Goal: Communication & Community: Answer question/provide support

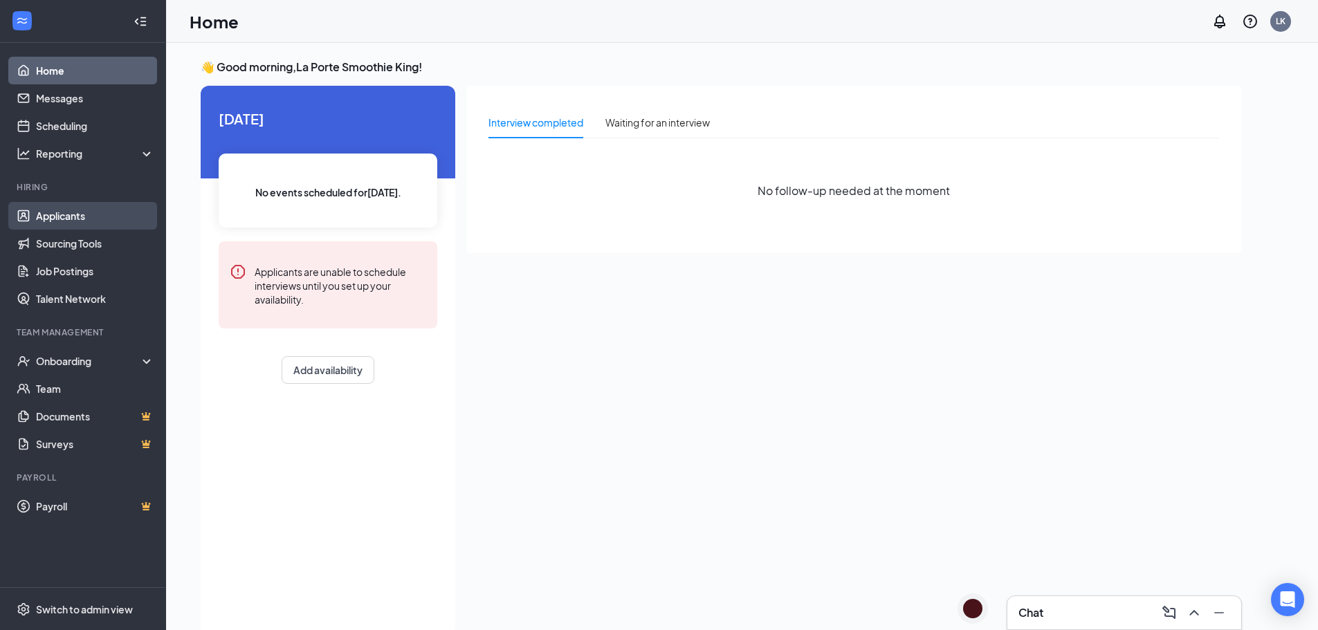
click at [75, 206] on link "Applicants" at bounding box center [95, 216] width 118 height 28
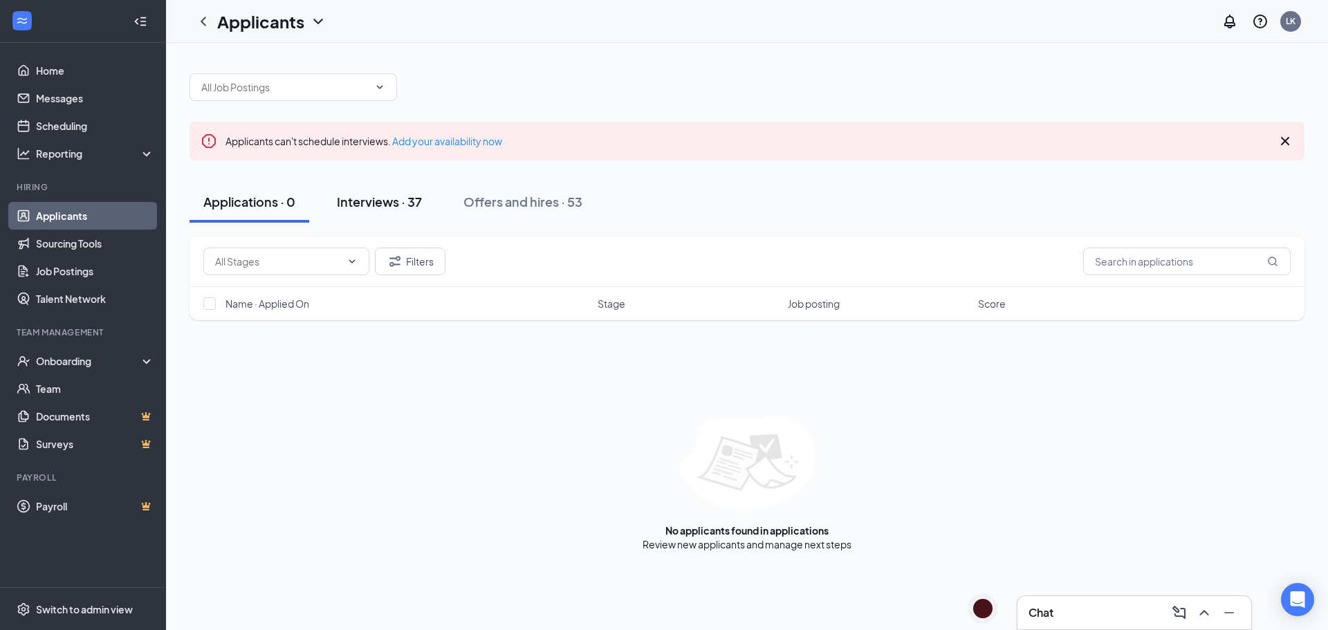
click at [418, 201] on div "Interviews · 37" at bounding box center [379, 201] width 85 height 17
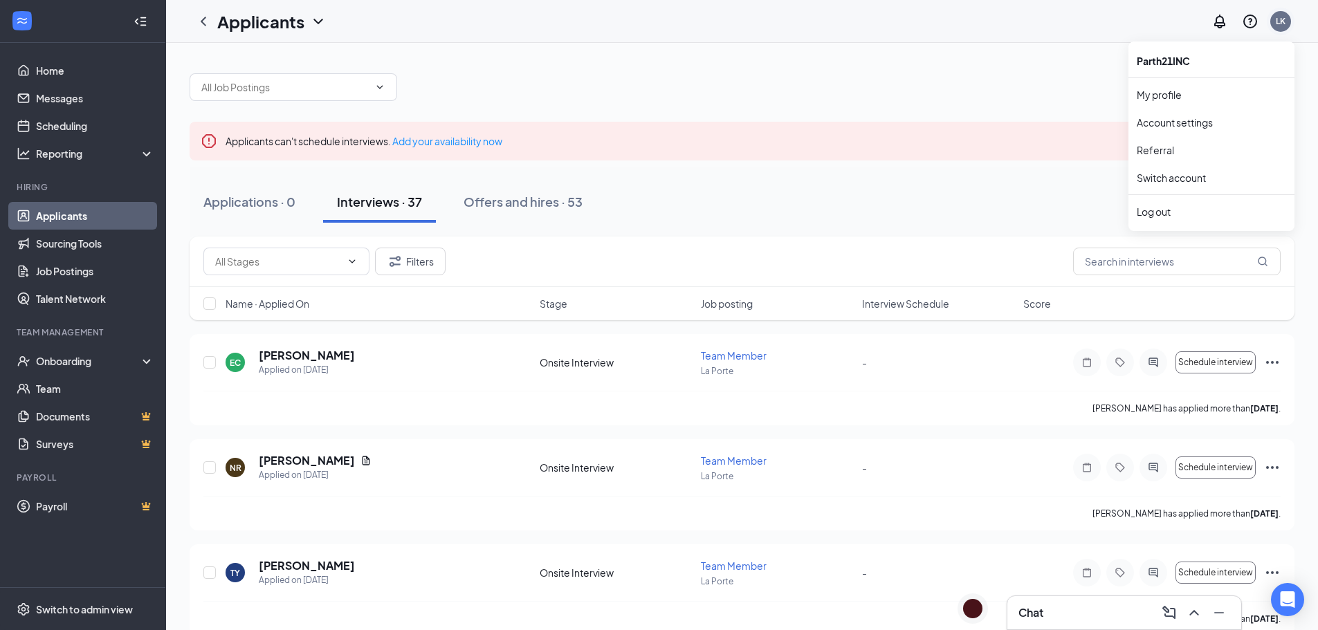
click at [1291, 24] on div "LK" at bounding box center [1281, 22] width 28 height 28
click at [1078, 611] on div "Chat" at bounding box center [1124, 613] width 212 height 22
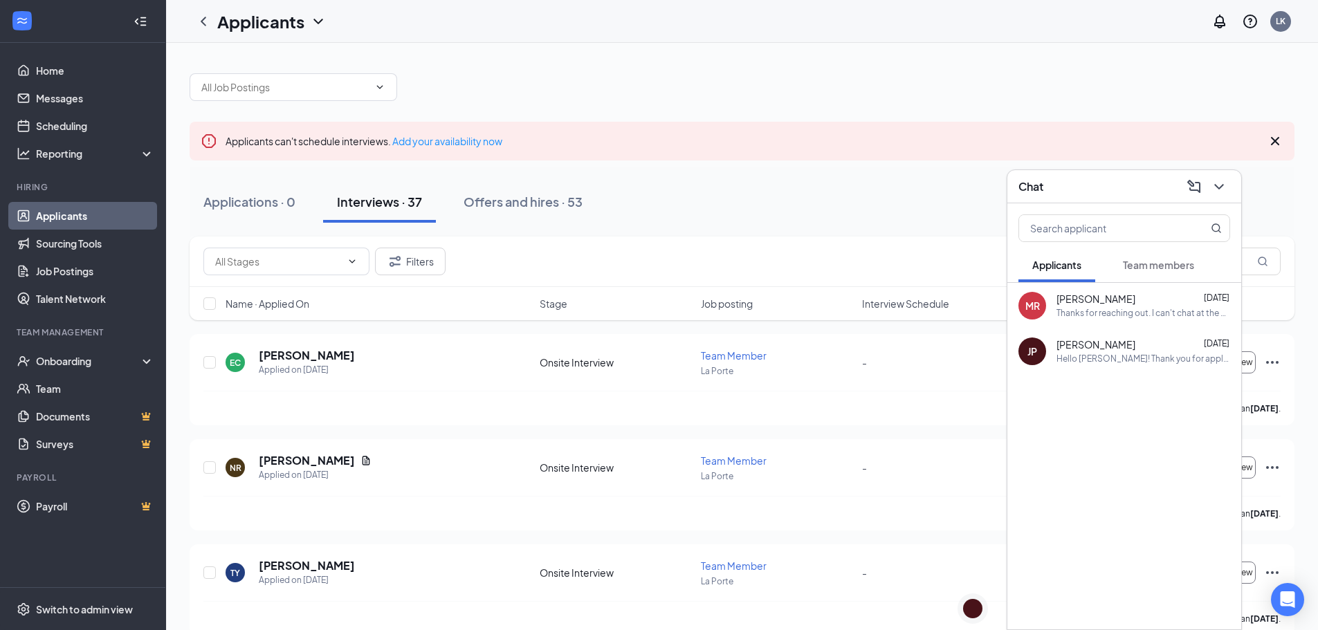
click at [1121, 266] on button "Team members" at bounding box center [1158, 265] width 99 height 35
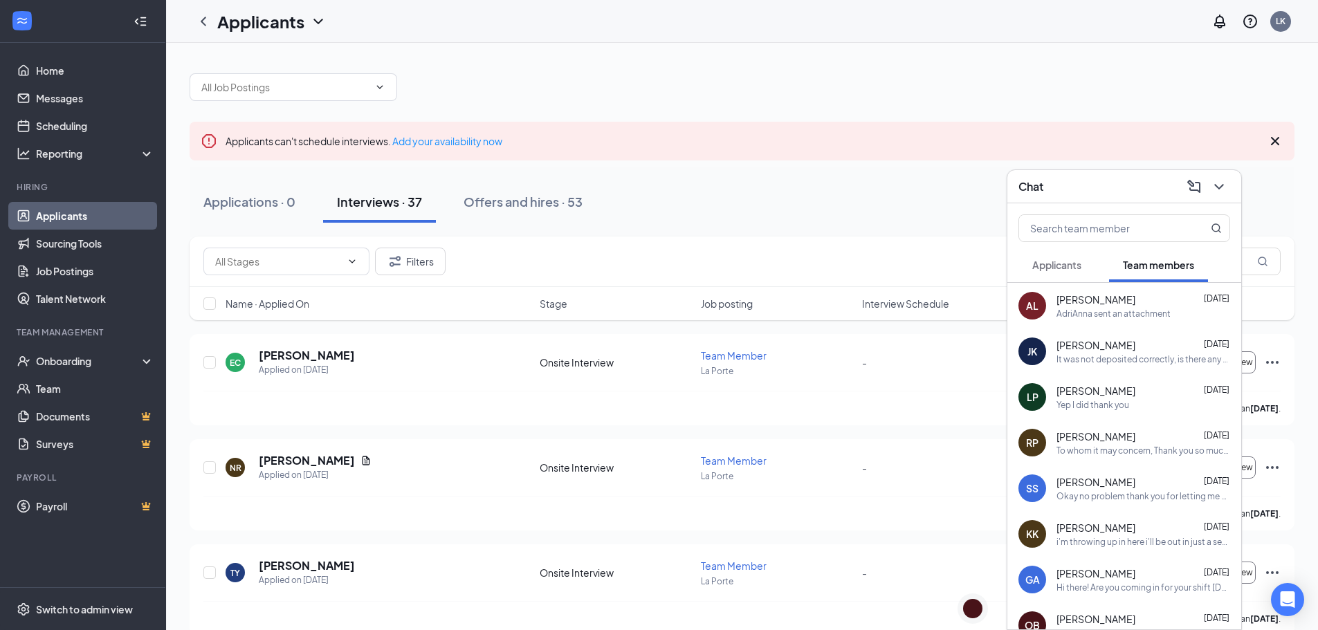
click at [1079, 264] on span "Applicants" at bounding box center [1056, 265] width 49 height 12
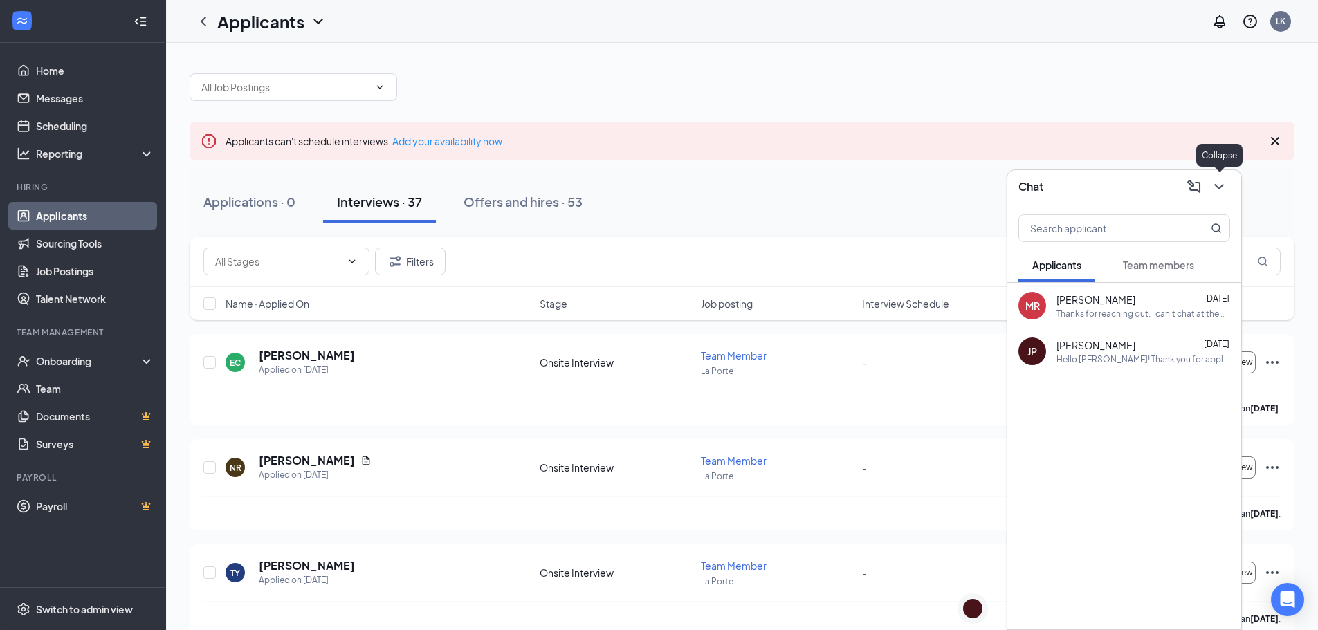
click at [1223, 187] on icon "ChevronDown" at bounding box center [1219, 187] width 17 height 17
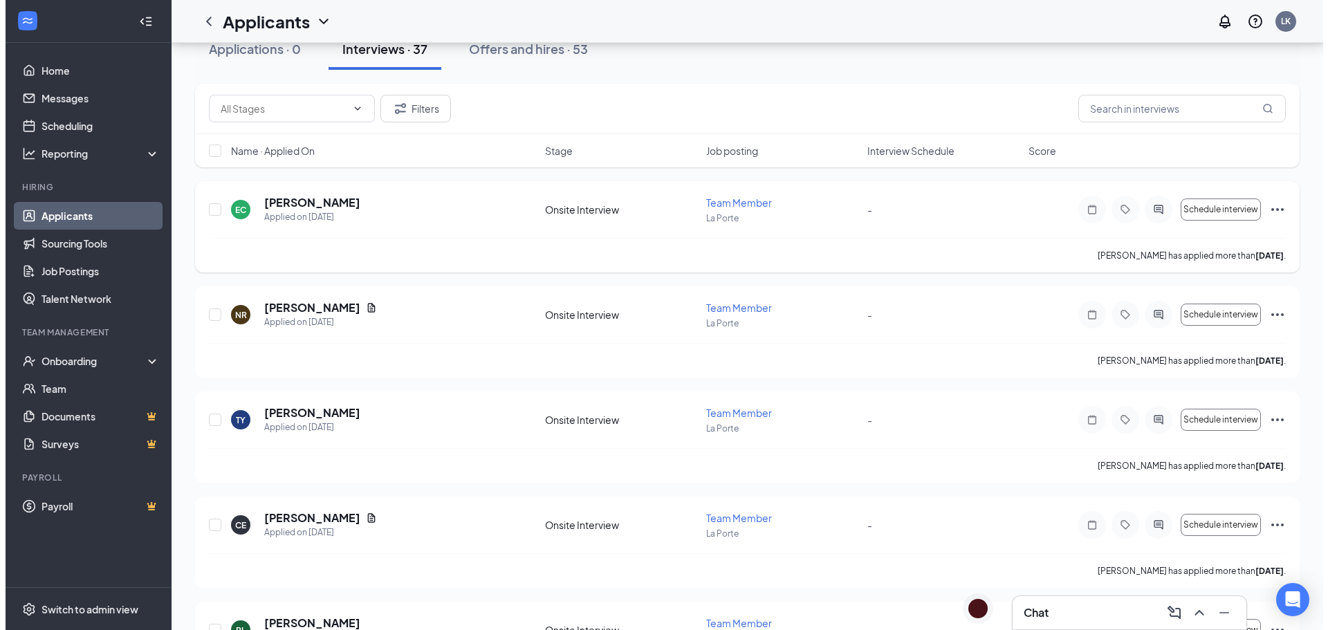
scroll to position [69, 0]
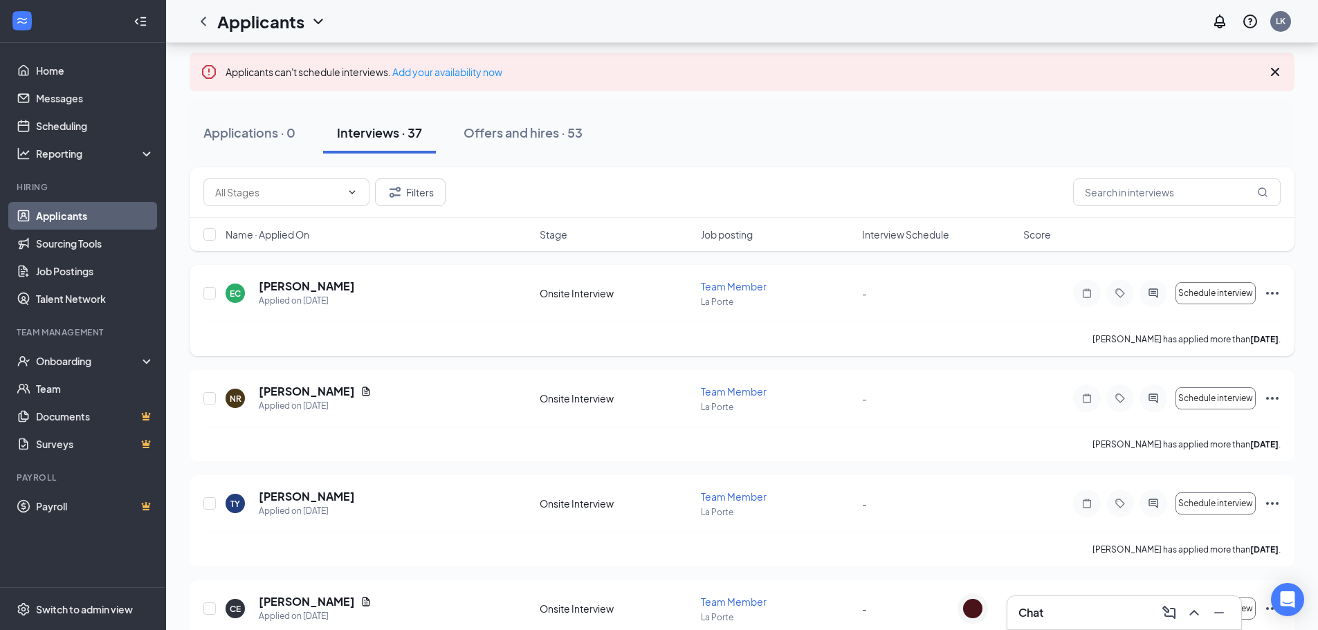
click at [311, 289] on h5 "[PERSON_NAME]" at bounding box center [307, 286] width 96 height 15
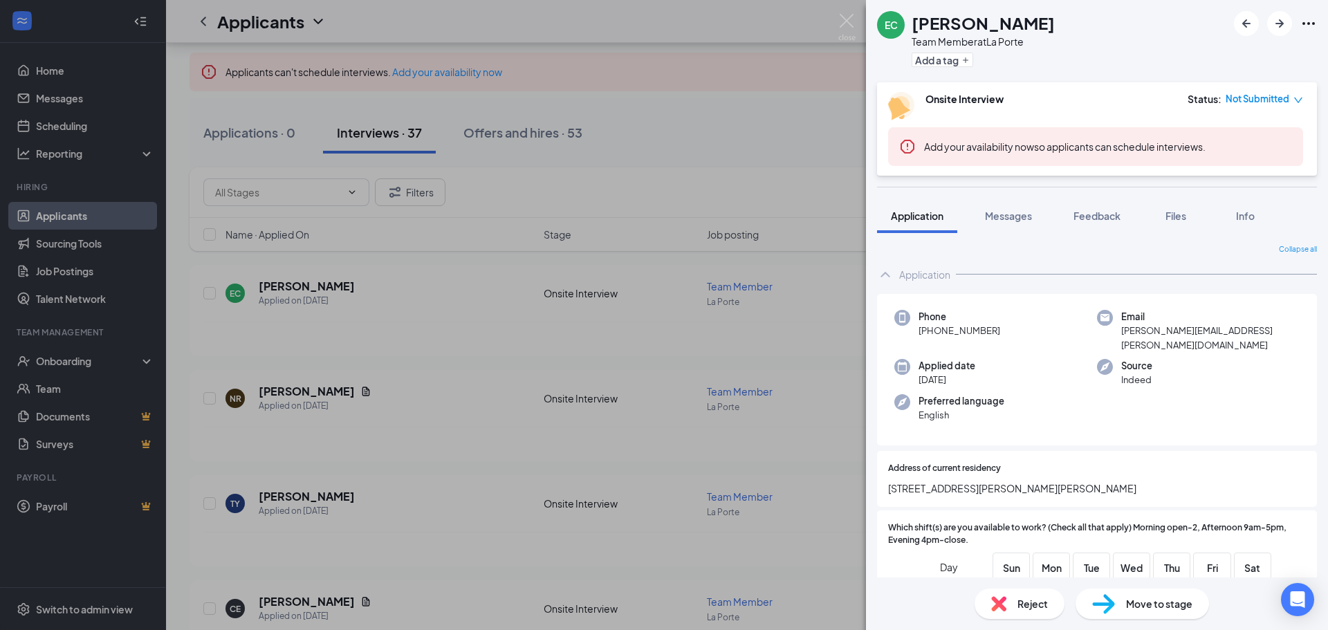
scroll to position [208, 0]
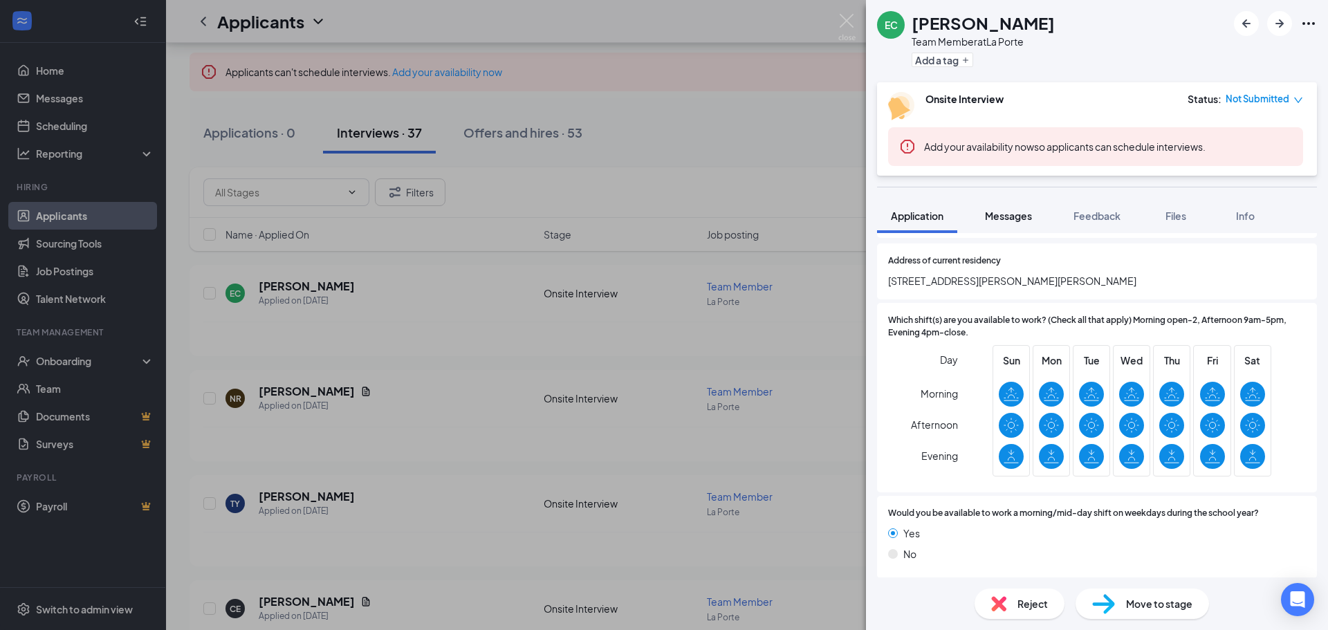
click at [1024, 211] on span "Messages" at bounding box center [1008, 216] width 47 height 12
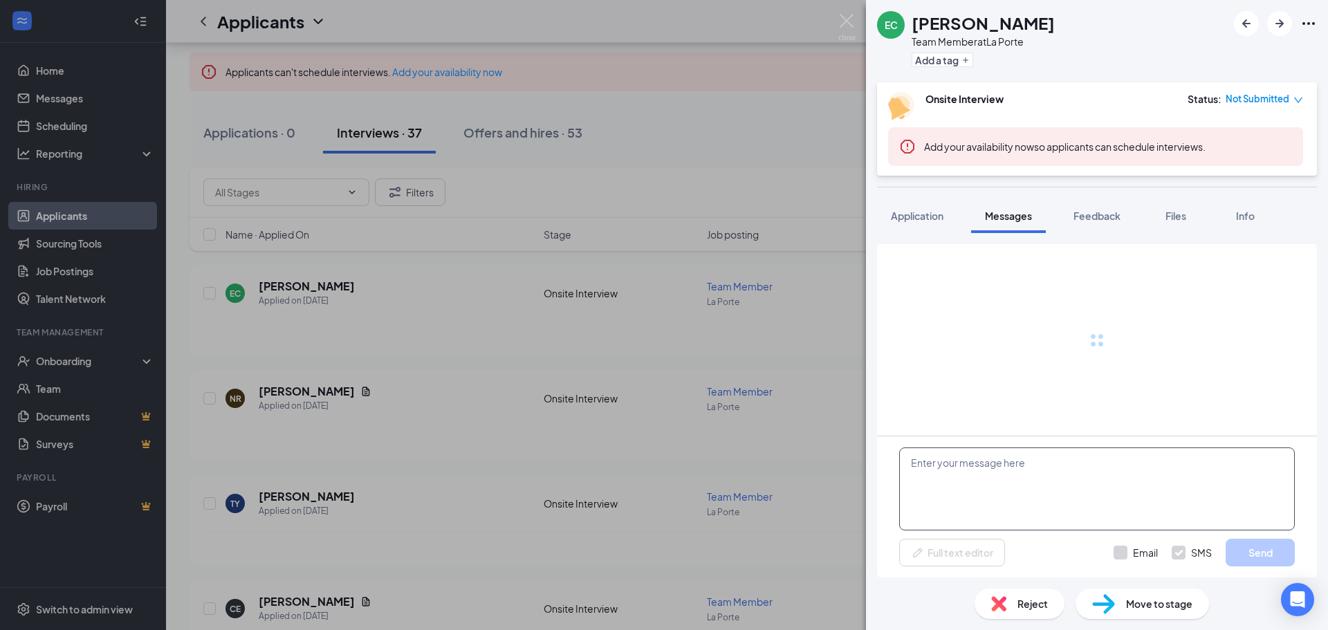
click at [1029, 460] on textarea at bounding box center [1097, 489] width 396 height 83
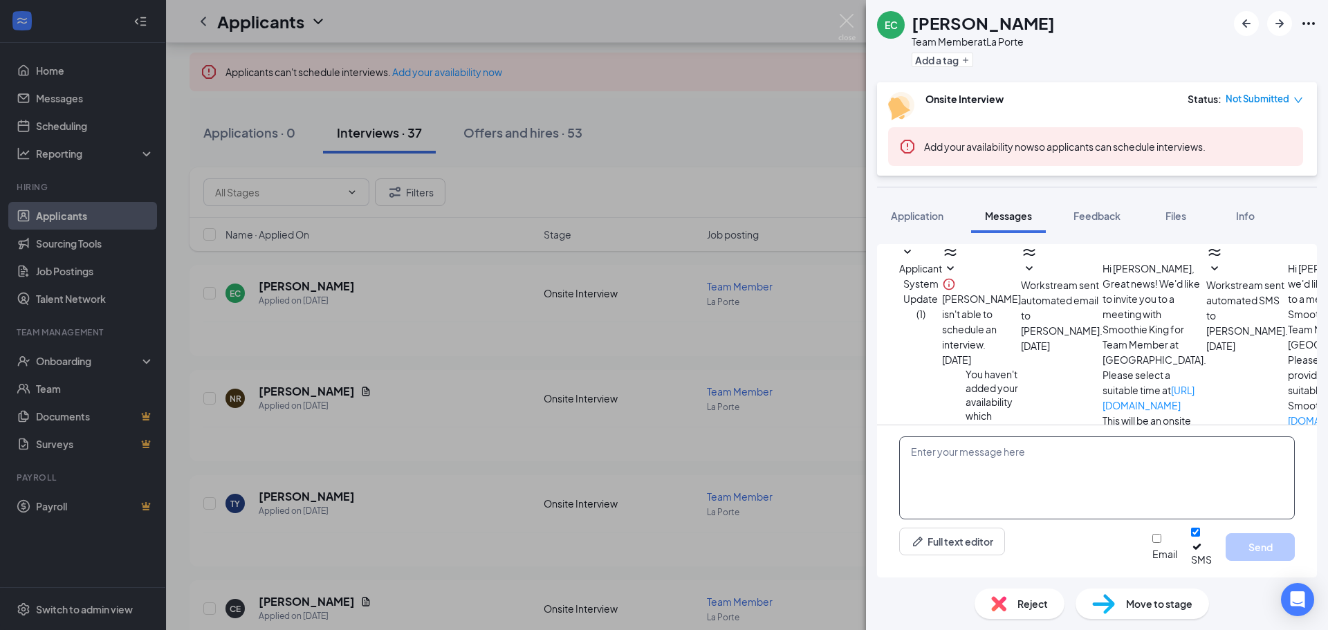
scroll to position [158, 0]
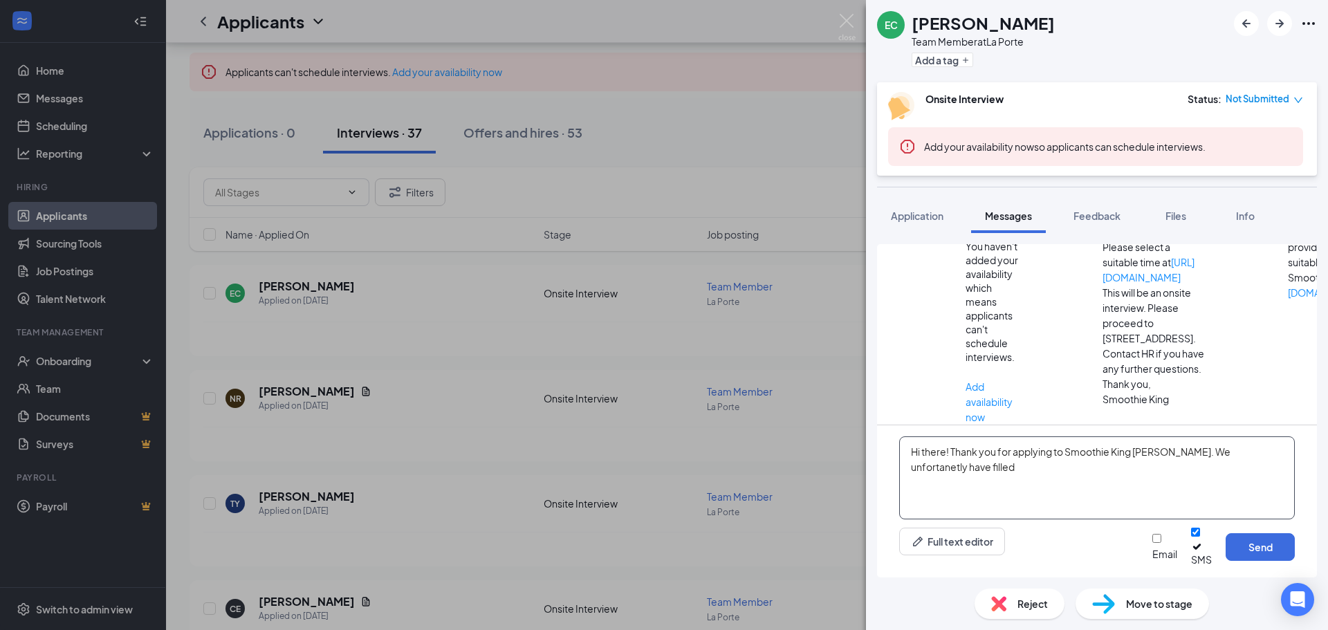
click at [1233, 466] on textarea "Hi there! Thank you for applying to Smoothie King Laporte. We unfortanetly have…" at bounding box center [1097, 478] width 396 height 83
click at [1071, 479] on textarea "Hi there! Thank you for applying to Smoothie King Laporte. We unfortunately hav…" at bounding box center [1097, 478] width 396 height 83
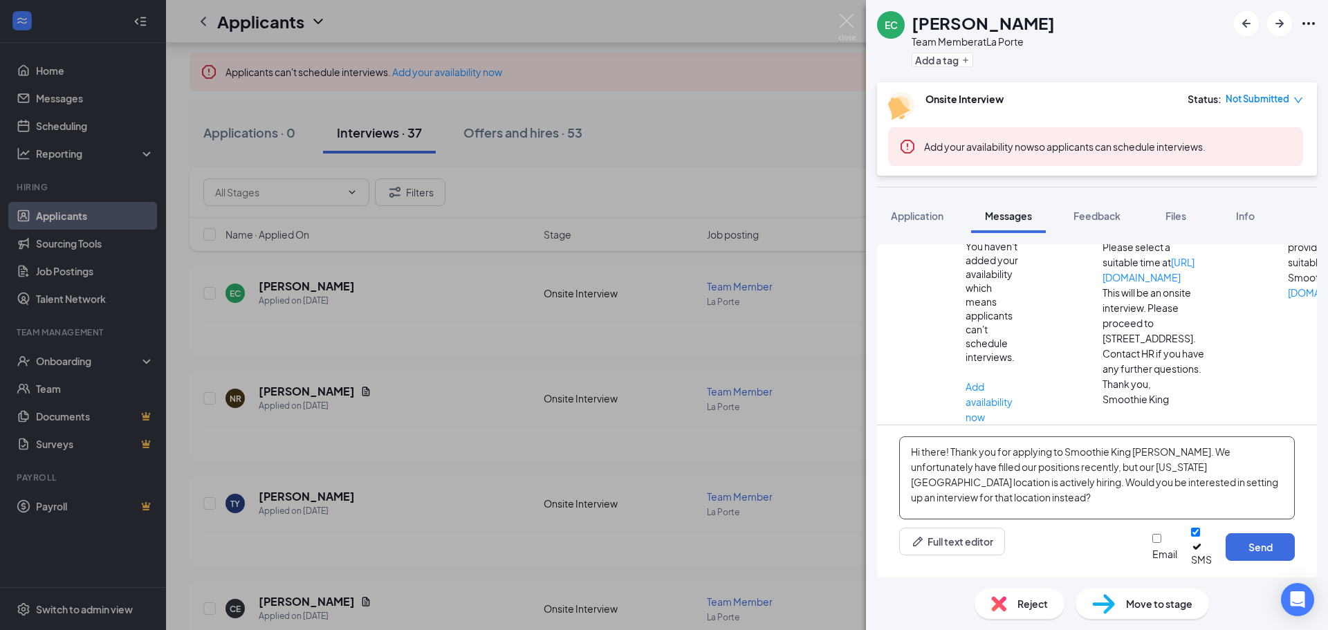
drag, startPoint x: 1224, startPoint y: 495, endPoint x: 909, endPoint y: 459, distance: 316.9
click at [909, 459] on textarea "Hi there! Thank you for applying to Smoothie King [PERSON_NAME]. We unfortunate…" at bounding box center [1097, 478] width 396 height 83
type textarea "Hi there! Thank you for applying to Smoothie King [PERSON_NAME]. We unfortunate…"
click at [1250, 550] on button "Send" at bounding box center [1260, 547] width 69 height 28
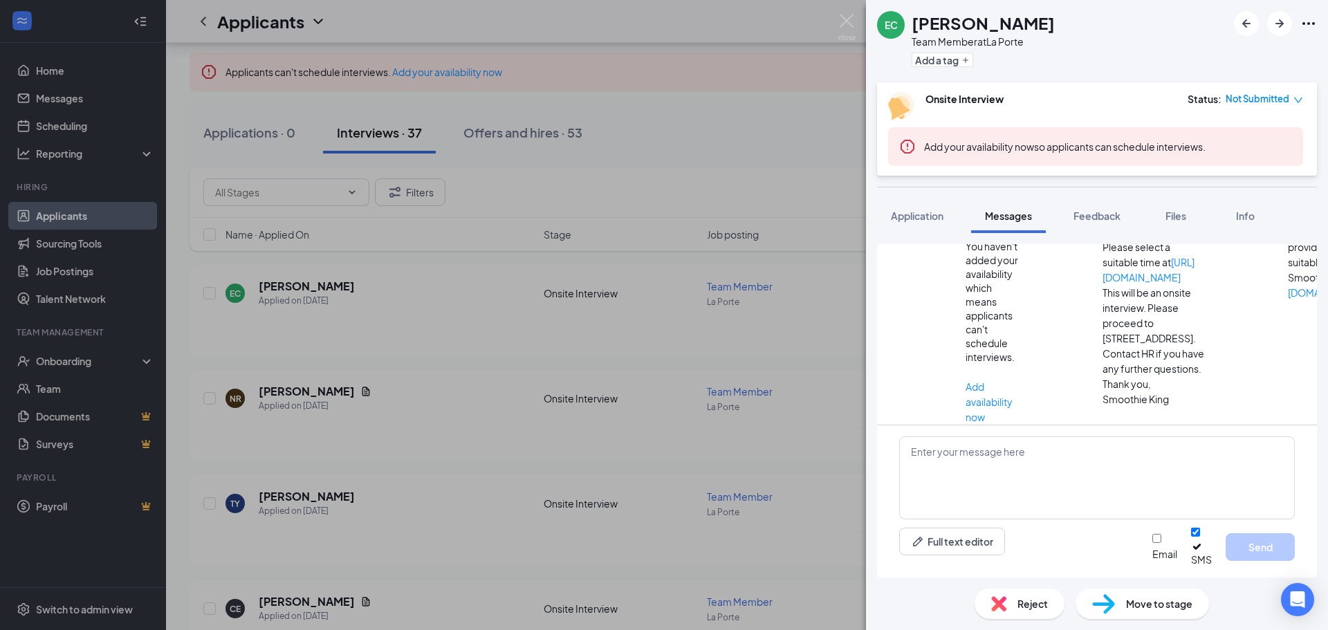
scroll to position [308, 0]
click at [848, 22] on img at bounding box center [847, 27] width 17 height 27
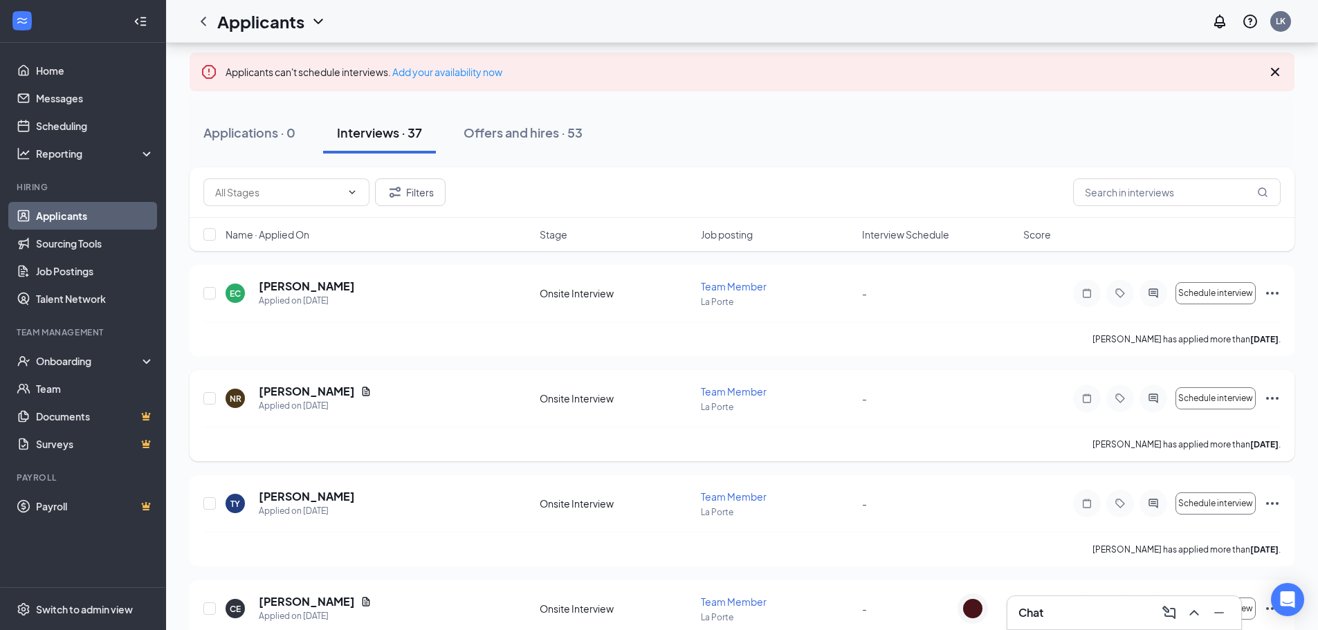
click at [320, 390] on h5 "[PERSON_NAME]" at bounding box center [307, 391] width 96 height 15
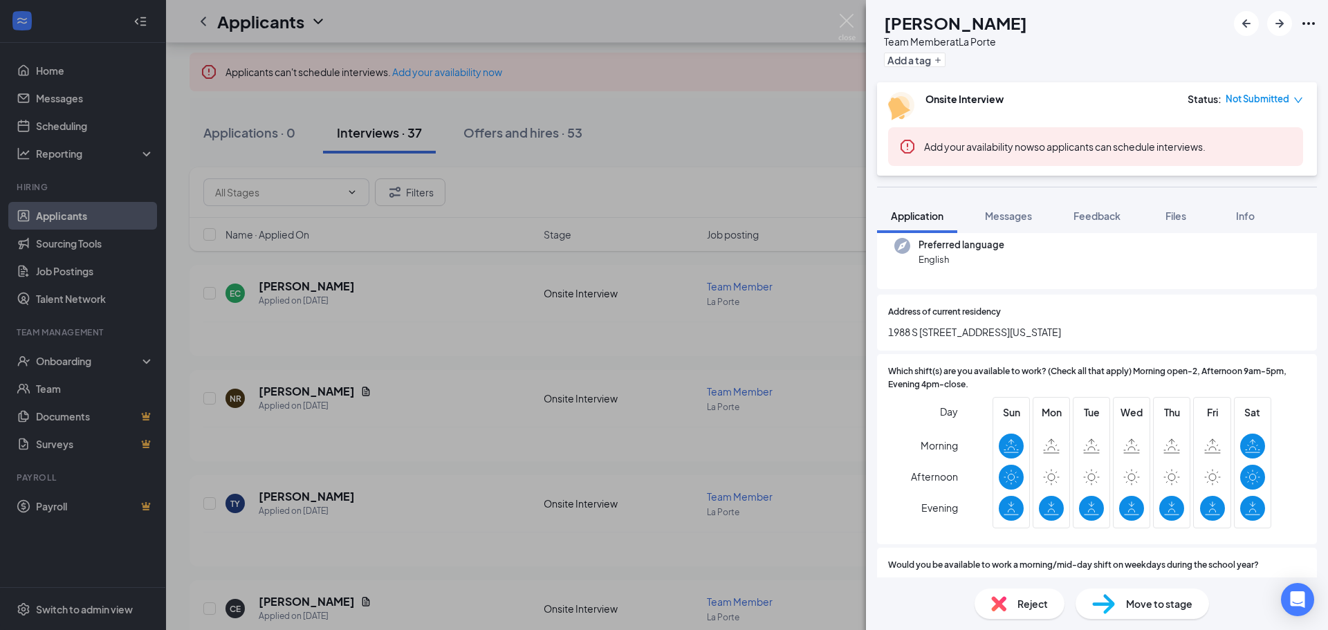
scroll to position [208, 0]
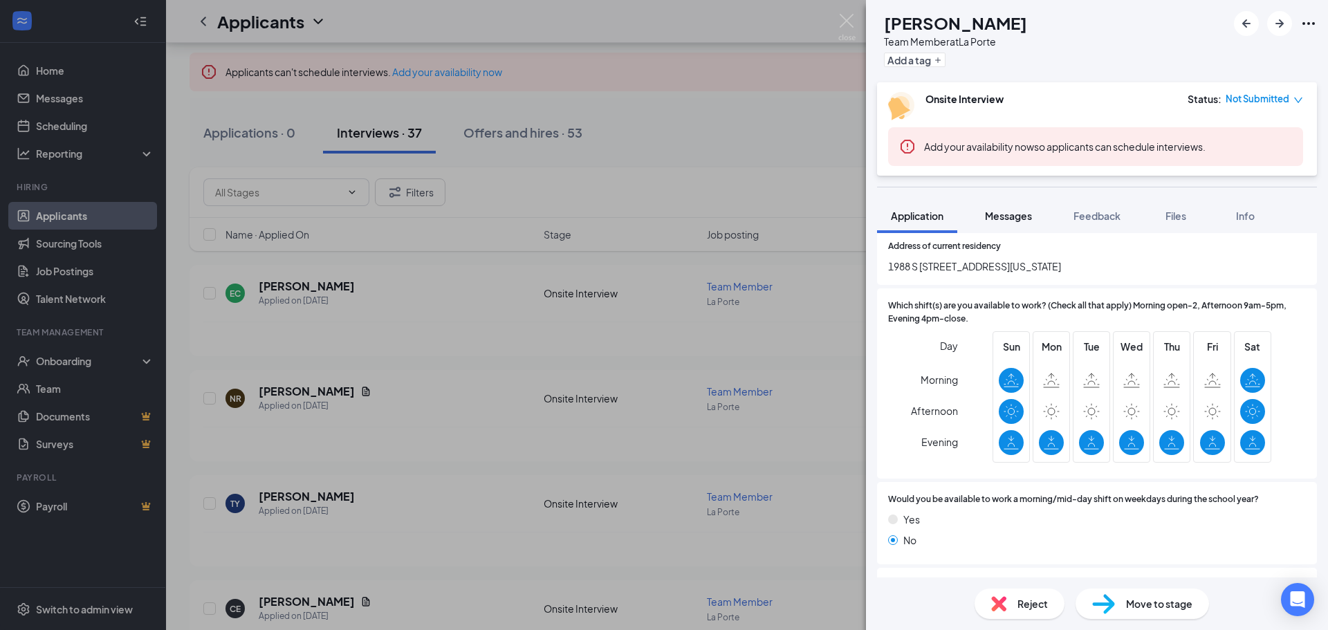
click at [1012, 212] on span "Messages" at bounding box center [1008, 216] width 47 height 12
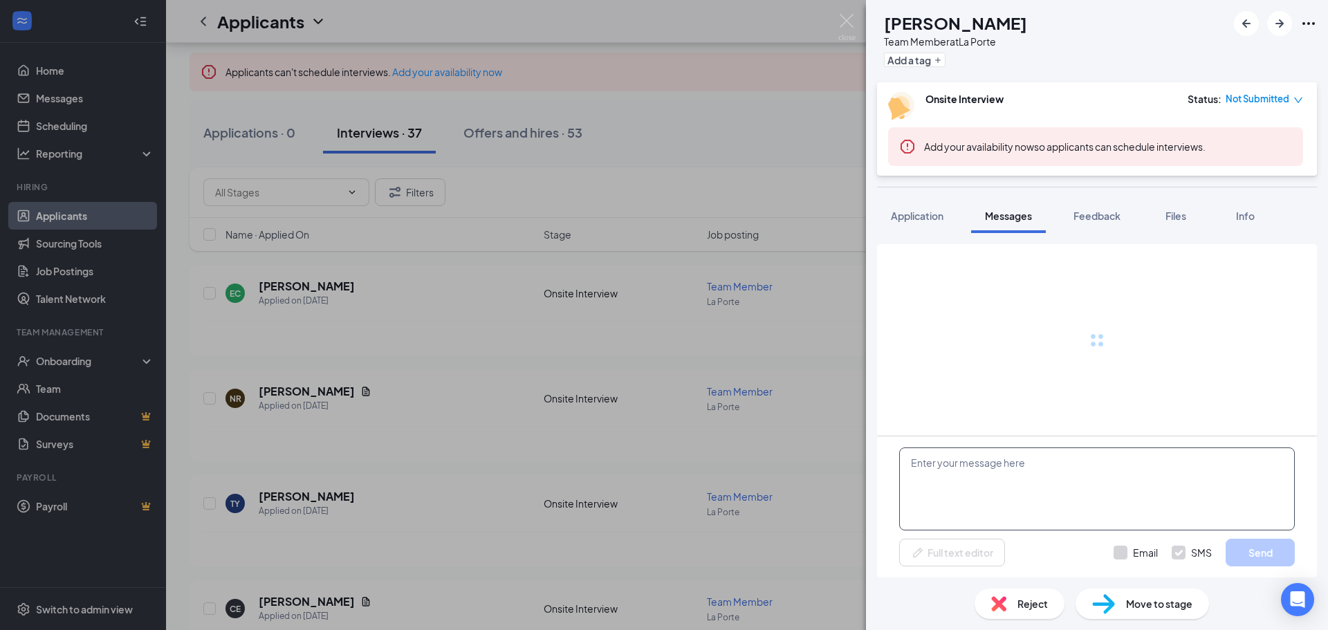
click at [948, 464] on textarea at bounding box center [1097, 489] width 396 height 83
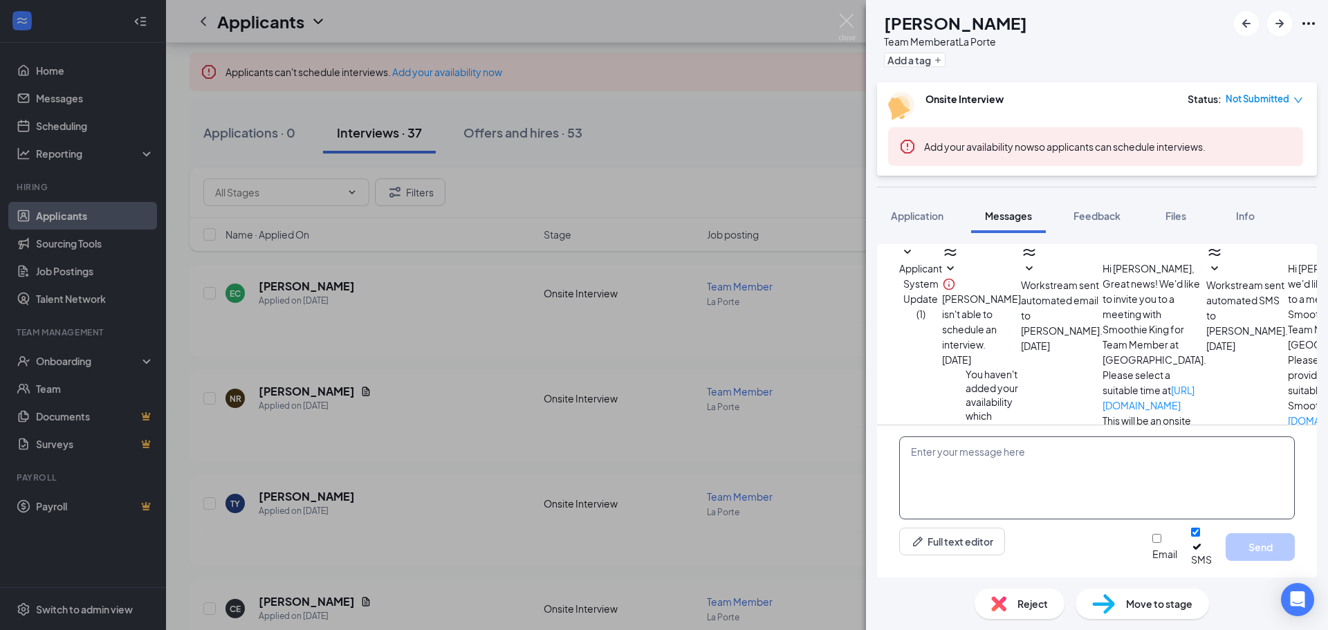
click at [927, 464] on textarea at bounding box center [1097, 478] width 396 height 83
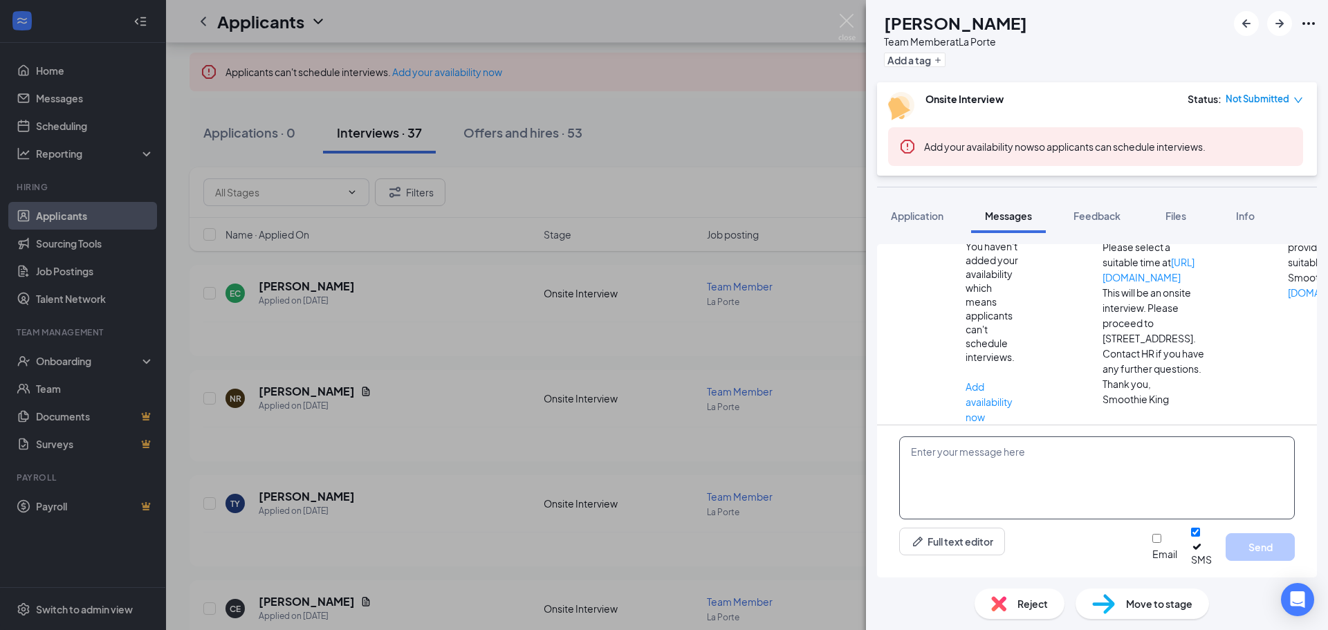
paste textarea "Hi there! Thank you for applying to Smoothie King [PERSON_NAME]. We unfortunate…"
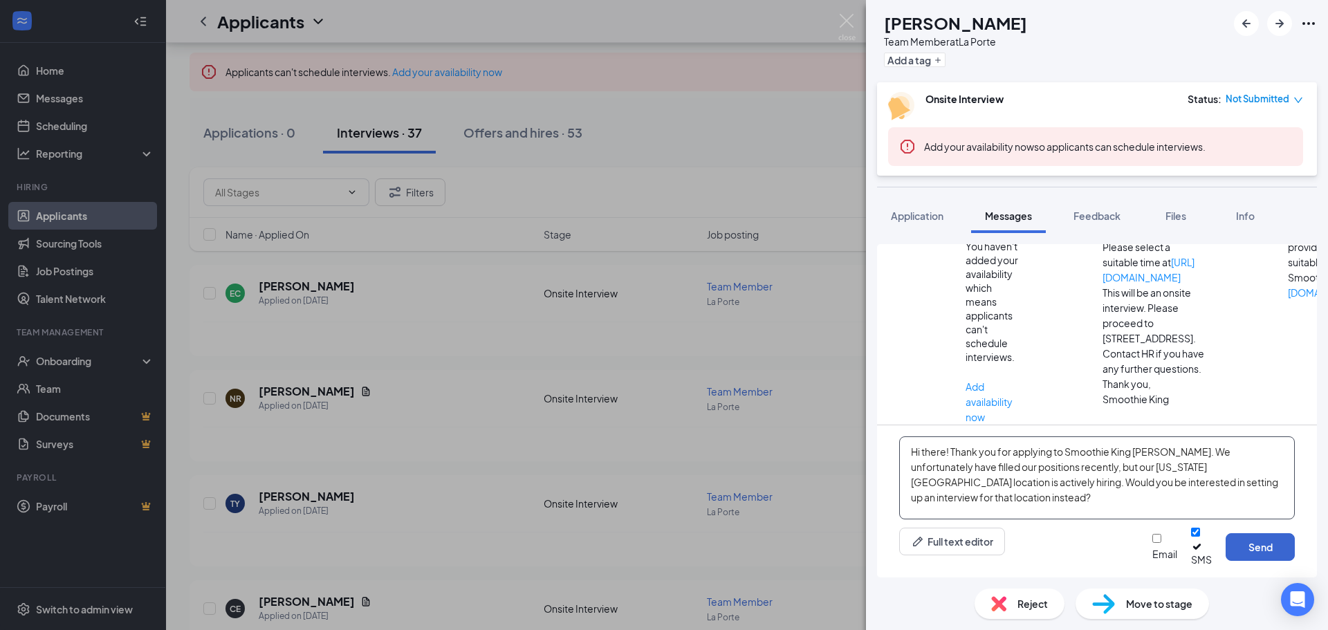
type textarea "Hi there! Thank you for applying to Smoothie King [PERSON_NAME]. We unfortunate…"
click at [1247, 553] on button "Send" at bounding box center [1260, 547] width 69 height 28
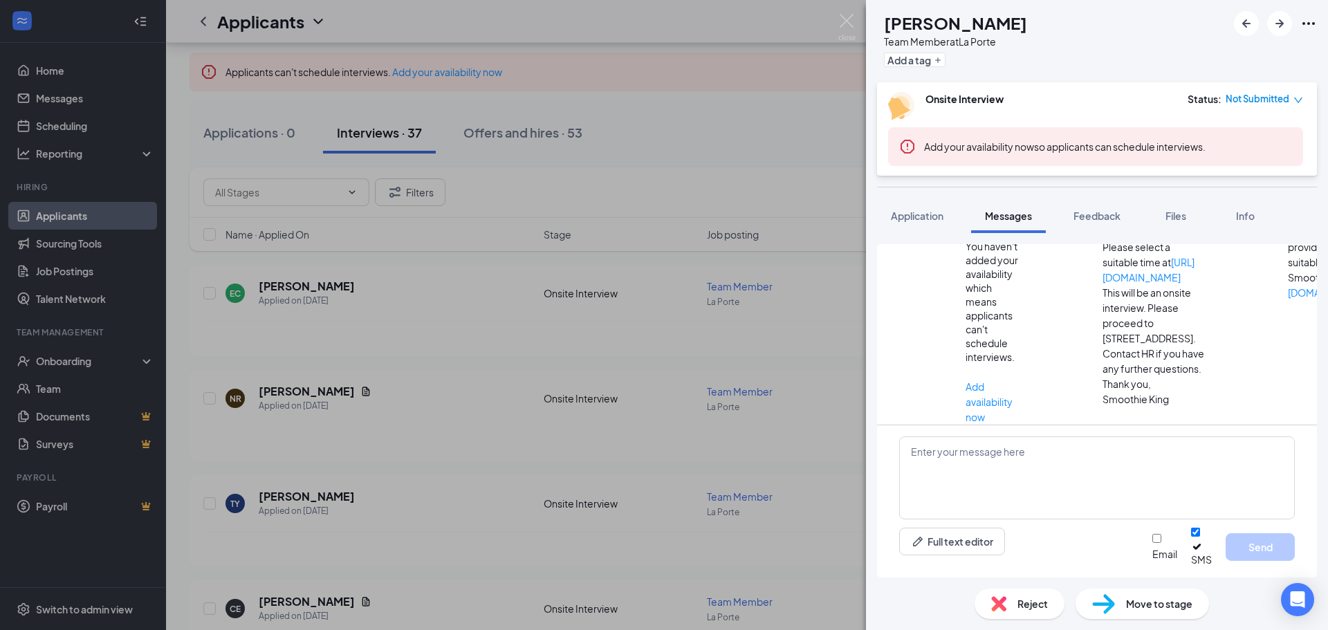
scroll to position [323, 0]
click at [852, 25] on img at bounding box center [847, 27] width 17 height 27
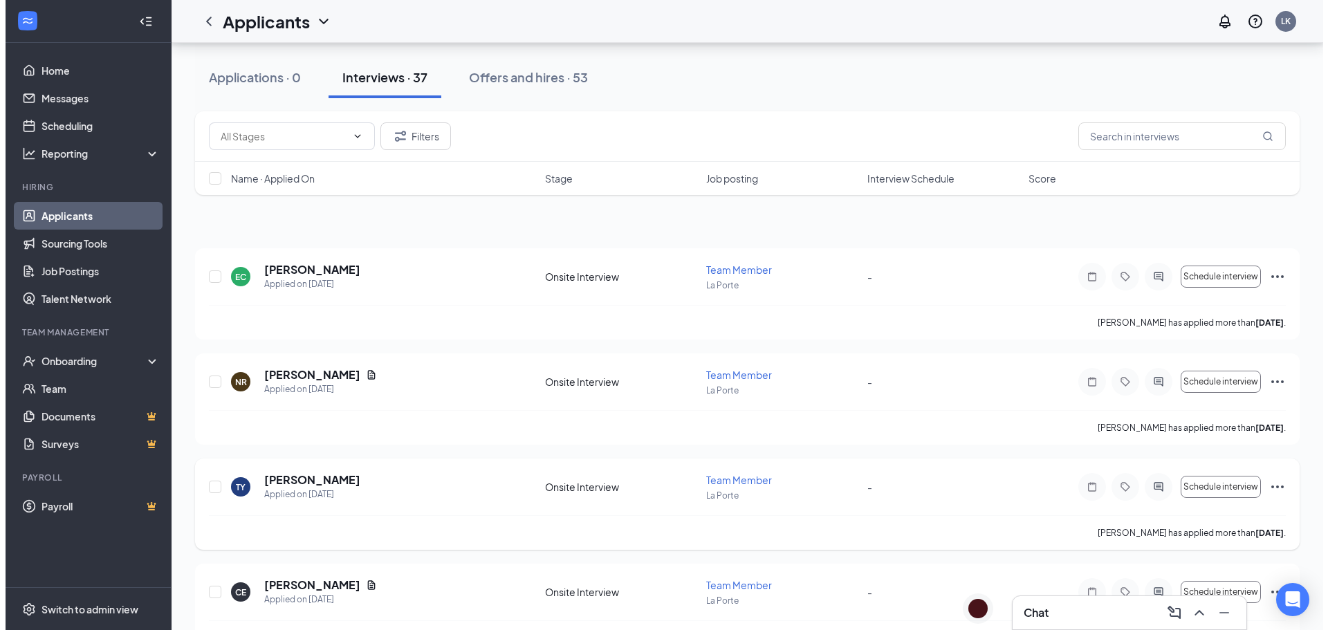
scroll to position [208, 0]
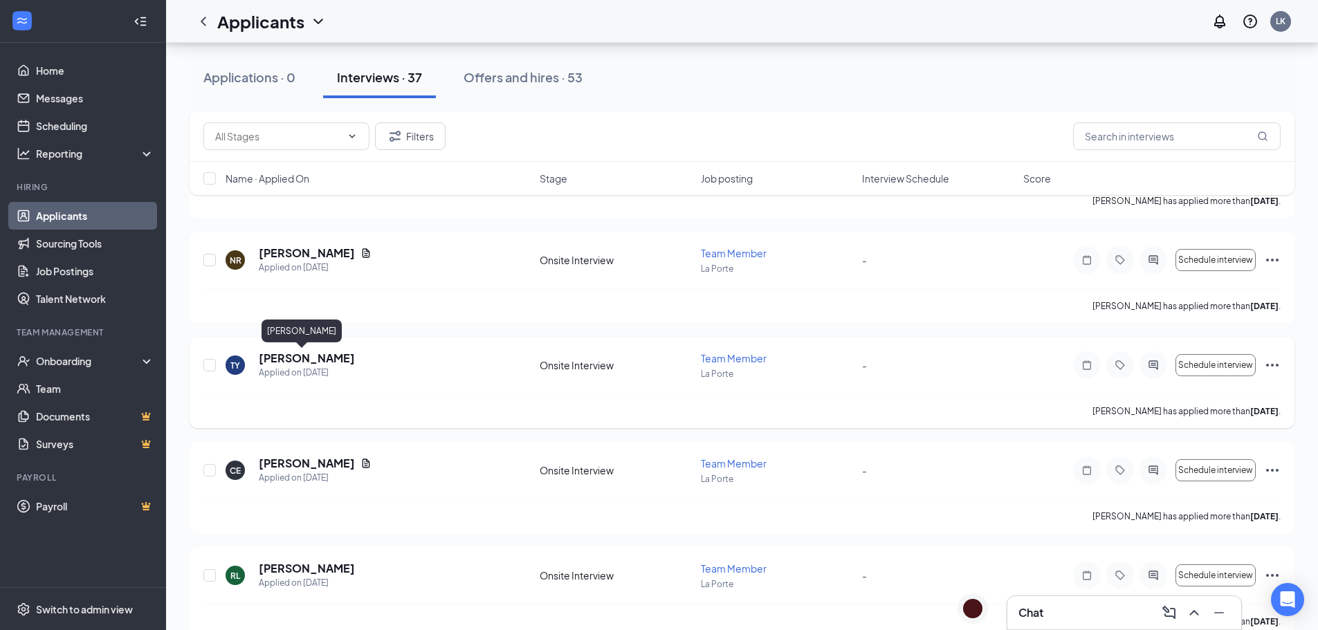
click at [298, 354] on h5 "[PERSON_NAME]" at bounding box center [307, 358] width 96 height 15
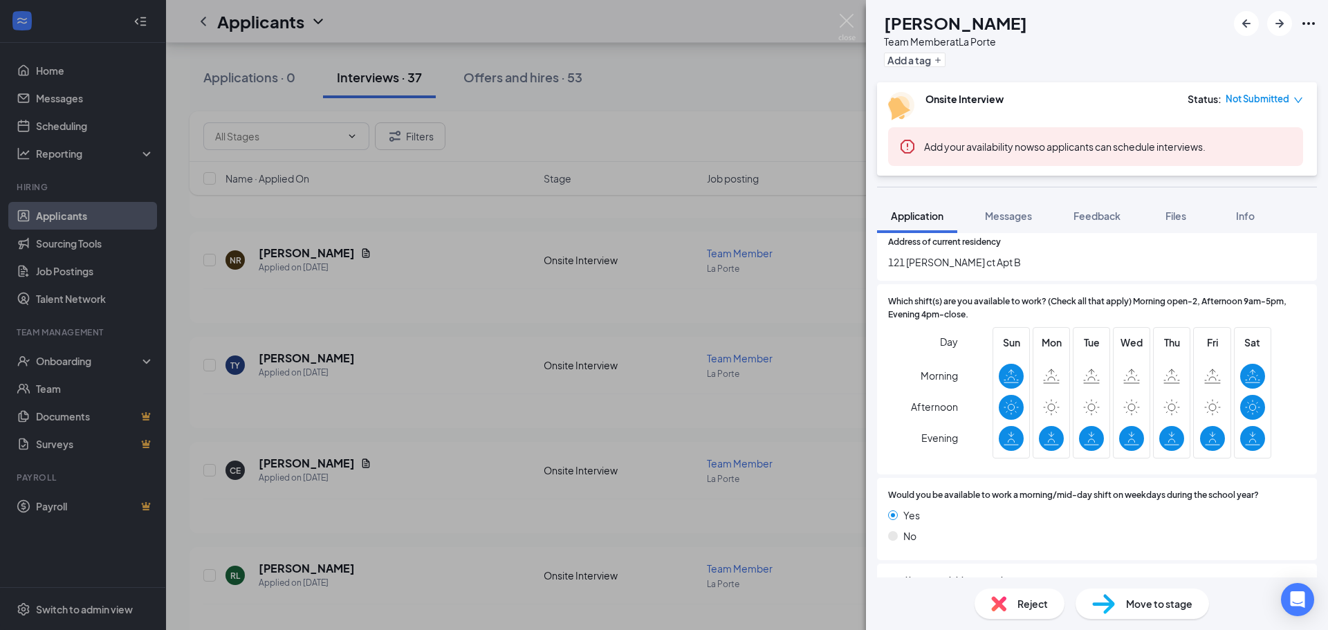
scroll to position [277, 0]
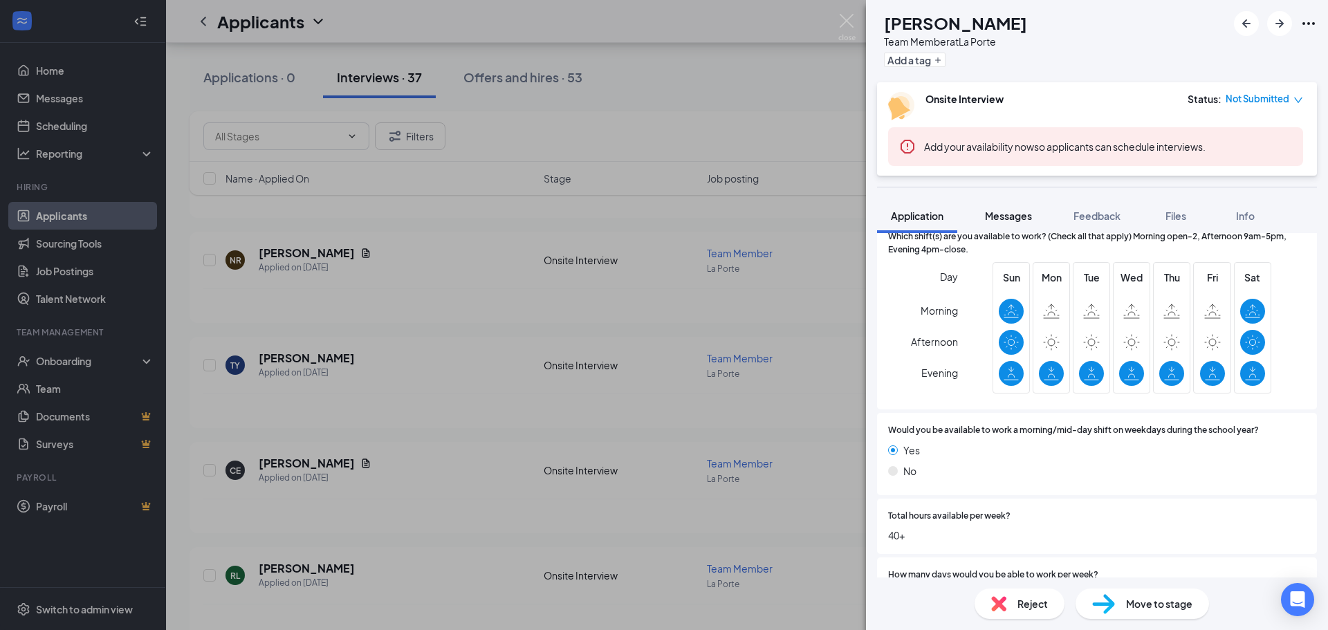
click at [1005, 217] on span "Messages" at bounding box center [1008, 216] width 47 height 12
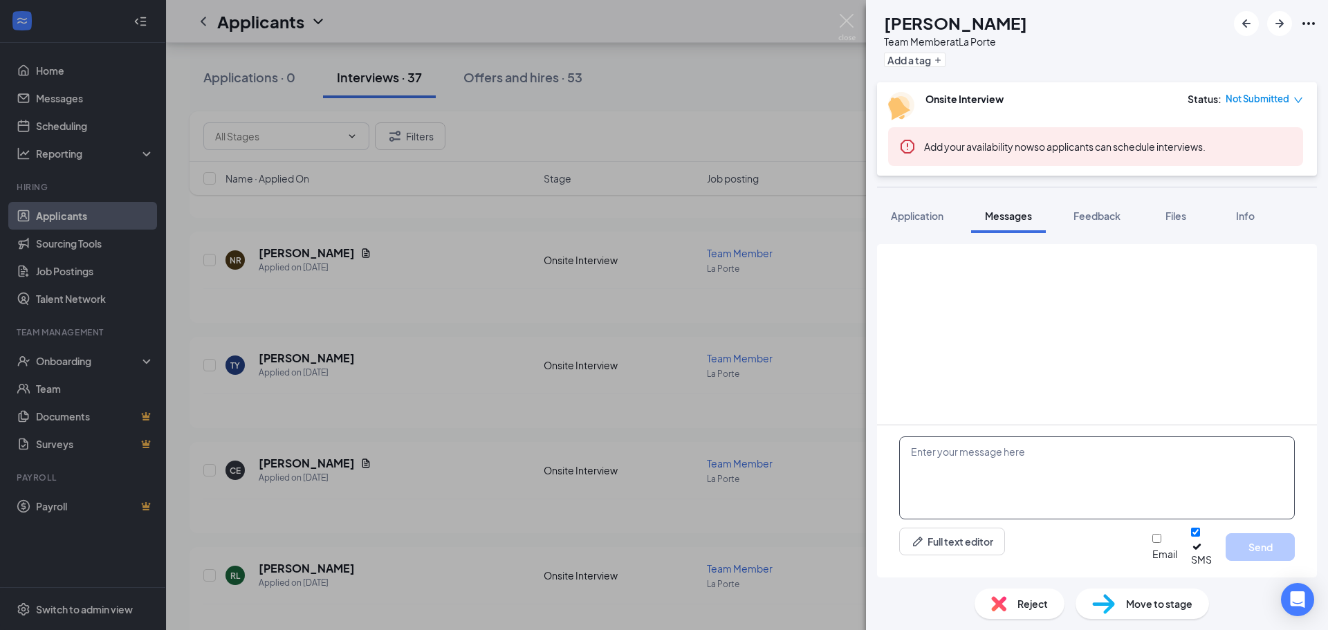
click at [1058, 475] on textarea at bounding box center [1097, 478] width 396 height 83
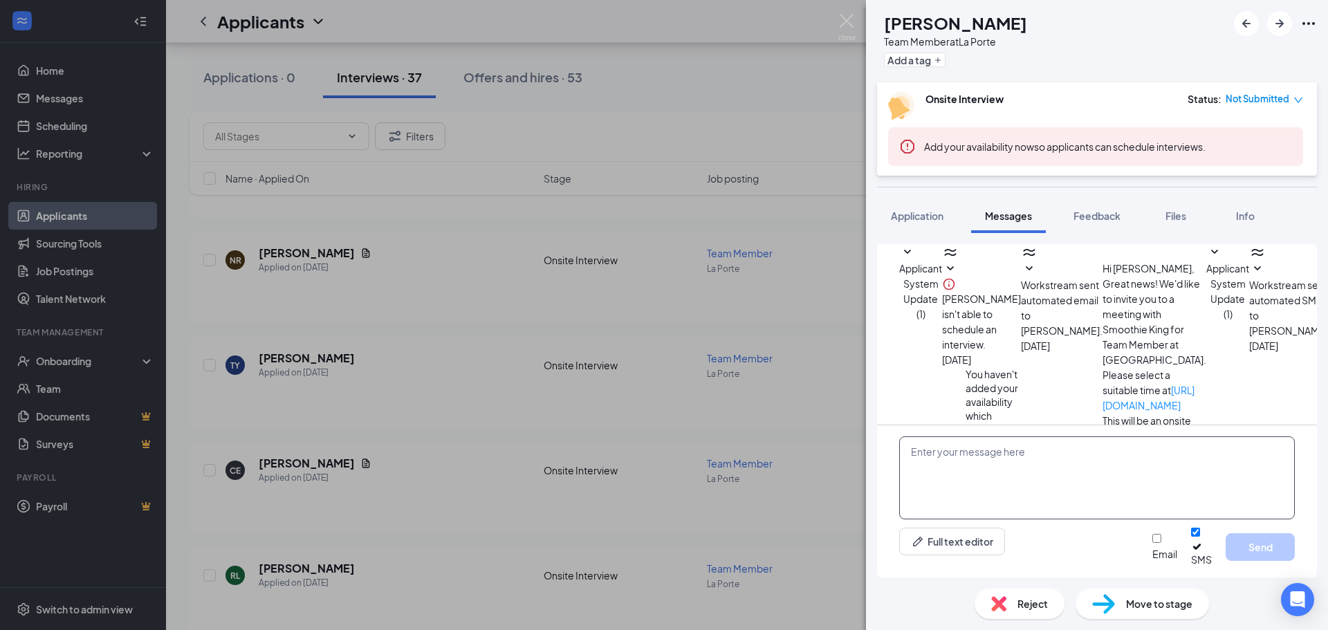
scroll to position [158, 0]
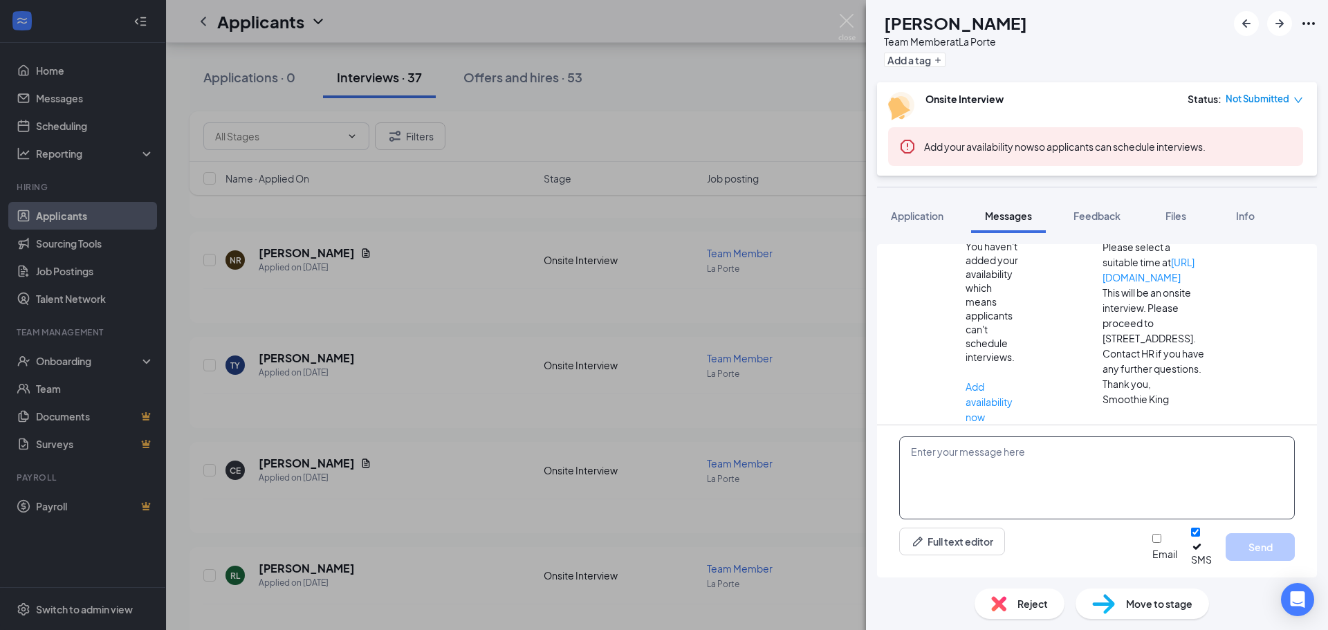
paste textarea "Hi there! Thank you for applying to Smoothie King [PERSON_NAME]. We unfortunate…"
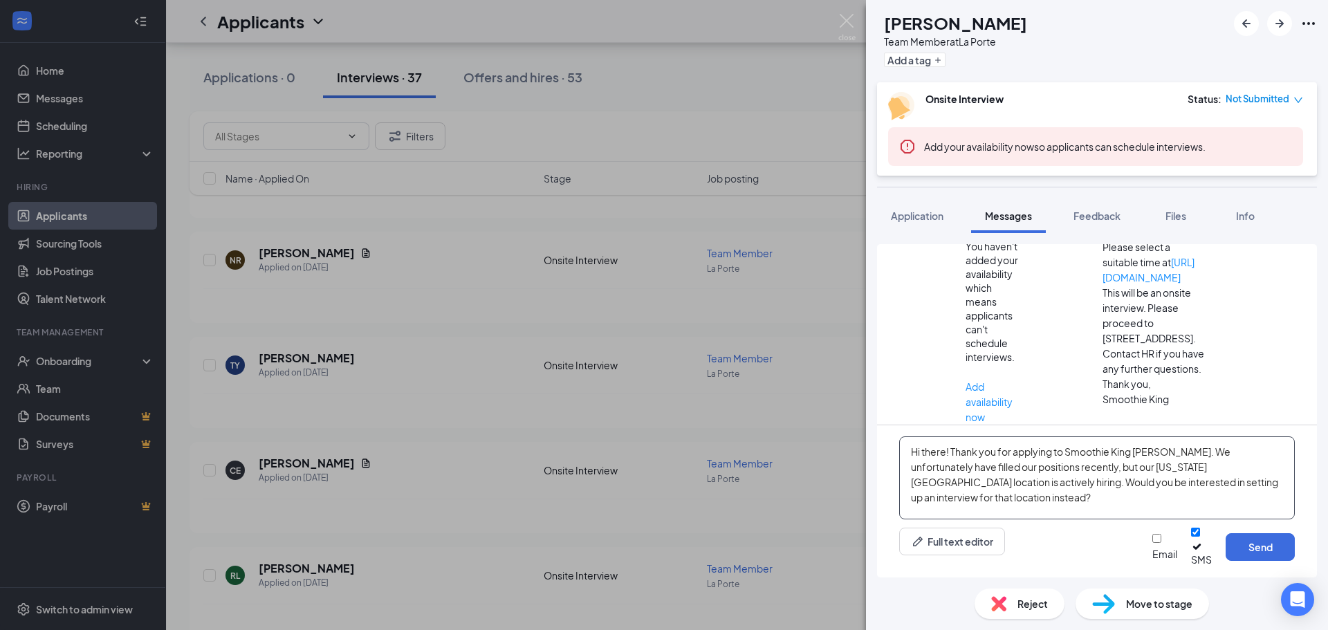
drag, startPoint x: 1222, startPoint y: 493, endPoint x: 1108, endPoint y: 493, distance: 113.5
click at [1108, 493] on textarea "Hi there! Thank you for applying to Smoothie King [PERSON_NAME]. We unfortunate…" at bounding box center [1097, 478] width 396 height 83
type textarea "Hi there! Thank you for applying to Smoothie King [PERSON_NAME]. We unfortunate…"
click at [1264, 553] on button "Send" at bounding box center [1260, 547] width 69 height 28
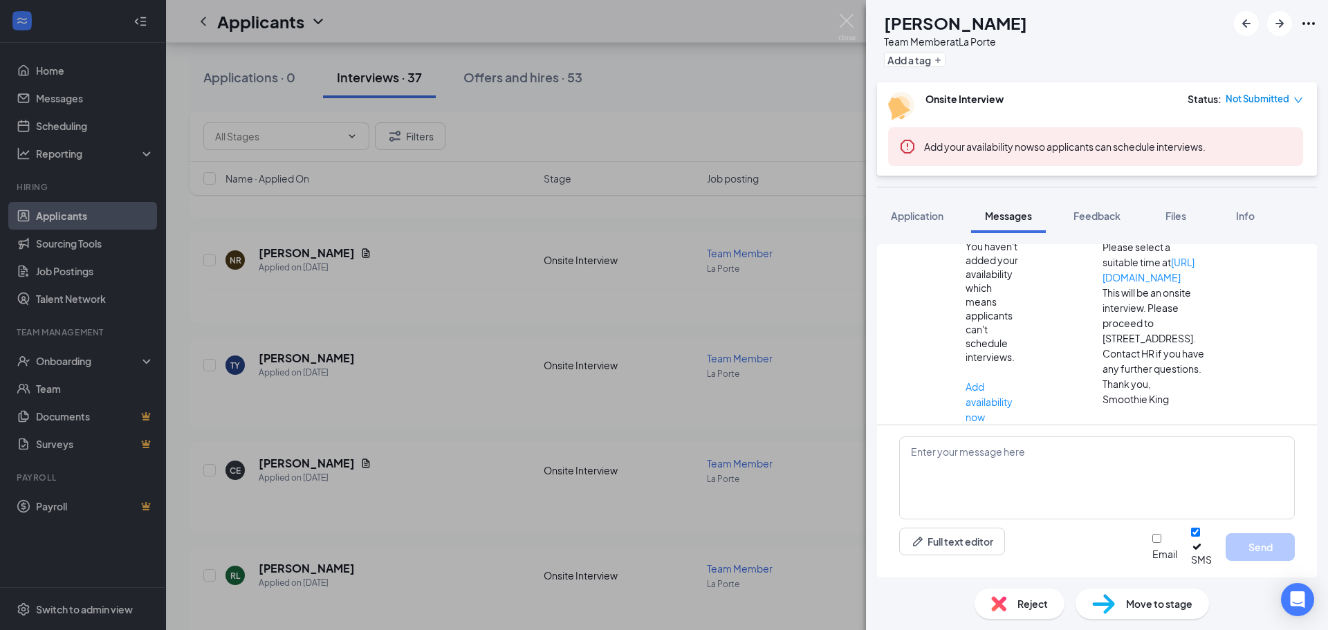
scroll to position [308, 0]
drag, startPoint x: 971, startPoint y: 342, endPoint x: 1109, endPoint y: 412, distance: 155.0
copy span "Hi there! Thank you for applying to Smoothie King [PERSON_NAME]. We unfortunate…"
click at [843, 21] on img at bounding box center [847, 27] width 17 height 27
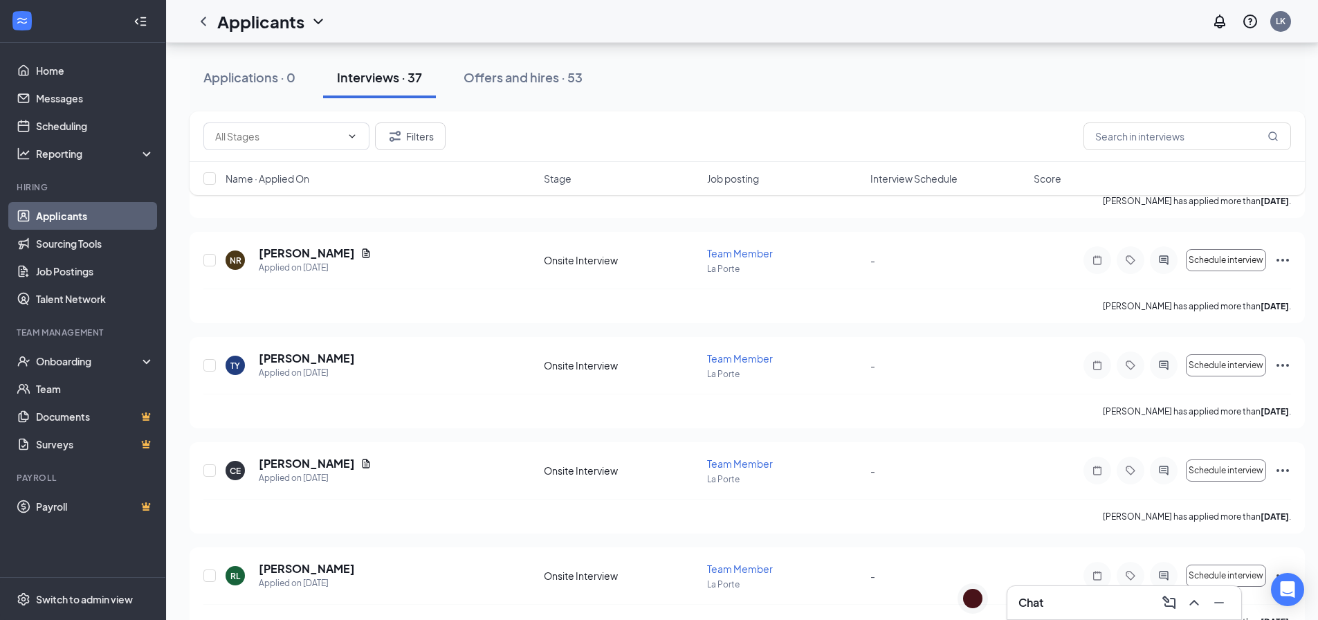
click at [1115, 607] on div "Chat" at bounding box center [1124, 603] width 212 height 22
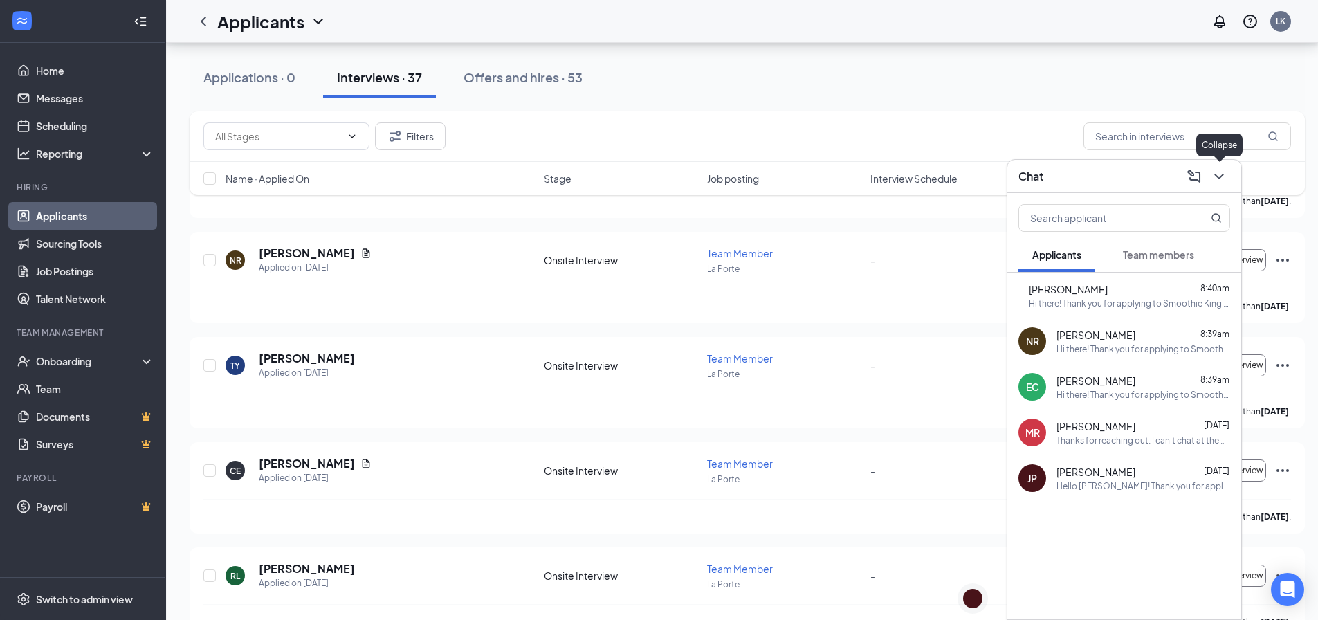
click at [1218, 172] on icon "ChevronDown" at bounding box center [1219, 176] width 17 height 17
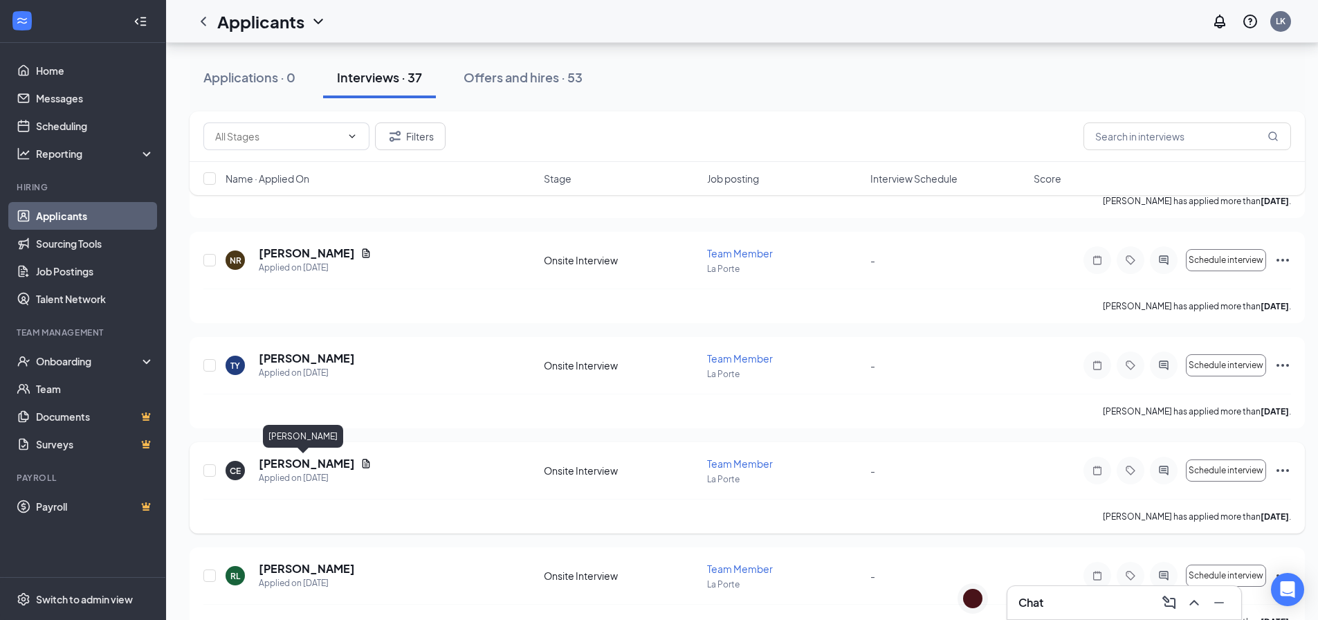
click at [293, 459] on h5 "[PERSON_NAME]" at bounding box center [307, 463] width 96 height 15
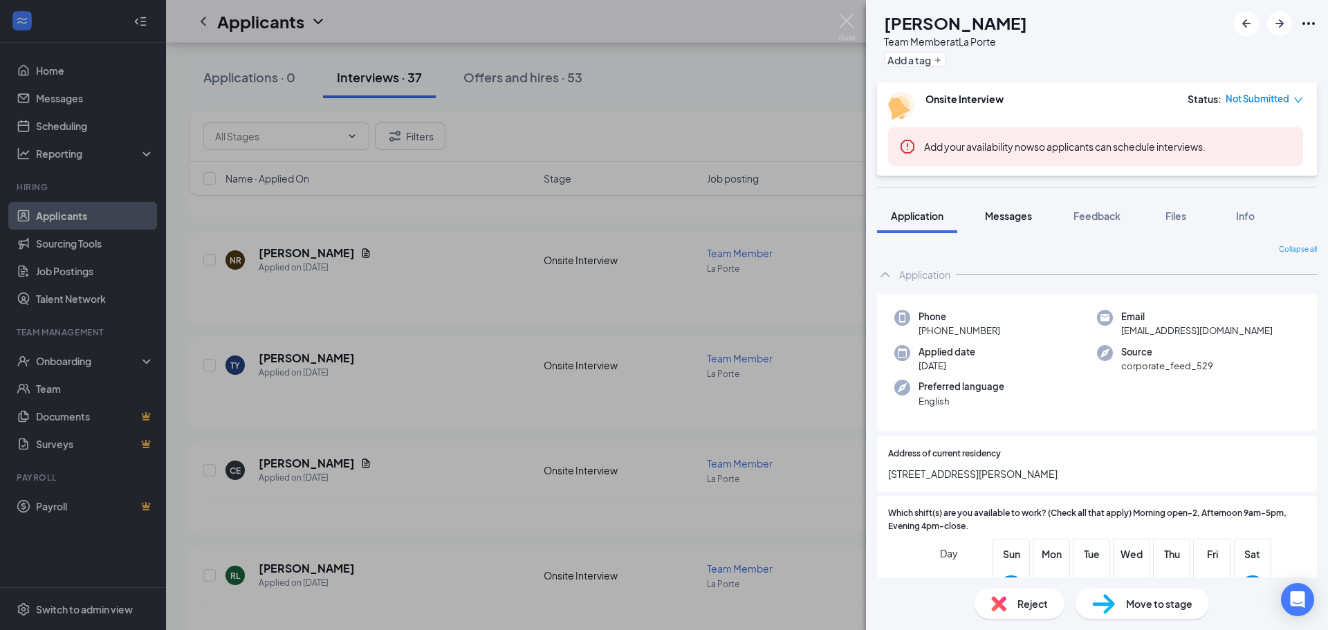
click at [1008, 217] on span "Messages" at bounding box center [1008, 216] width 47 height 12
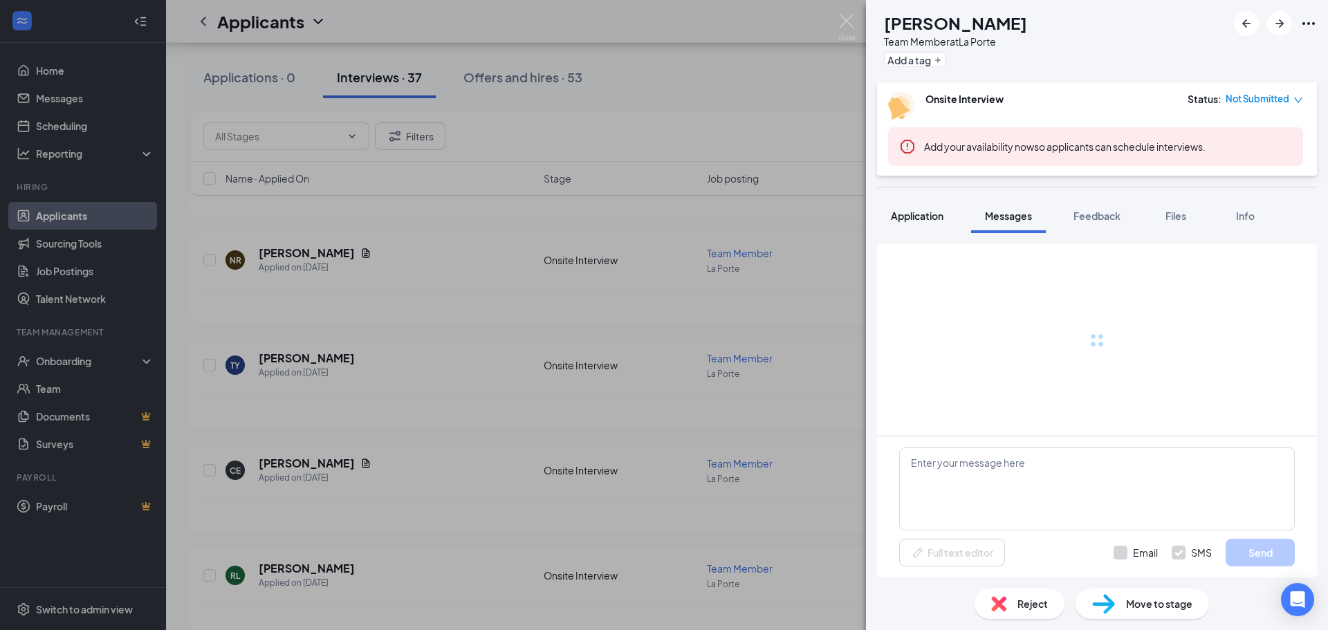
click at [922, 215] on span "Application" at bounding box center [917, 216] width 53 height 12
click at [918, 211] on span "Application" at bounding box center [917, 216] width 53 height 12
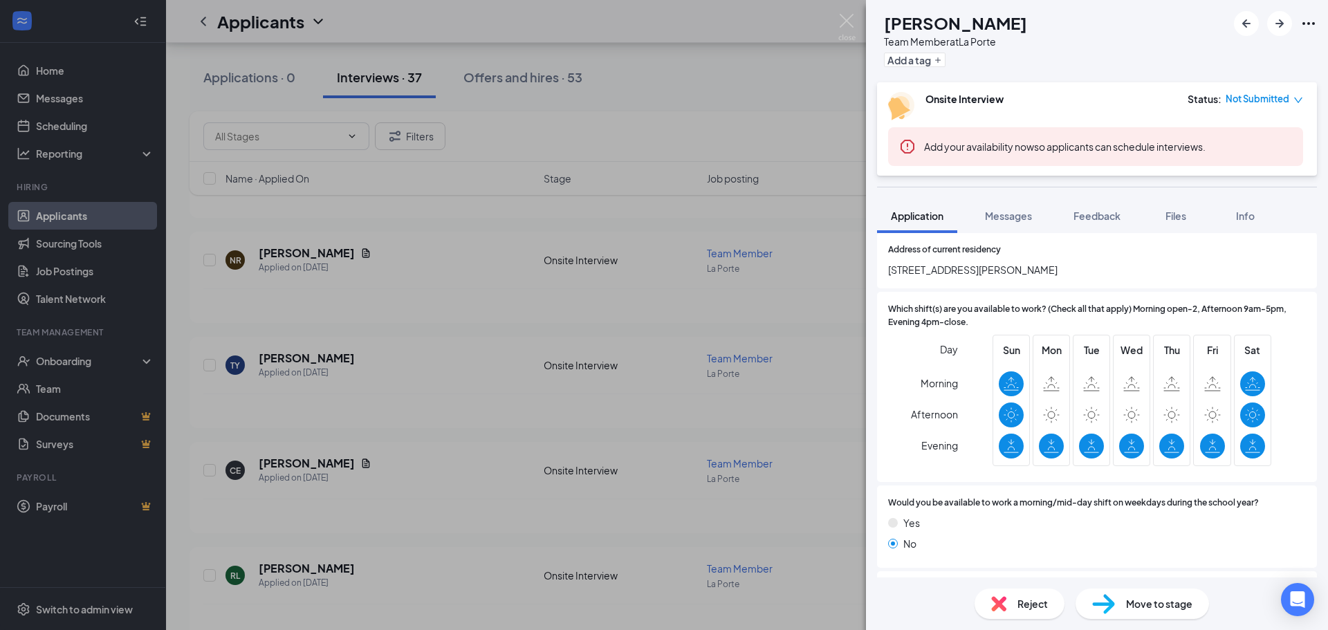
scroll to position [208, 0]
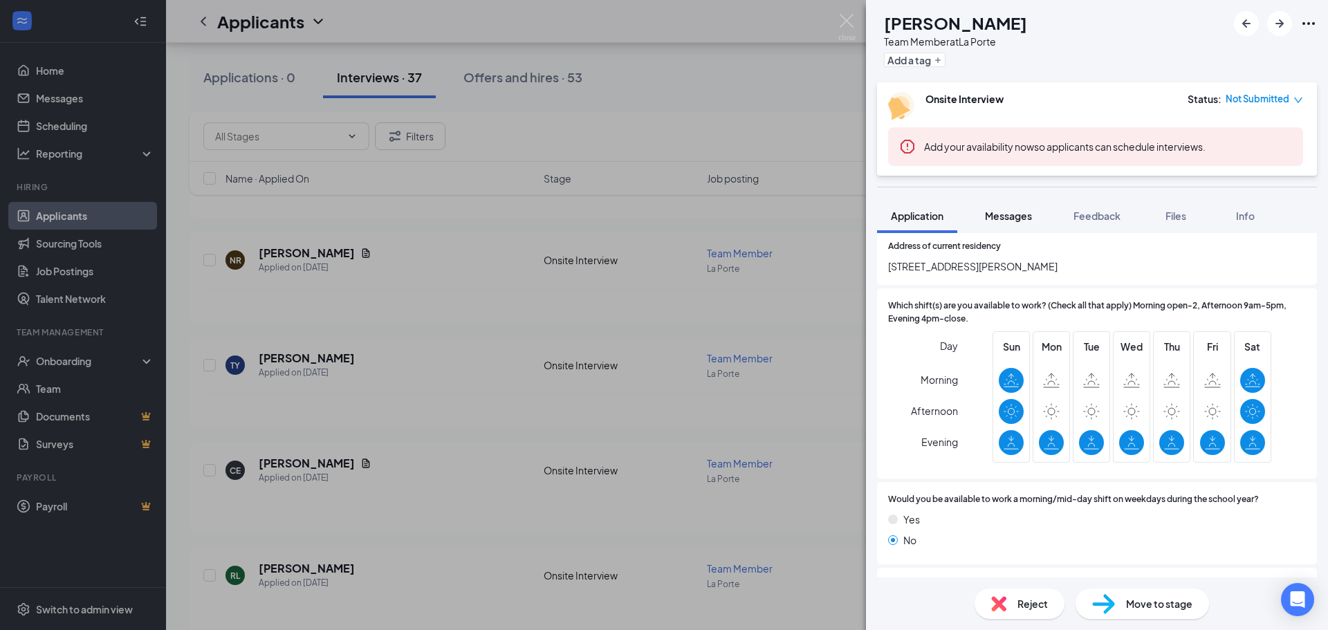
click at [1009, 212] on span "Messages" at bounding box center [1008, 216] width 47 height 12
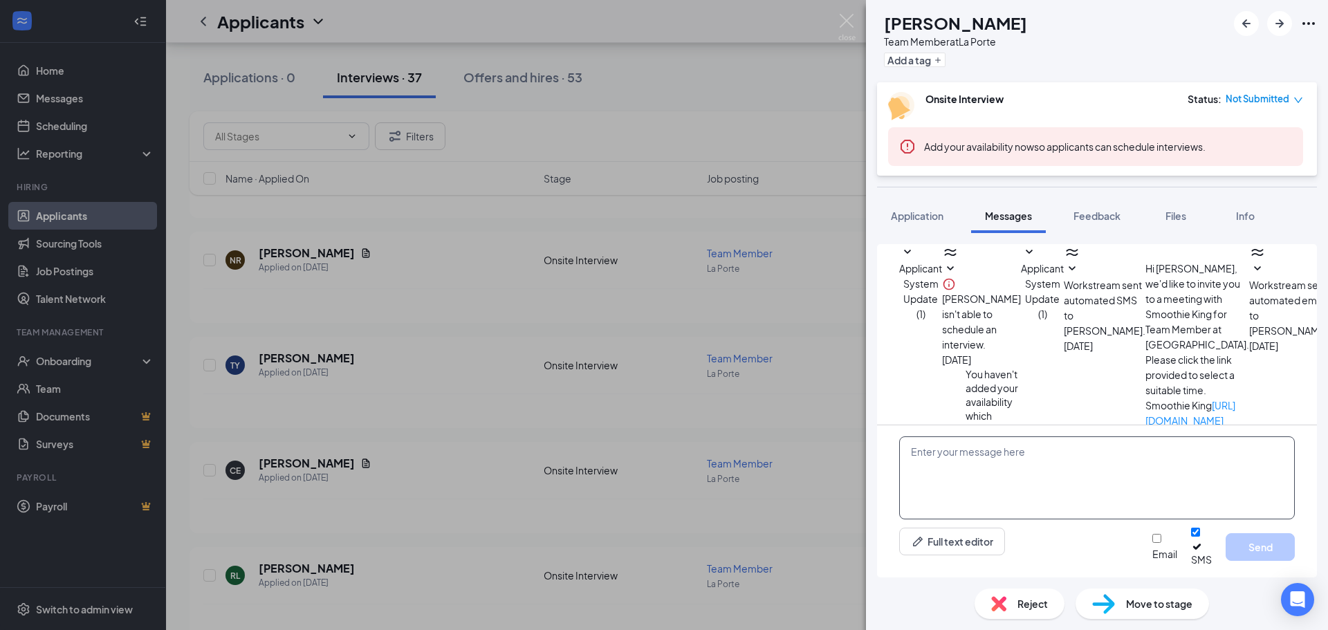
click at [1053, 482] on textarea at bounding box center [1097, 478] width 396 height 83
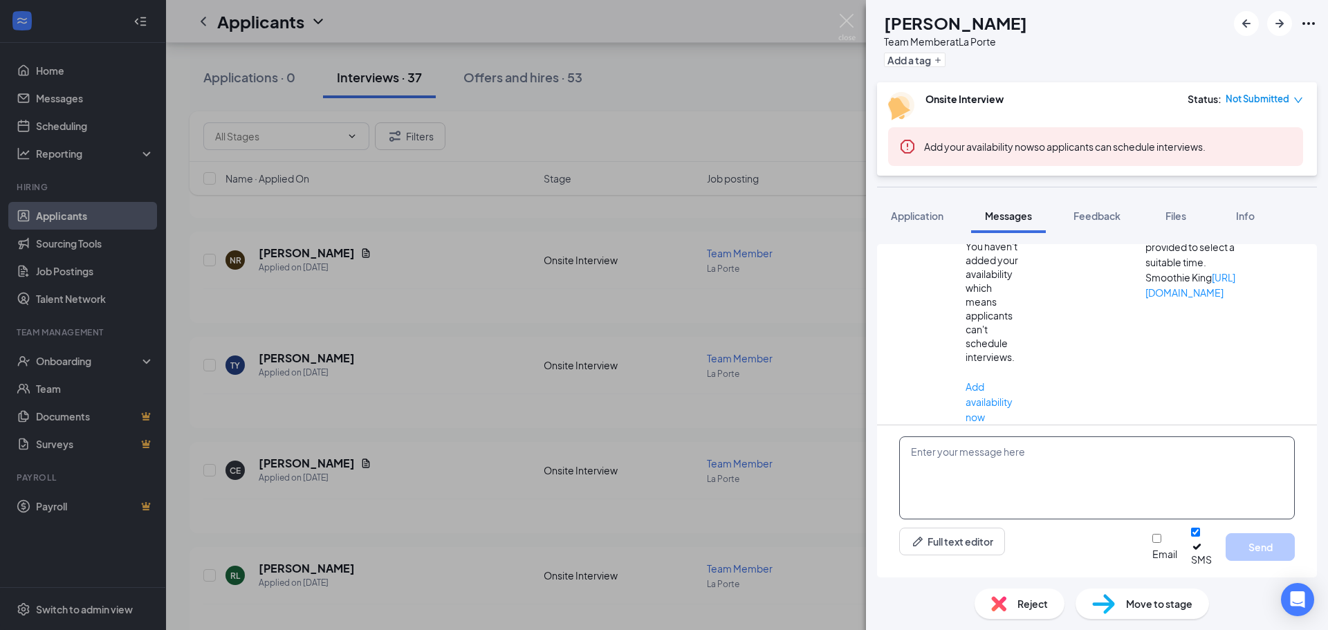
paste textarea "Hi there! Thank you for applying to Smoothie King [PERSON_NAME]. We unfortunate…"
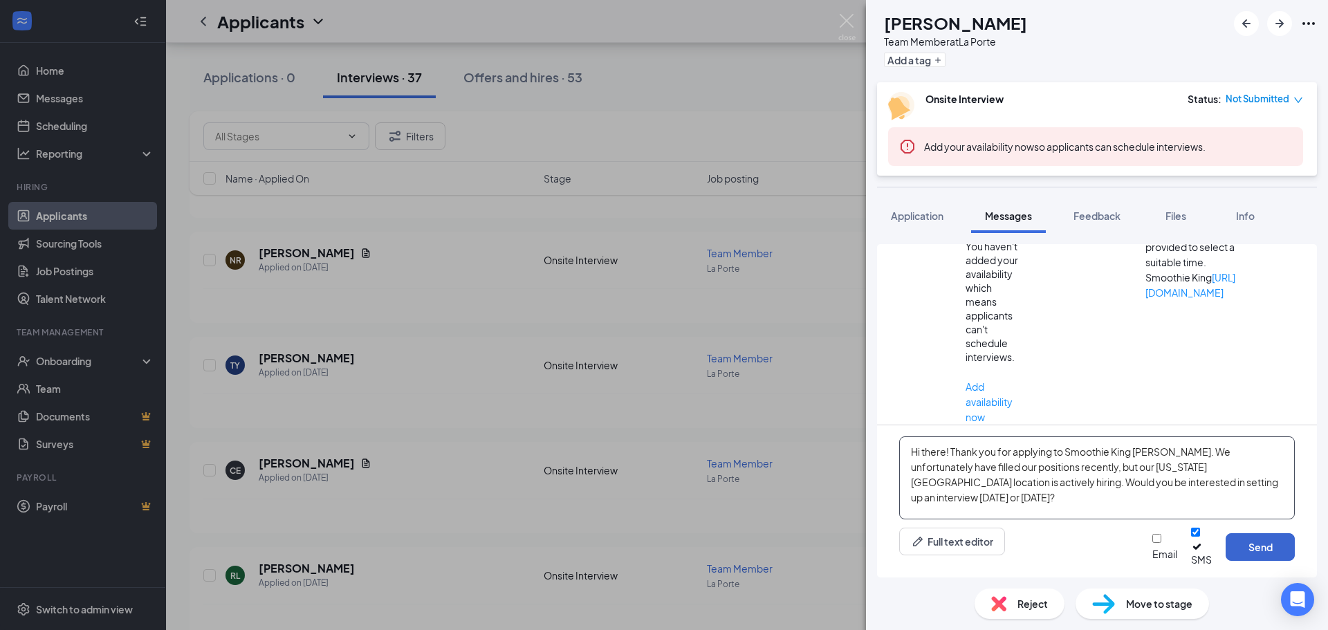
type textarea "Hi there! Thank you for applying to Smoothie King [PERSON_NAME]. We unfortunate…"
click at [1256, 549] on button "Send" at bounding box center [1260, 547] width 69 height 28
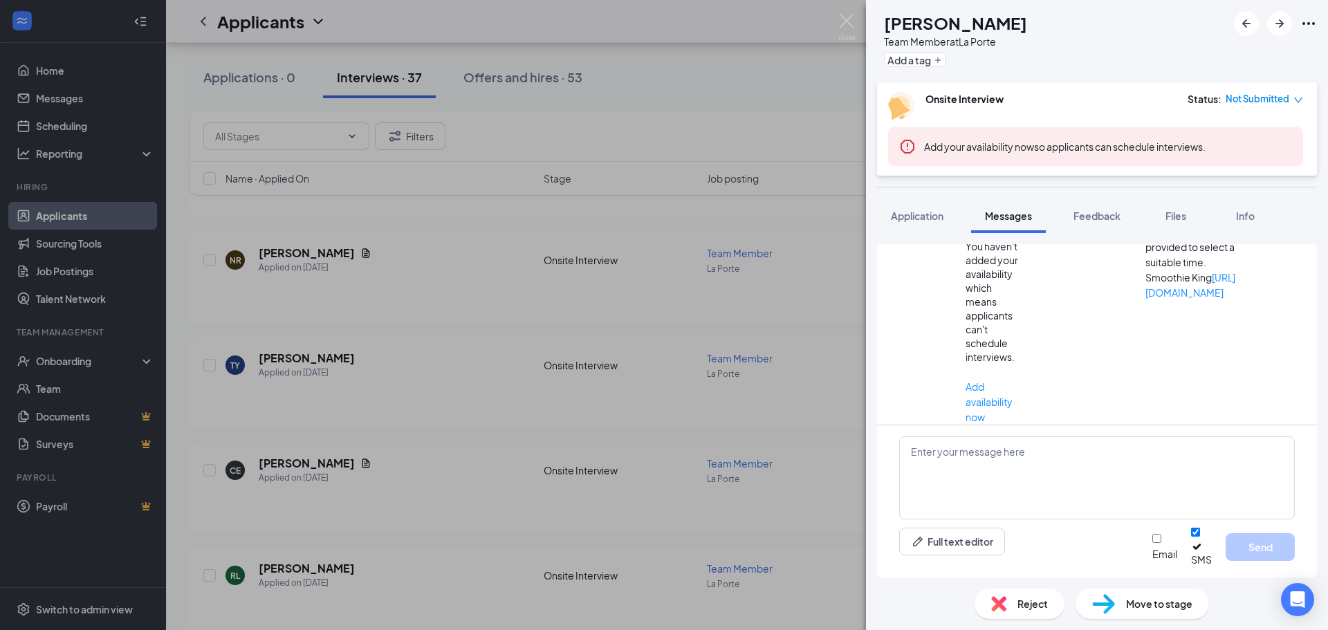
scroll to position [308, 0]
click at [845, 19] on img at bounding box center [847, 27] width 17 height 27
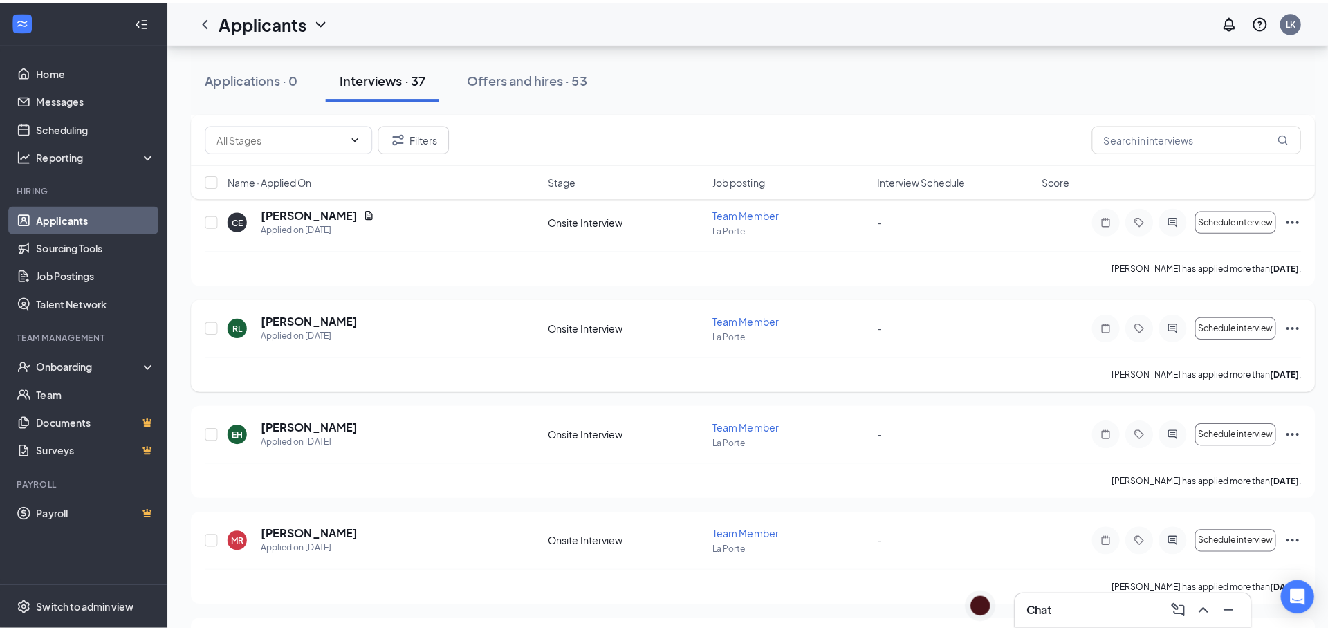
scroll to position [484, 0]
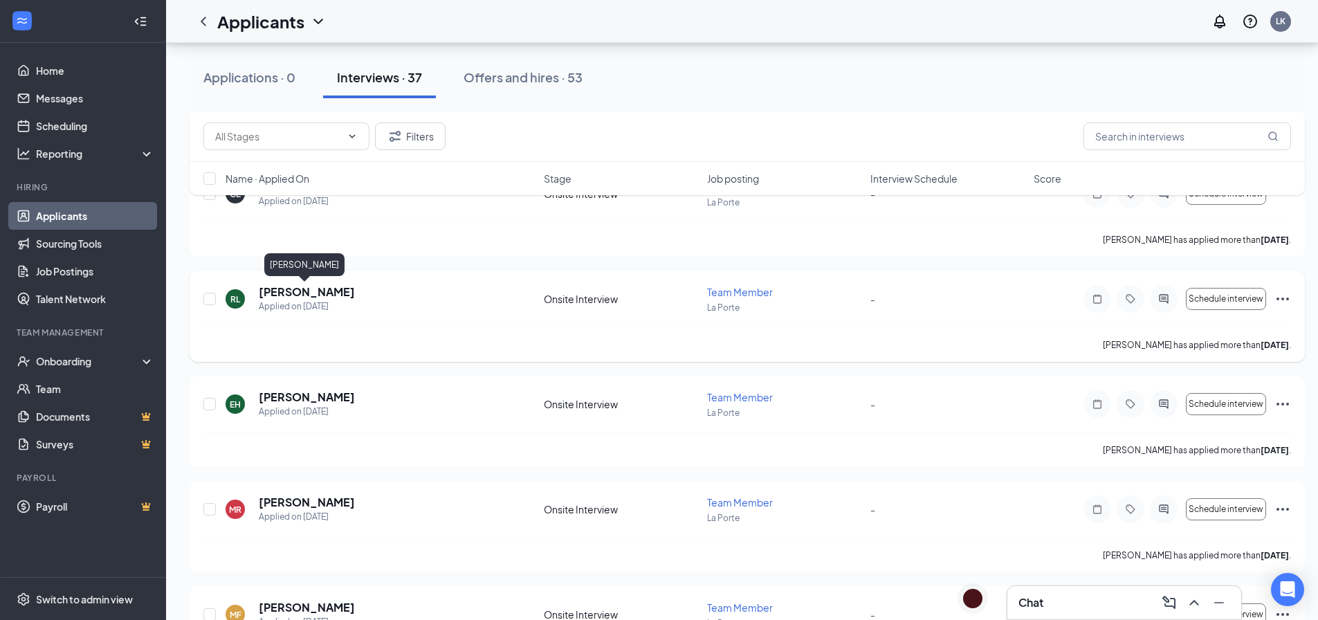
click at [322, 289] on h5 "[PERSON_NAME]" at bounding box center [307, 291] width 96 height 15
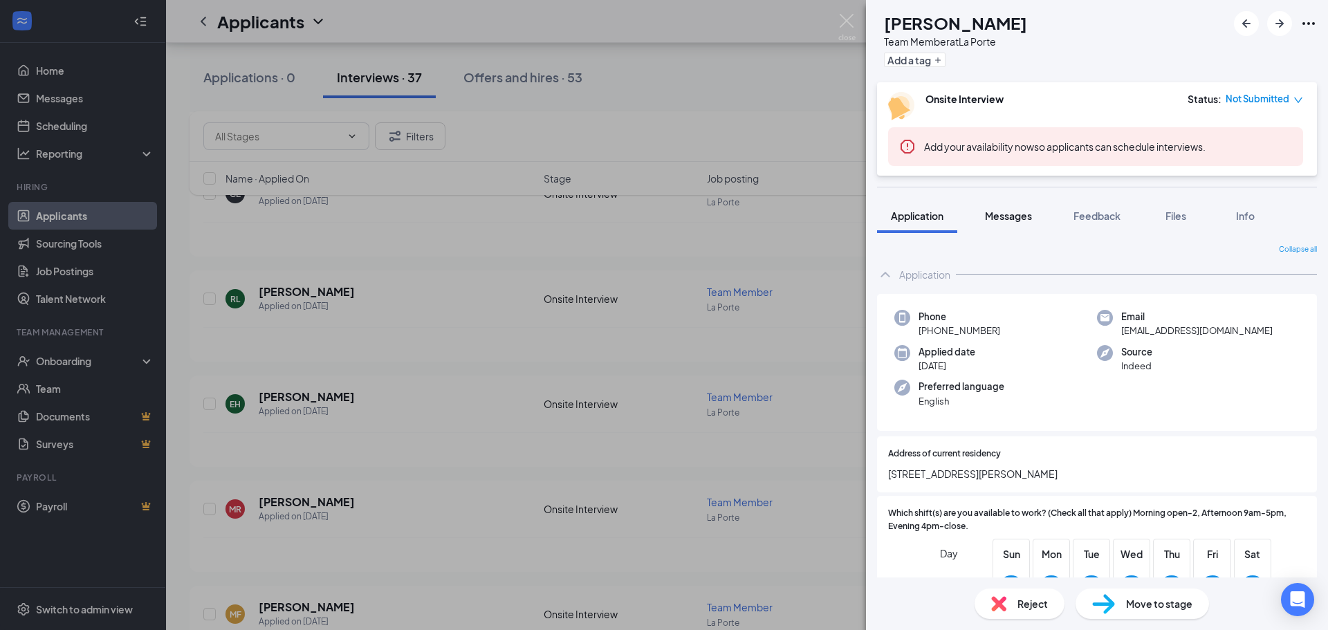
scroll to position [277, 0]
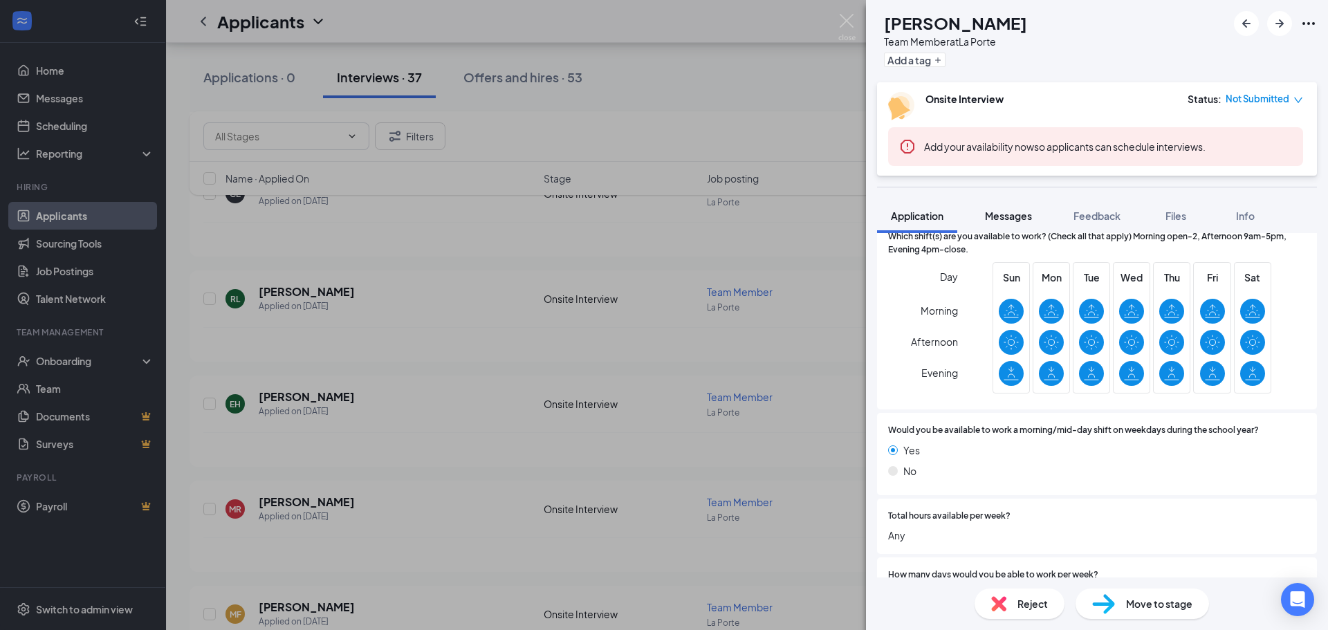
click at [996, 214] on span "Messages" at bounding box center [1008, 216] width 47 height 12
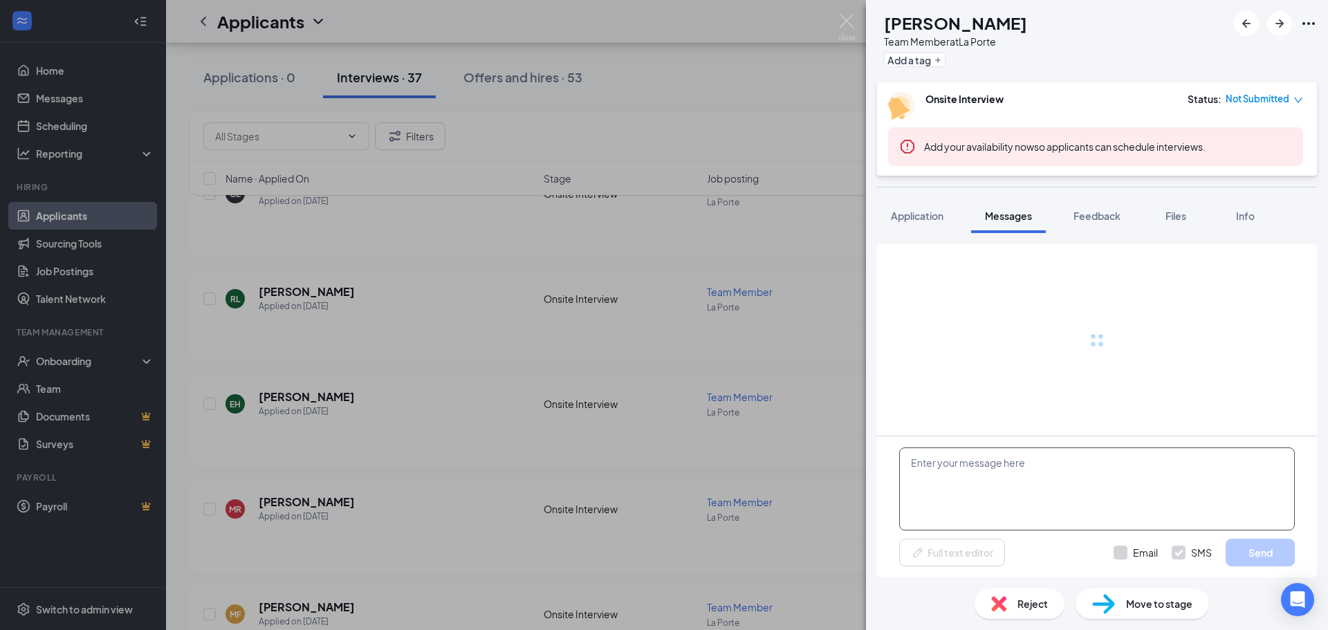
click at [1007, 470] on textarea at bounding box center [1097, 489] width 396 height 83
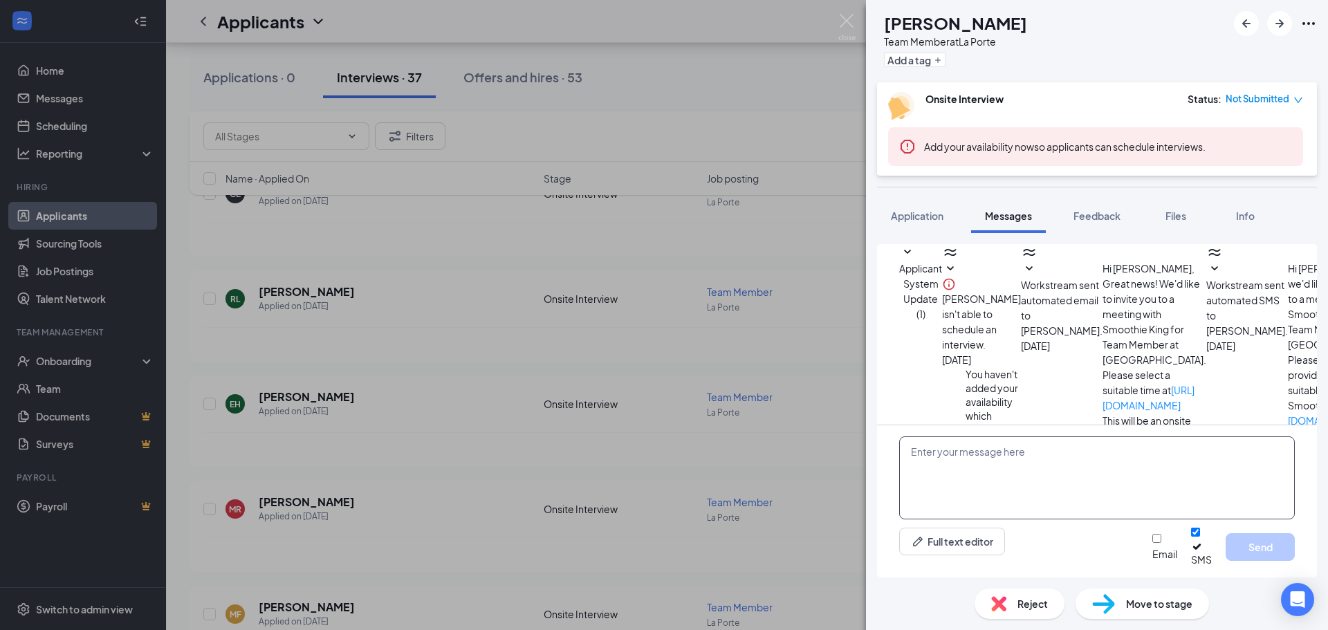
scroll to position [84, 0]
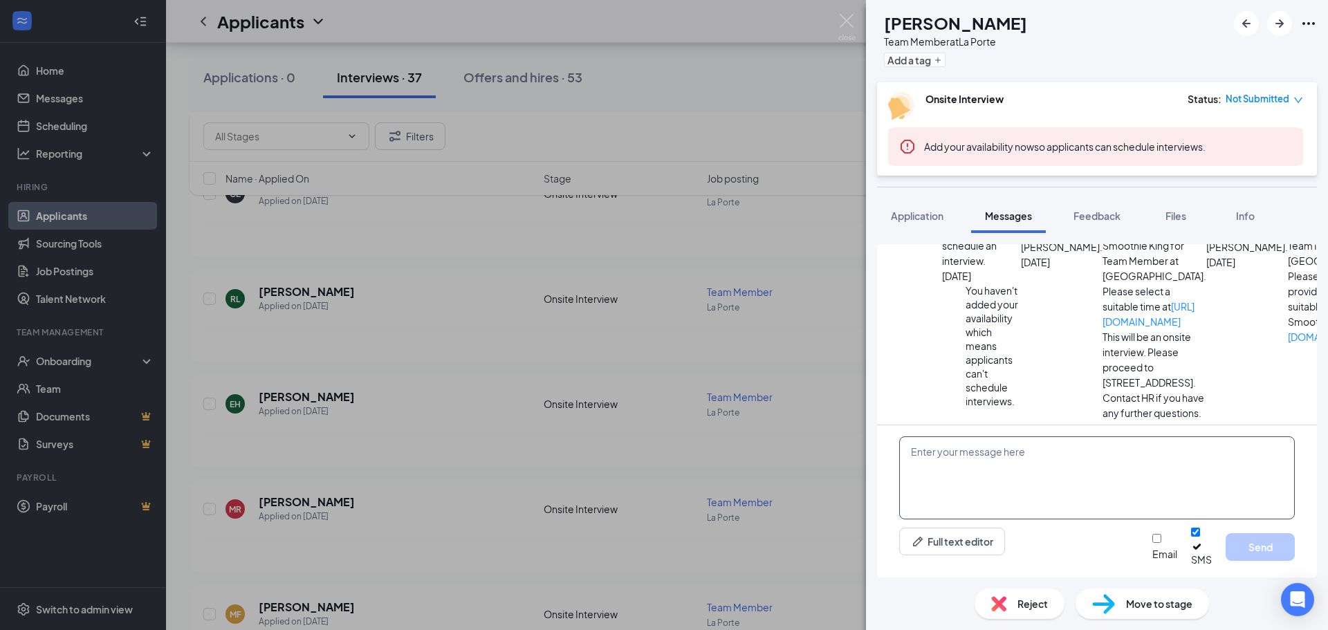
paste textarea "Hi there! Thank you for applying to Smoothie King [PERSON_NAME]. We unfortunate…"
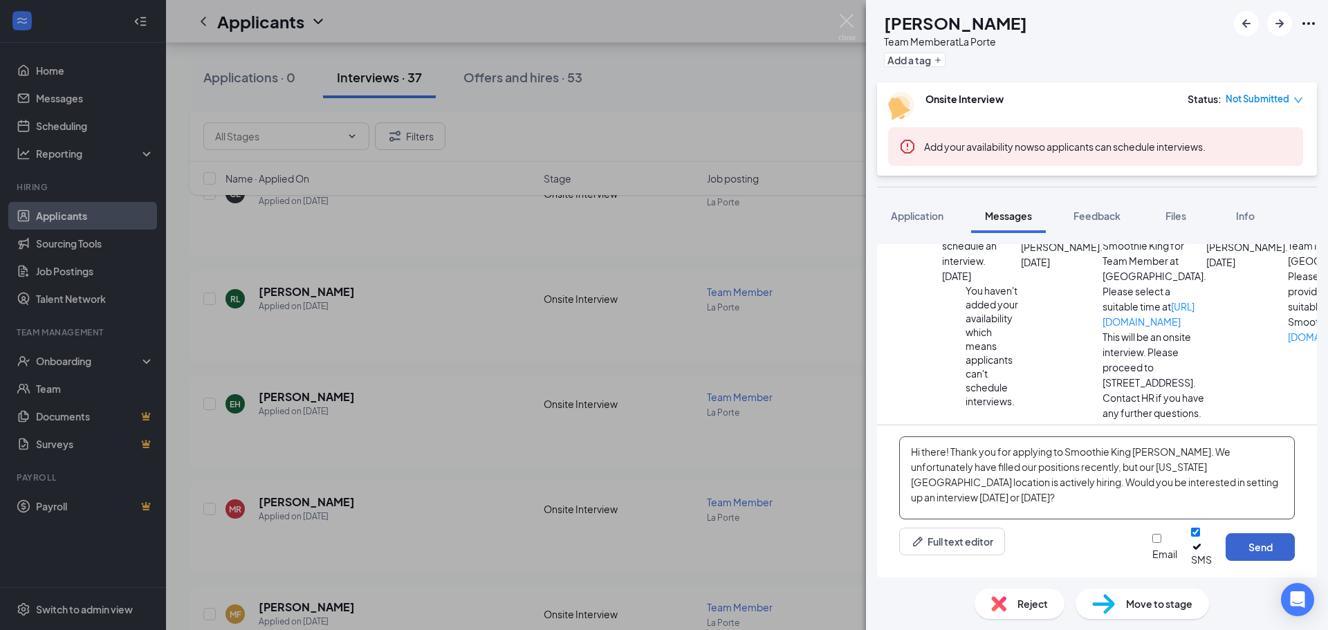
type textarea "Hi there! Thank you for applying to Smoothie King [PERSON_NAME]. We unfortunate…"
click at [1248, 555] on button "Send" at bounding box center [1260, 547] width 69 height 28
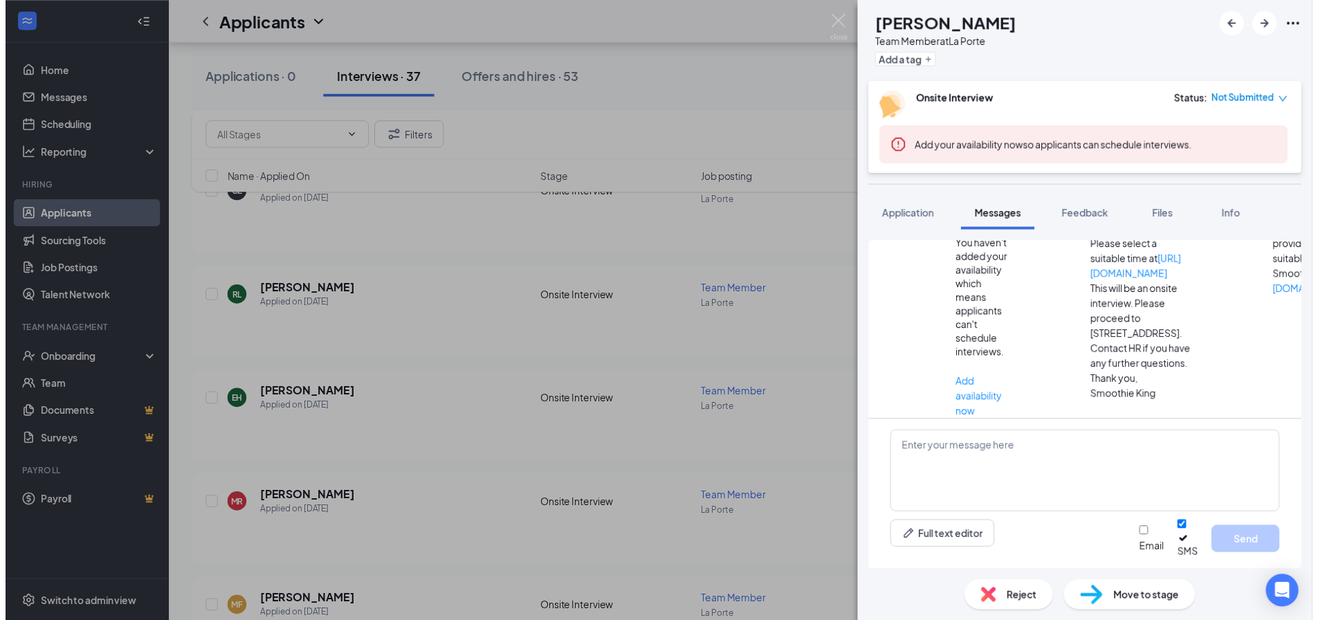
scroll to position [233, 0]
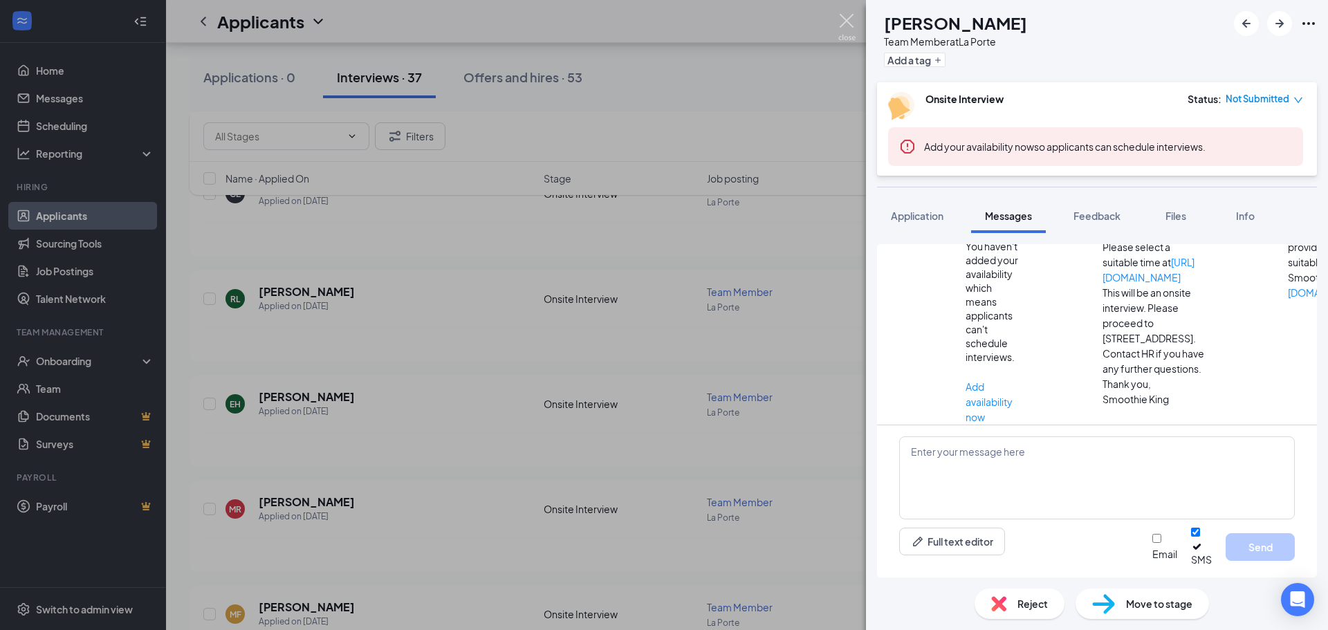
click at [844, 25] on img at bounding box center [847, 27] width 17 height 27
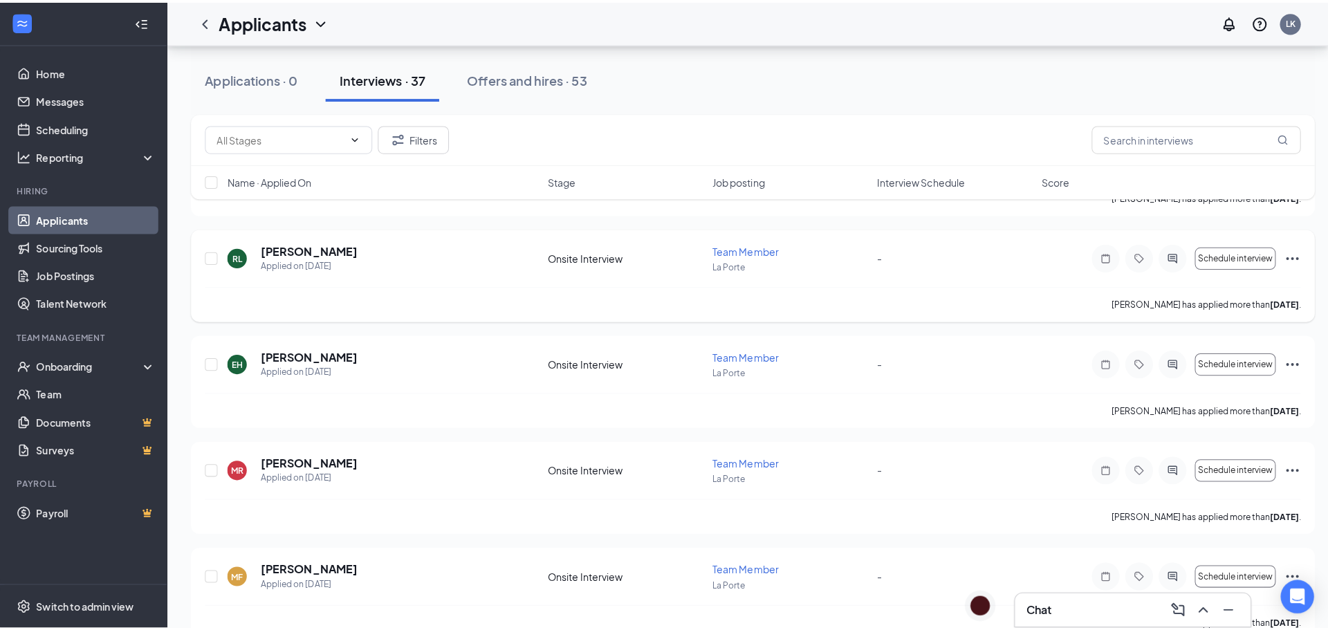
scroll to position [554, 0]
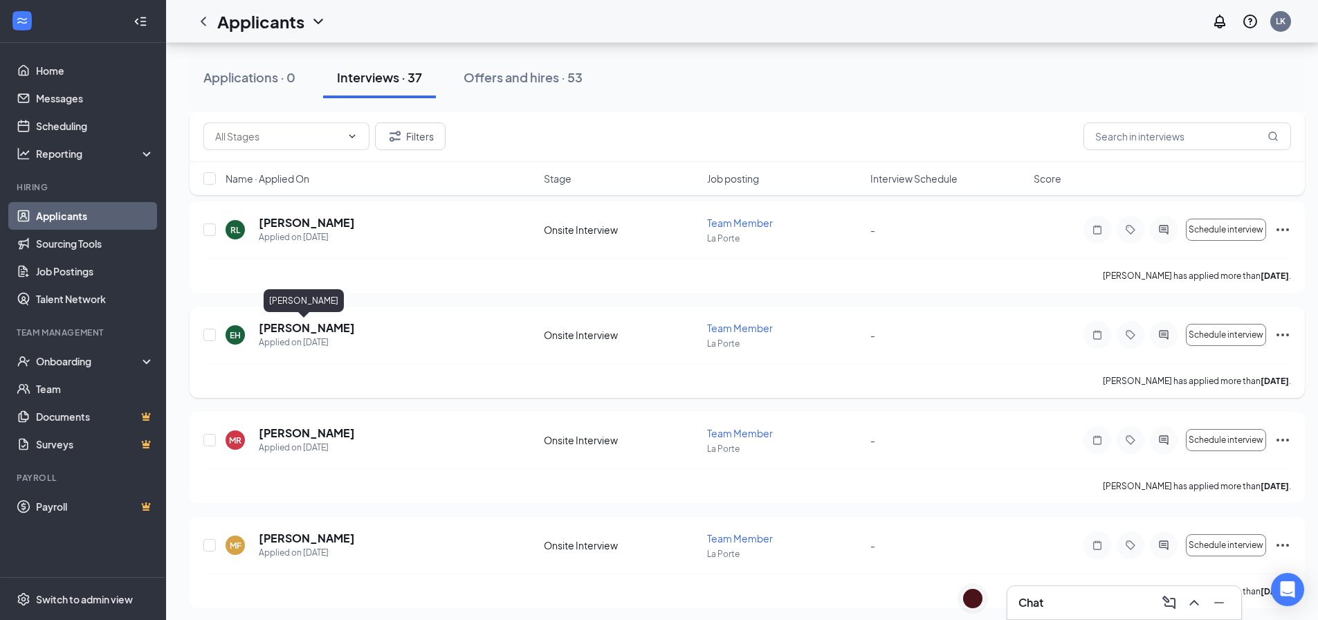
click at [316, 324] on h5 "[PERSON_NAME]" at bounding box center [307, 327] width 96 height 15
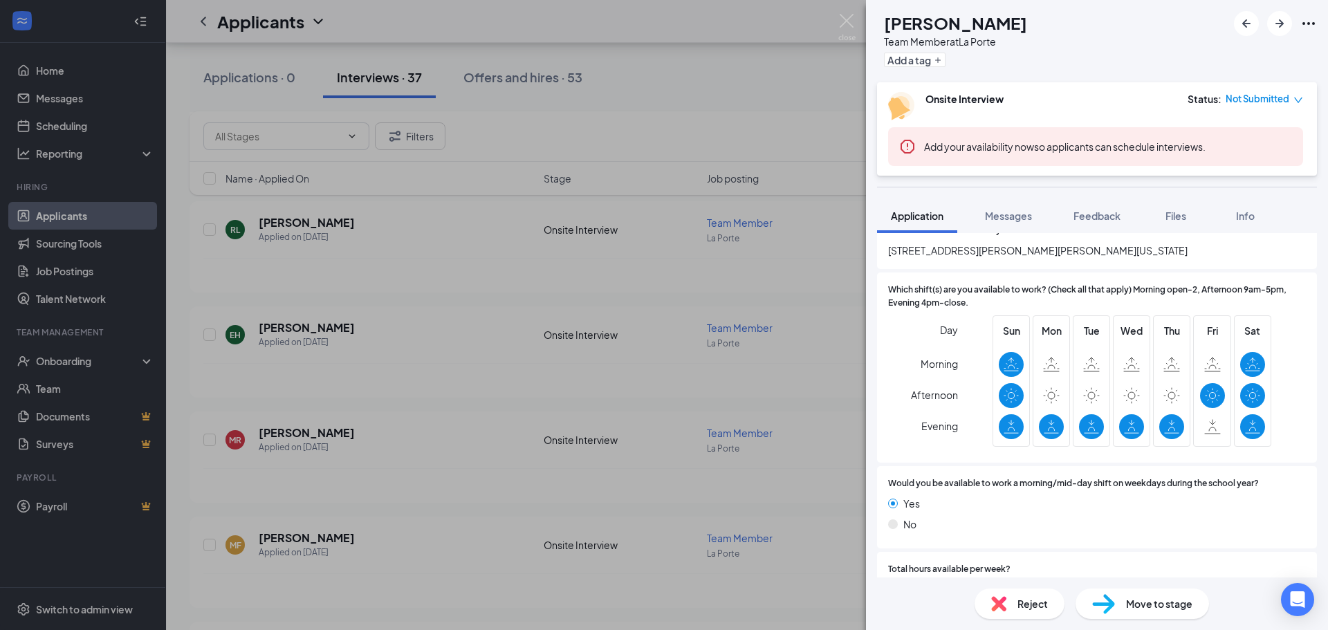
scroll to position [277, 0]
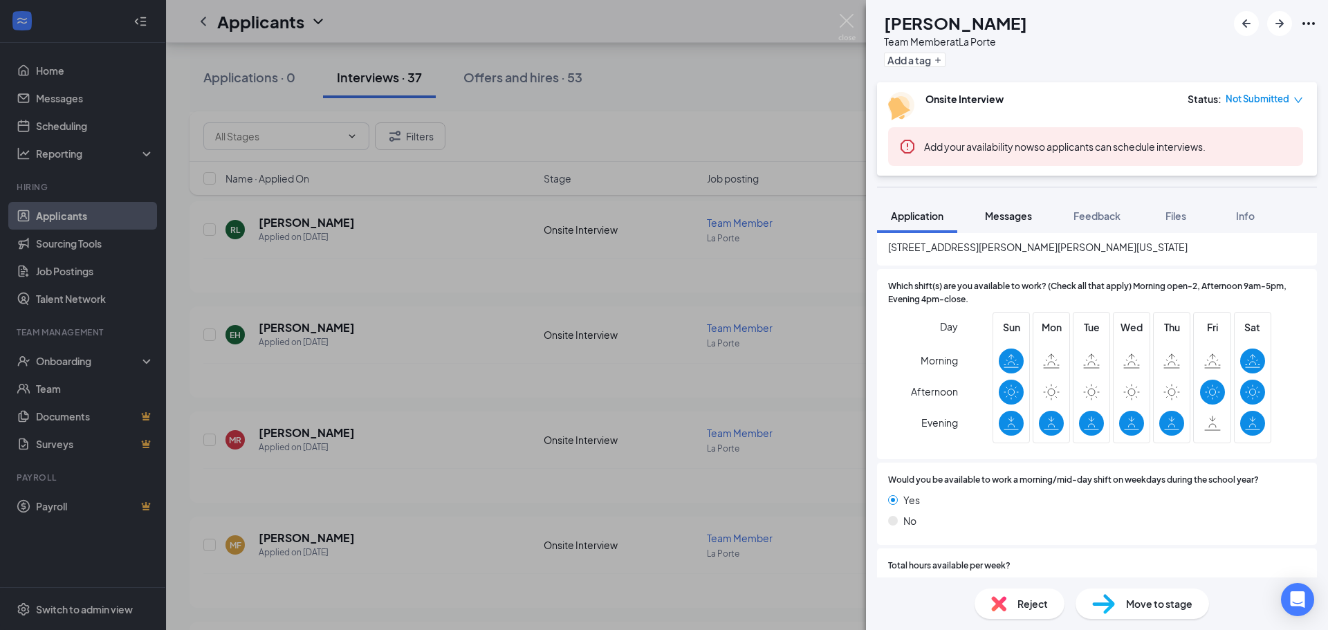
click at [994, 212] on span "Messages" at bounding box center [1008, 216] width 47 height 12
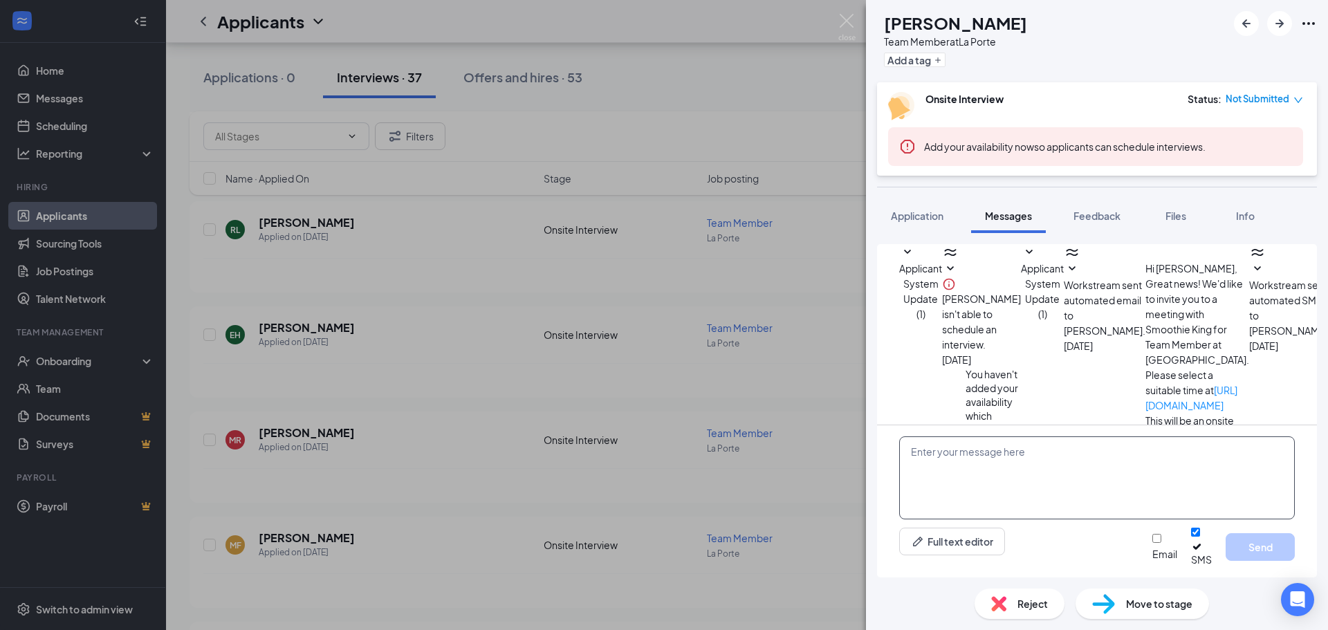
click at [971, 469] on textarea at bounding box center [1097, 478] width 396 height 83
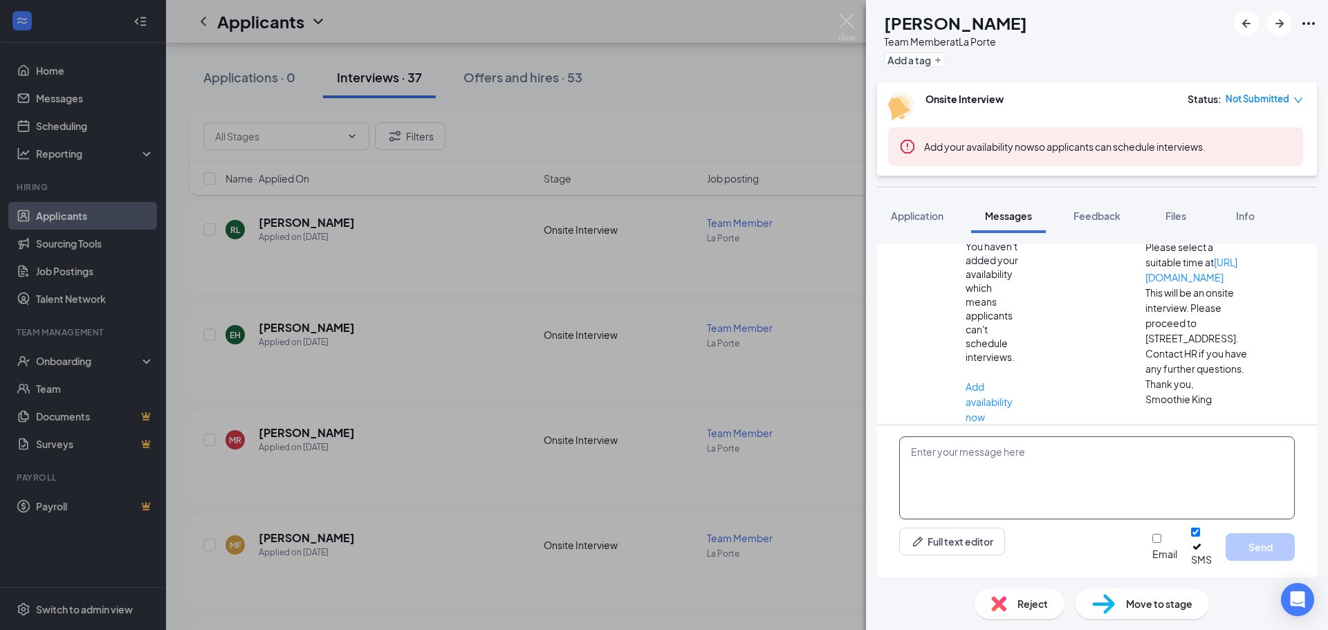
paste textarea "Hi there! Thank you for applying to Smoothie King [PERSON_NAME]. We unfortunate…"
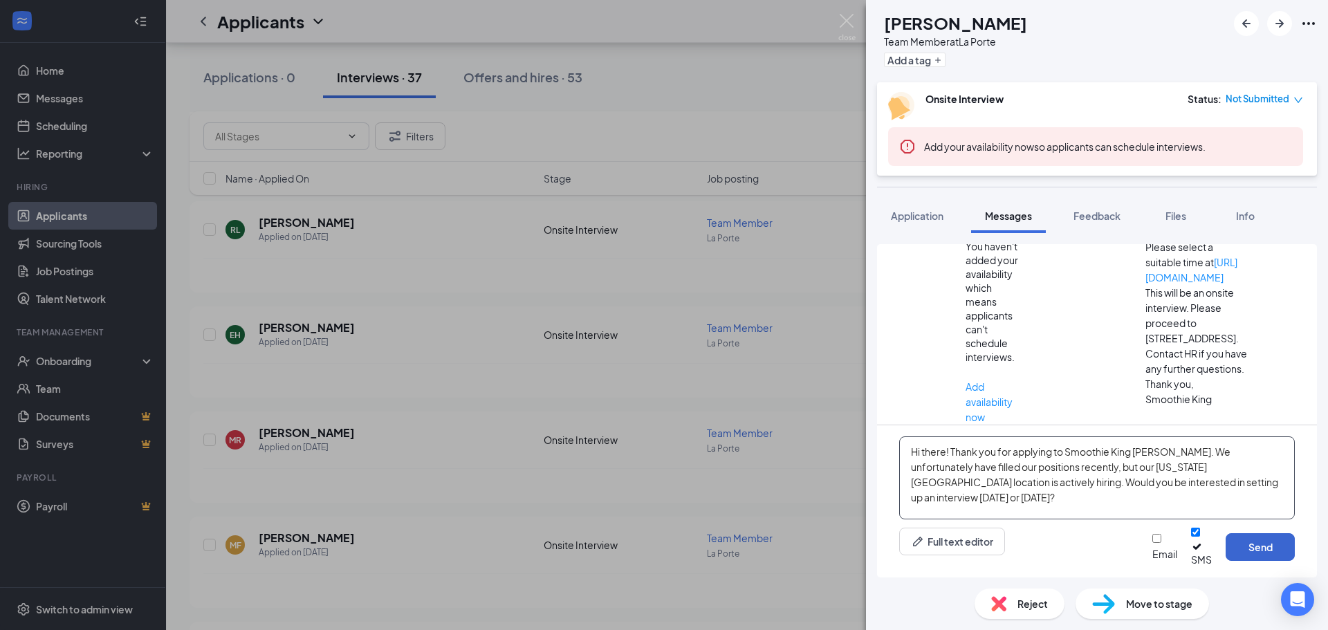
type textarea "Hi there! Thank you for applying to Smoothie King [PERSON_NAME]. We unfortunate…"
click at [1263, 559] on button "Send" at bounding box center [1260, 547] width 69 height 28
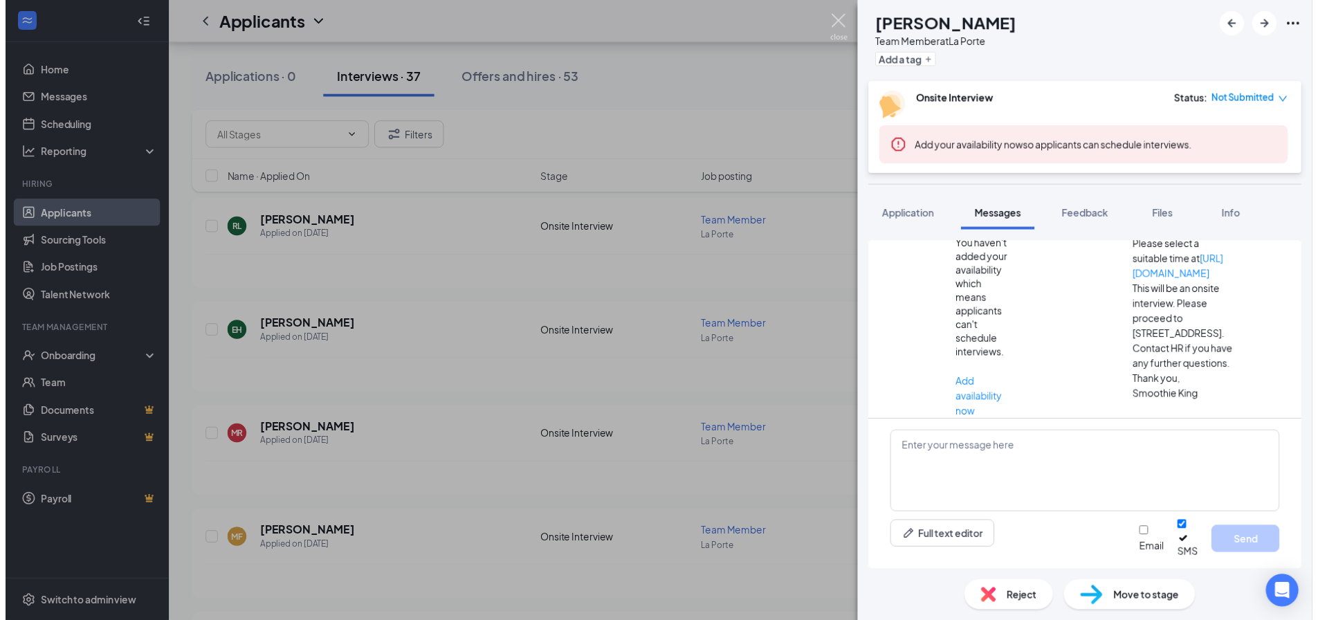
scroll to position [308, 0]
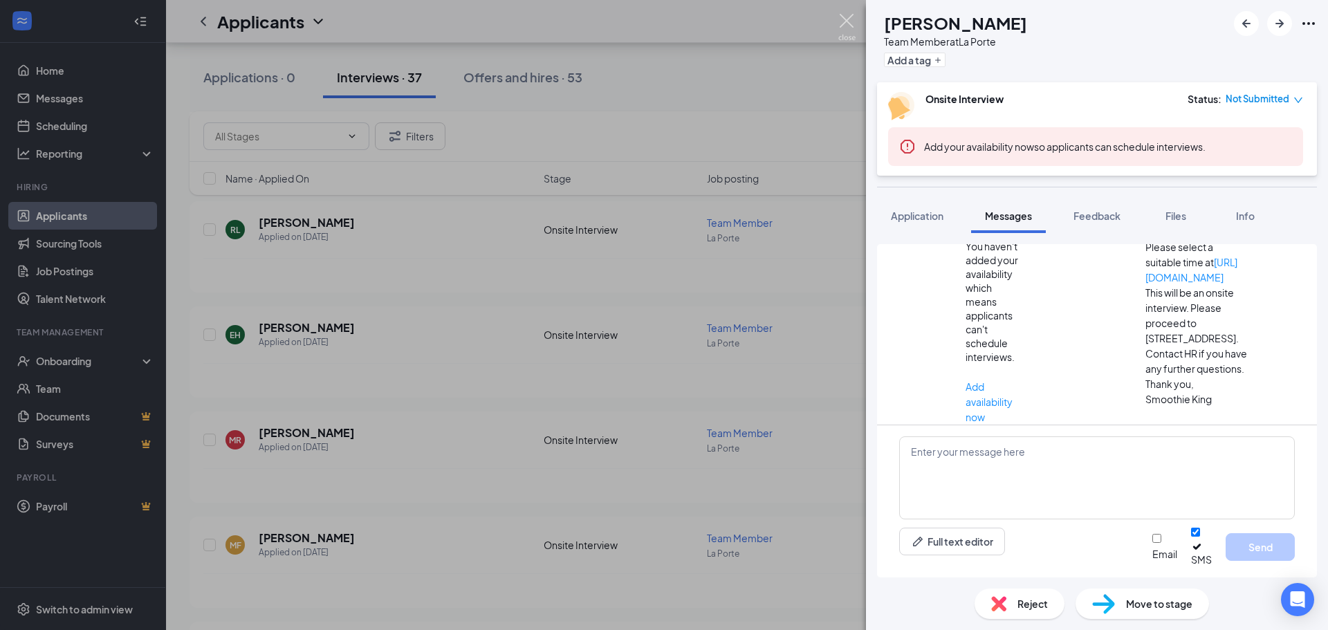
click at [845, 27] on img at bounding box center [847, 27] width 17 height 27
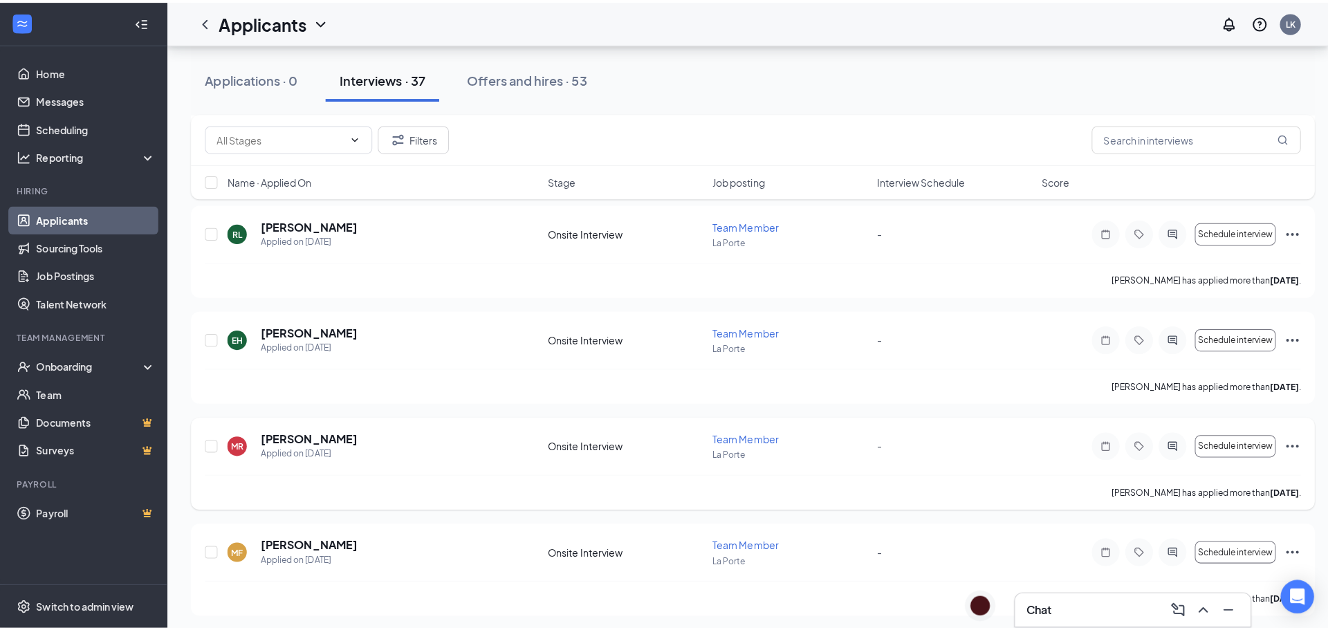
scroll to position [761, 0]
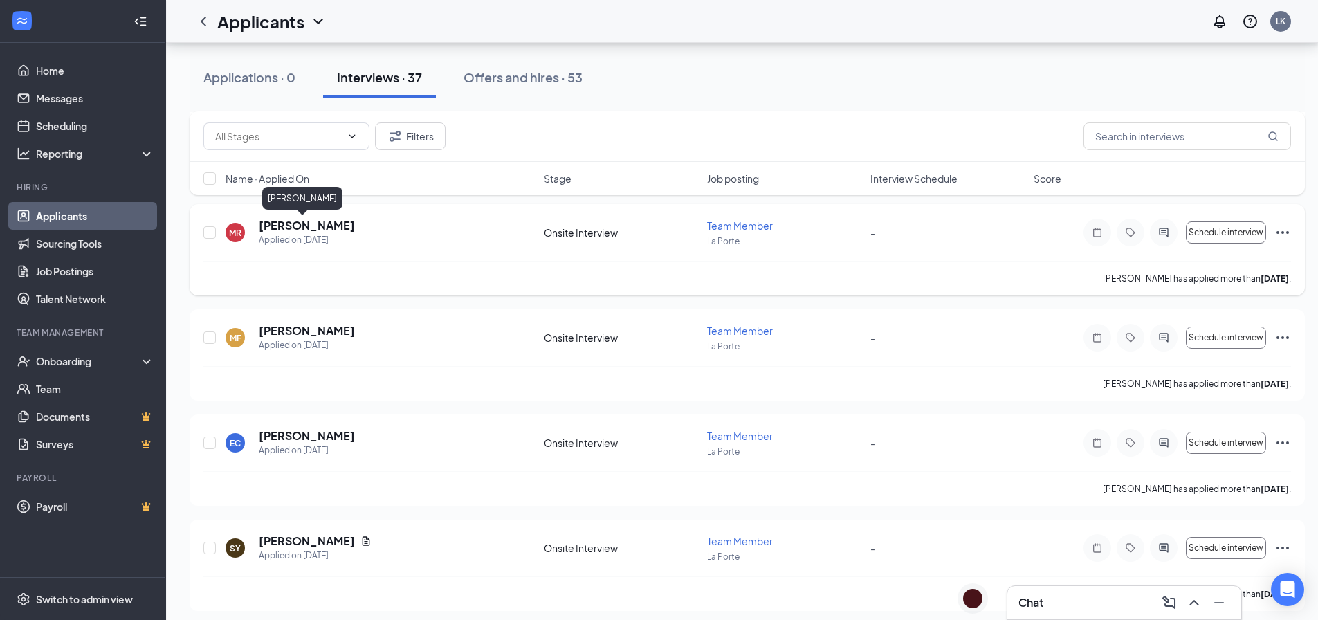
click at [298, 221] on h5 "[PERSON_NAME]" at bounding box center [307, 225] width 96 height 15
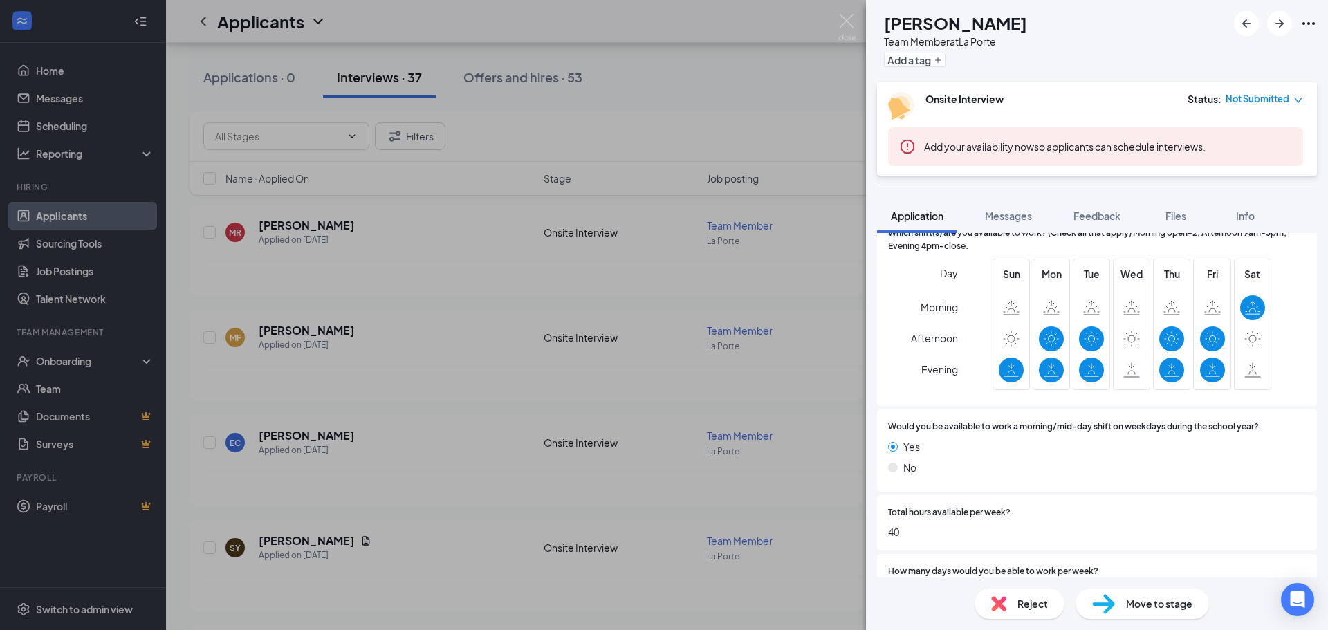
scroll to position [277, 0]
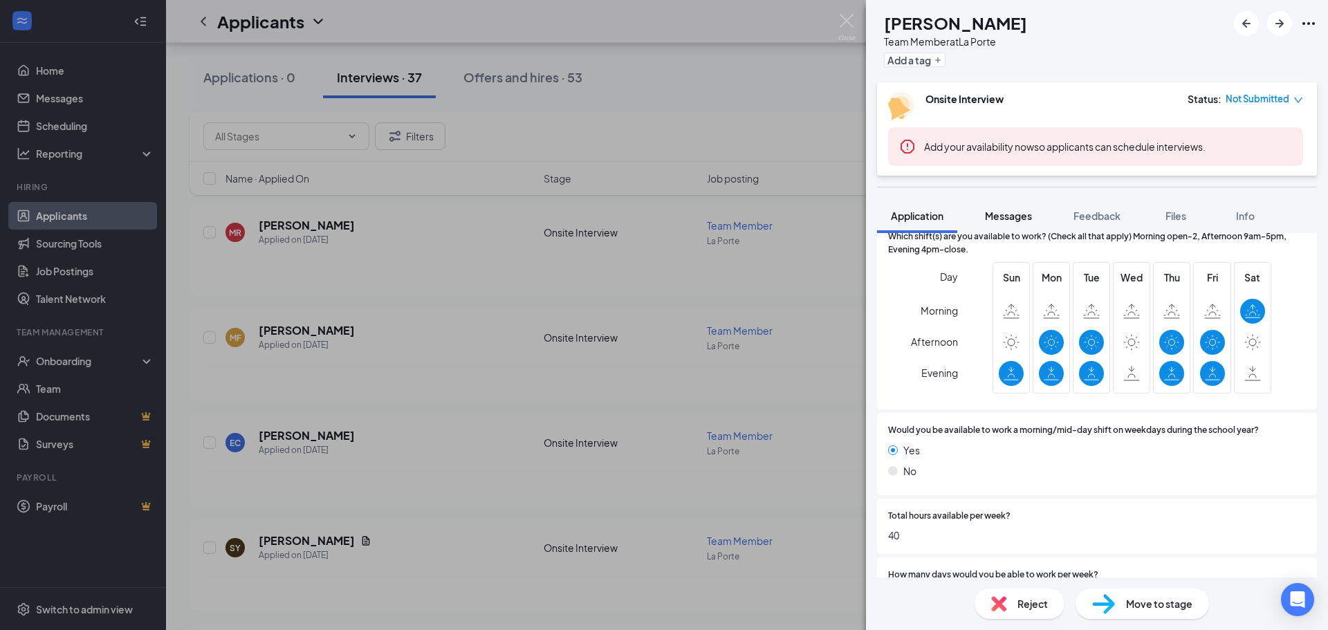
click at [1009, 217] on span "Messages" at bounding box center [1008, 216] width 47 height 12
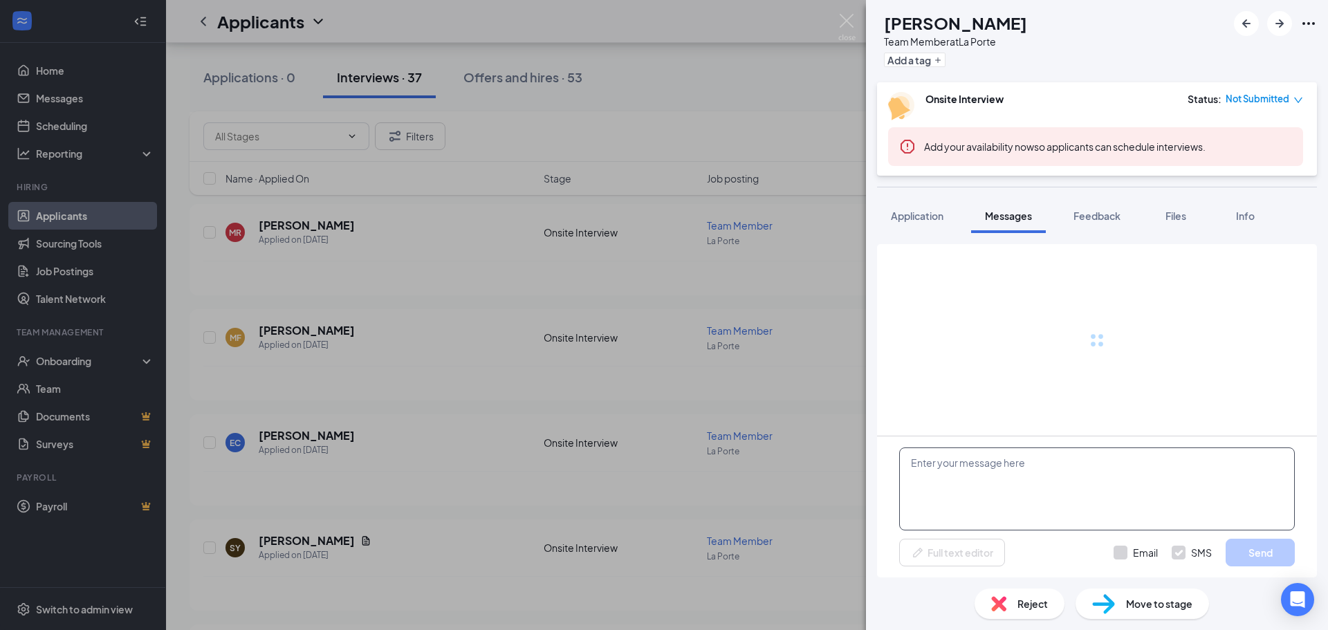
click at [968, 473] on textarea at bounding box center [1097, 489] width 396 height 83
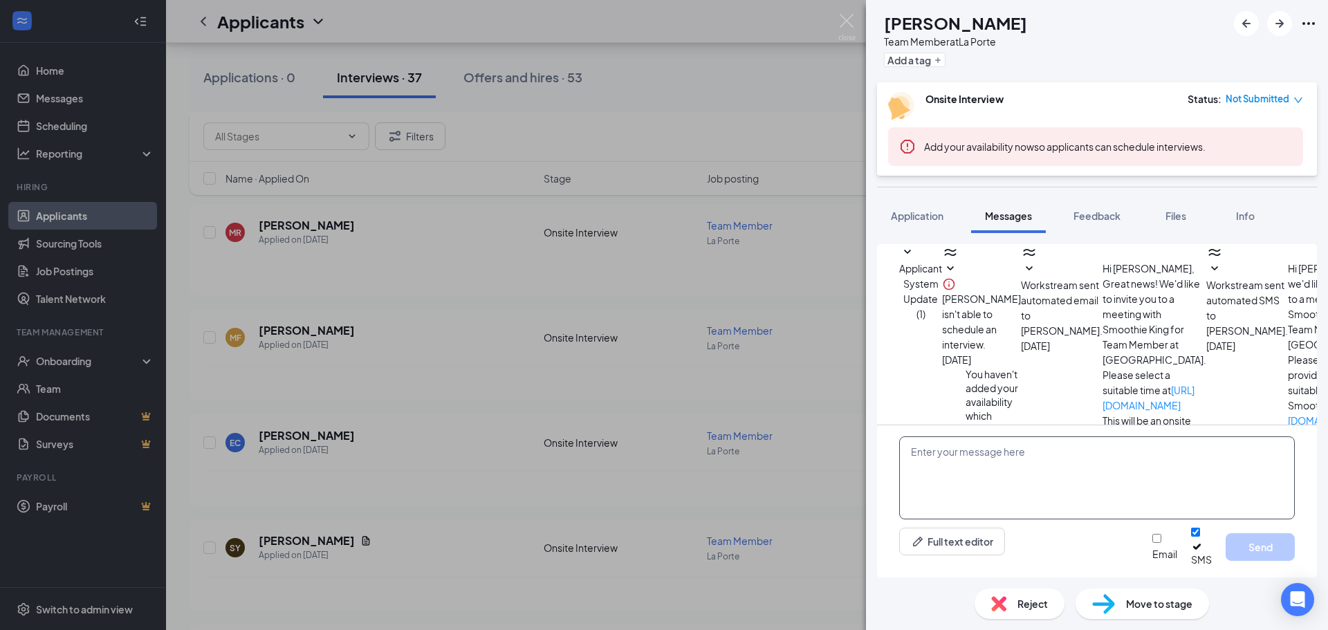
scroll to position [204, 0]
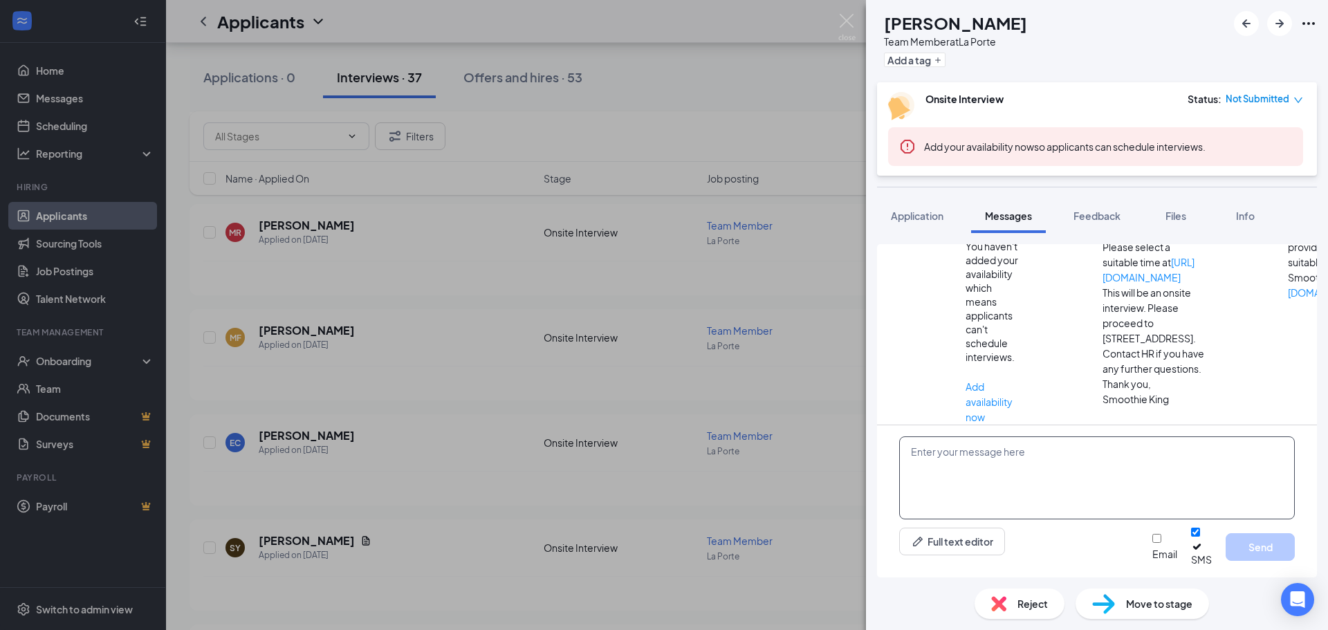
paste textarea "Hi there! Thank you for applying to Smoothie King [PERSON_NAME]. We unfortunate…"
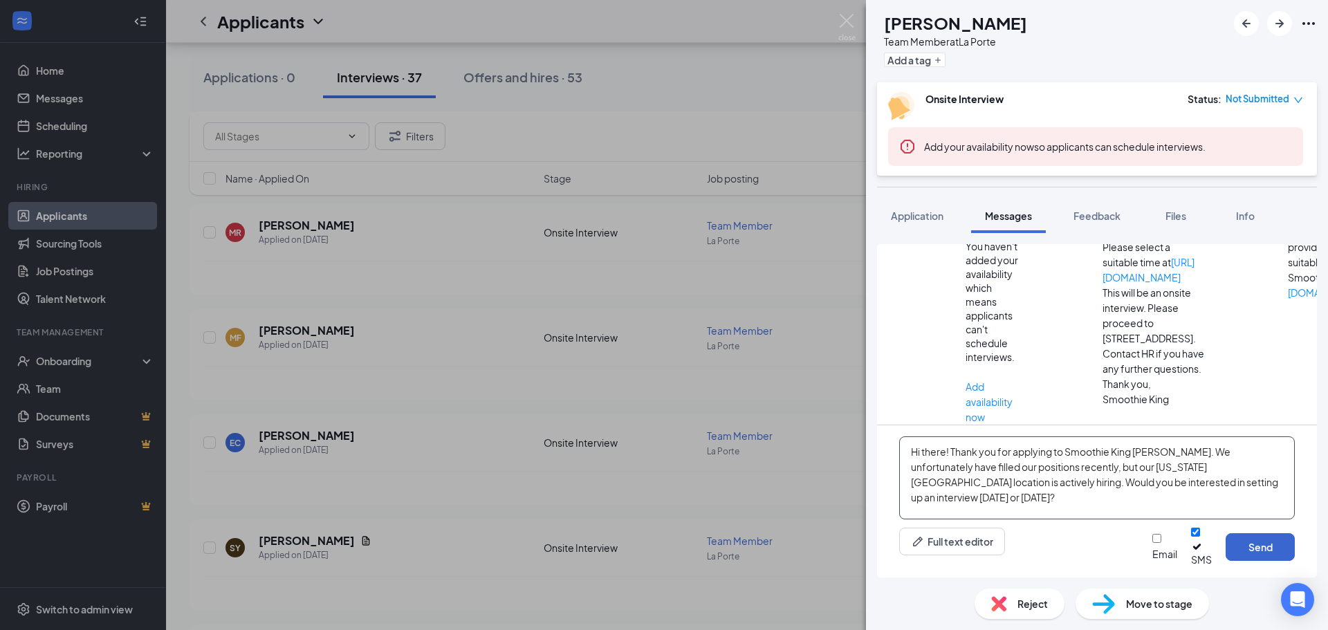
type textarea "Hi there! Thank you for applying to Smoothie King [PERSON_NAME]. We unfortunate…"
click at [1256, 559] on button "Send" at bounding box center [1260, 547] width 69 height 28
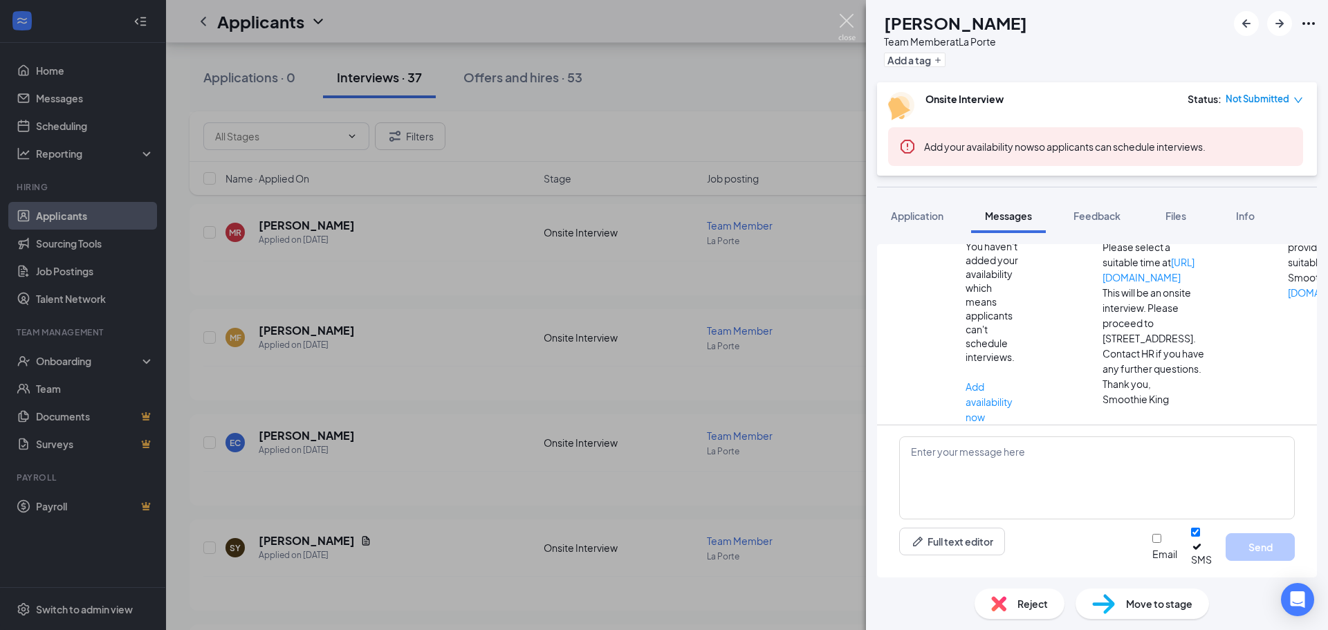
scroll to position [354, 0]
click at [853, 24] on img at bounding box center [847, 27] width 17 height 27
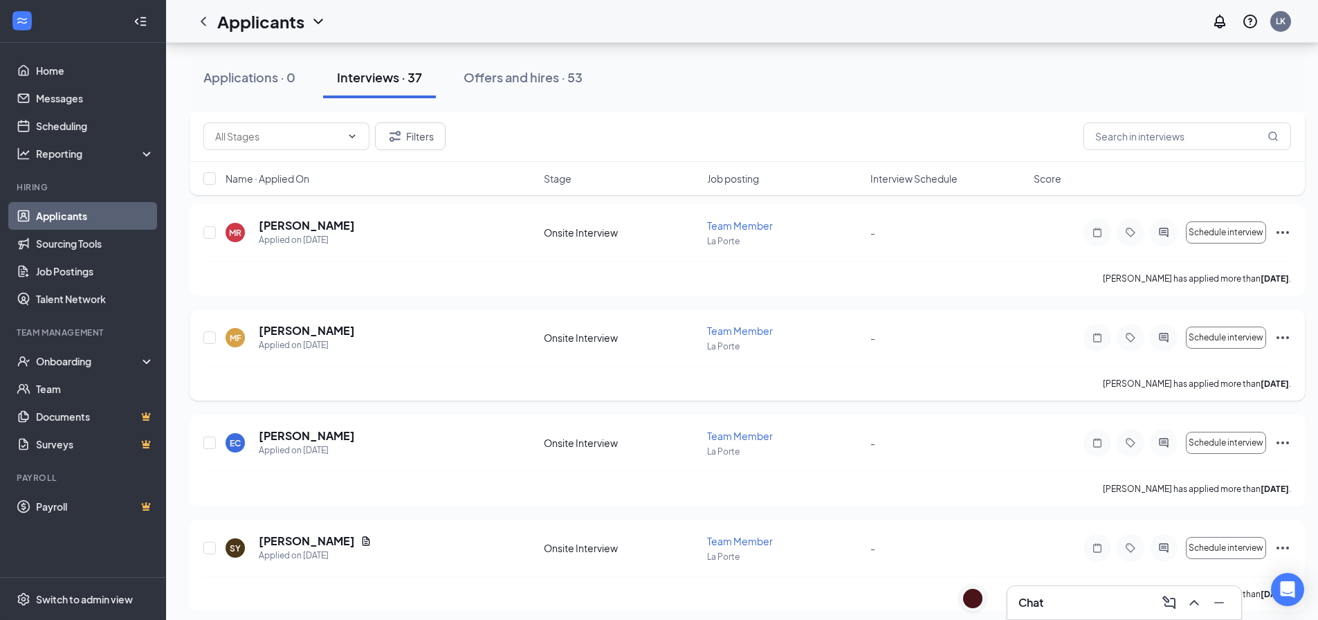
click at [300, 331] on h5 "[PERSON_NAME]" at bounding box center [307, 330] width 96 height 15
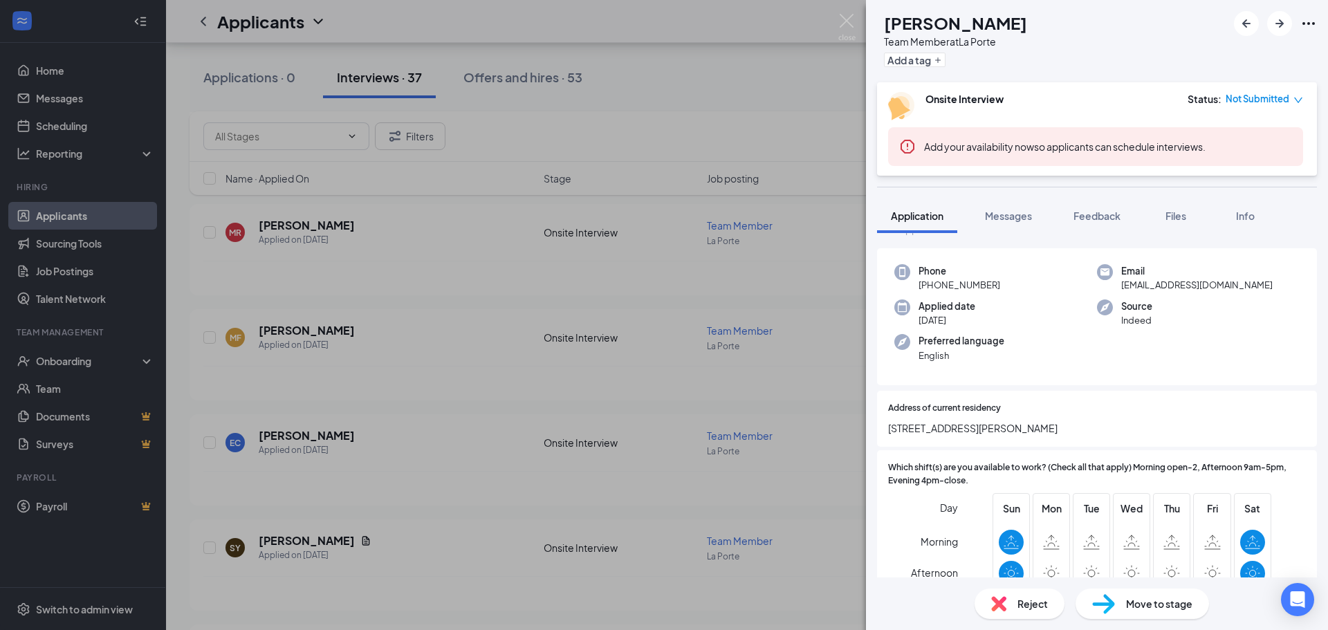
scroll to position [69, 0]
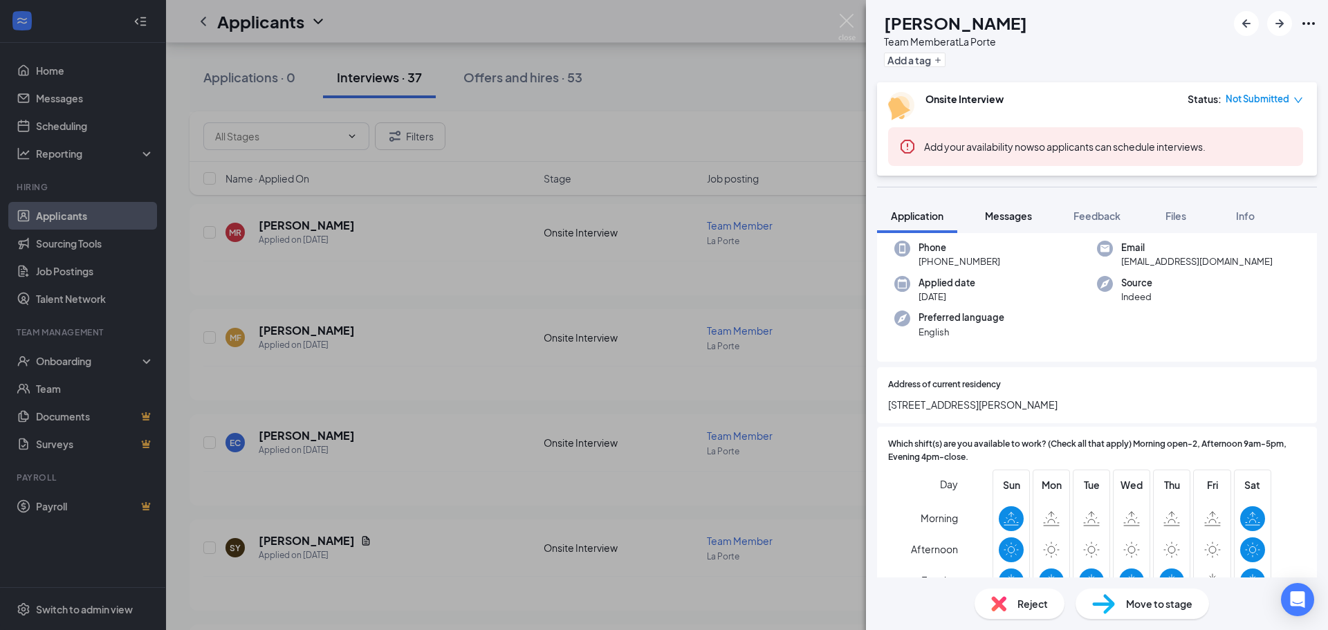
click at [996, 210] on span "Messages" at bounding box center [1008, 216] width 47 height 12
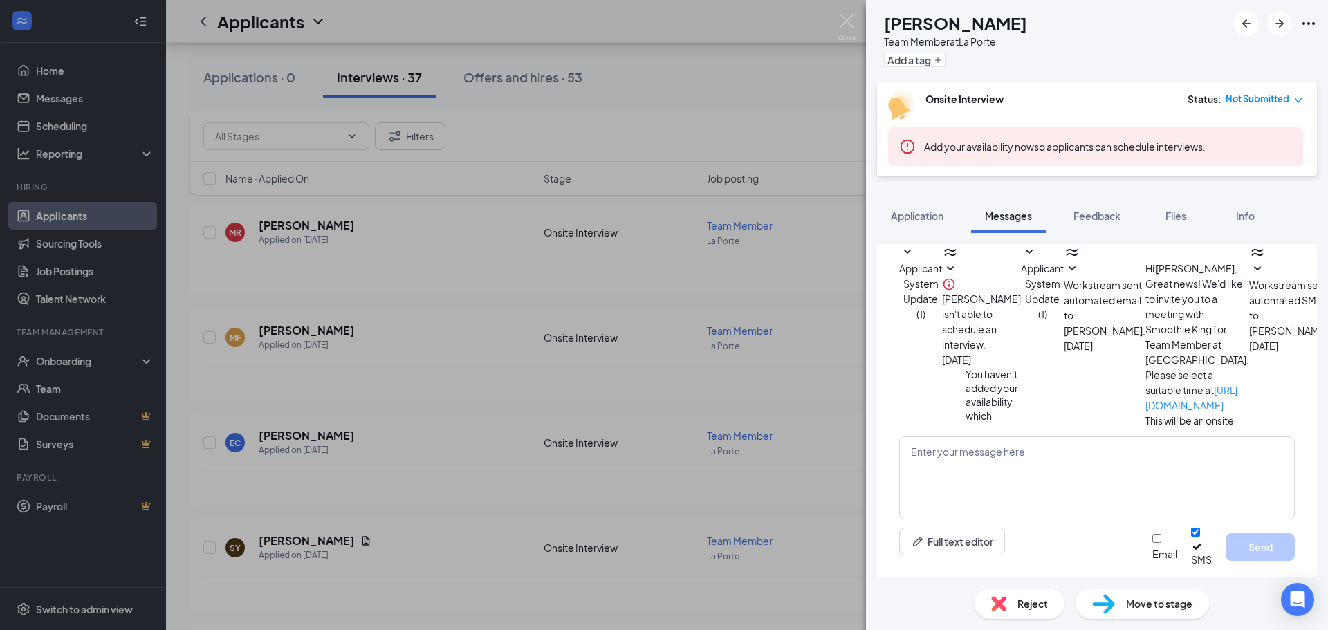
scroll to position [174, 0]
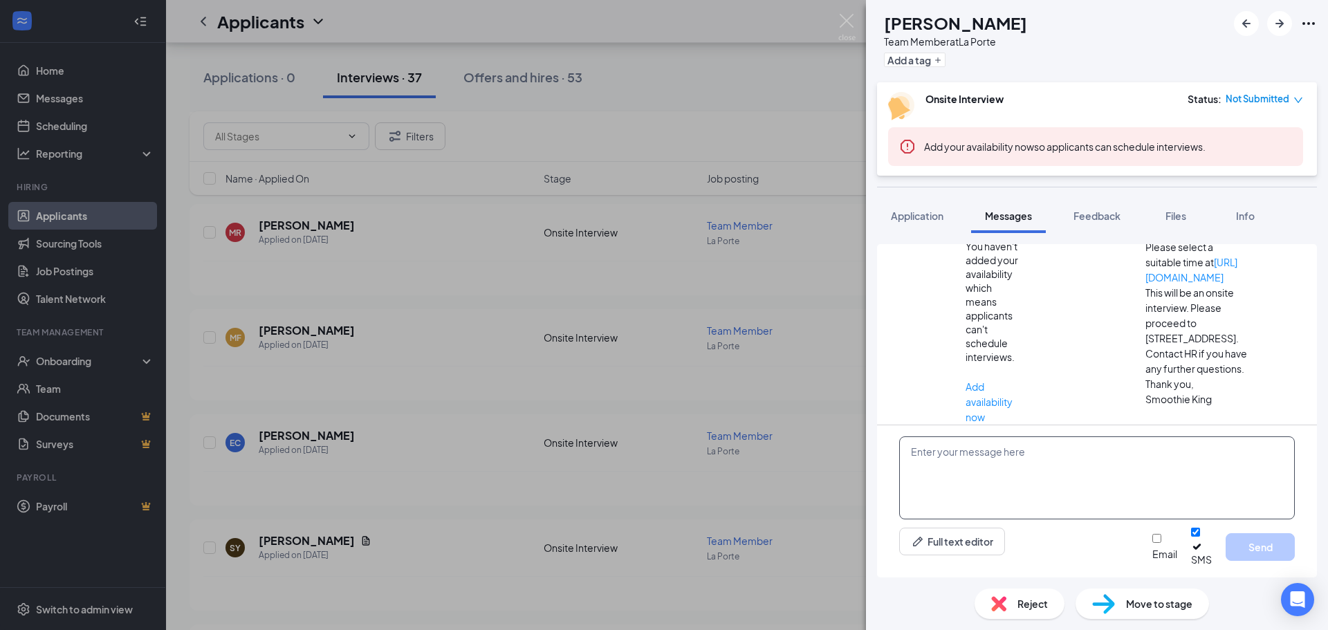
click at [1034, 495] on textarea at bounding box center [1097, 478] width 396 height 83
paste textarea "Hi there! Thank you for applying to Smoothie King [PERSON_NAME]. We unfortunate…"
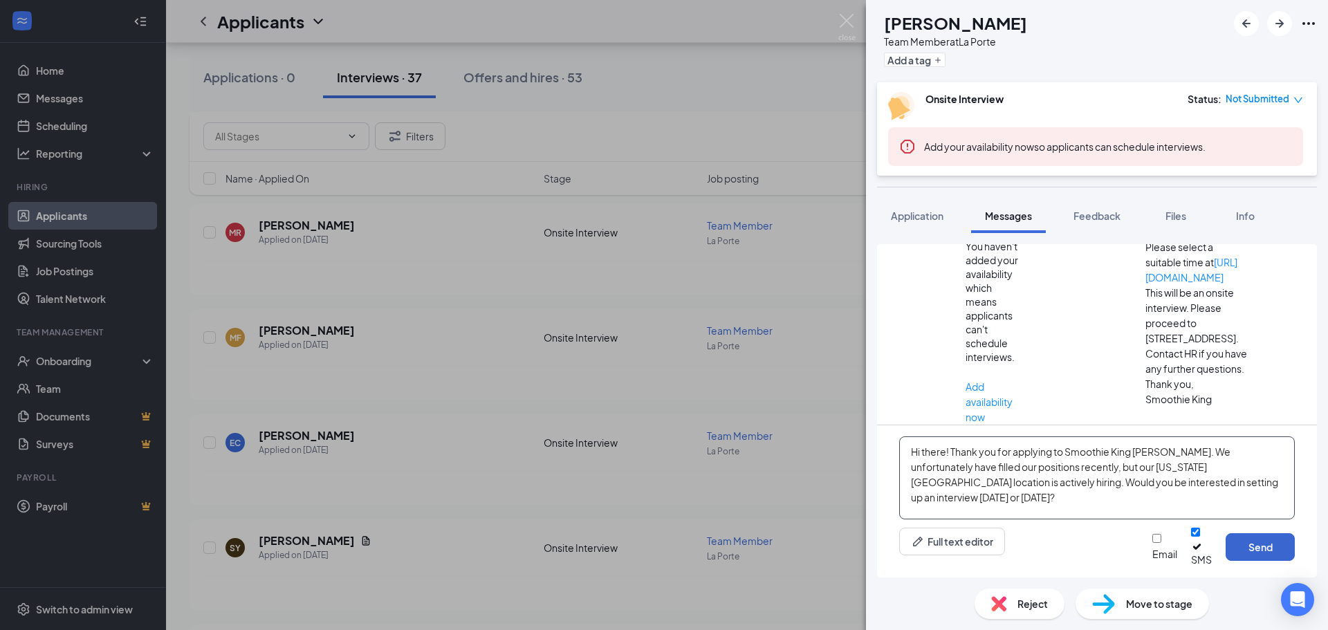
type textarea "Hi there! Thank you for applying to Smoothie King [PERSON_NAME]. We unfortunate…"
click at [1283, 556] on button "Send" at bounding box center [1260, 547] width 69 height 28
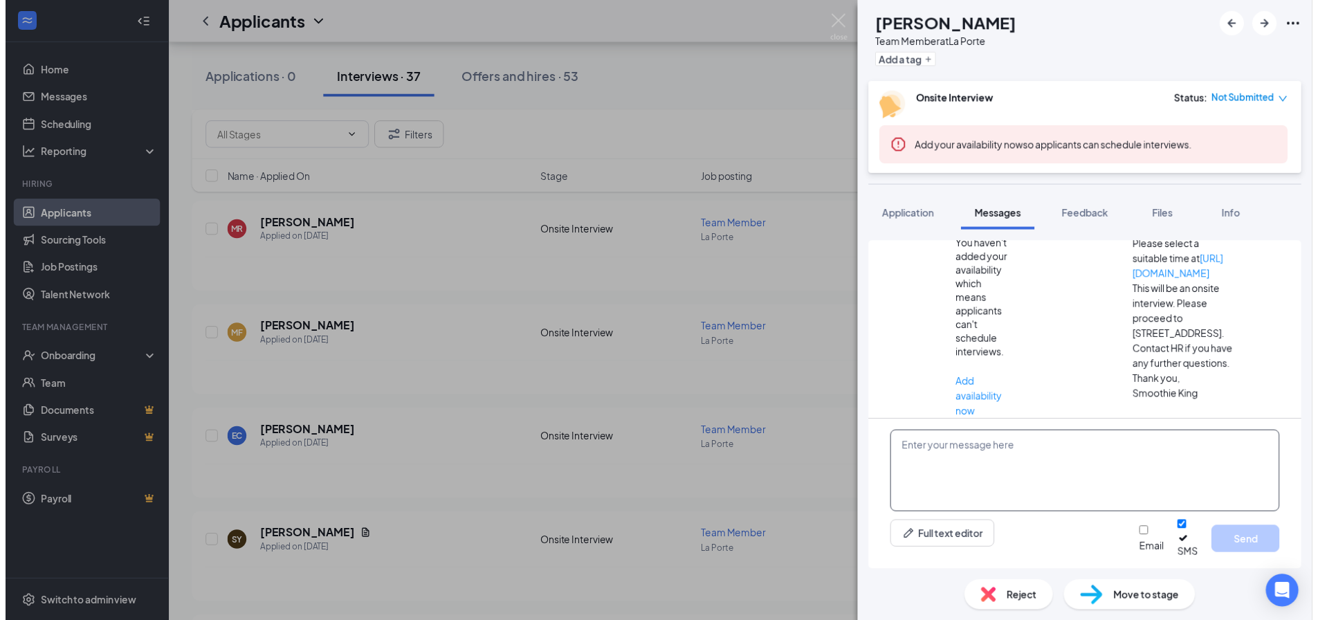
scroll to position [323, 0]
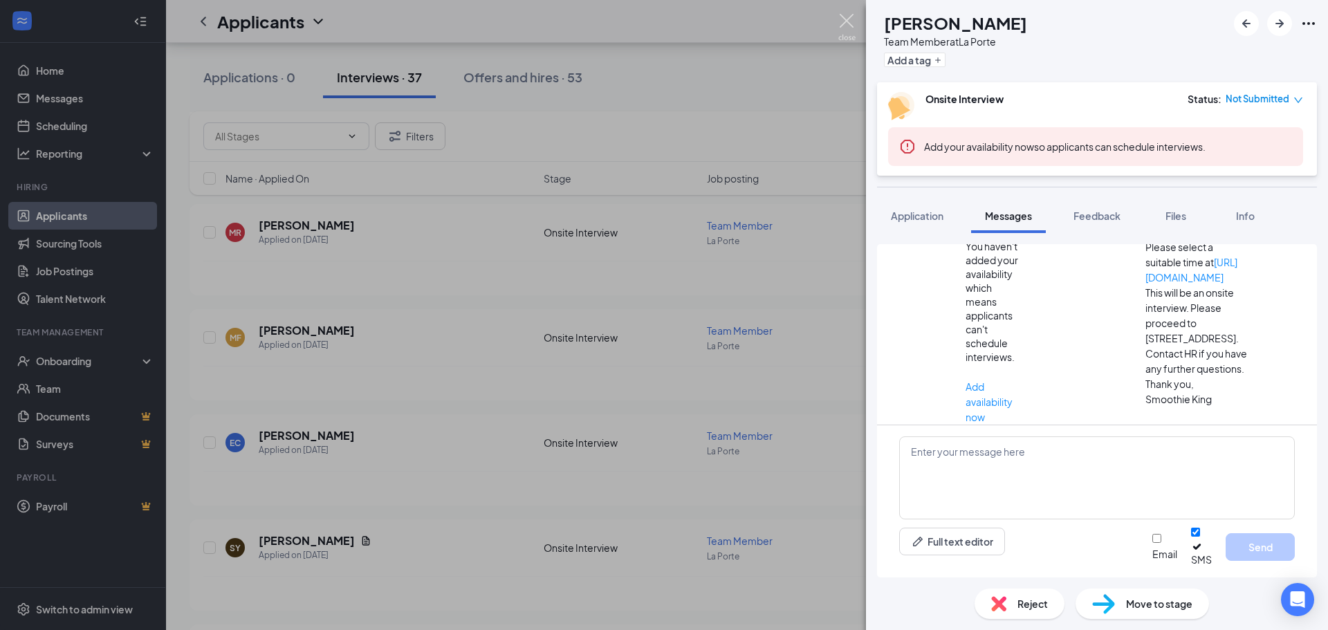
click at [848, 19] on img at bounding box center [847, 27] width 17 height 27
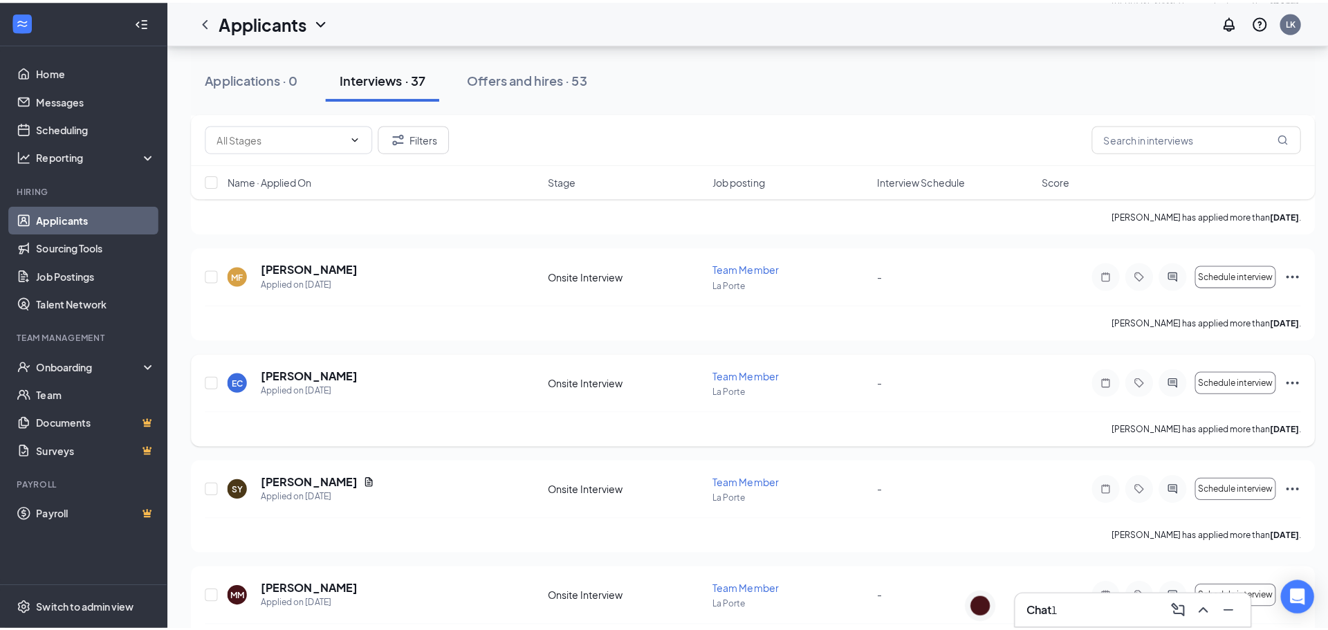
scroll to position [830, 0]
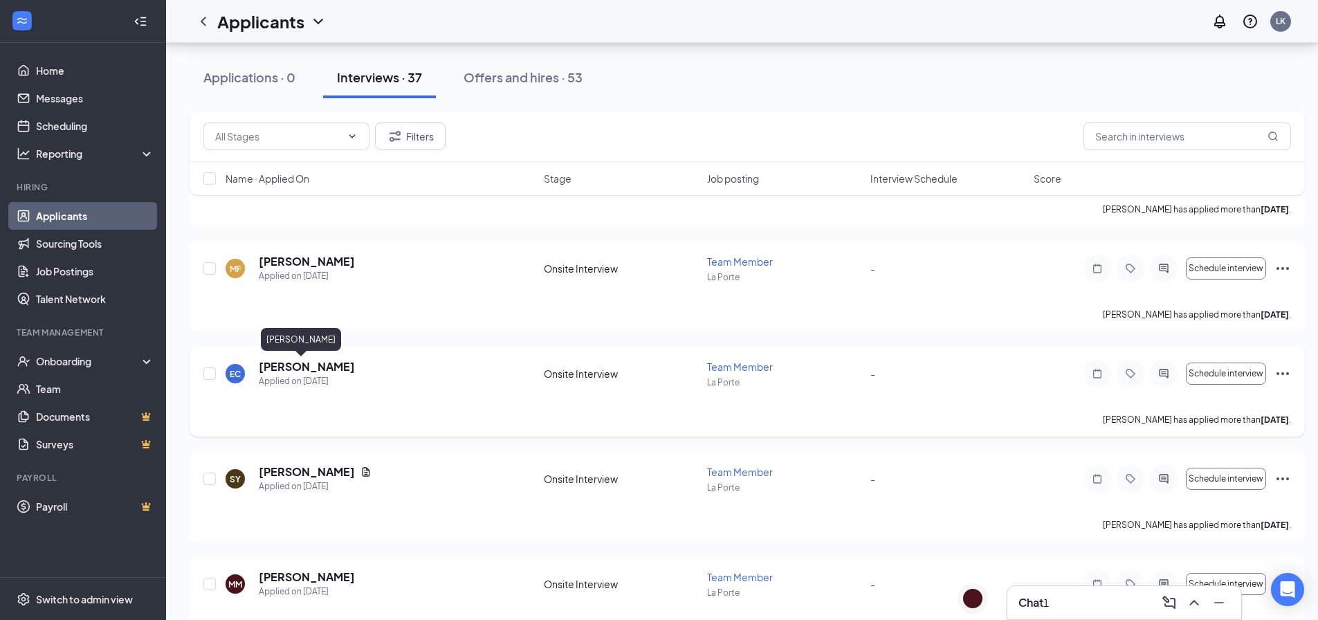
click at [299, 367] on h5 "[PERSON_NAME]" at bounding box center [307, 366] width 96 height 15
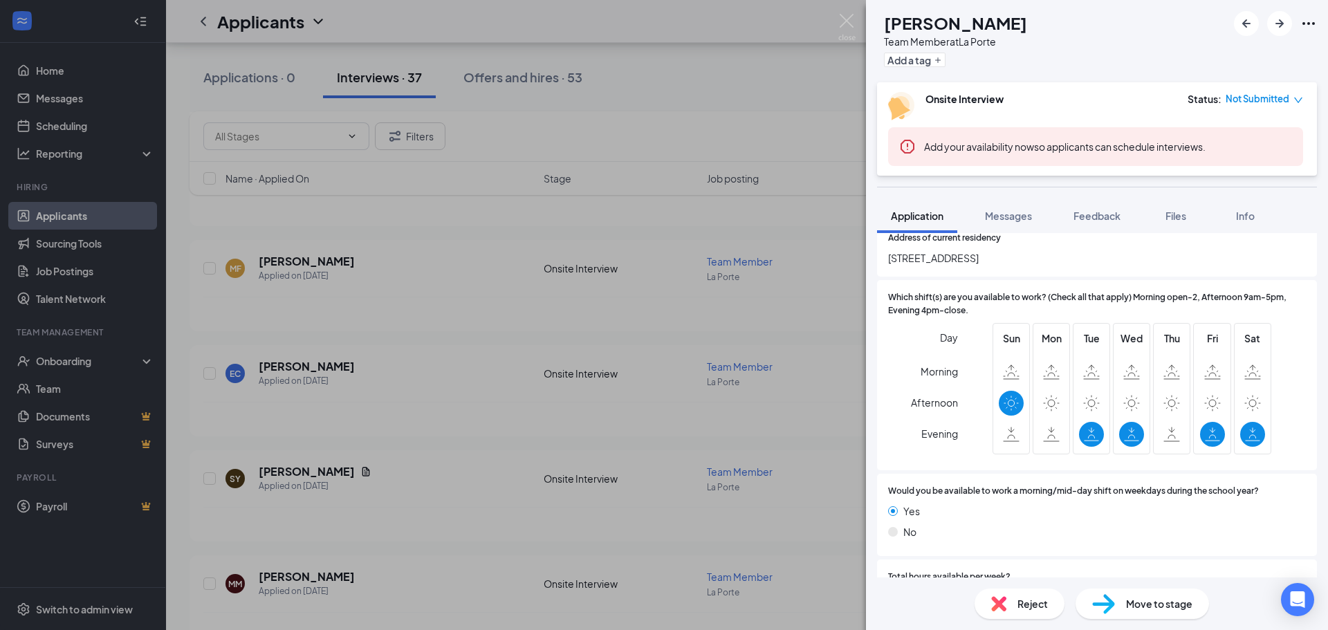
scroll to position [208, 0]
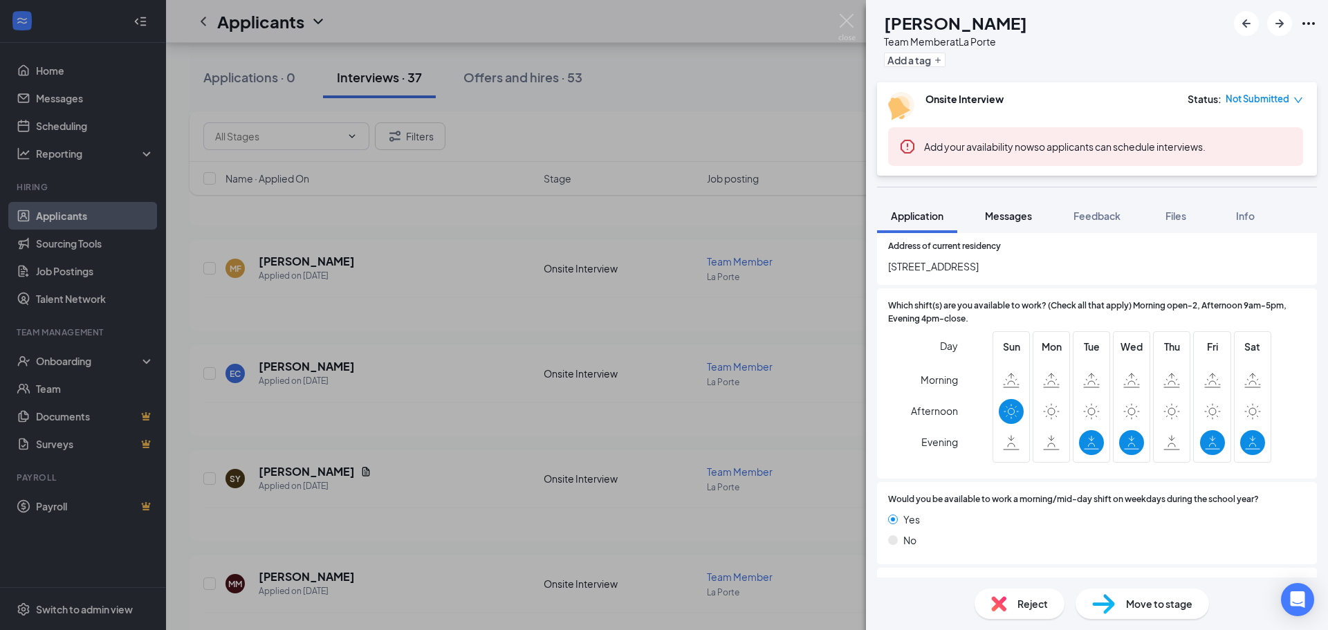
click at [999, 212] on span "Messages" at bounding box center [1008, 216] width 47 height 12
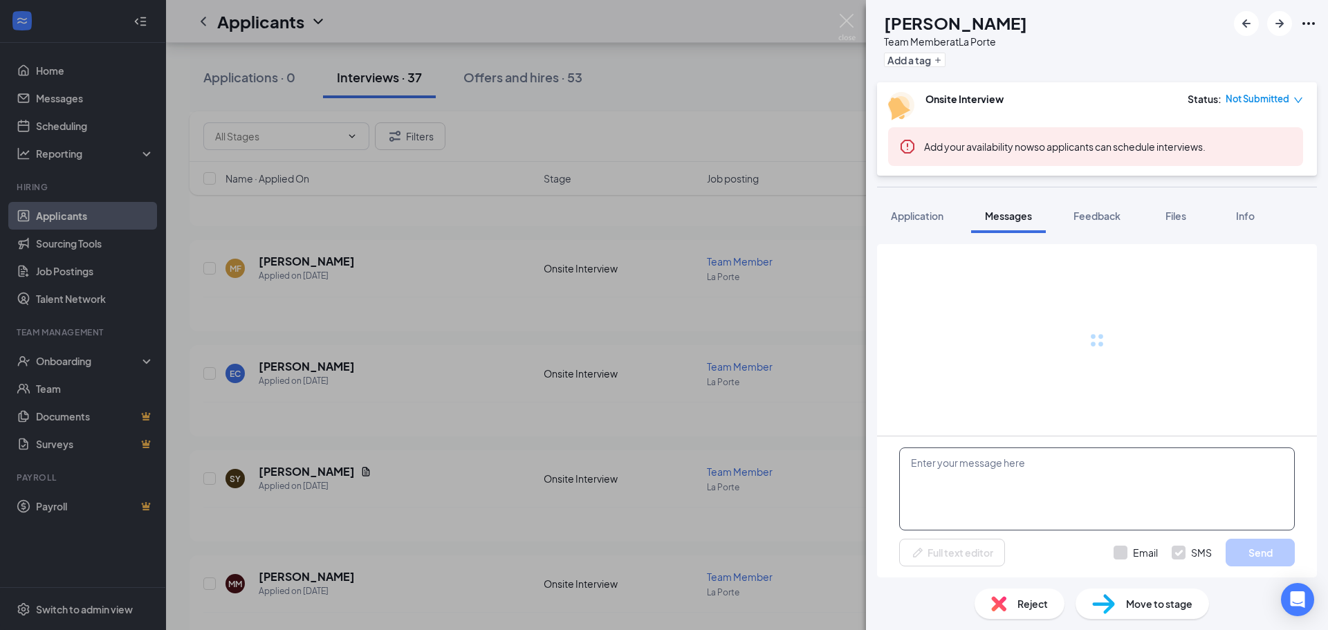
click at [976, 471] on textarea at bounding box center [1097, 489] width 396 height 83
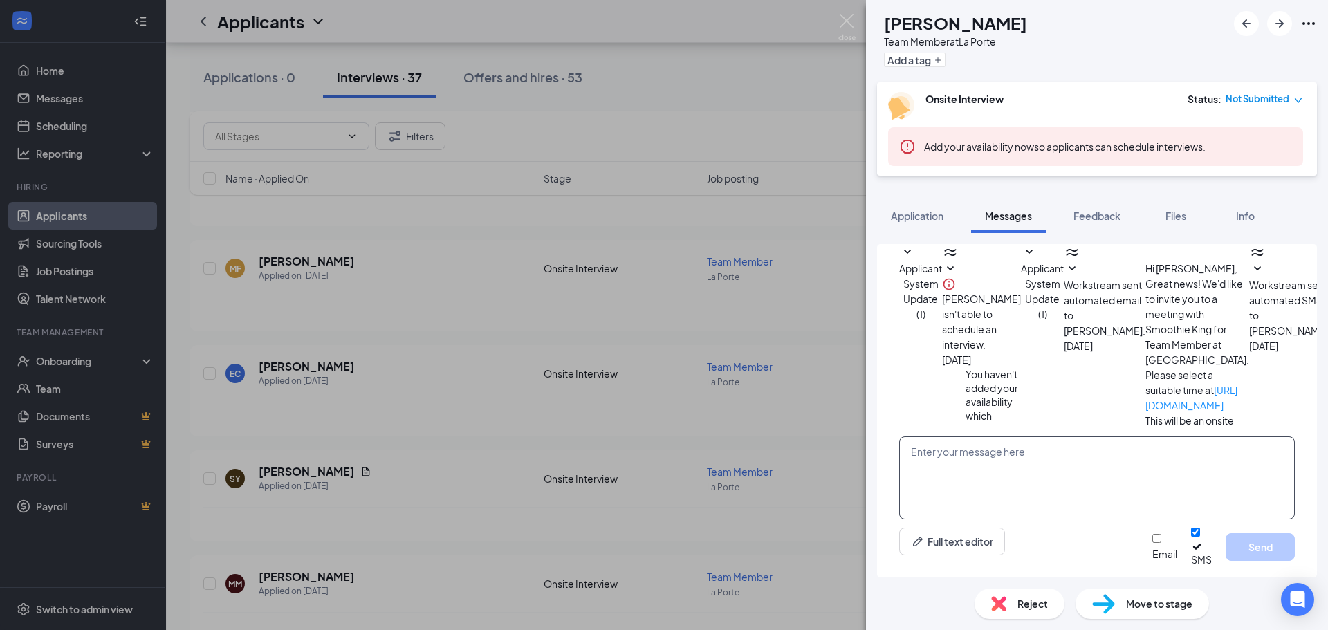
scroll to position [158, 0]
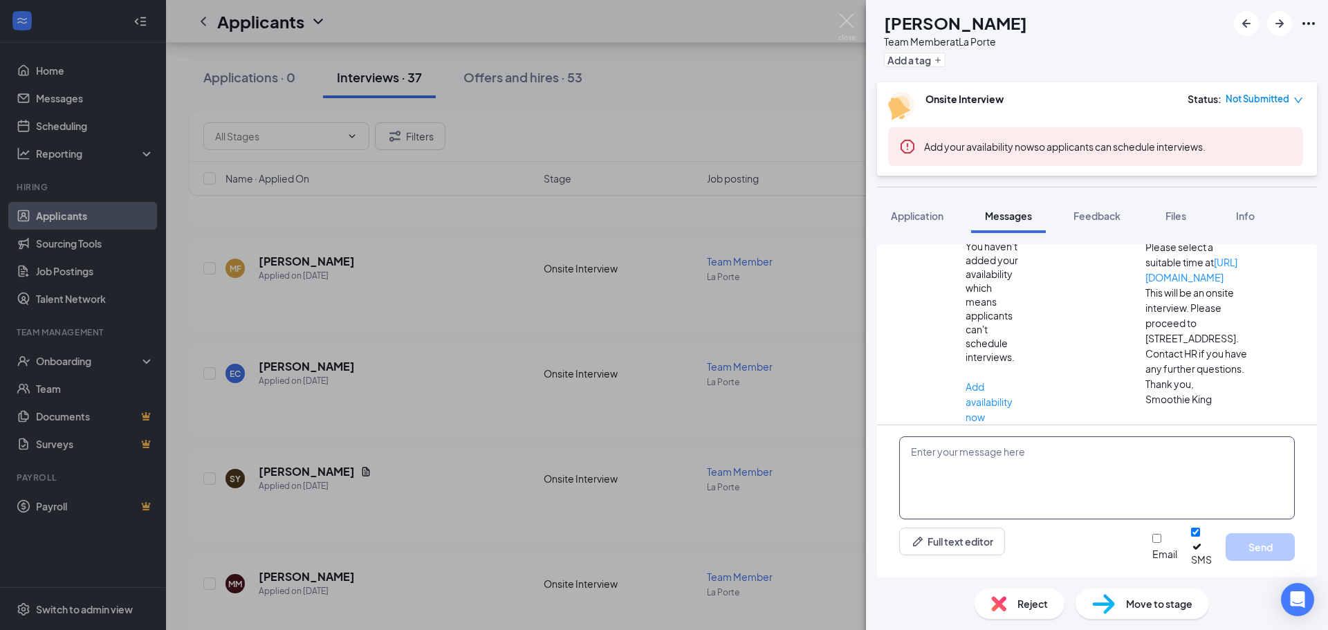
paste textarea "Hi there! Thank you for applying to Smoothie King [PERSON_NAME]. We unfortunate…"
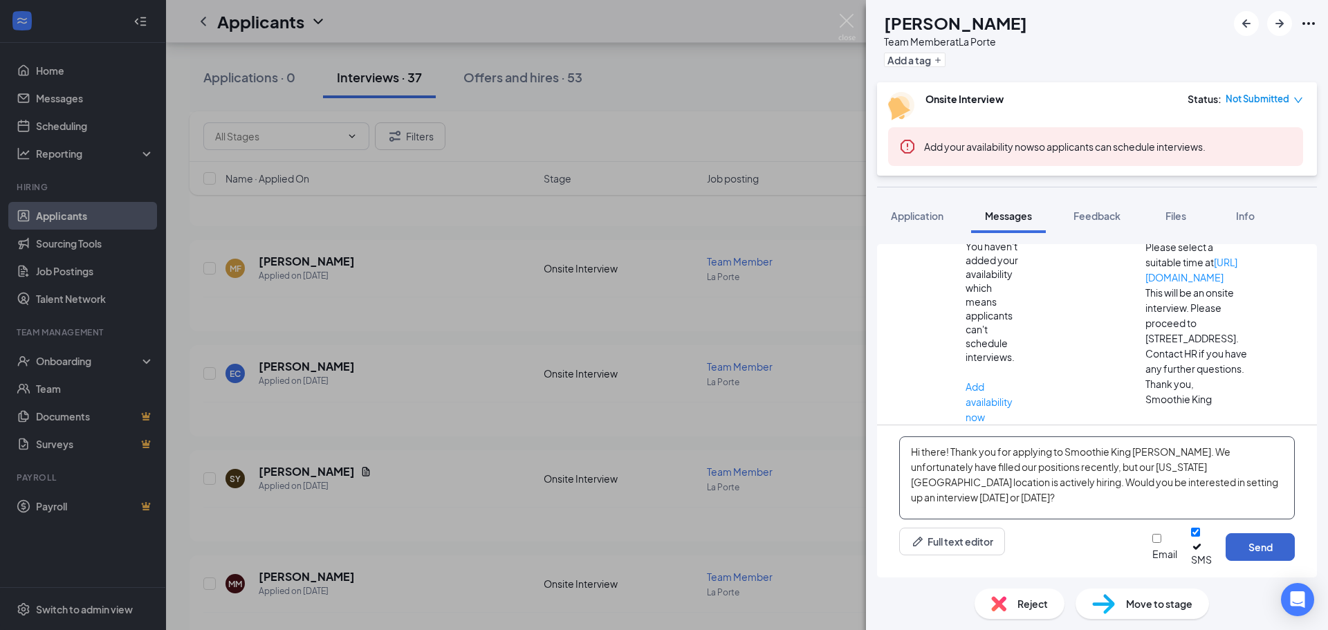
type textarea "Hi there! Thank you for applying to Smoothie King [PERSON_NAME]. We unfortunate…"
click at [1265, 558] on button "Send" at bounding box center [1260, 547] width 69 height 28
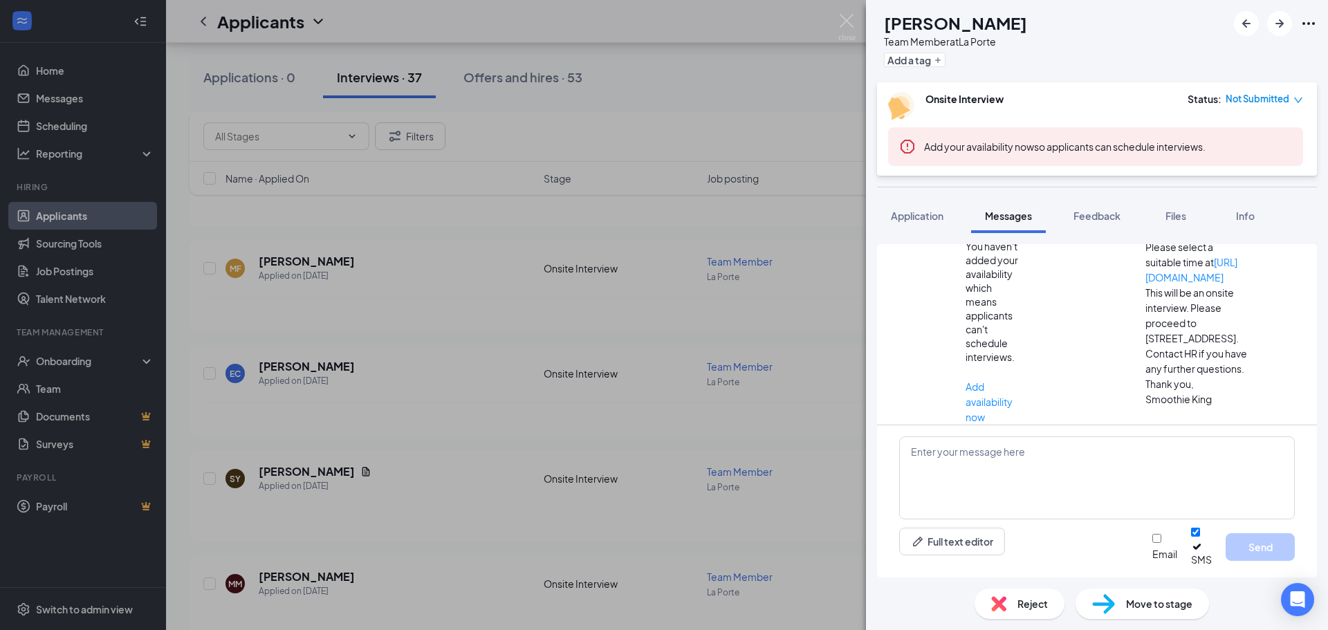
scroll to position [308, 0]
click at [841, 22] on img at bounding box center [847, 27] width 17 height 27
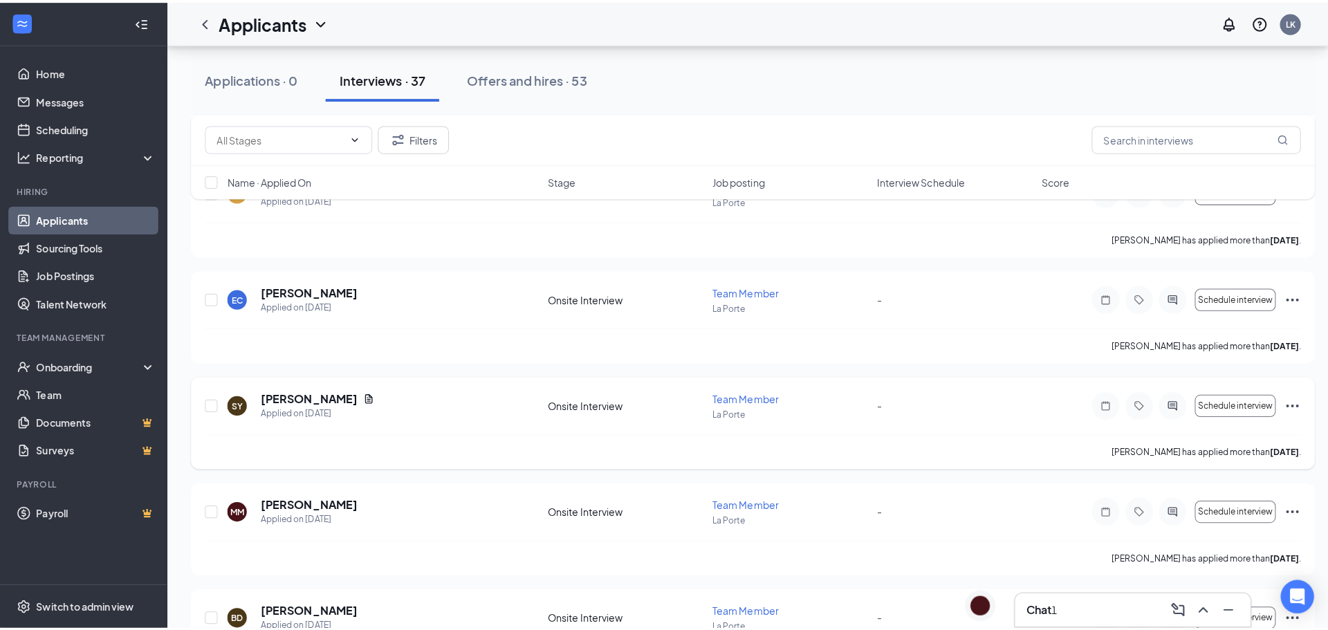
scroll to position [969, 0]
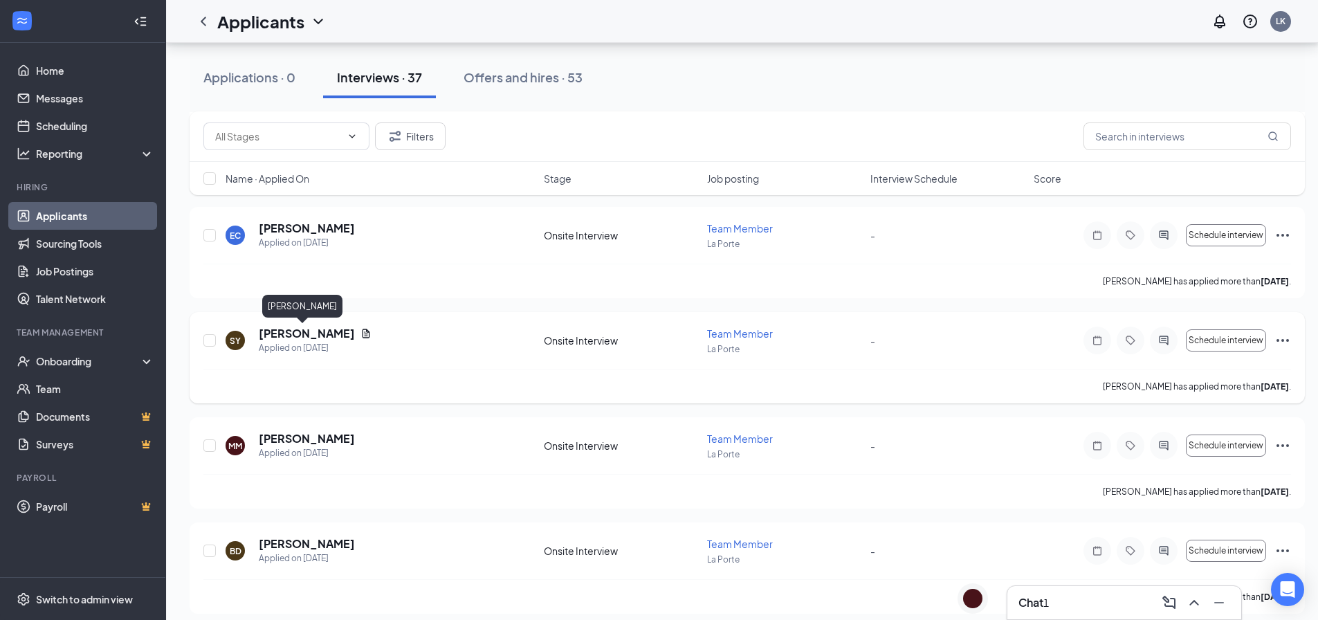
click at [293, 331] on h5 "[PERSON_NAME]" at bounding box center [307, 333] width 96 height 15
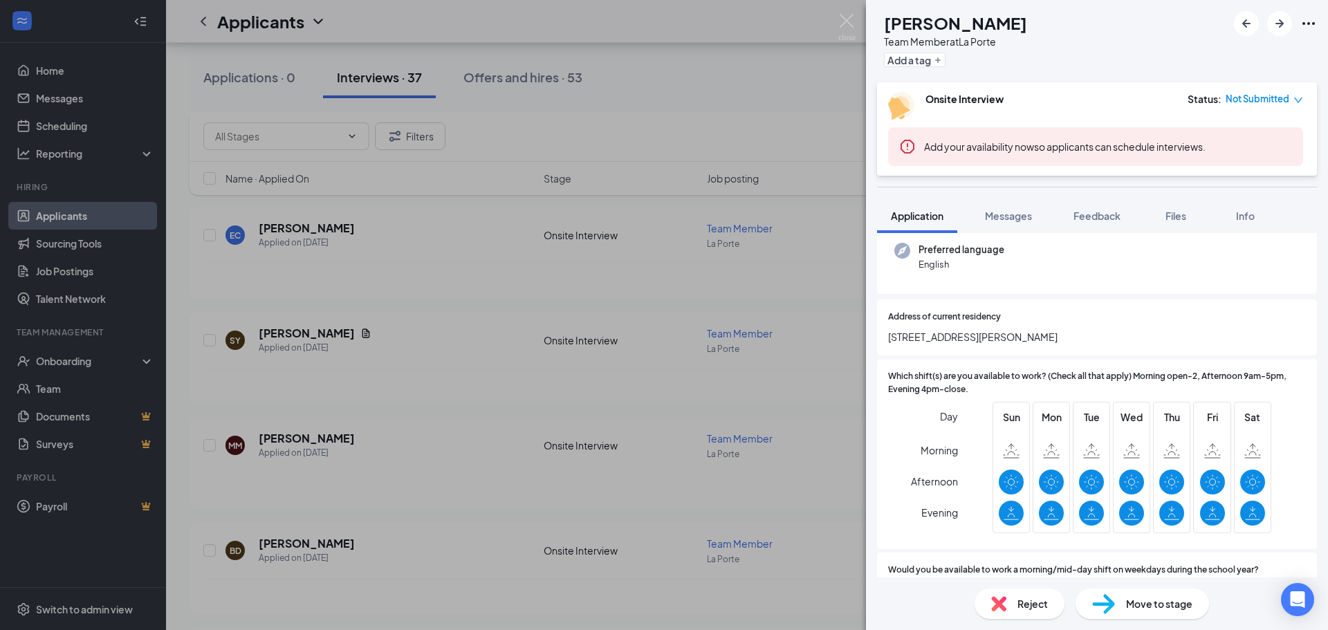
scroll to position [138, 0]
click at [1021, 212] on span "Messages" at bounding box center [1008, 216] width 47 height 12
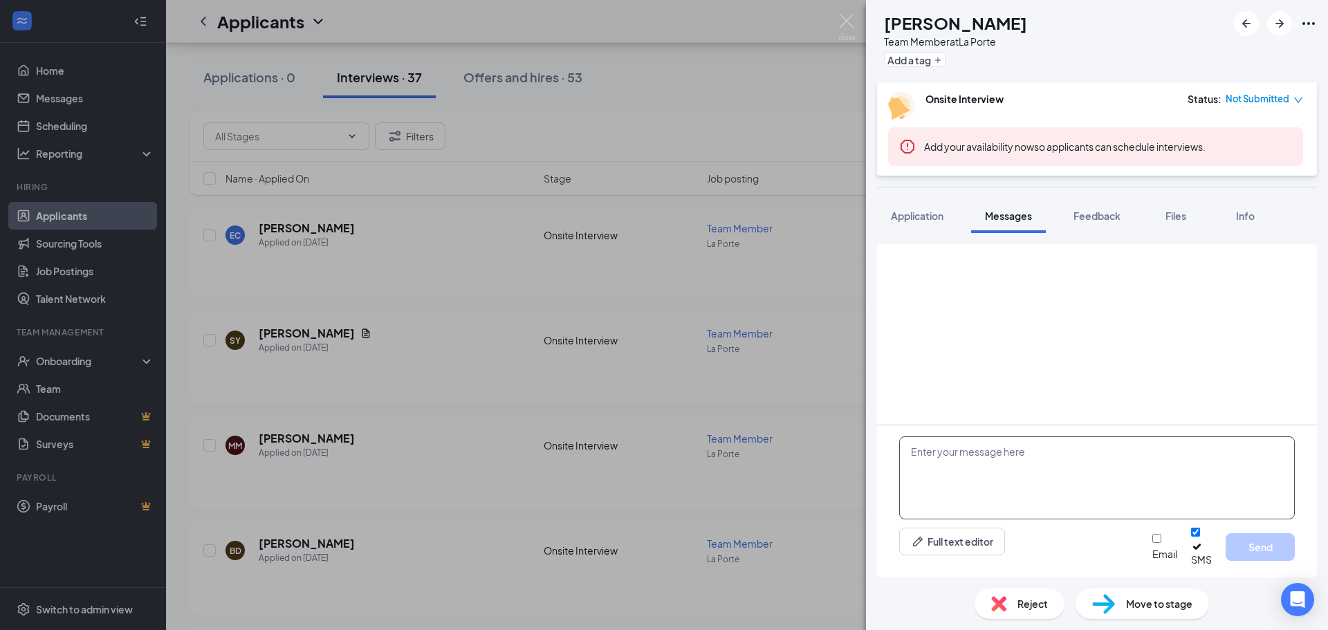
click at [982, 478] on textarea at bounding box center [1097, 478] width 396 height 83
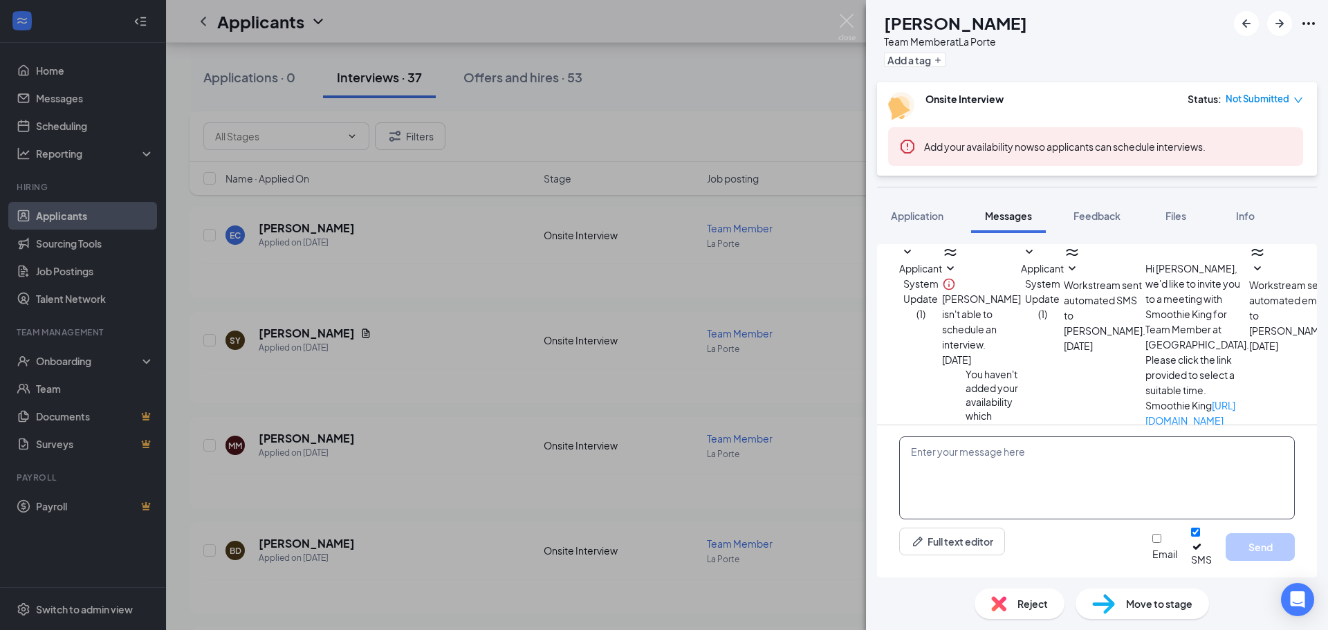
scroll to position [189, 0]
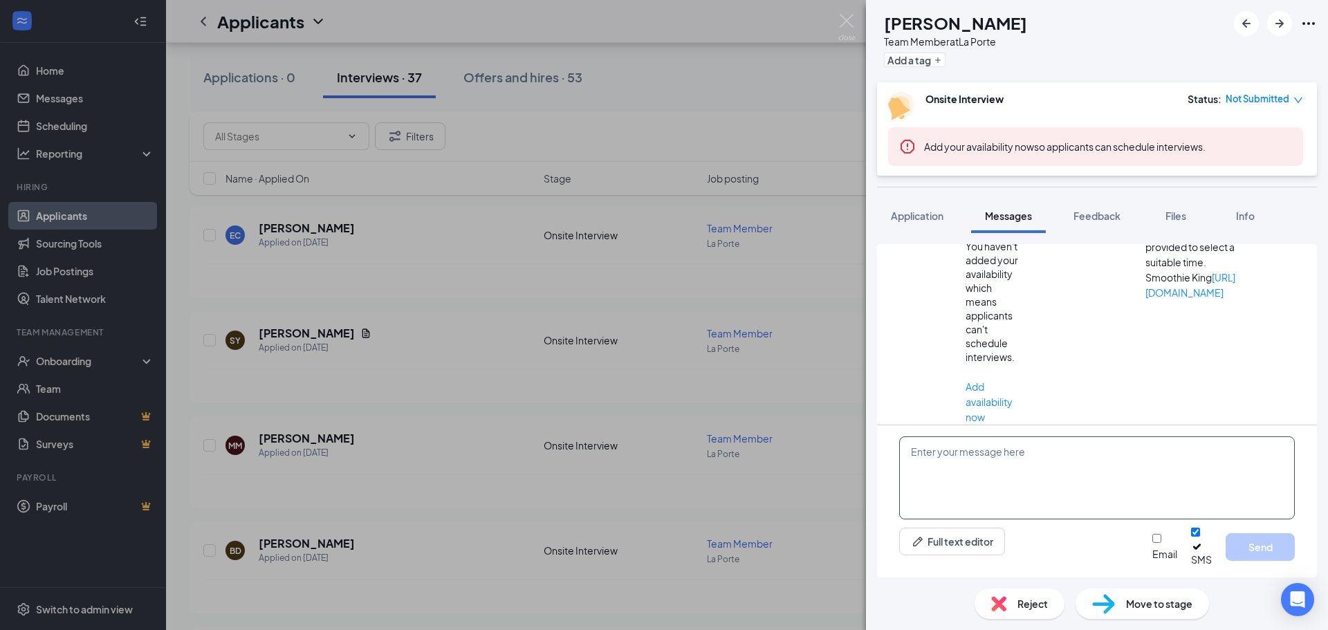
paste textarea "Hi there! Thank you for applying to Smoothie King [PERSON_NAME]. We unfortunate…"
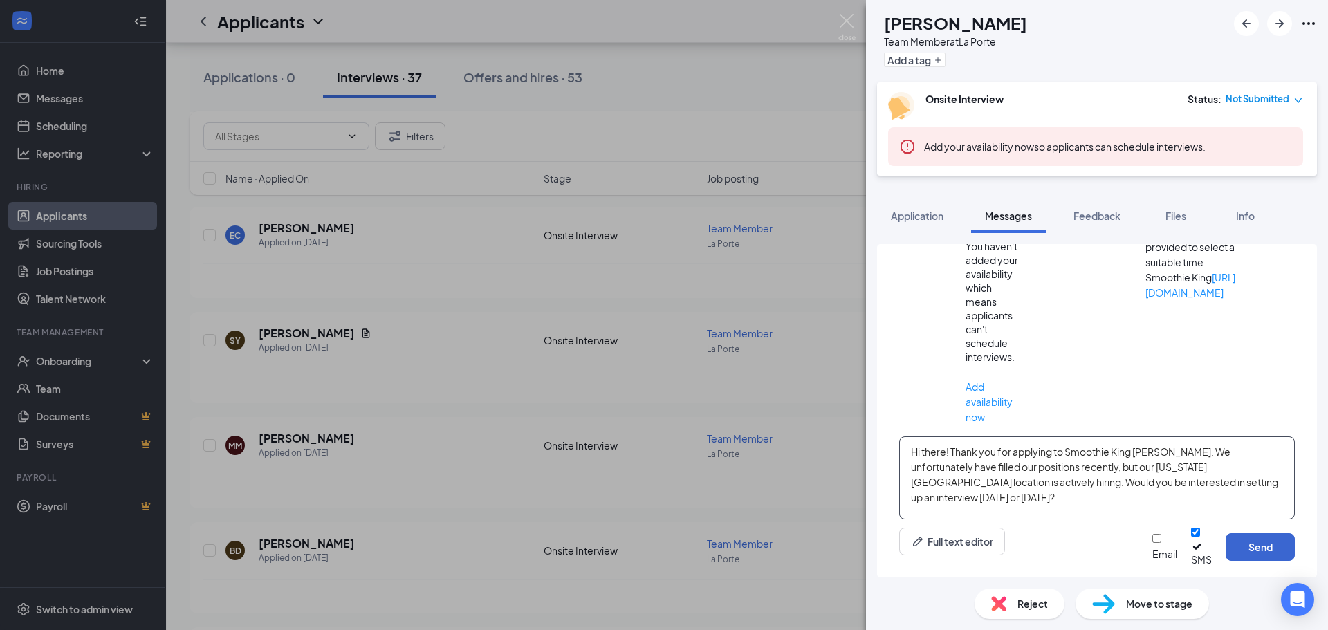
type textarea "Hi there! Thank you for applying to Smoothie King [PERSON_NAME]. We unfortunate…"
click at [1265, 553] on button "Send" at bounding box center [1260, 547] width 69 height 28
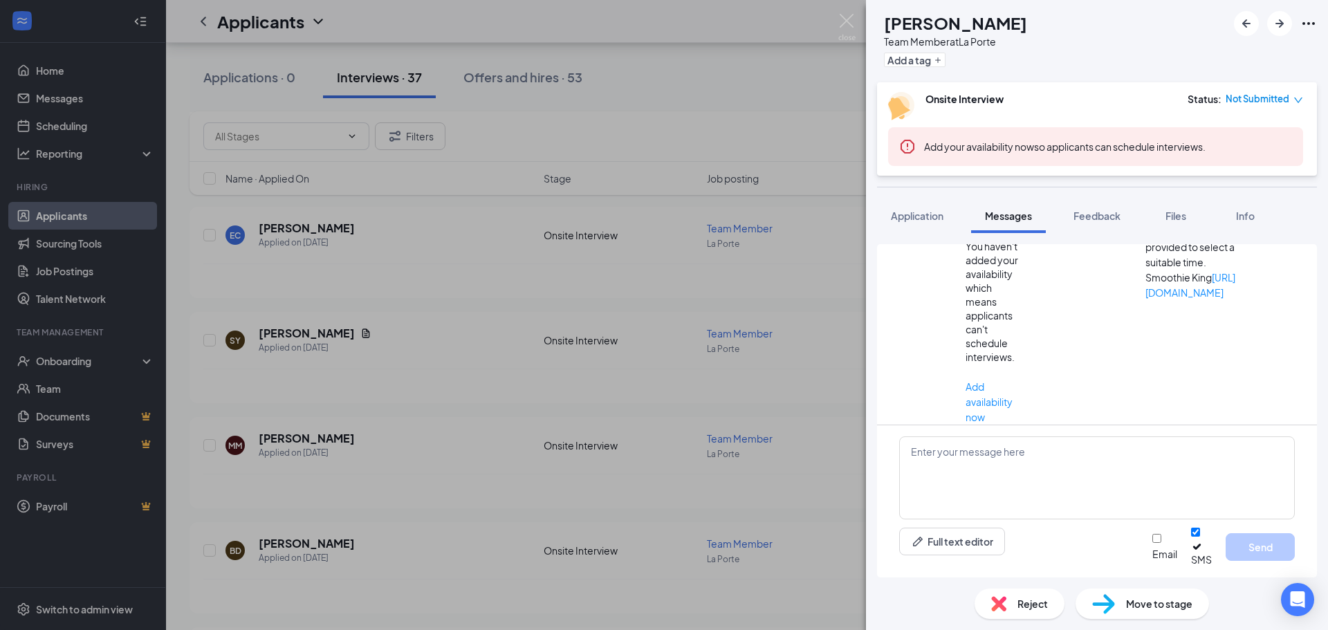
scroll to position [338, 0]
click at [841, 17] on img at bounding box center [847, 27] width 17 height 27
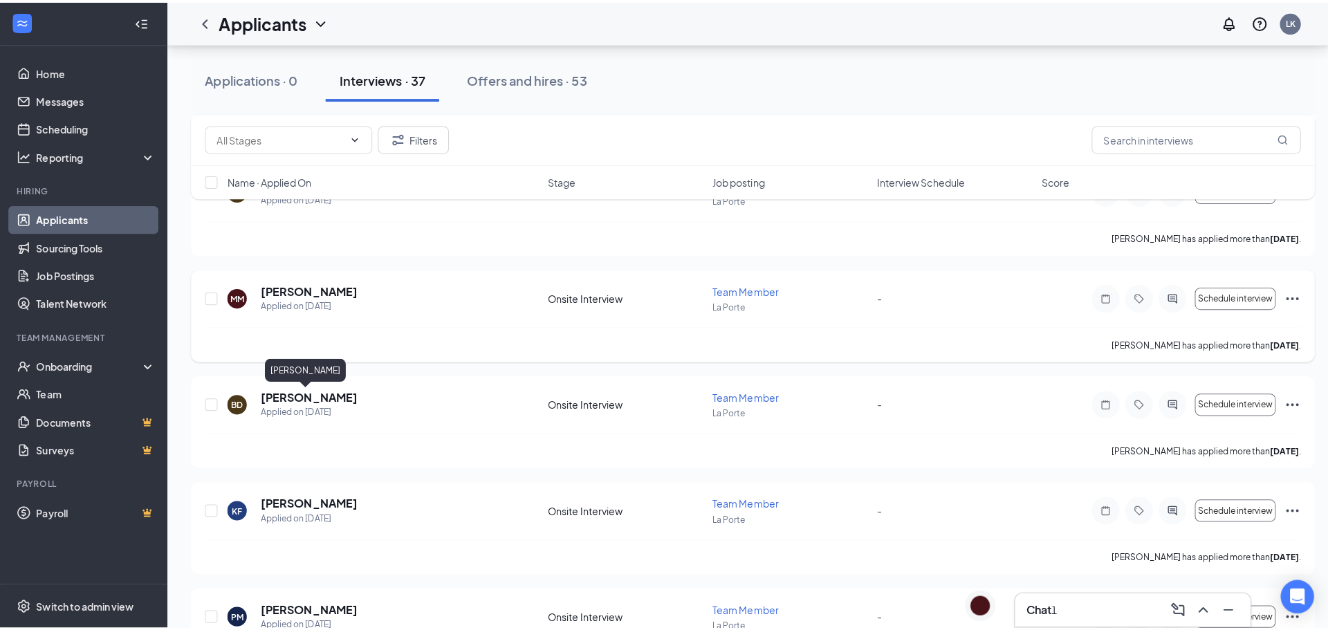
scroll to position [1107, 0]
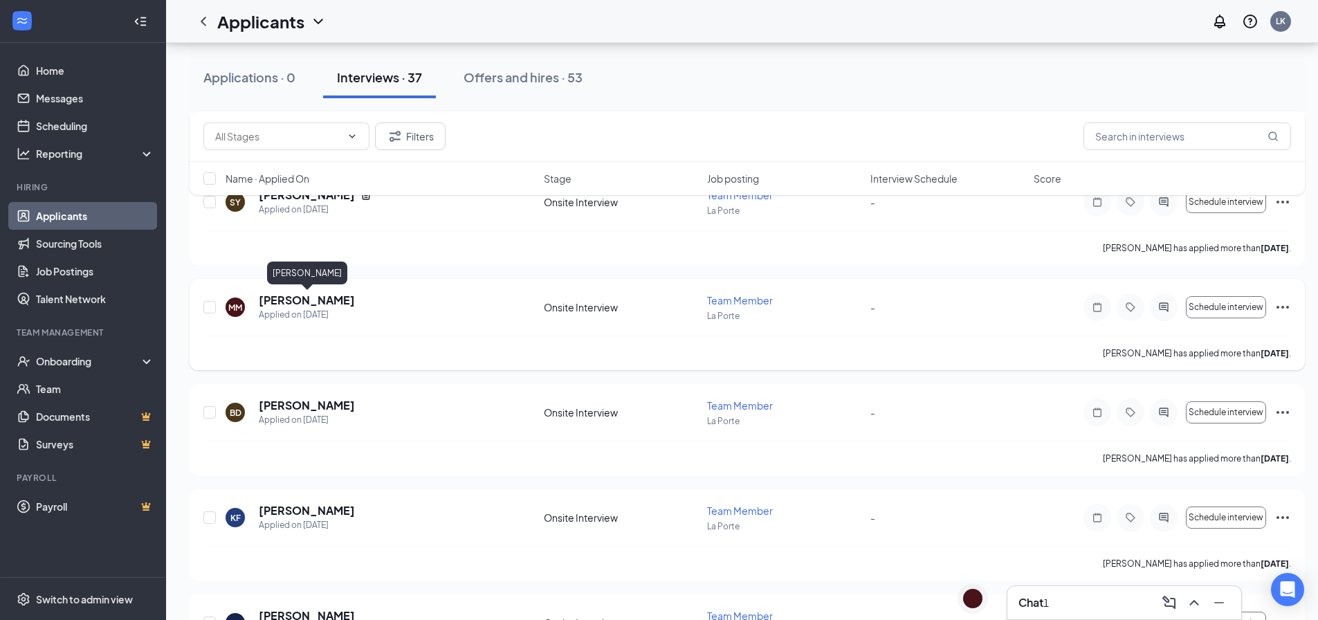
click at [303, 302] on h5 "[PERSON_NAME]" at bounding box center [307, 300] width 96 height 15
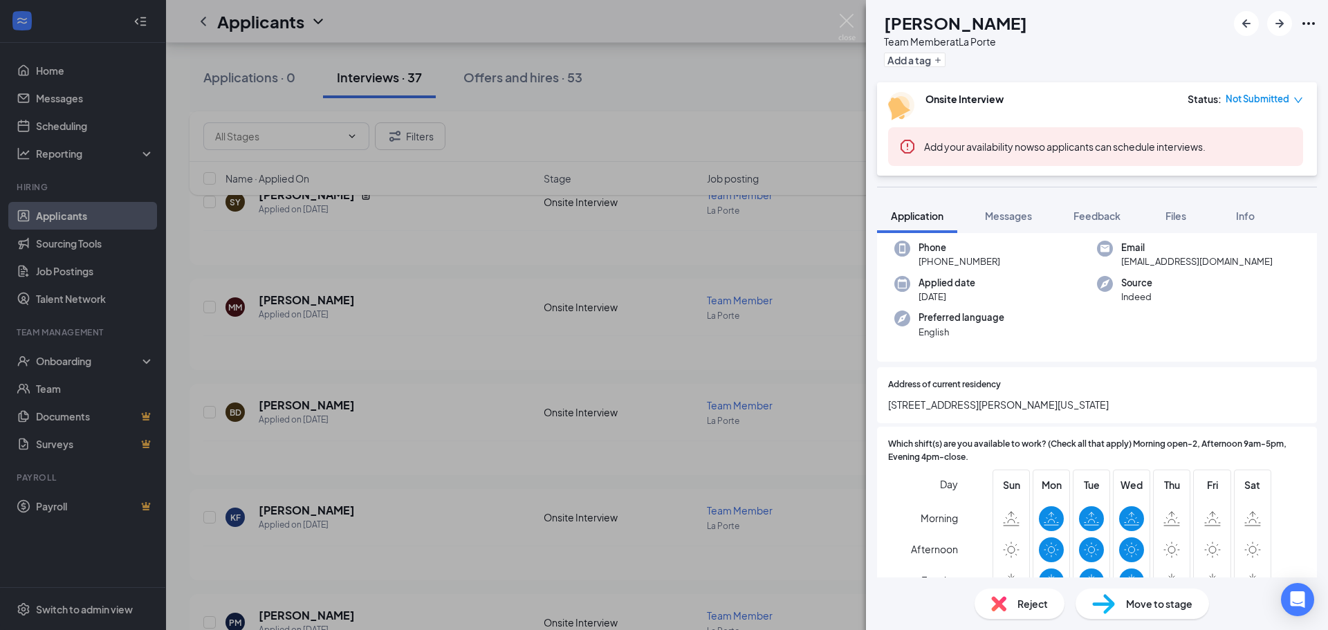
scroll to position [208, 0]
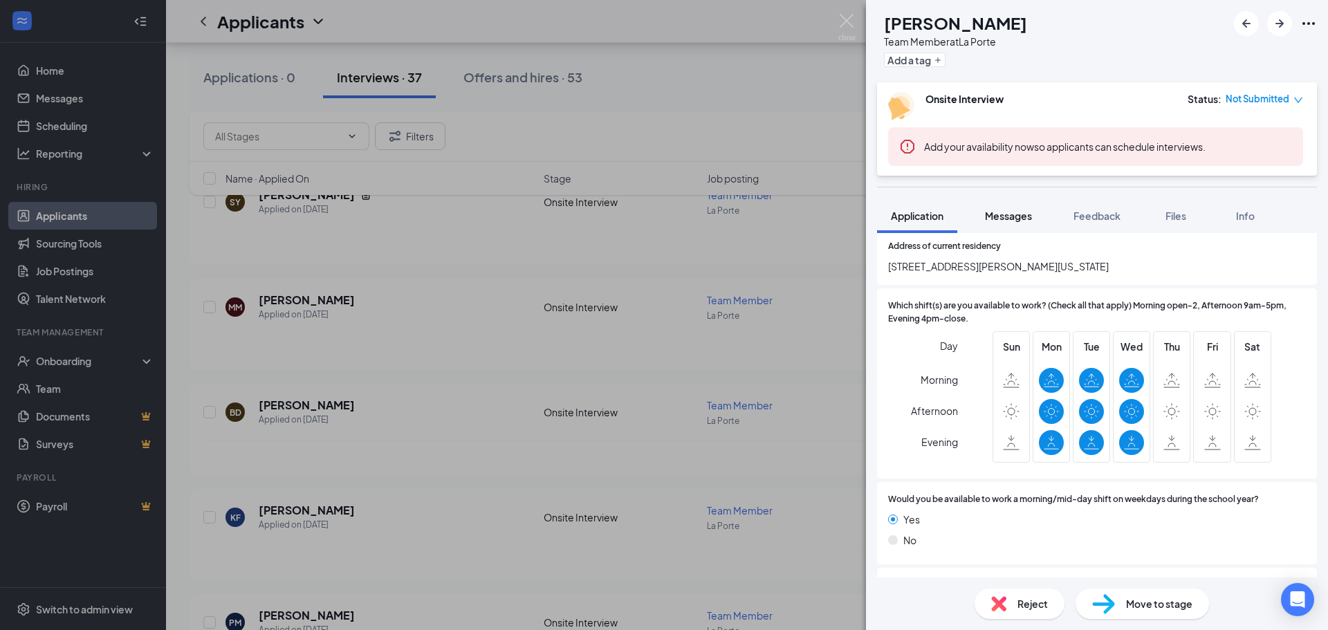
click at [1010, 223] on button "Messages" at bounding box center [1008, 216] width 75 height 35
click at [1010, 220] on span "Messages" at bounding box center [1008, 216] width 47 height 12
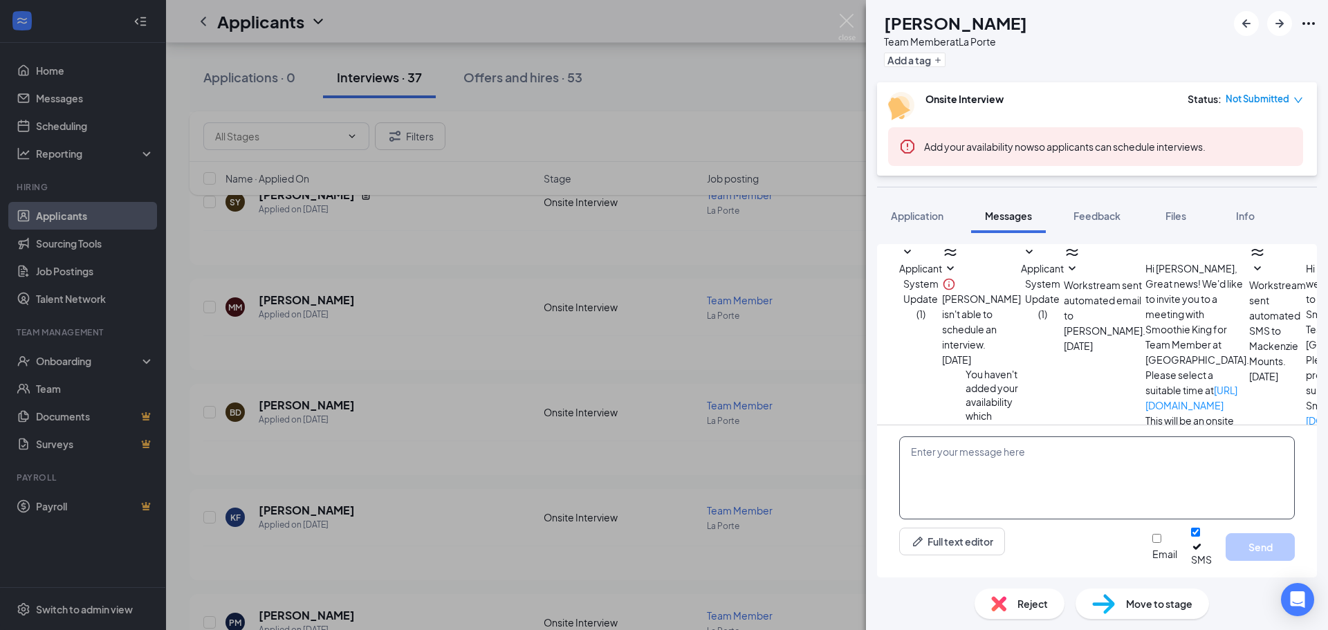
click at [1034, 479] on textarea at bounding box center [1097, 478] width 396 height 83
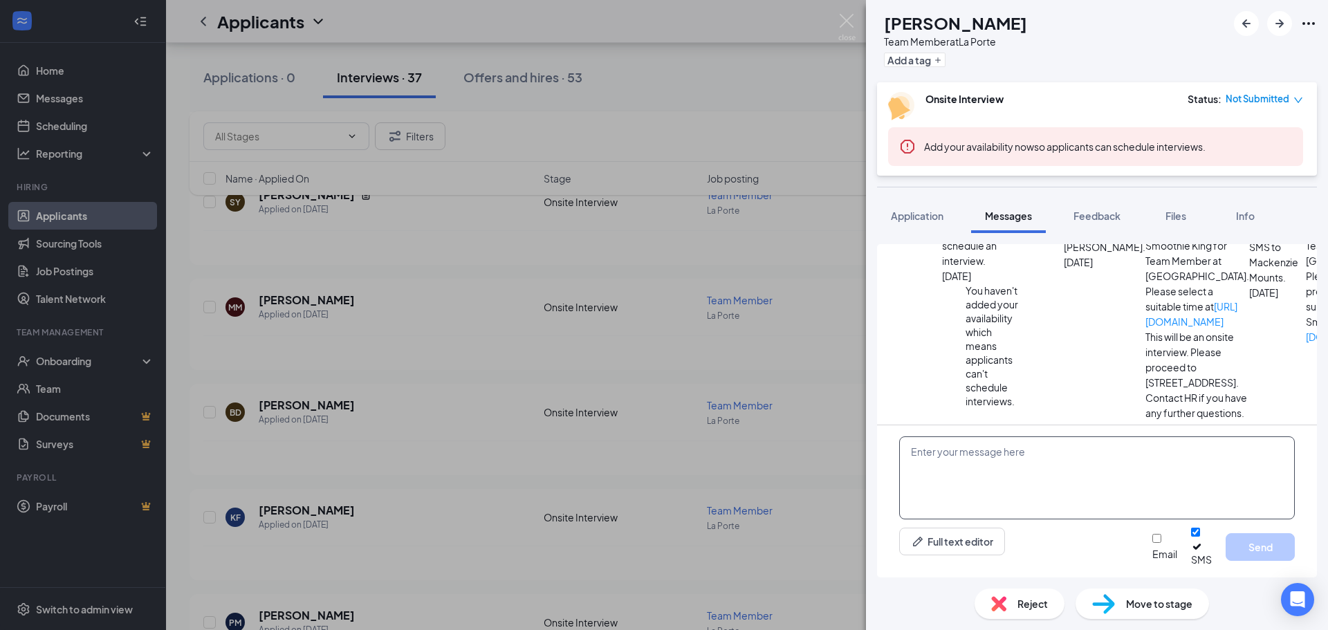
paste textarea "Hi there! Thank you for applying to Smoothie King [PERSON_NAME]. We unfortunate…"
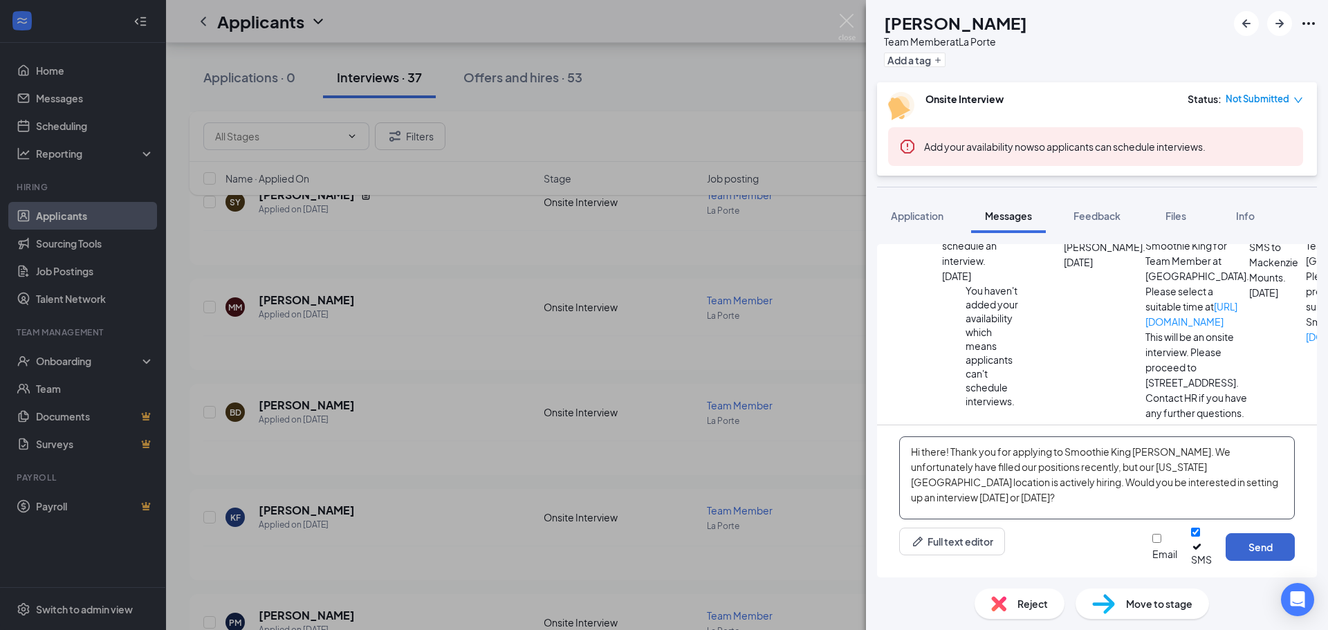
type textarea "Hi there! Thank you for applying to Smoothie King [PERSON_NAME]. We unfortunate…"
click at [1251, 547] on button "Send" at bounding box center [1260, 547] width 69 height 28
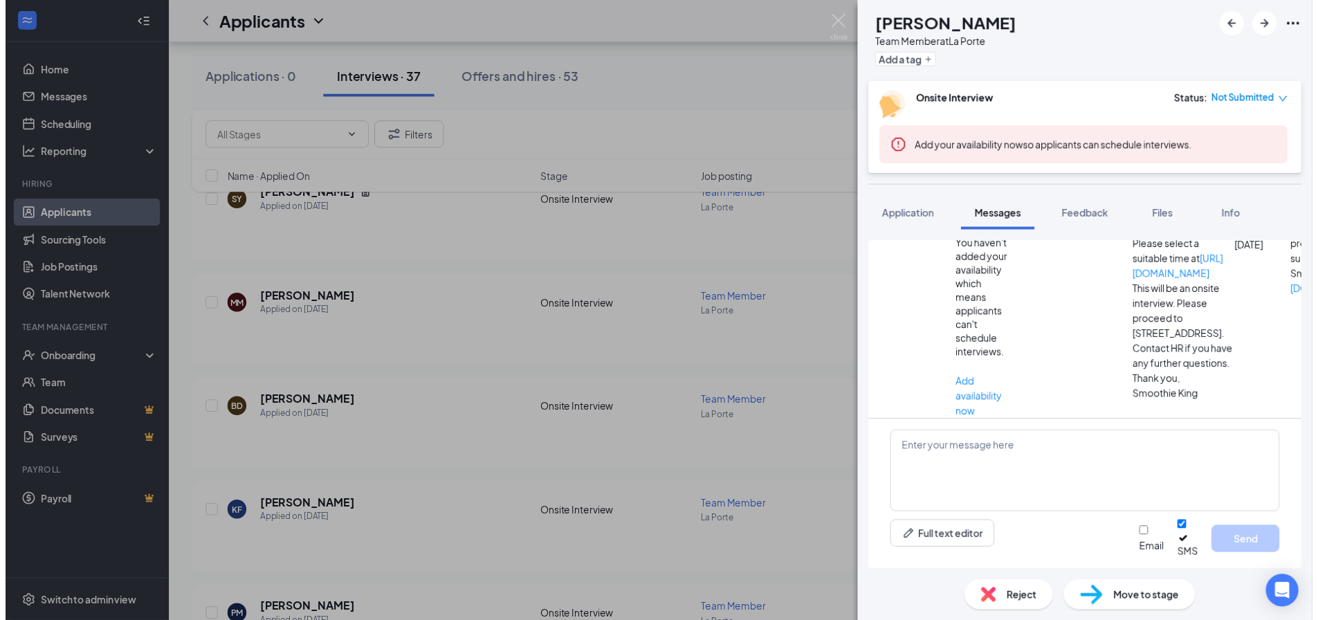
scroll to position [233, 0]
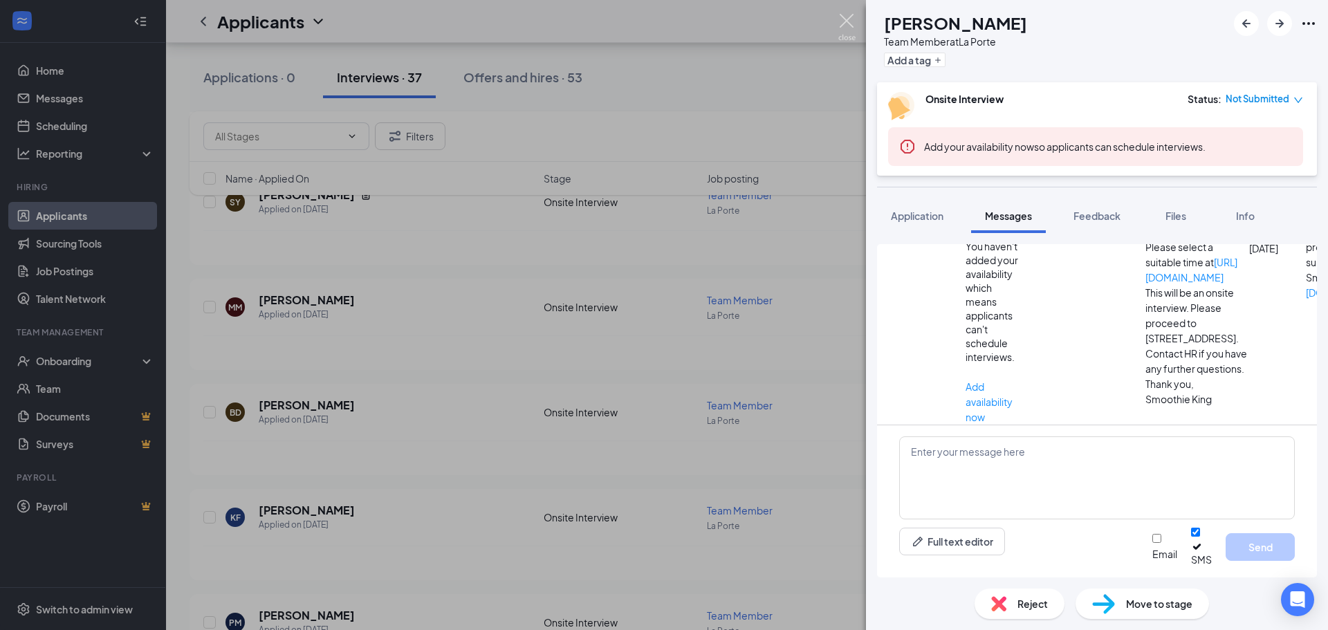
click at [849, 24] on img at bounding box center [847, 27] width 17 height 27
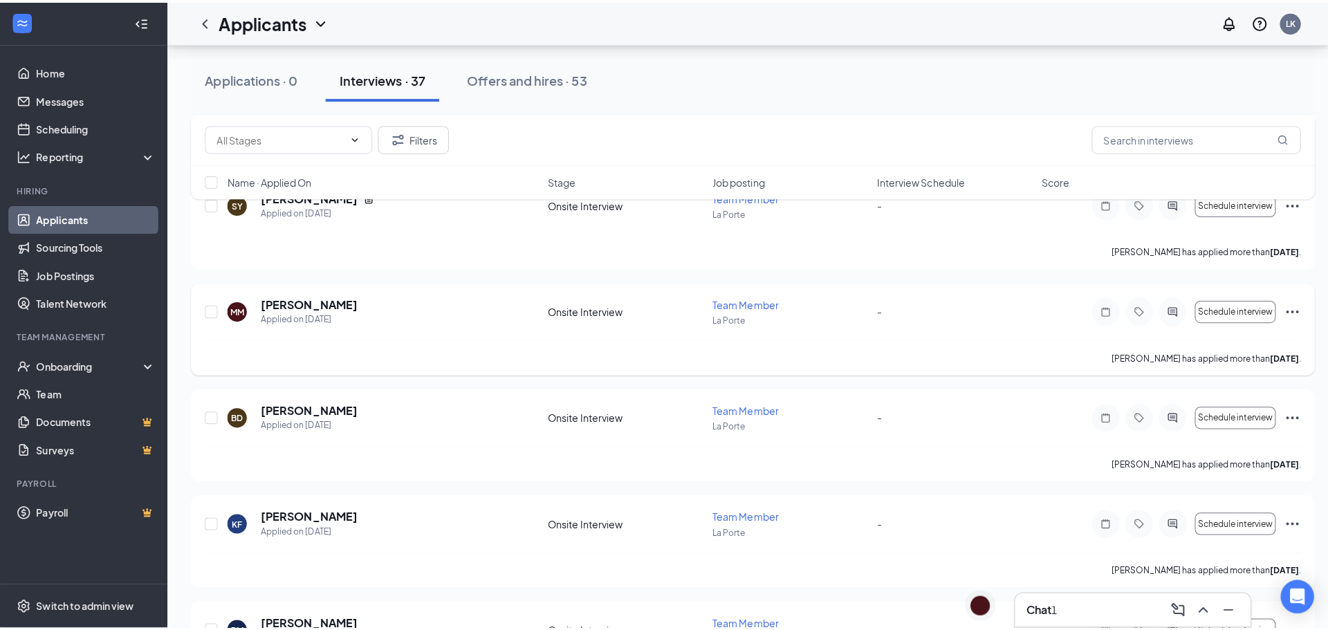
scroll to position [1176, 0]
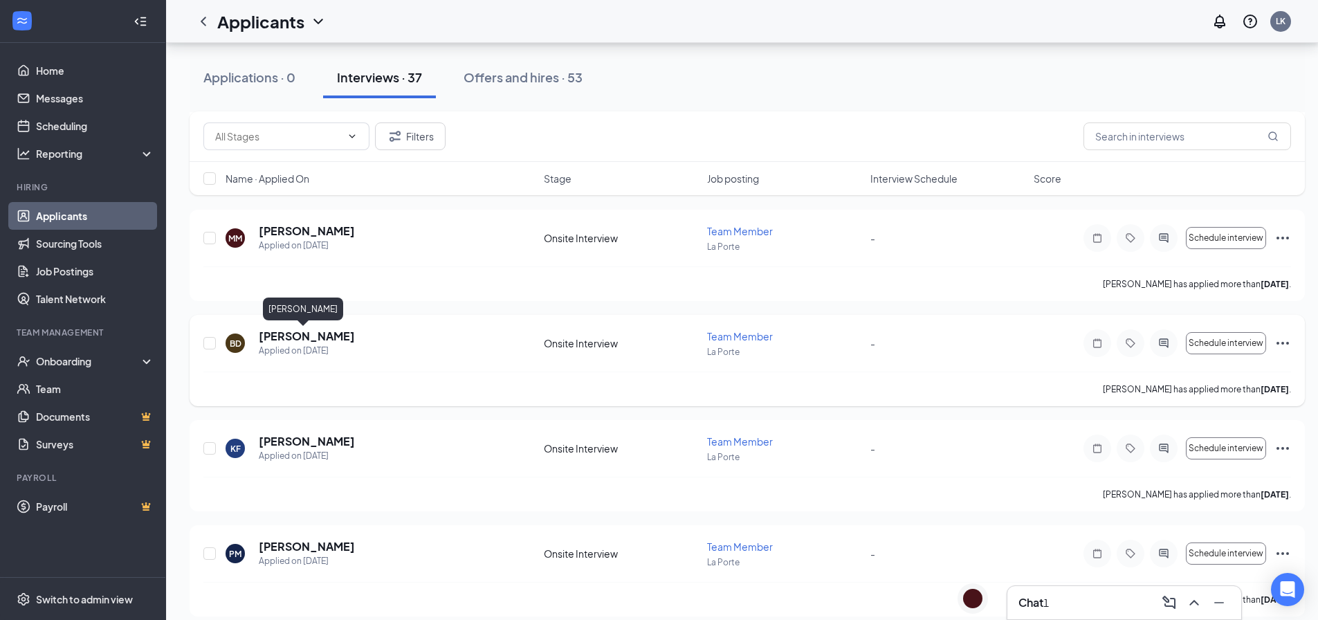
click at [303, 331] on h5 "[PERSON_NAME]" at bounding box center [307, 336] width 96 height 15
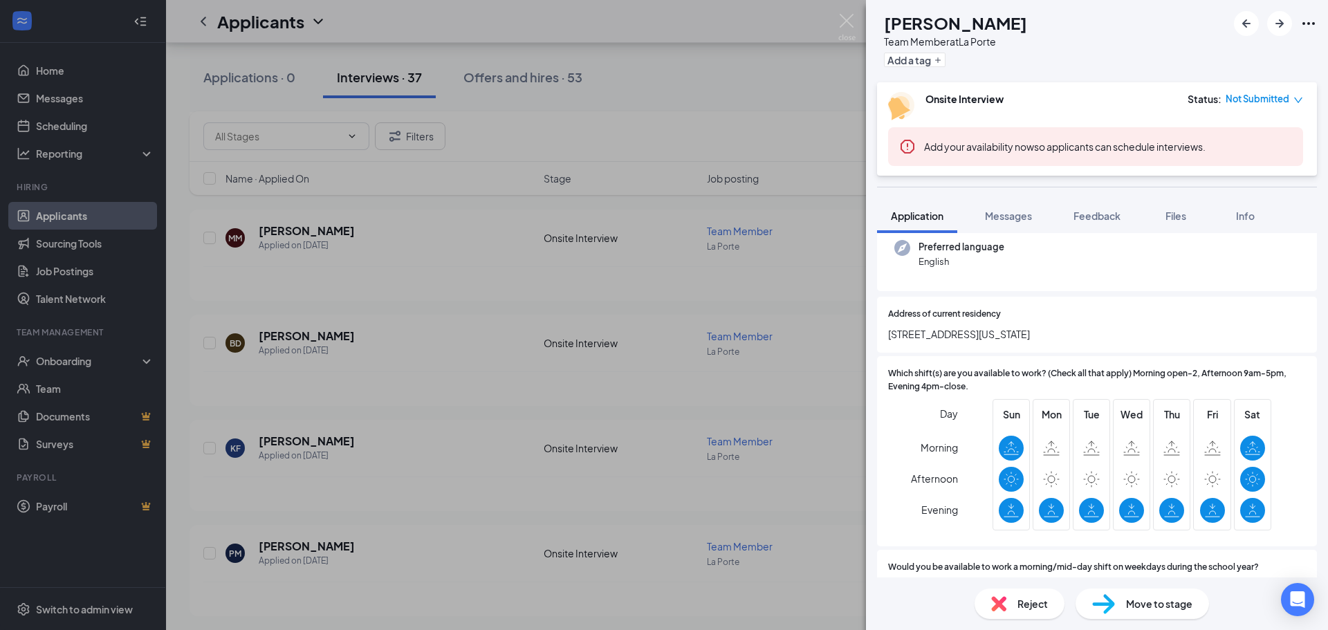
scroll to position [208, 0]
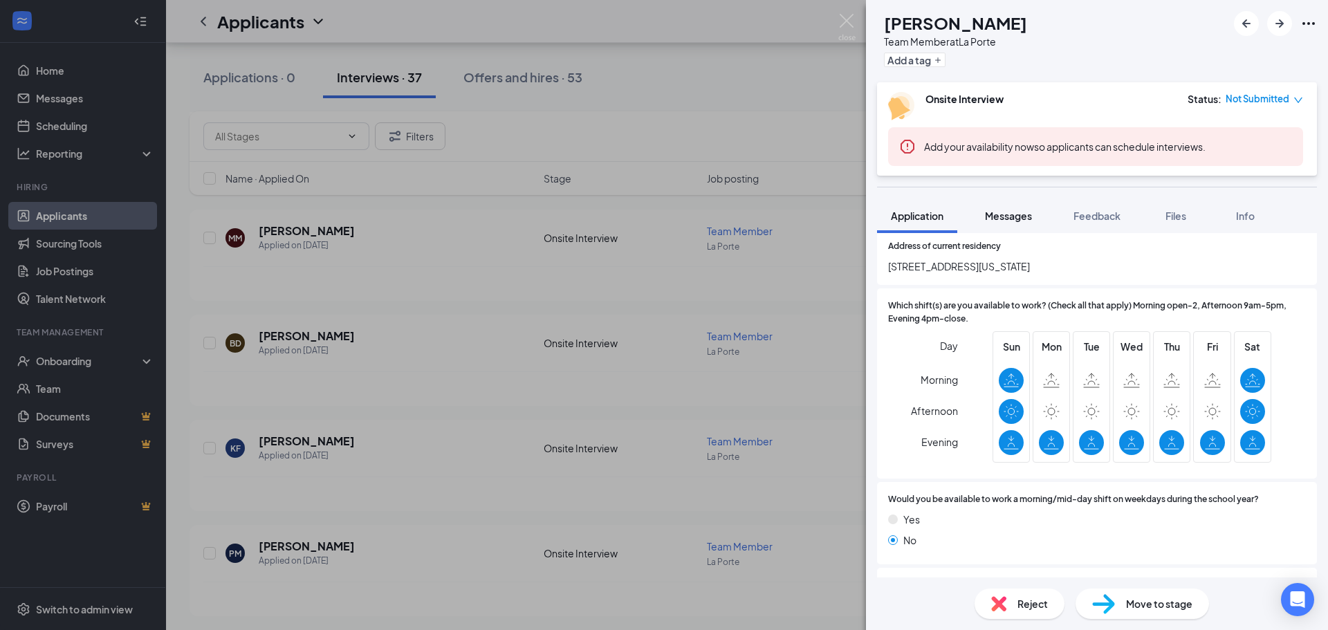
click at [1005, 219] on span "Messages" at bounding box center [1008, 216] width 47 height 12
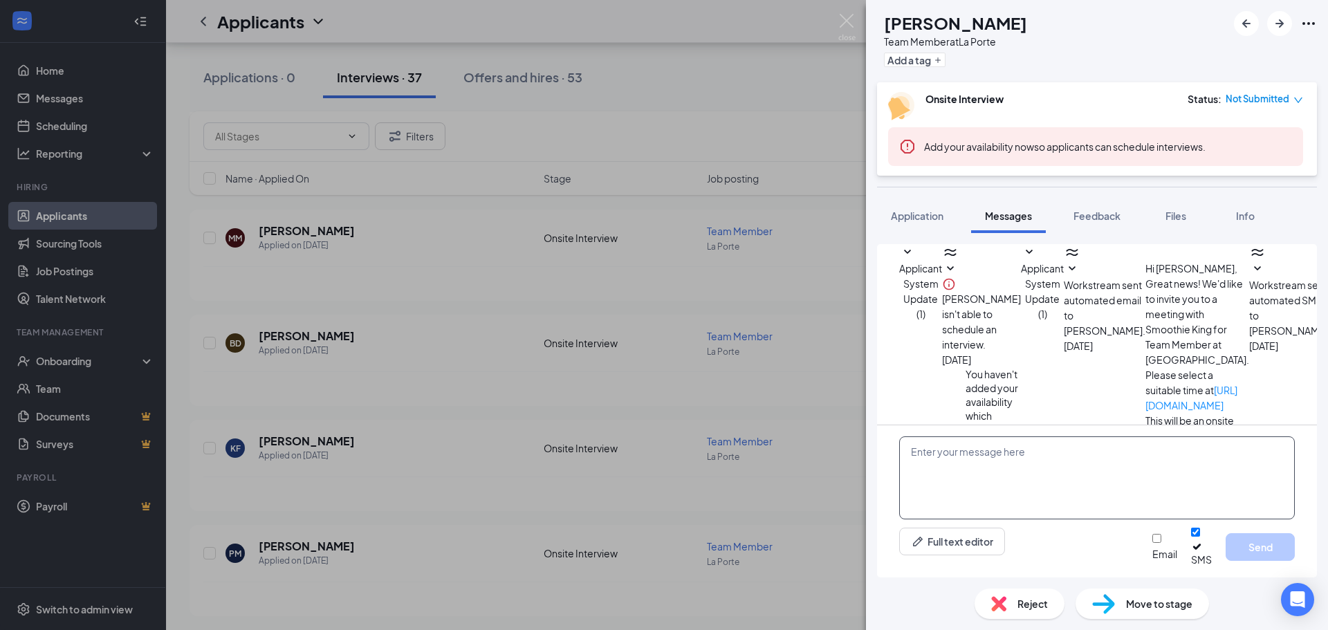
scroll to position [158, 0]
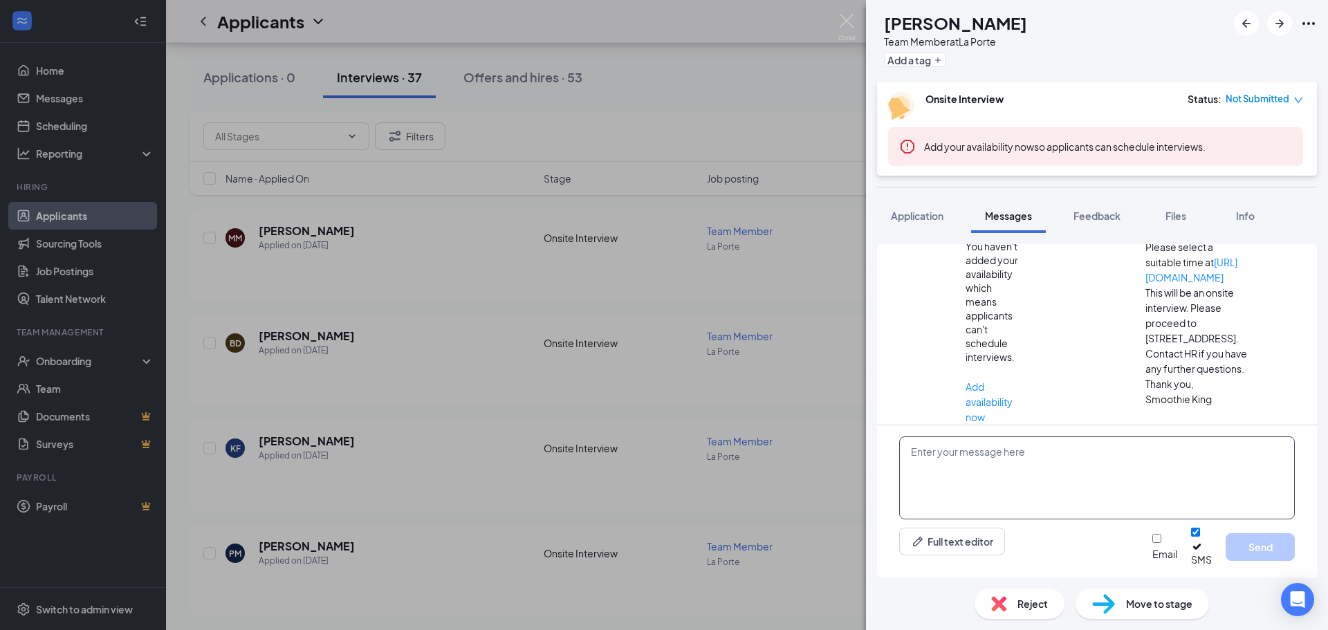
click at [1004, 466] on textarea at bounding box center [1097, 478] width 396 height 83
paste textarea "Hi there! Thank you for applying to Smoothie King [PERSON_NAME]. We unfortunate…"
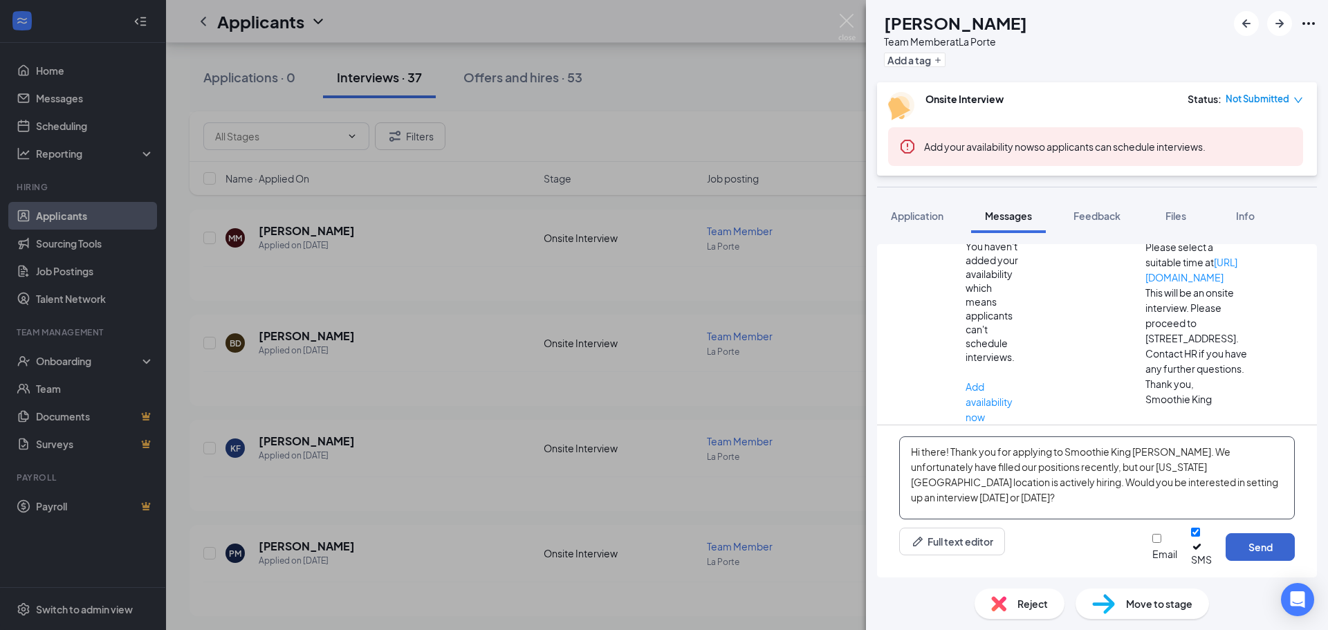
type textarea "Hi there! Thank you for applying to Smoothie King [PERSON_NAME]. We unfortunate…"
click at [1254, 546] on button "Send" at bounding box center [1260, 547] width 69 height 28
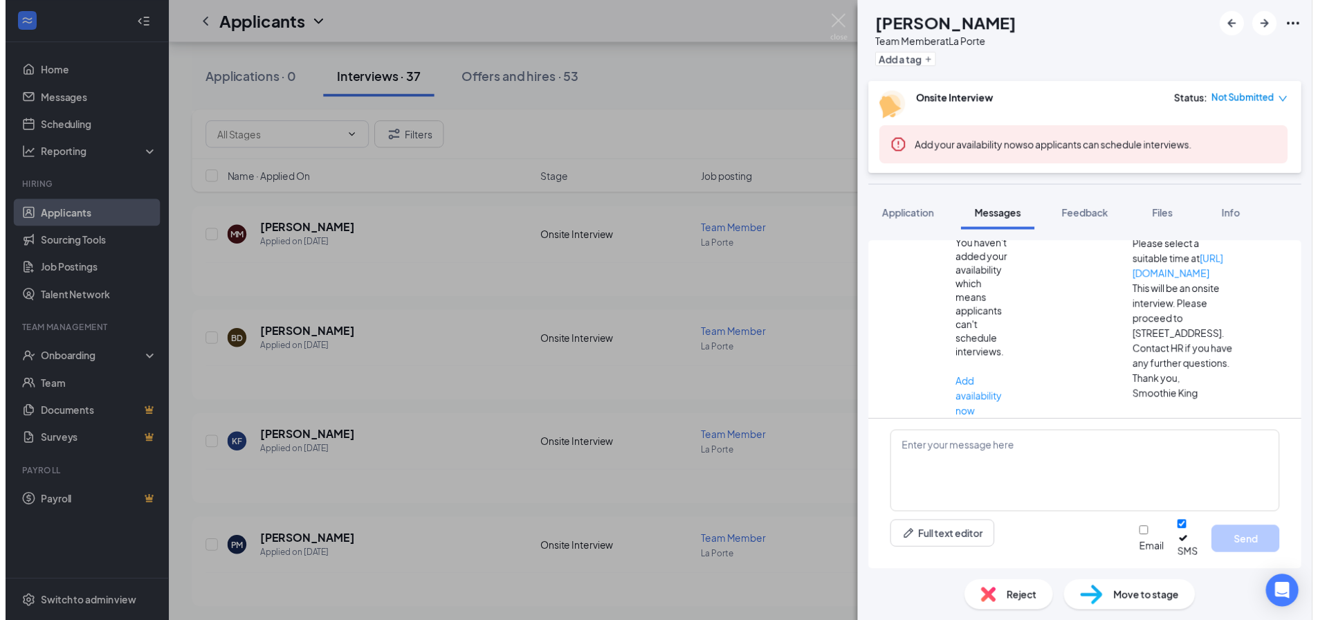
scroll to position [308, 0]
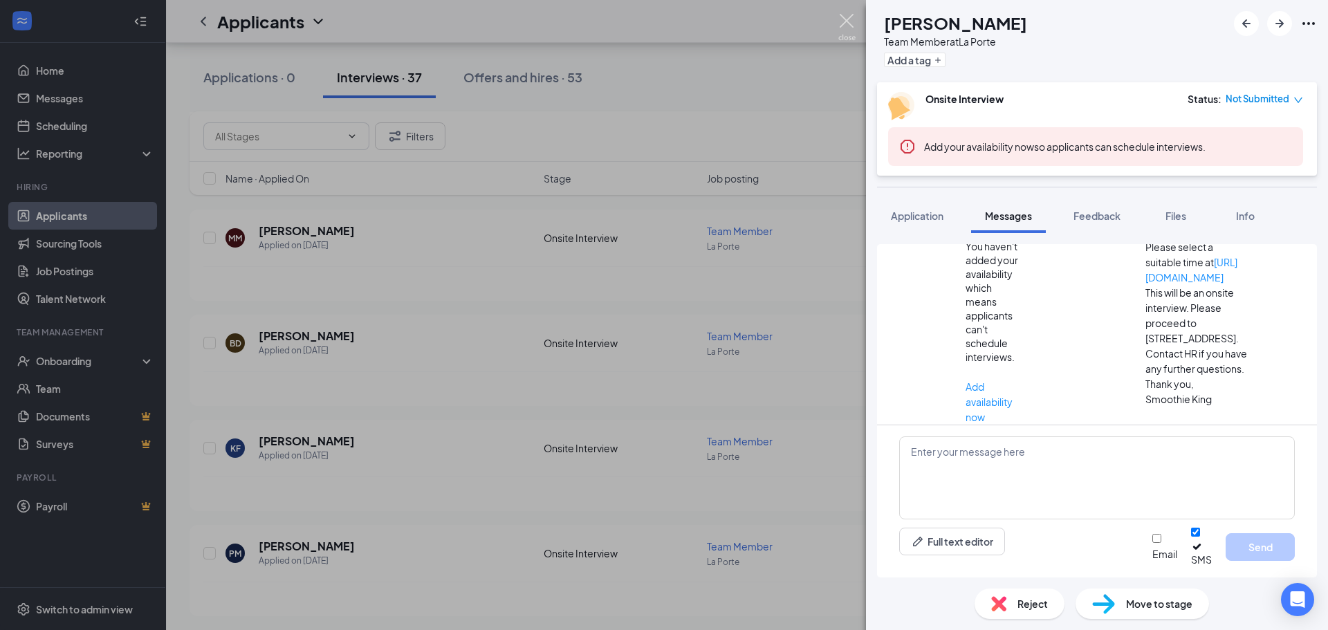
click at [851, 27] on img at bounding box center [847, 27] width 17 height 27
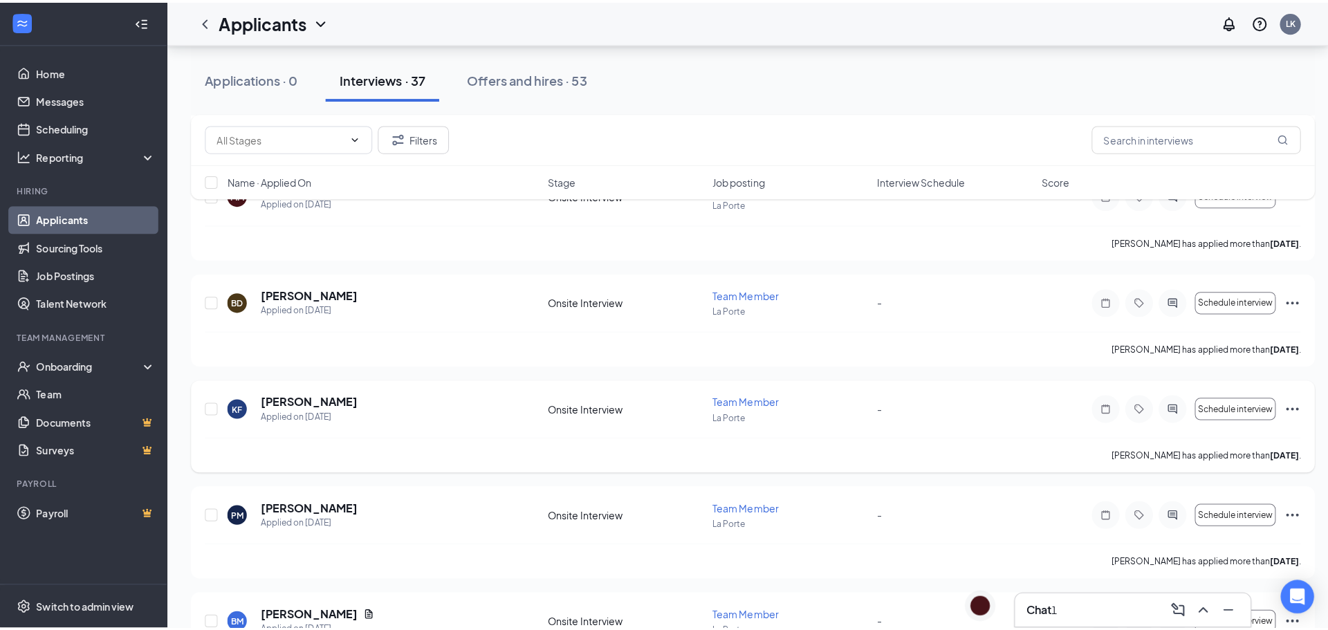
scroll to position [1245, 0]
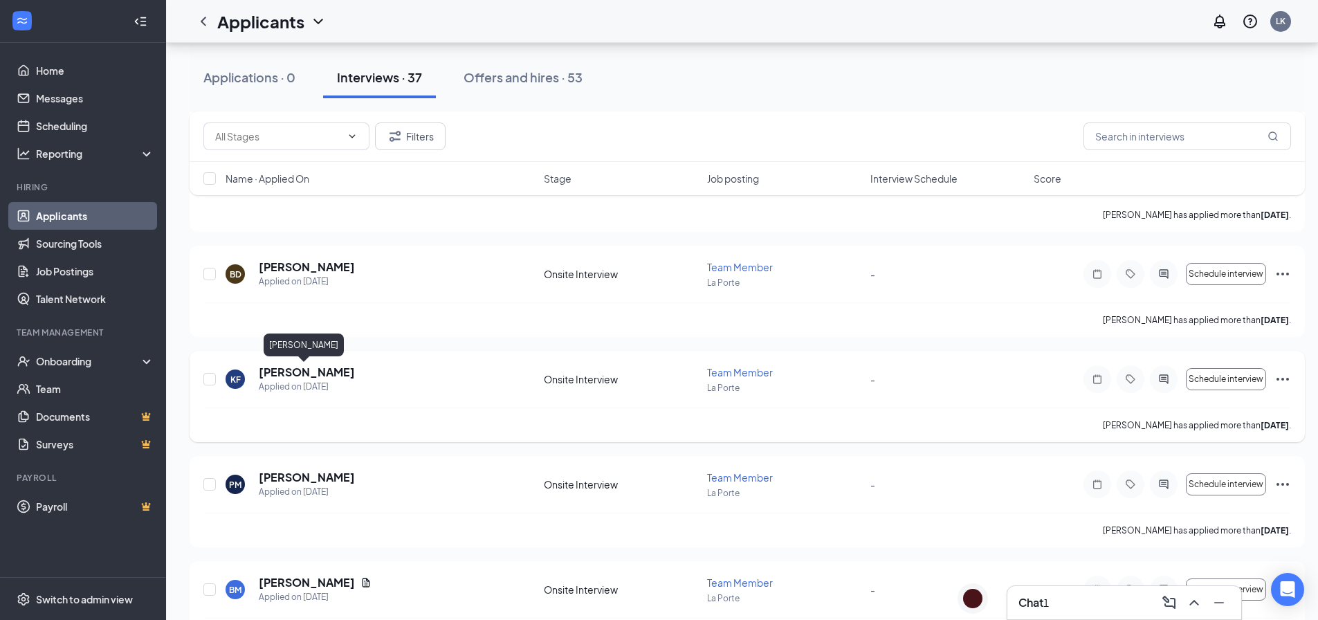
click at [319, 372] on h5 "[PERSON_NAME]" at bounding box center [307, 372] width 96 height 15
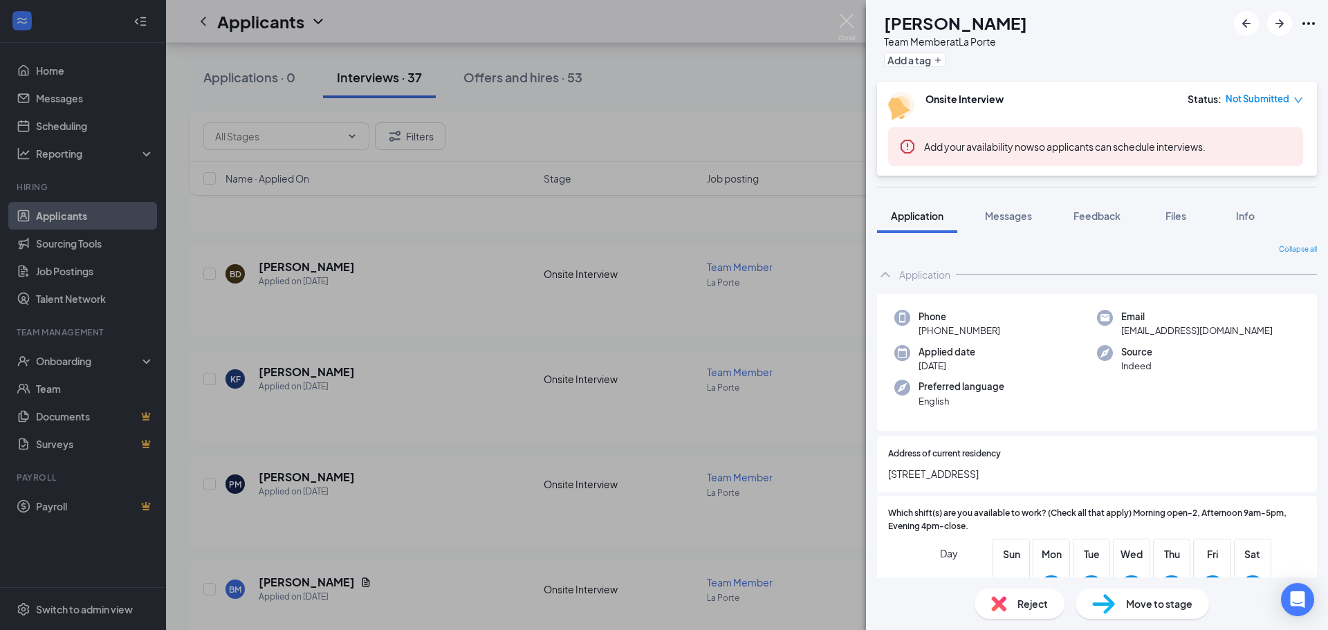
scroll to position [69, 0]
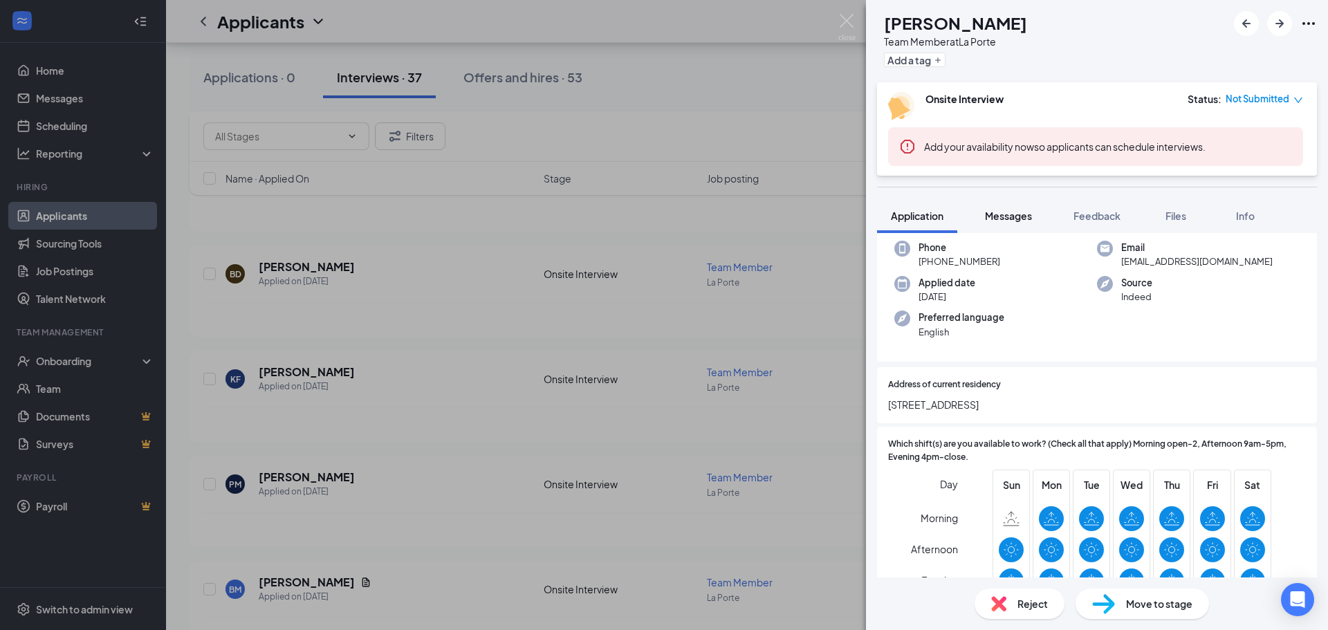
click at [1009, 221] on span "Messages" at bounding box center [1008, 216] width 47 height 12
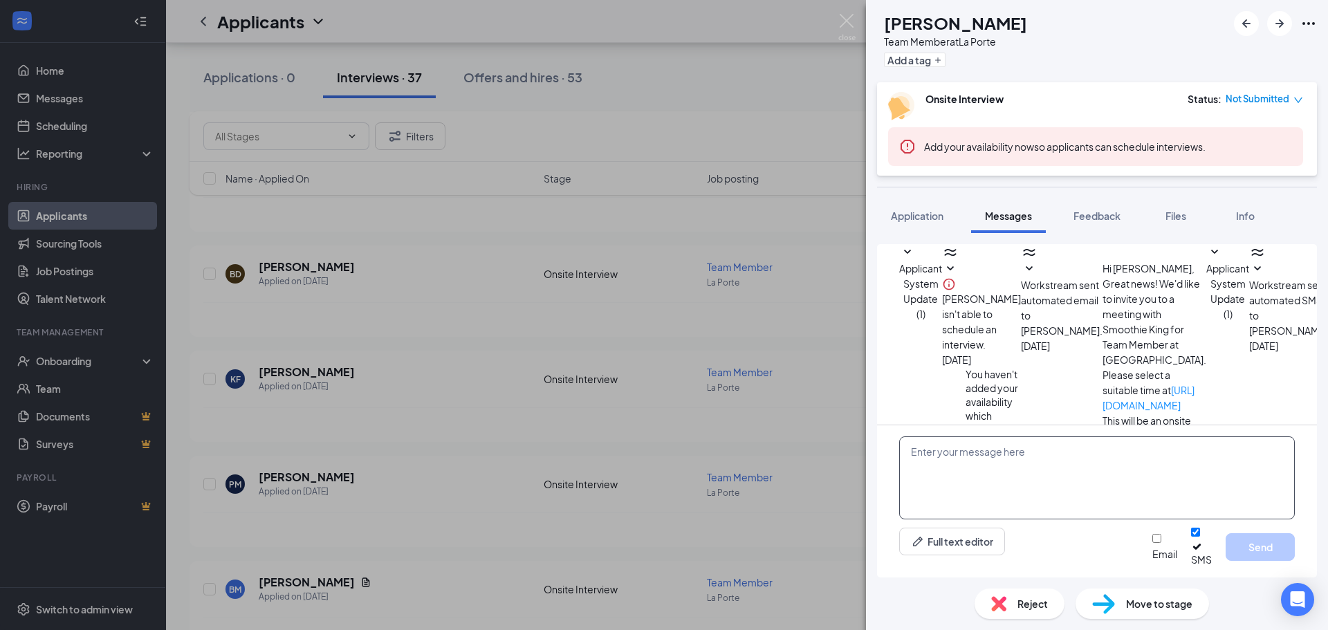
click at [993, 464] on textarea at bounding box center [1097, 478] width 396 height 83
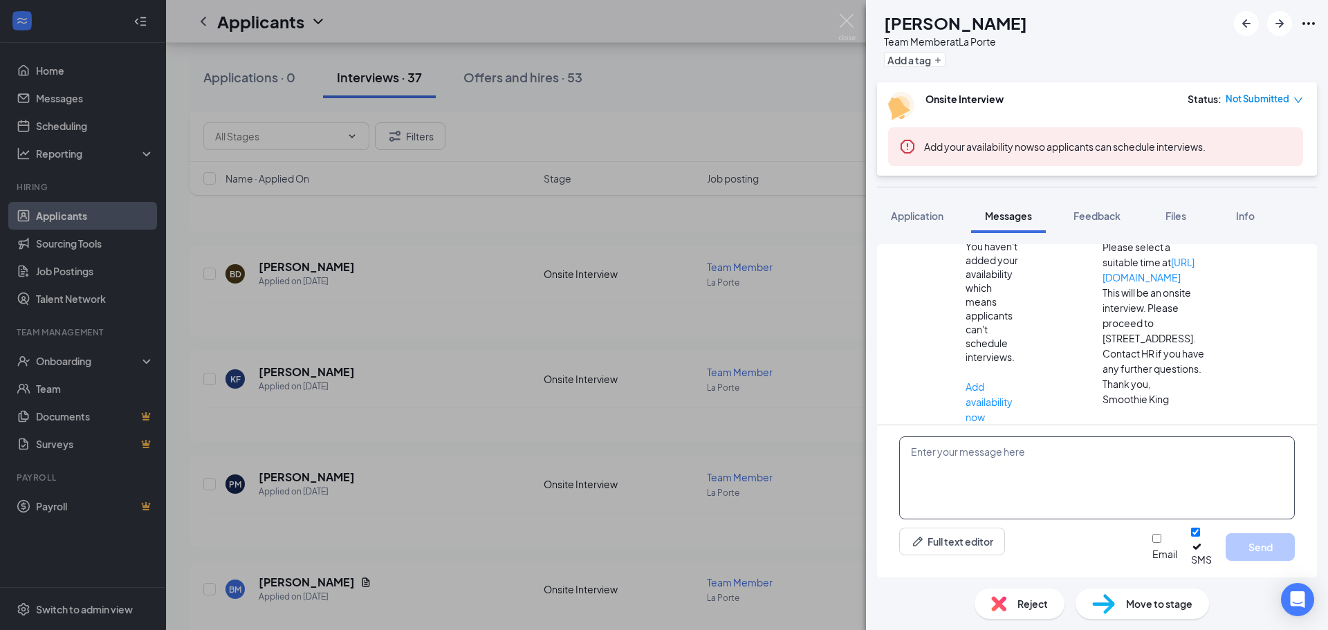
scroll to position [174, 0]
paste textarea "Hi there! Thank you for applying to Smoothie King [PERSON_NAME]. We unfortunate…"
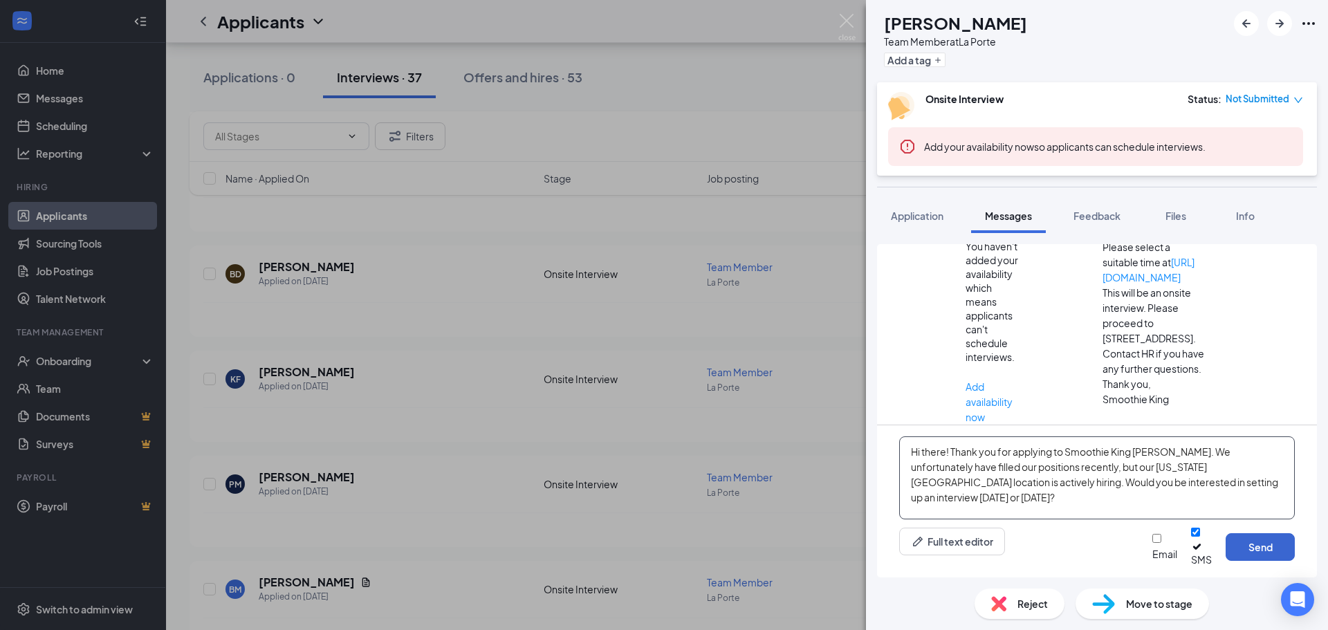
type textarea "Hi there! Thank you for applying to Smoothie King [PERSON_NAME]. We unfortunate…"
click at [1273, 549] on button "Send" at bounding box center [1260, 547] width 69 height 28
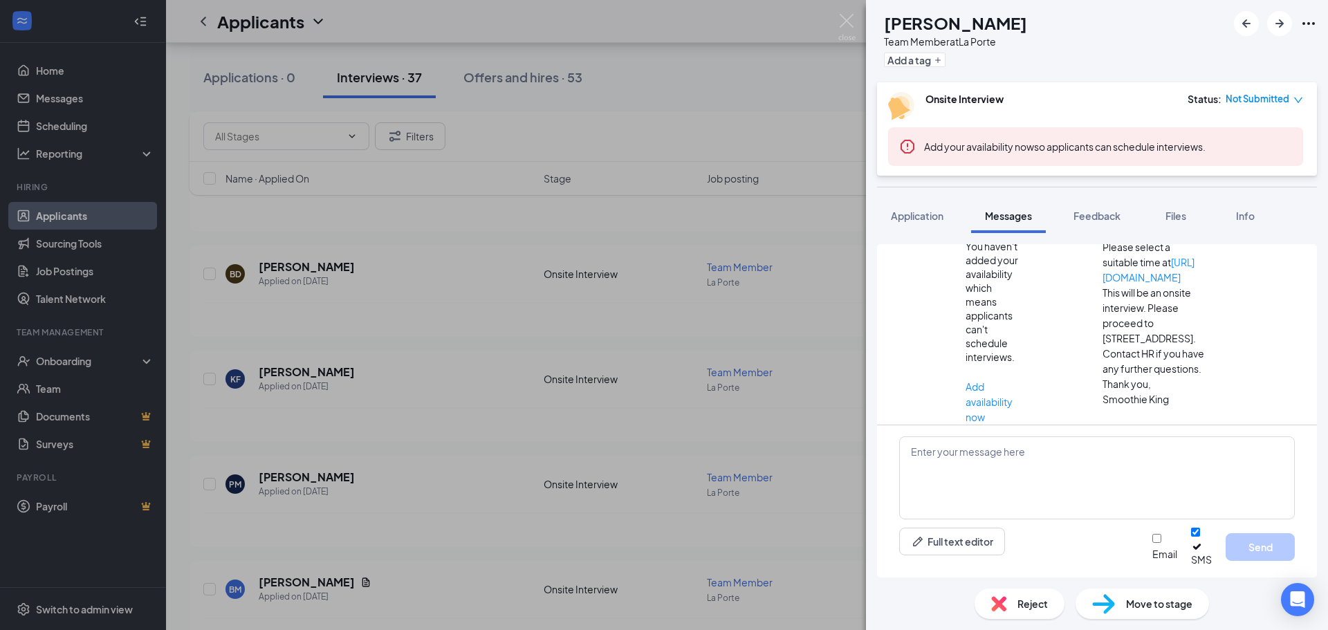
scroll to position [323, 0]
click at [848, 30] on img at bounding box center [847, 27] width 17 height 27
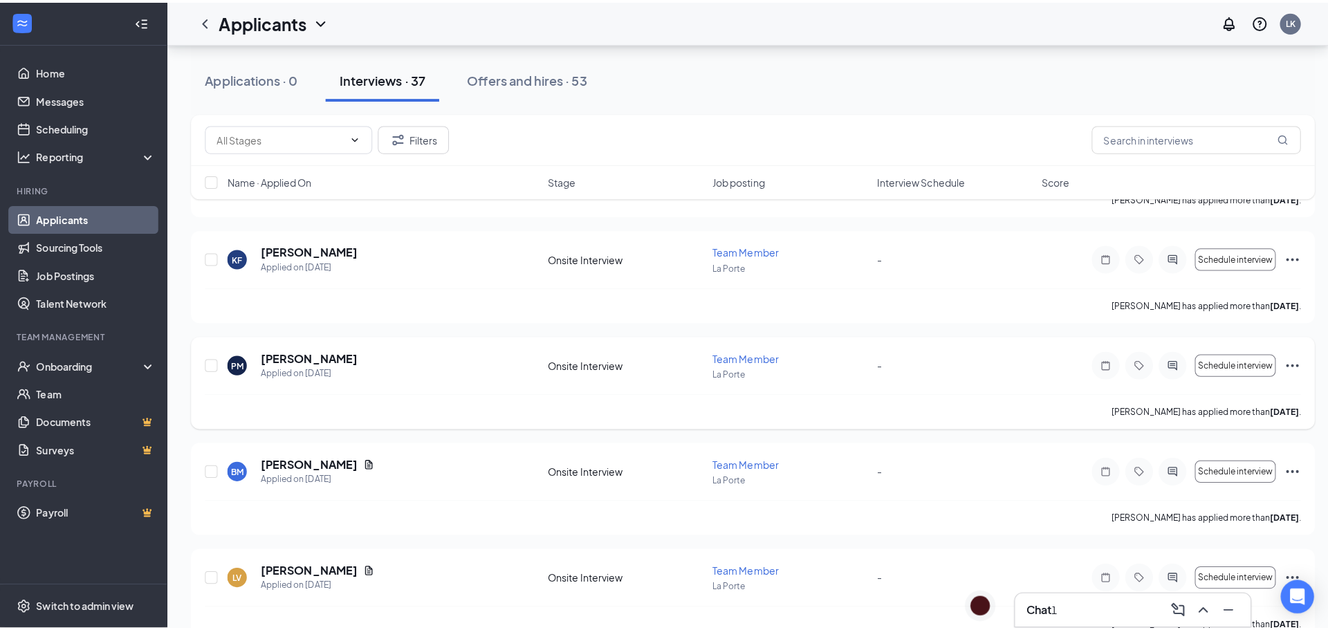
scroll to position [1384, 0]
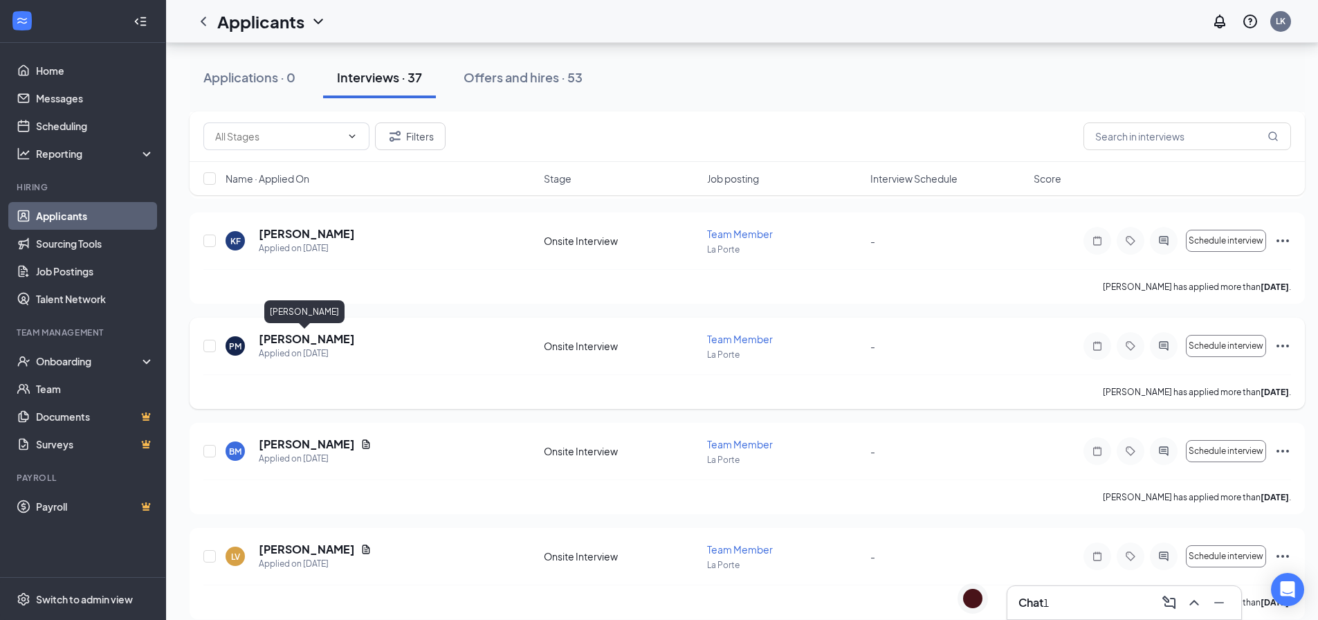
click at [297, 339] on h5 "[PERSON_NAME]" at bounding box center [307, 338] width 96 height 15
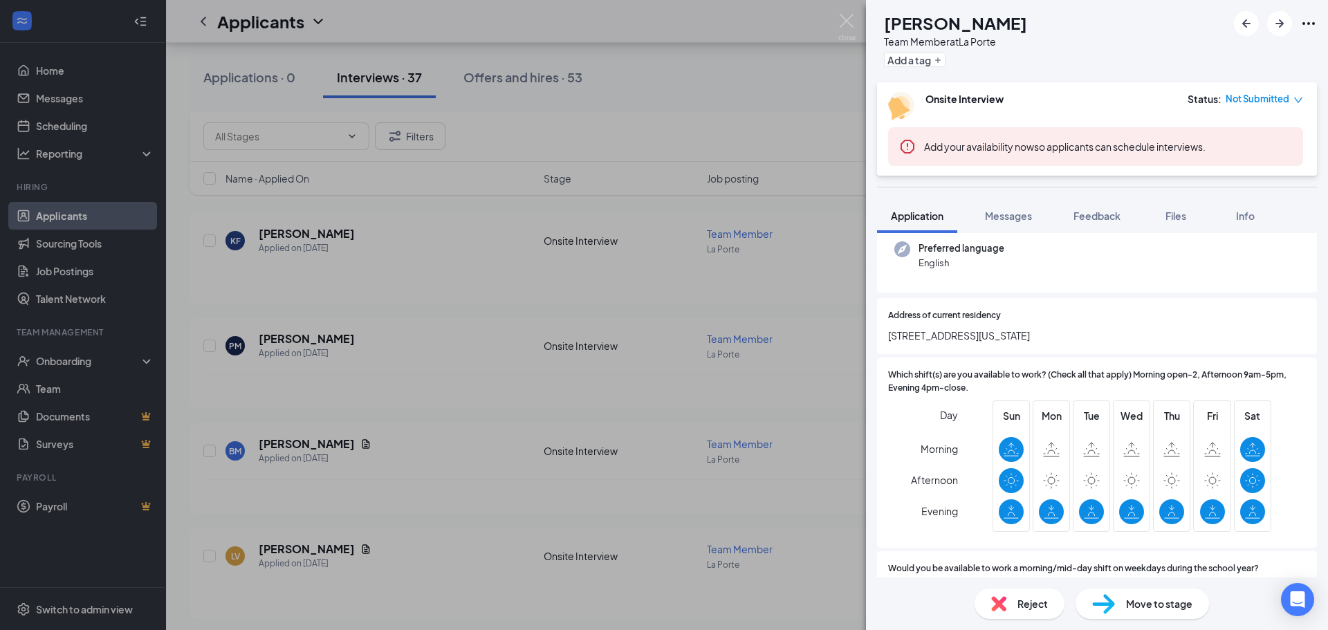
scroll to position [208, 0]
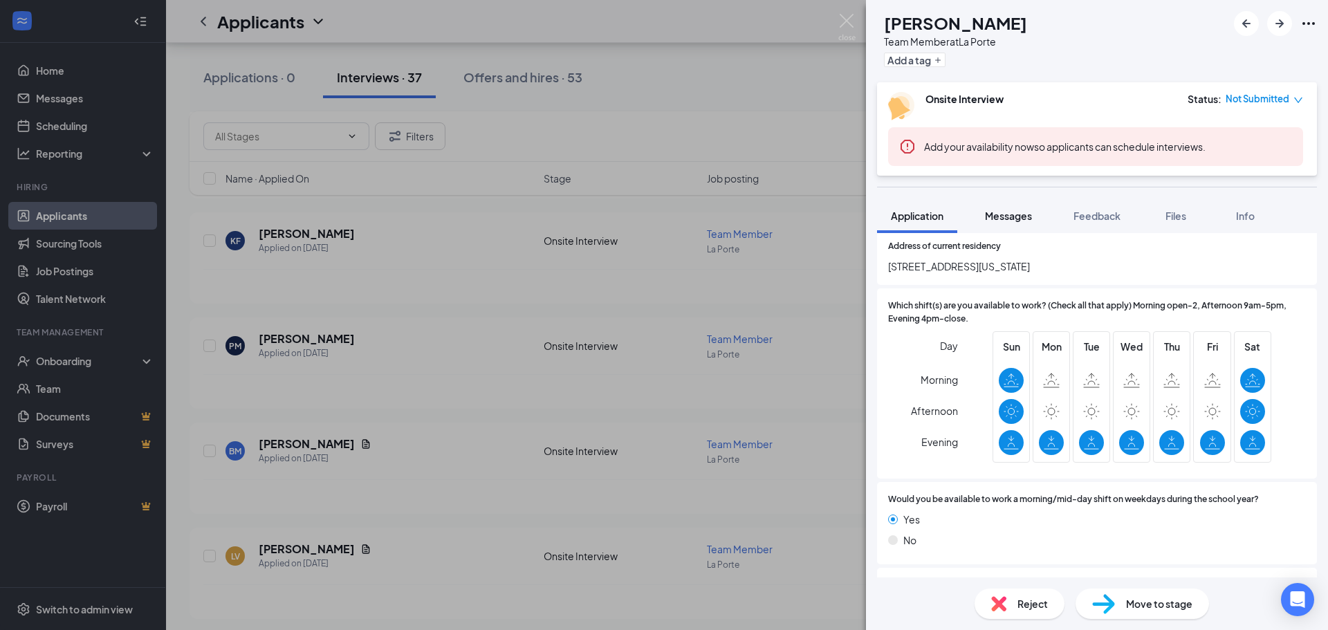
click at [1009, 211] on span "Messages" at bounding box center [1008, 216] width 47 height 12
click at [1000, 219] on span "Messages" at bounding box center [1008, 216] width 47 height 12
click at [1014, 210] on span "Messages" at bounding box center [1008, 216] width 47 height 12
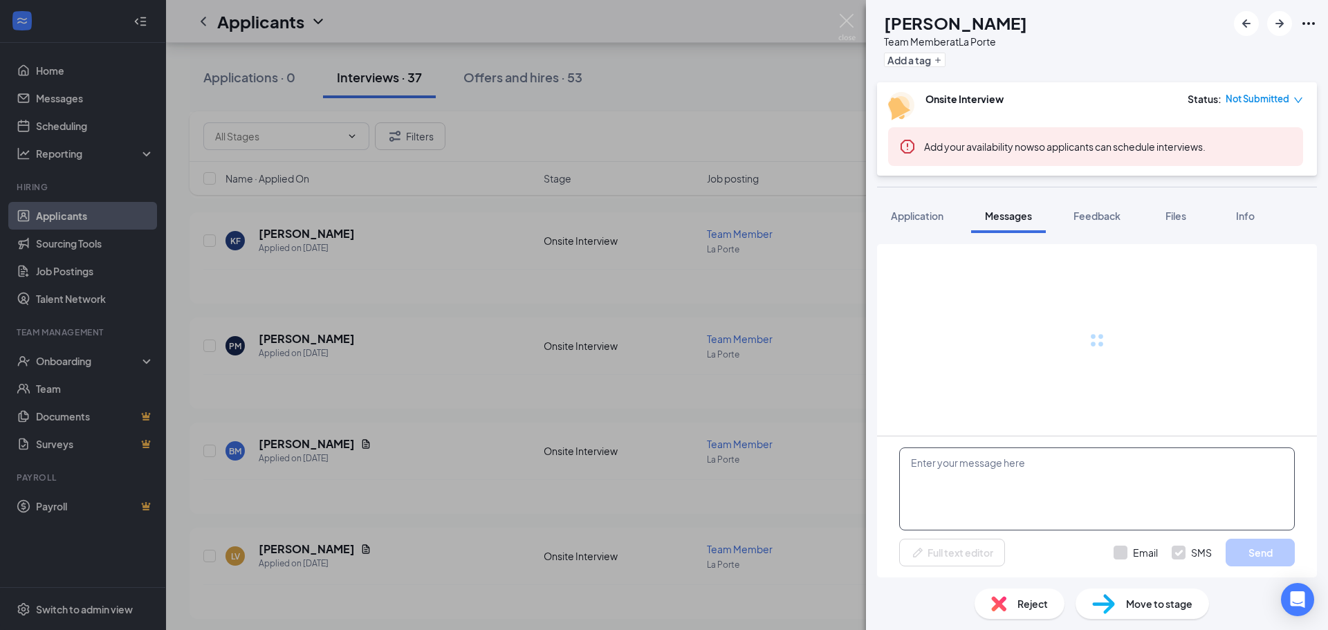
click at [996, 465] on textarea at bounding box center [1097, 489] width 396 height 83
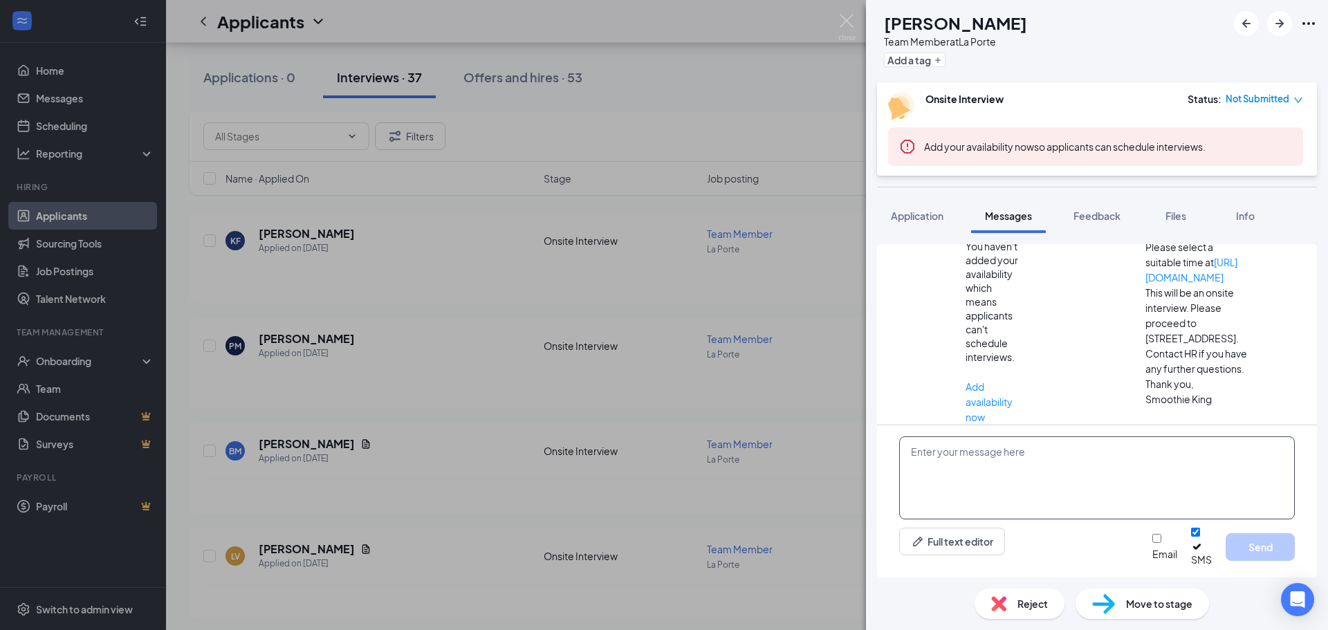
paste textarea "Hi there! Thank you for applying to Smoothie King [PERSON_NAME]. We unfortunate…"
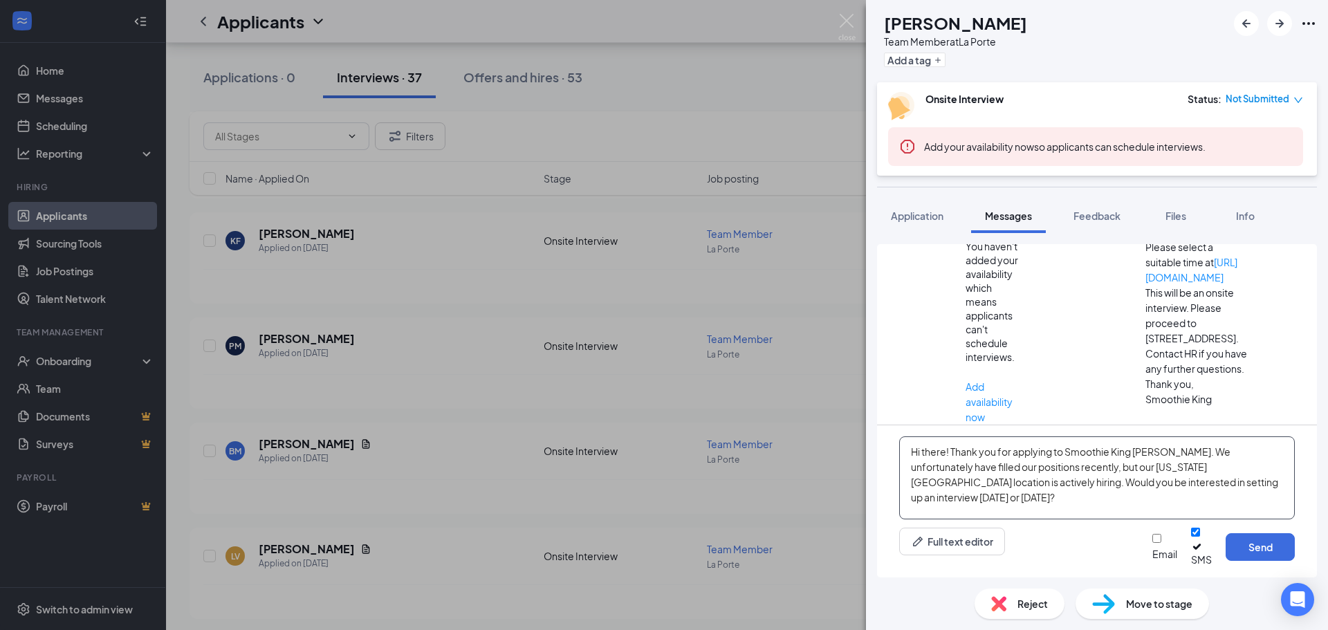
scroll to position [158, 0]
type textarea "Hi there! Thank you for applying to Smoothie King [PERSON_NAME]. We unfortunate…"
click at [1274, 554] on button "Send" at bounding box center [1260, 547] width 69 height 28
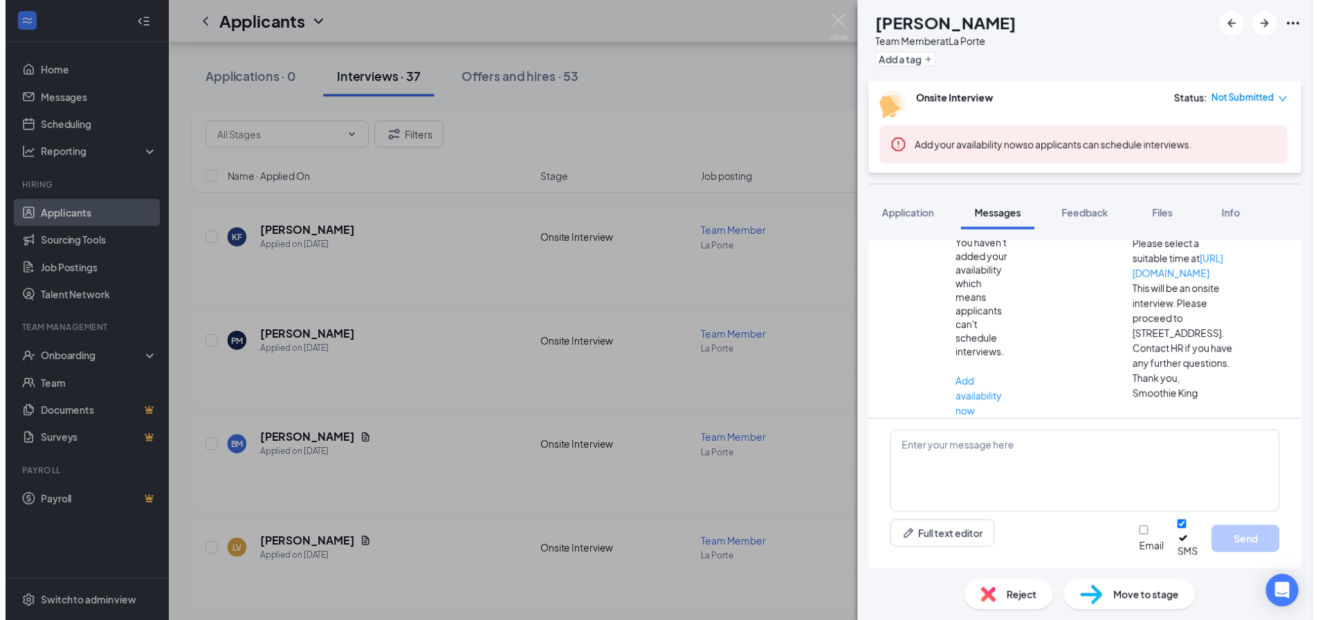
scroll to position [308, 0]
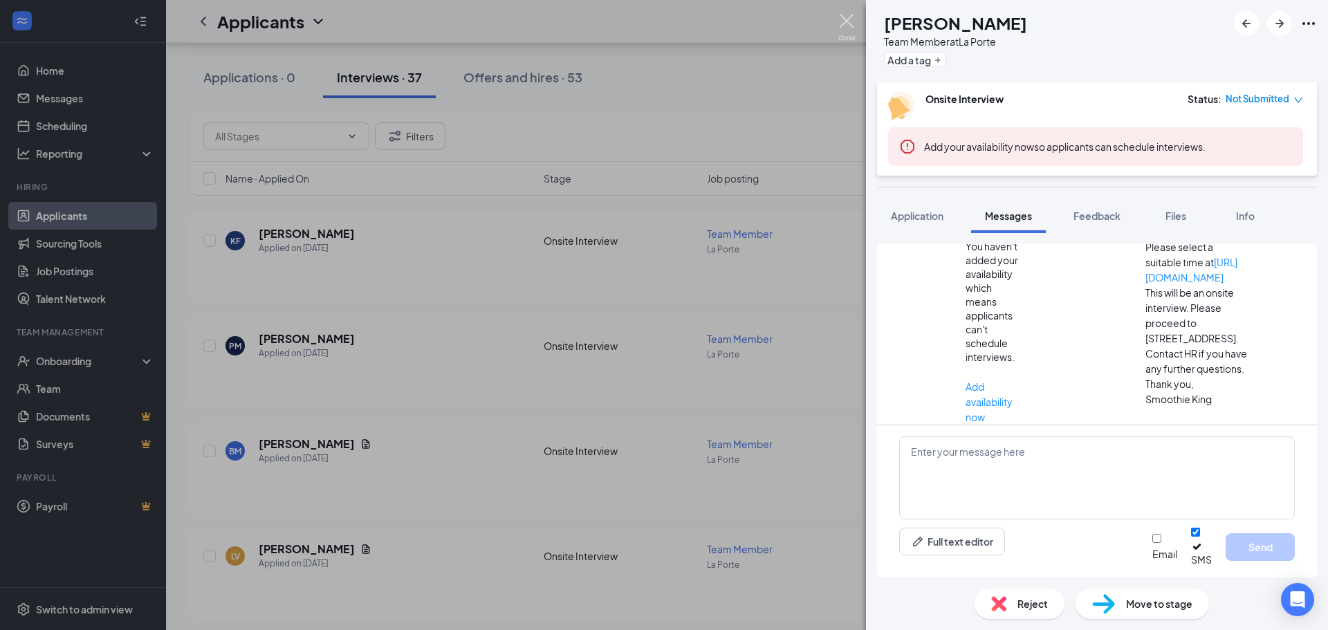
click at [850, 25] on img at bounding box center [847, 27] width 17 height 27
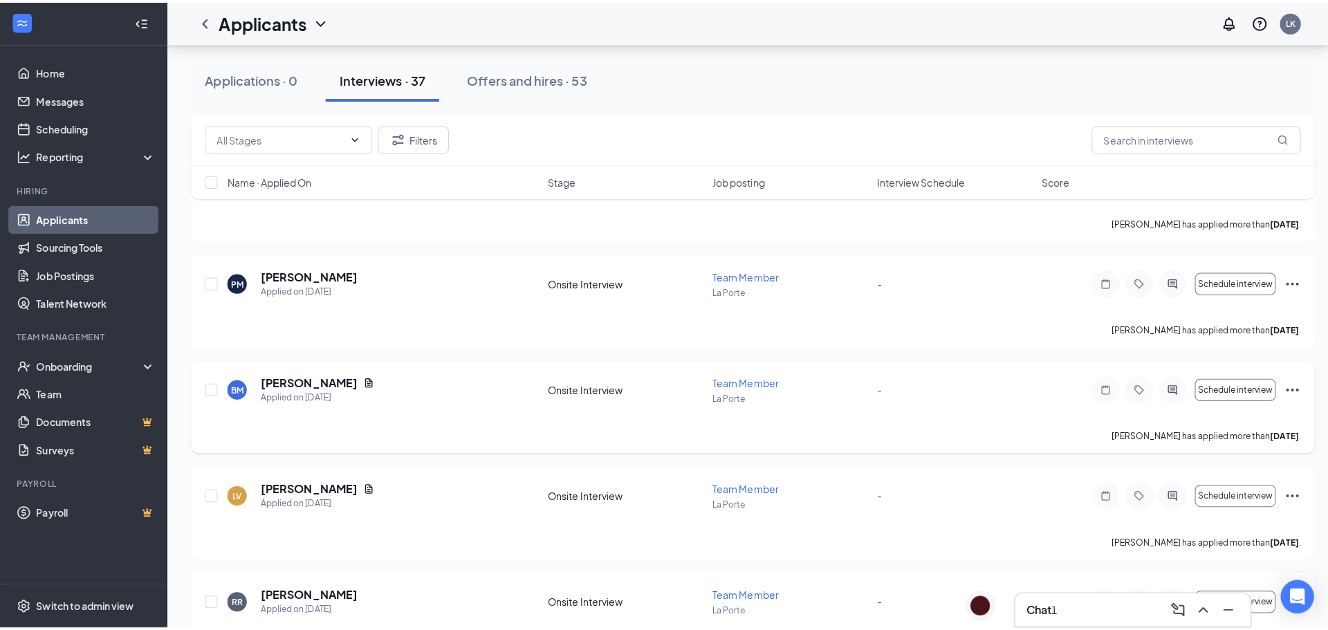
scroll to position [1453, 0]
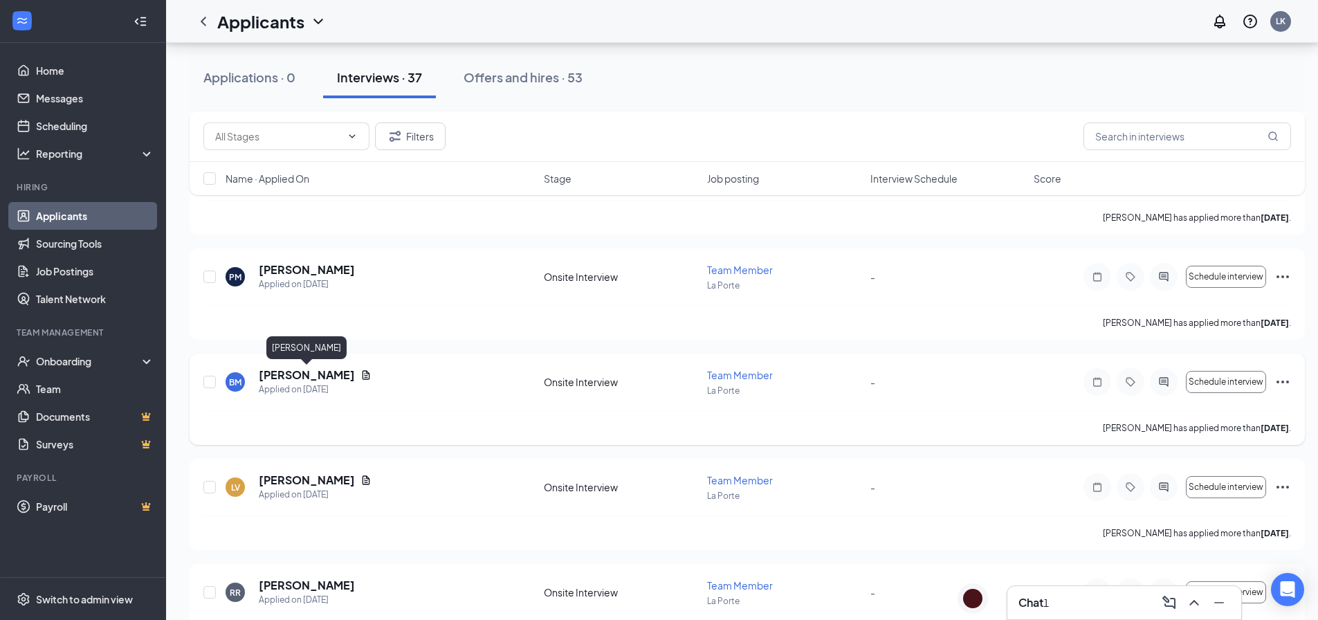
click at [309, 372] on h5 "[PERSON_NAME]" at bounding box center [307, 374] width 96 height 15
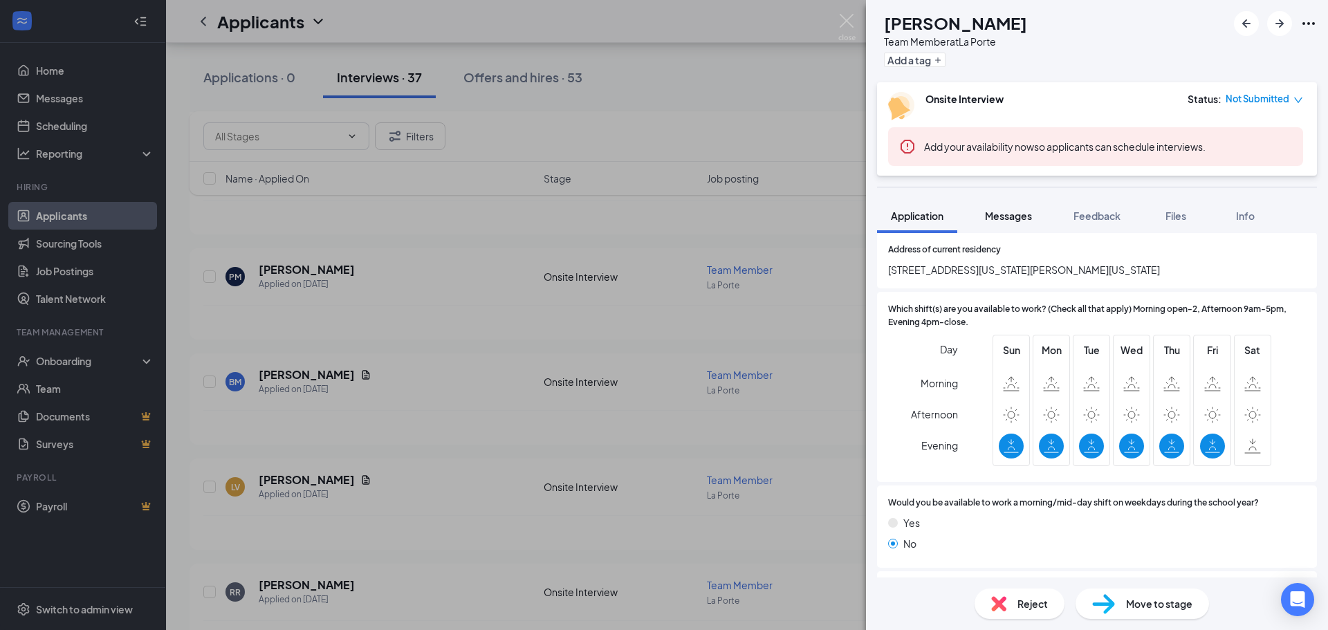
scroll to position [208, 0]
click at [1018, 211] on span "Messages" at bounding box center [1008, 216] width 47 height 12
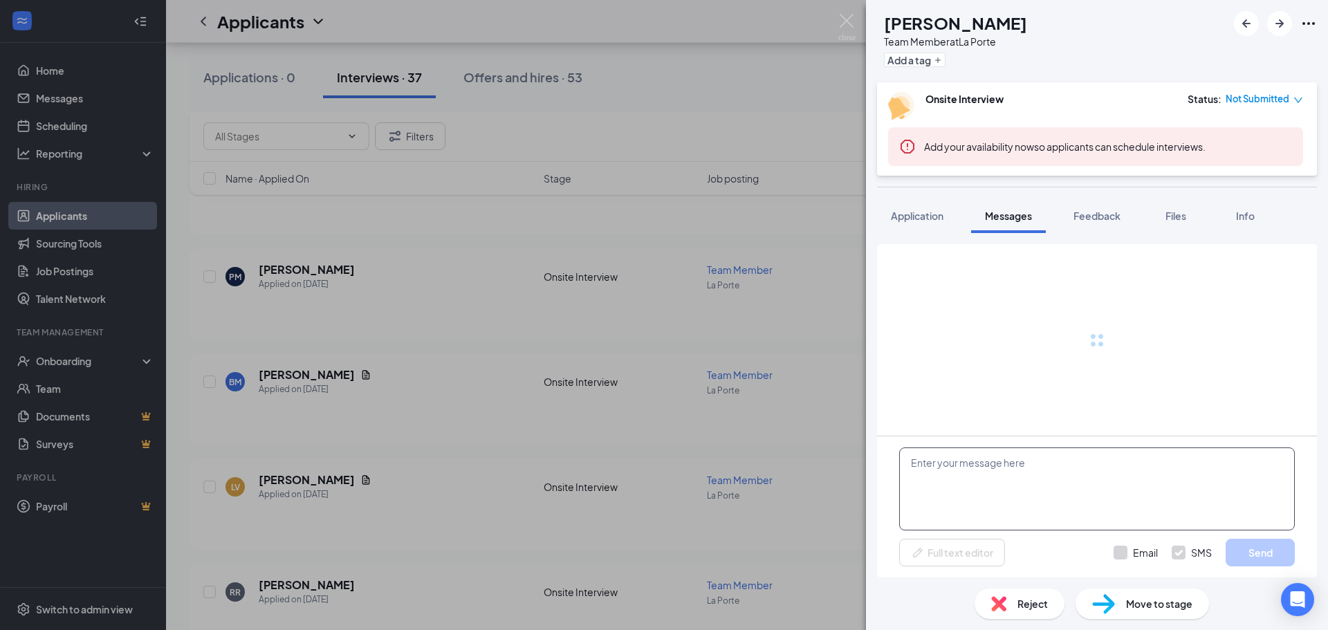
click at [1005, 470] on textarea at bounding box center [1097, 489] width 396 height 83
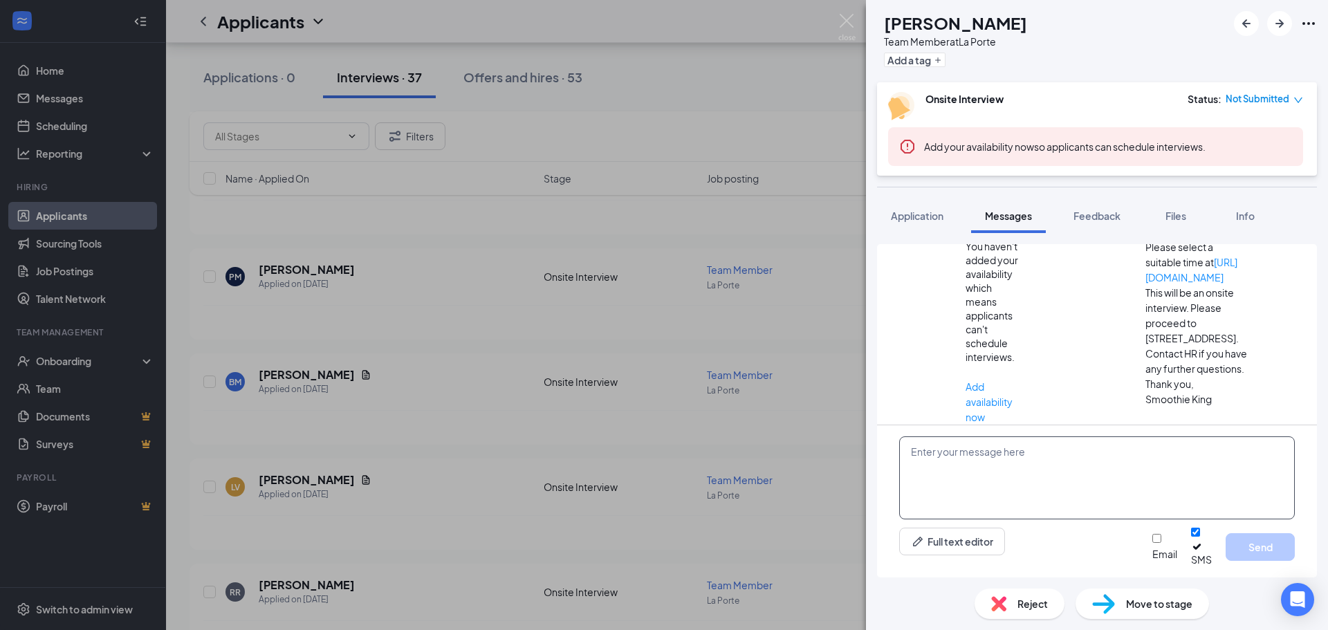
scroll to position [174, 0]
paste textarea "Hi there! Thank you for applying to Smoothie King [PERSON_NAME]. We unfortunate…"
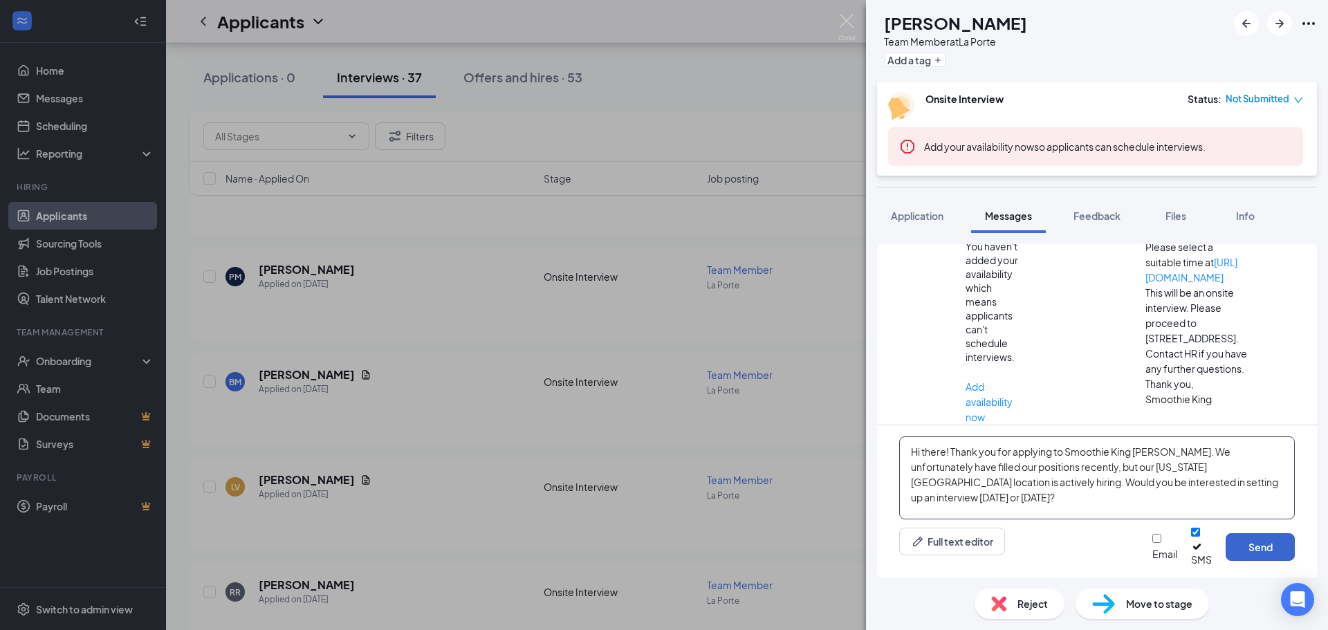
type textarea "Hi there! Thank you for applying to Smoothie King [PERSON_NAME]. We unfortunate…"
click at [1270, 551] on button "Send" at bounding box center [1260, 547] width 69 height 28
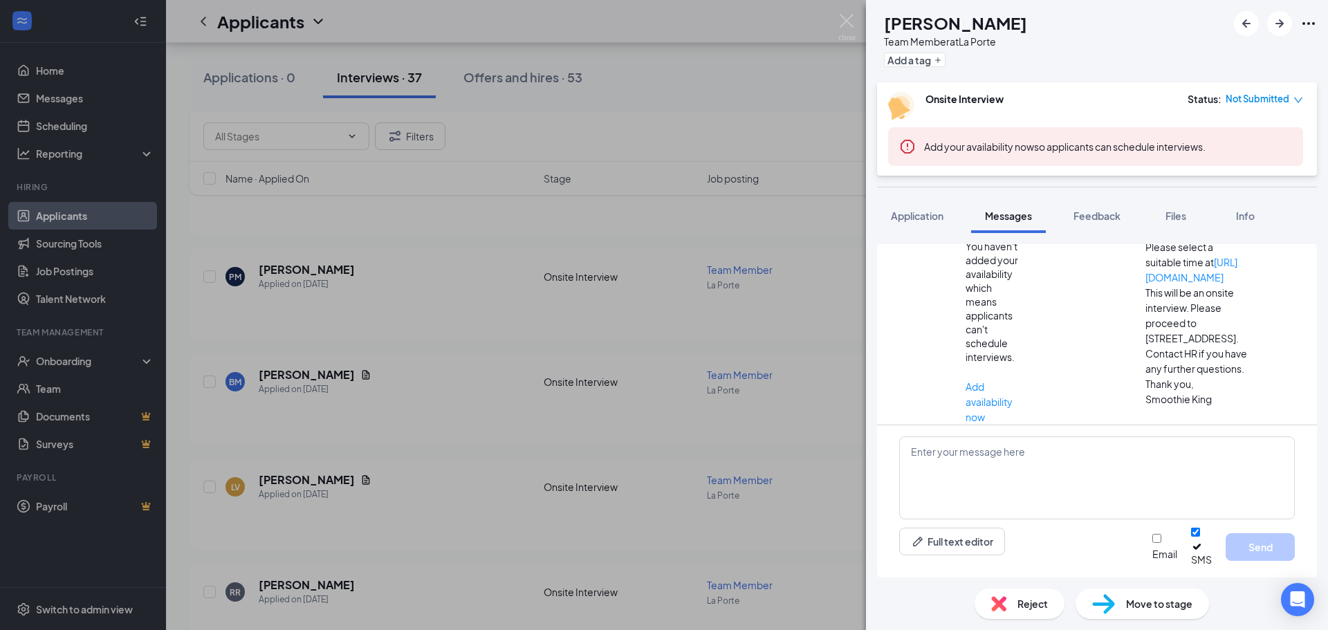
scroll to position [323, 0]
click at [850, 23] on img at bounding box center [847, 27] width 17 height 27
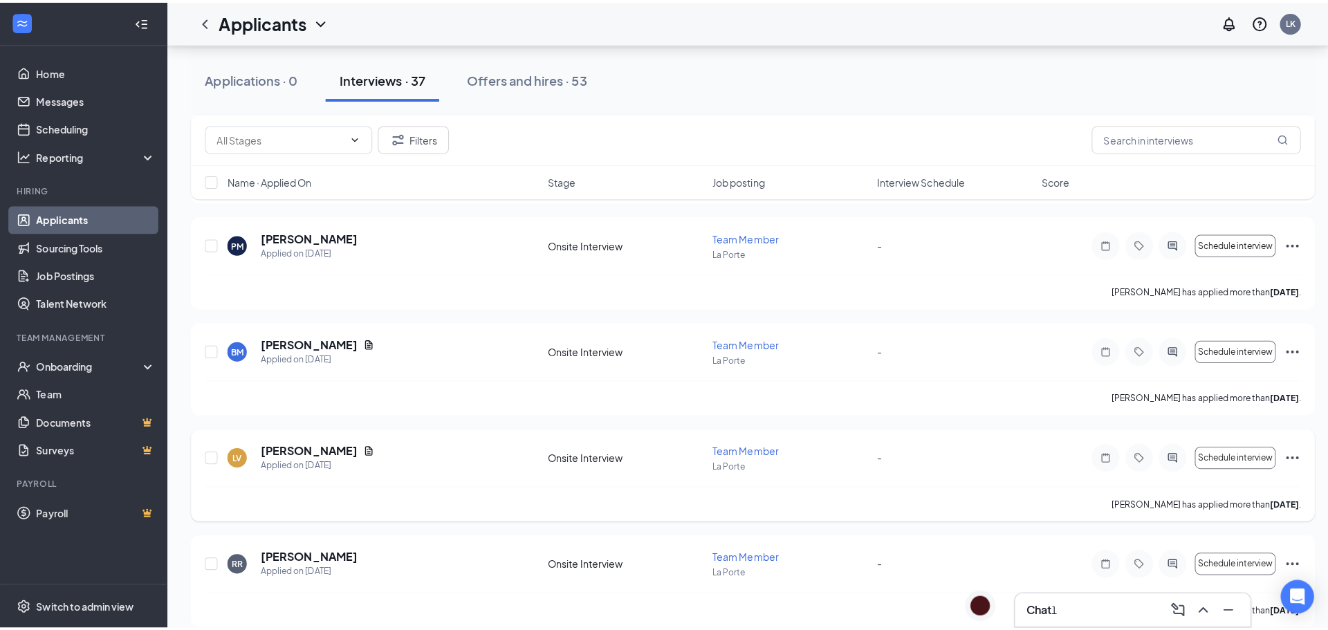
scroll to position [1591, 0]
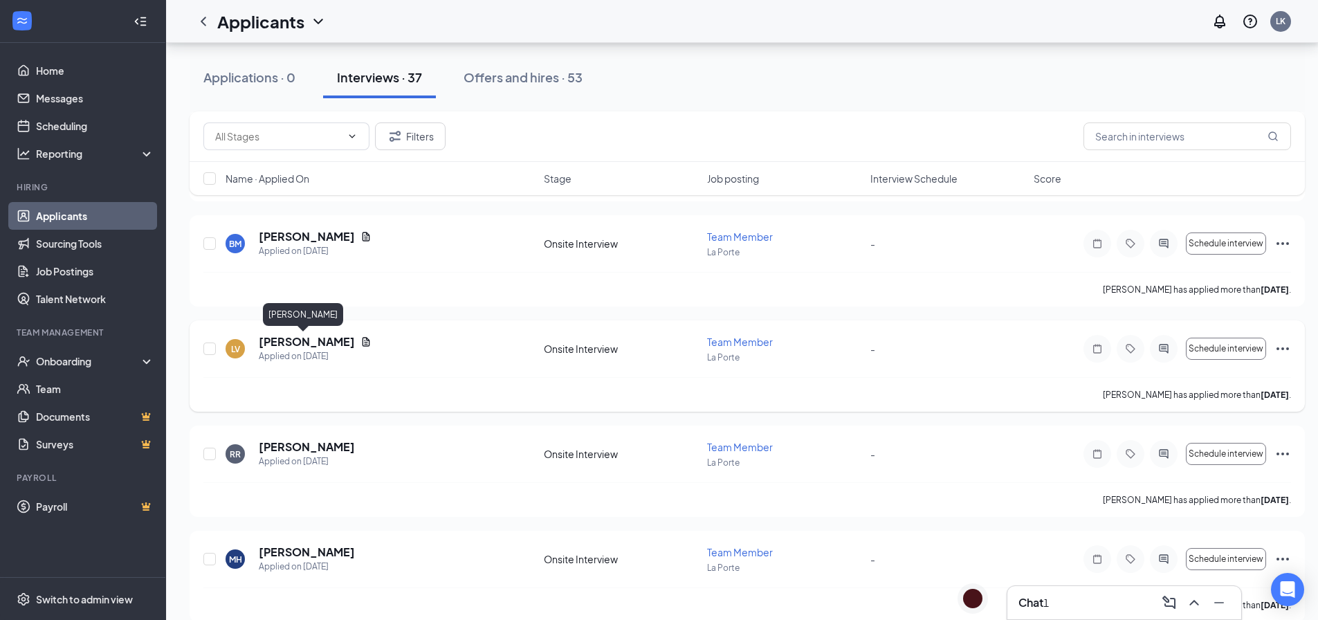
click at [309, 339] on h5 "[PERSON_NAME]" at bounding box center [307, 341] width 96 height 15
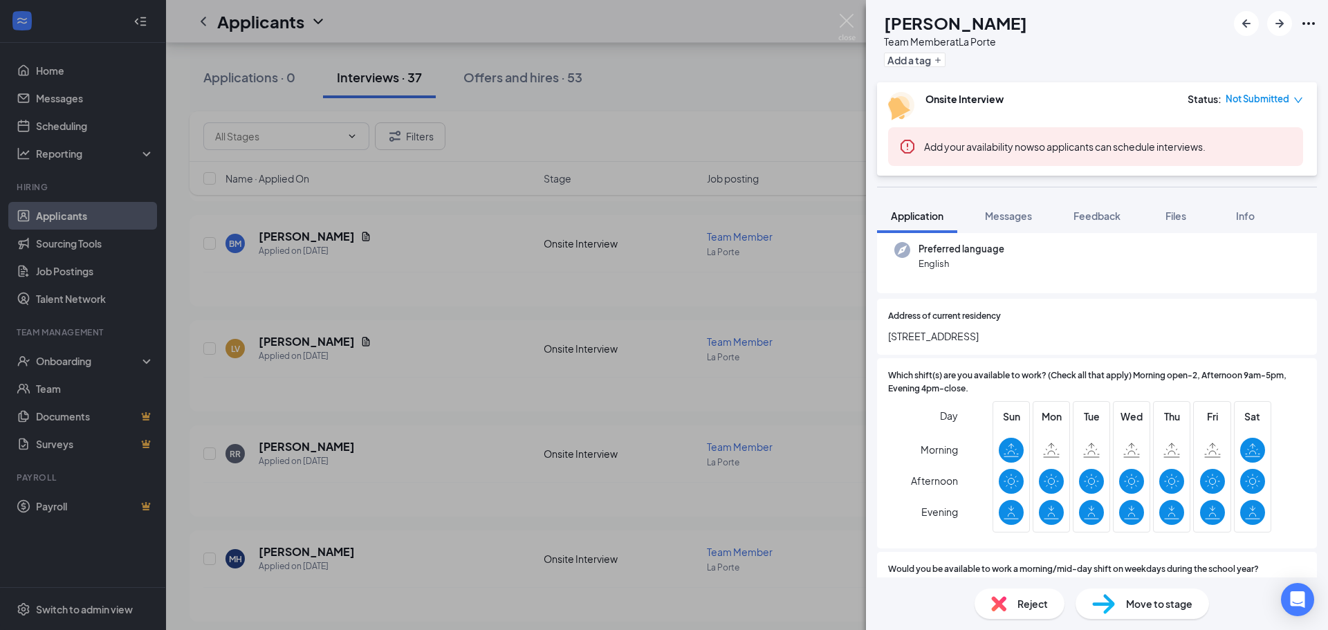
scroll to position [138, 0]
click at [995, 216] on span "Messages" at bounding box center [1008, 216] width 47 height 12
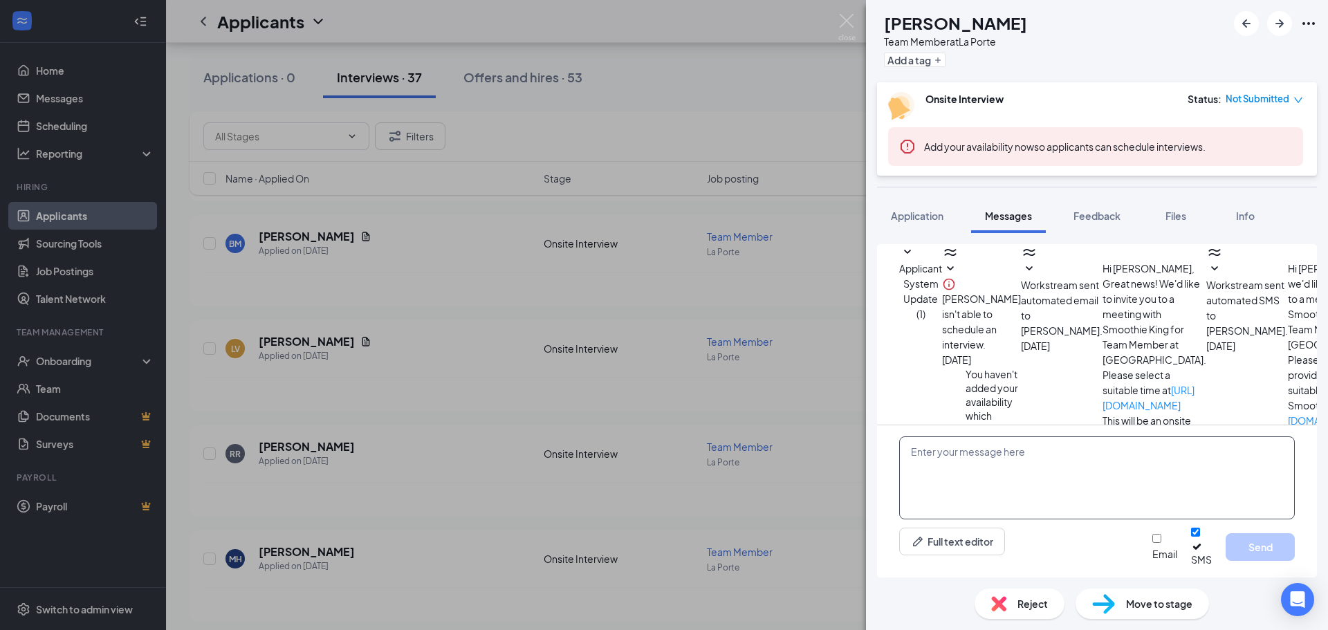
click at [986, 473] on textarea at bounding box center [1097, 478] width 396 height 83
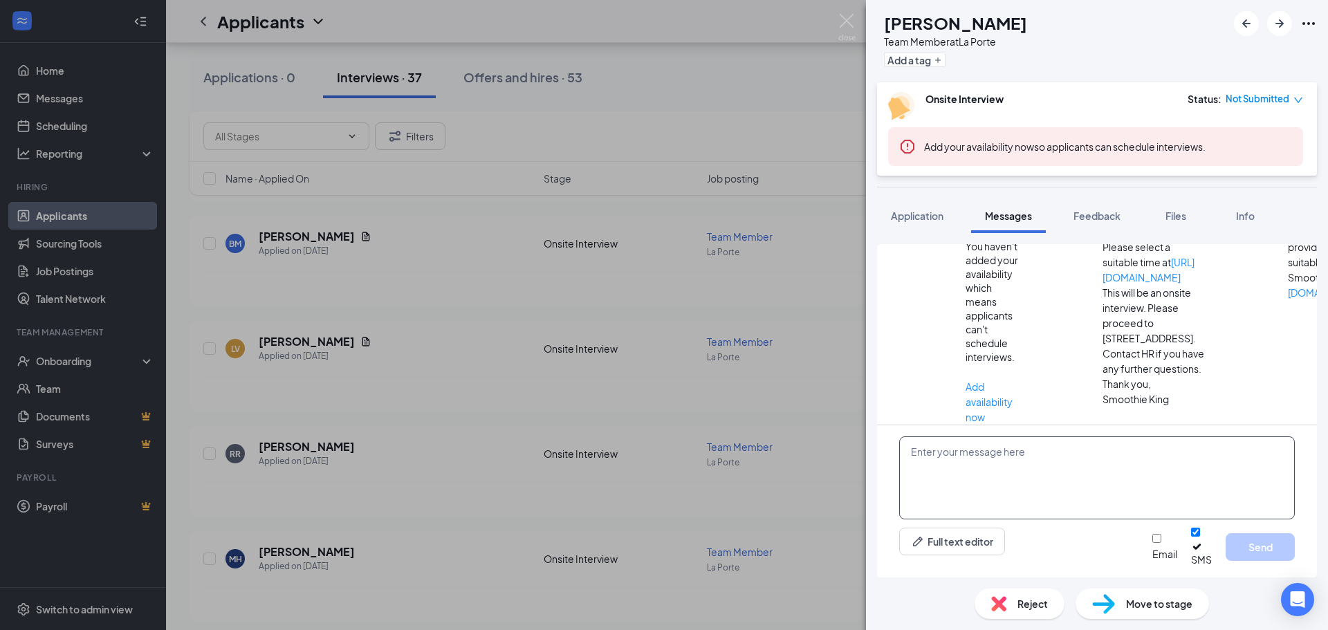
paste textarea "Hi there! Thank you for applying to Smoothie King [PERSON_NAME]. We unfortunate…"
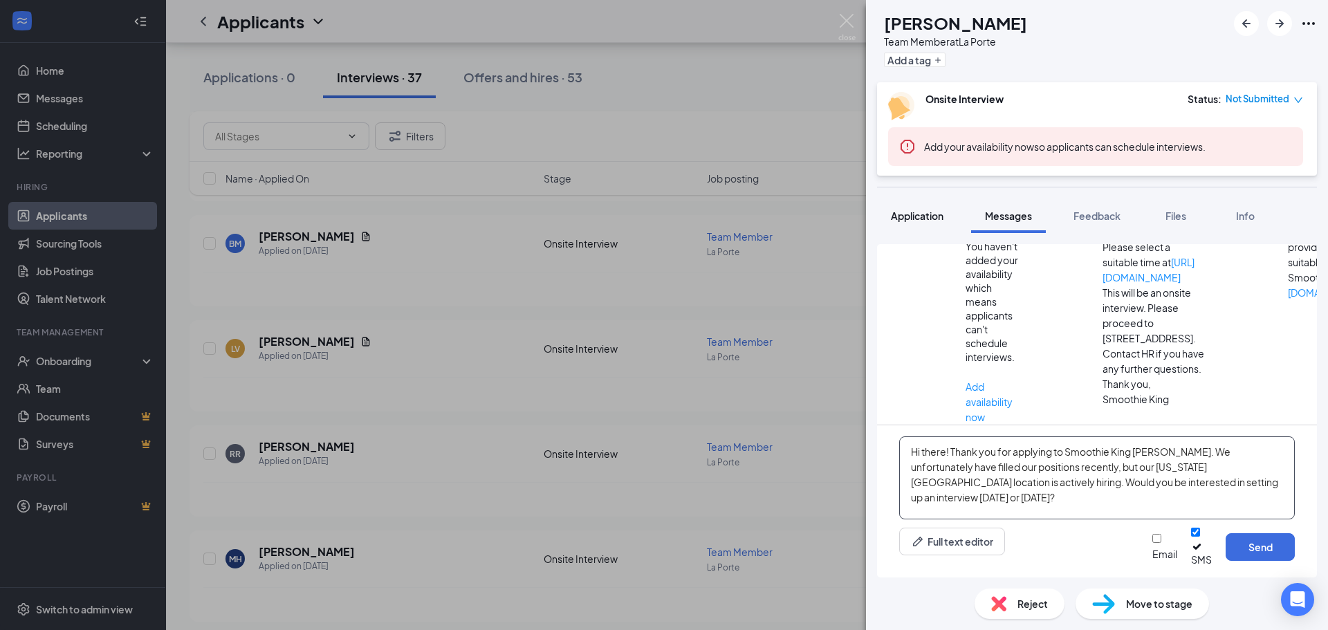
type textarea "Hi there! Thank you for applying to Smoothie King [PERSON_NAME]. We unfortunate…"
click at [935, 214] on span "Application" at bounding box center [917, 216] width 53 height 12
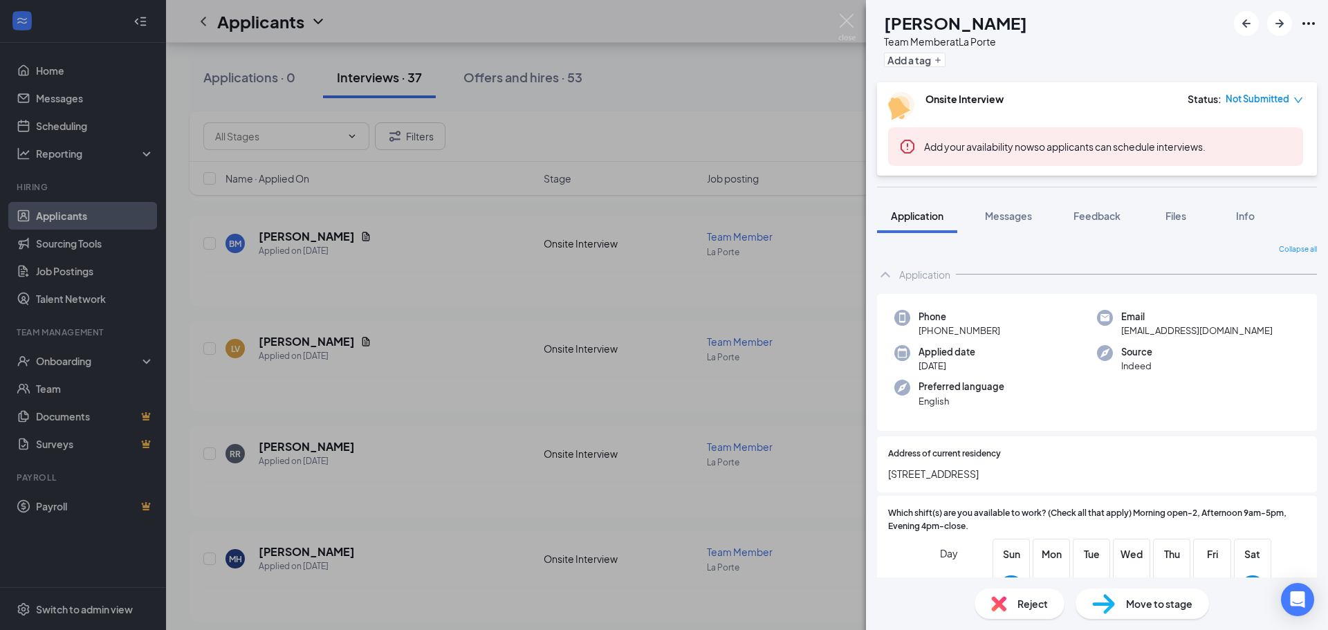
scroll to position [138, 0]
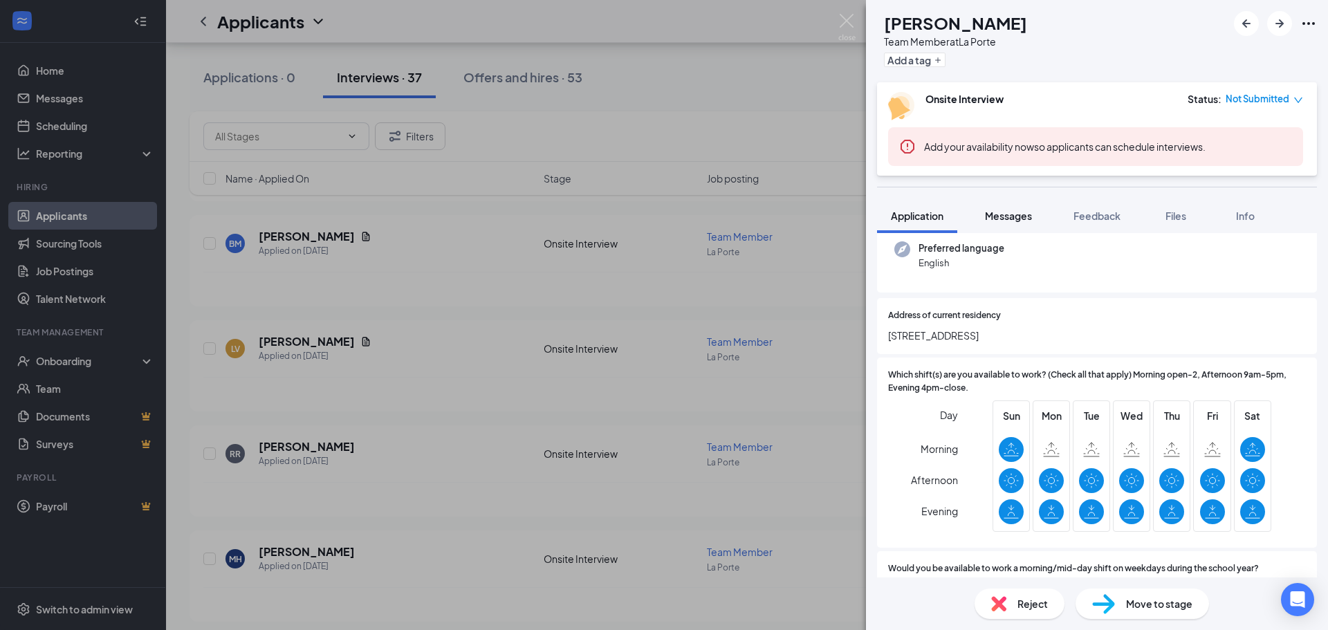
click at [996, 211] on span "Messages" at bounding box center [1008, 216] width 47 height 12
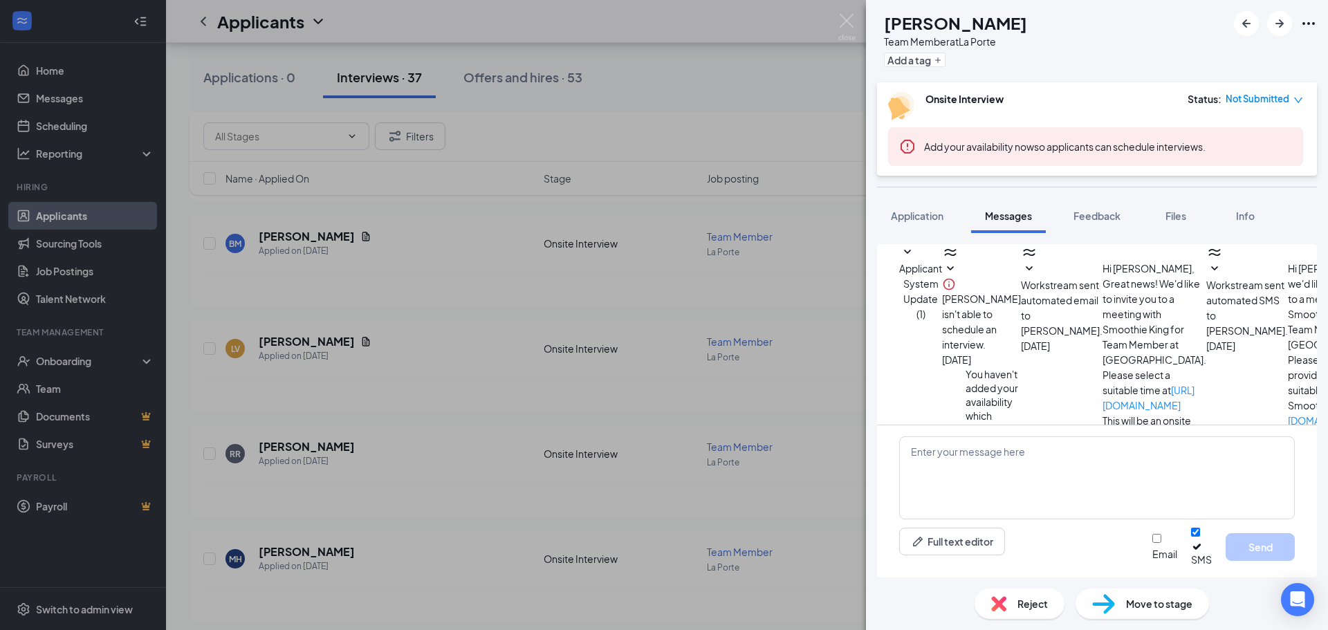
scroll to position [158, 0]
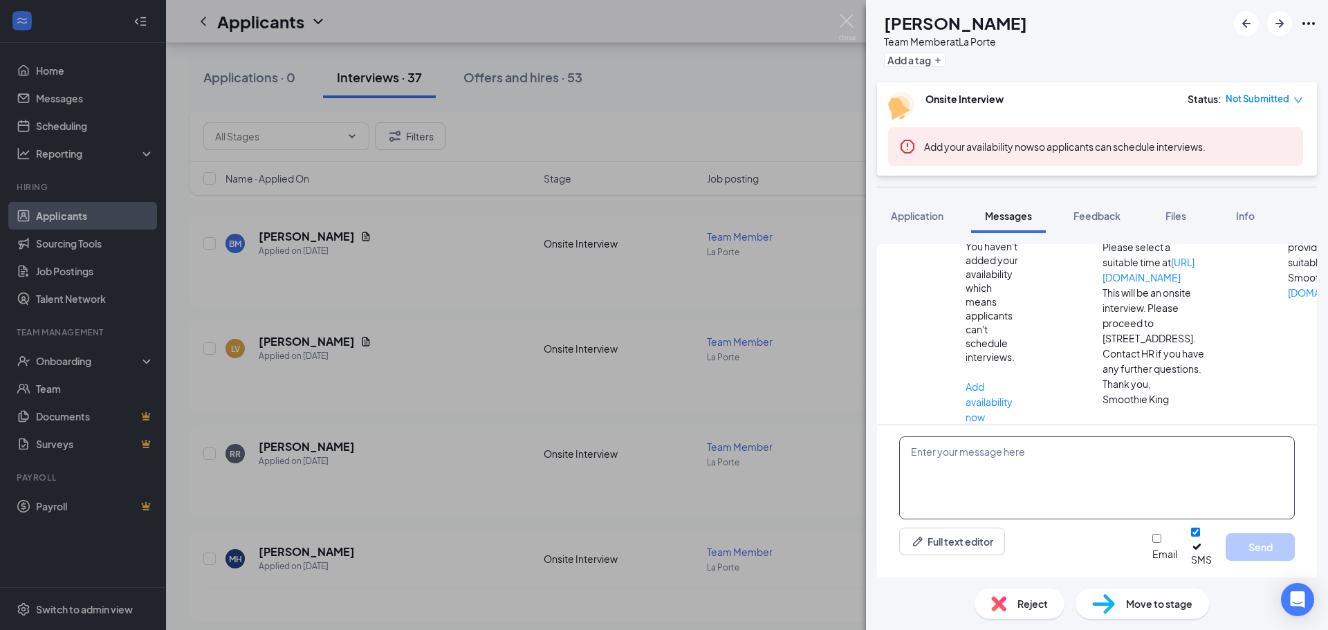
click at [1117, 488] on textarea at bounding box center [1097, 478] width 396 height 83
paste textarea "Hi there! Thank you for applying to Smoothie King [PERSON_NAME]. We unfortunate…"
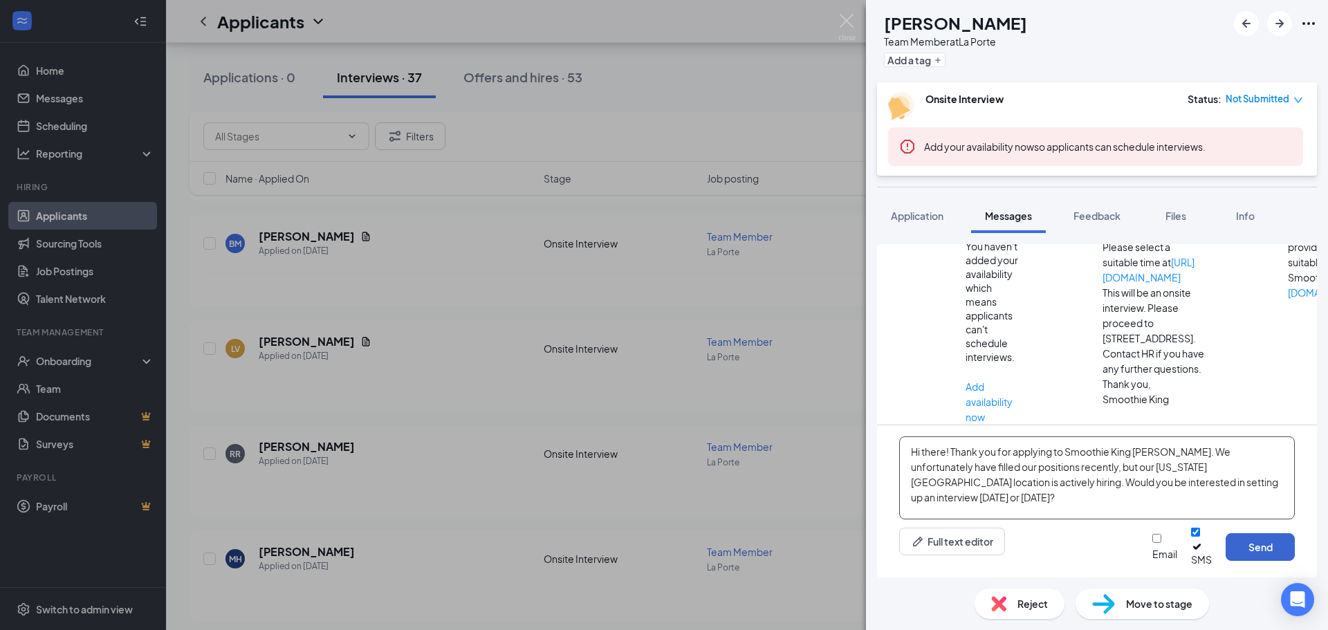
type textarea "Hi there! Thank you for applying to Smoothie King [PERSON_NAME]. We unfortunate…"
click at [1275, 558] on button "Send" at bounding box center [1260, 547] width 69 height 28
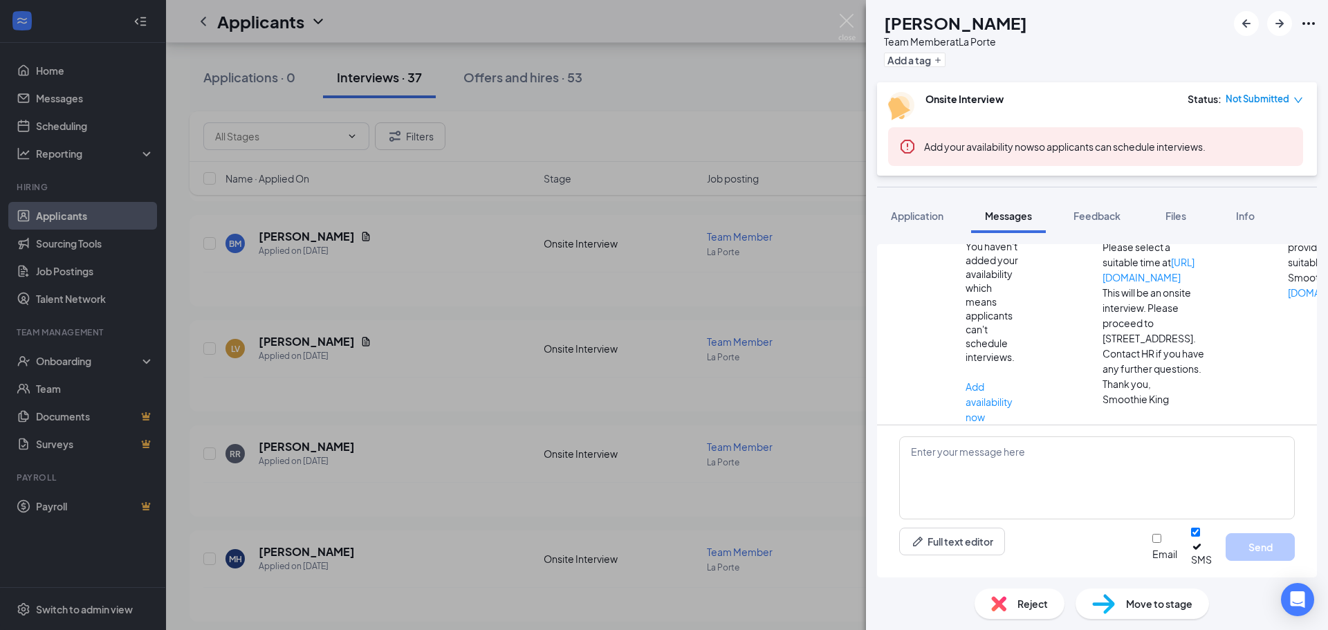
scroll to position [308, 0]
click at [845, 26] on img at bounding box center [847, 27] width 17 height 27
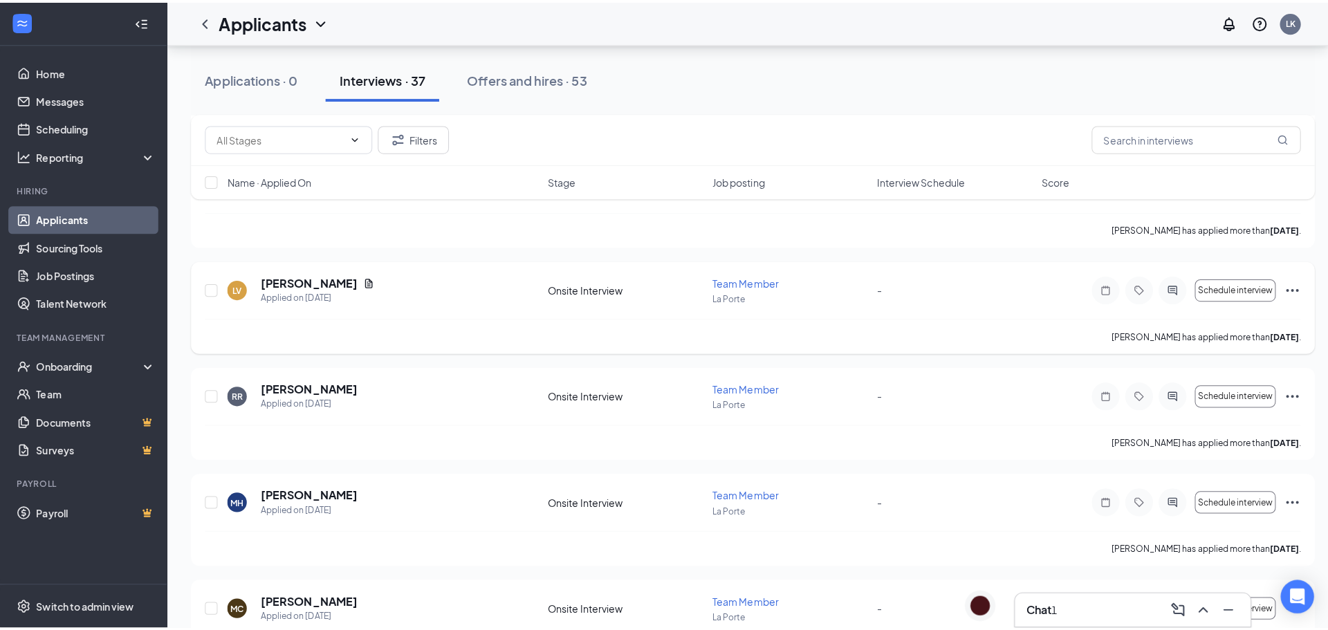
scroll to position [1661, 0]
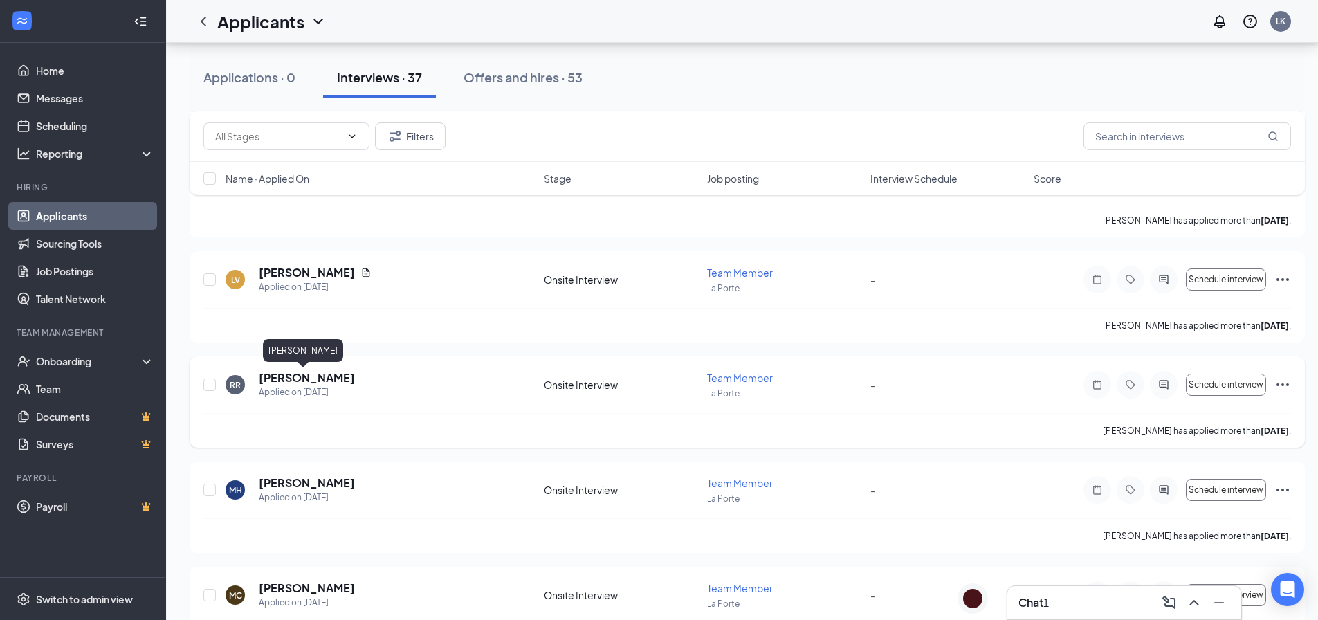
click at [304, 369] on div "RR Rachel Rager Applied on Aug 11 Onsite Interview Team Member La Porte - Sched…" at bounding box center [747, 401] width 1115 height 91
click at [304, 373] on h5 "[PERSON_NAME]" at bounding box center [307, 377] width 96 height 15
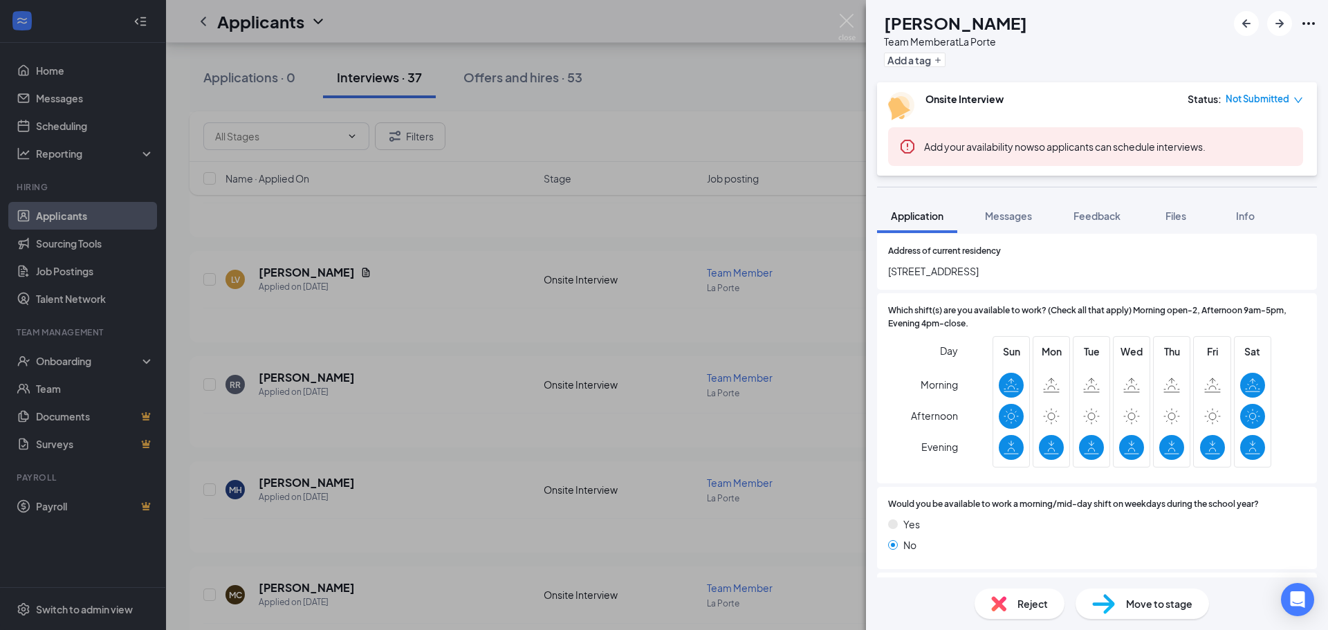
scroll to position [208, 0]
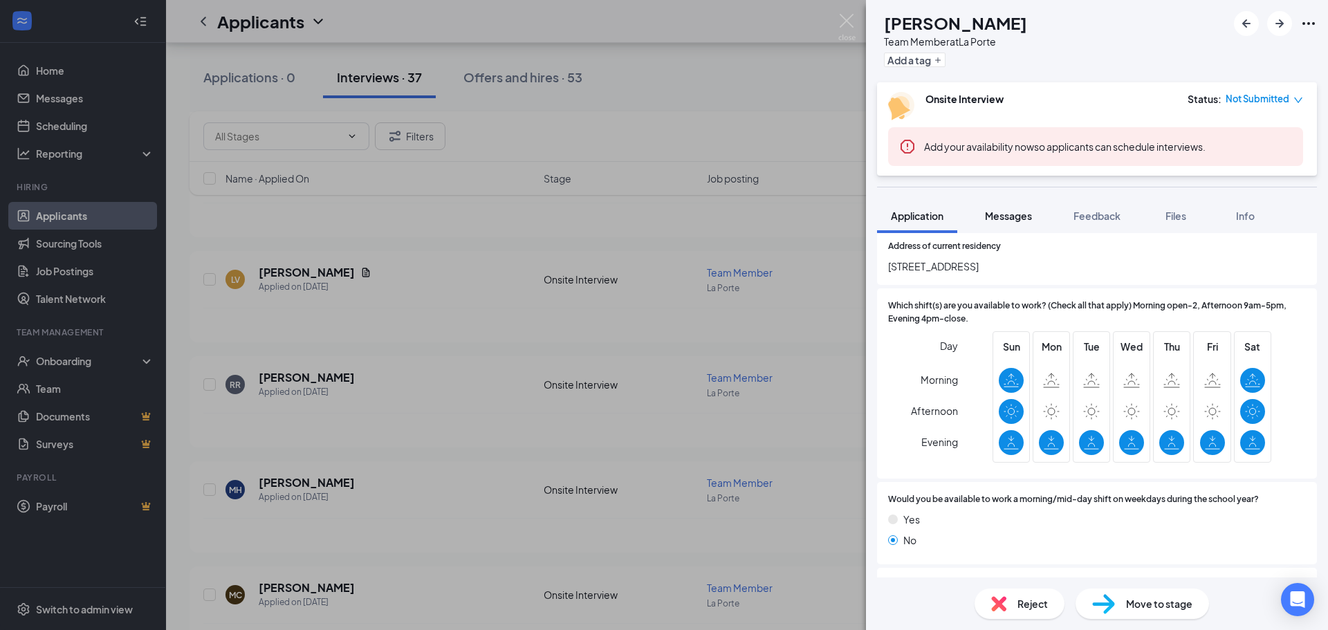
click at [1002, 211] on span "Messages" at bounding box center [1008, 216] width 47 height 12
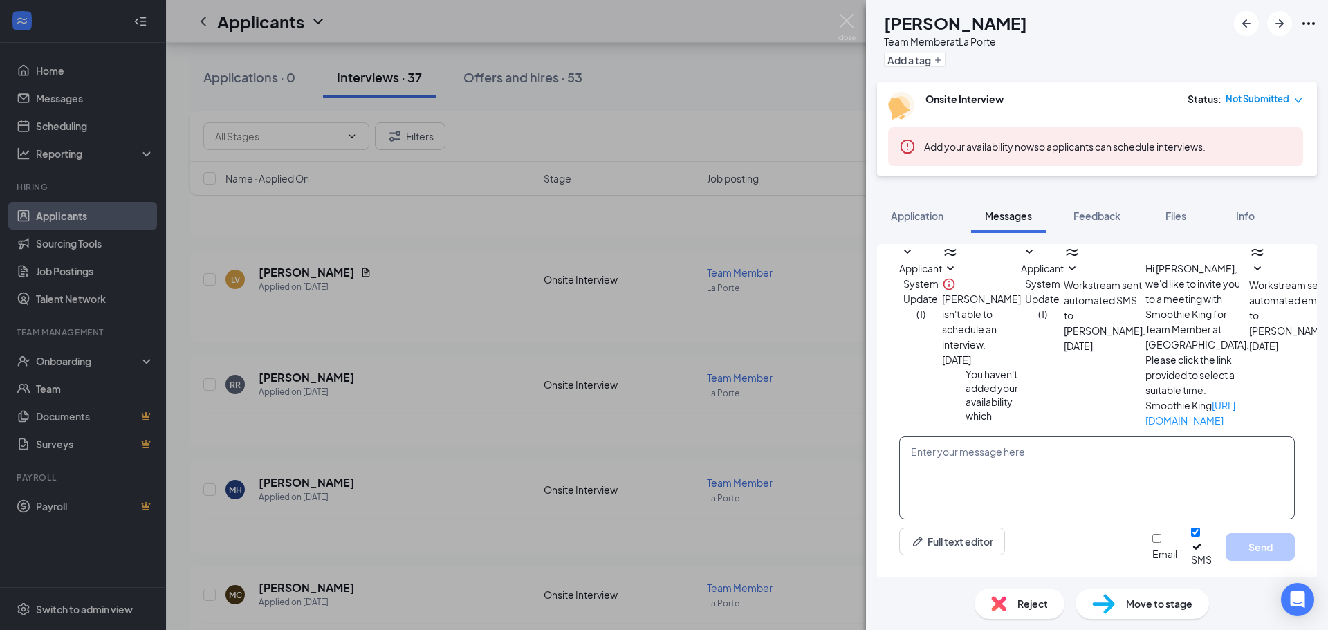
click at [985, 463] on textarea at bounding box center [1097, 478] width 396 height 83
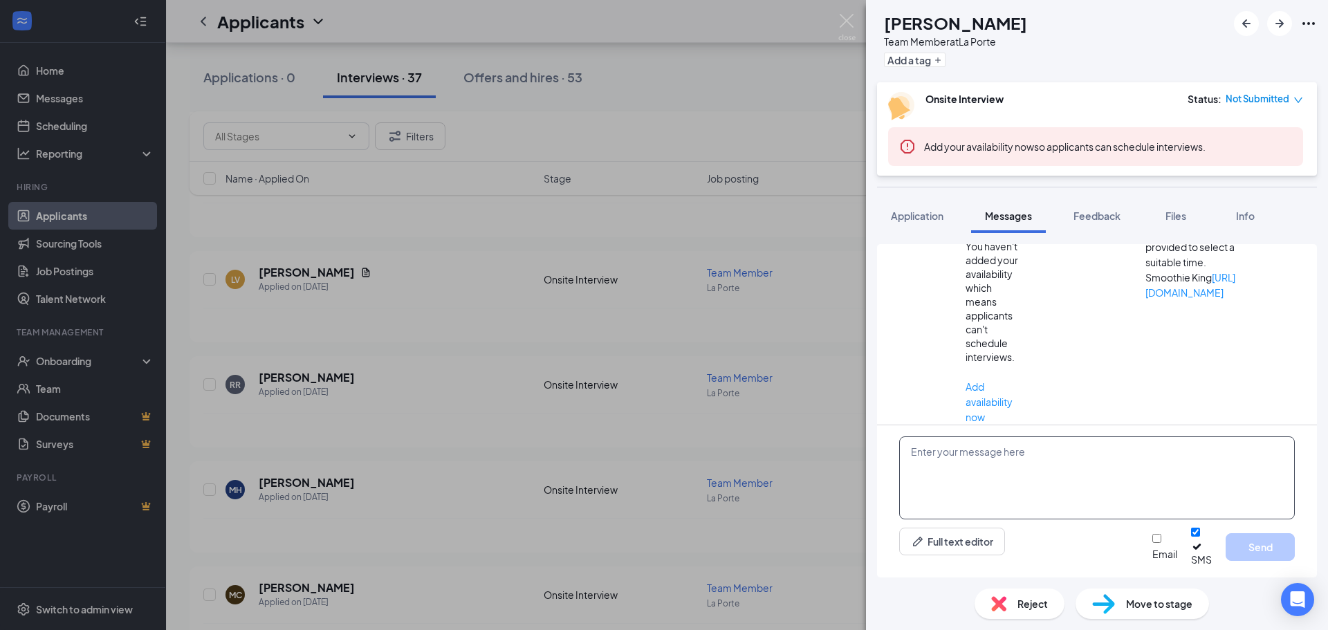
paste textarea "Hi there! Thank you for applying to Smoothie King [PERSON_NAME]. We unfortunate…"
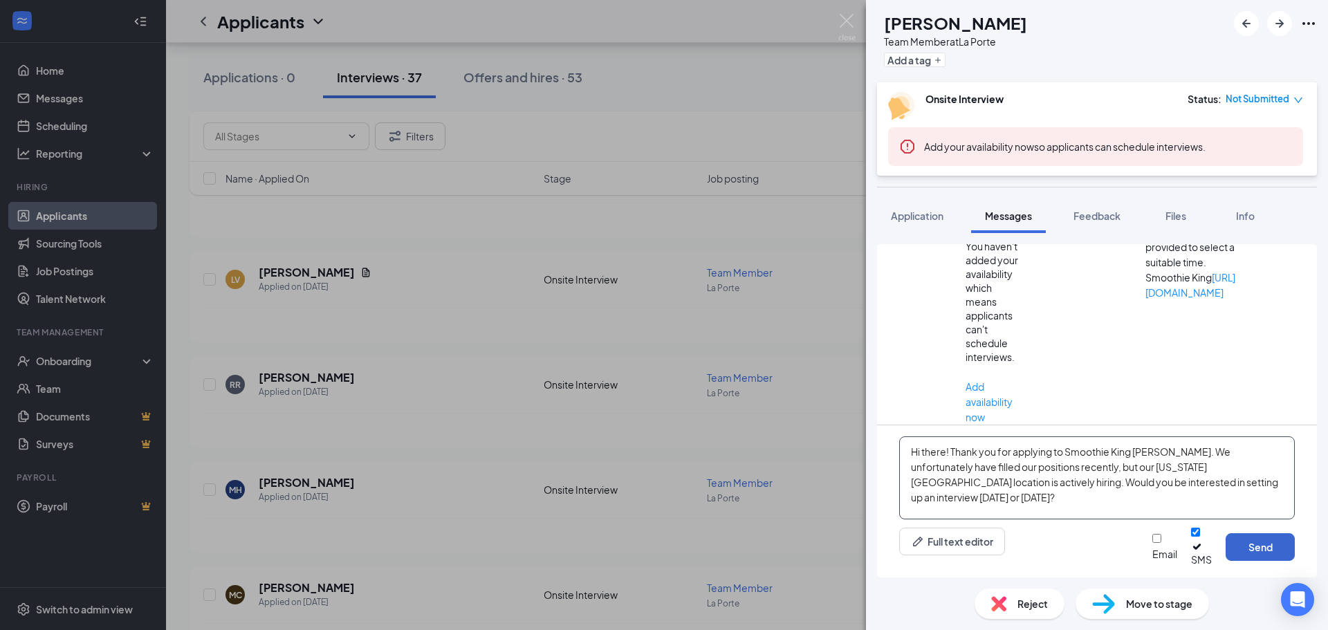
type textarea "Hi there! Thank you for applying to Smoothie King [PERSON_NAME]. We unfortunate…"
click at [1270, 547] on button "Send" at bounding box center [1260, 547] width 69 height 28
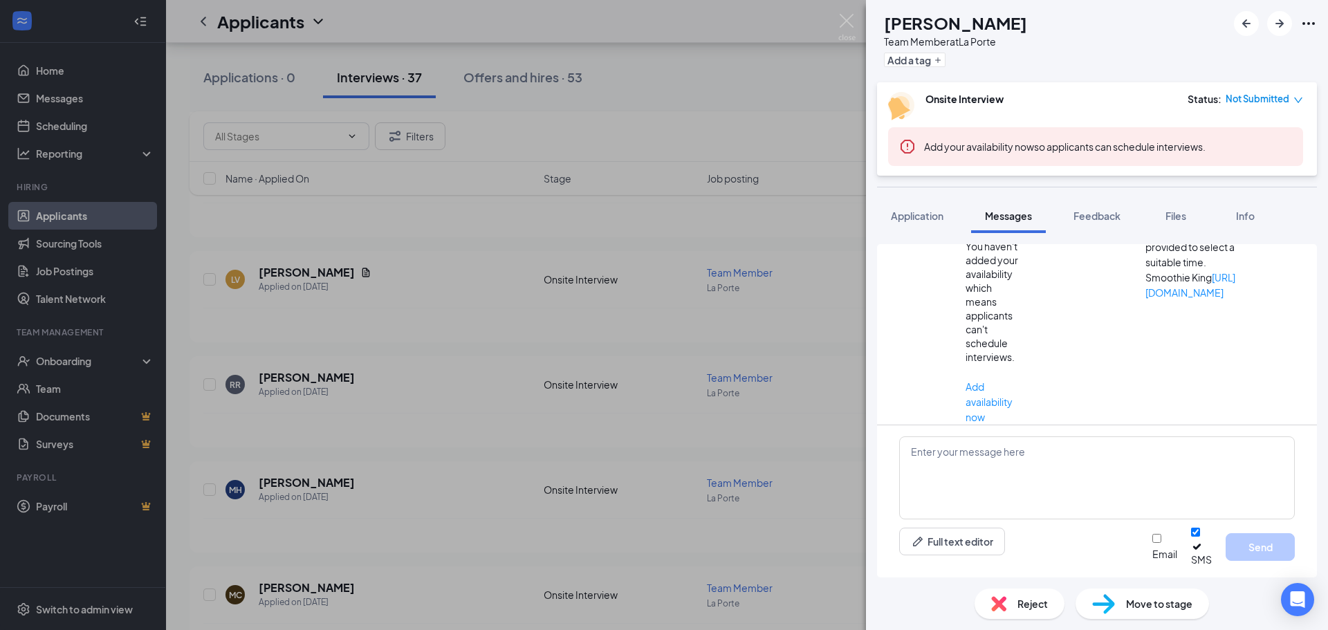
scroll to position [323, 0]
click at [840, 24] on img at bounding box center [847, 27] width 17 height 27
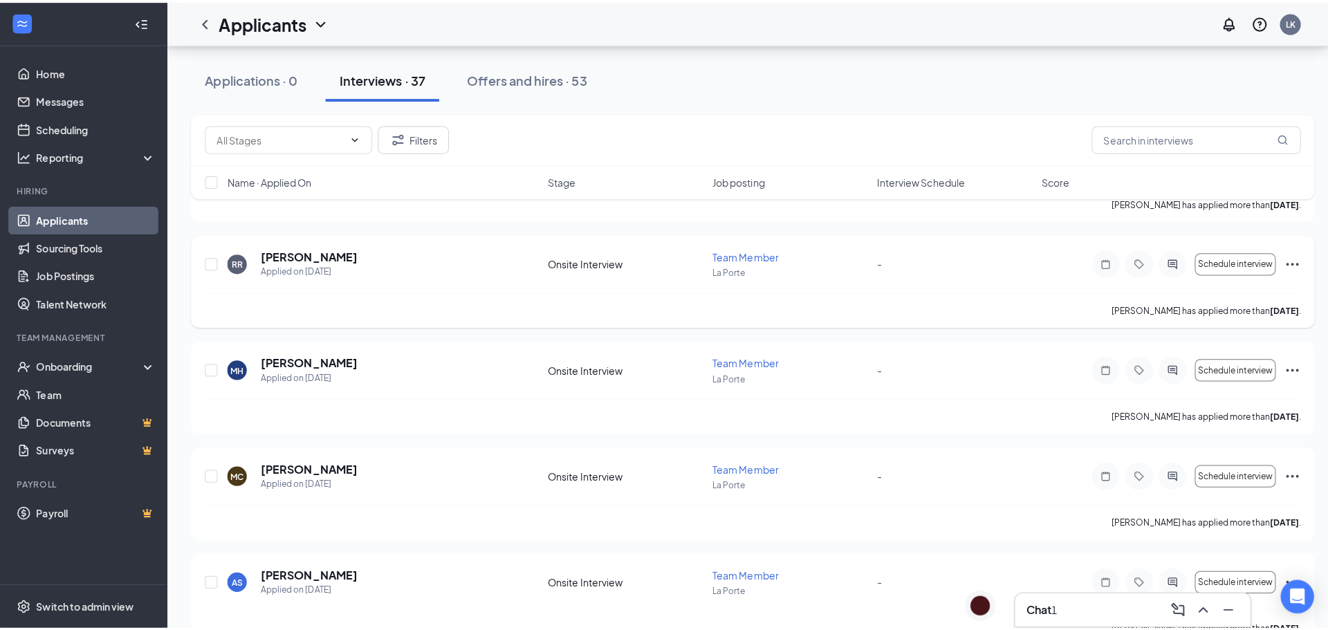
scroll to position [1799, 0]
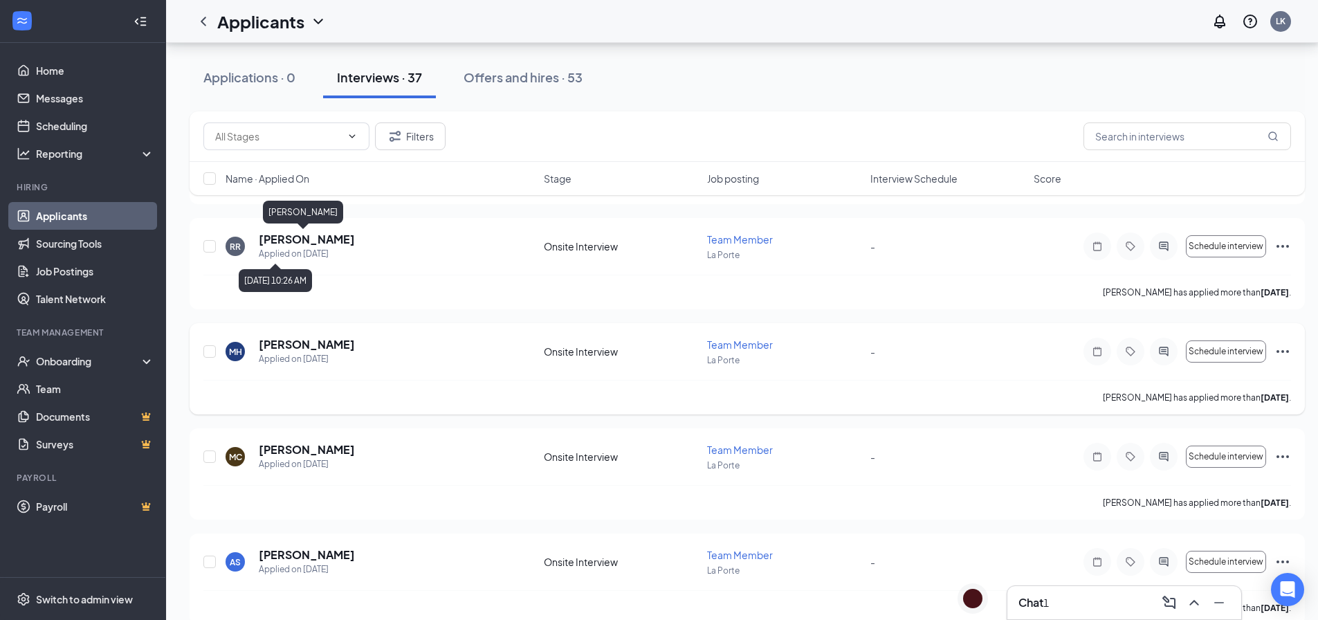
click at [268, 345] on h5 "[PERSON_NAME]" at bounding box center [307, 344] width 96 height 15
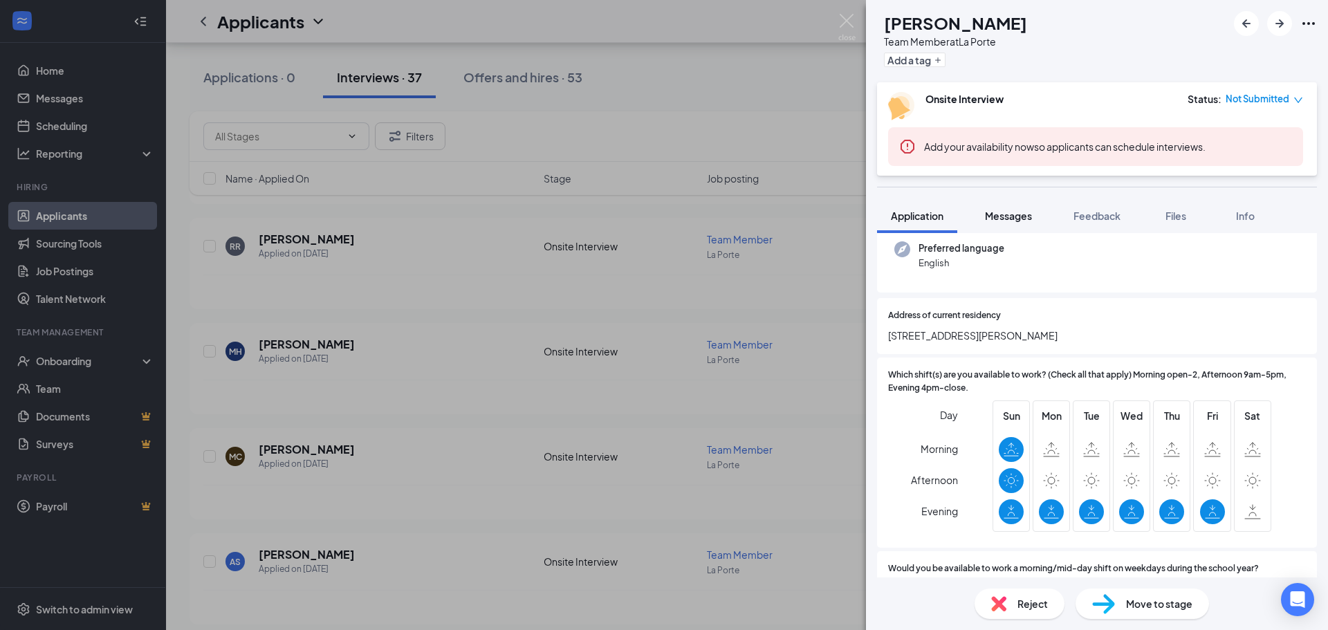
scroll to position [208, 0]
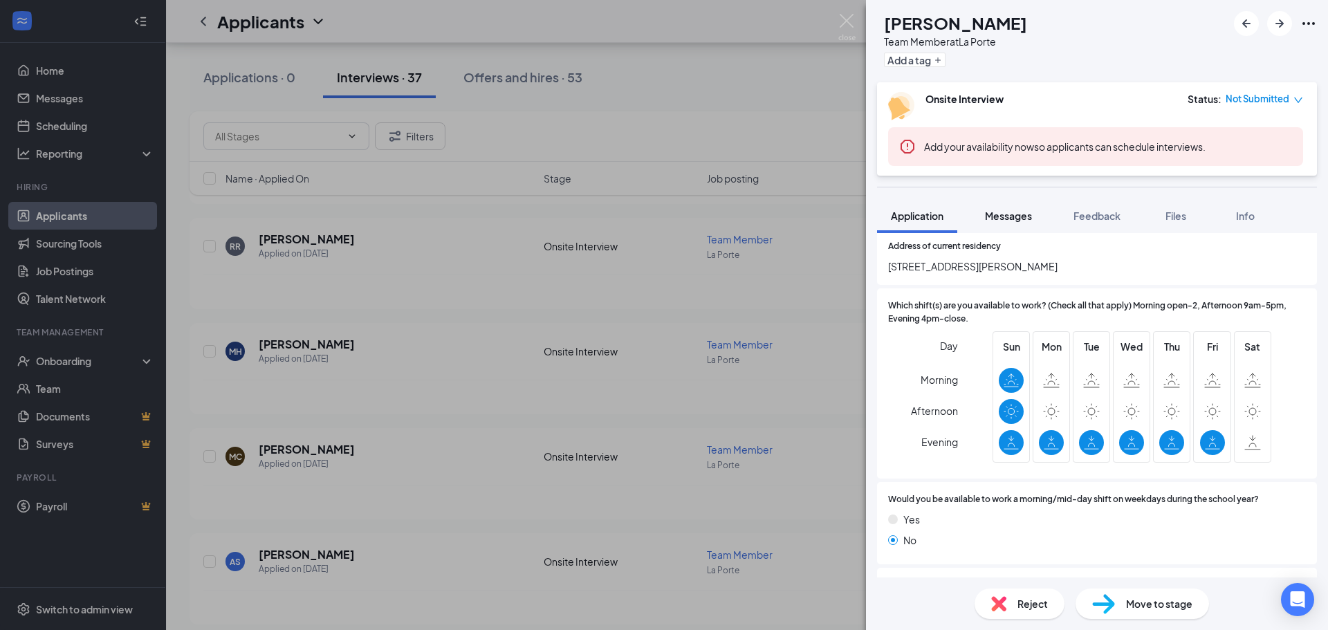
click at [1003, 220] on span "Messages" at bounding box center [1008, 216] width 47 height 12
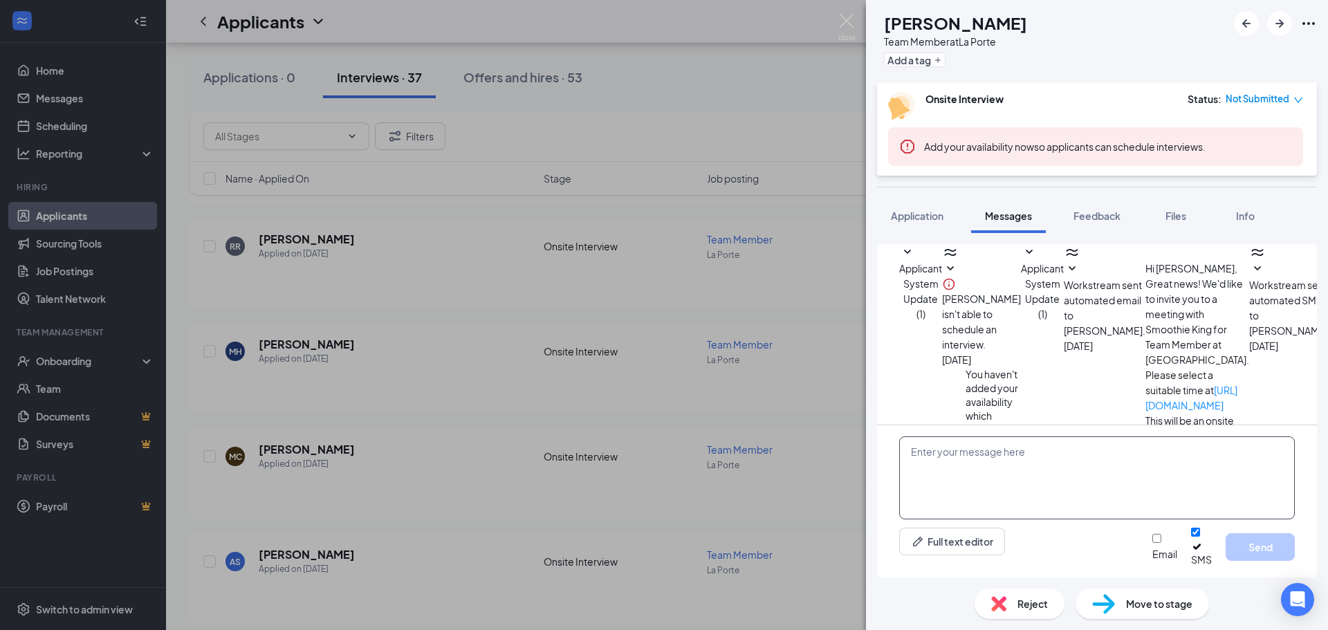
scroll to position [158, 0]
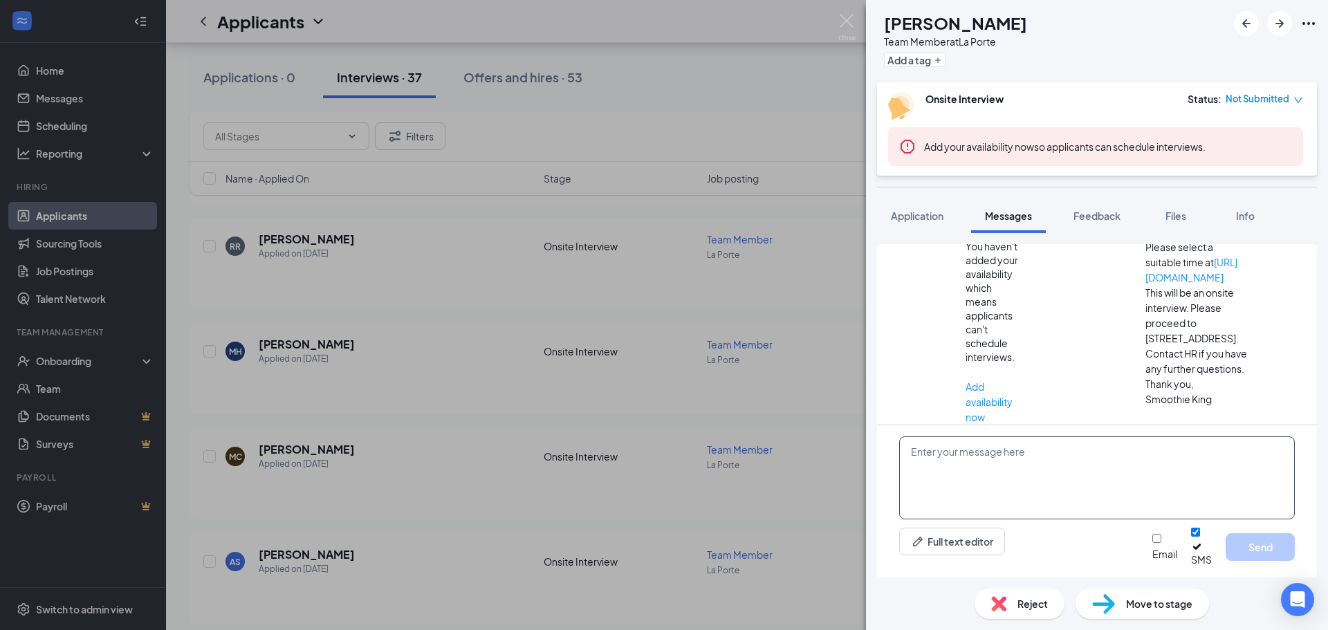
click at [1014, 470] on textarea at bounding box center [1097, 478] width 396 height 83
paste textarea "Hi there! Thank you for applying to Smoothie King [PERSON_NAME]. We unfortunate…"
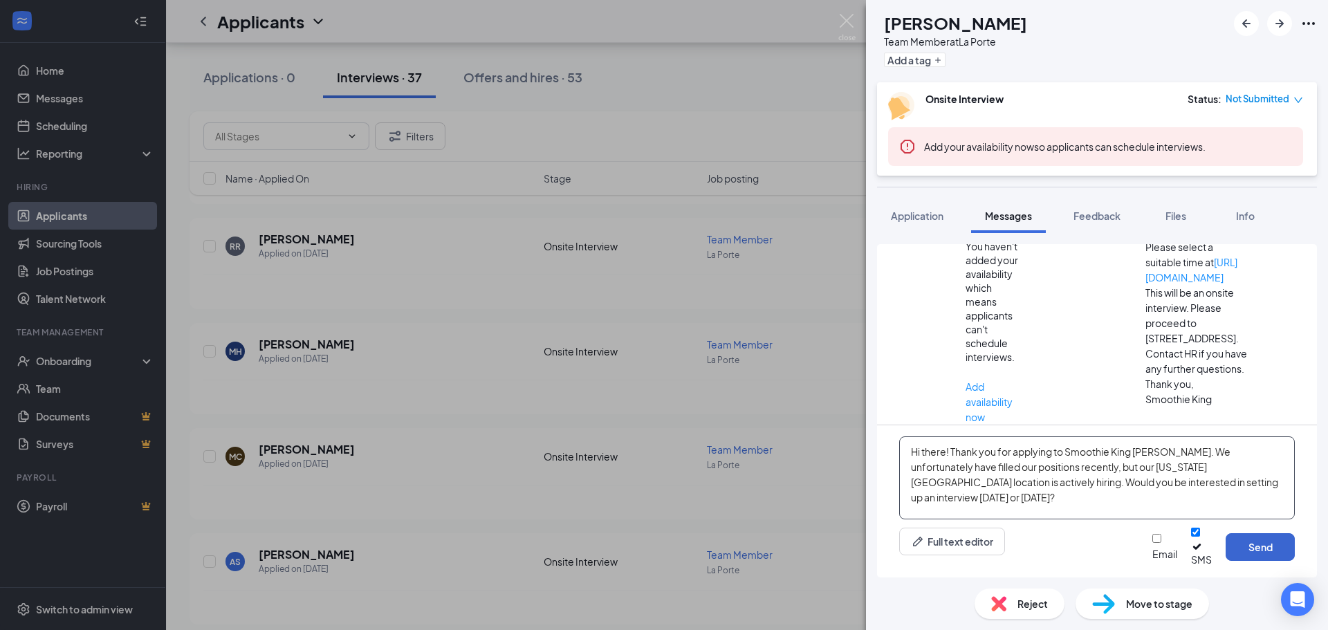
type textarea "Hi there! Thank you for applying to Smoothie King [PERSON_NAME]. We unfortunate…"
click at [1266, 554] on button "Send" at bounding box center [1260, 547] width 69 height 28
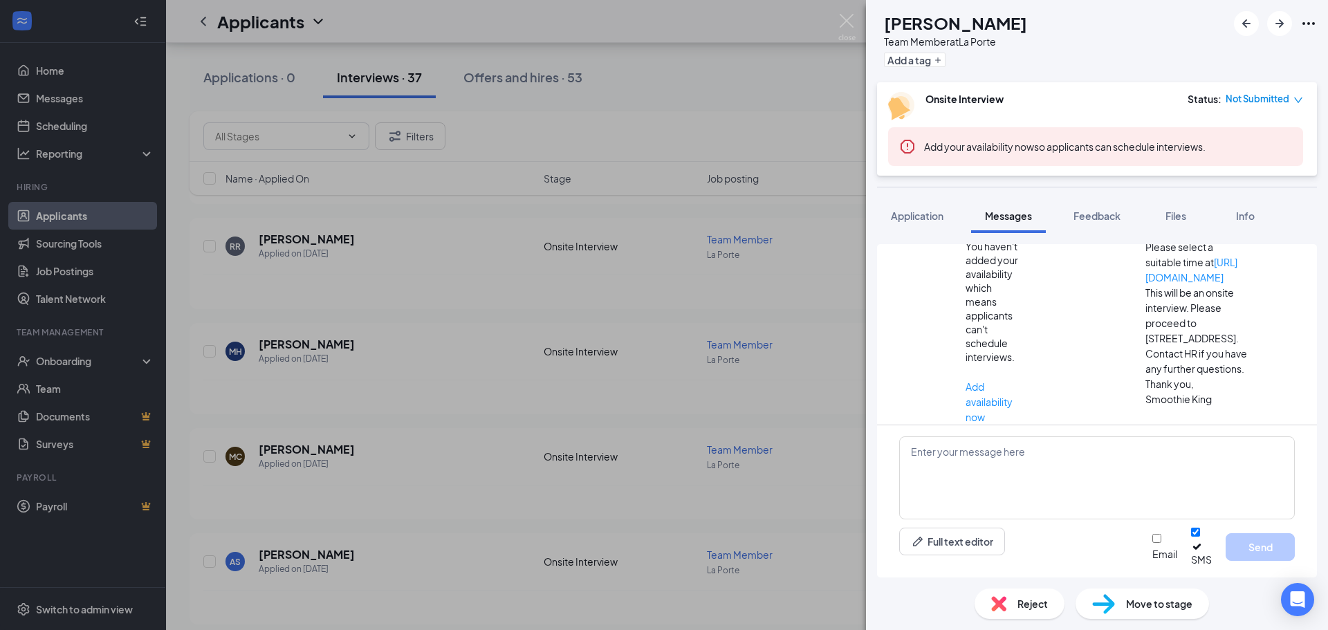
scroll to position [308, 0]
click at [848, 16] on img at bounding box center [847, 27] width 17 height 27
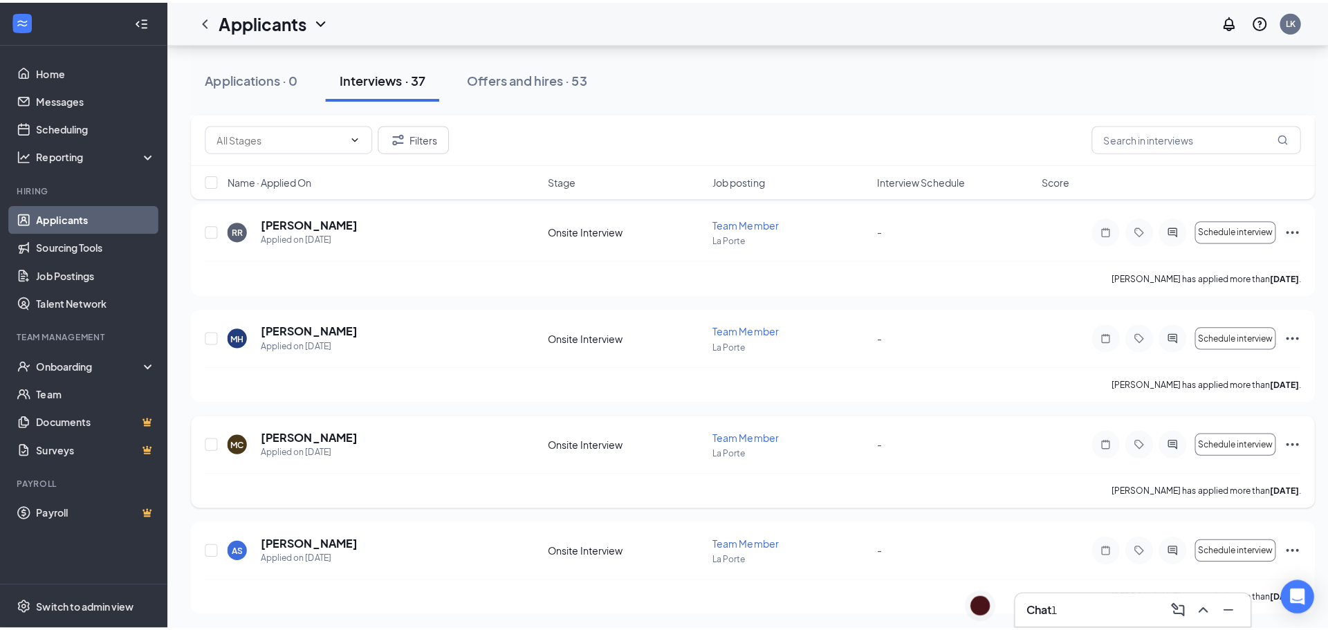
scroll to position [1868, 0]
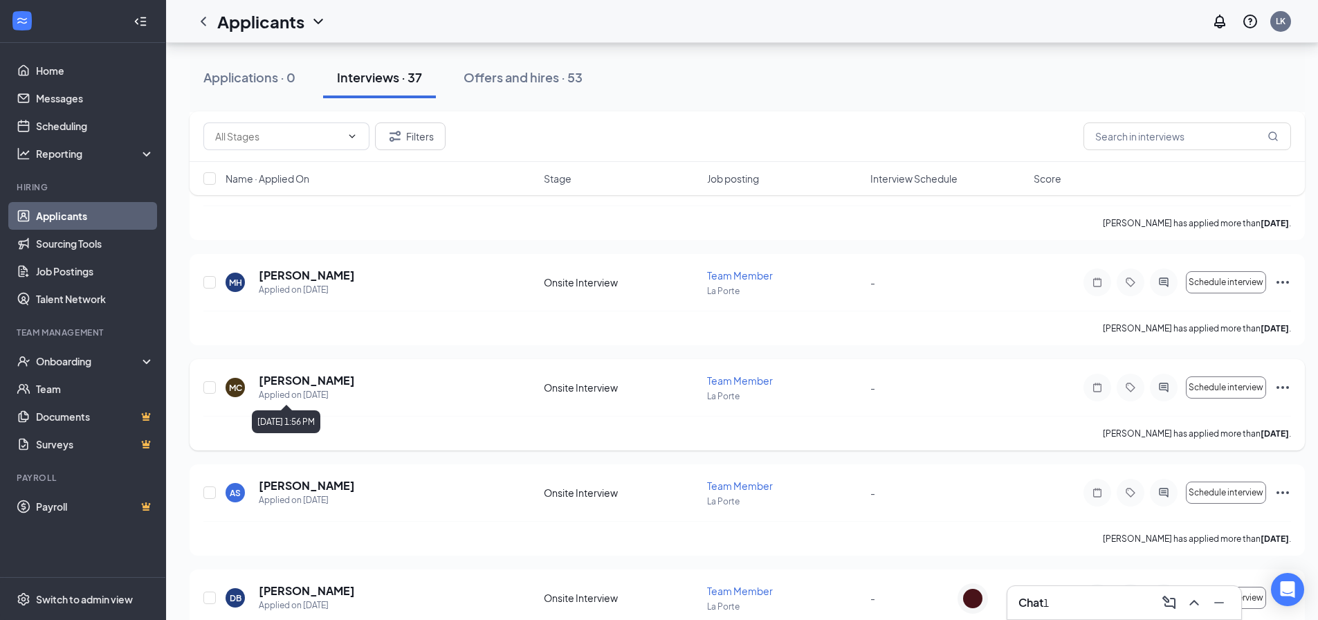
click at [298, 375] on h5 "[PERSON_NAME]" at bounding box center [307, 380] width 96 height 15
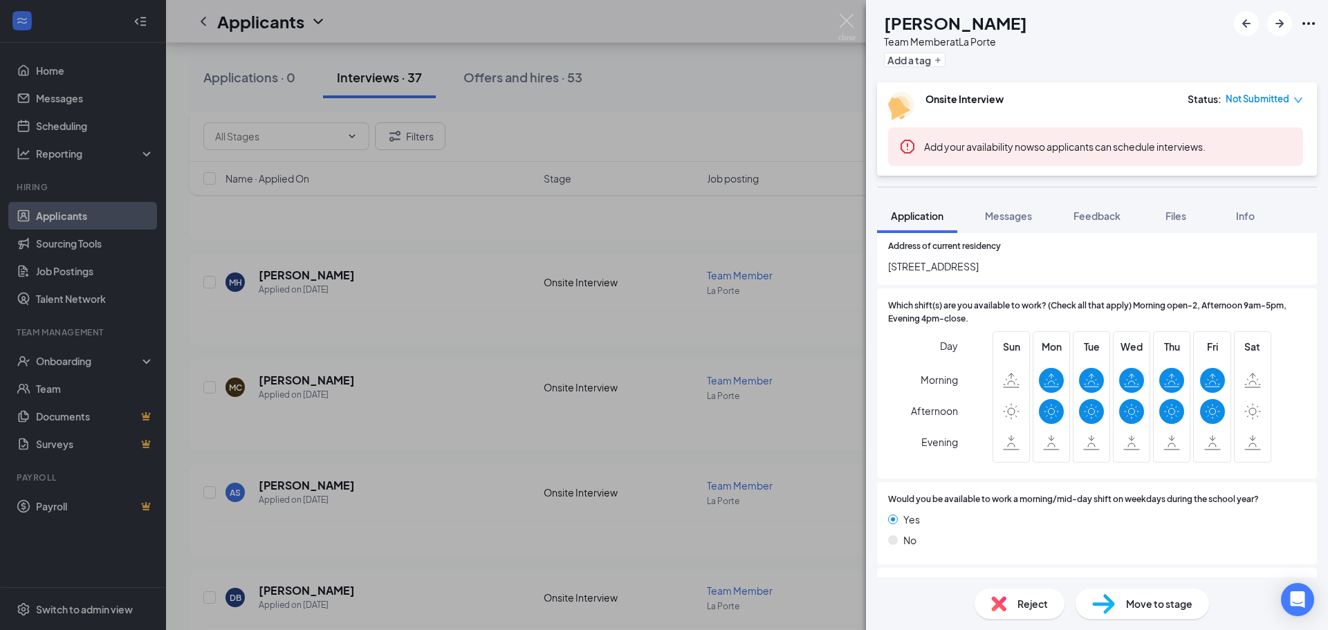
scroll to position [346, 0]
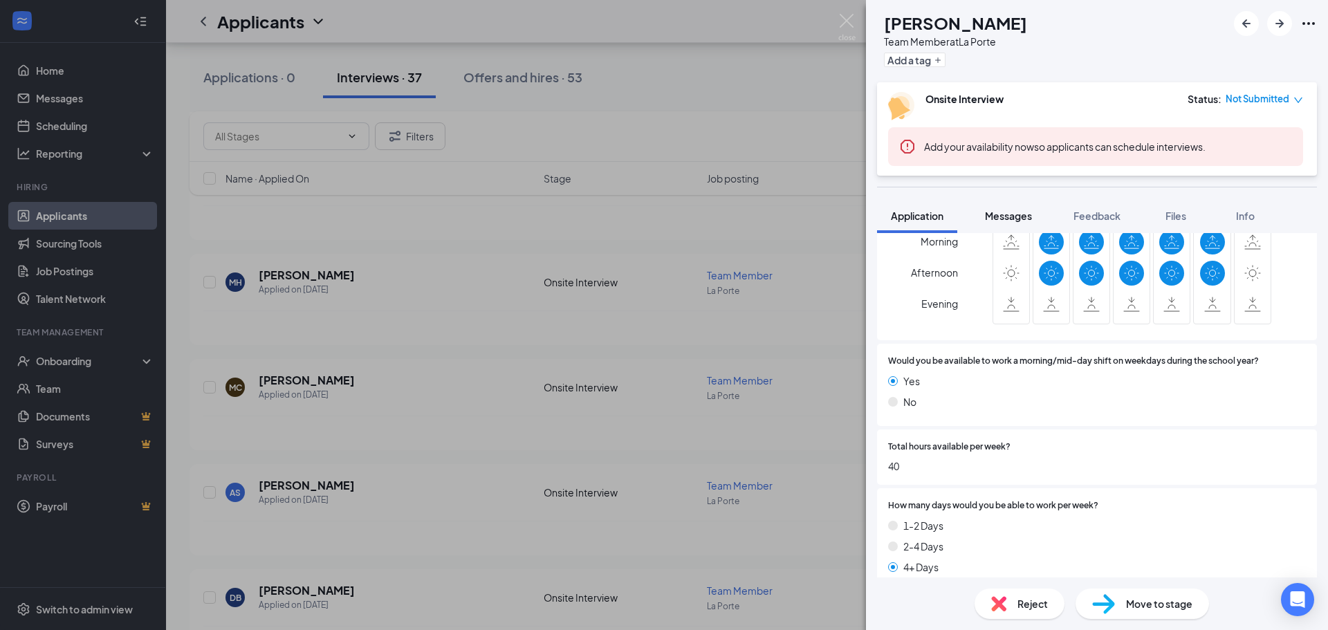
click at [990, 223] on button "Messages" at bounding box center [1008, 216] width 75 height 35
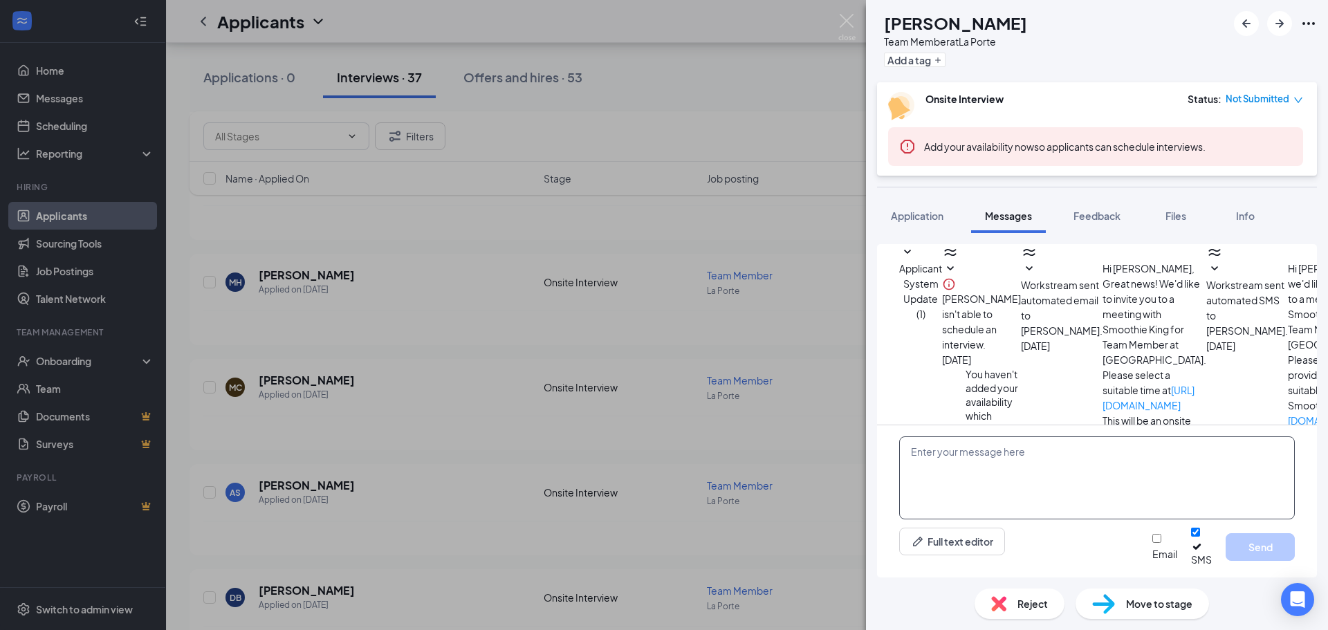
click at [988, 466] on textarea at bounding box center [1097, 478] width 396 height 83
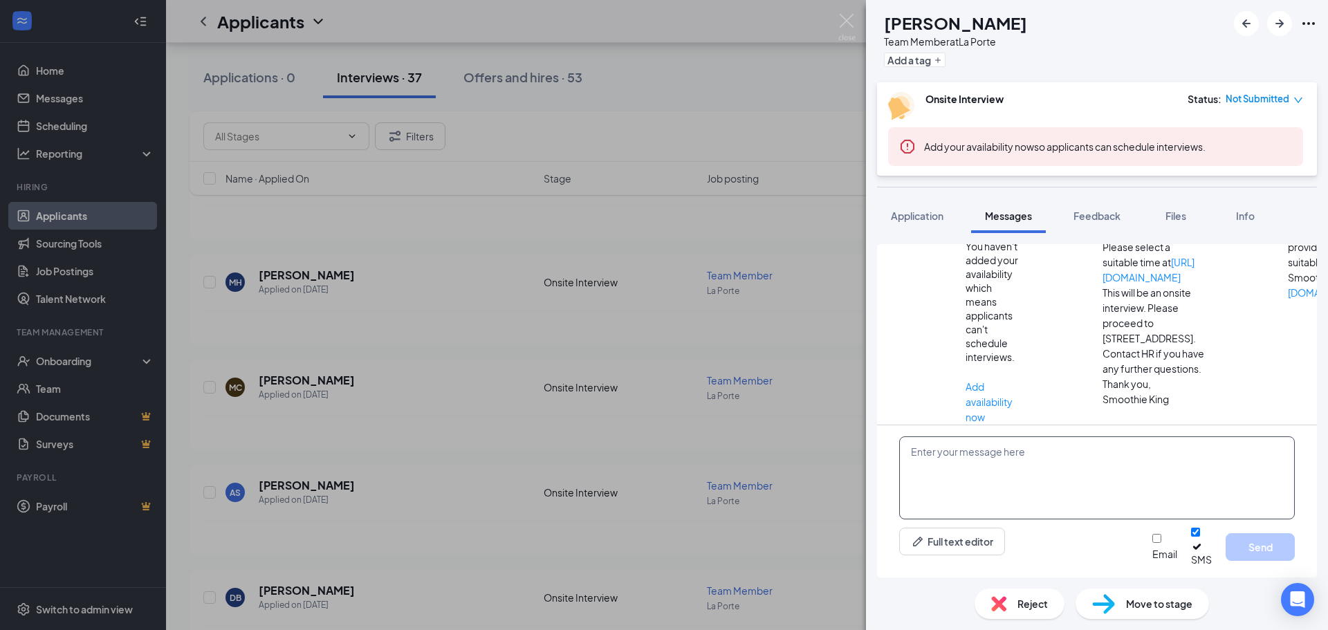
paste textarea "Hi there! Thank you for applying to Smoothie King [PERSON_NAME]. We unfortunate…"
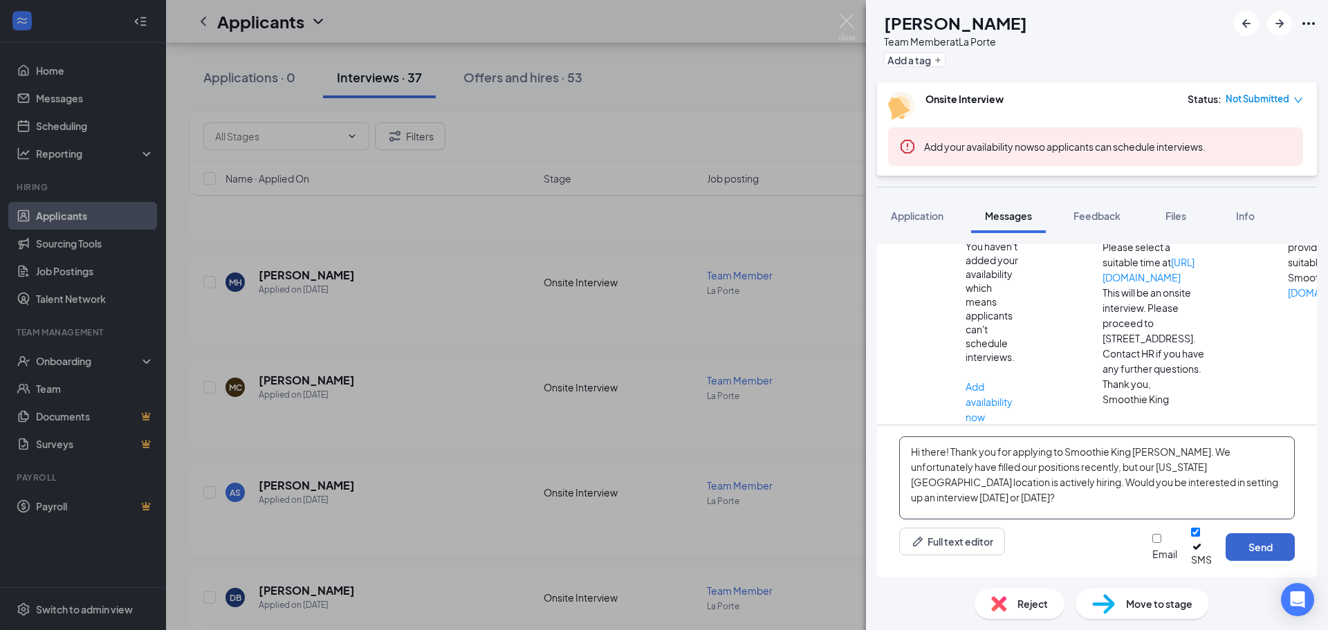
type textarea "Hi there! Thank you for applying to Smoothie King [PERSON_NAME]. We unfortunate…"
click at [1252, 559] on button "Send" at bounding box center [1260, 547] width 69 height 28
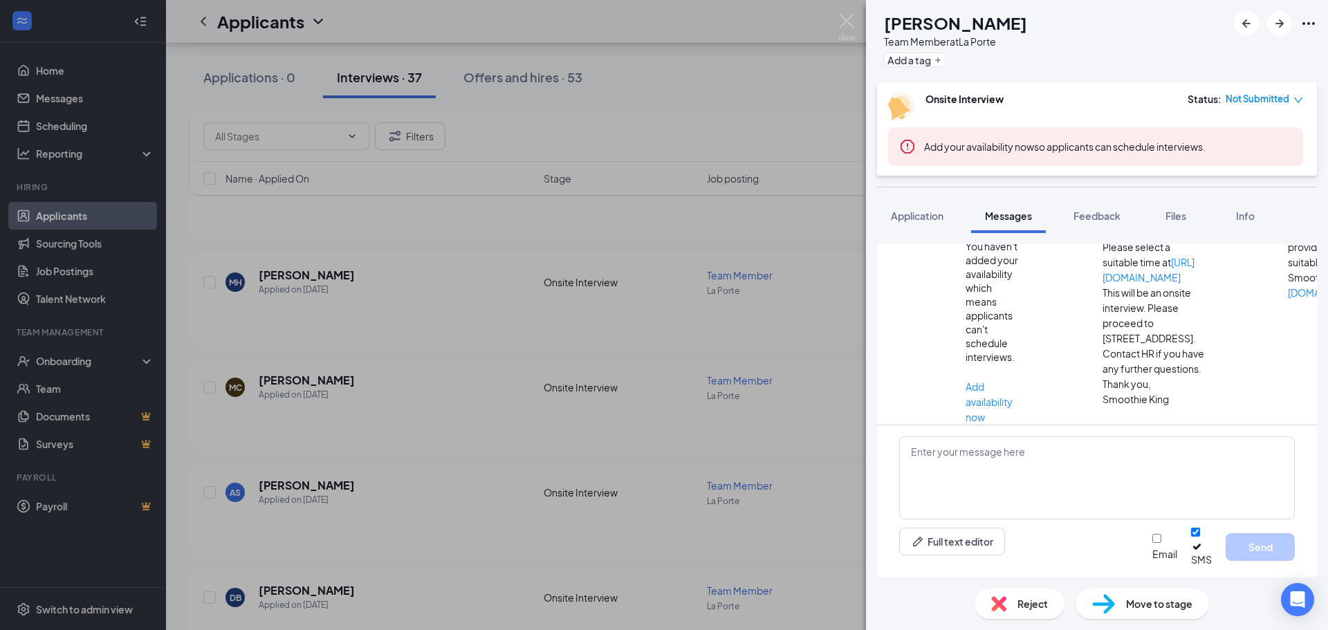
scroll to position [308, 0]
click at [850, 27] on img at bounding box center [847, 27] width 17 height 27
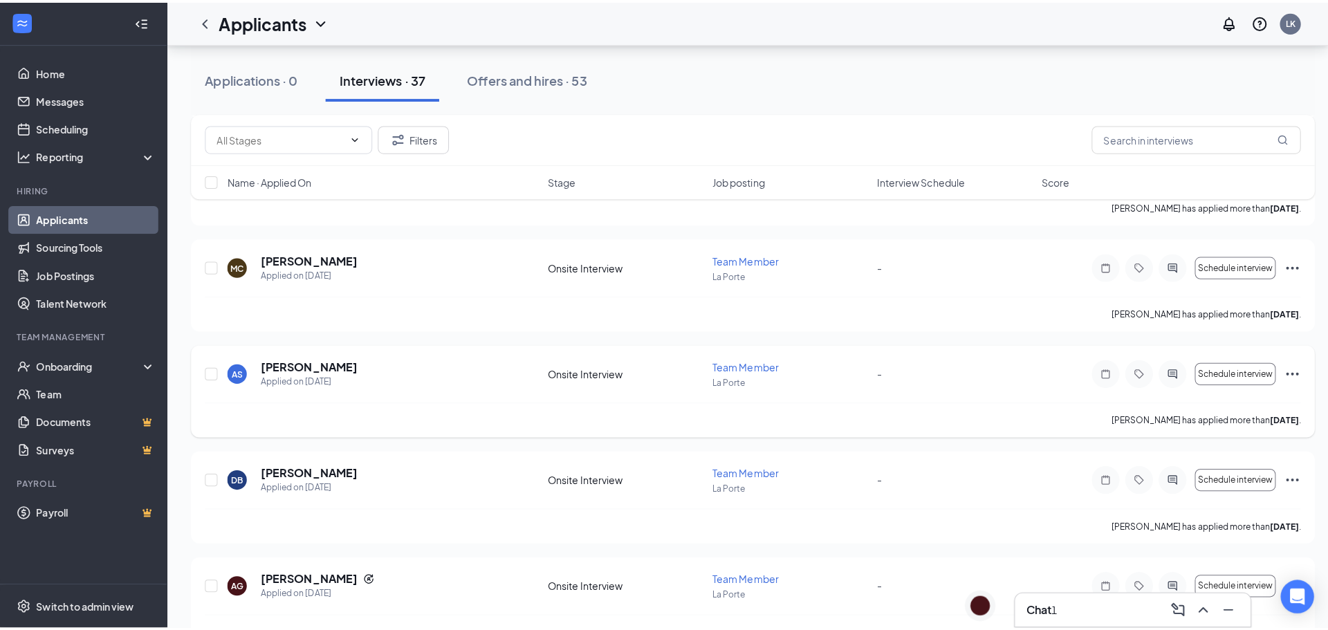
scroll to position [2006, 0]
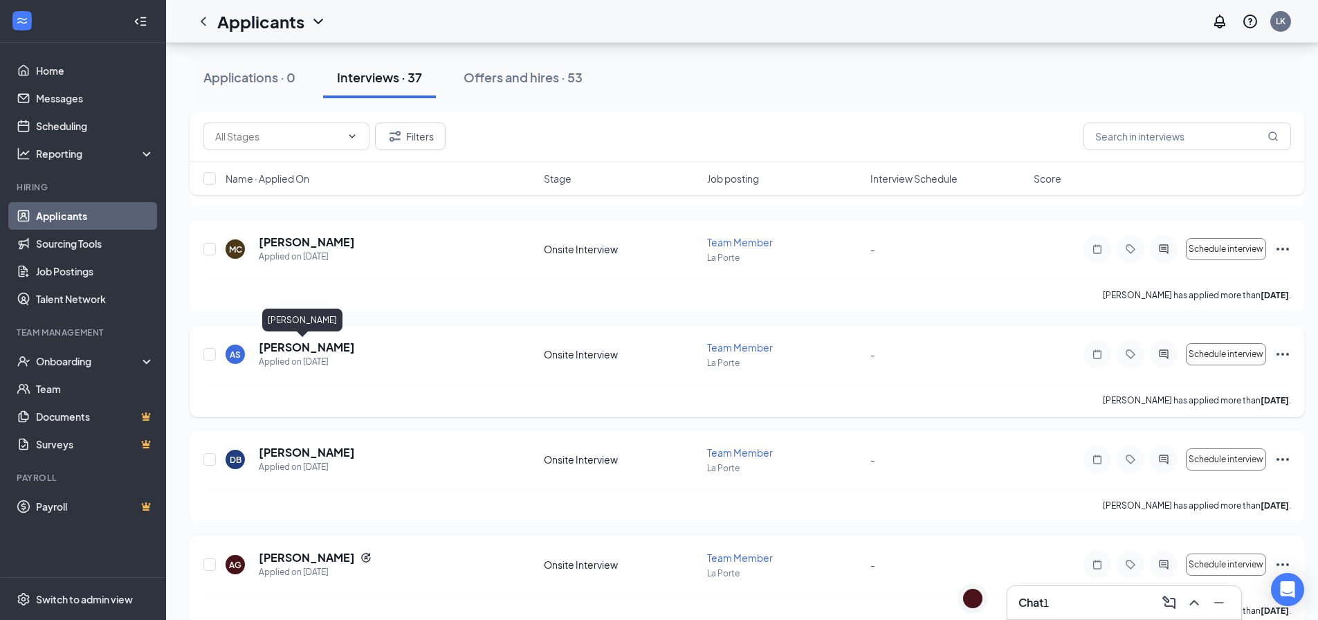
click at [305, 345] on h5 "[PERSON_NAME]" at bounding box center [307, 347] width 96 height 15
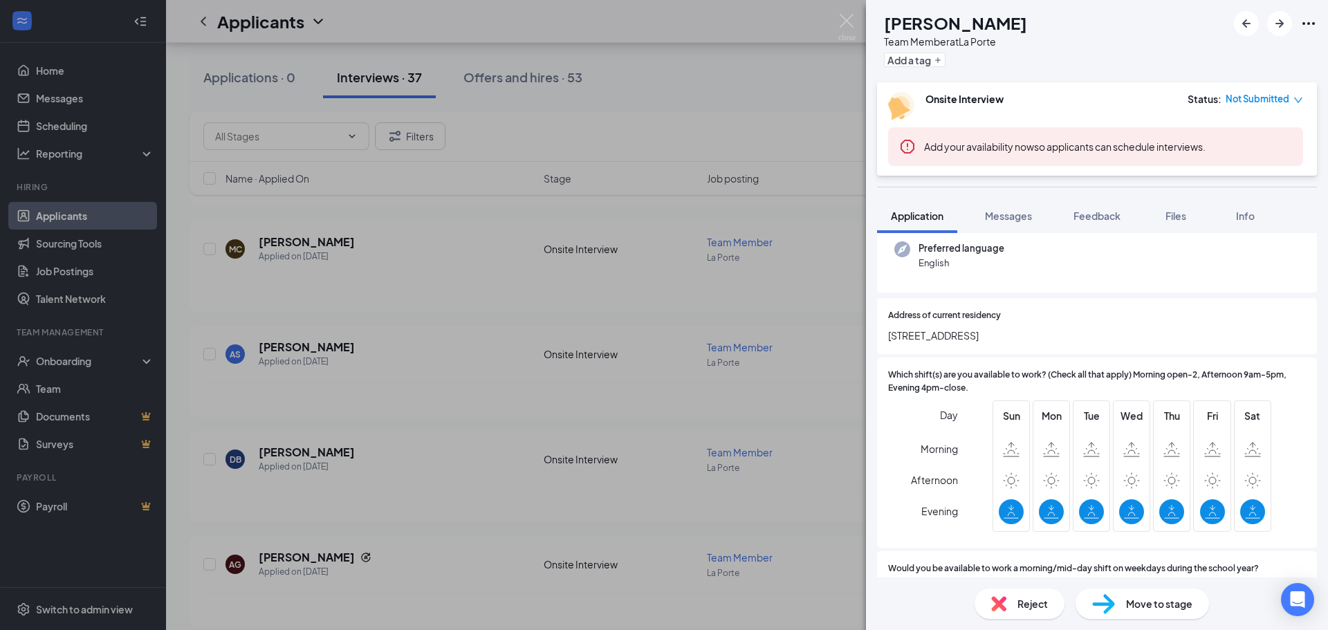
scroll to position [208, 0]
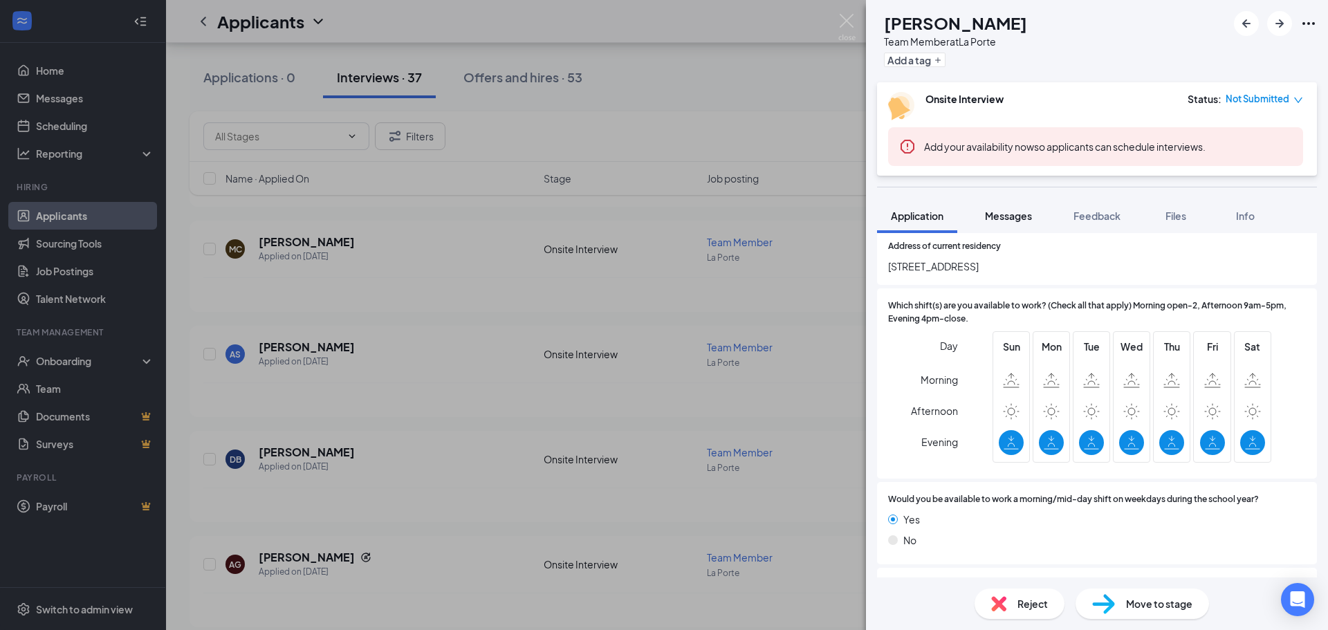
click at [1004, 217] on span "Messages" at bounding box center [1008, 216] width 47 height 12
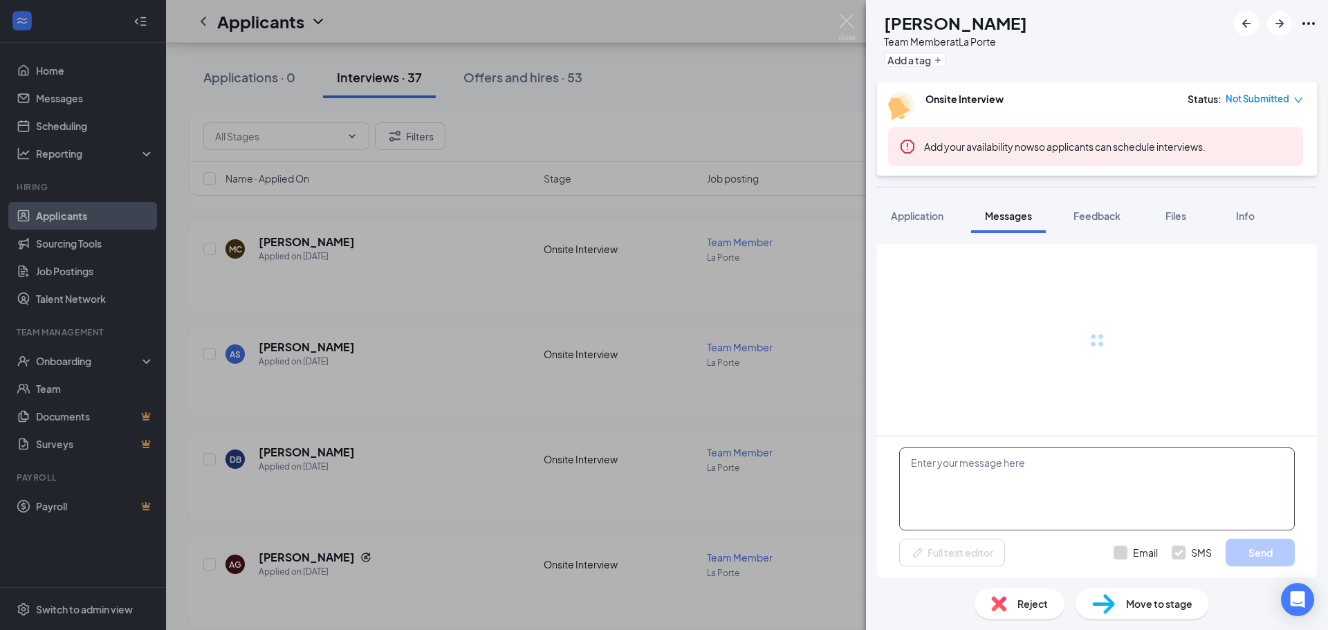
click at [976, 466] on textarea at bounding box center [1097, 489] width 396 height 83
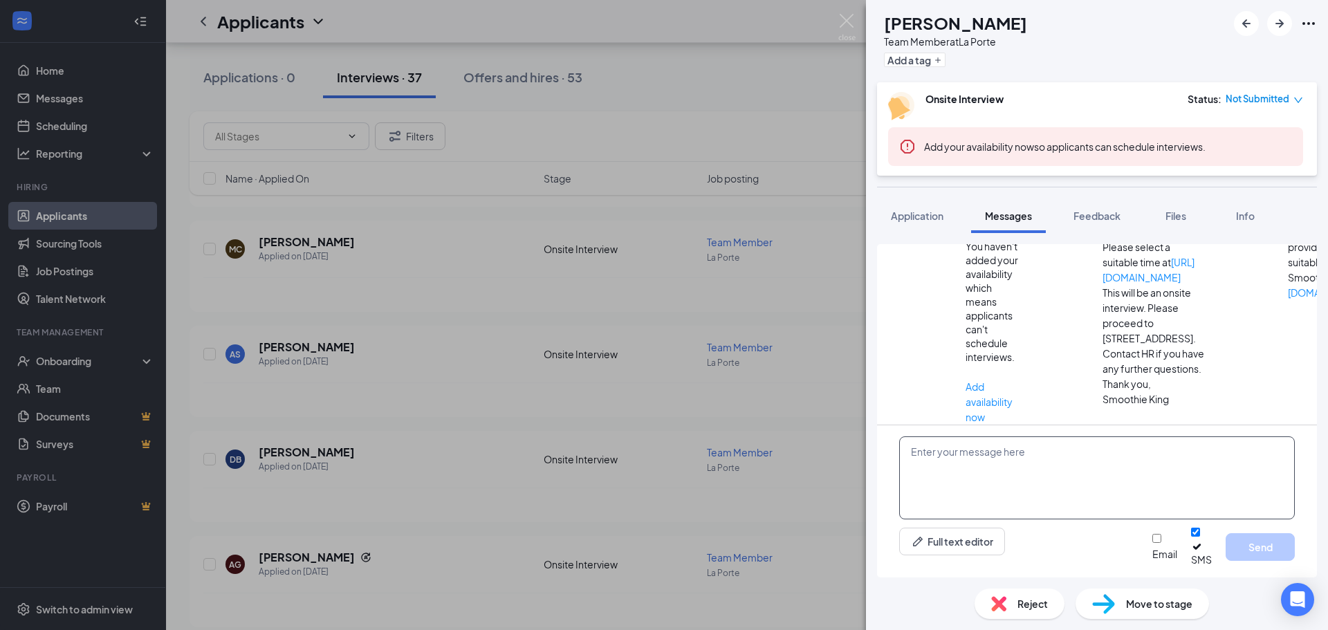
scroll to position [174, 0]
paste textarea "Hi there! Thank you for applying to Smoothie King [PERSON_NAME]. We unfortunate…"
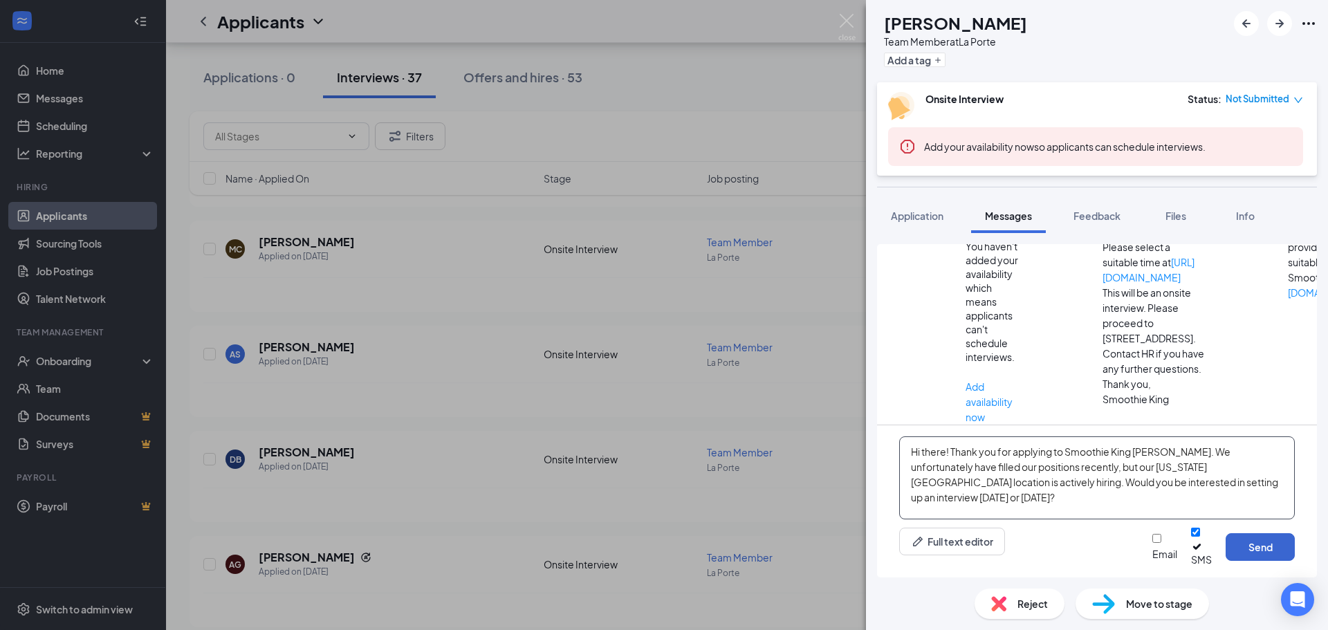
type textarea "Hi there! Thank you for applying to Smoothie King [PERSON_NAME]. We unfortunate…"
click at [1285, 554] on button "Send" at bounding box center [1260, 547] width 69 height 28
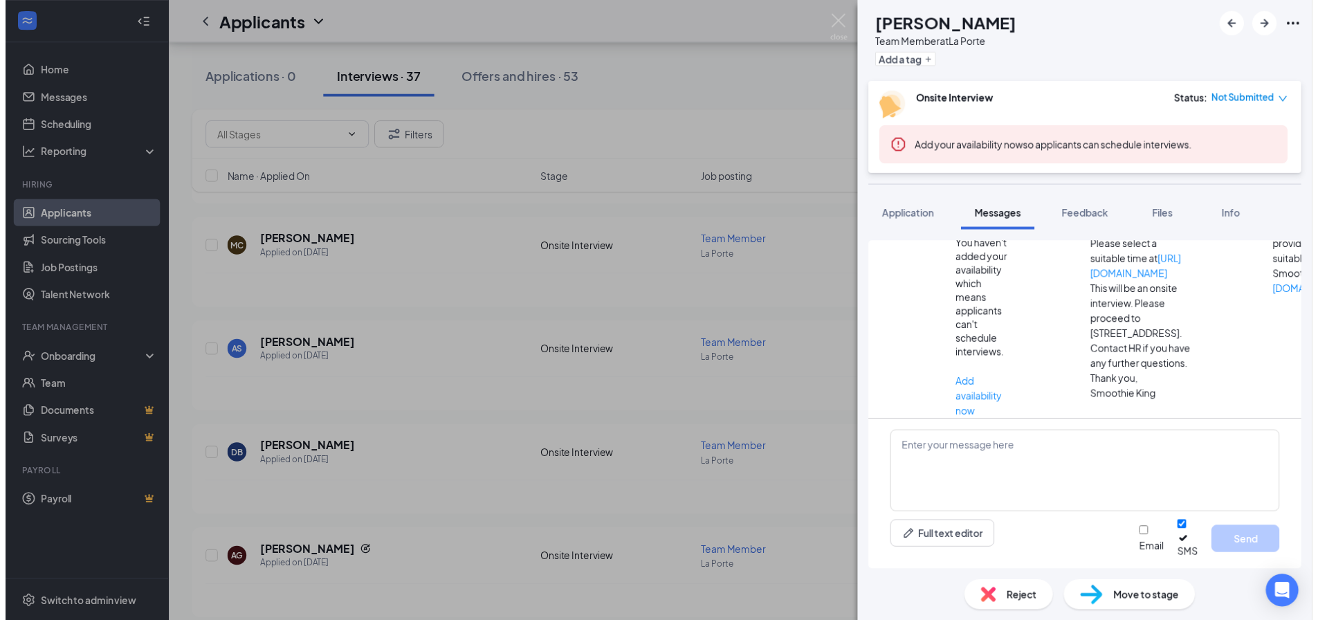
scroll to position [323, 0]
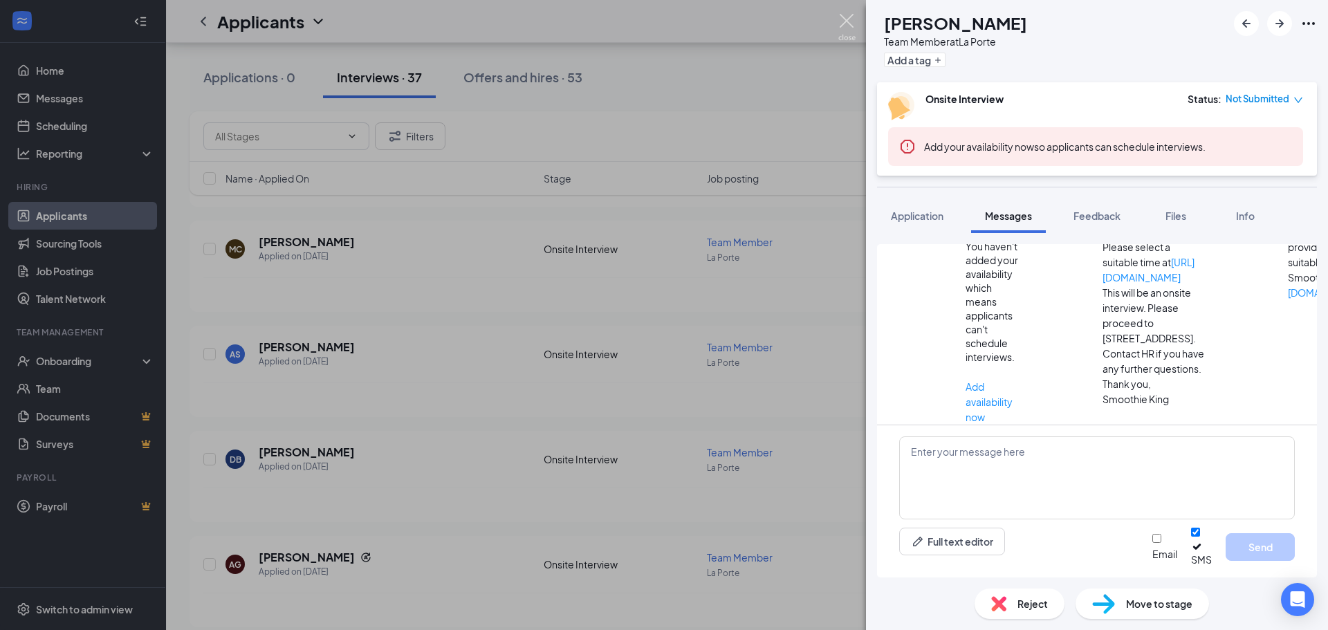
click at [844, 16] on img at bounding box center [847, 27] width 17 height 27
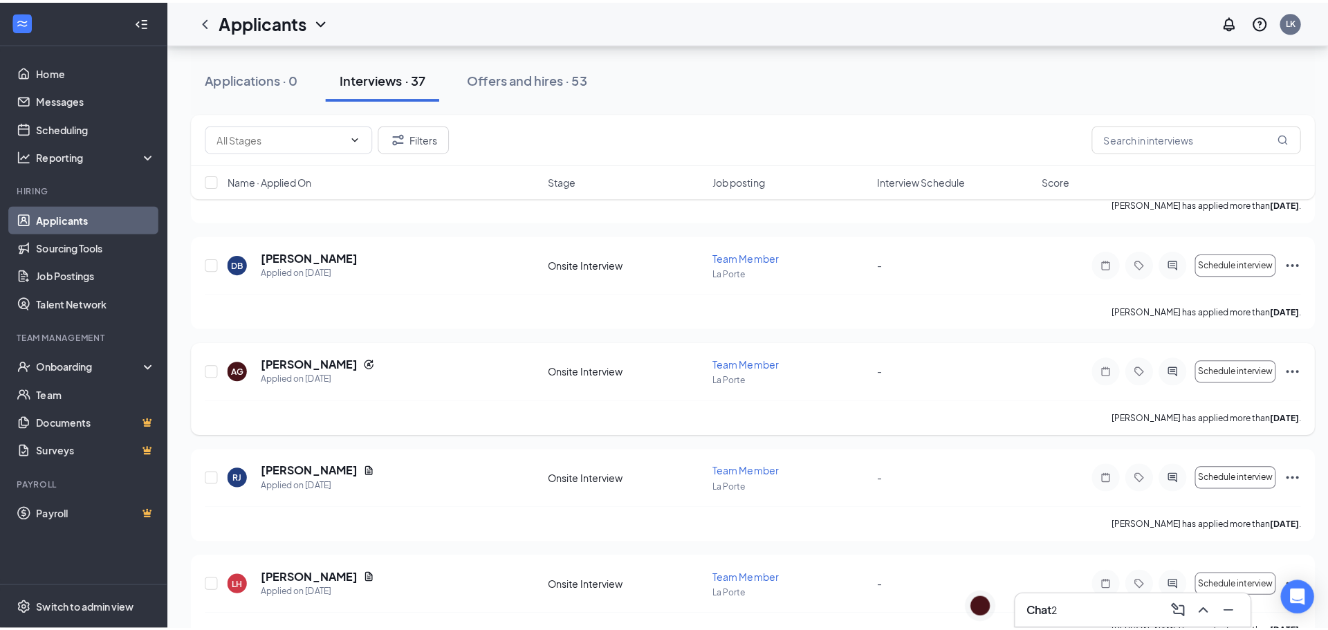
scroll to position [2214, 0]
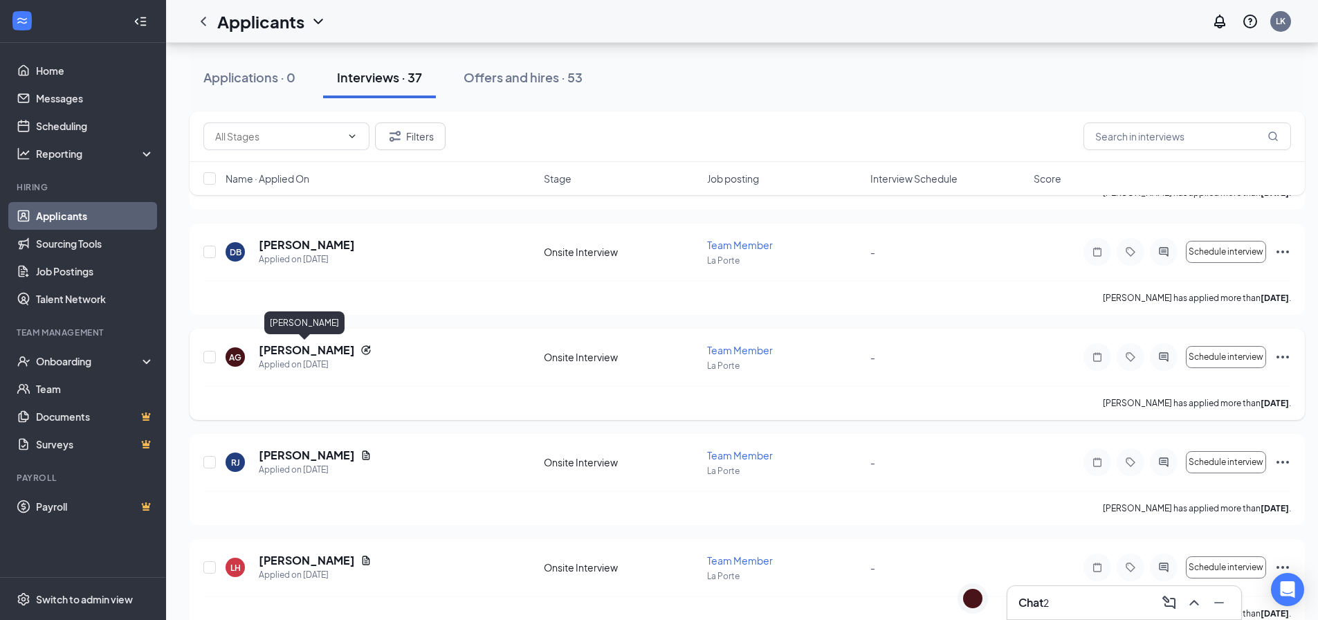
click at [324, 346] on h5 "[PERSON_NAME]" at bounding box center [307, 349] width 96 height 15
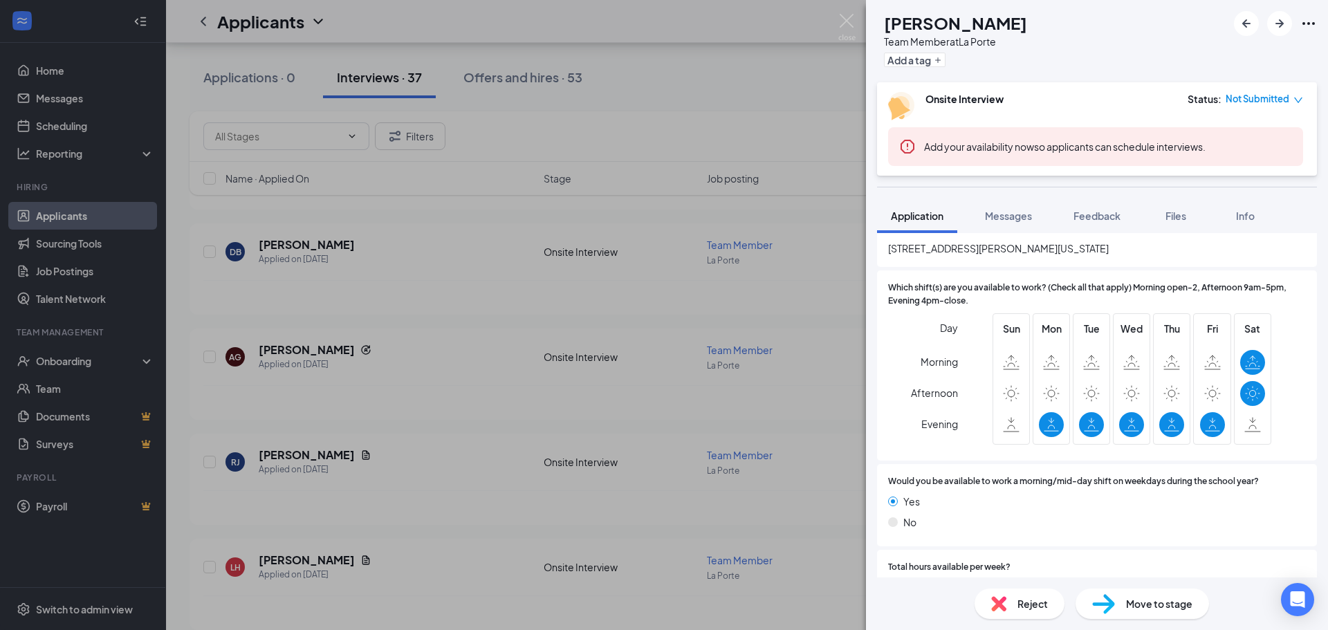
scroll to position [277, 0]
click at [1023, 217] on span "Messages" at bounding box center [1008, 216] width 47 height 12
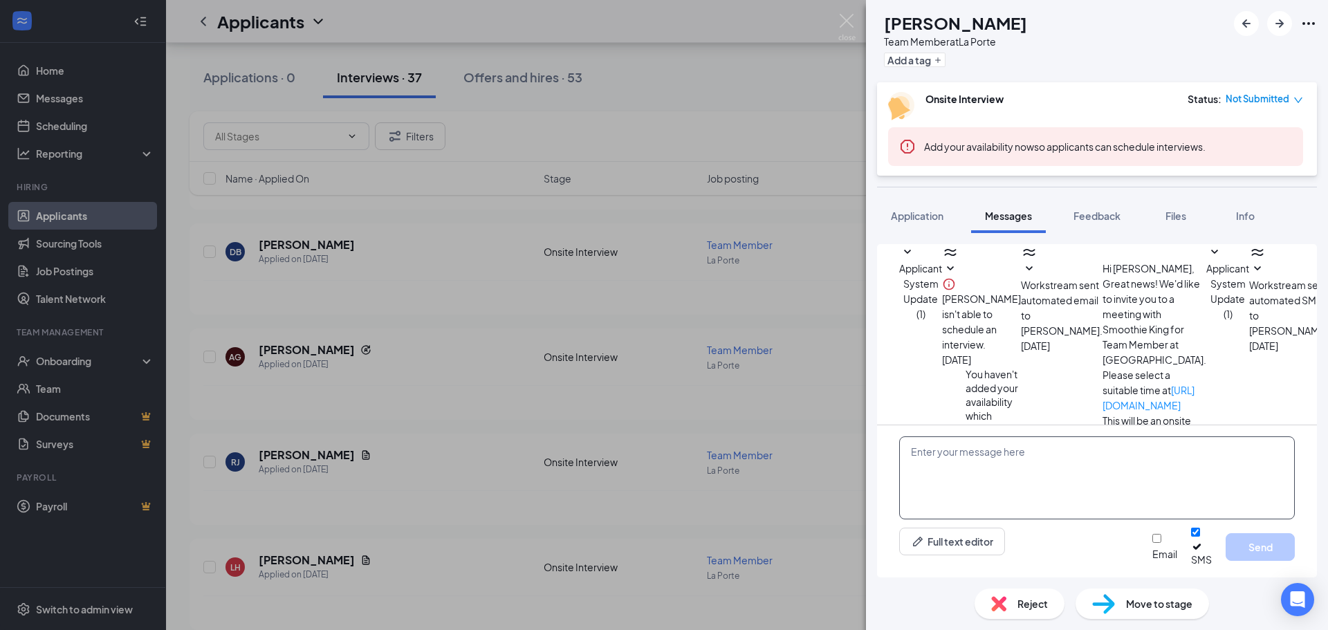
click at [994, 465] on textarea at bounding box center [1097, 478] width 396 height 83
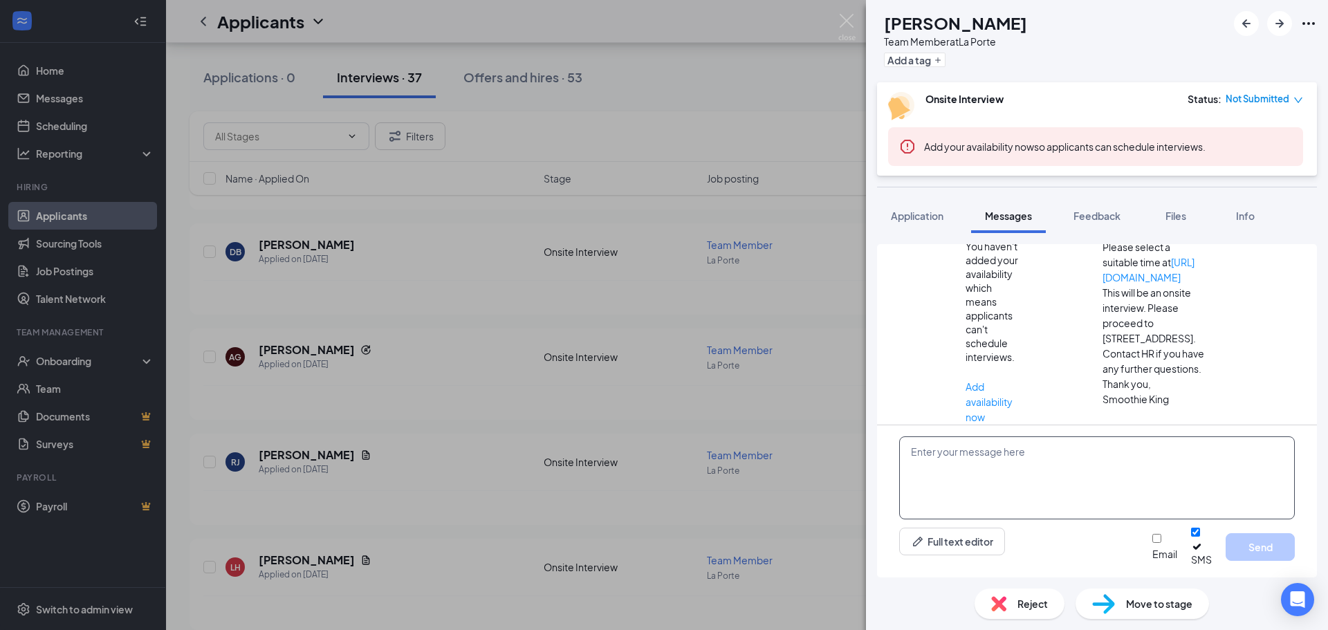
scroll to position [158, 0]
paste textarea "Hi there! Thank you for applying to Smoothie King [PERSON_NAME]. We unfortunate…"
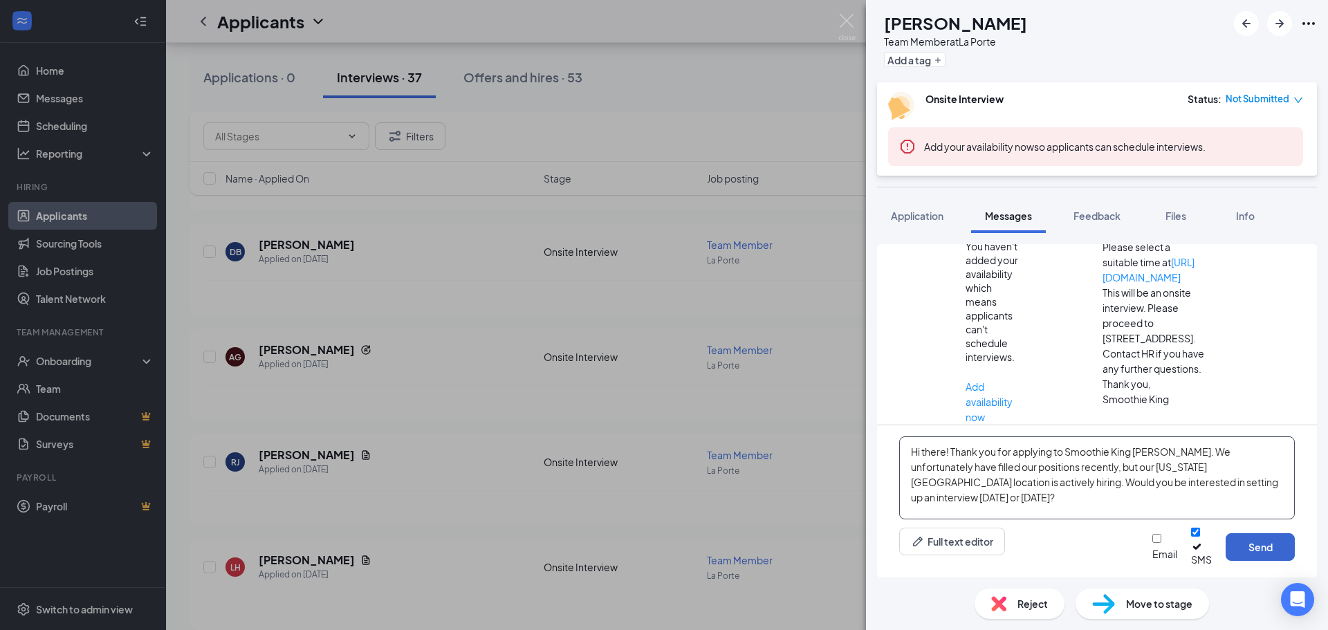
type textarea "Hi there! Thank you for applying to Smoothie King [PERSON_NAME]. We unfortunate…"
click at [1261, 551] on button "Send" at bounding box center [1260, 547] width 69 height 28
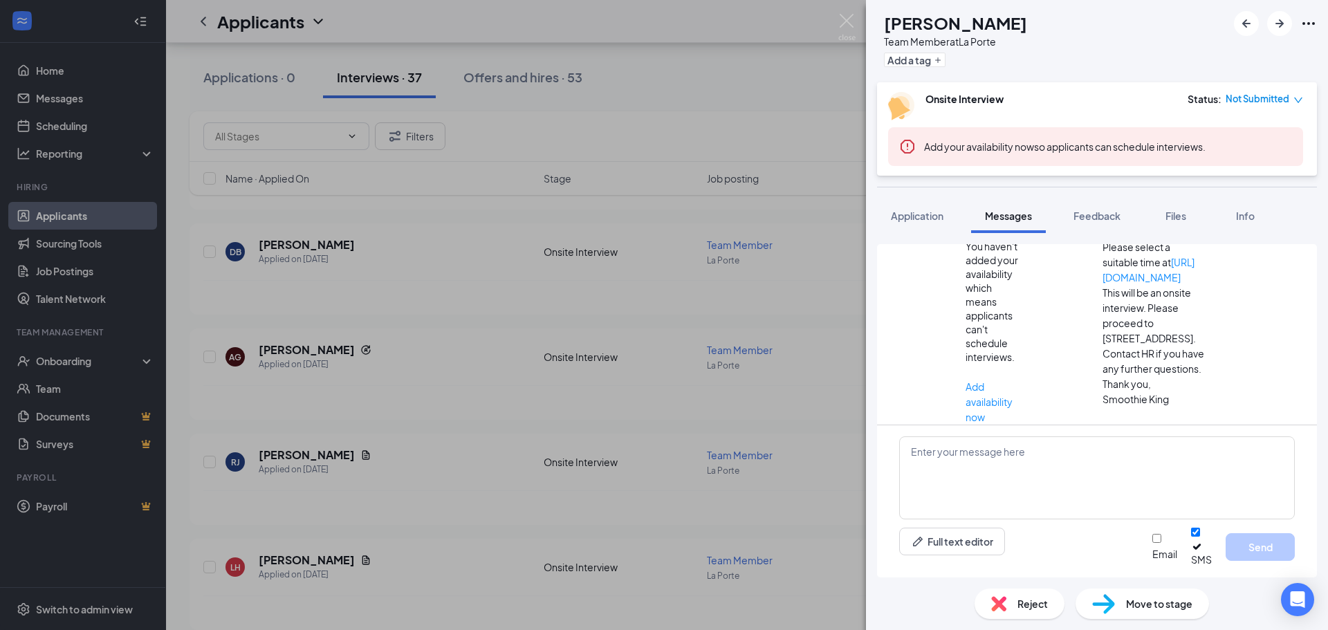
scroll to position [308, 0]
click at [850, 22] on img at bounding box center [847, 27] width 17 height 27
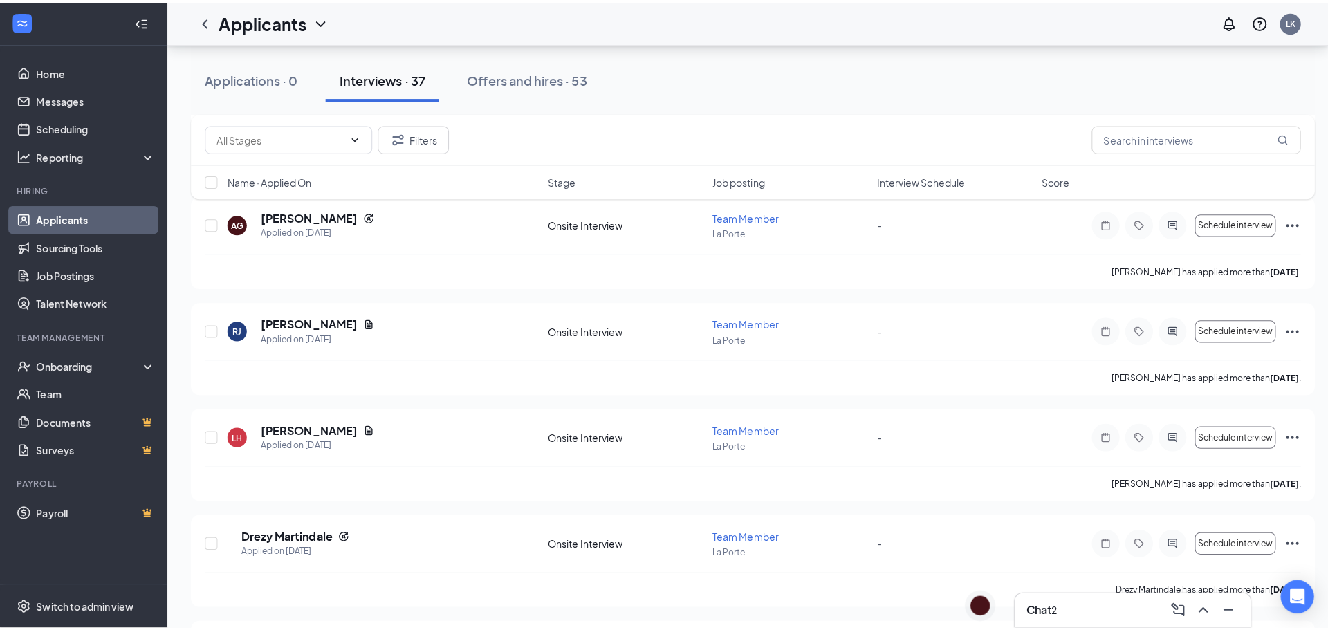
scroll to position [2352, 0]
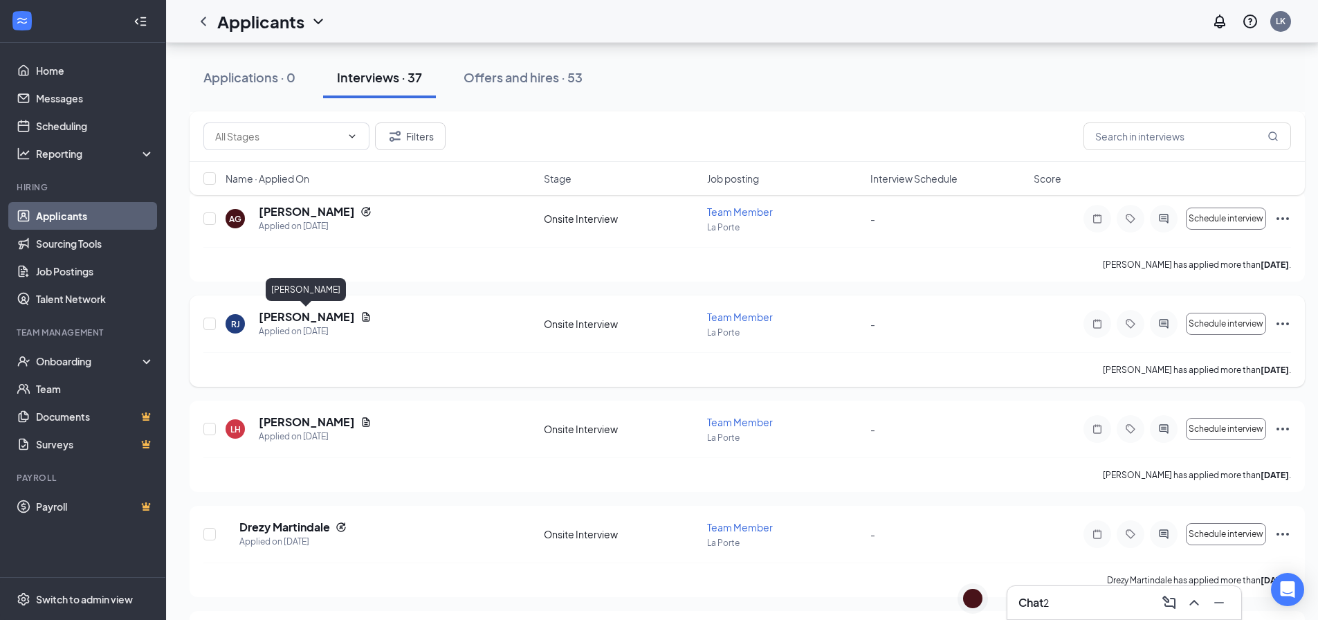
click at [284, 315] on h5 "[PERSON_NAME]" at bounding box center [307, 316] width 96 height 15
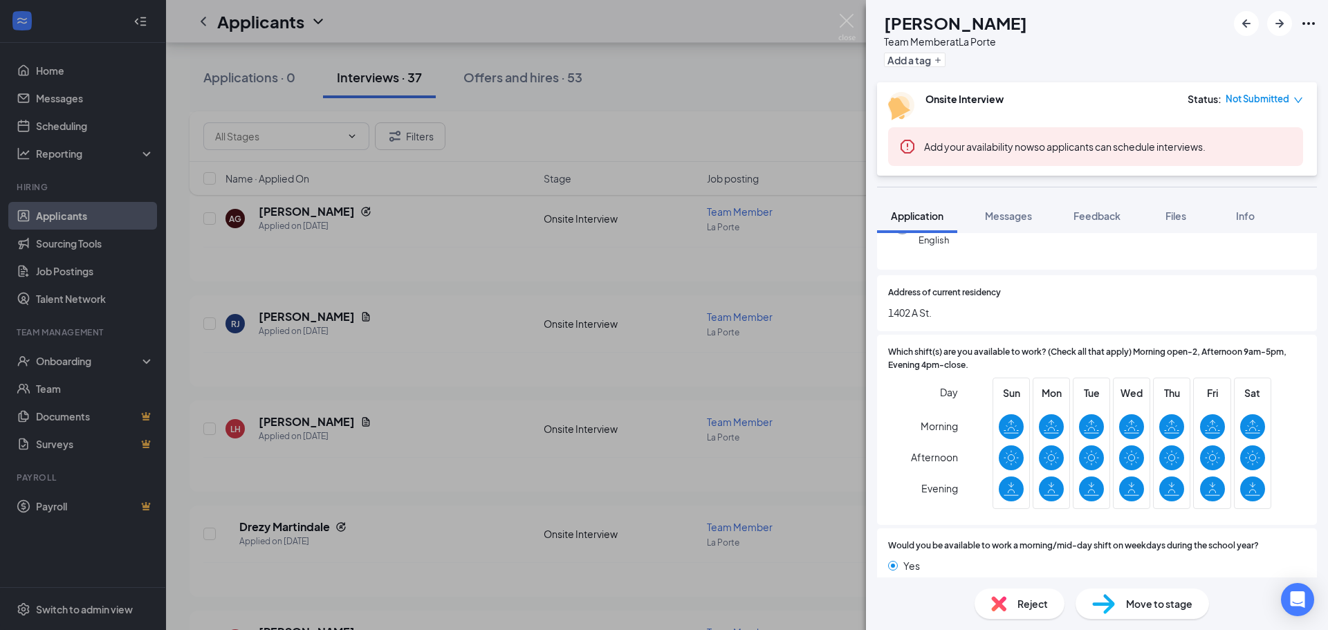
scroll to position [208, 0]
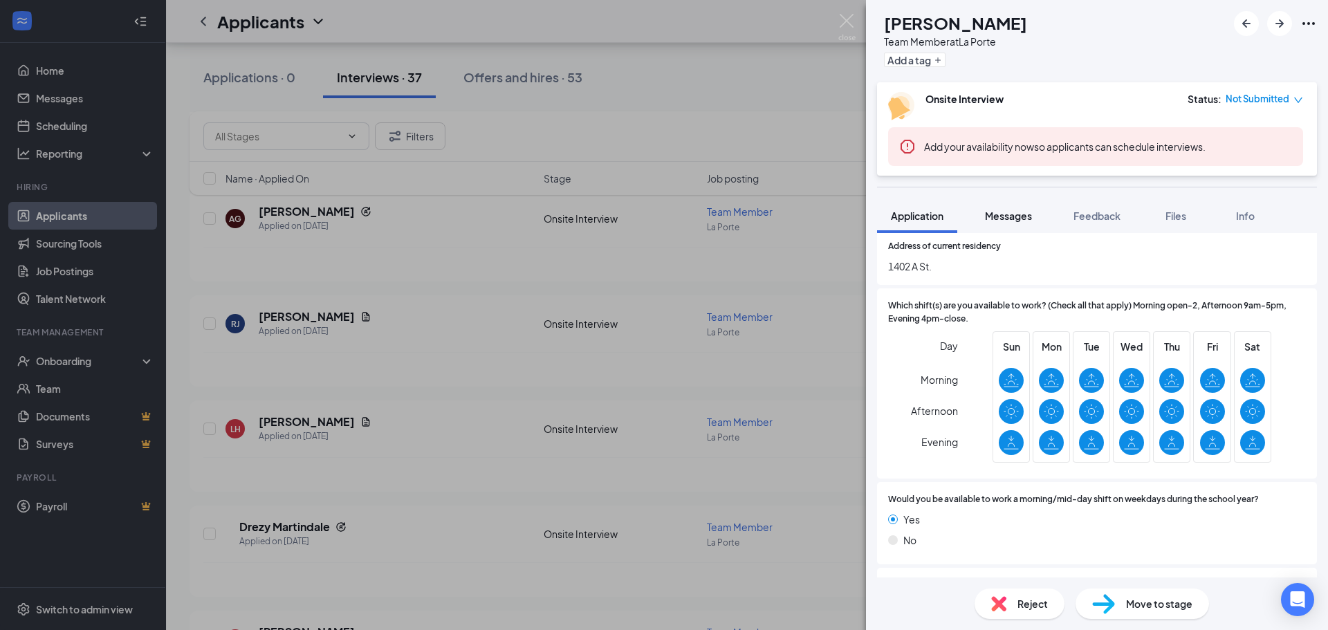
click at [1027, 217] on span "Messages" at bounding box center [1008, 216] width 47 height 12
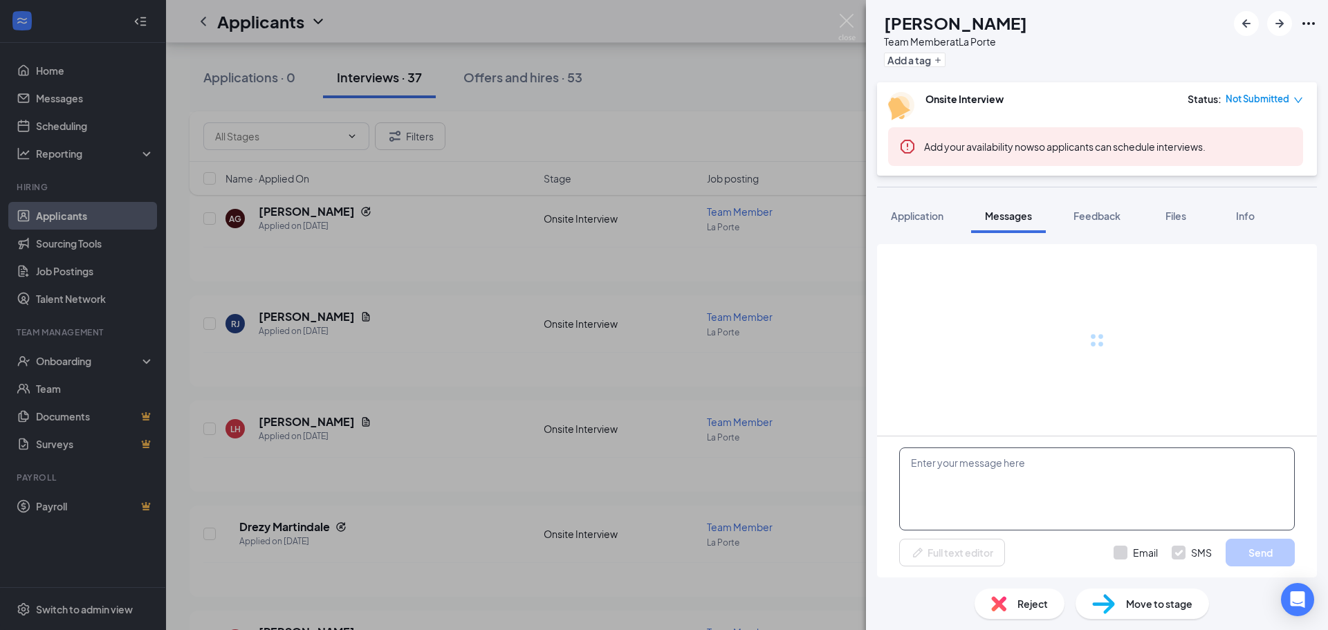
click at [969, 470] on textarea at bounding box center [1097, 489] width 396 height 83
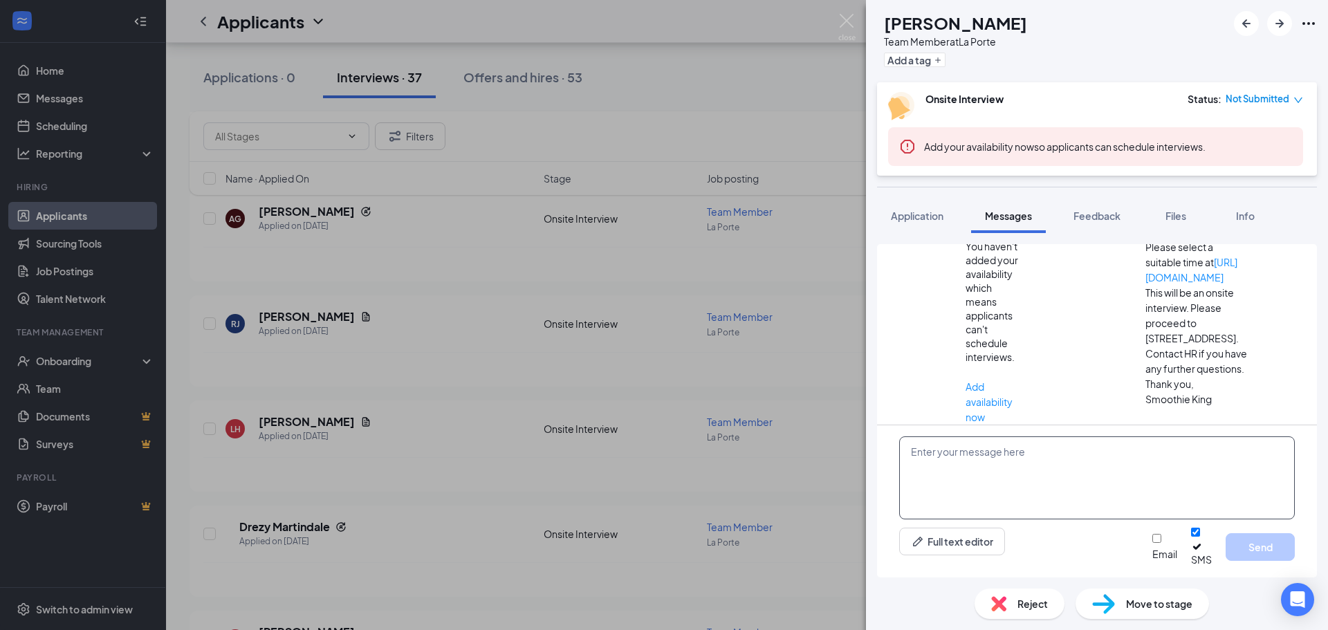
scroll to position [158, 0]
paste textarea "Hi there! Thank you for applying to Smoothie King [PERSON_NAME]. We unfortunate…"
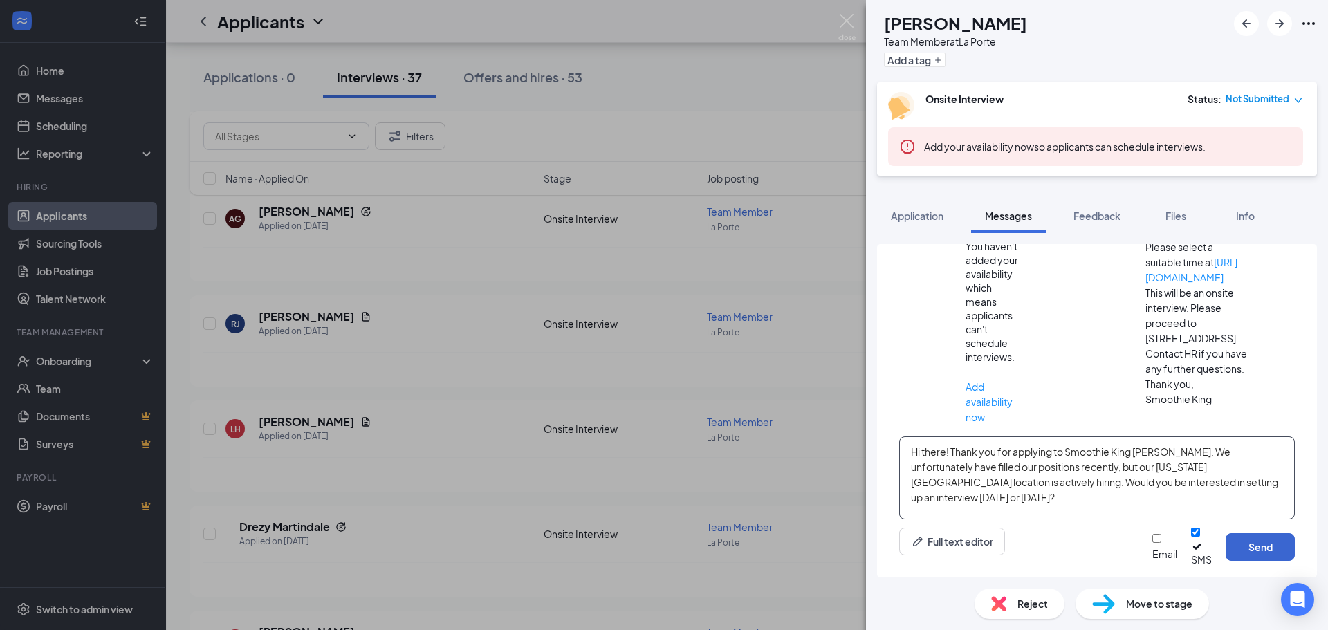
type textarea "Hi there! Thank you for applying to Smoothie King [PERSON_NAME]. We unfortunate…"
click at [1275, 552] on button "Send" at bounding box center [1260, 547] width 69 height 28
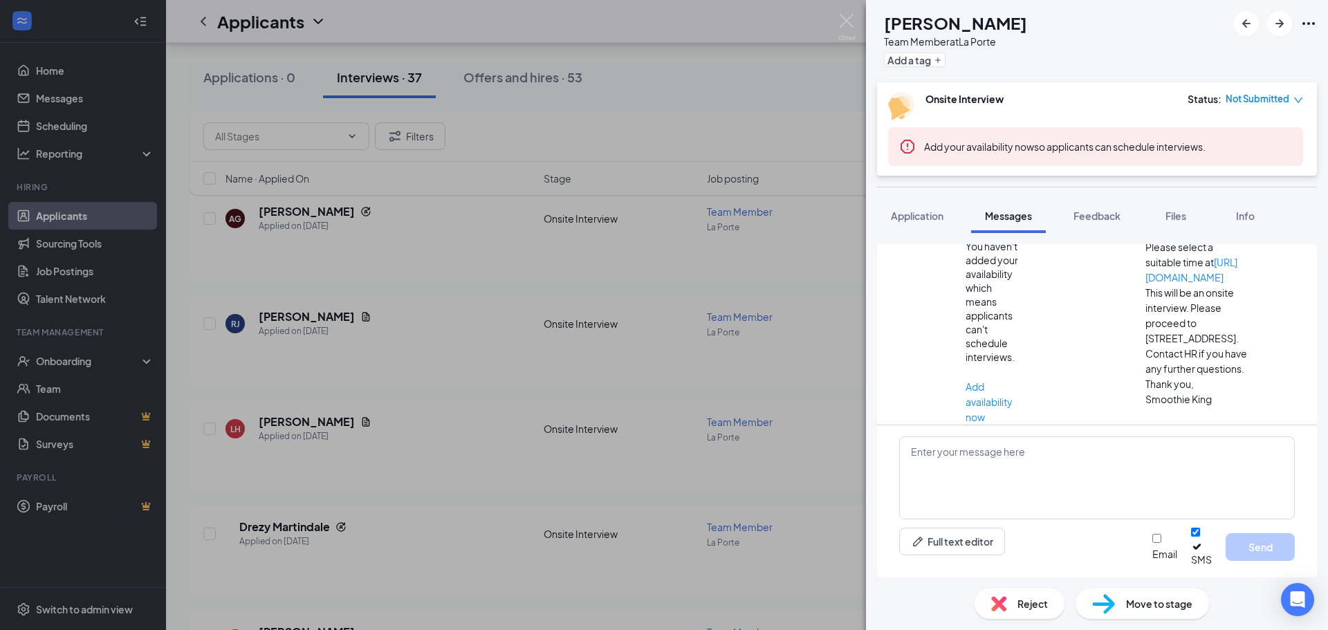
scroll to position [308, 0]
click at [850, 29] on img at bounding box center [847, 27] width 17 height 27
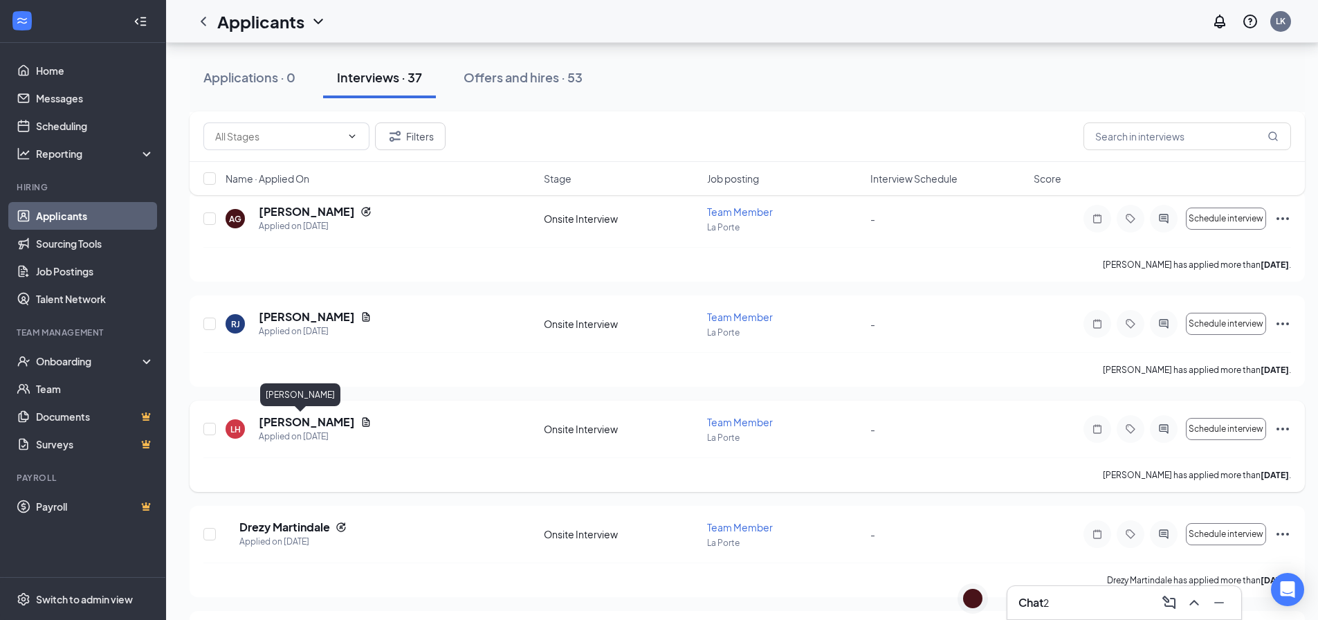
click at [288, 423] on h5 "[PERSON_NAME]" at bounding box center [307, 421] width 96 height 15
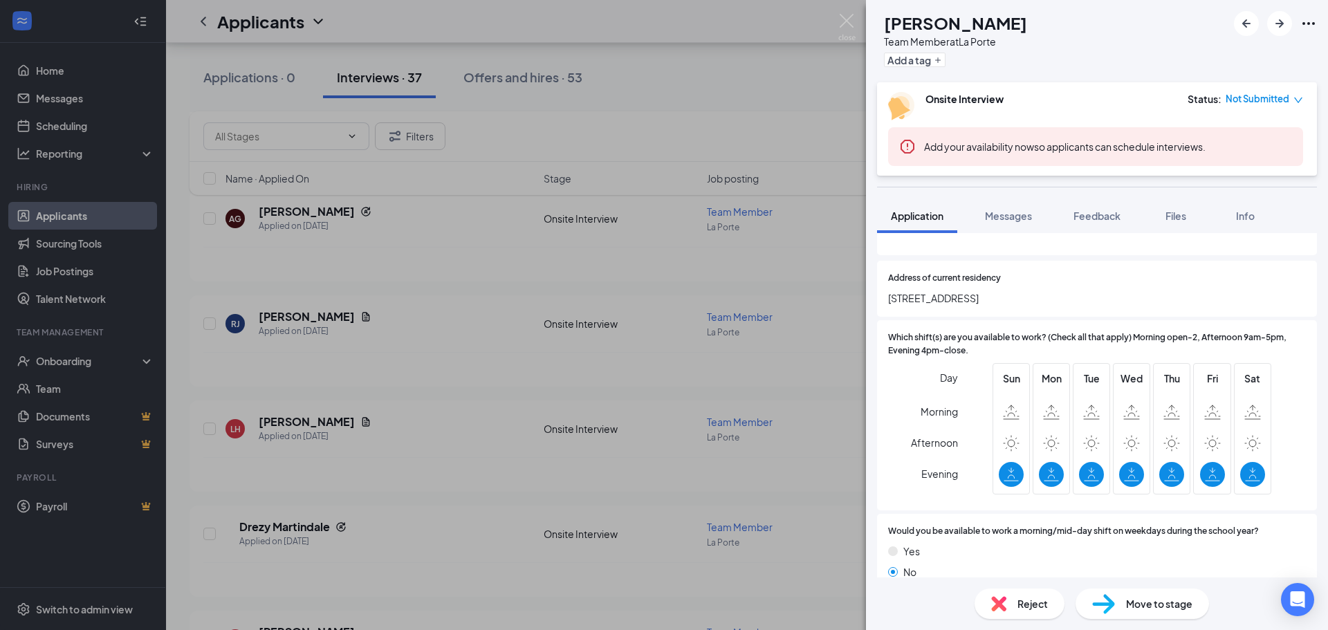
scroll to position [208, 0]
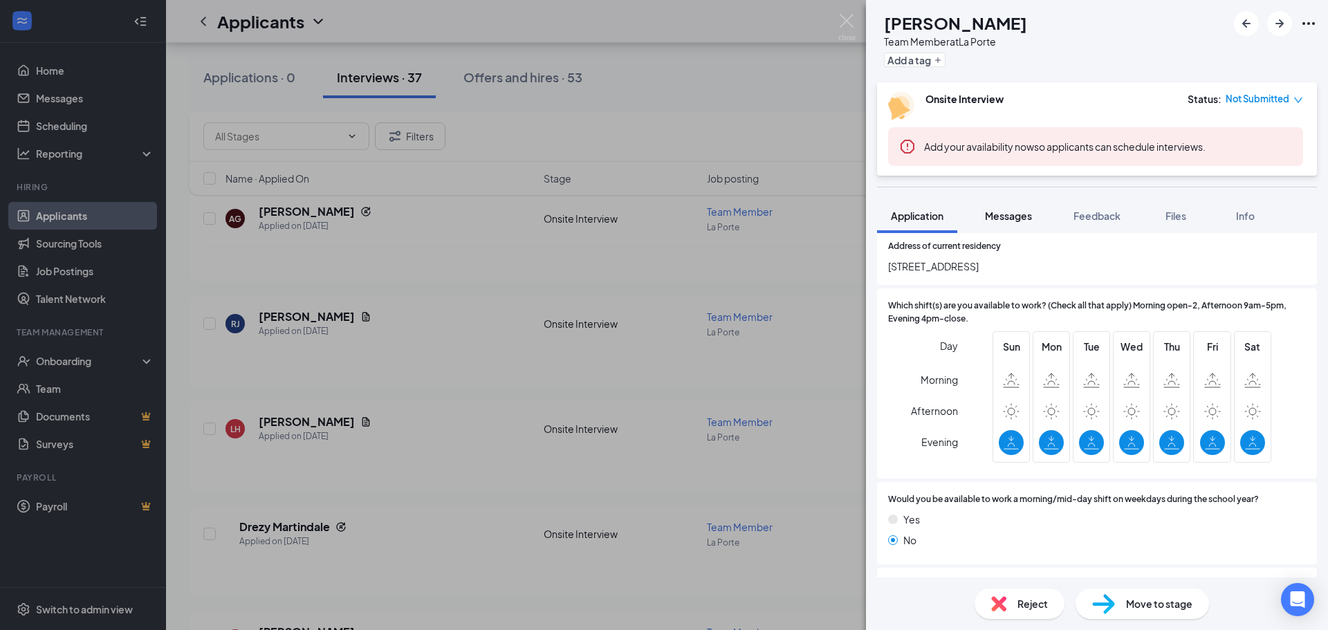
click at [1006, 208] on button "Messages" at bounding box center [1008, 216] width 75 height 35
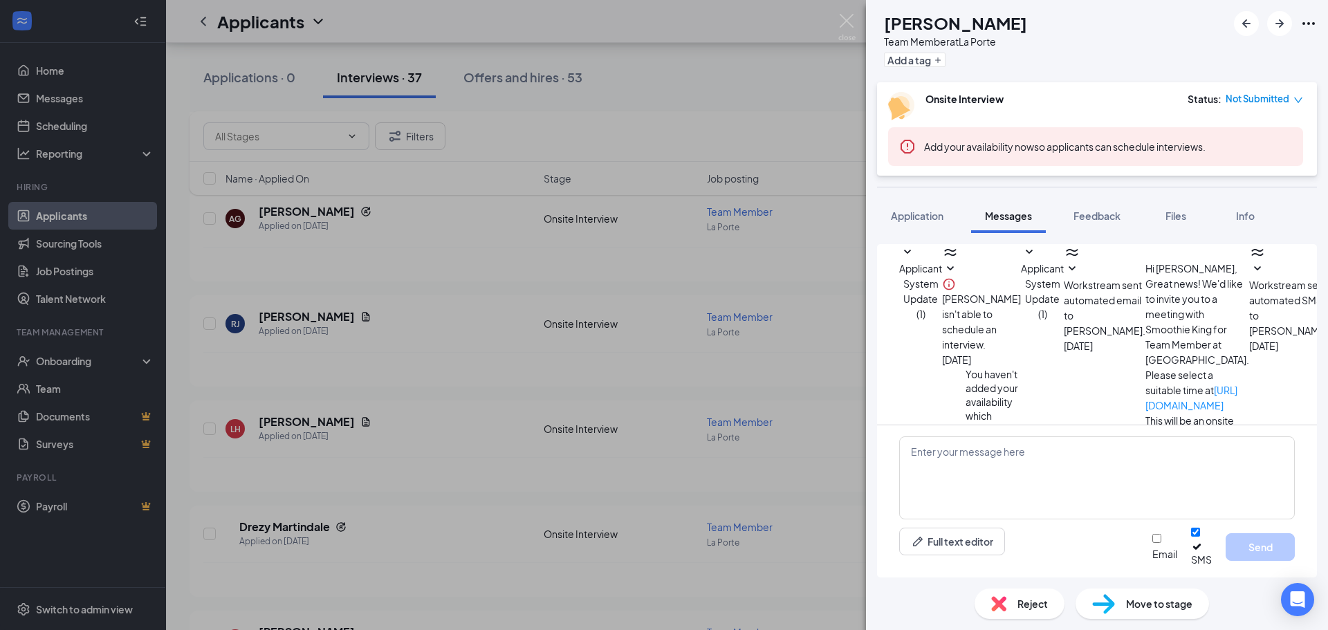
scroll to position [250, 0]
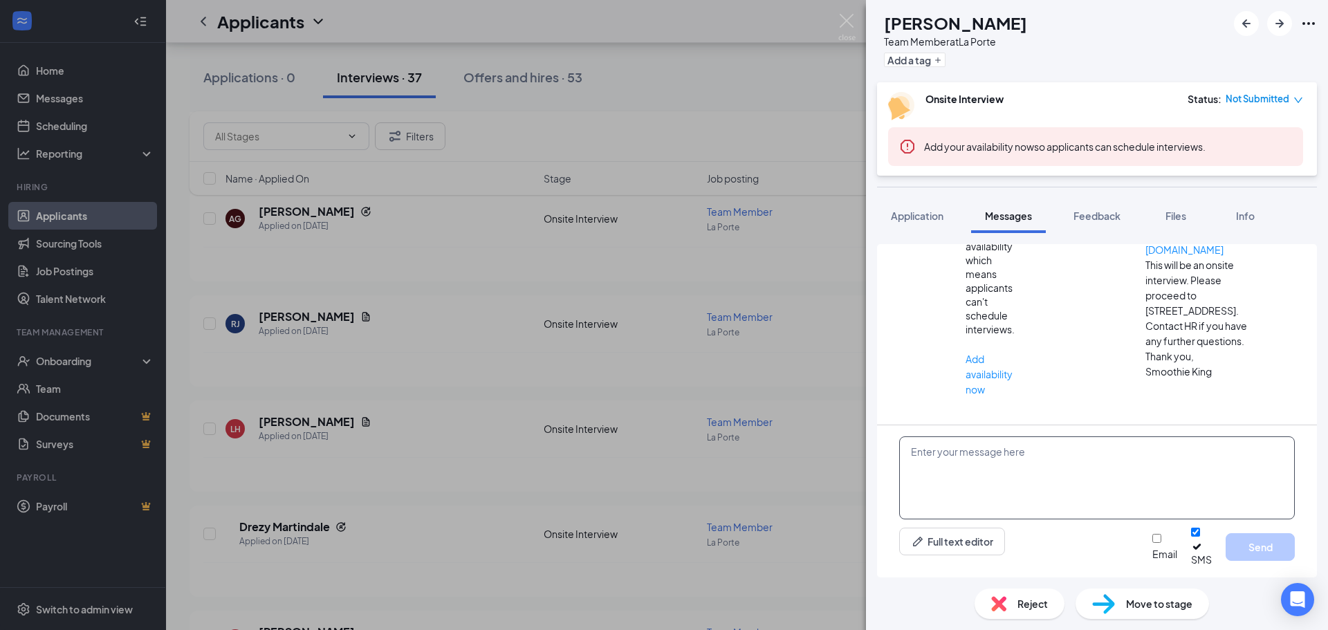
click at [1025, 464] on textarea at bounding box center [1097, 478] width 396 height 83
paste textarea "Hi there! Thank you for applying to Smoothie King [PERSON_NAME]. We unfortunate…"
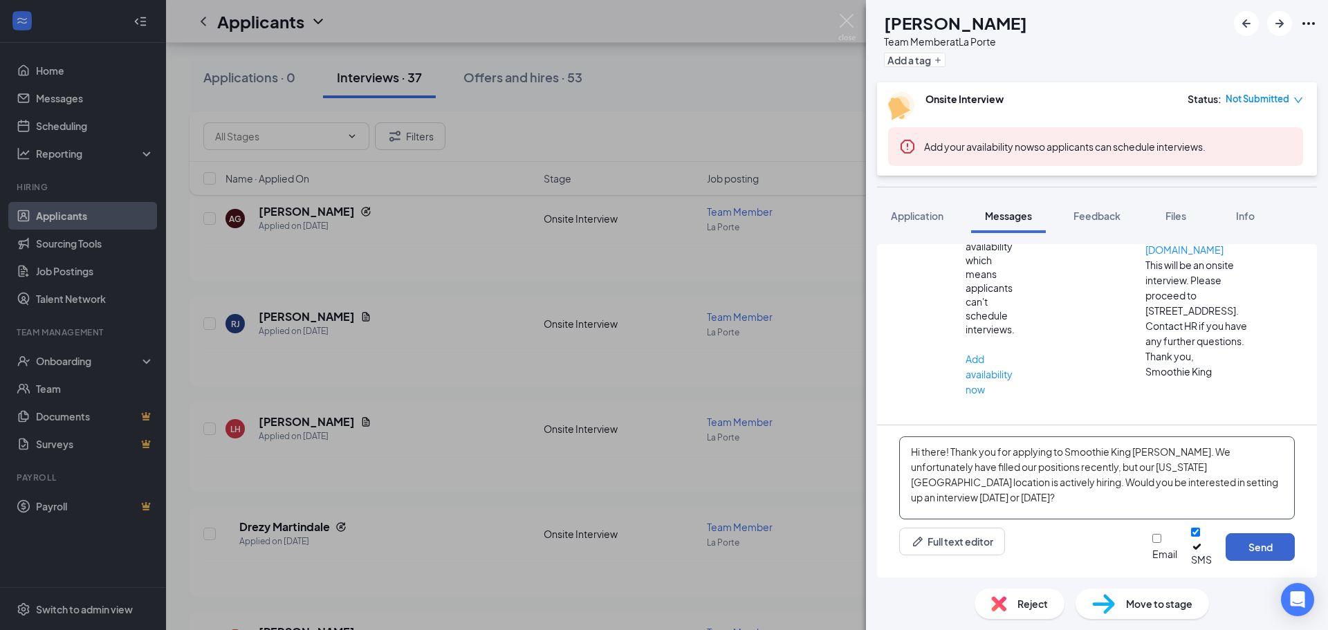
type textarea "Hi there! Thank you for applying to Smoothie King [PERSON_NAME]. We unfortunate…"
click at [1276, 557] on button "Send" at bounding box center [1260, 547] width 69 height 28
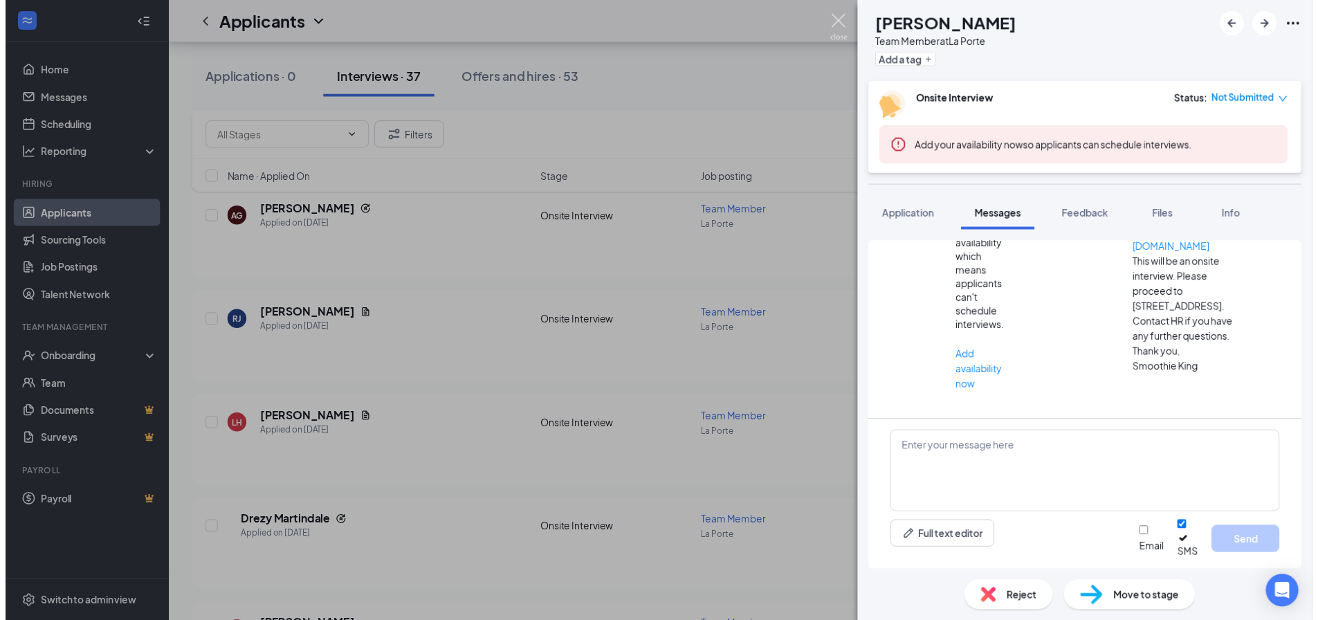
scroll to position [399, 0]
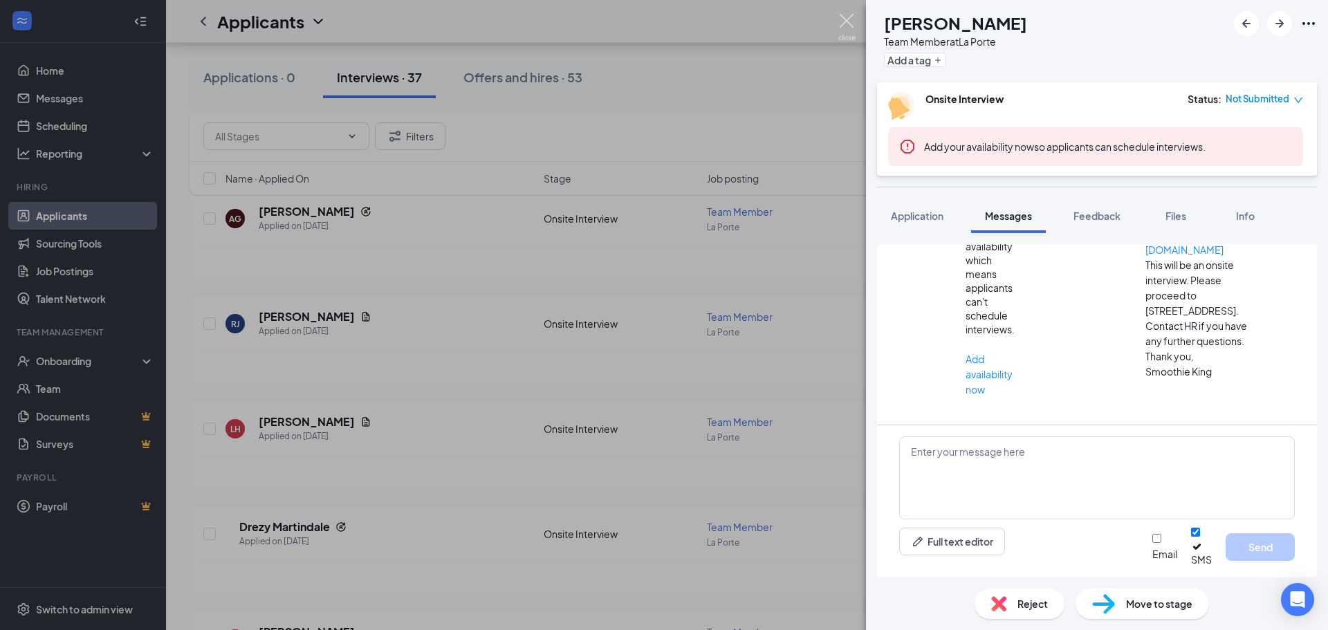
click at [844, 23] on img at bounding box center [847, 27] width 17 height 27
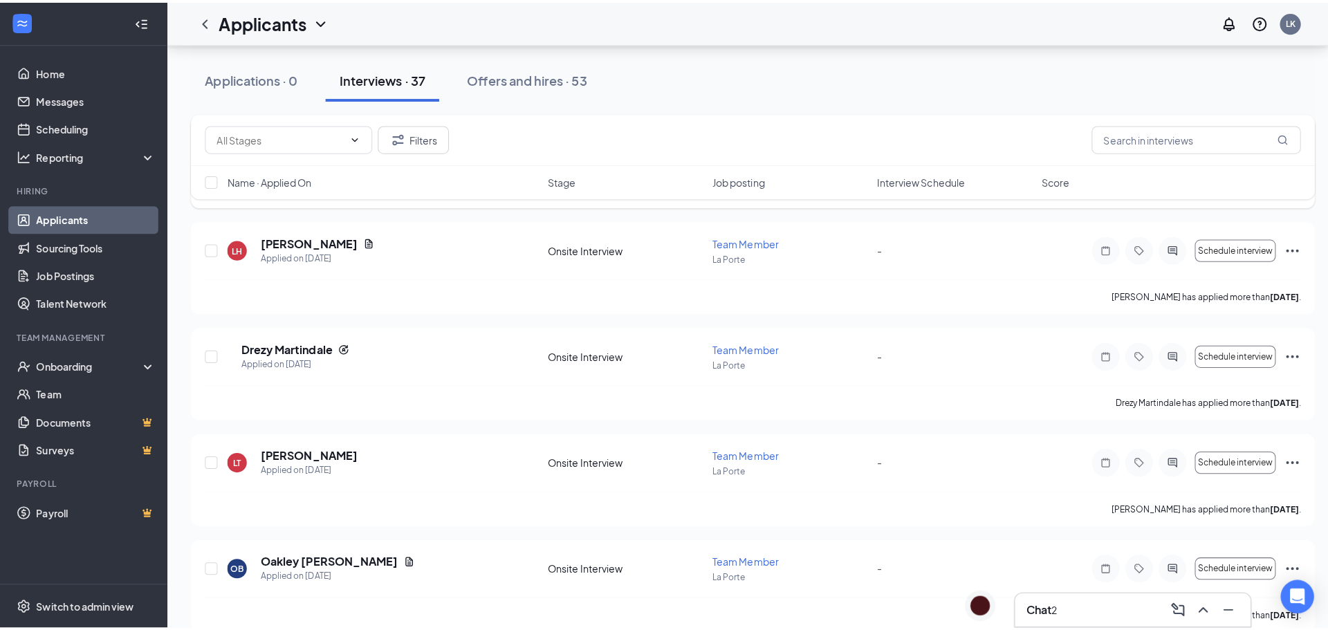
scroll to position [2560, 0]
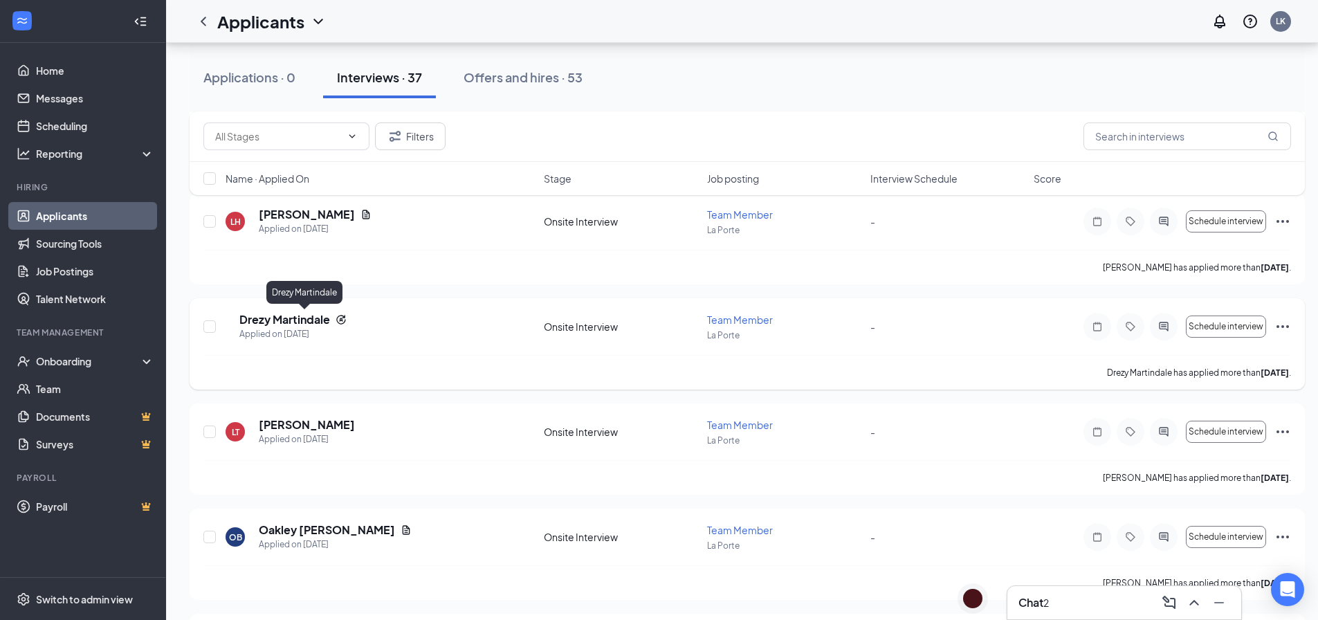
click at [315, 320] on h5 "Drezy Martindale" at bounding box center [284, 319] width 91 height 15
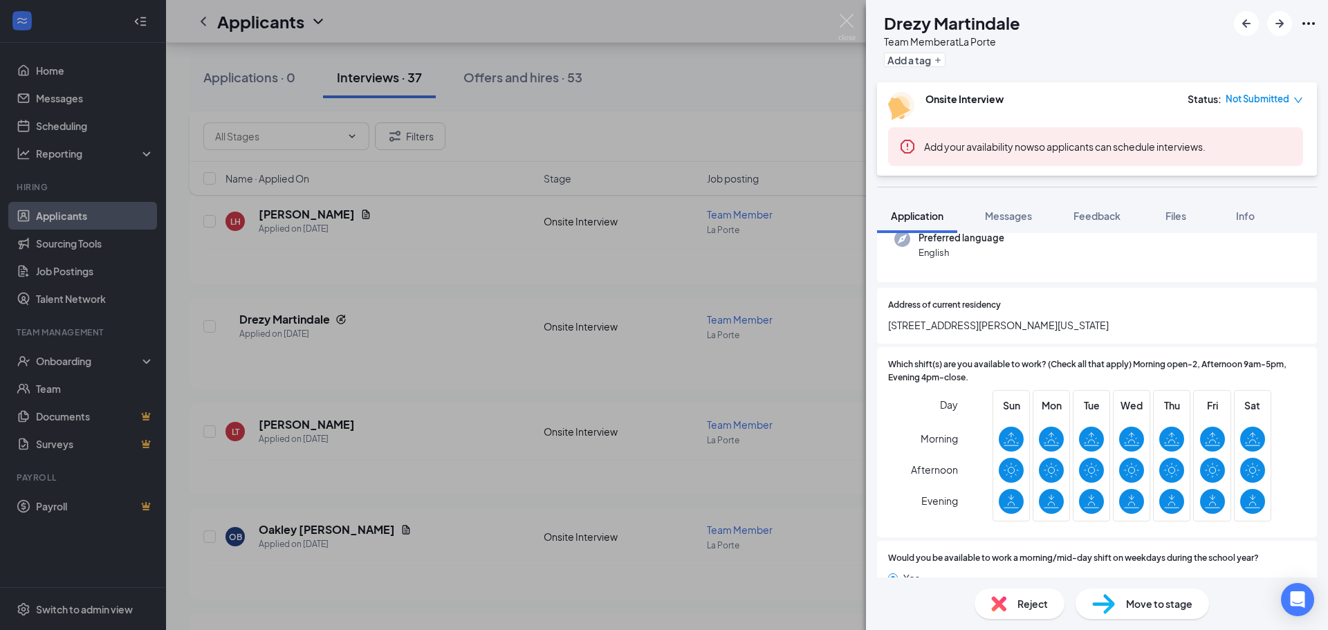
scroll to position [208, 0]
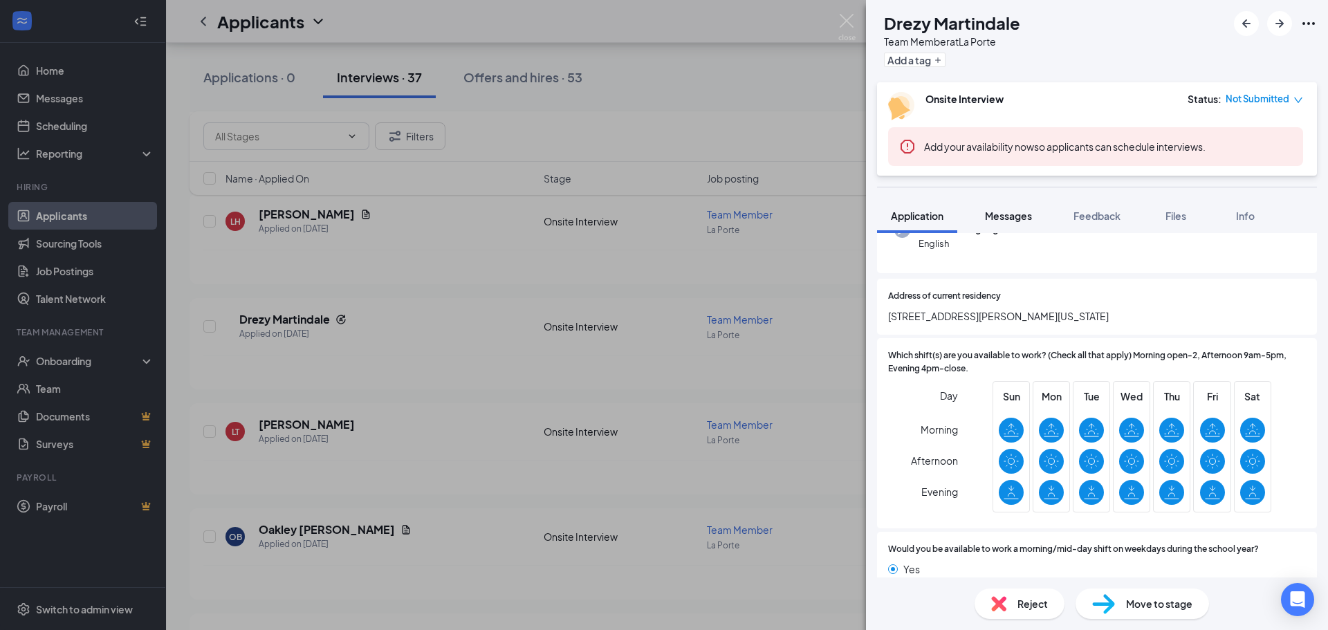
click at [1010, 221] on span "Messages" at bounding box center [1008, 216] width 47 height 12
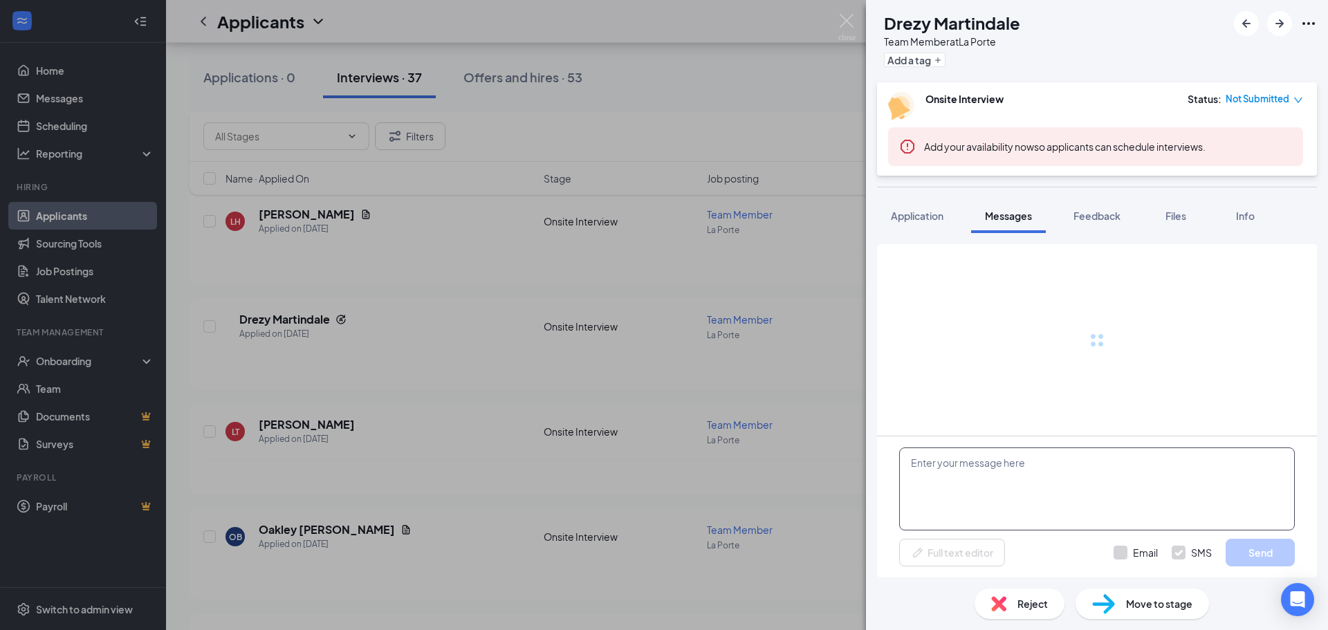
click at [989, 464] on textarea at bounding box center [1097, 489] width 396 height 83
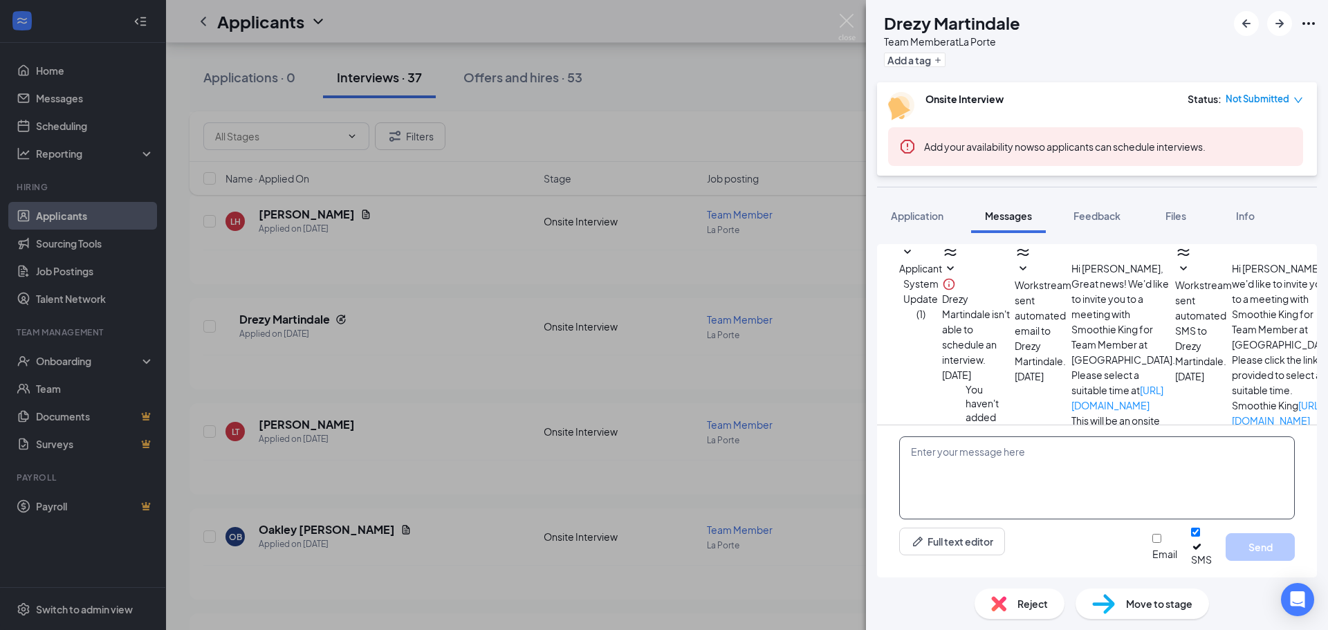
paste textarea "Hi there! Thank you for applying to Smoothie King [PERSON_NAME]. We unfortunate…"
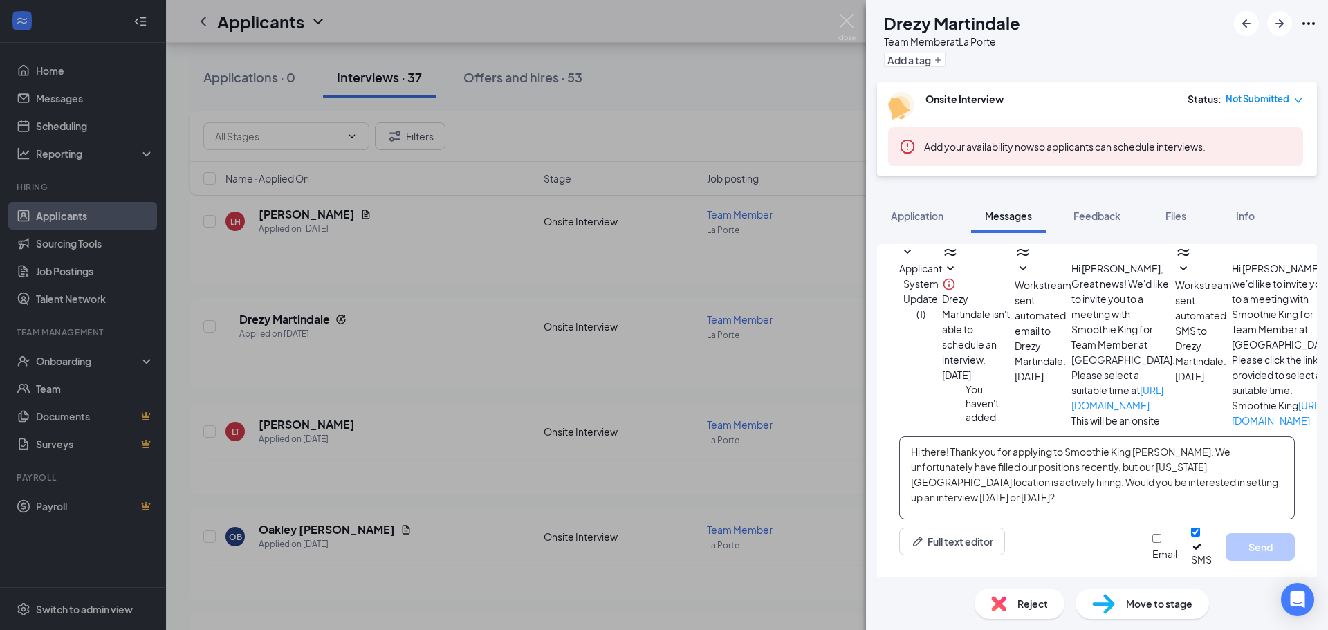
scroll to position [158, 0]
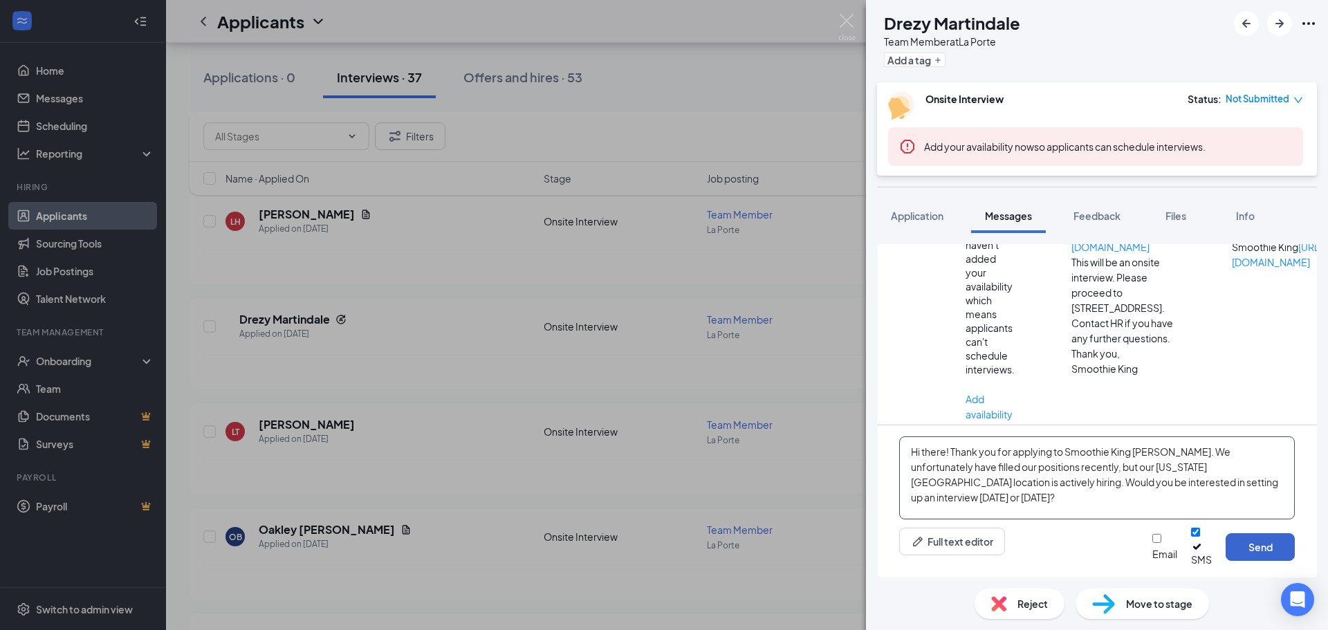
type textarea "Hi there! Thank you for applying to Smoothie King [PERSON_NAME]. We unfortunate…"
click at [1274, 556] on button "Send" at bounding box center [1260, 547] width 69 height 28
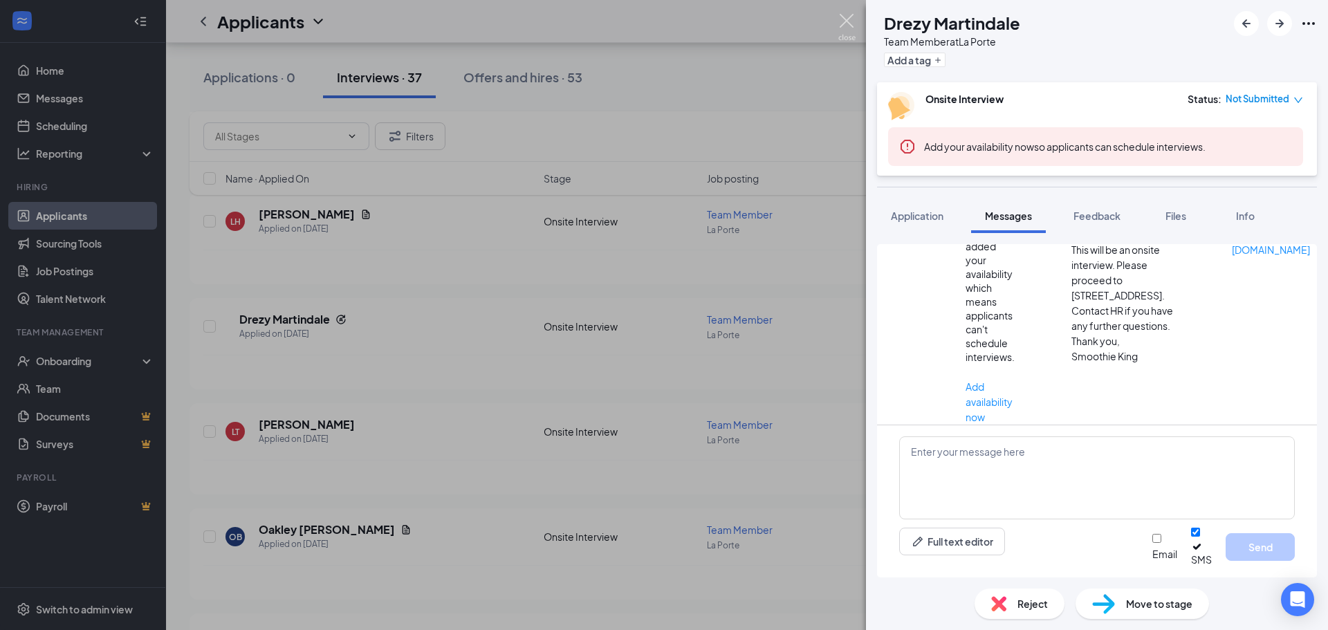
scroll to position [308, 0]
click at [848, 21] on img at bounding box center [847, 27] width 17 height 27
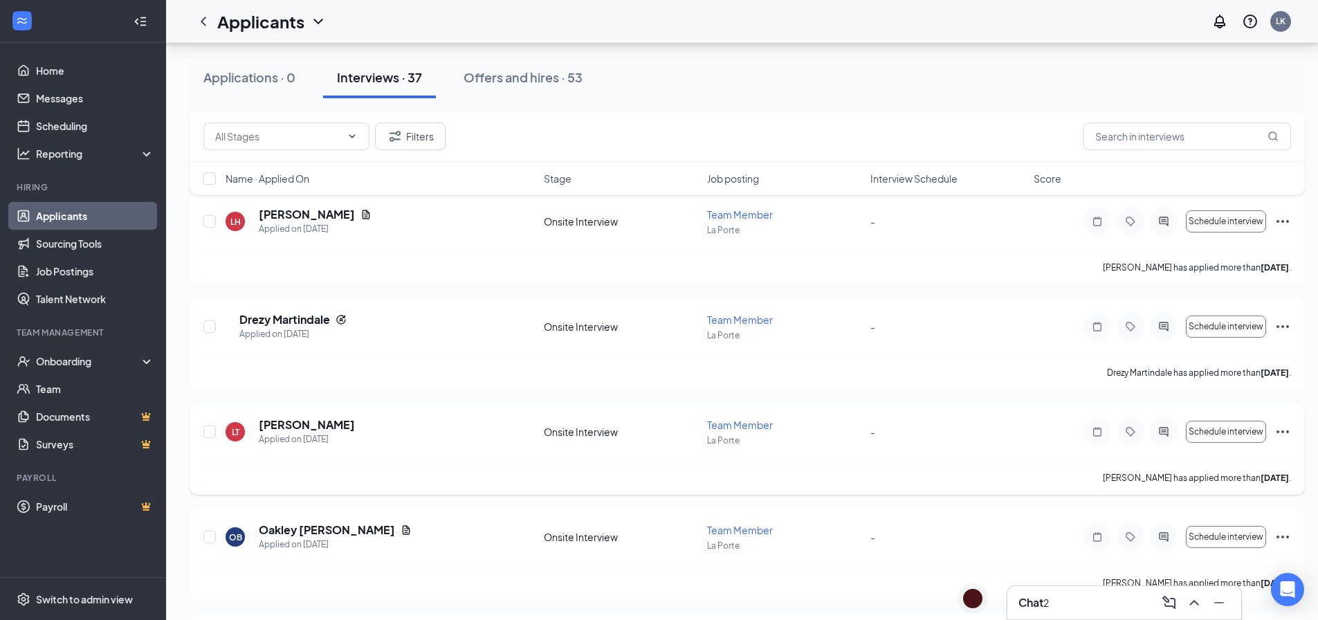
click at [304, 425] on h5 "[PERSON_NAME]" at bounding box center [307, 424] width 96 height 15
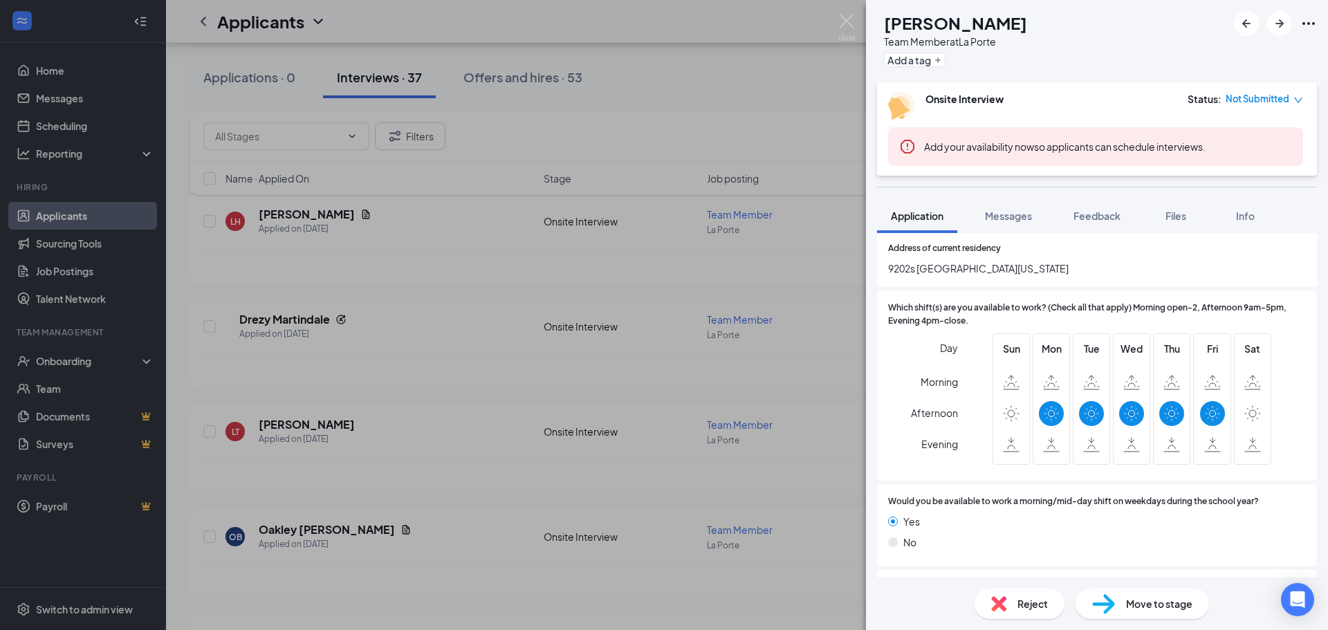
scroll to position [208, 0]
click at [1014, 212] on span "Messages" at bounding box center [1008, 216] width 47 height 12
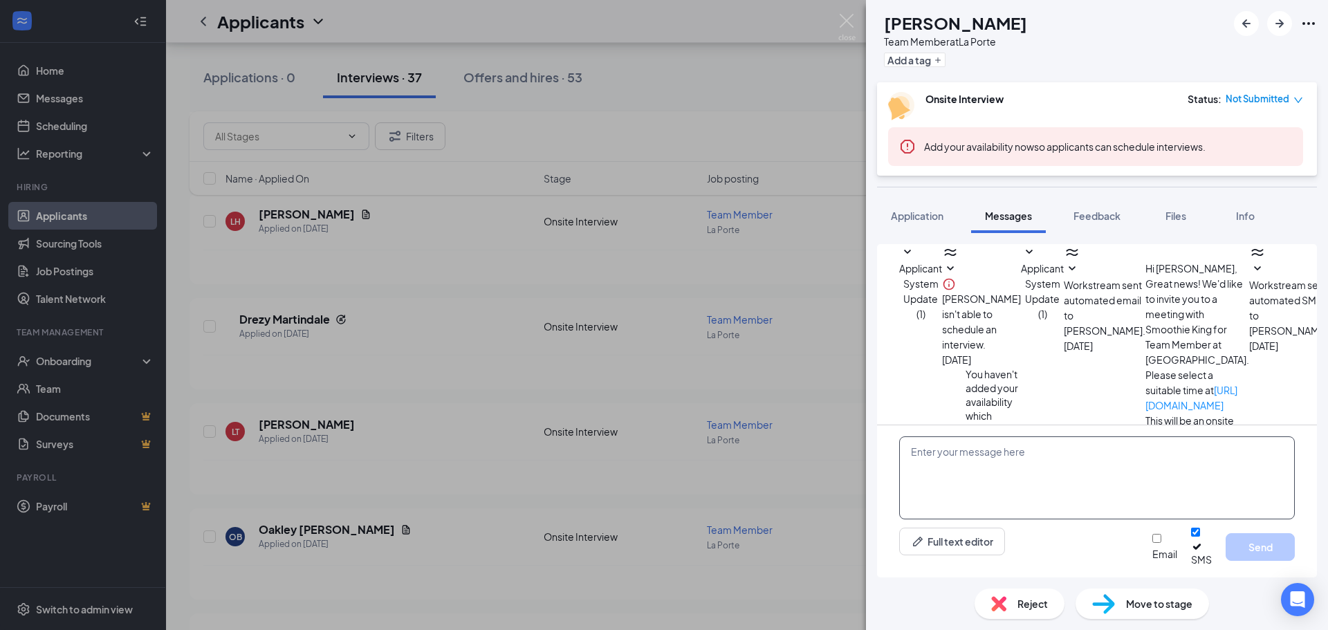
click at [994, 473] on textarea at bounding box center [1097, 478] width 396 height 83
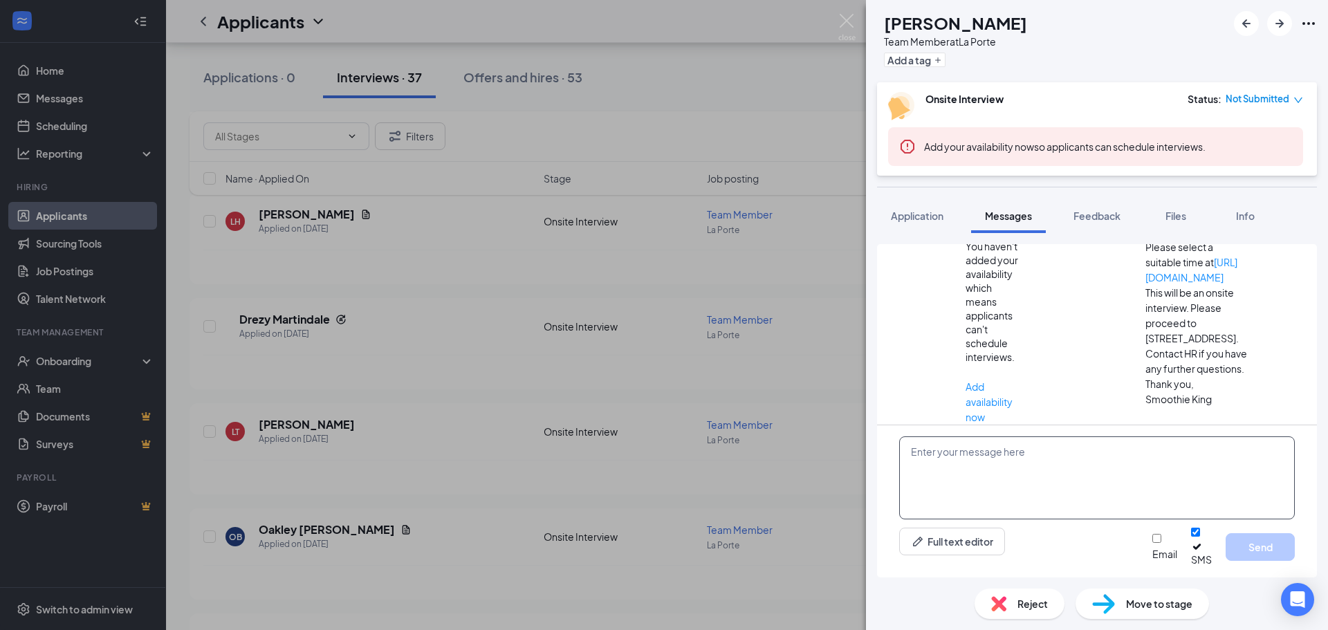
scroll to position [158, 0]
paste textarea "Hi there! Thank you for applying to Smoothie King [PERSON_NAME]. We unfortunate…"
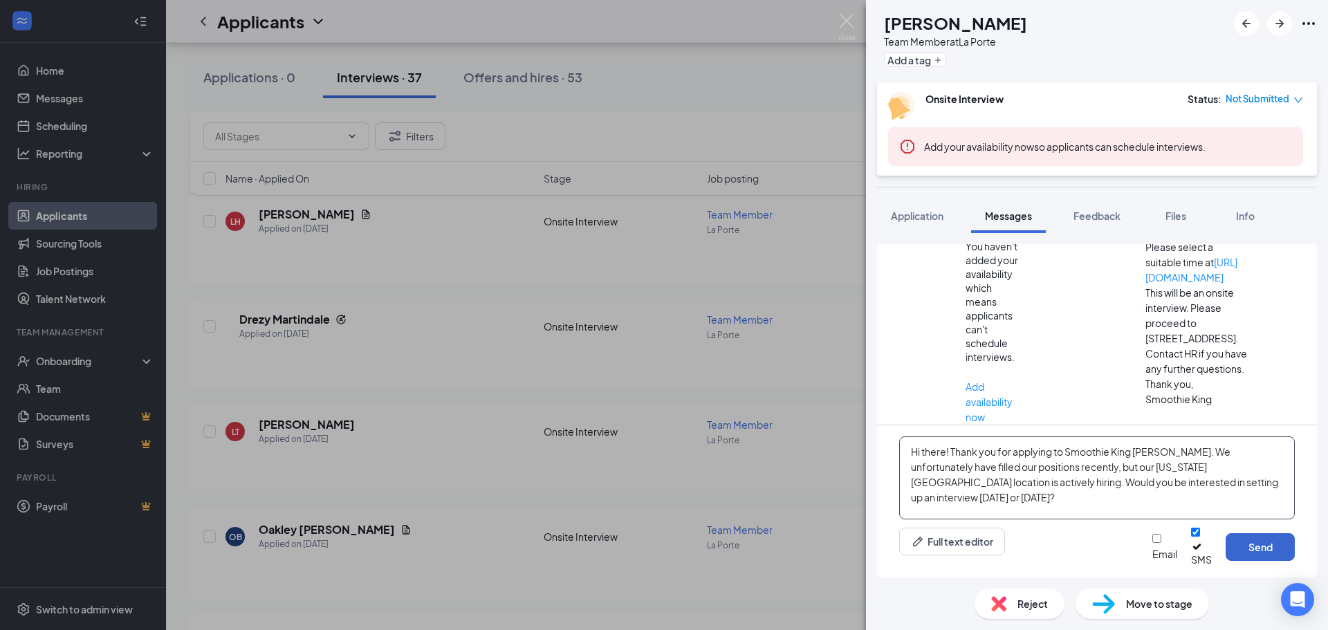
type textarea "Hi there! Thank you for applying to Smoothie King [PERSON_NAME]. We unfortunate…"
click at [1272, 556] on button "Send" at bounding box center [1260, 547] width 69 height 28
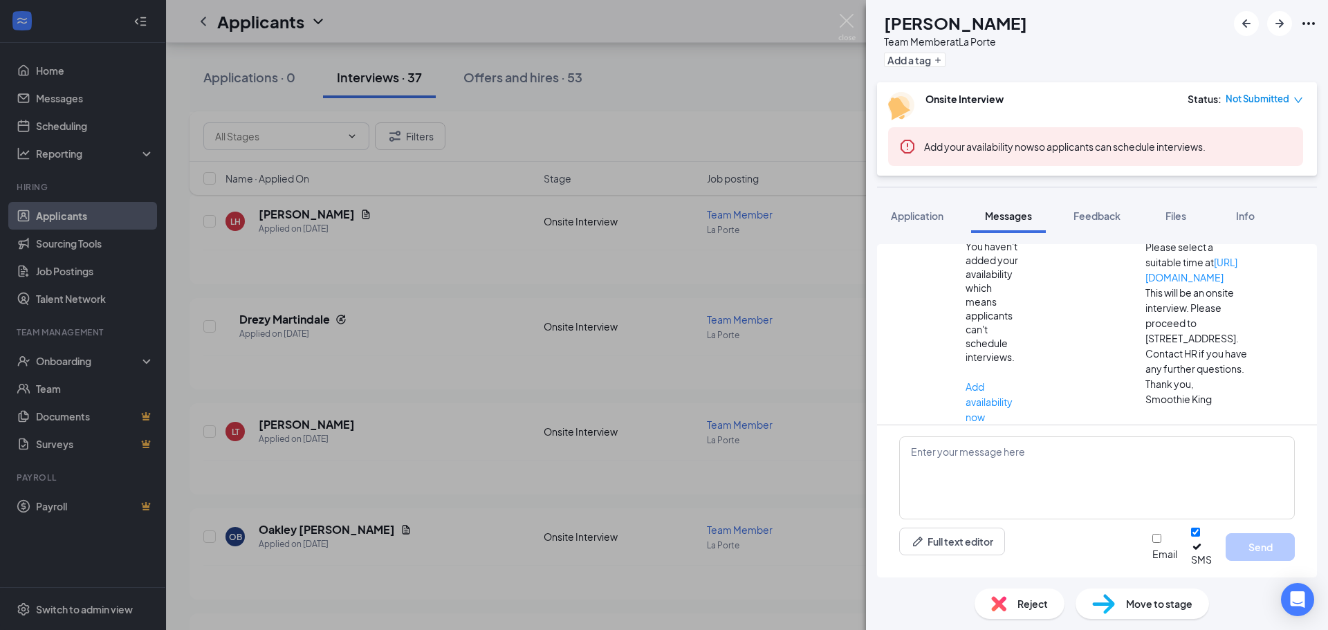
scroll to position [308, 0]
click at [851, 23] on img at bounding box center [847, 27] width 17 height 27
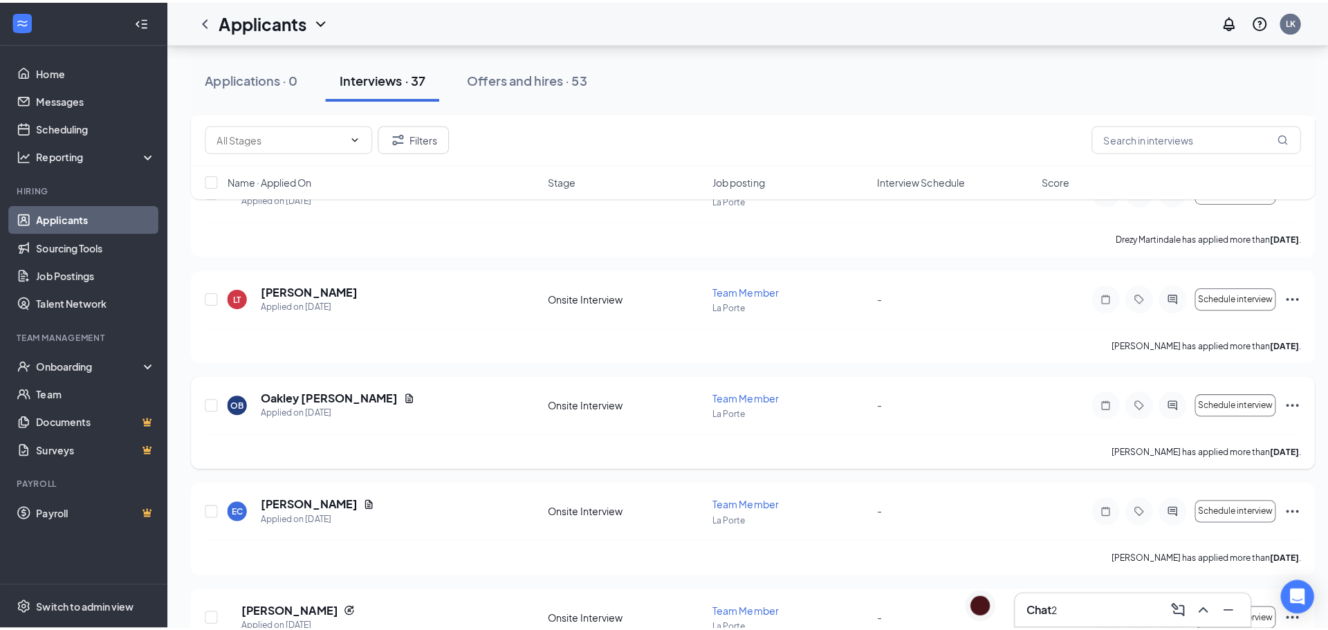
scroll to position [2837, 0]
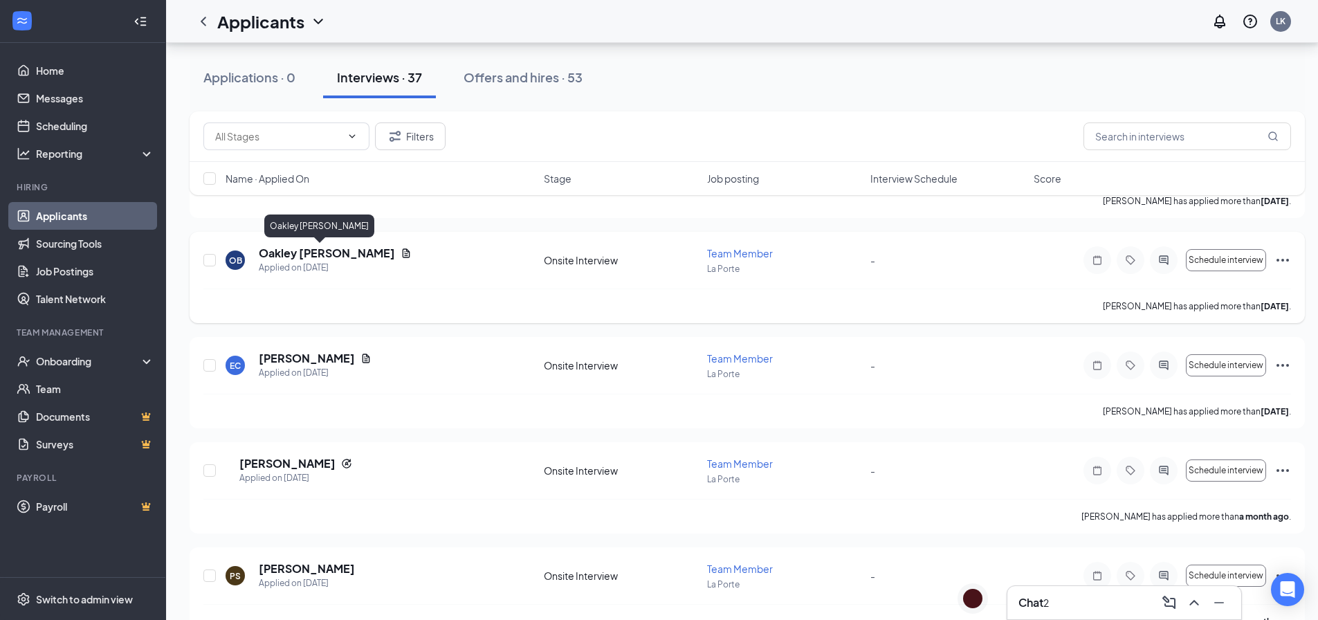
click at [310, 250] on h5 "Oakley [PERSON_NAME]" at bounding box center [327, 253] width 136 height 15
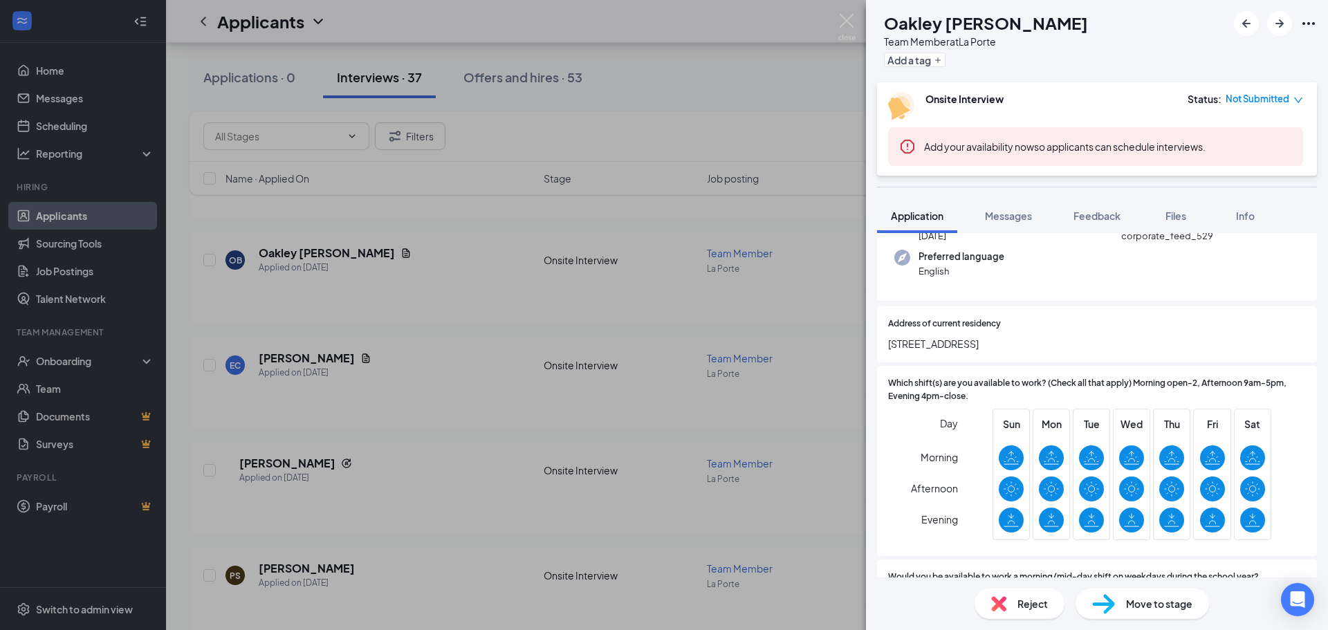
scroll to position [138, 0]
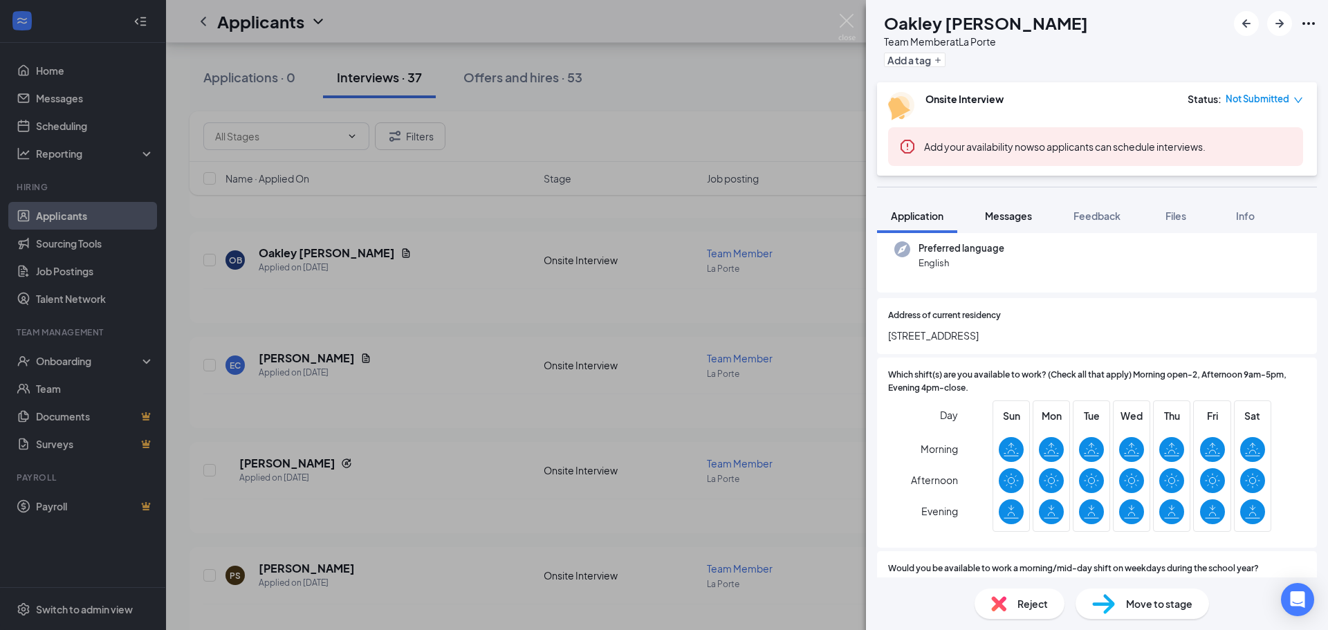
click at [1001, 207] on button "Messages" at bounding box center [1008, 216] width 75 height 35
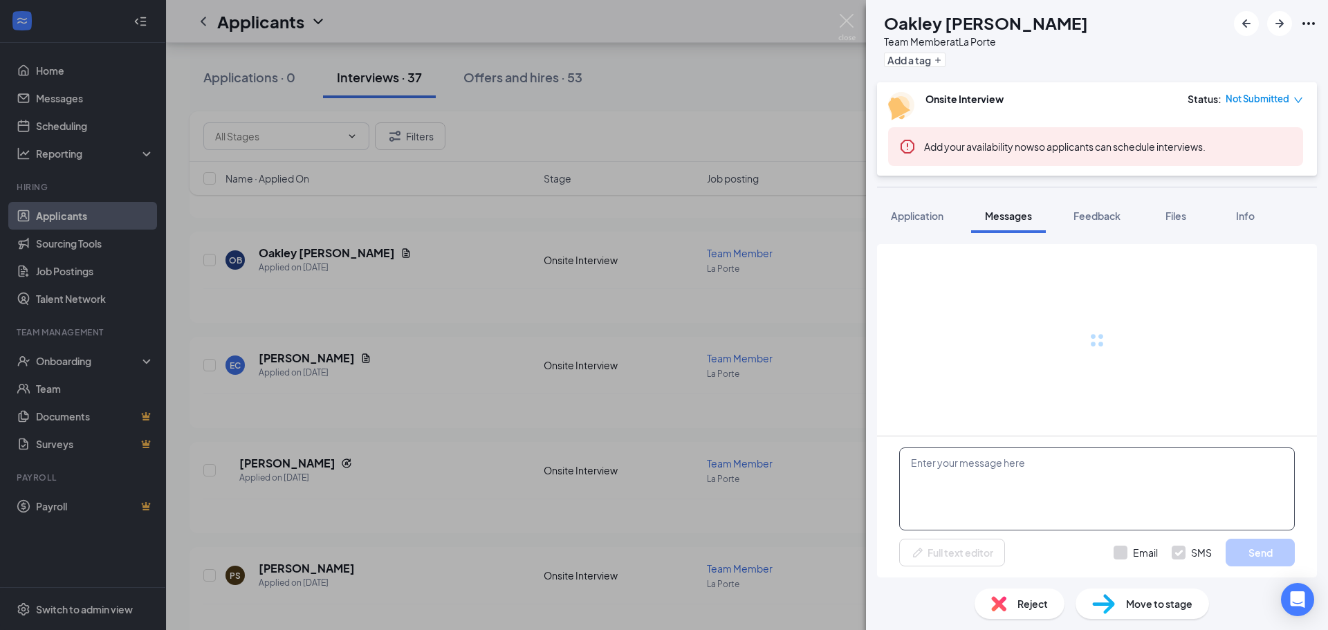
click at [1004, 468] on textarea at bounding box center [1097, 489] width 396 height 83
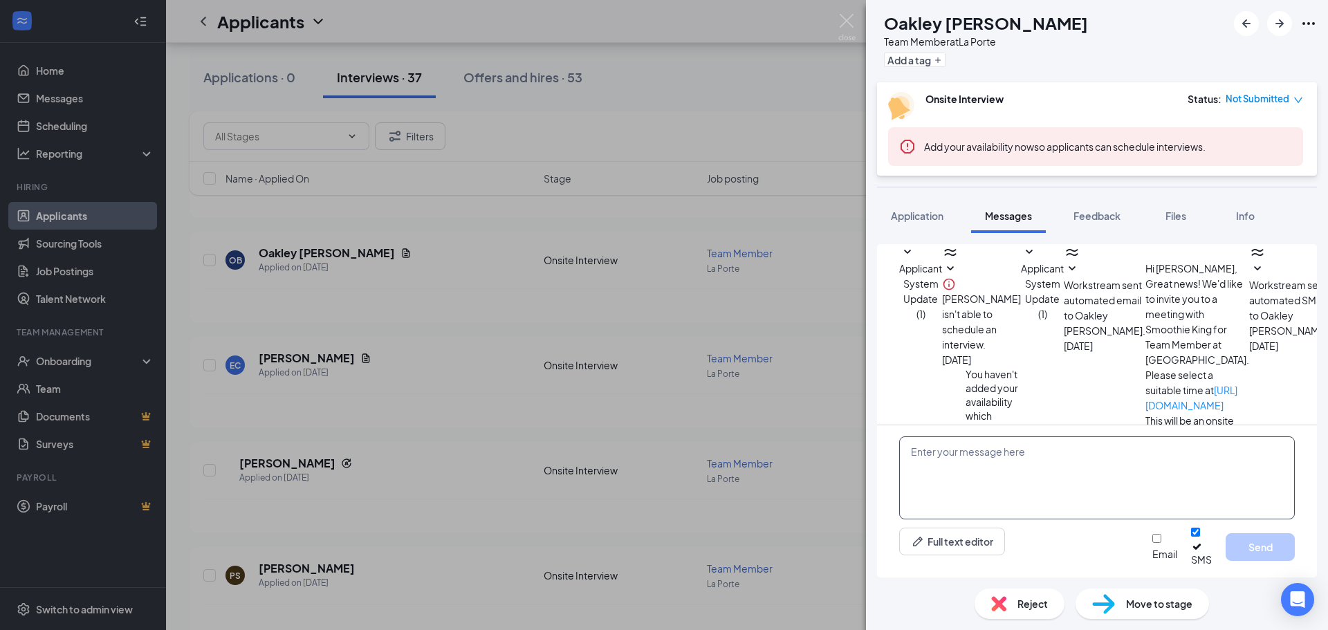
scroll to position [250, 0]
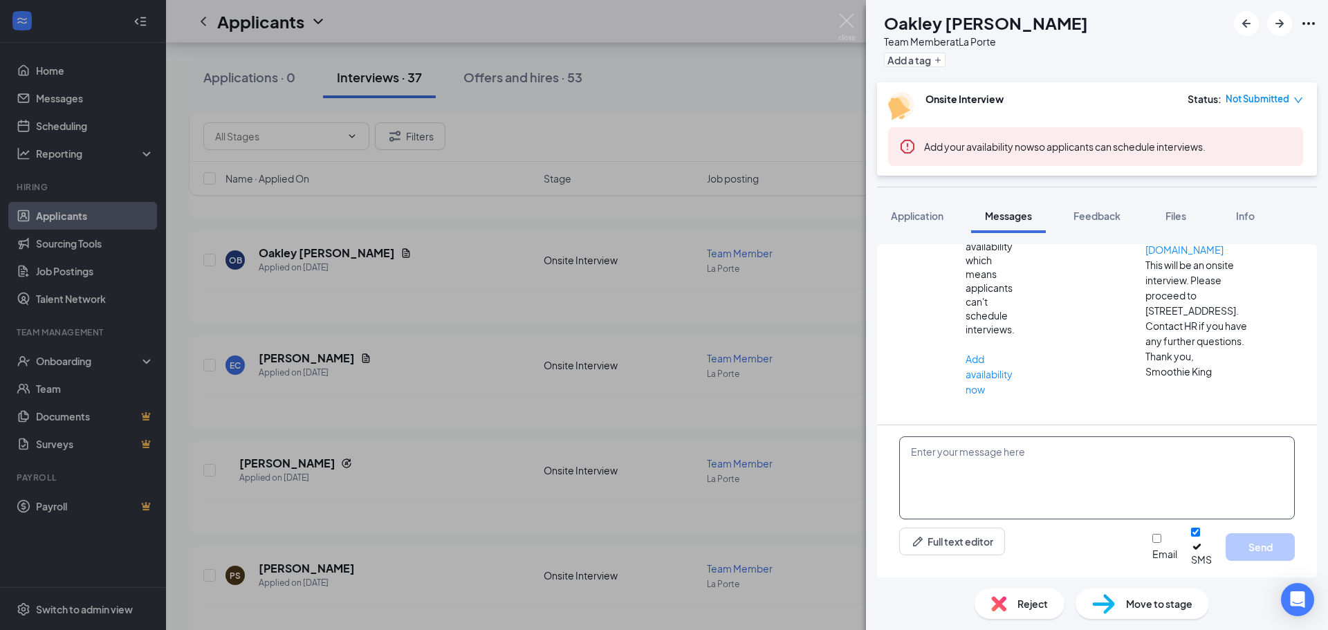
paste textarea "Hi there! Thank you for applying to Smoothie King [PERSON_NAME]. We unfortunate…"
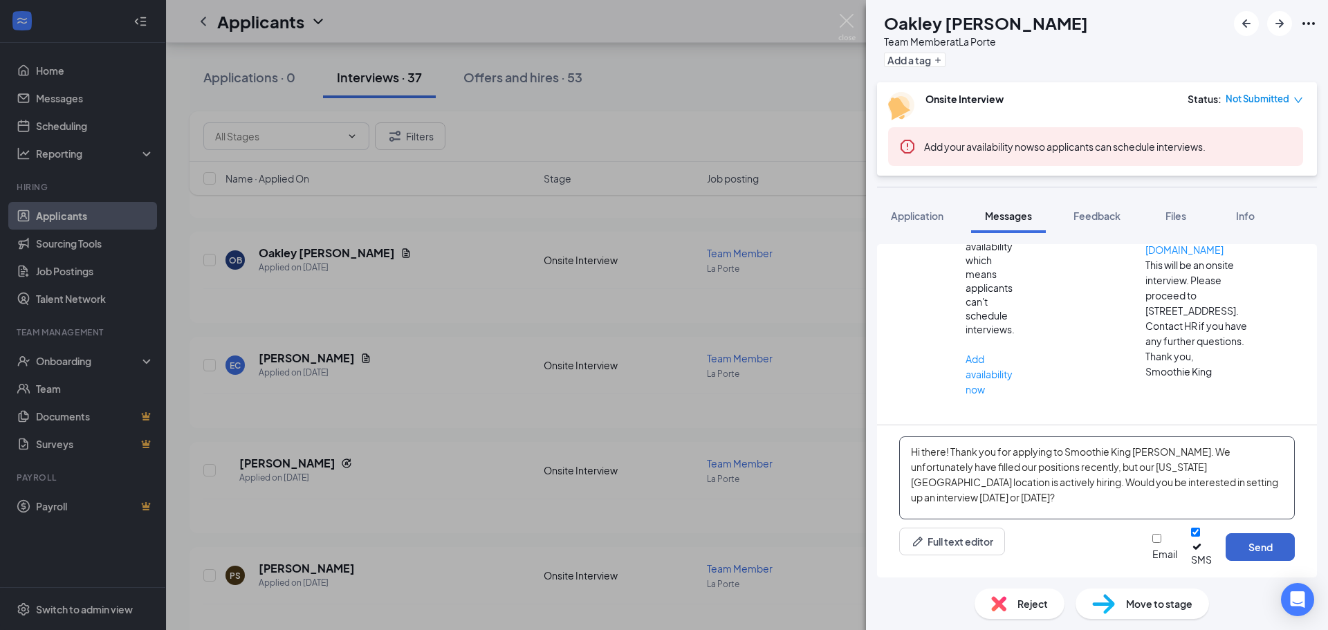
type textarea "Hi there! Thank you for applying to Smoothie King [PERSON_NAME]. We unfortunate…"
click at [1253, 561] on button "Send" at bounding box center [1260, 547] width 69 height 28
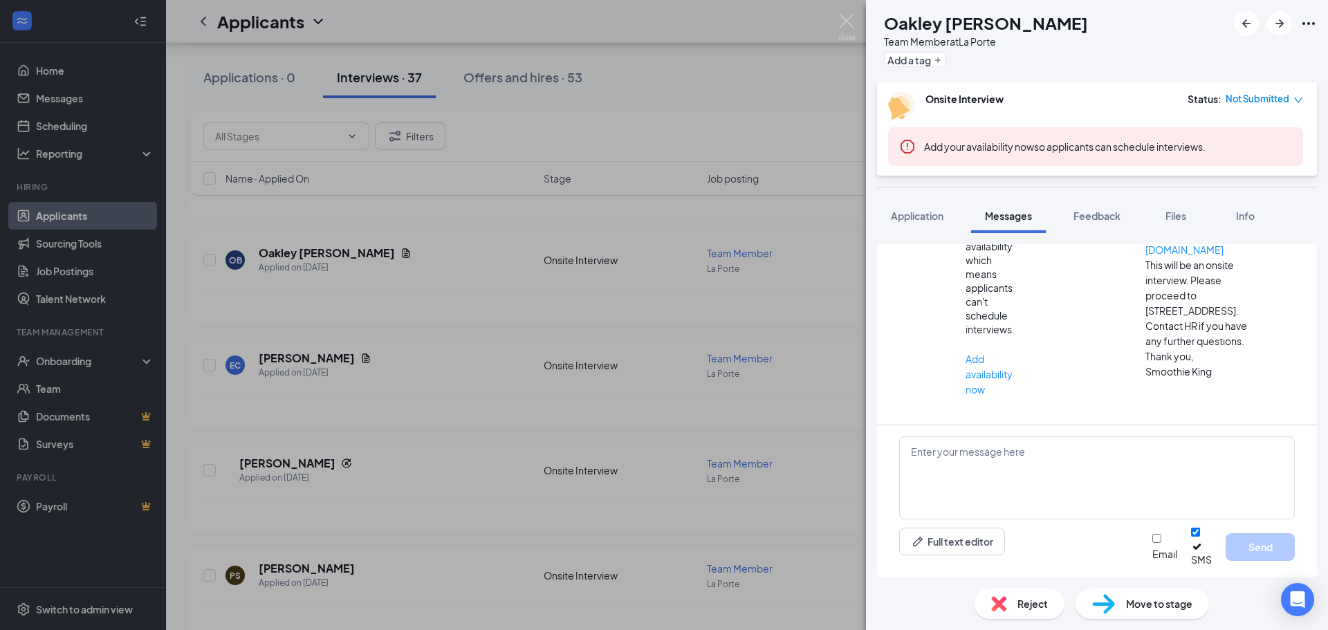
scroll to position [399, 0]
click at [841, 24] on img at bounding box center [847, 27] width 17 height 27
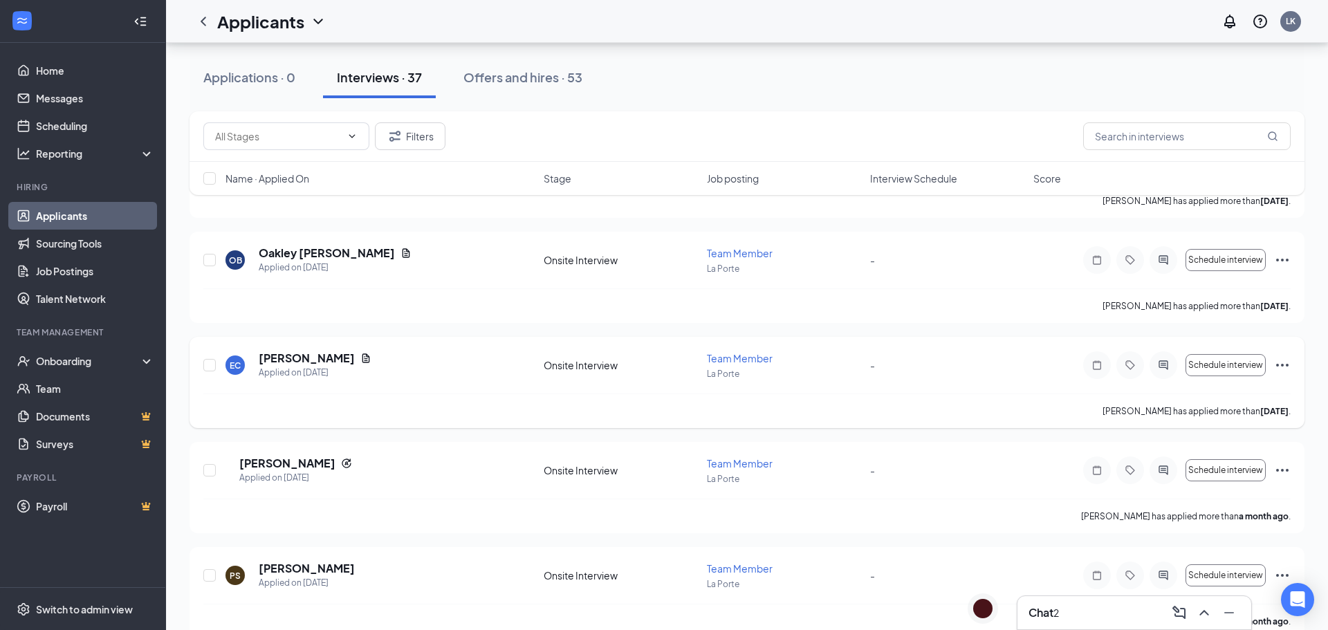
click at [315, 356] on h5 "[PERSON_NAME]" at bounding box center [307, 358] width 96 height 15
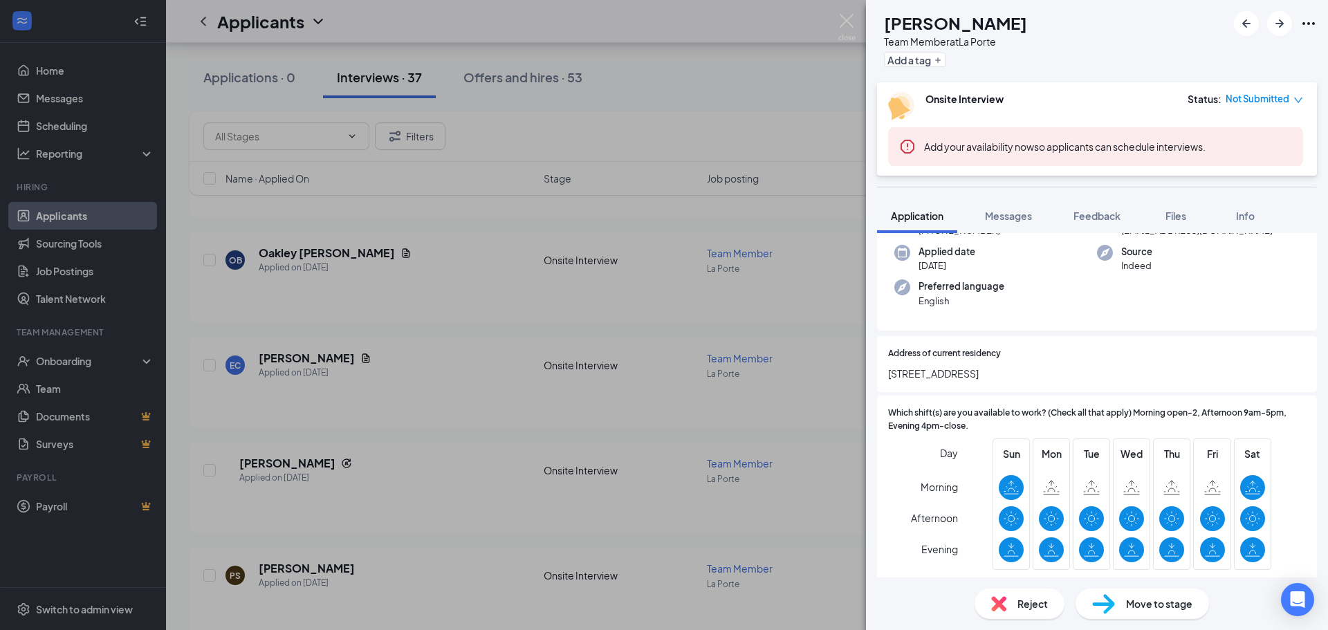
scroll to position [138, 0]
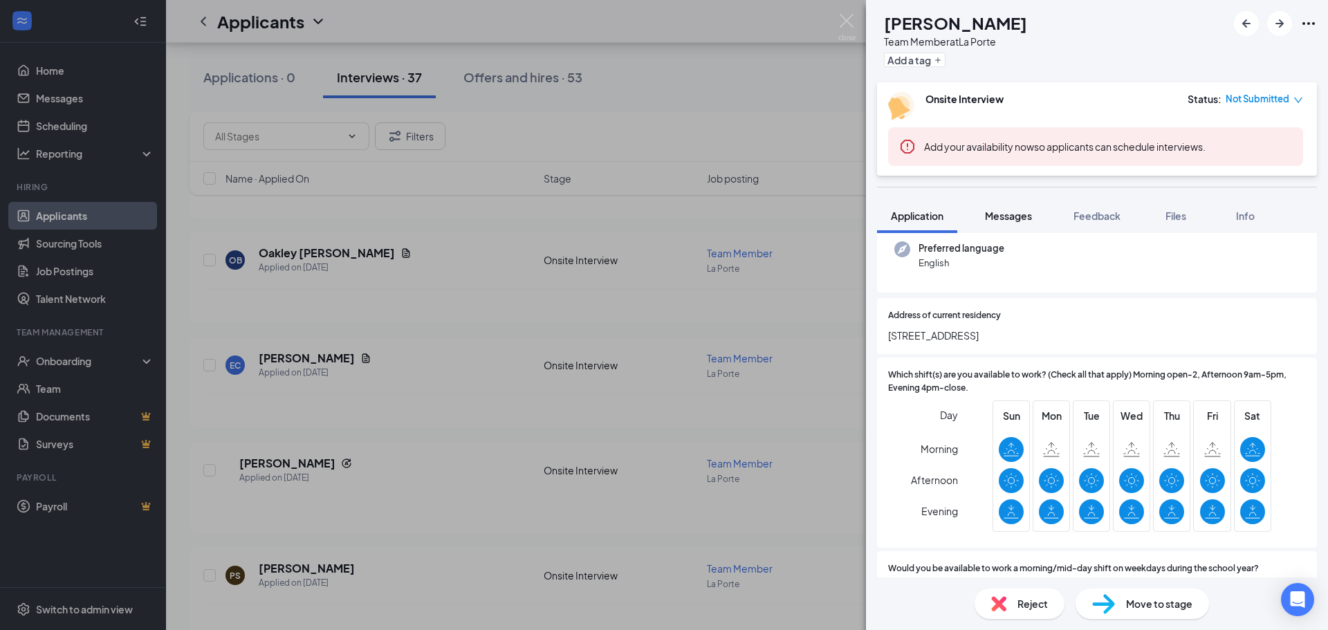
click at [1005, 221] on span "Messages" at bounding box center [1008, 216] width 47 height 12
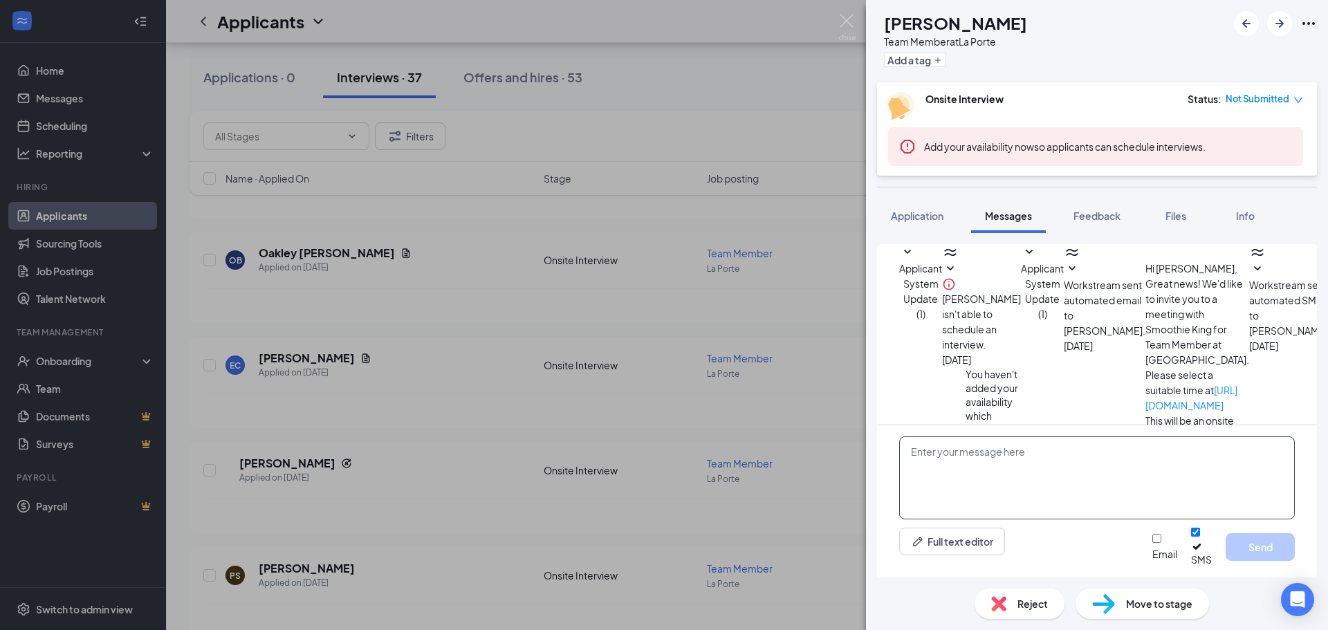
click at [987, 449] on textarea at bounding box center [1097, 478] width 396 height 83
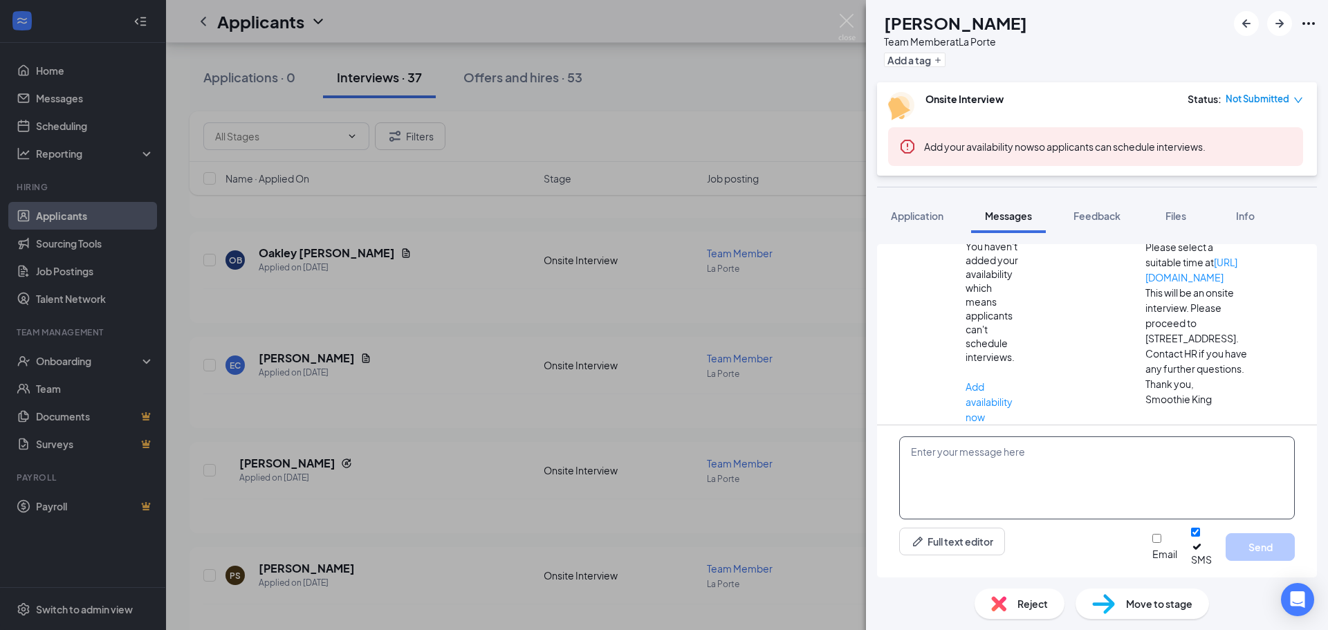
scroll to position [174, 0]
paste textarea "Hi there! Thank you for applying to Smoothie King [PERSON_NAME]. We unfortunate…"
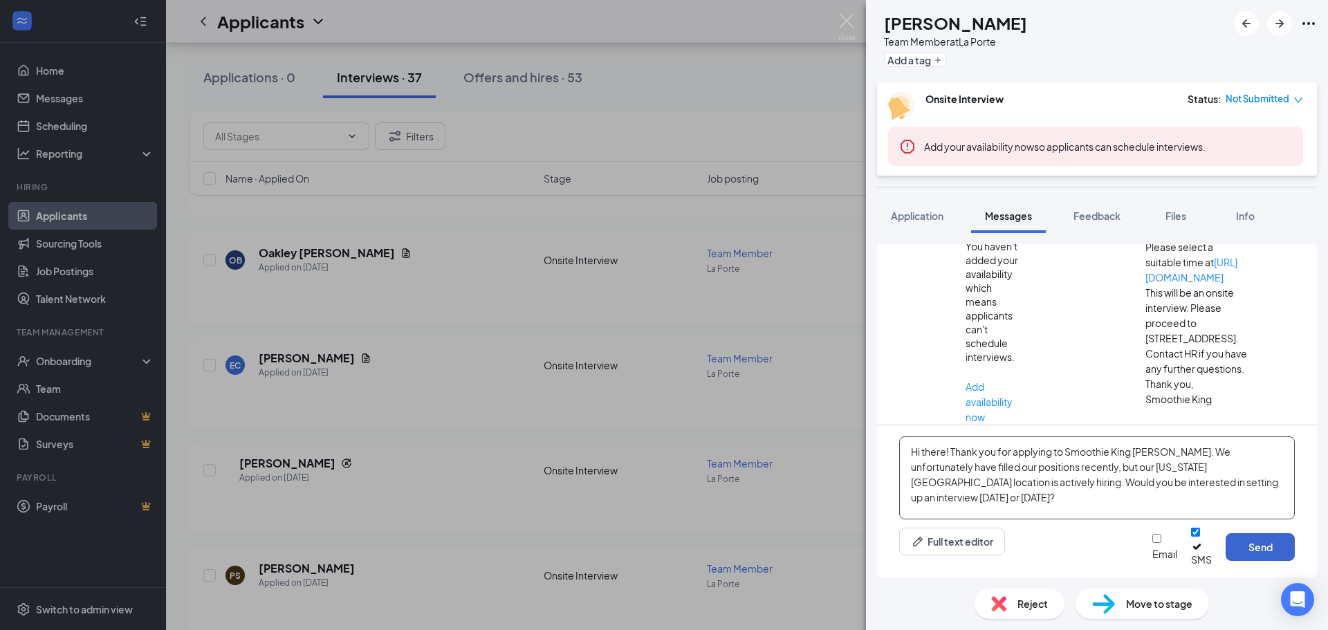
type textarea "Hi there! Thank you for applying to Smoothie King [PERSON_NAME]. We unfortunate…"
click at [1270, 554] on button "Send" at bounding box center [1260, 547] width 69 height 28
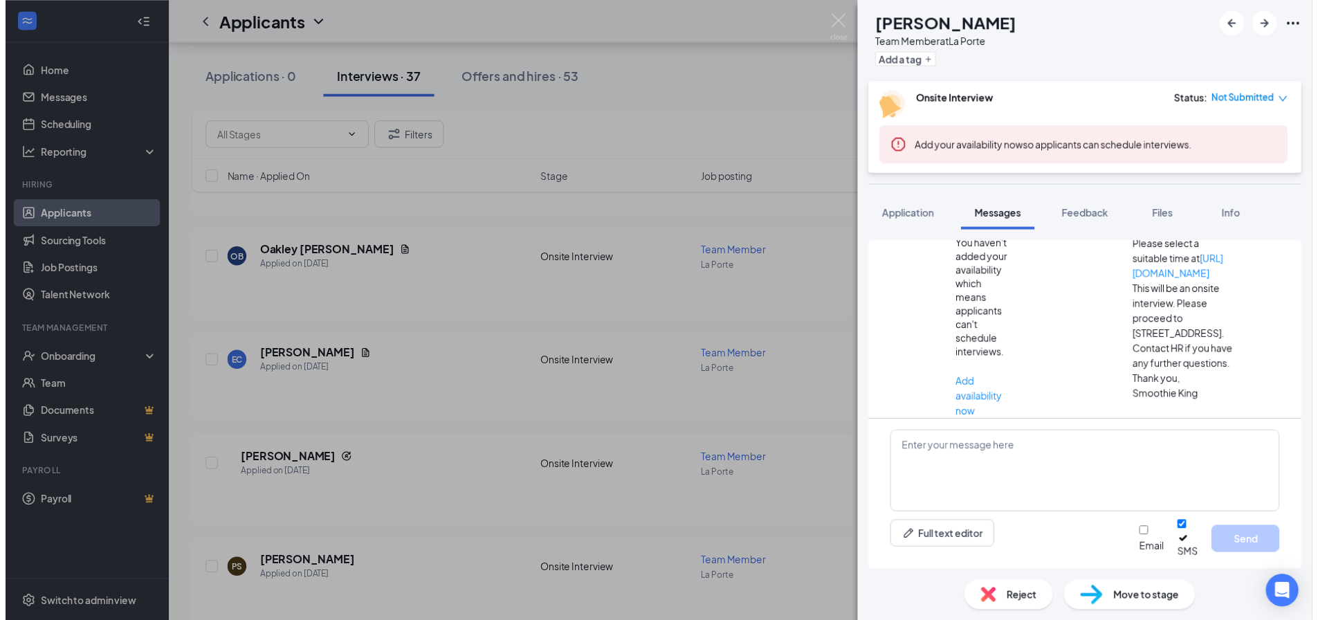
scroll to position [323, 0]
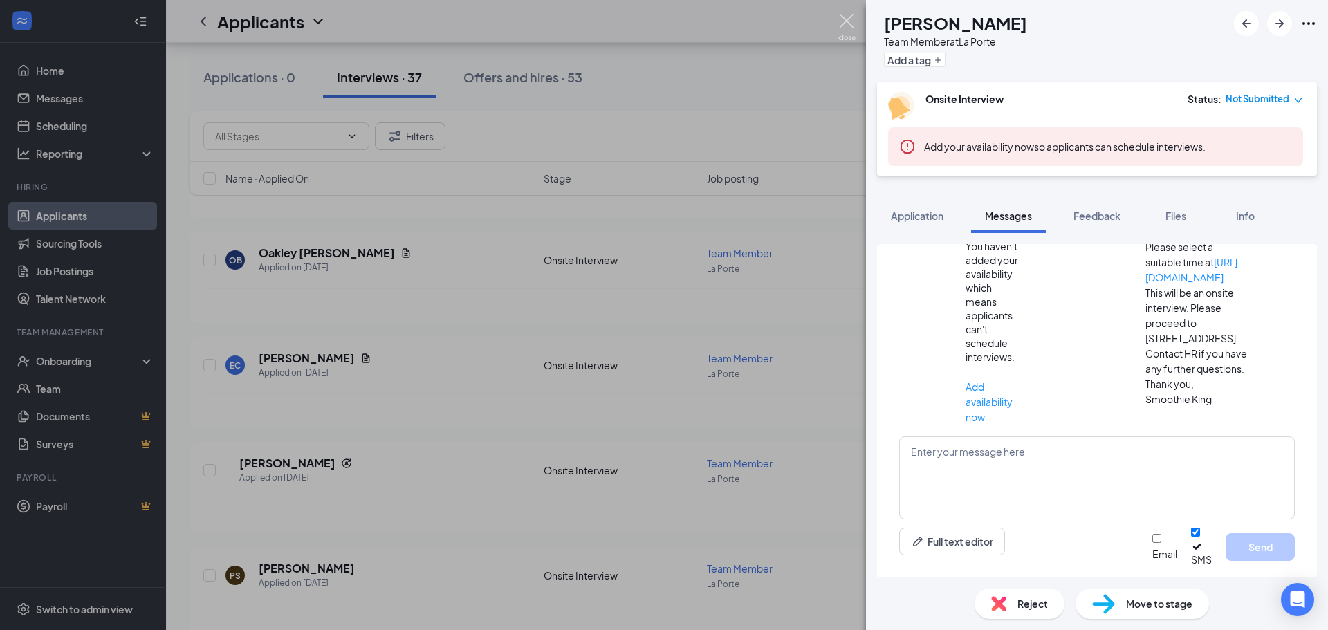
click at [852, 28] on img at bounding box center [847, 27] width 17 height 27
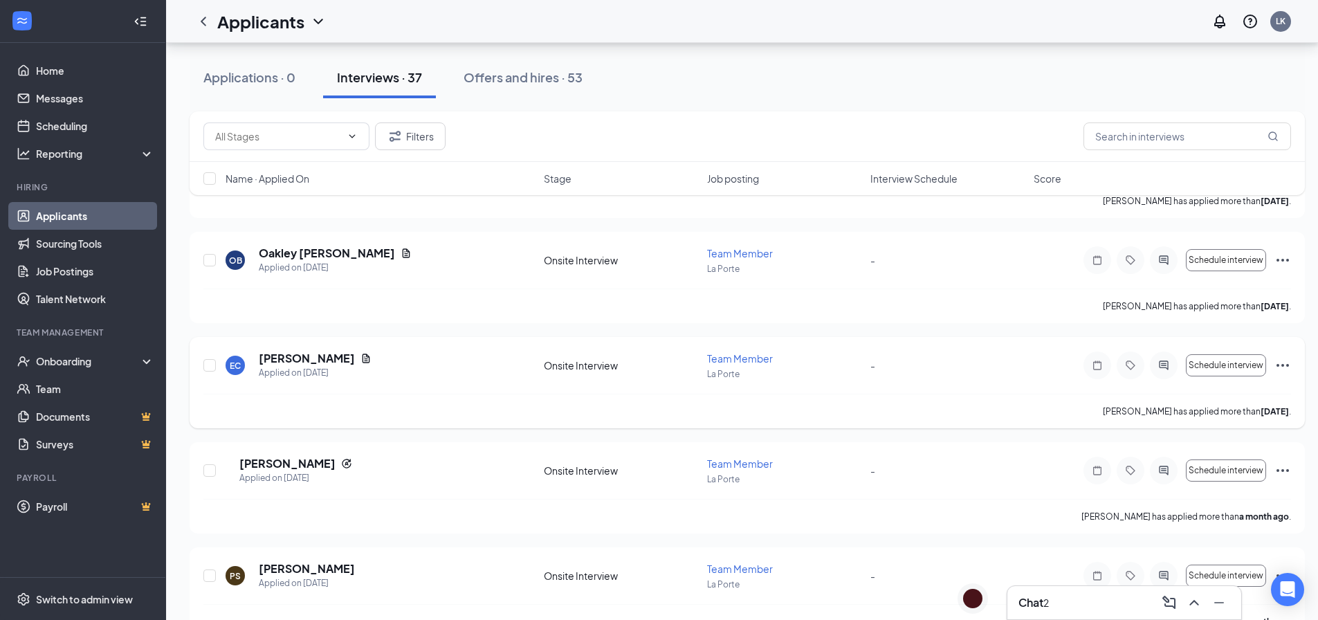
scroll to position [2872, 0]
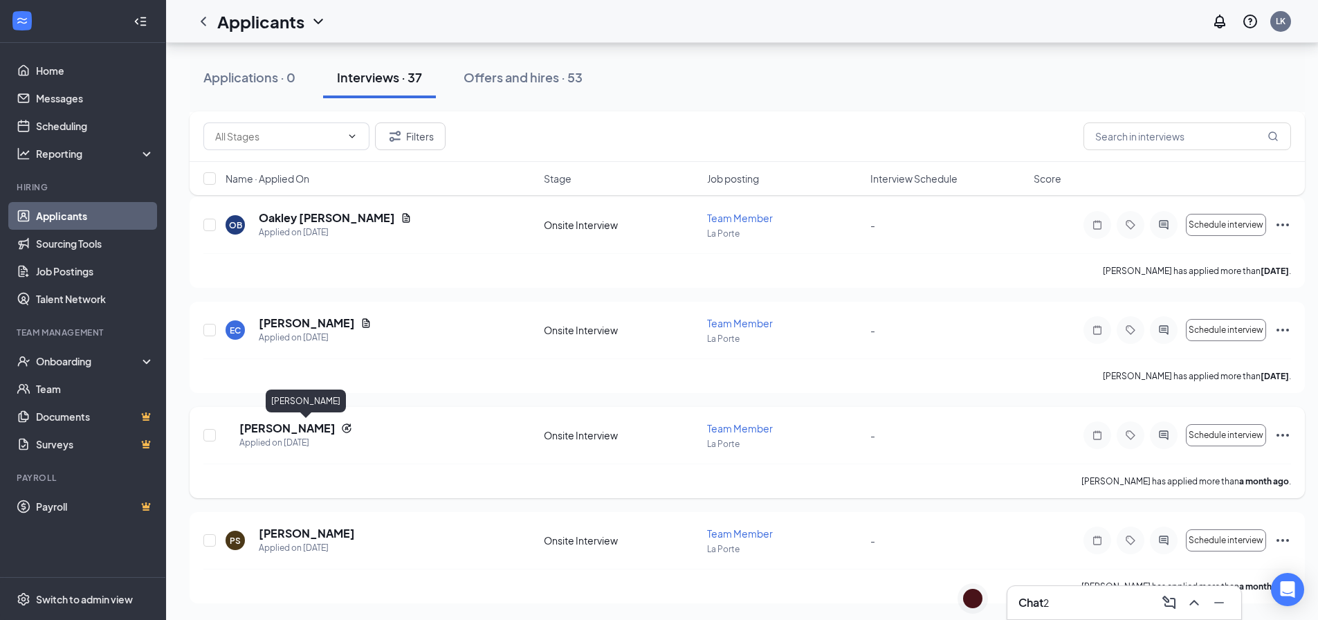
click at [322, 426] on h5 "[PERSON_NAME]" at bounding box center [287, 428] width 96 height 15
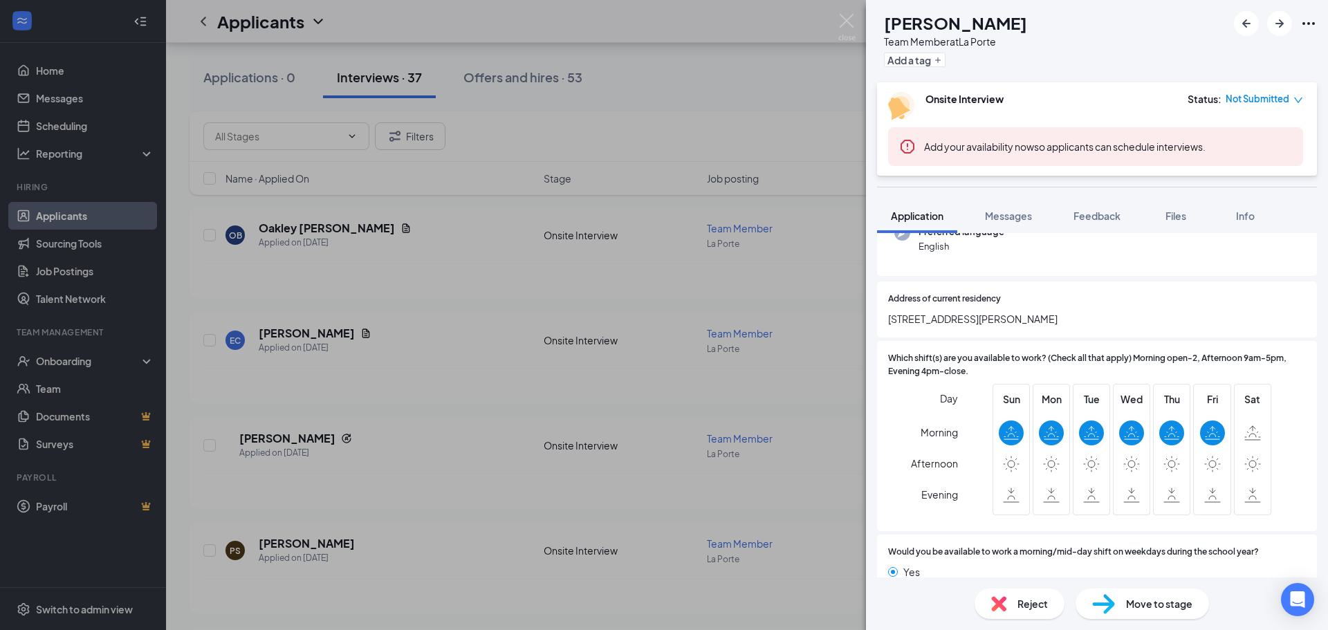
scroll to position [208, 0]
click at [1012, 223] on button "Messages" at bounding box center [1008, 216] width 75 height 35
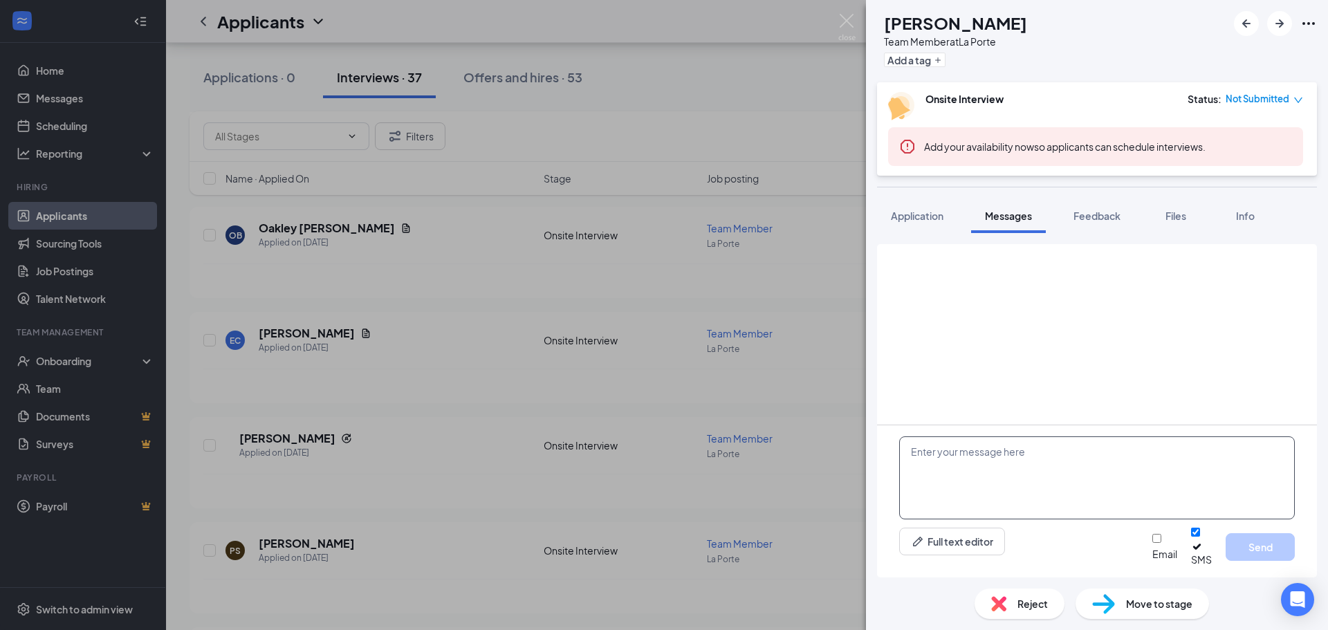
click at [996, 479] on textarea at bounding box center [1097, 478] width 396 height 83
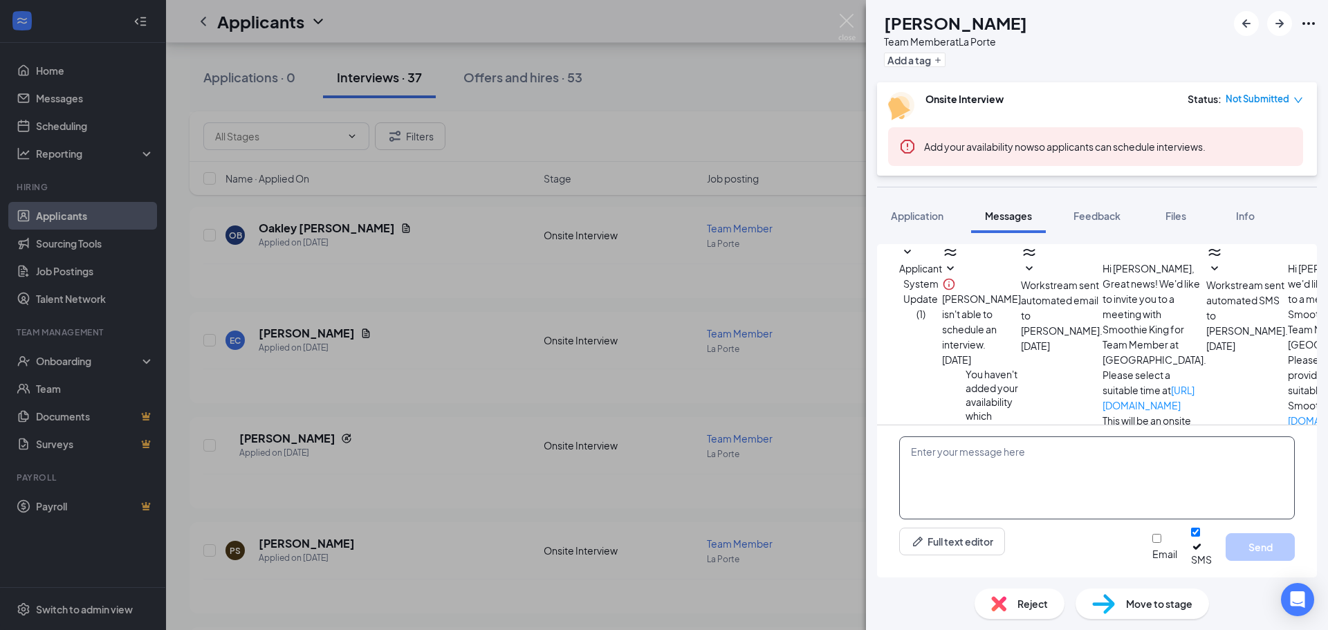
scroll to position [84, 0]
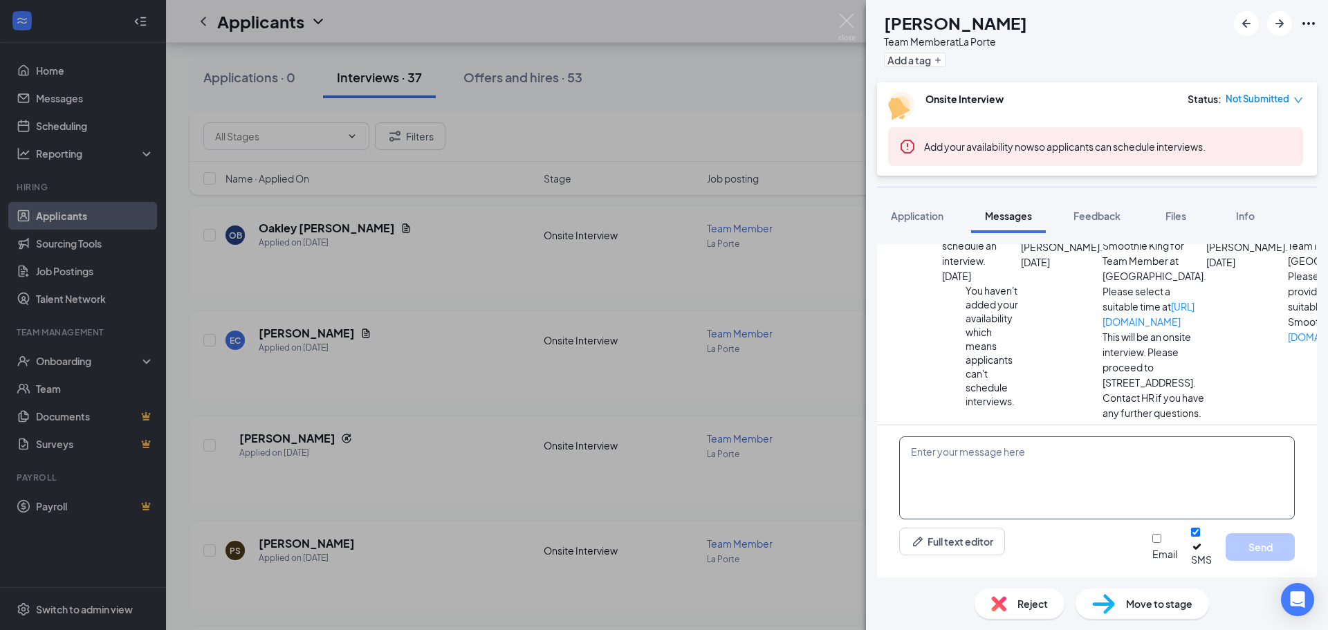
paste textarea "Hi there! Thank you for applying to Smoothie King [PERSON_NAME]. We unfortunate…"
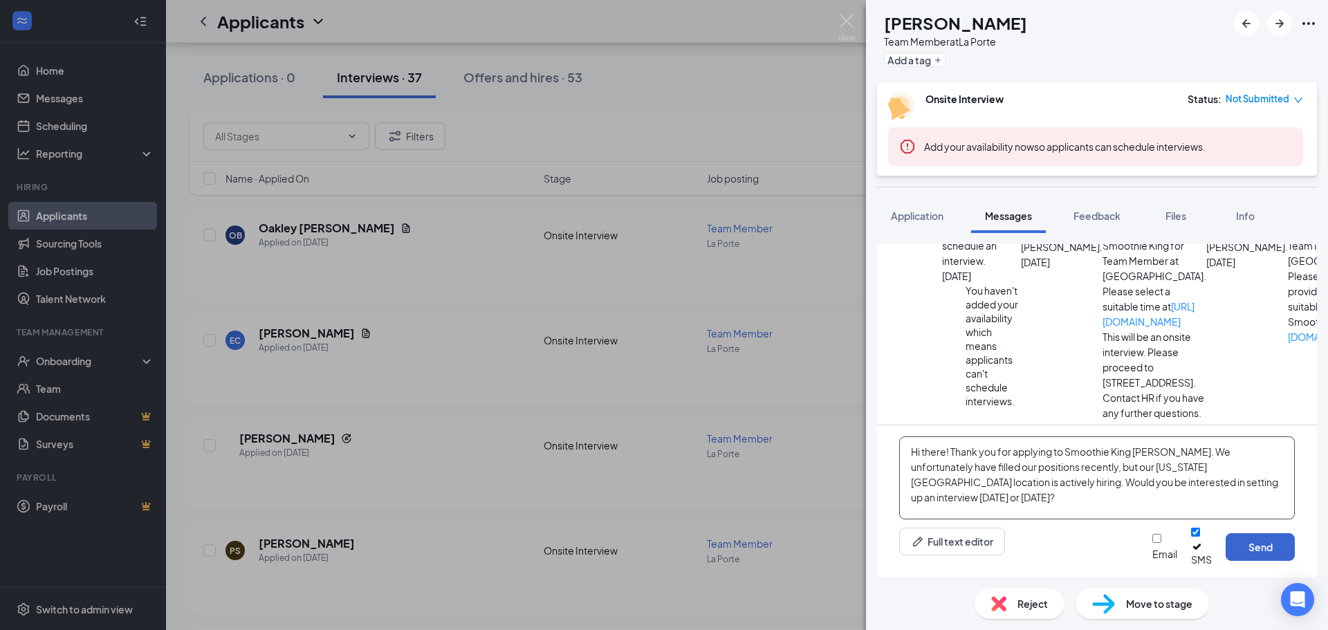
type textarea "Hi there! Thank you for applying to Smoothie King [PERSON_NAME]. We unfortunate…"
click at [1261, 558] on button "Send" at bounding box center [1260, 547] width 69 height 28
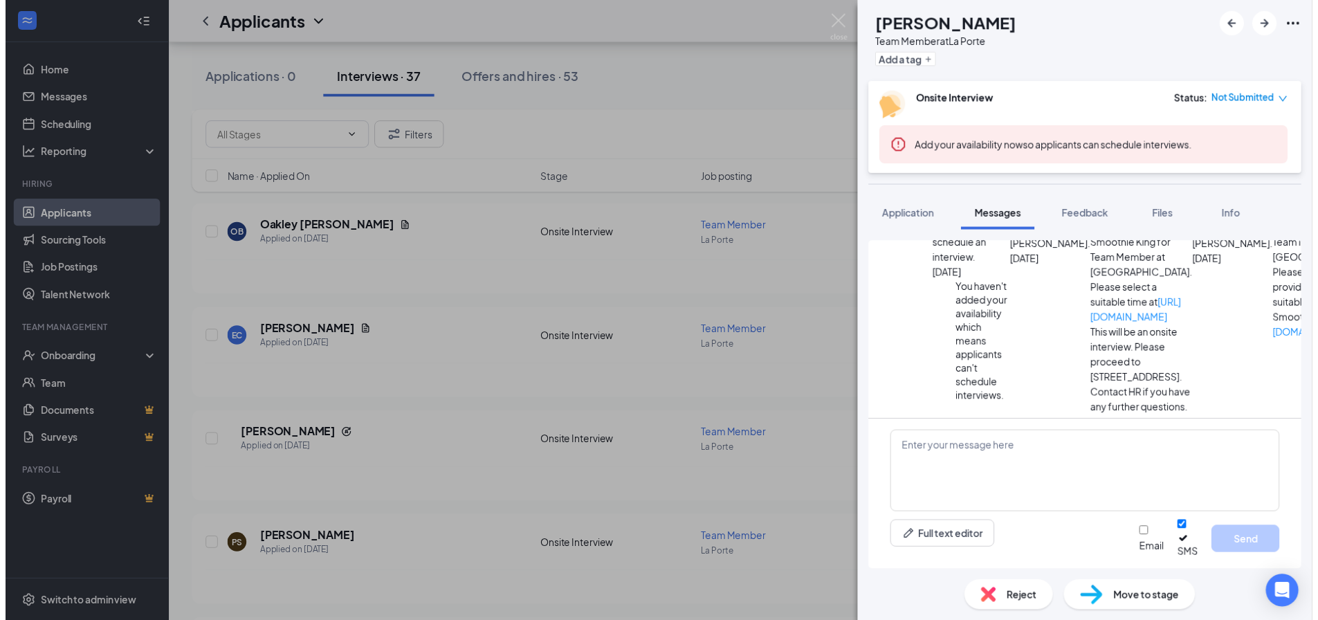
scroll to position [233, 0]
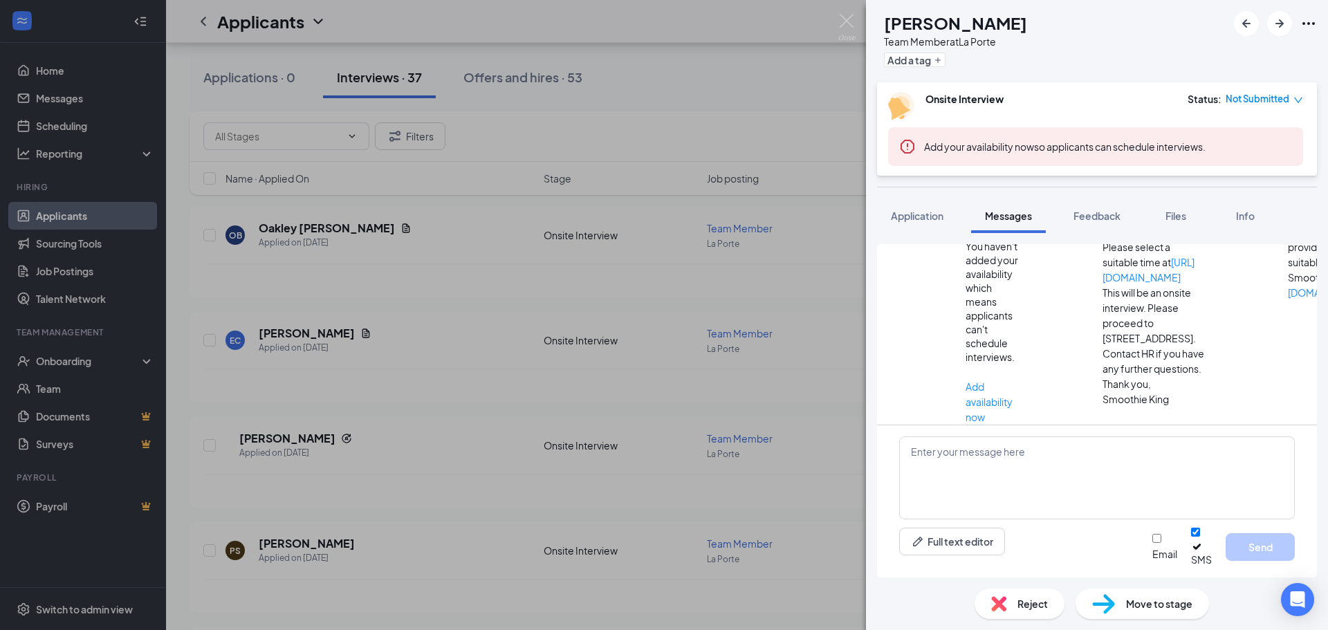
click at [847, 22] on img at bounding box center [847, 27] width 17 height 27
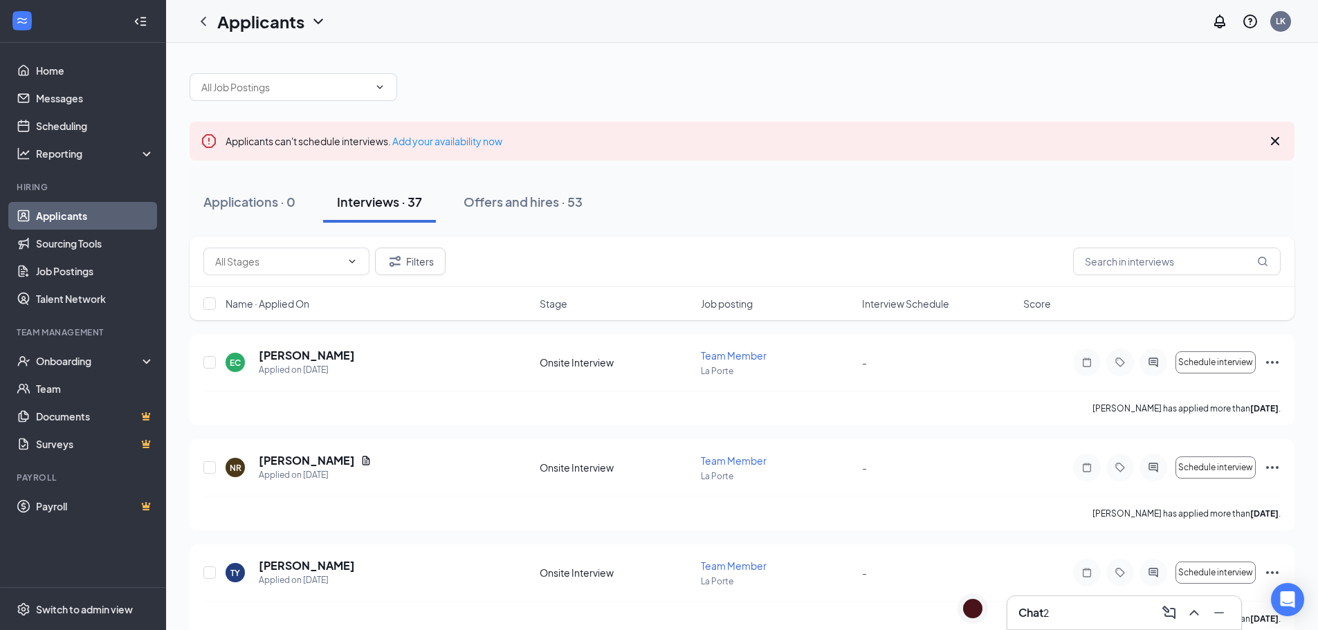
click at [1076, 608] on div "Chat 2" at bounding box center [1124, 613] width 212 height 22
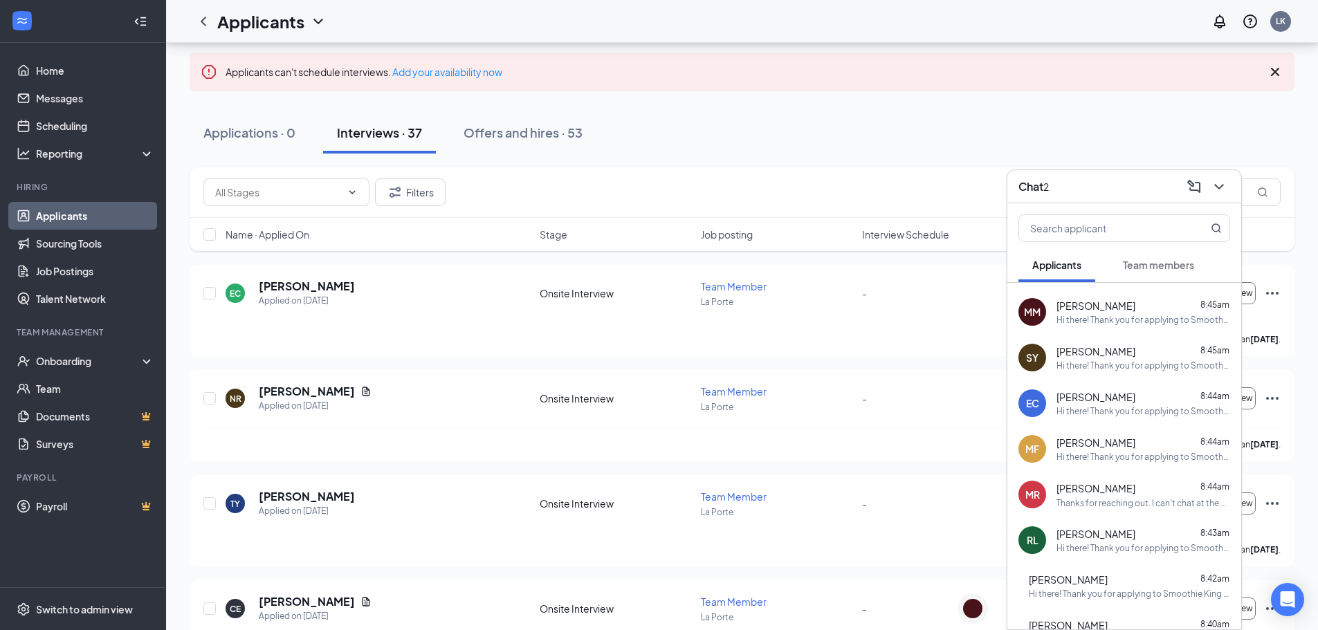
scroll to position [864, 0]
click at [1164, 430] on div "MR Monica Real 8:44am Thanks for reaching out. I can't chat at the moment but I…" at bounding box center [1124, 446] width 234 height 46
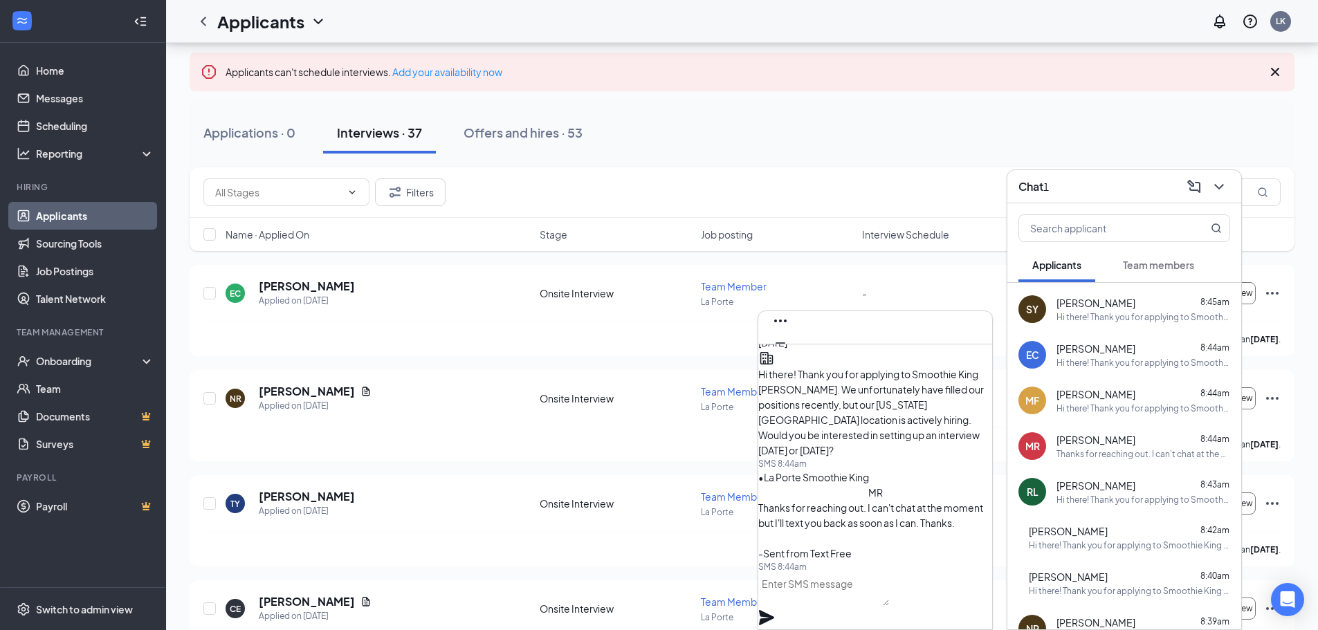
click at [789, 335] on icon "Minimize" at bounding box center [780, 343] width 17 height 17
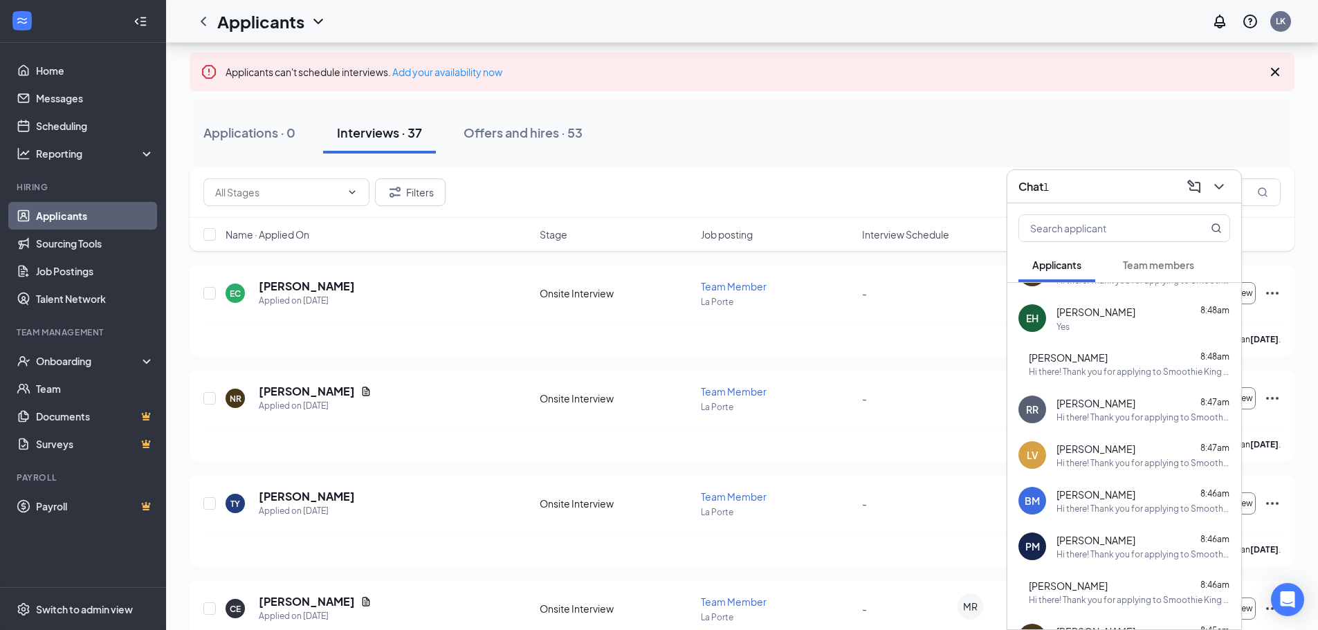
scroll to position [360, 0]
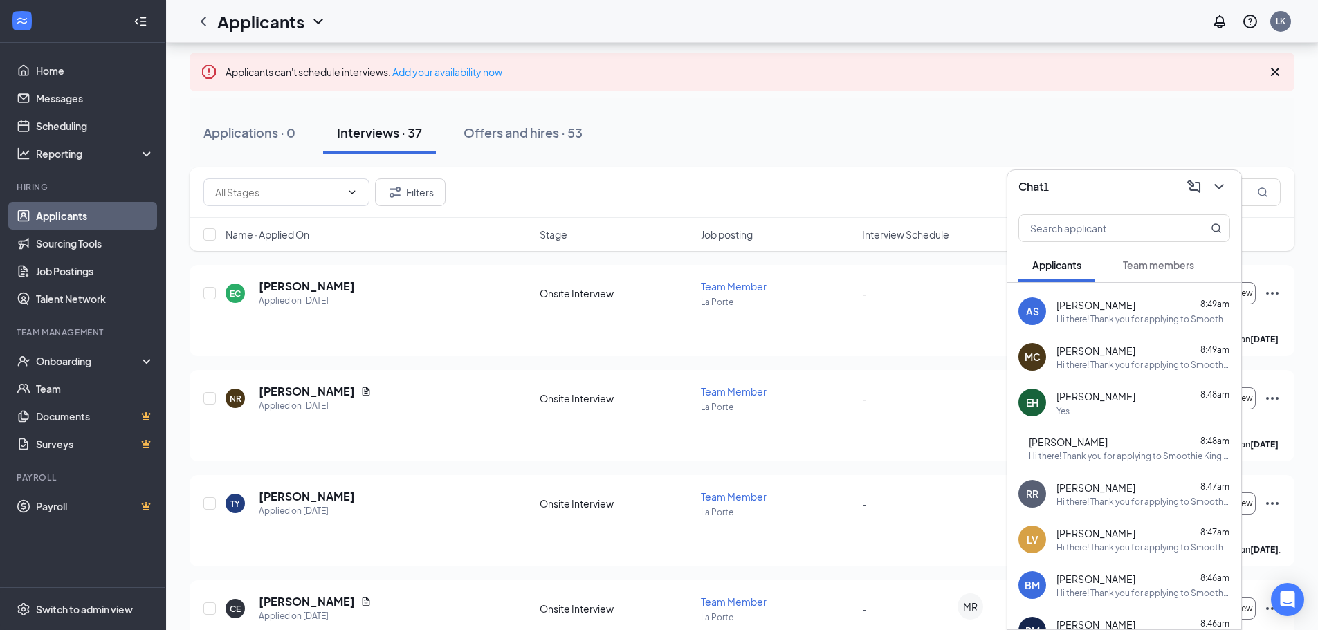
click at [1120, 414] on div "Yes" at bounding box center [1144, 411] width 174 height 12
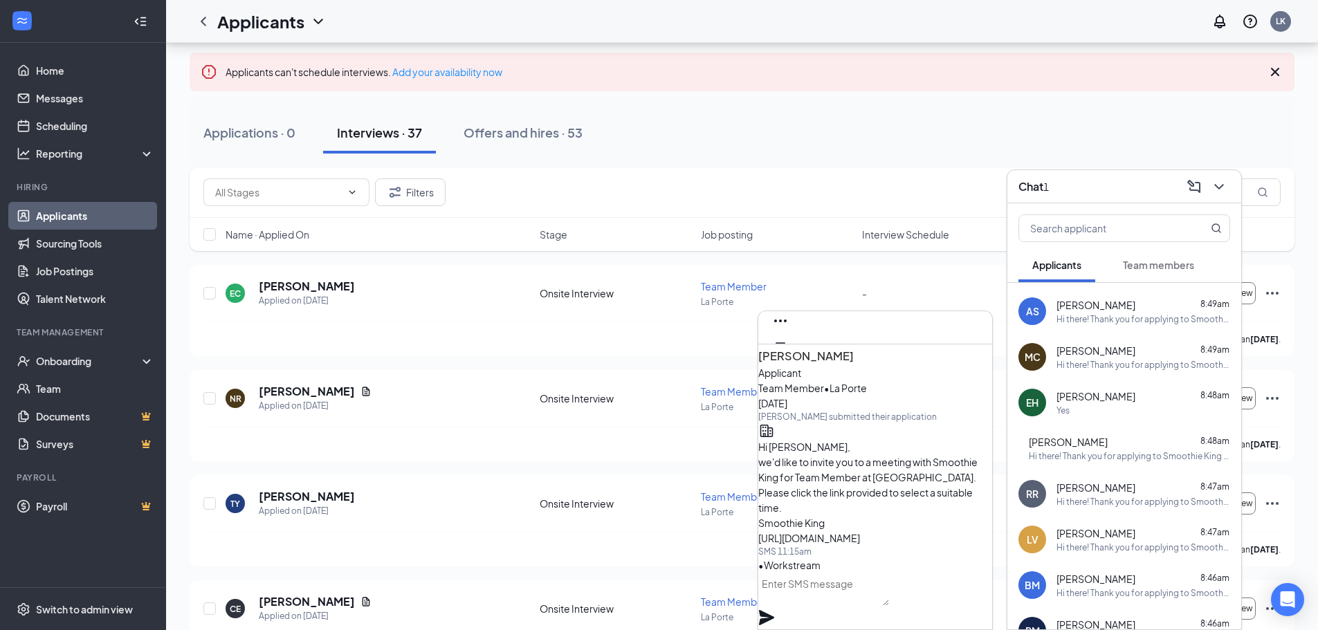
scroll to position [0, 0]
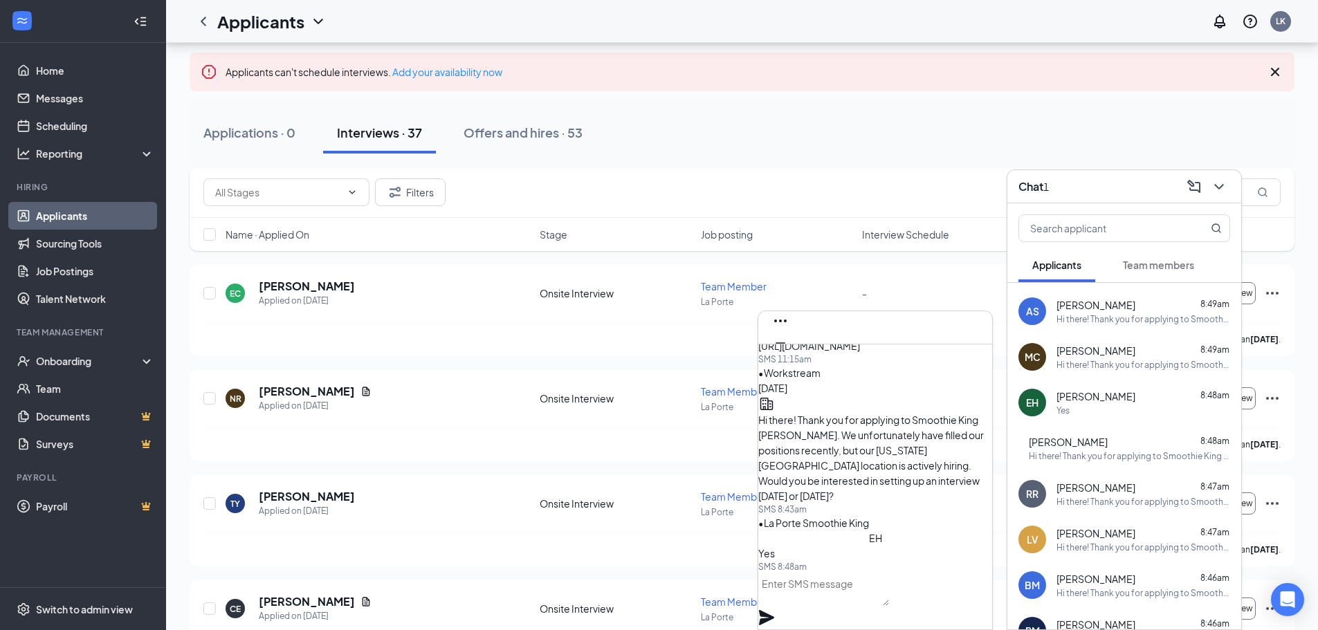
click at [882, 603] on textarea at bounding box center [823, 589] width 131 height 33
type textarea "Perfect would [DATE]"
click at [807, 309] on span "Emyah Haynes" at bounding box center [825, 302] width 112 height 12
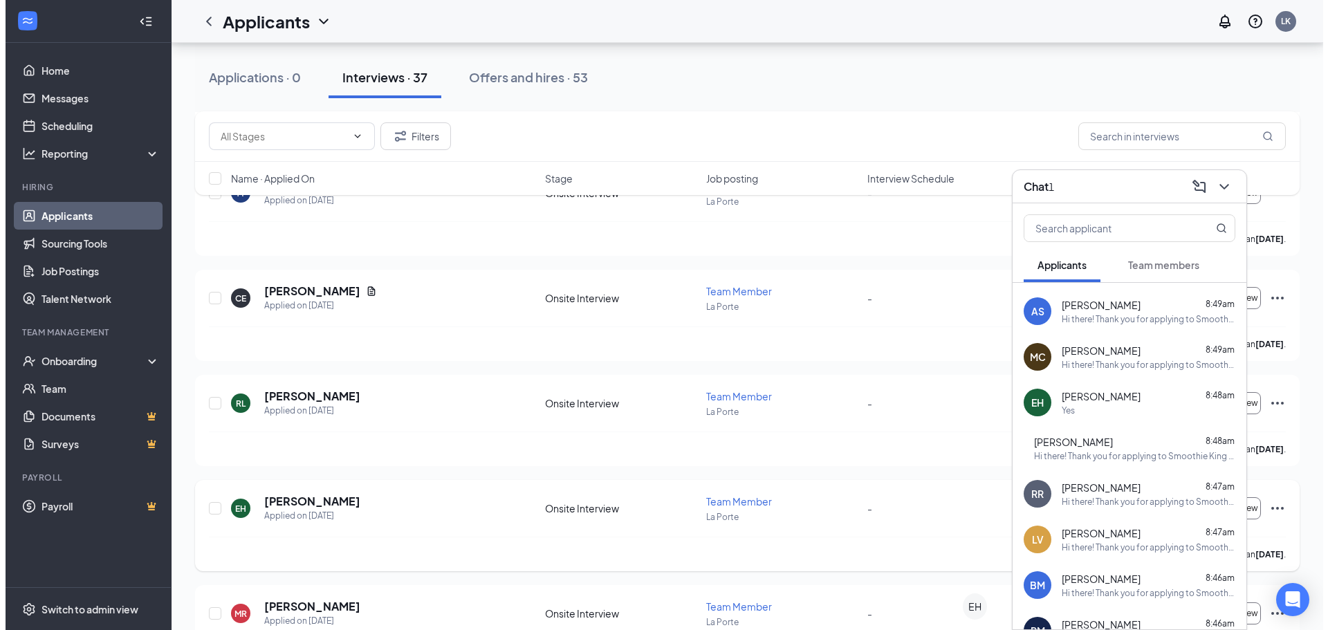
scroll to position [346, 0]
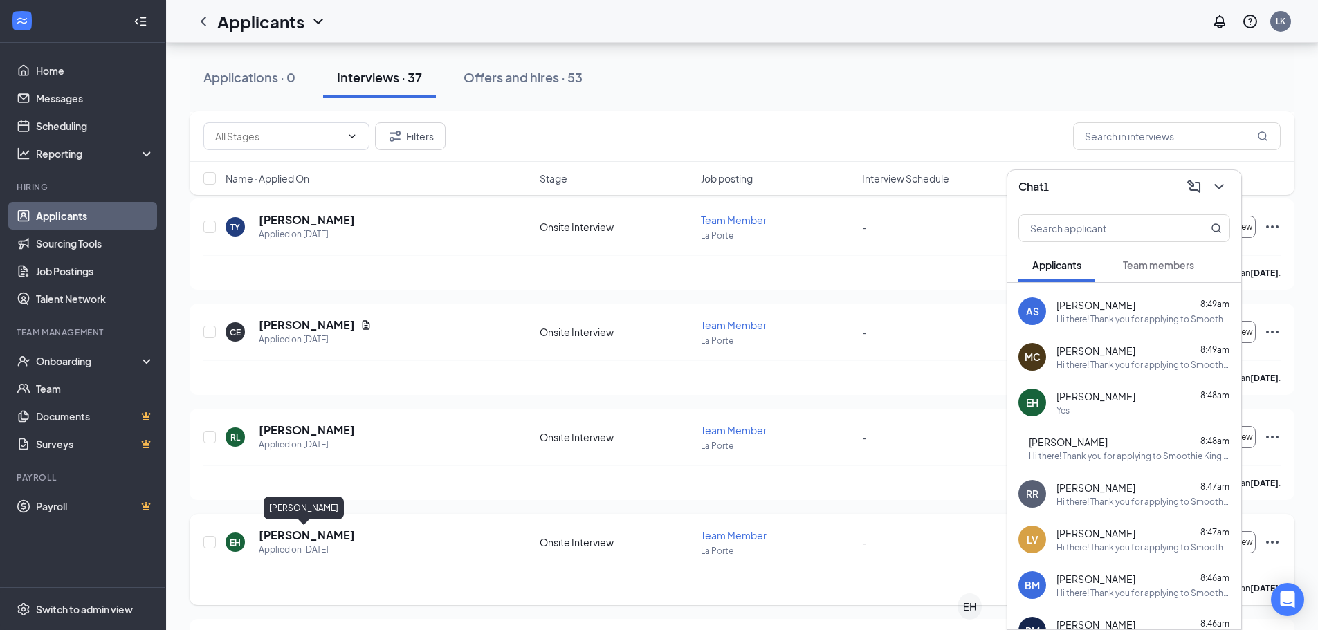
click at [294, 537] on h5 "[PERSON_NAME]" at bounding box center [307, 535] width 96 height 15
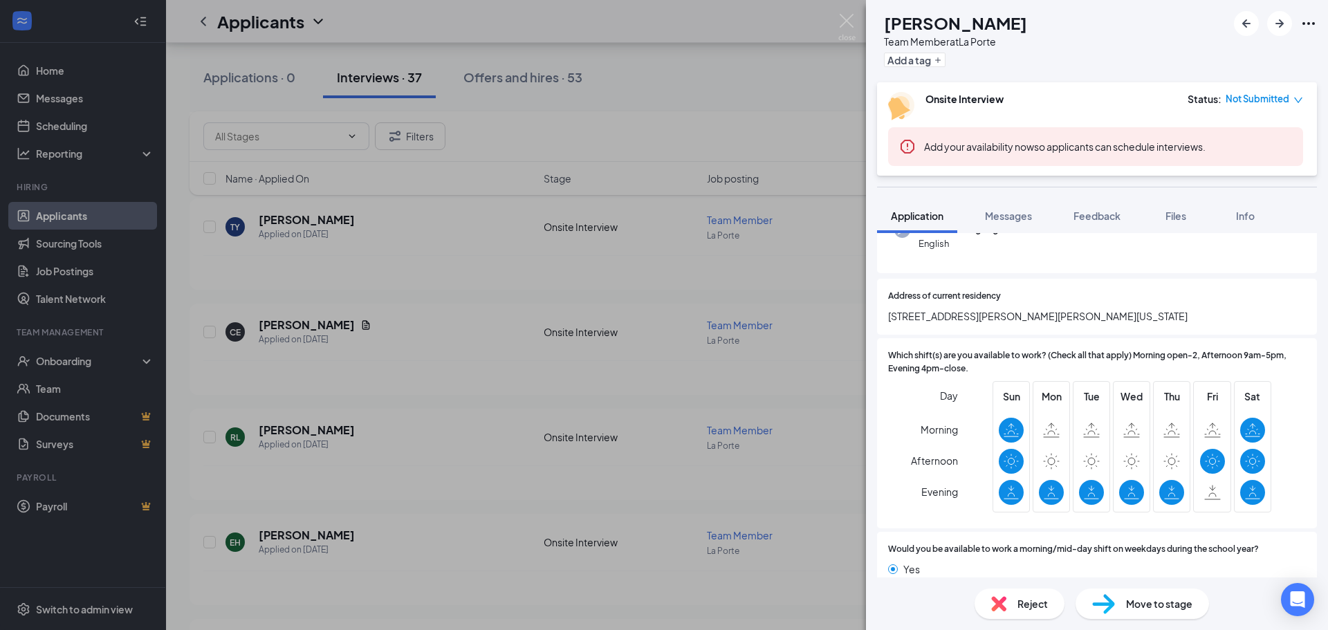
scroll to position [484, 0]
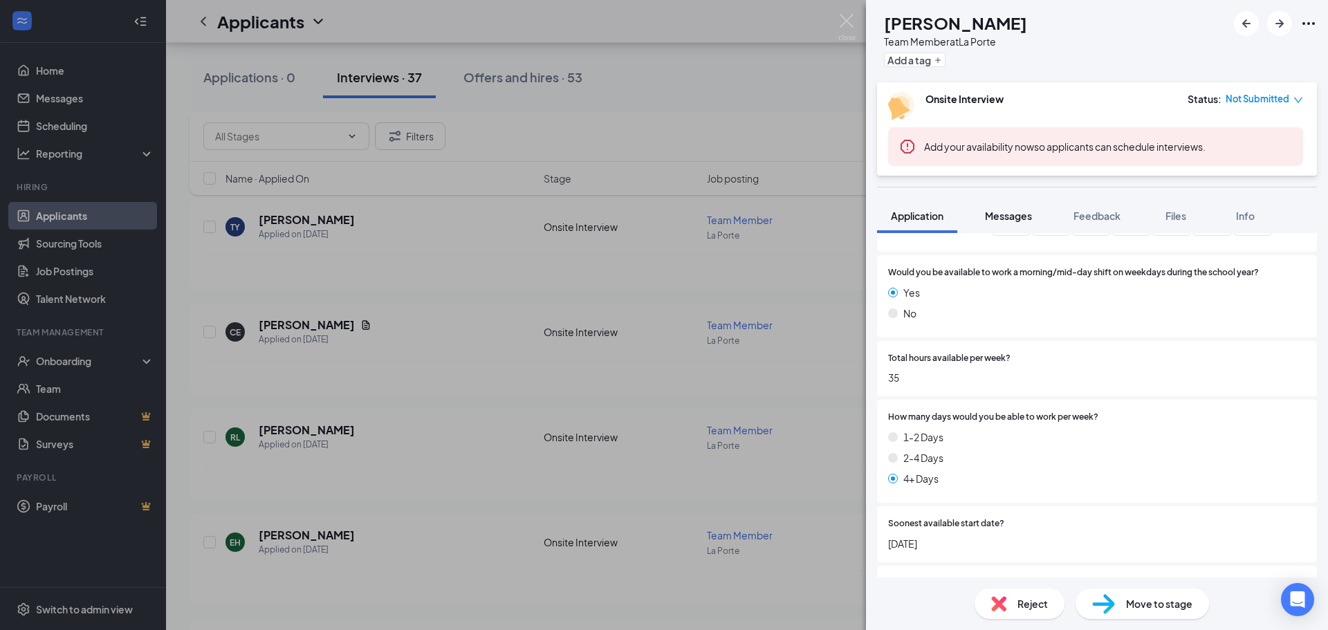
click at [1006, 205] on button "Messages" at bounding box center [1008, 216] width 75 height 35
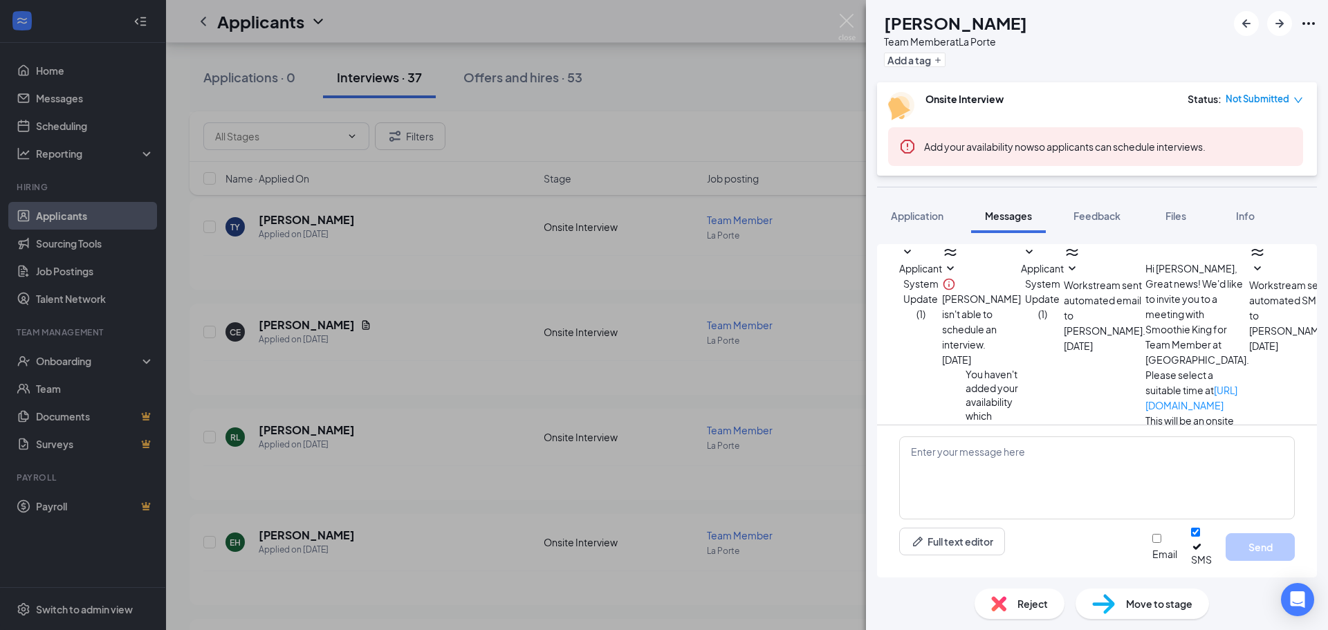
scroll to position [383, 0]
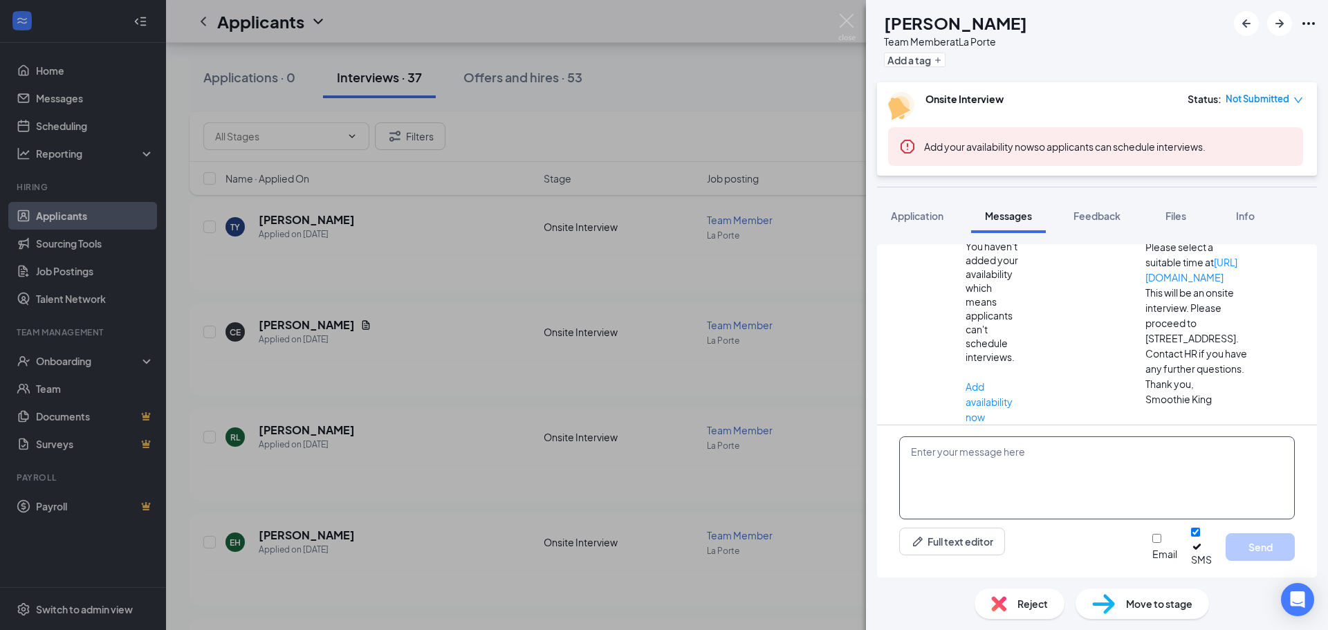
click at [1081, 489] on textarea at bounding box center [1097, 478] width 396 height 83
type textarea "Perfect would [DATE] at 4pm work for you?"
click at [1242, 547] on button "Send" at bounding box center [1260, 547] width 69 height 28
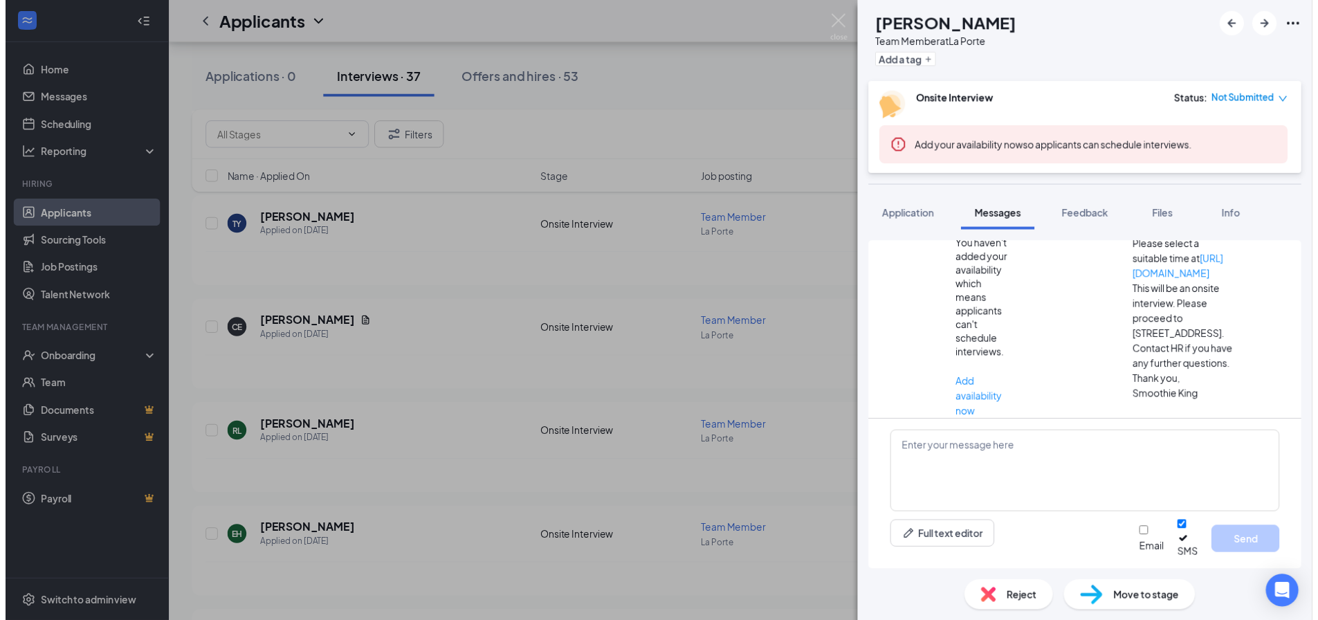
scroll to position [471, 0]
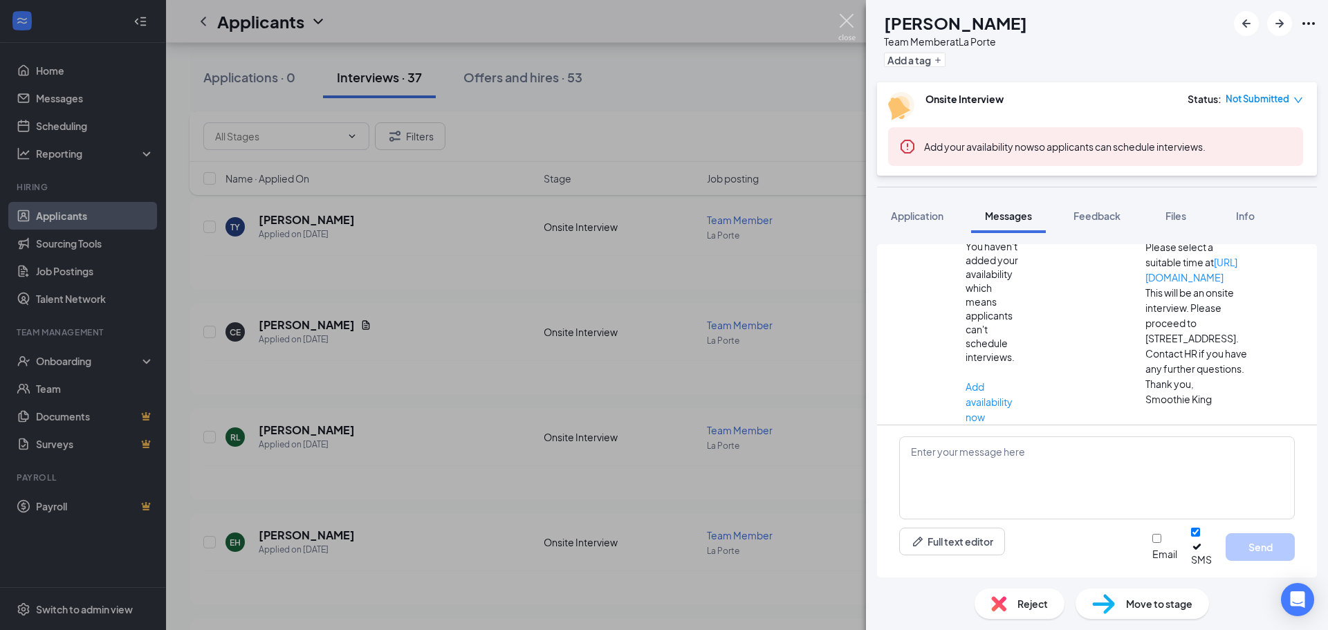
click at [845, 24] on img at bounding box center [847, 27] width 17 height 27
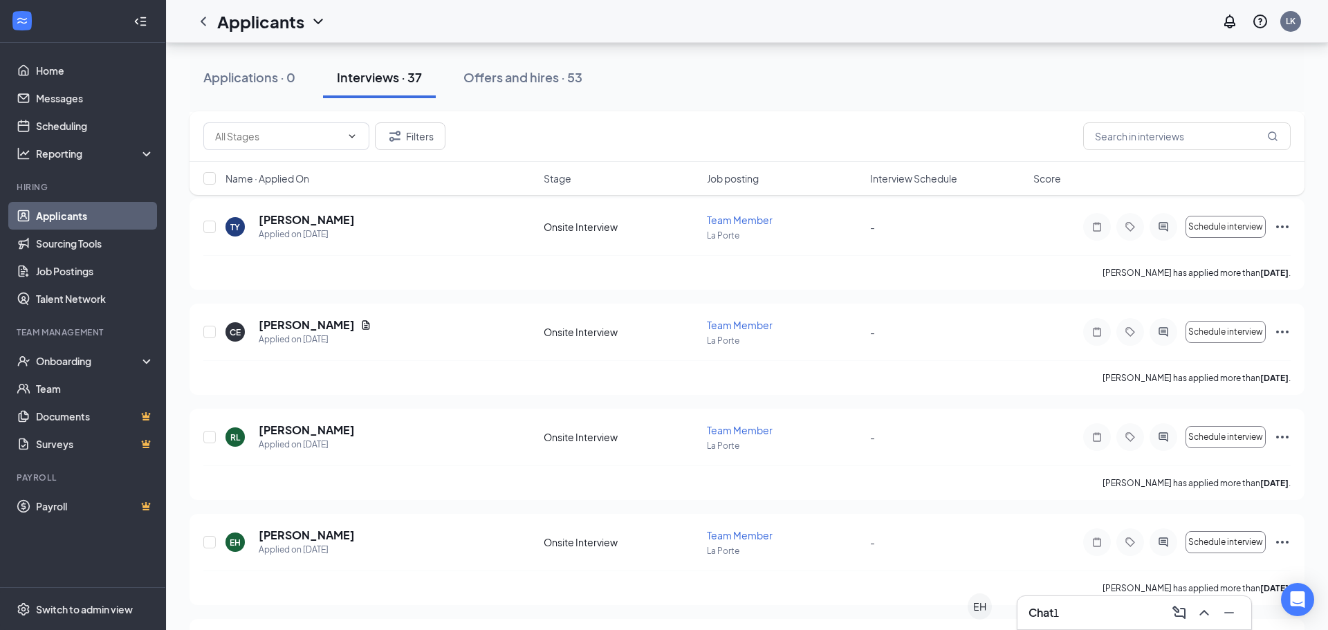
click at [1072, 602] on div "Chat 1" at bounding box center [1135, 613] width 212 height 22
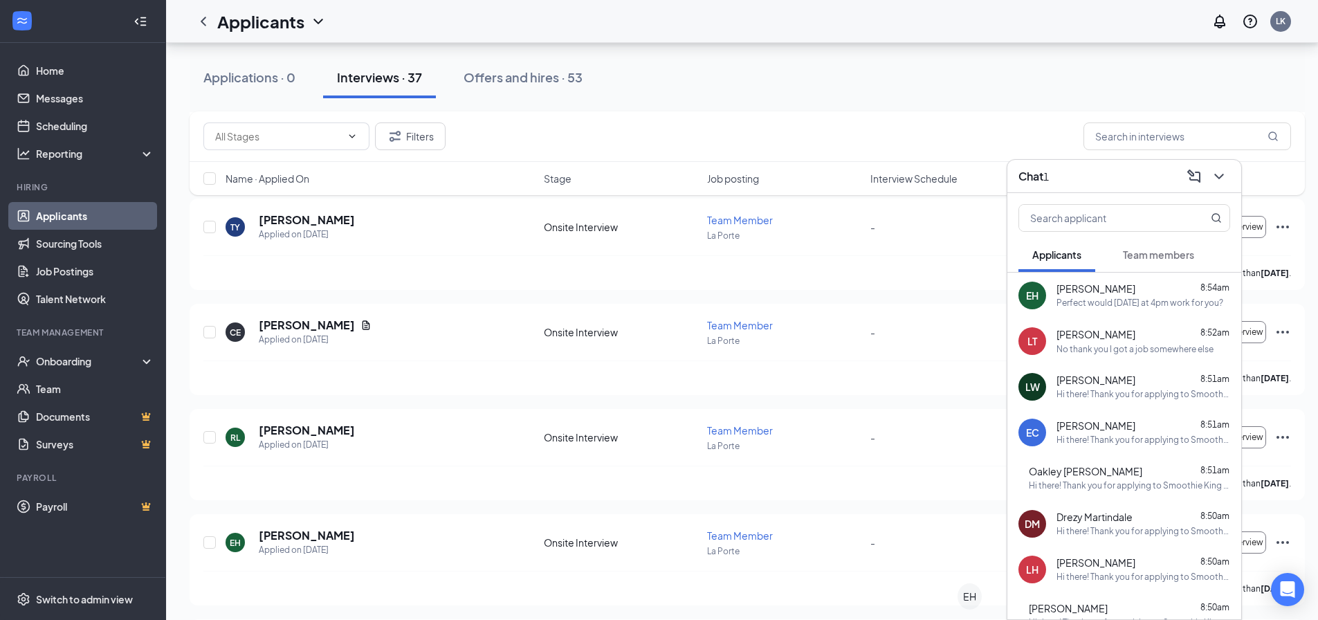
click at [1173, 337] on div "Lucy Tarnow 8:52am" at bounding box center [1144, 334] width 174 height 15
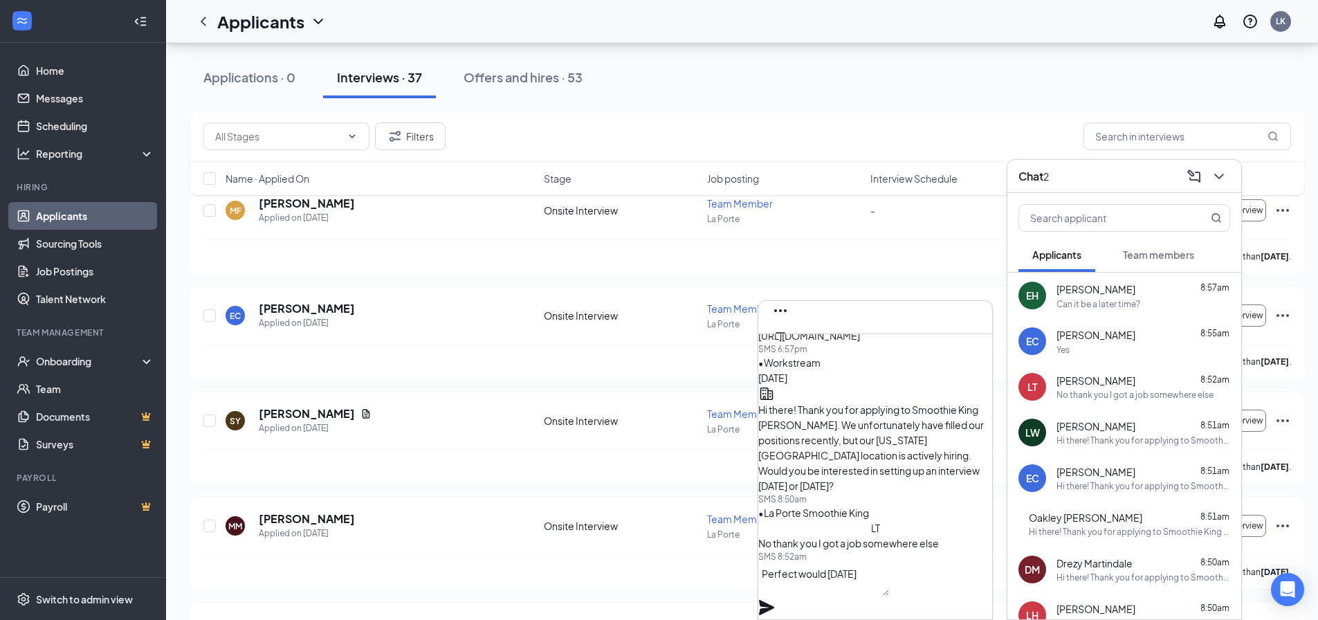
scroll to position [179, 0]
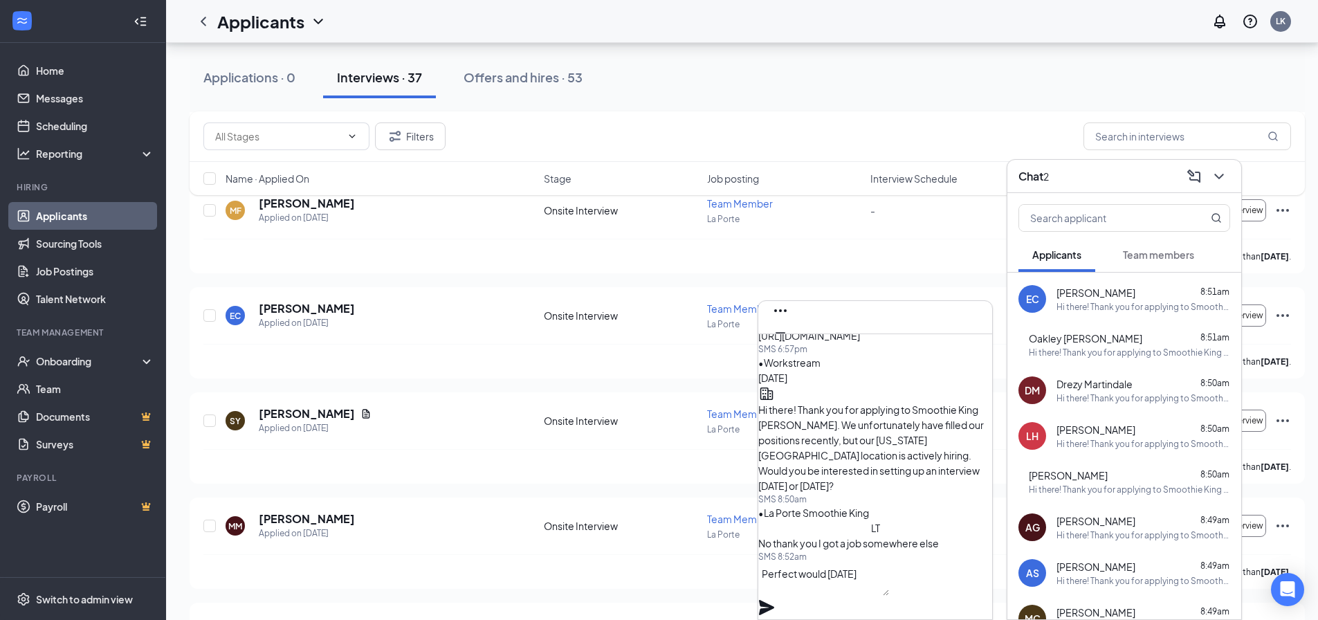
drag, startPoint x: 904, startPoint y: 587, endPoint x: 737, endPoint y: 589, distance: 166.8
click at [789, 324] on icon "Minimize" at bounding box center [780, 332] width 17 height 17
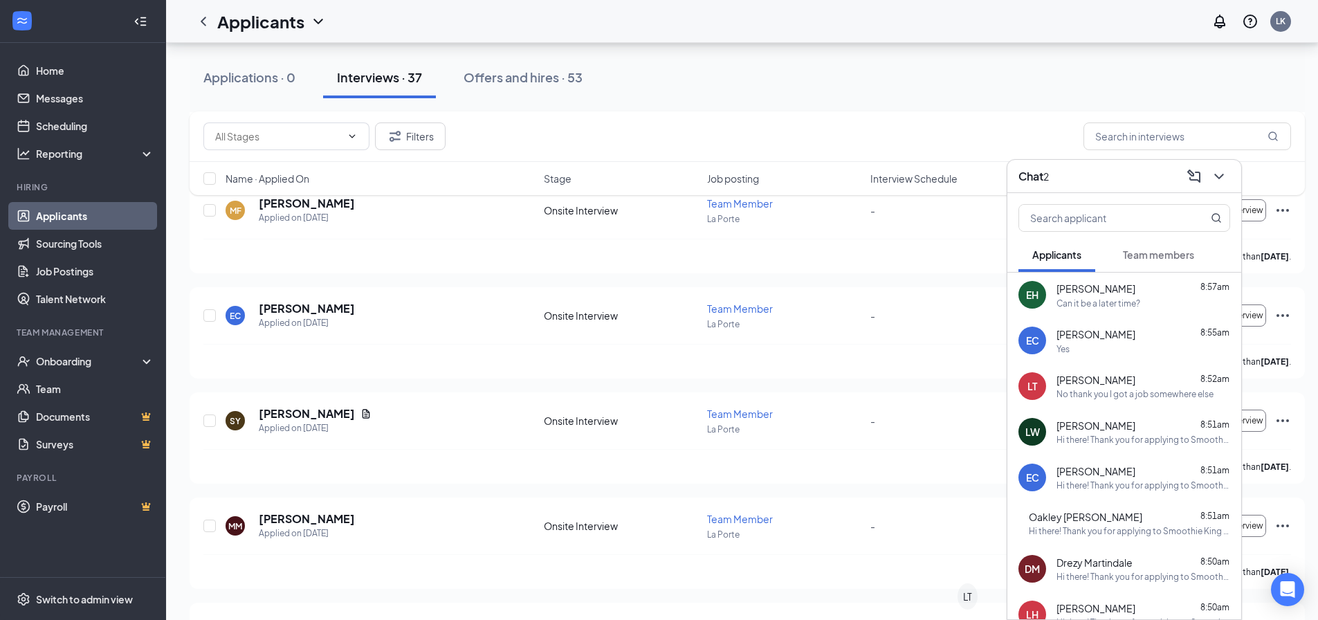
scroll to position [0, 0]
click at [1155, 344] on div "Yes" at bounding box center [1144, 350] width 174 height 12
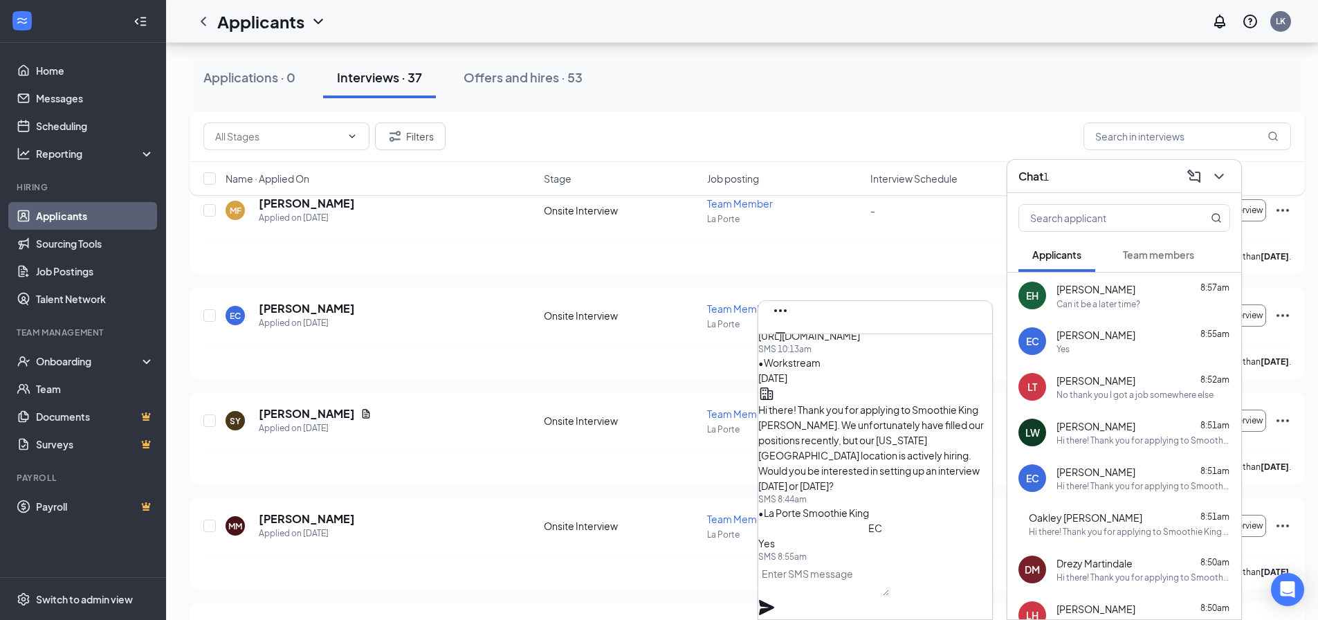
click at [881, 596] on textarea at bounding box center [823, 579] width 131 height 33
click at [852, 586] on textarea at bounding box center [823, 579] width 131 height 33
type textarea "What time would work best for you?"
click at [775, 599] on icon "Plane" at bounding box center [766, 607] width 17 height 17
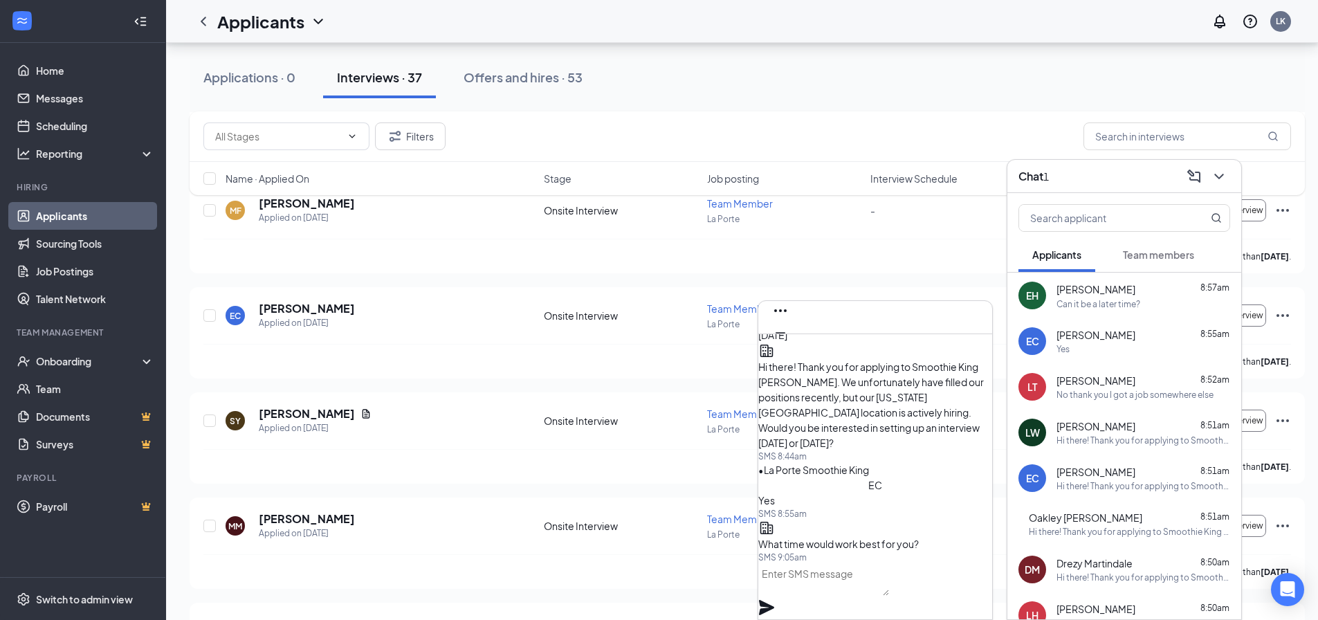
scroll to position [0, 0]
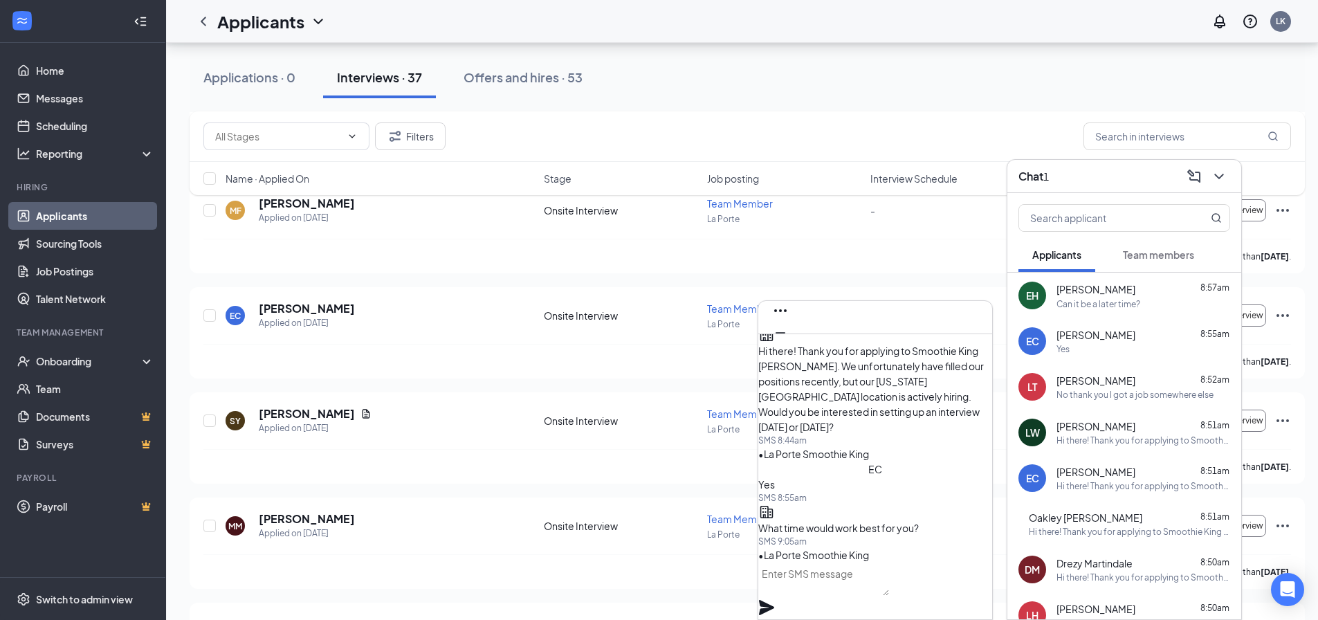
click at [889, 585] on textarea at bounding box center [823, 579] width 131 height 33
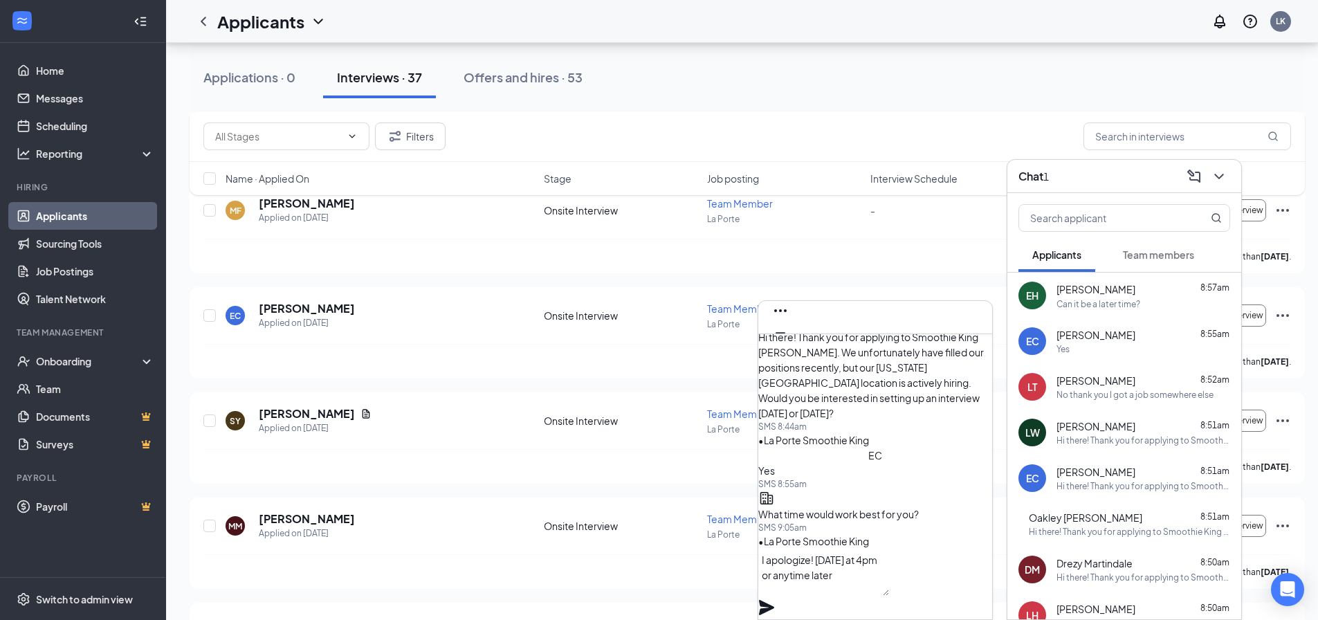
click at [843, 578] on textarea "I apologize! On Friday at 4pm or anytime later" at bounding box center [823, 572] width 131 height 47
click at [889, 591] on textarea "I apologize! Would Friday at 4pm or anytime later" at bounding box center [823, 572] width 131 height 47
type textarea "I apologize! Would [DATE] at 4pm or anytime later work for you?"
click at [774, 600] on icon "Plane" at bounding box center [766, 607] width 15 height 15
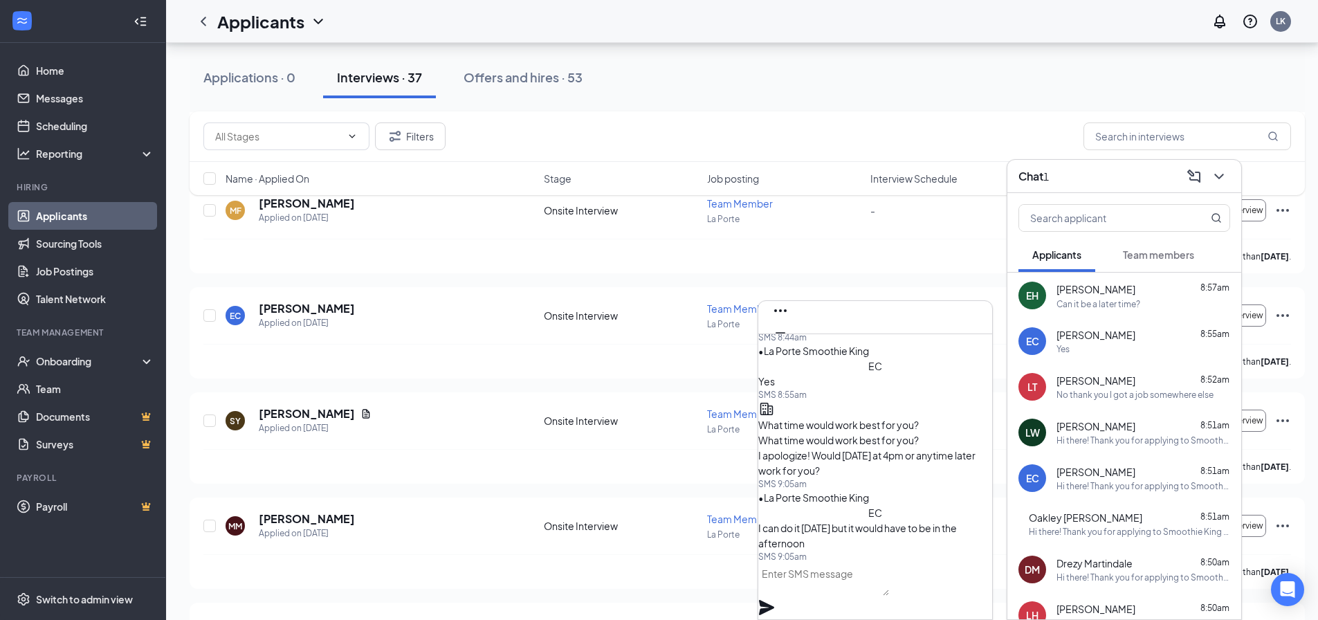
click at [1169, 307] on div "Can it be a later time?" at bounding box center [1144, 304] width 174 height 12
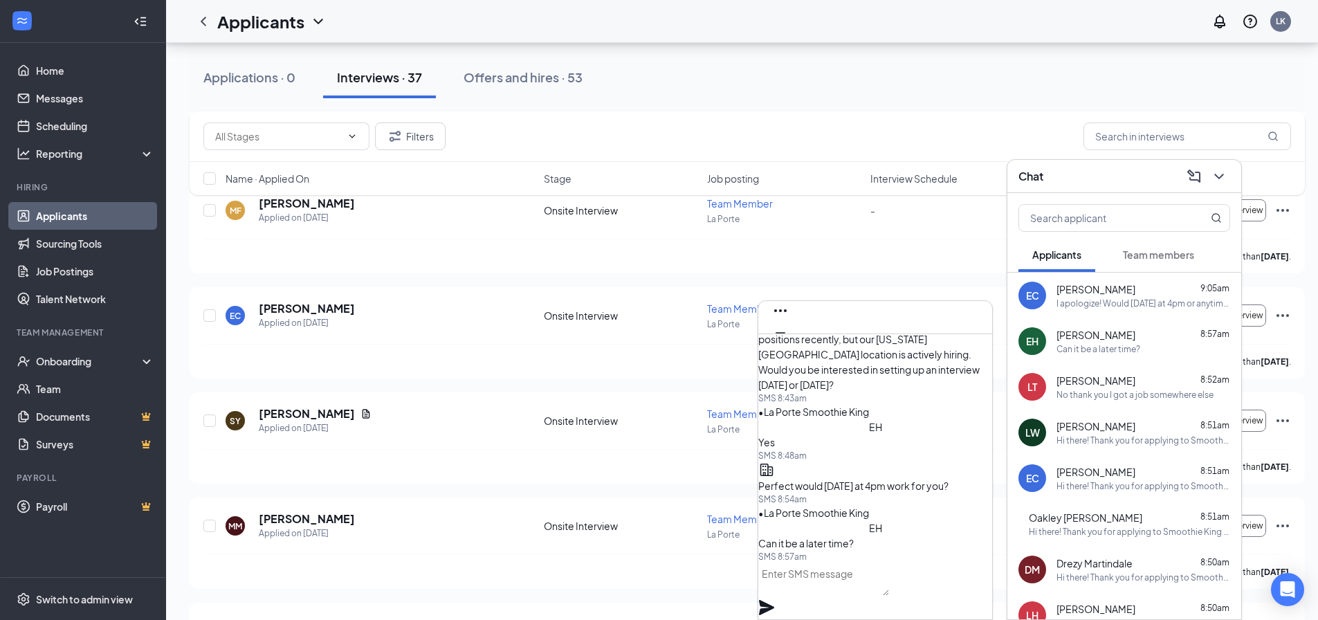
click at [878, 590] on textarea at bounding box center [823, 579] width 131 height 33
type textarea "W"
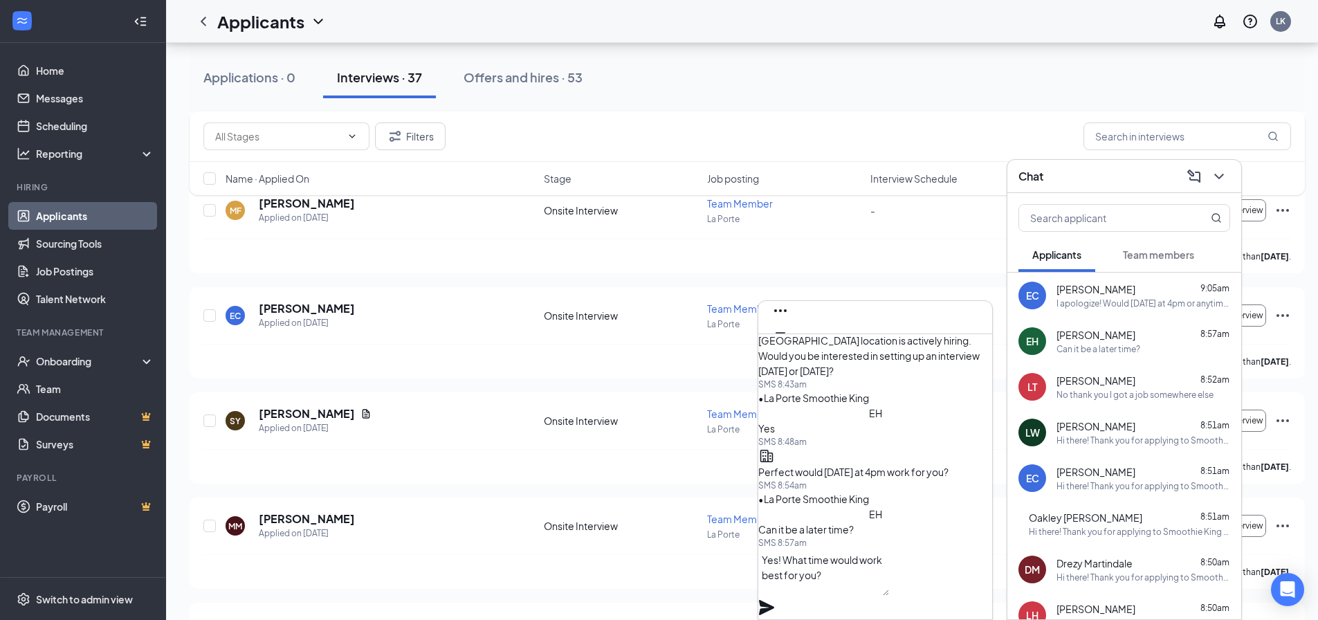
type textarea "Yes! What time would work best for you?"
click at [775, 599] on icon "Plane" at bounding box center [766, 607] width 17 height 17
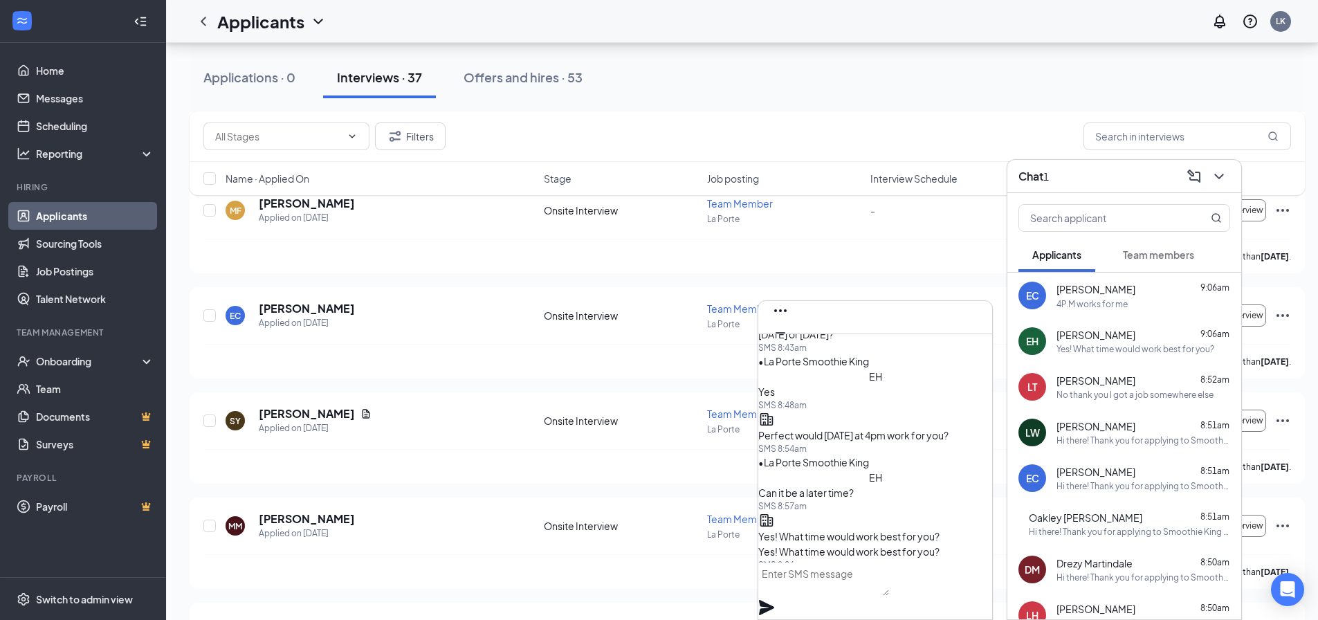
scroll to position [0, 0]
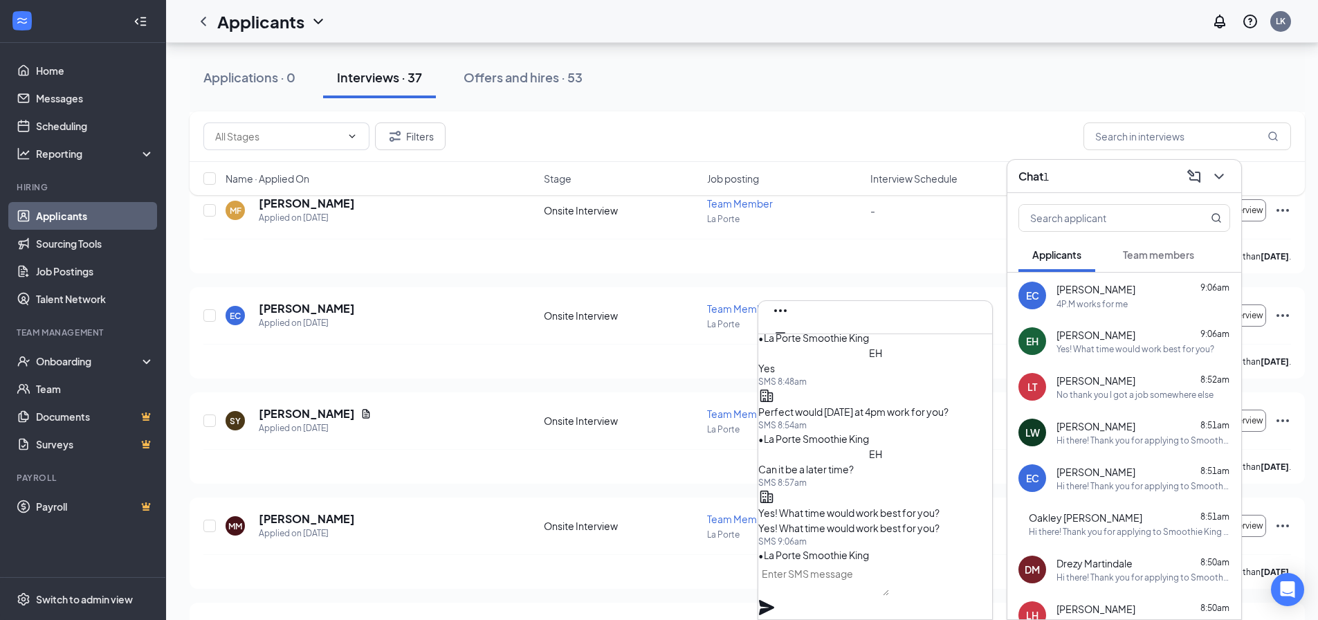
click at [1090, 282] on span "[PERSON_NAME]" at bounding box center [1096, 289] width 79 height 15
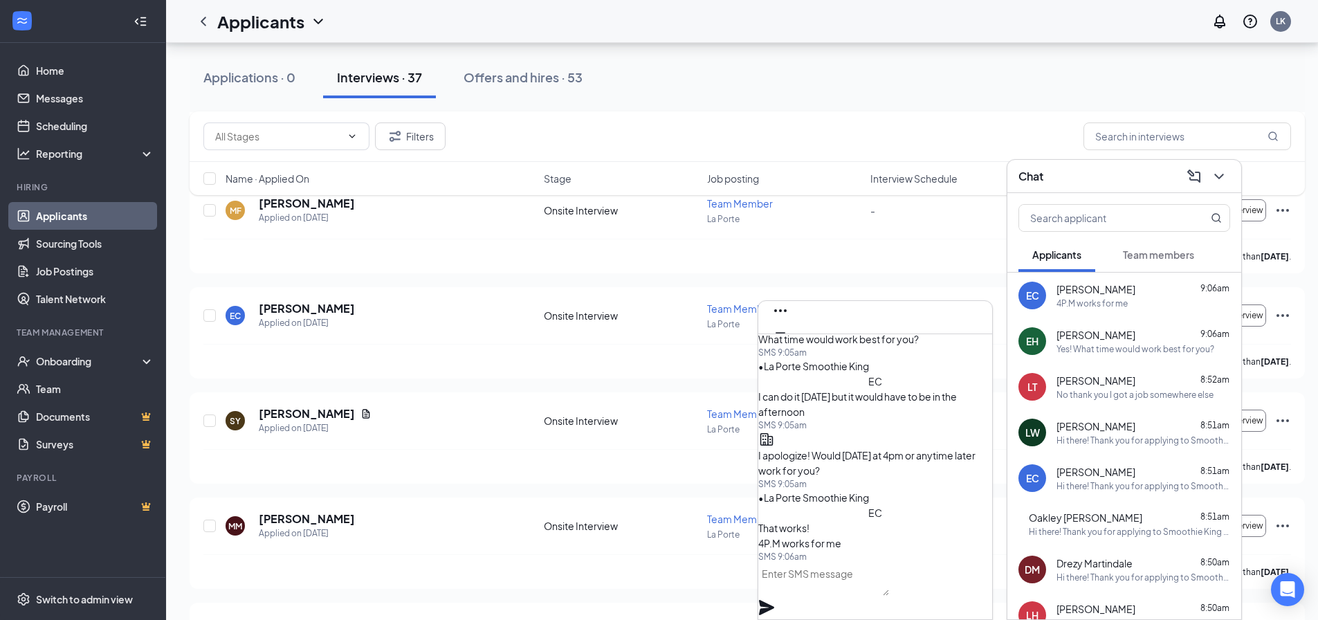
scroll to position [958, 0]
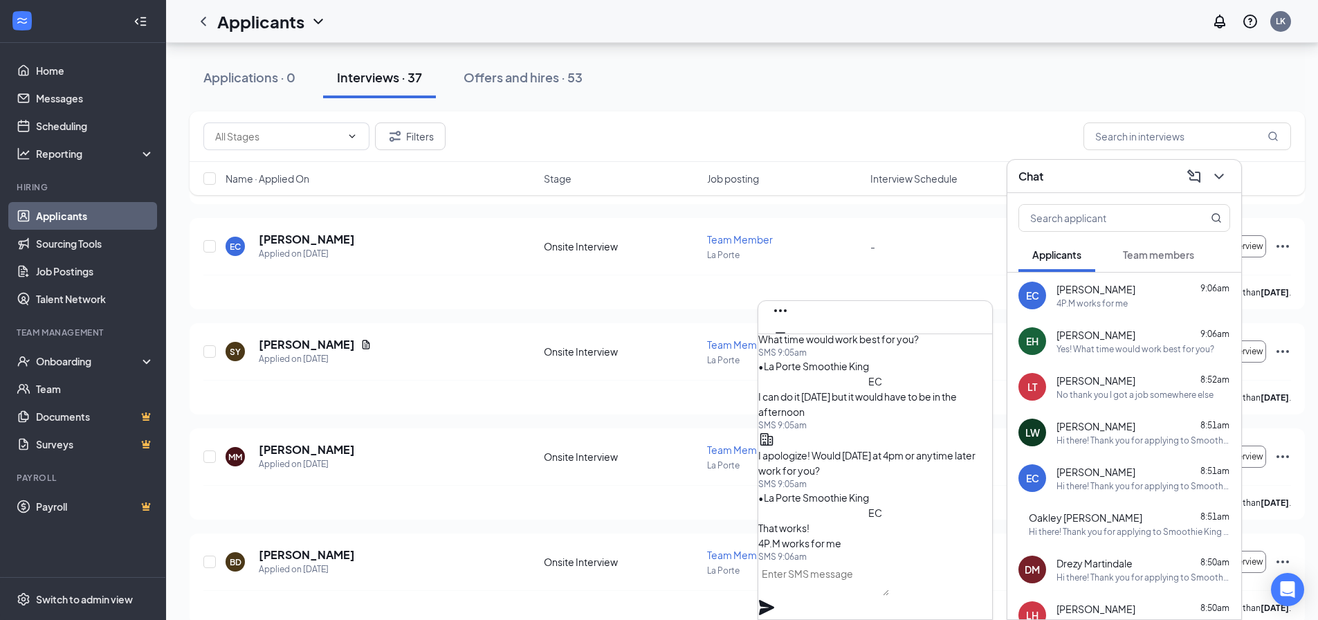
click at [874, 594] on textarea at bounding box center [823, 579] width 131 height 33
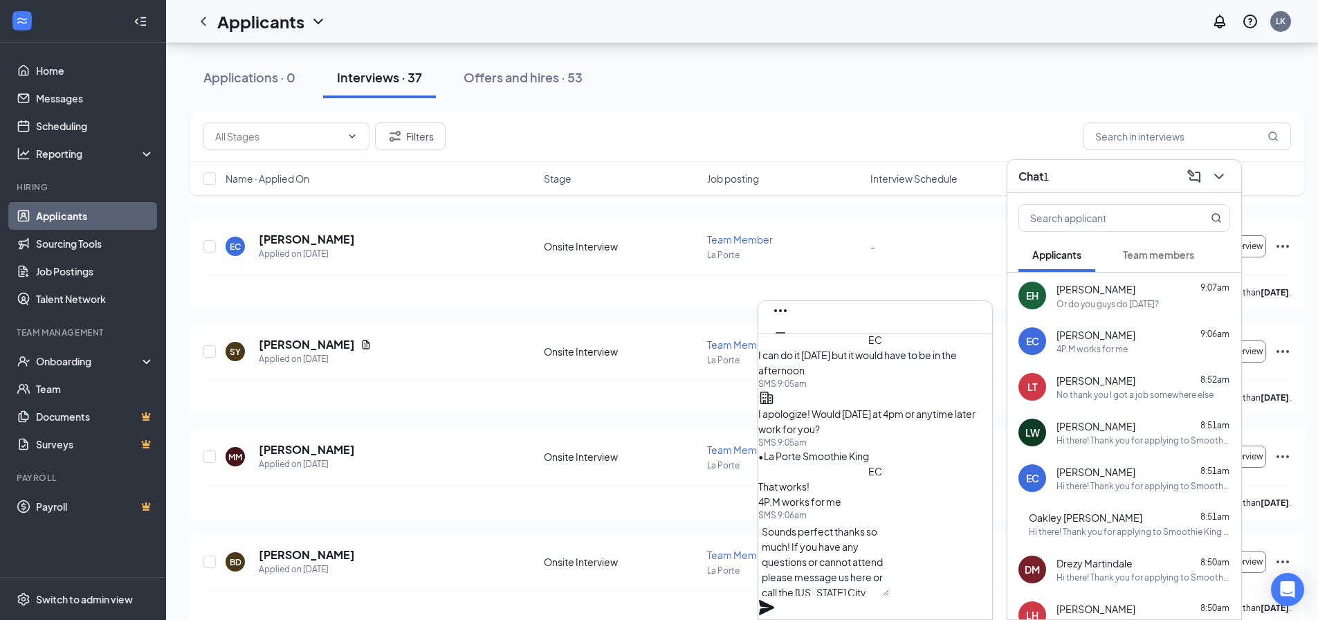
type textarea "Sounds perfect thanks so much! If you have any questions or cannot attend pleas…"
click at [774, 600] on icon "Plane" at bounding box center [766, 607] width 15 height 15
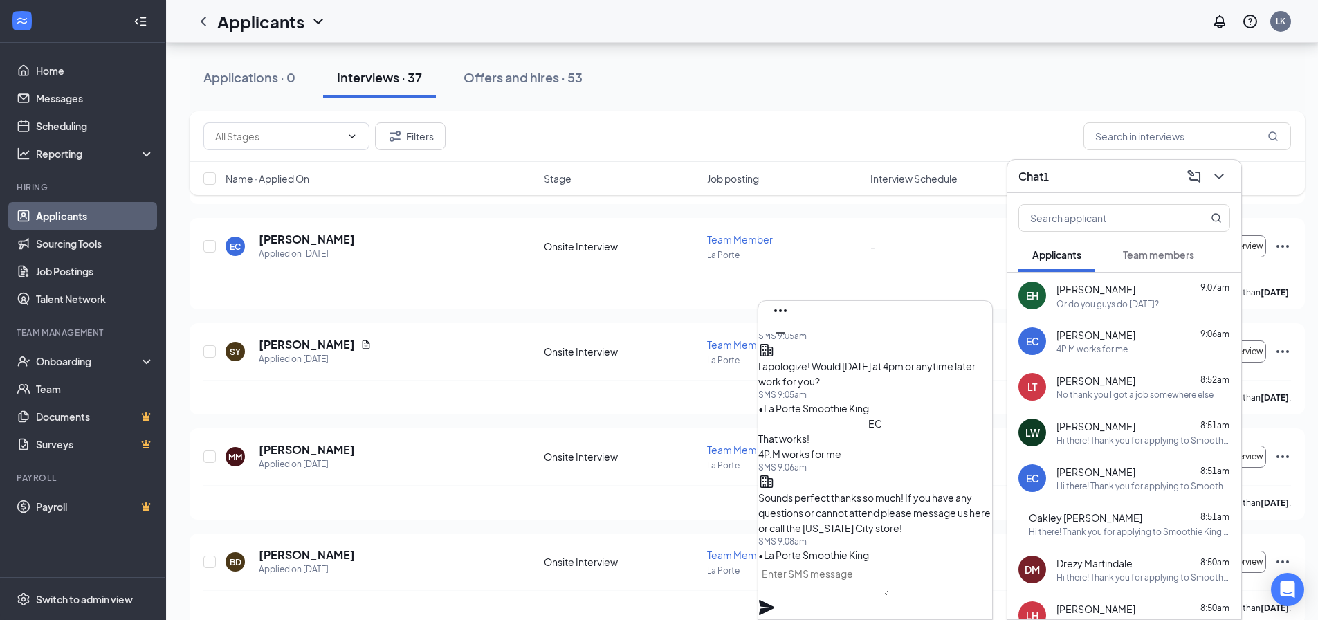
scroll to position [0, 0]
click at [1115, 303] on div "Or do you guys do [DATE]?" at bounding box center [1108, 304] width 102 height 12
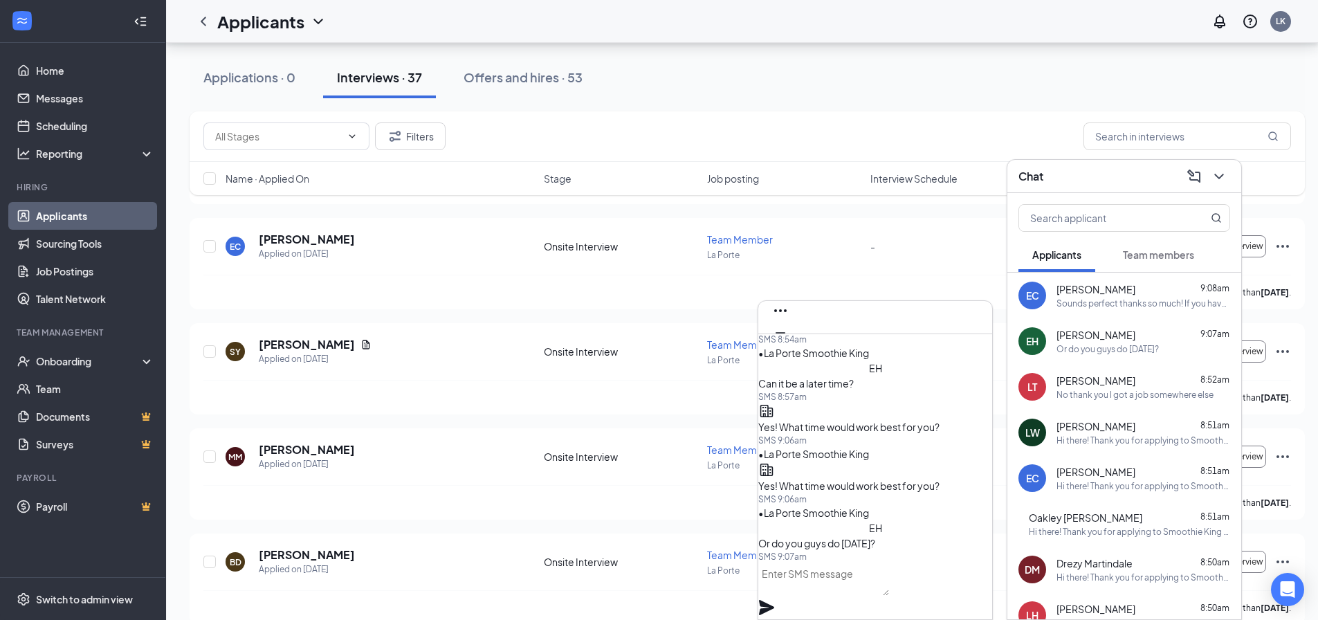
click at [889, 596] on textarea at bounding box center [823, 579] width 131 height 33
click at [874, 592] on textarea at bounding box center [823, 579] width 131 height 33
type textarea "Sa"
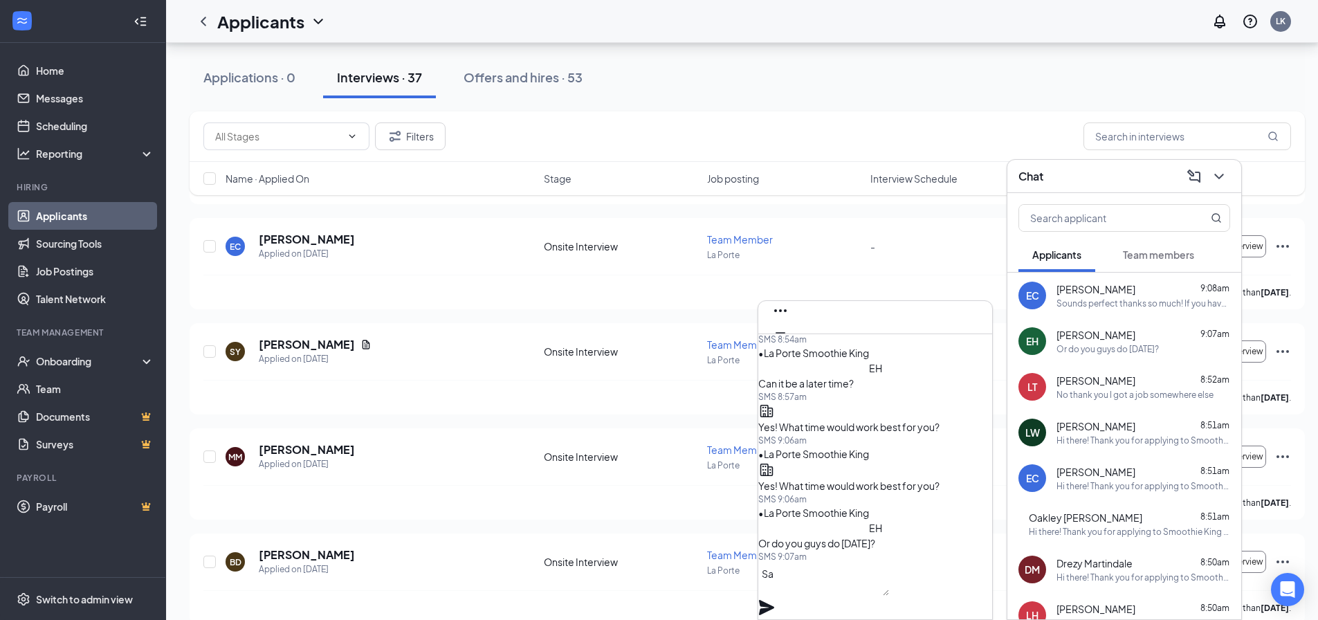
click at [874, 587] on textarea "Sa" at bounding box center [823, 579] width 131 height 33
type textarea "W"
click at [889, 594] on textarea "That could work, the only availbile" at bounding box center [823, 579] width 131 height 33
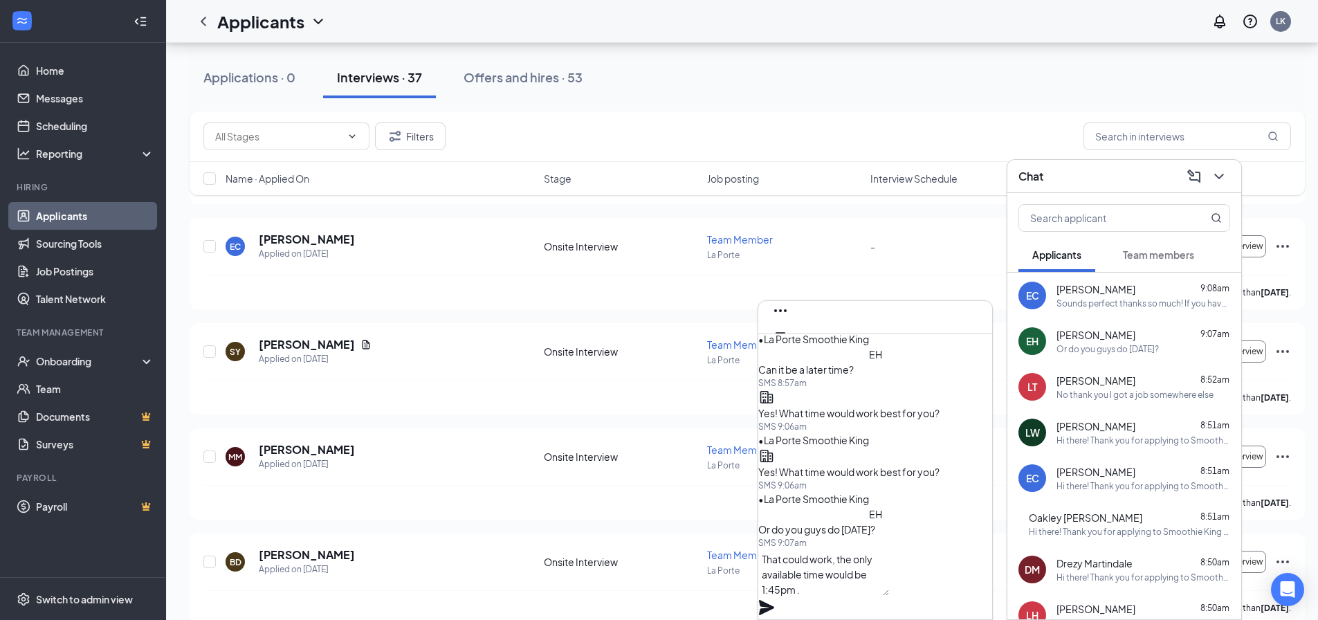
scroll to position [0, 0]
drag, startPoint x: 854, startPoint y: 574, endPoint x: 803, endPoint y: 578, distance: 52.0
click at [803, 578] on textarea "That could work, the only available time would be 1:45pm ." at bounding box center [823, 572] width 131 height 47
click at [889, 594] on textarea "On Saturday the only available time would be 1:45pm ." at bounding box center [823, 572] width 131 height 47
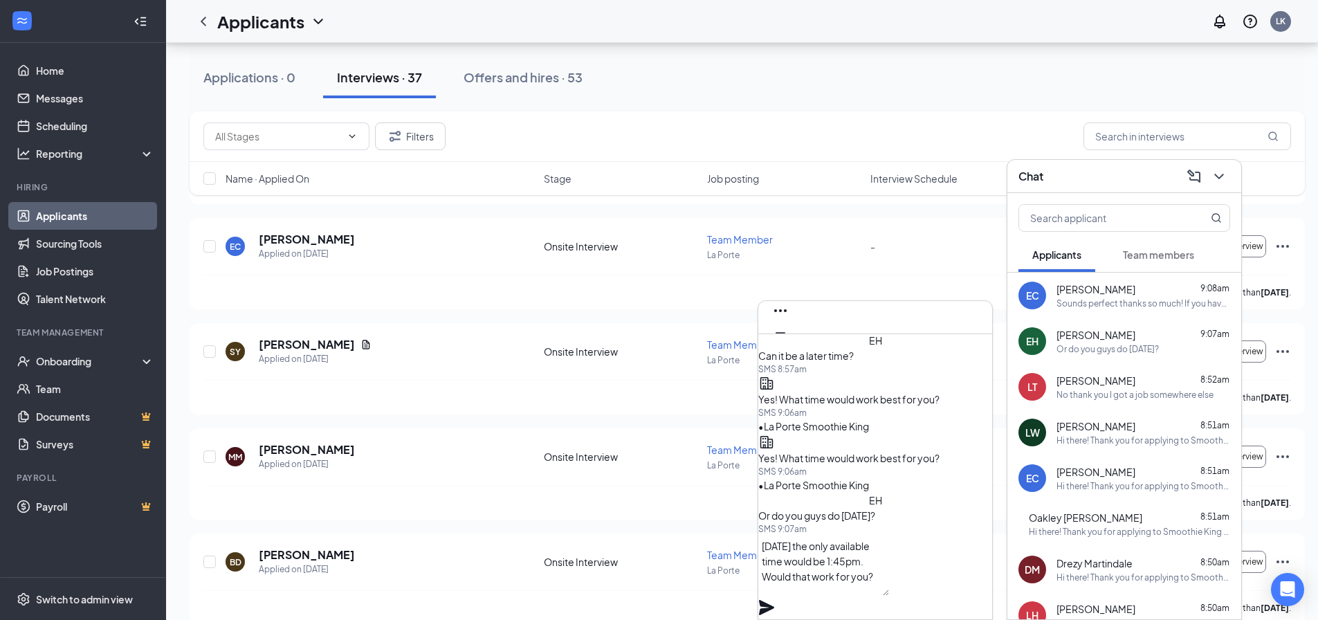
type textarea "[DATE] the only available time would be 1:45pm. Would that work for you?"
click at [775, 599] on icon "Plane" at bounding box center [766, 607] width 17 height 17
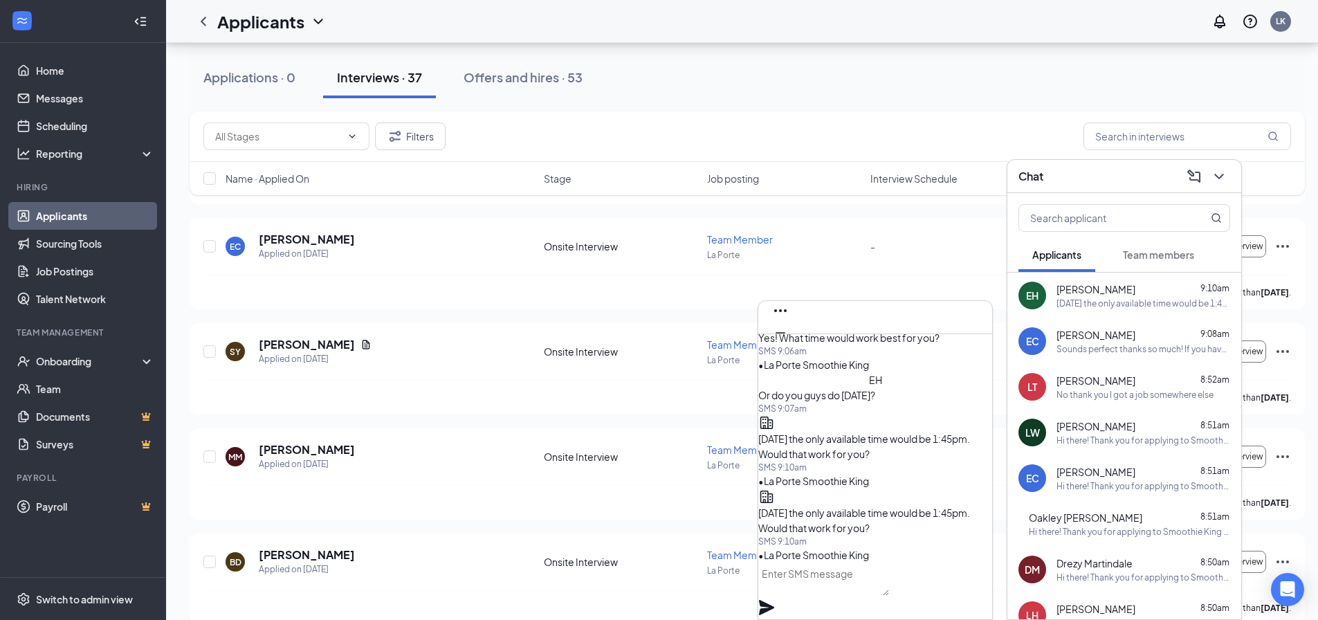
scroll to position [2042, 0]
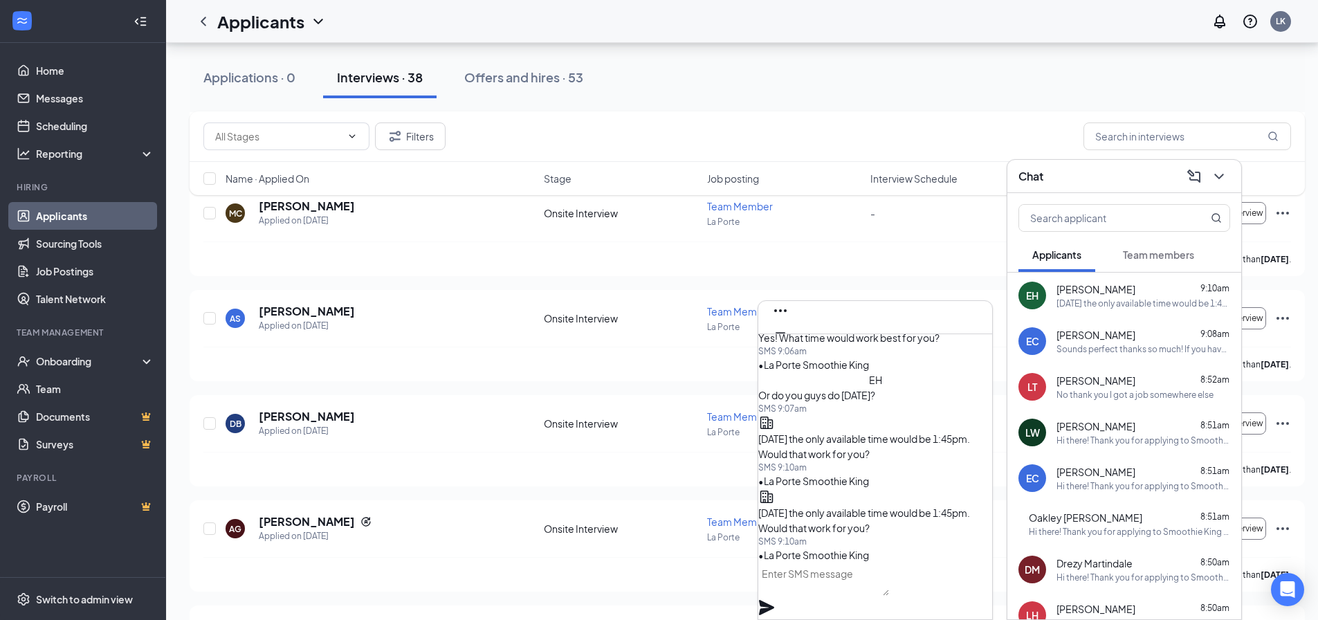
click at [1223, 179] on icon "ChevronDown" at bounding box center [1219, 176] width 17 height 17
click at [1286, 24] on div "LK" at bounding box center [1281, 21] width 10 height 12
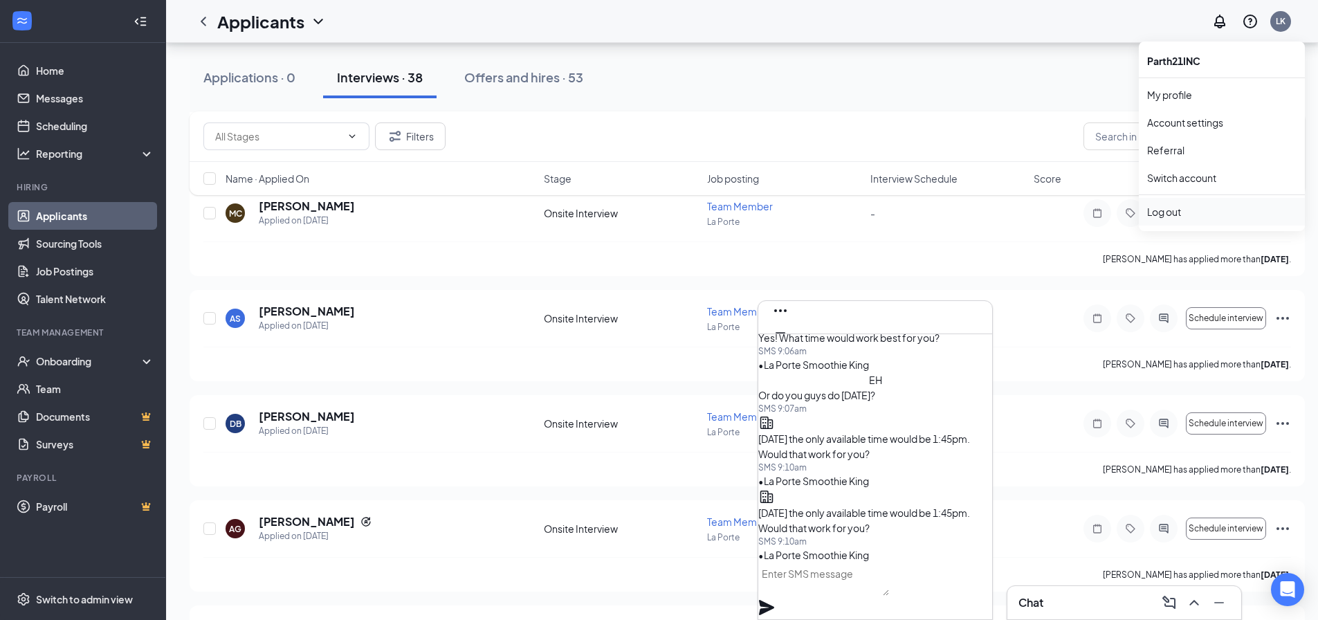
click at [1177, 208] on div "Log out" at bounding box center [1221, 212] width 149 height 14
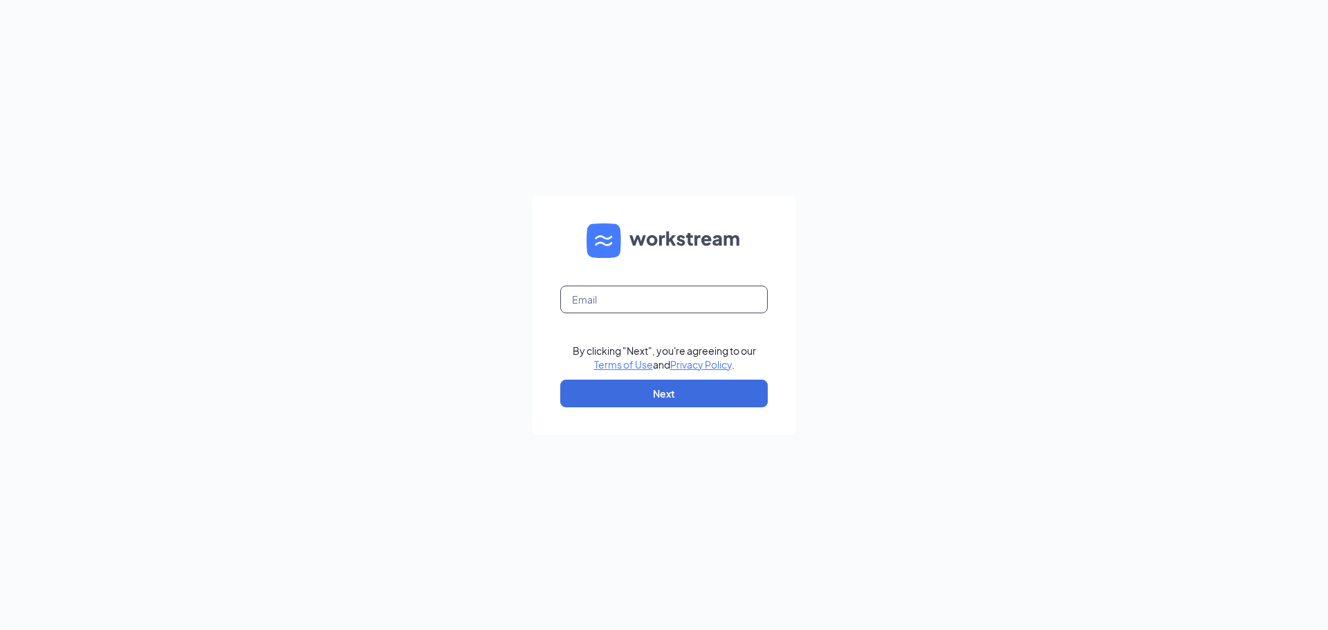
drag, startPoint x: 737, startPoint y: 302, endPoint x: 760, endPoint y: 283, distance: 29.9
click at [737, 302] on input "text" at bounding box center [664, 300] width 208 height 28
type input "smoothiekingmichigancity@gmail.com"
click at [580, 401] on button "Next" at bounding box center [664, 394] width 208 height 28
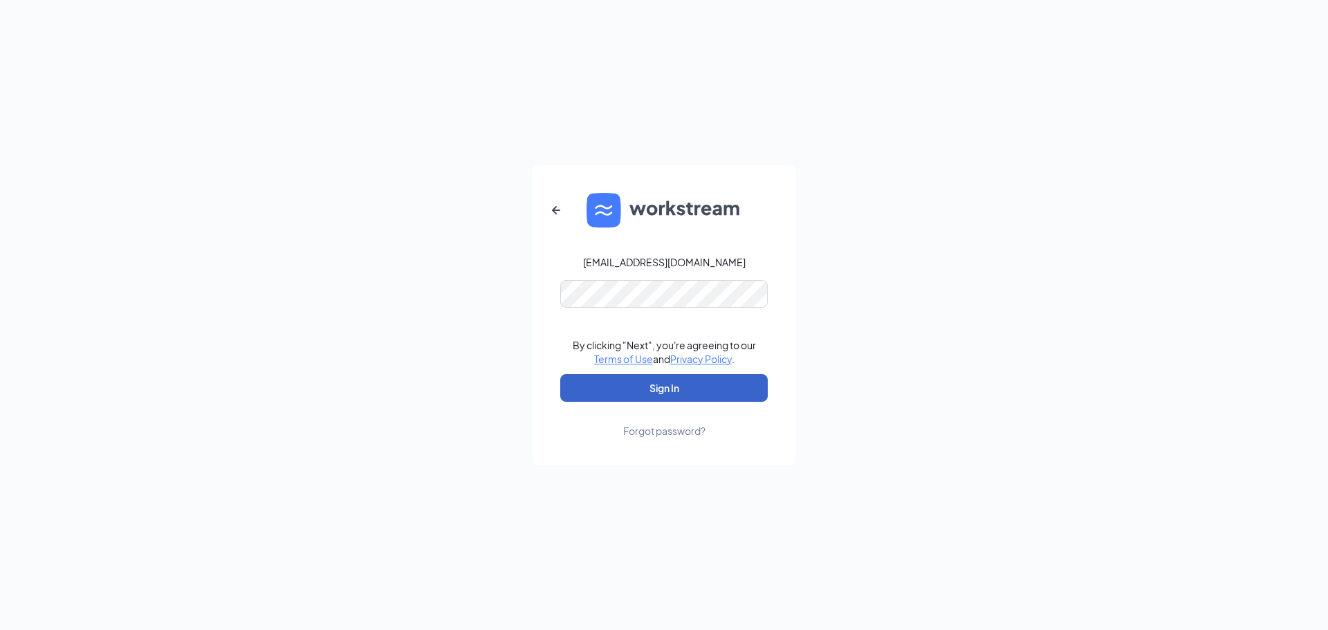
click at [701, 391] on button "Sign In" at bounding box center [664, 388] width 208 height 28
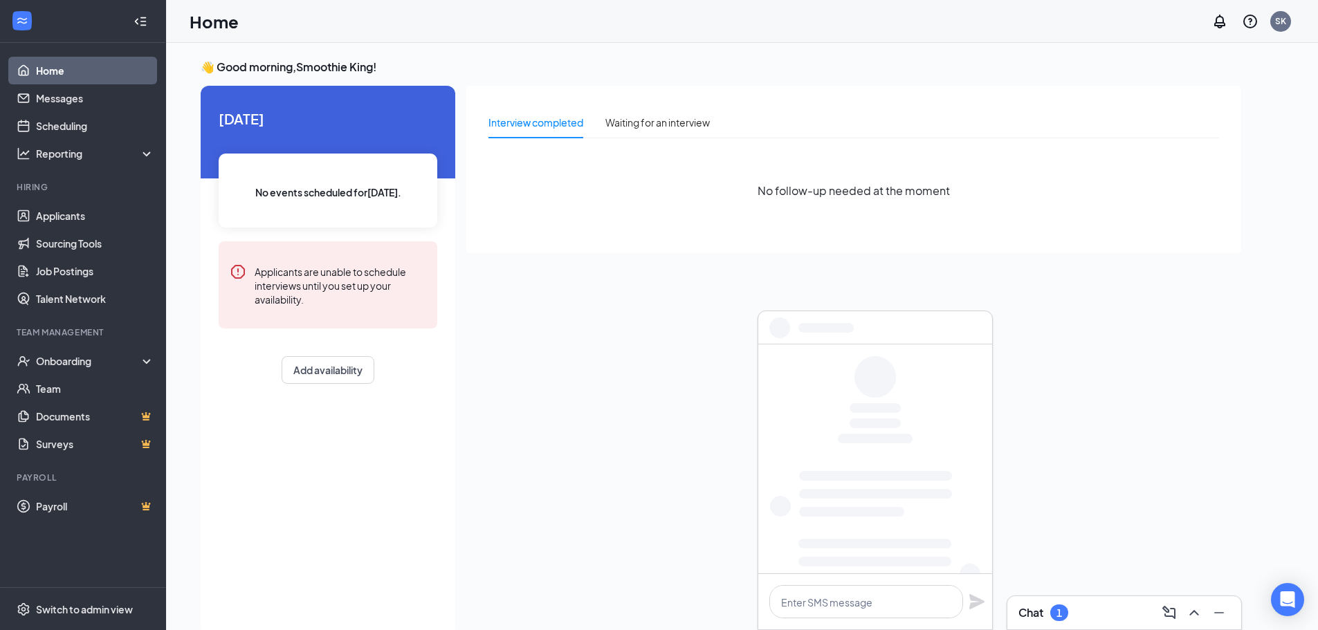
click at [1070, 604] on div "Chat 1" at bounding box center [1124, 613] width 212 height 22
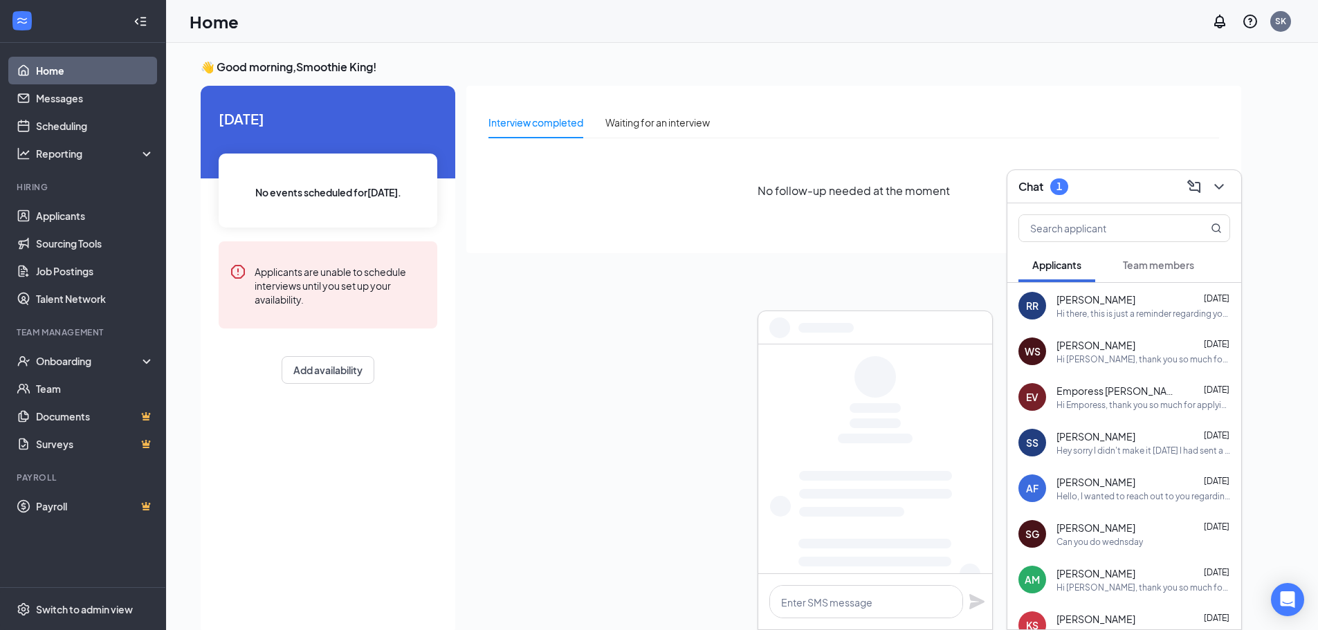
click at [1137, 258] on div "Team members" at bounding box center [1158, 265] width 71 height 14
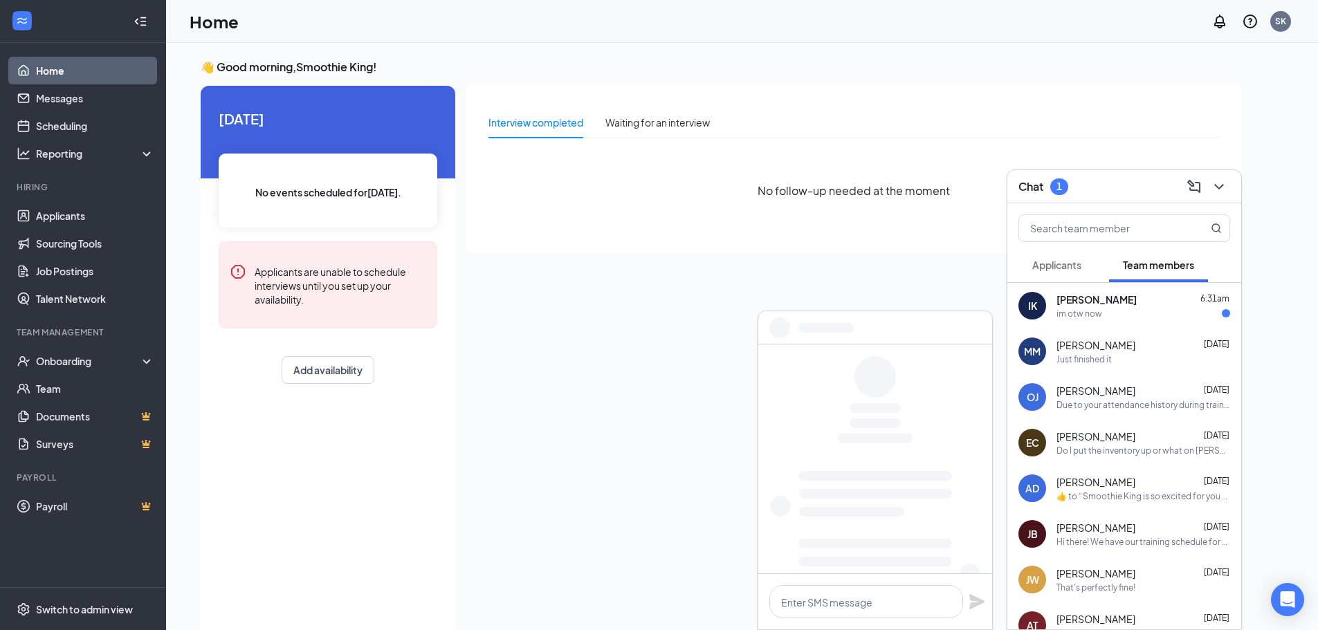
click at [1131, 294] on div "ian kussart 6:31am" at bounding box center [1144, 300] width 174 height 14
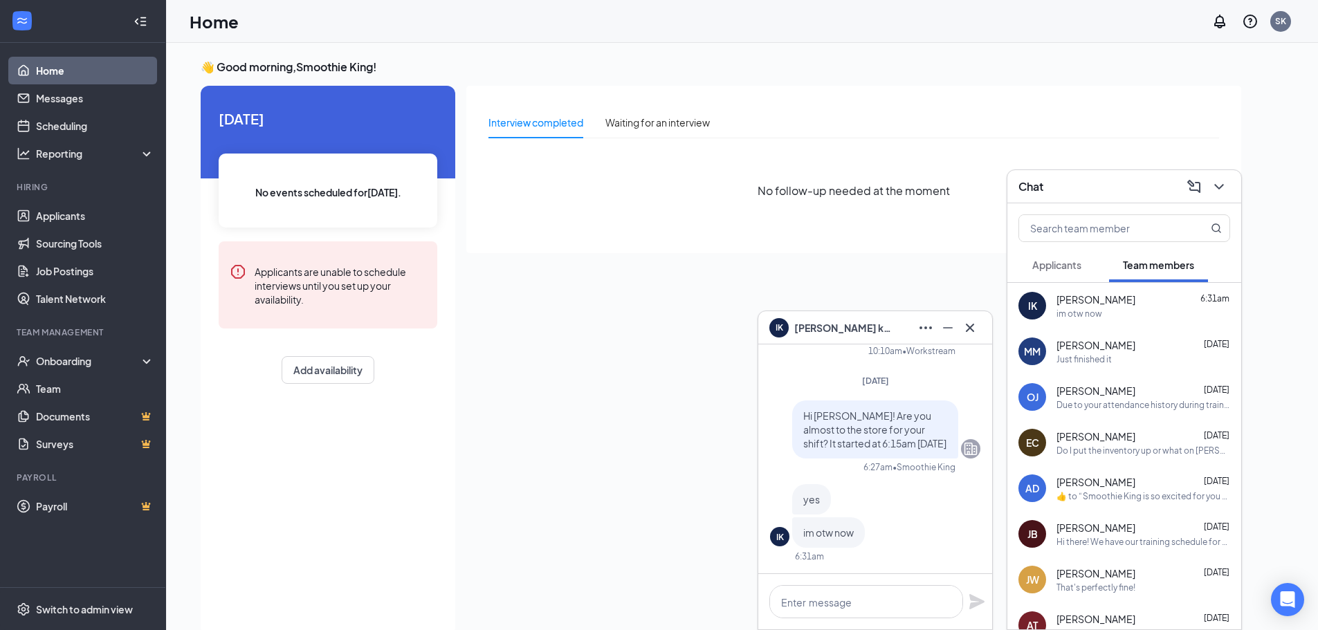
click at [1063, 263] on span "Applicants" at bounding box center [1056, 265] width 49 height 12
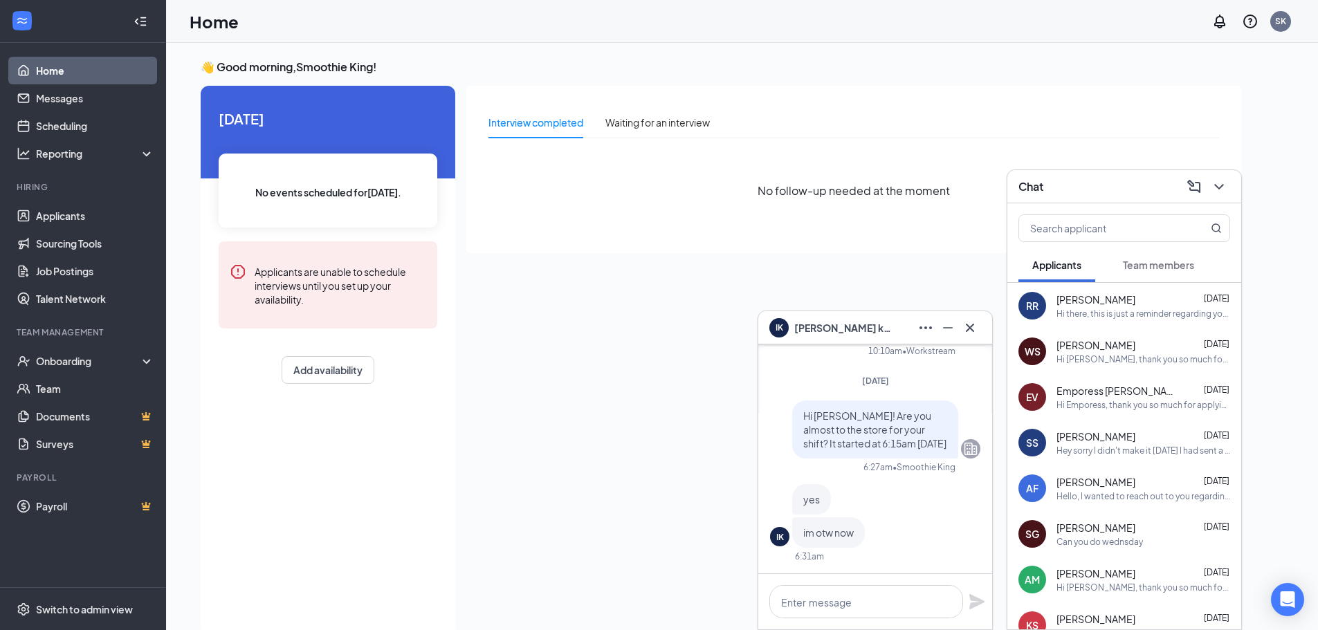
click at [1118, 319] on div "RR Rosa Ramirez Aug 26 Hi there, this is just a reminder regarding your intervi…" at bounding box center [1124, 306] width 234 height 46
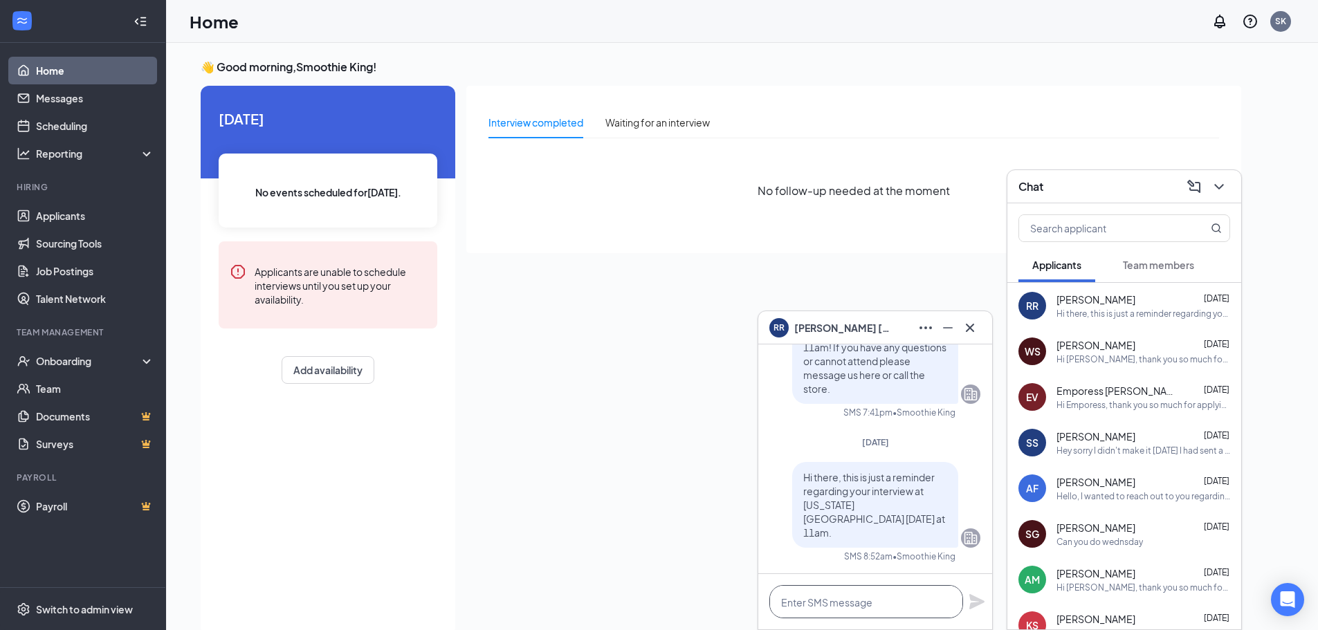
click at [911, 596] on textarea at bounding box center [866, 601] width 194 height 33
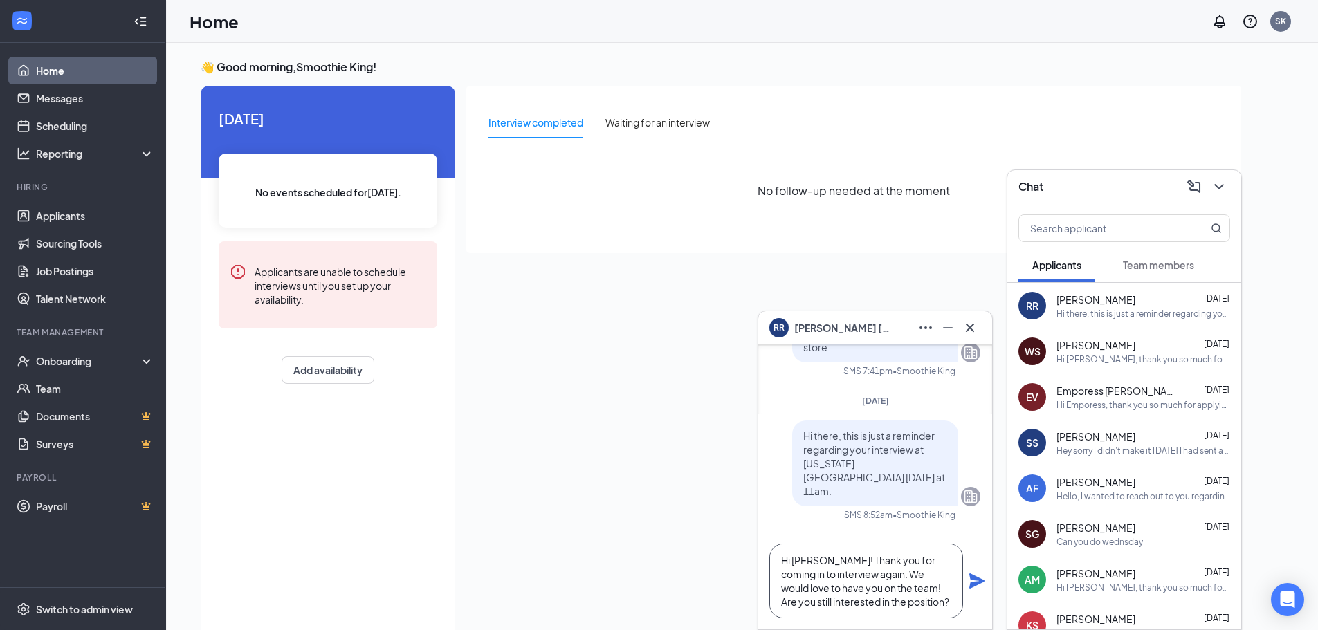
click at [852, 574] on textarea "Hi Rosa! Thank you for coming in to interview again. We would love to have you …" at bounding box center [866, 581] width 194 height 75
type textarea "Hi Rosa! Thank you for coming in to interview again at Michigan City Smoothie K…"
click at [978, 580] on icon "Plane" at bounding box center [976, 581] width 15 height 15
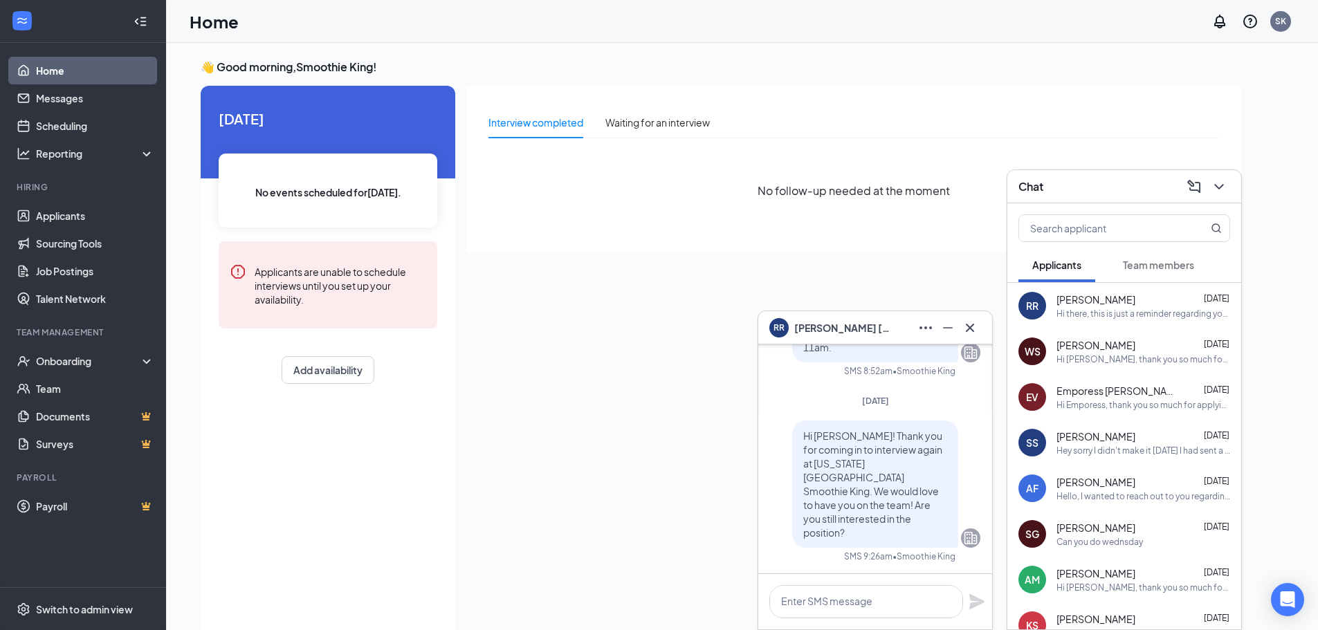
scroll to position [0, 0]
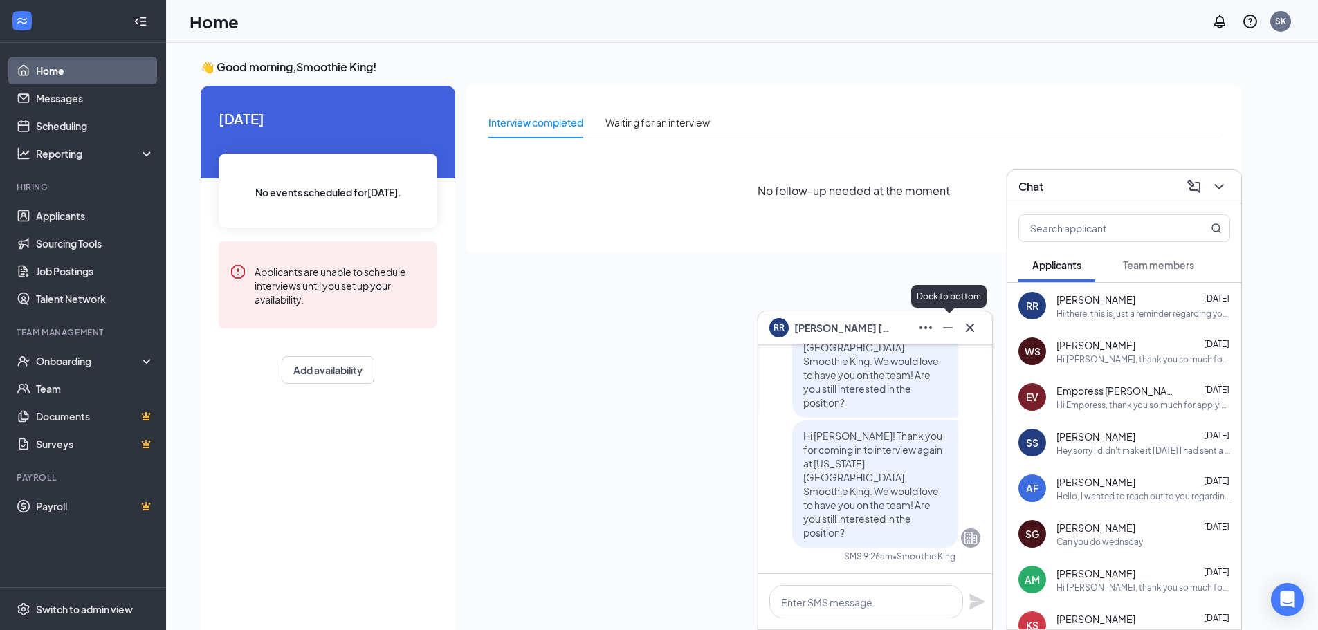
click at [952, 331] on icon "Minimize" at bounding box center [948, 328] width 17 height 17
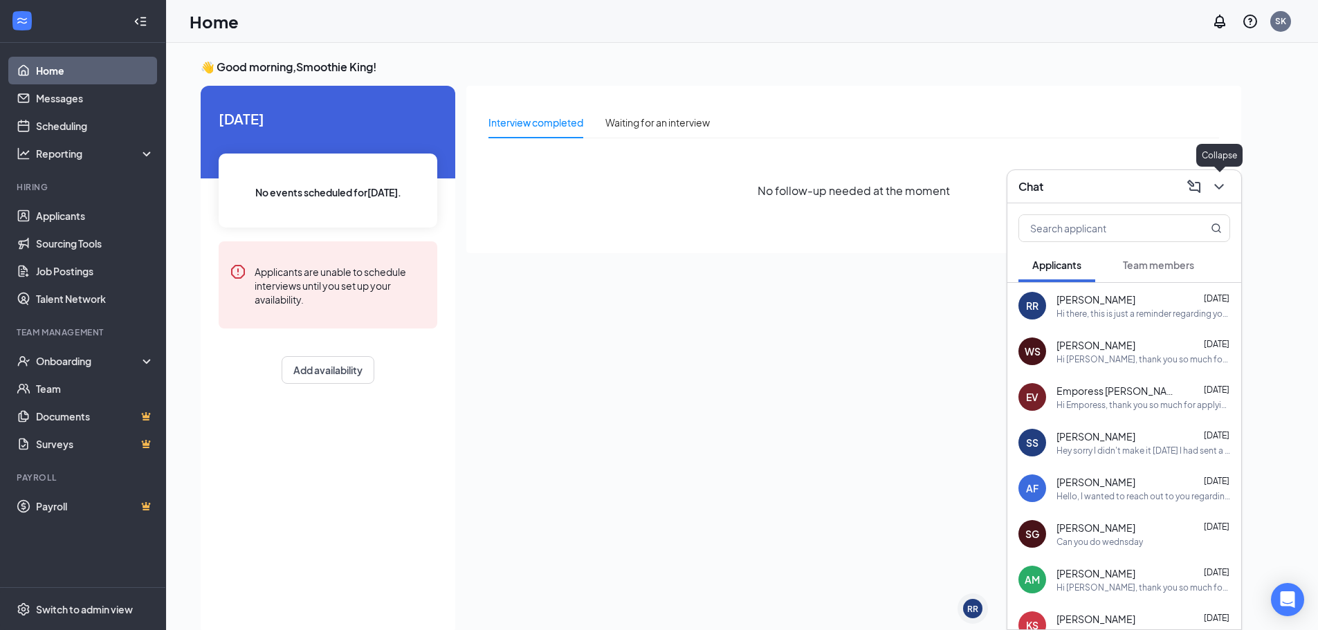
click at [1217, 187] on icon "ChevronDown" at bounding box center [1218, 187] width 9 height 6
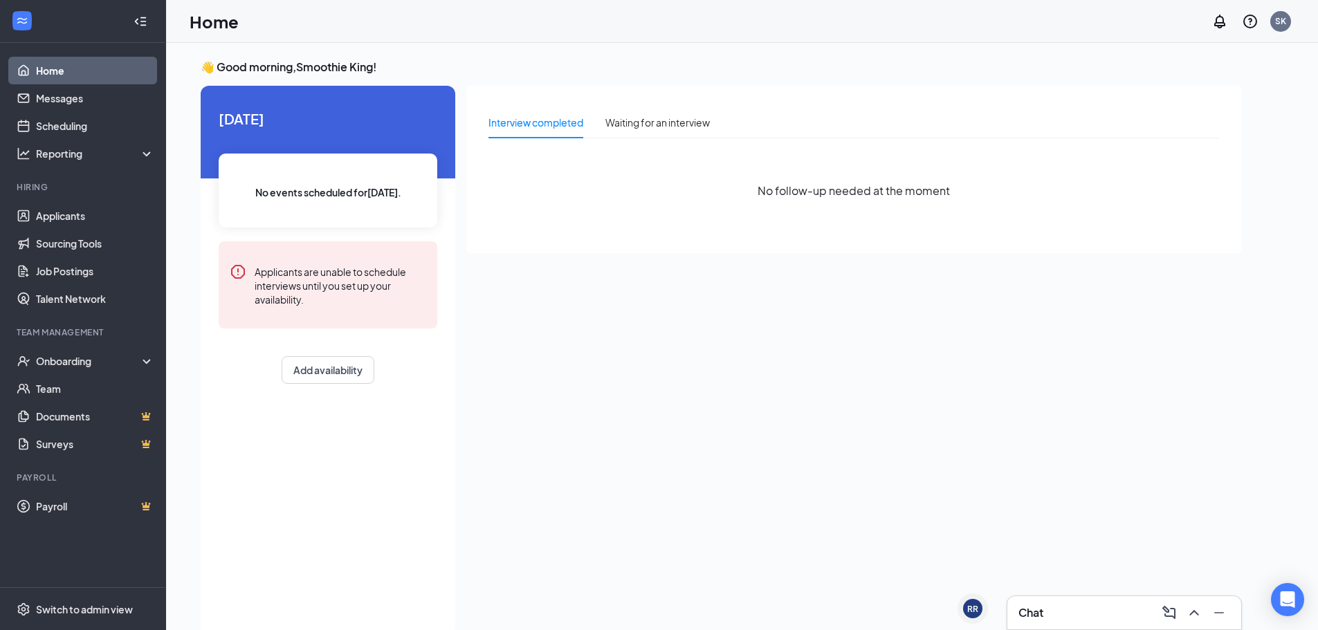
click at [23, 17] on icon "WorkstreamLogo" at bounding box center [22, 21] width 14 height 14
click at [1284, 21] on div "SK" at bounding box center [1280, 21] width 11 height 12
click at [1152, 212] on div "Log out" at bounding box center [1211, 212] width 149 height 14
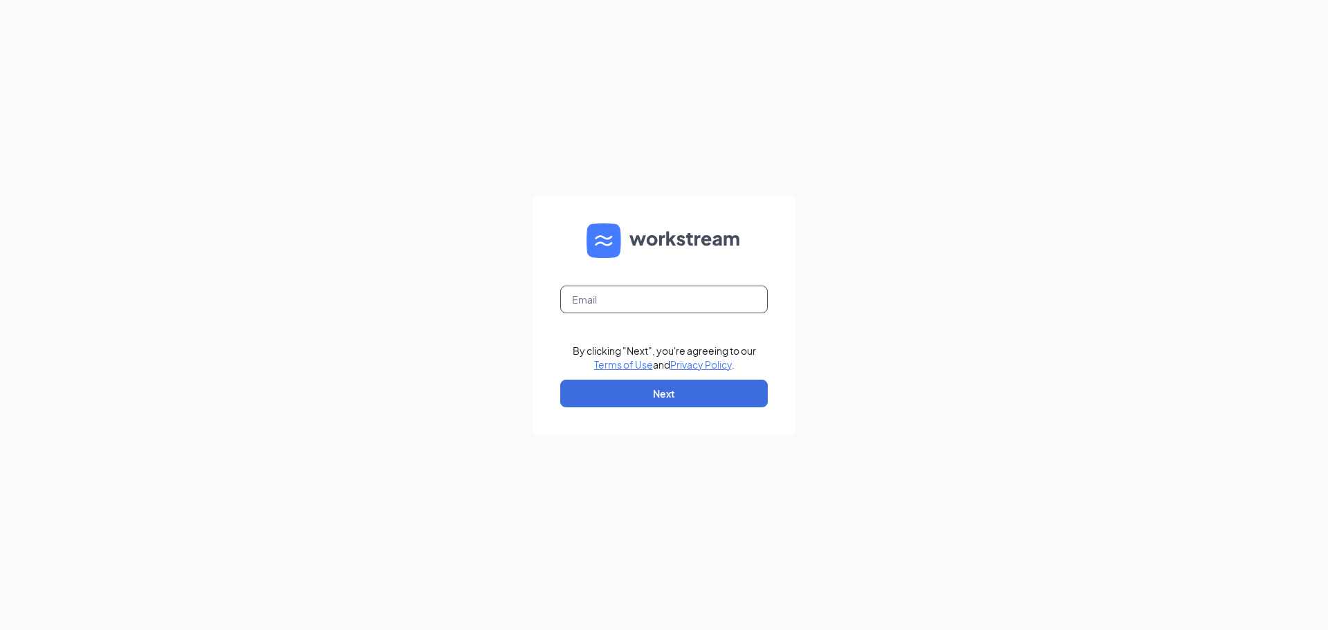
click at [682, 294] on input "text" at bounding box center [664, 300] width 208 height 28
type input "smoothiekinglaporte@gmail.com"
click at [673, 397] on button "Next" at bounding box center [664, 394] width 208 height 28
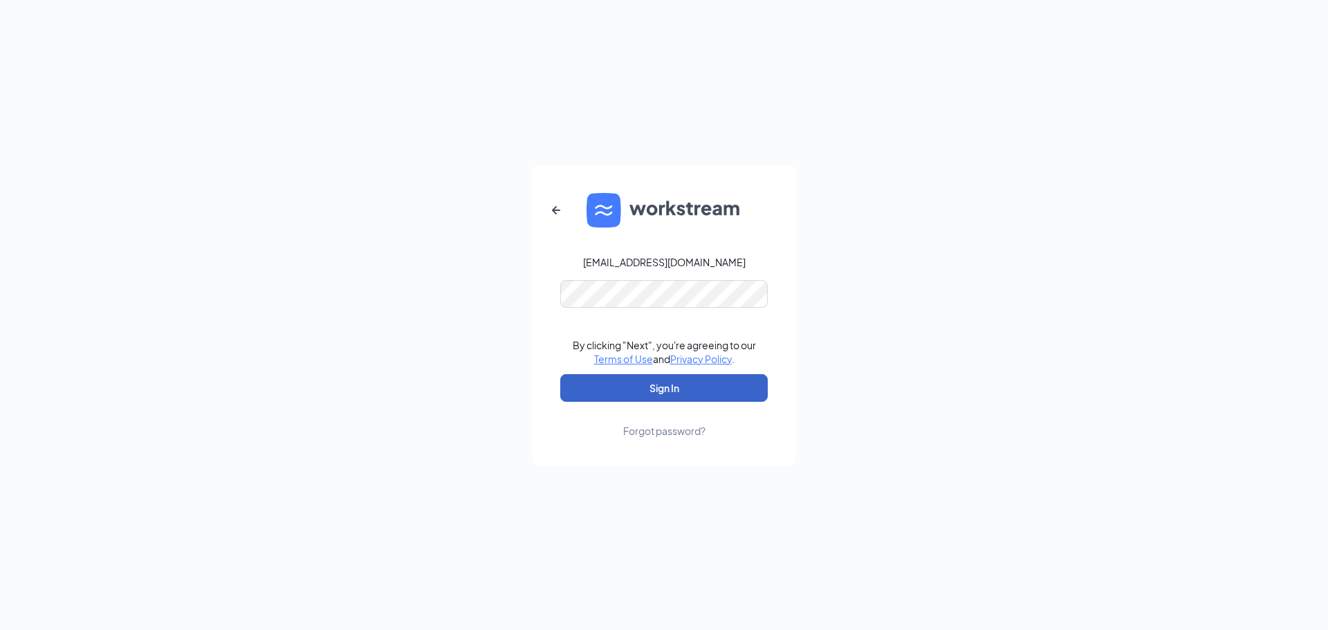
click at [742, 390] on button "Sign In" at bounding box center [664, 388] width 208 height 28
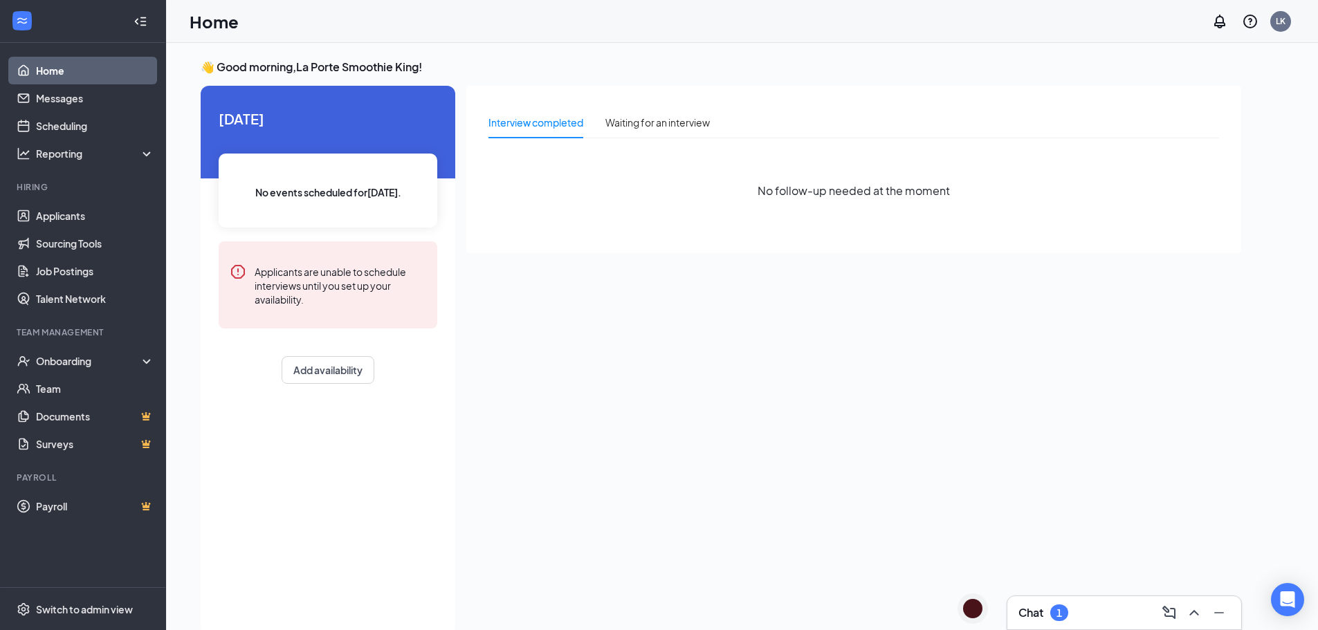
click at [1026, 619] on h3 "Chat" at bounding box center [1030, 612] width 25 height 15
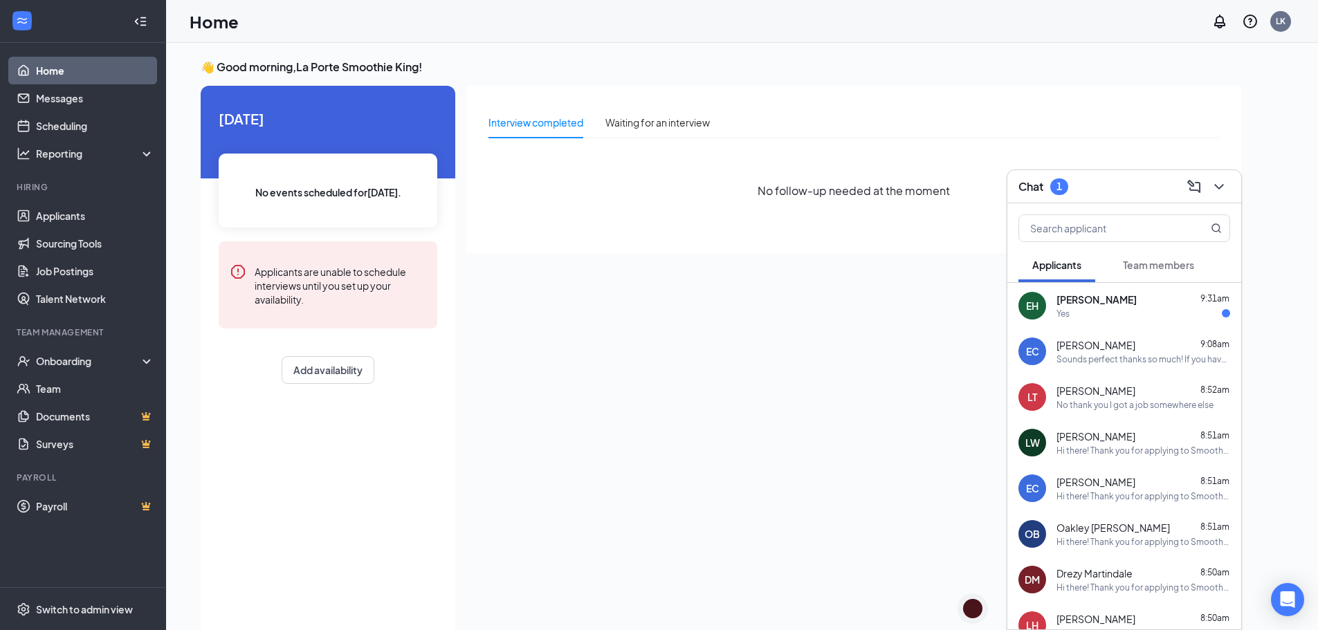
click at [1110, 317] on div "Yes" at bounding box center [1144, 314] width 174 height 12
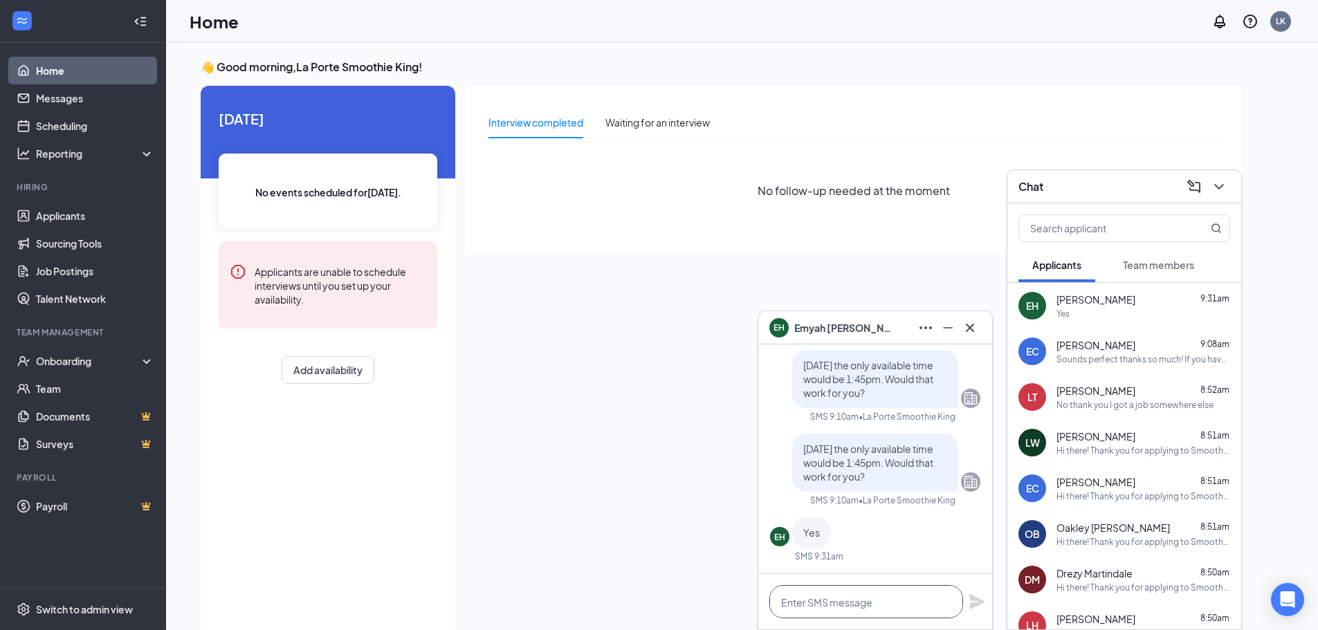
click at [903, 598] on textarea at bounding box center [866, 601] width 194 height 33
click at [1137, 362] on div "Sounds perfect thanks so much! If you have any questions or cannot attend pleas…" at bounding box center [1144, 360] width 174 height 12
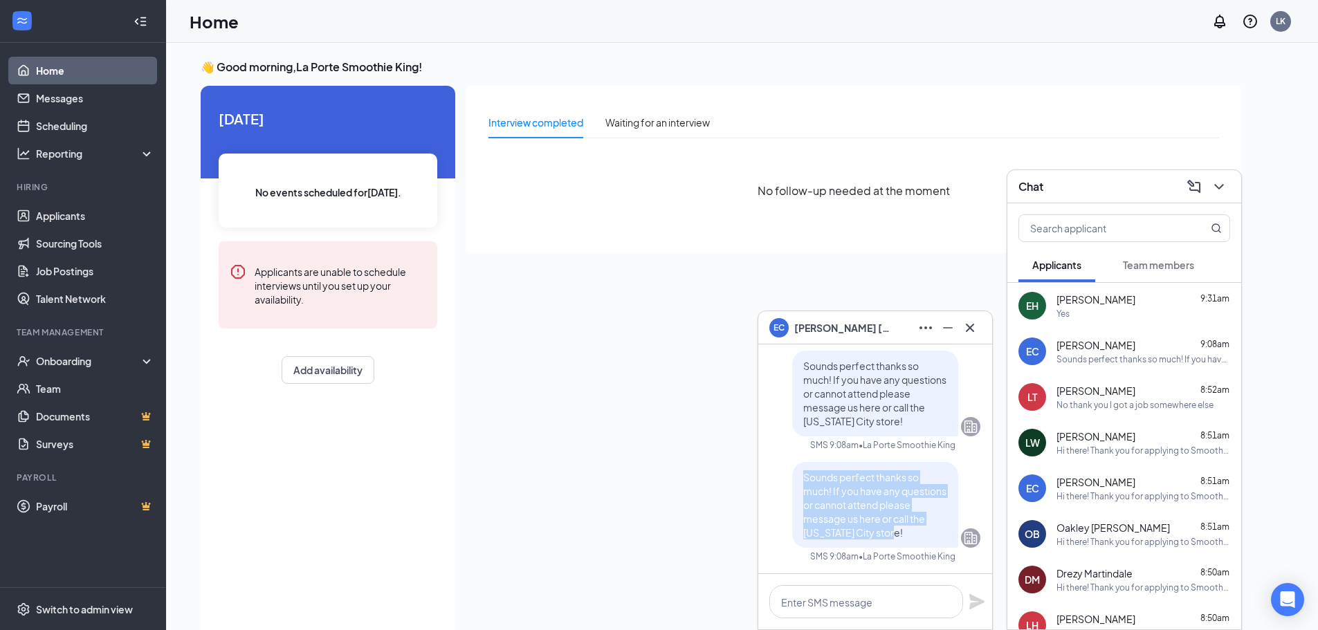
drag, startPoint x: 793, startPoint y: 475, endPoint x: 888, endPoint y: 533, distance: 112.1
click at [888, 533] on p "Sounds perfect thanks so much! If you have any questions or cannot attend pleas…" at bounding box center [875, 504] width 144 height 69
copy span "Sounds perfect thanks so much! If you have any questions or cannot attend pleas…"
click at [1080, 308] on div "Yes" at bounding box center [1144, 314] width 174 height 12
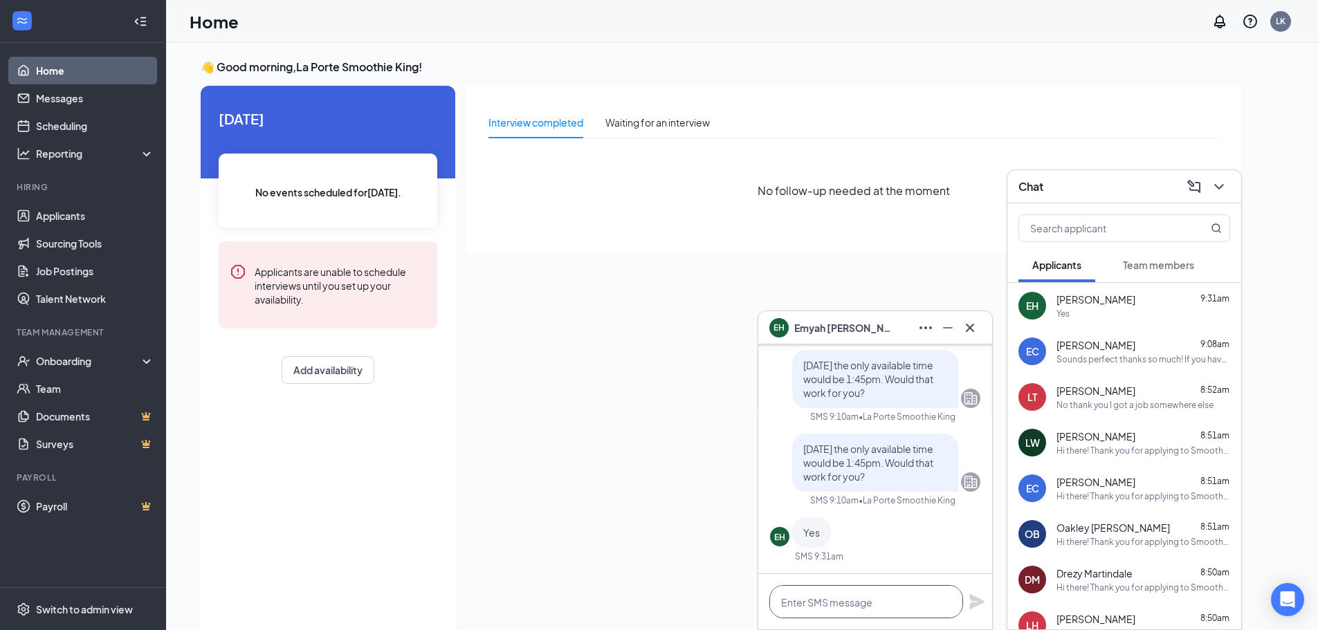
click at [897, 602] on textarea at bounding box center [866, 601] width 194 height 33
paste textarea "Sounds perfect thanks so much! If you have any questions or cannot attend pleas…"
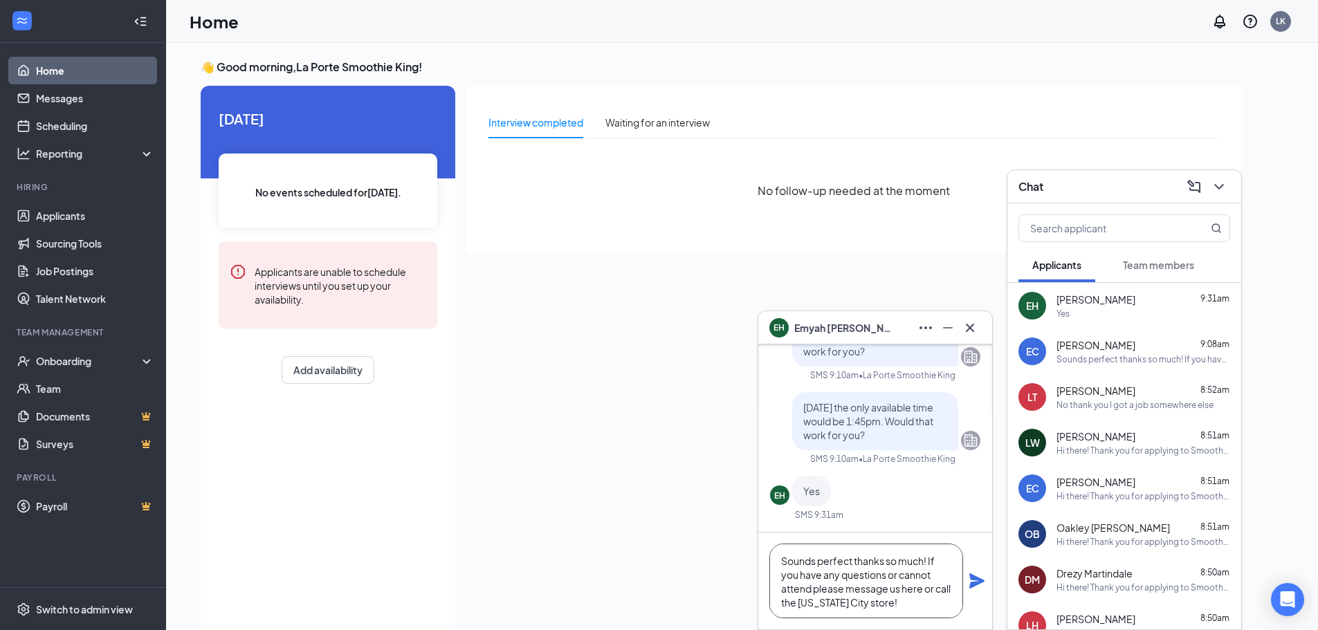
scroll to position [1, 0]
click at [821, 561] on textarea "Sounds perfect thanks so much! If you have any questions or cannot attend pleas…" at bounding box center [866, 581] width 194 height 75
click at [907, 605] on textarea "Perfect thanks so much! If you have any questions or cannot attend please messa…" at bounding box center [866, 581] width 194 height 75
type textarea "Perfect thanks so much! If you have any questions or cannot attend please messa…"
click at [979, 580] on icon "Plane" at bounding box center [976, 581] width 15 height 15
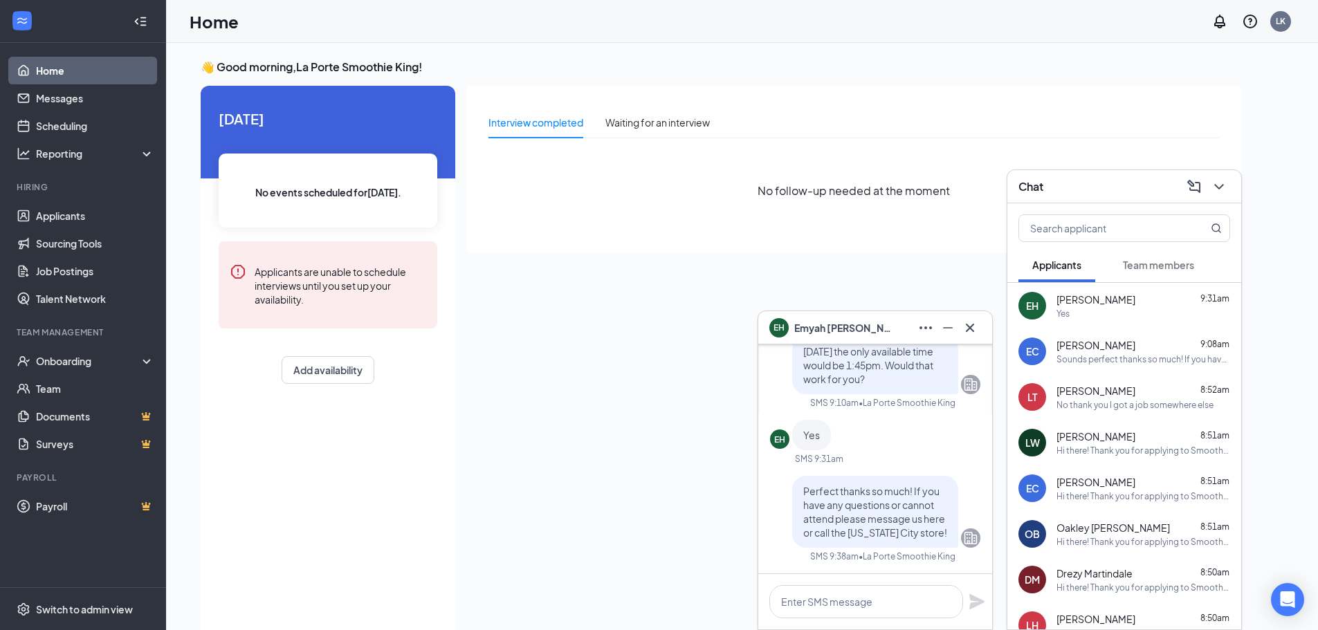
scroll to position [0, 0]
click at [946, 325] on icon "Minimize" at bounding box center [948, 328] width 17 height 17
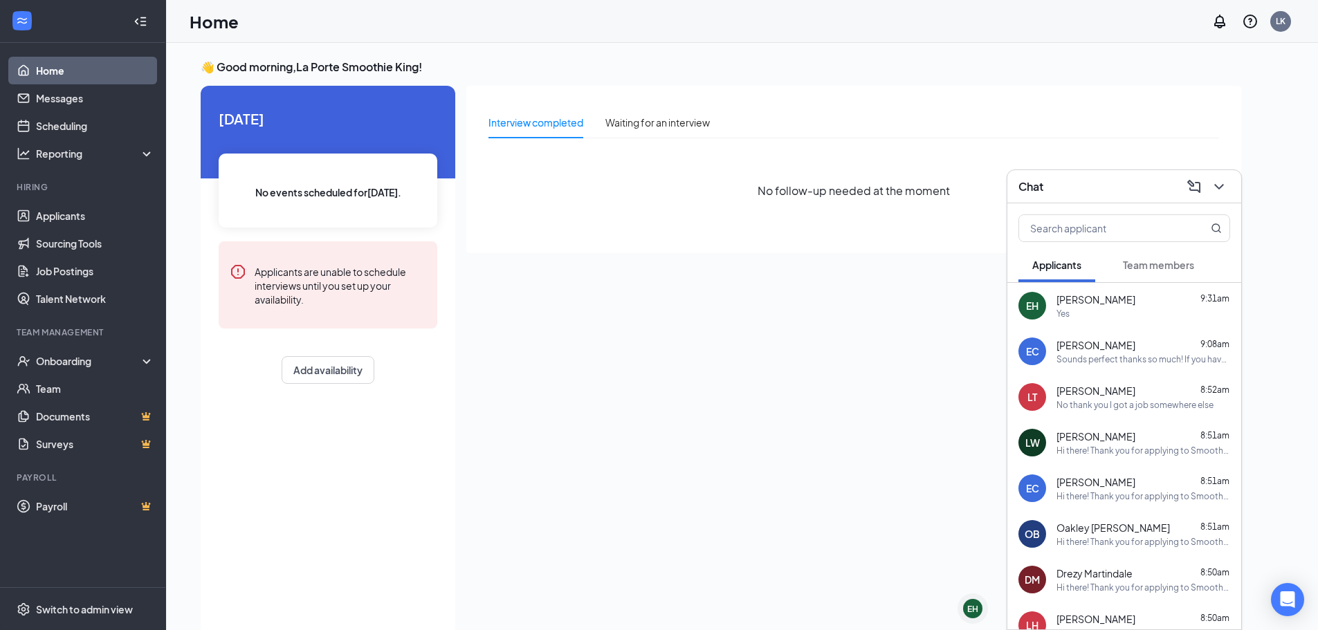
scroll to position [1047, 0]
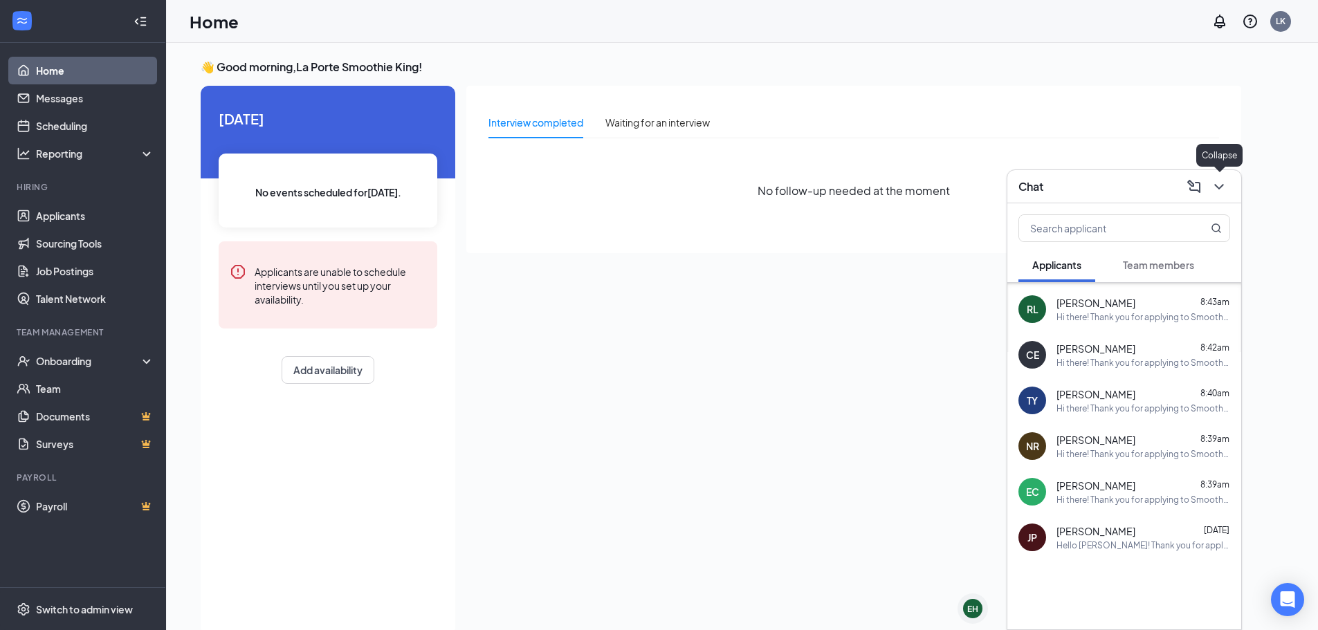
click at [1217, 183] on icon "ChevronDown" at bounding box center [1219, 187] width 17 height 17
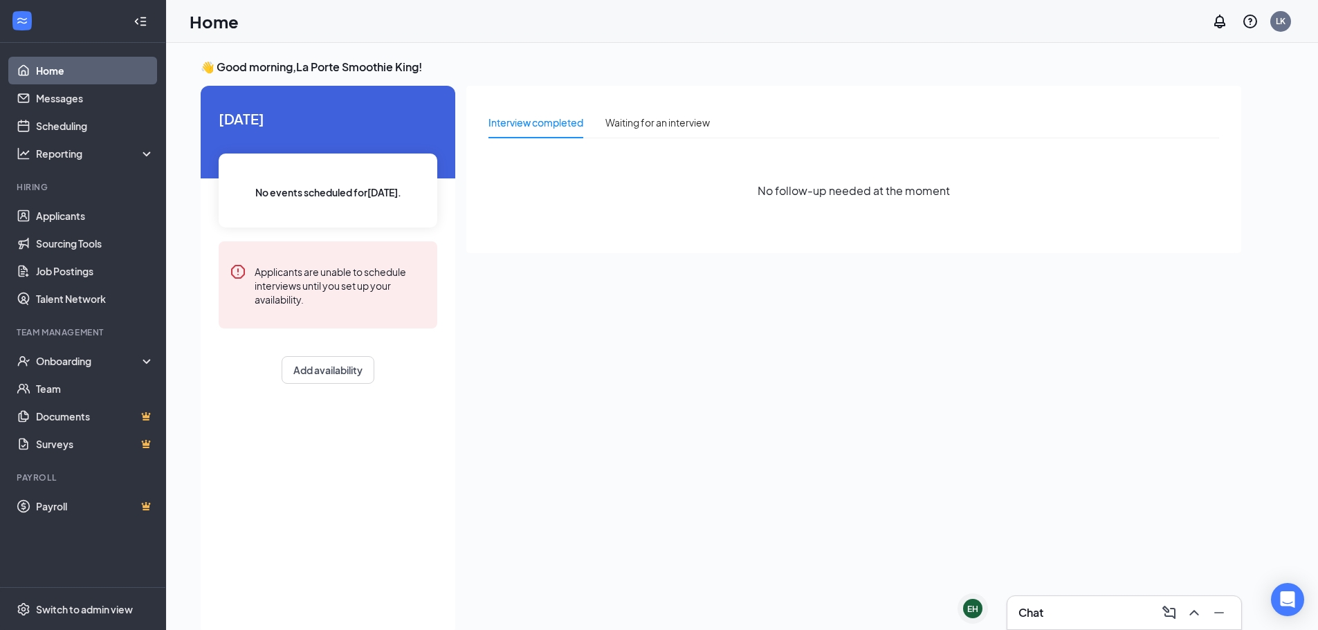
scroll to position [0, 0]
click at [1104, 610] on div "Chat 1" at bounding box center [1124, 613] width 212 height 22
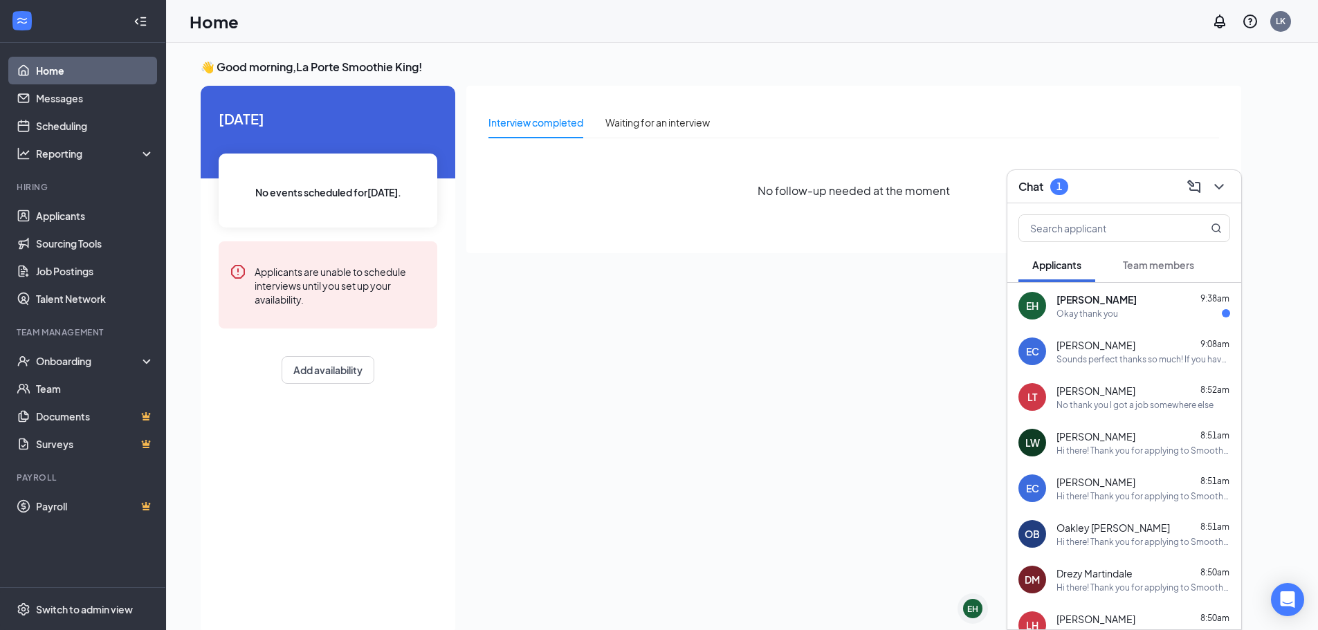
click at [1085, 297] on span "[PERSON_NAME]" at bounding box center [1097, 300] width 80 height 14
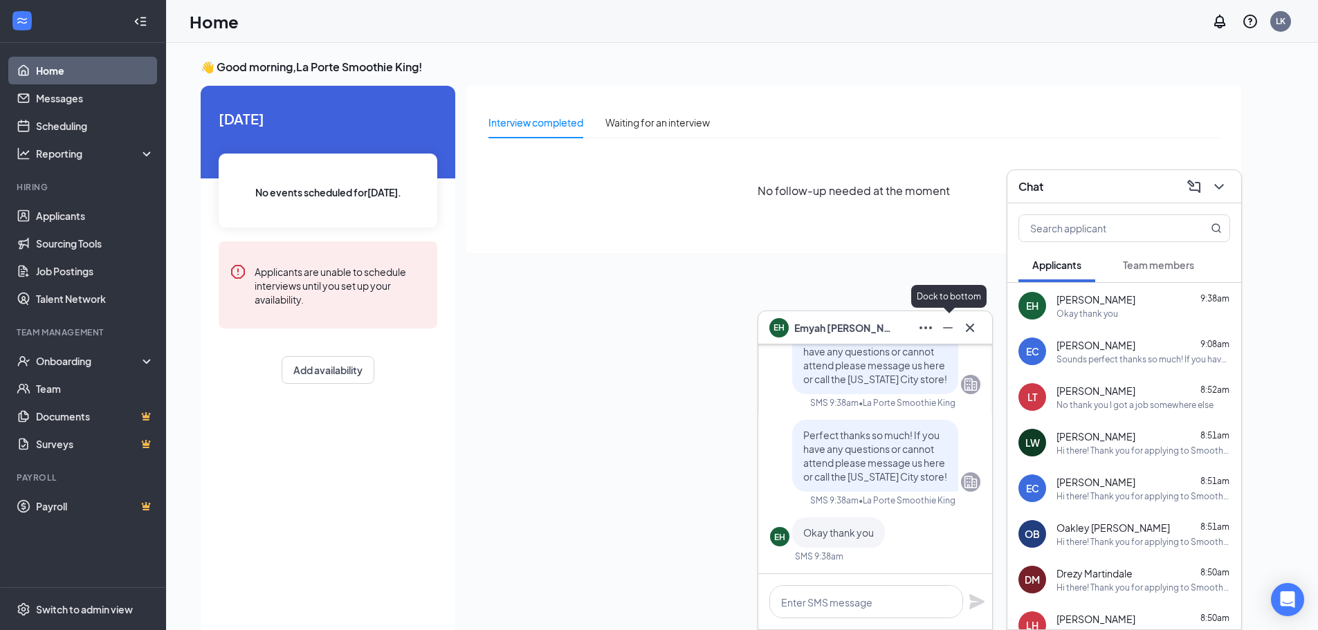
click at [953, 327] on icon "Minimize" at bounding box center [948, 328] width 17 height 17
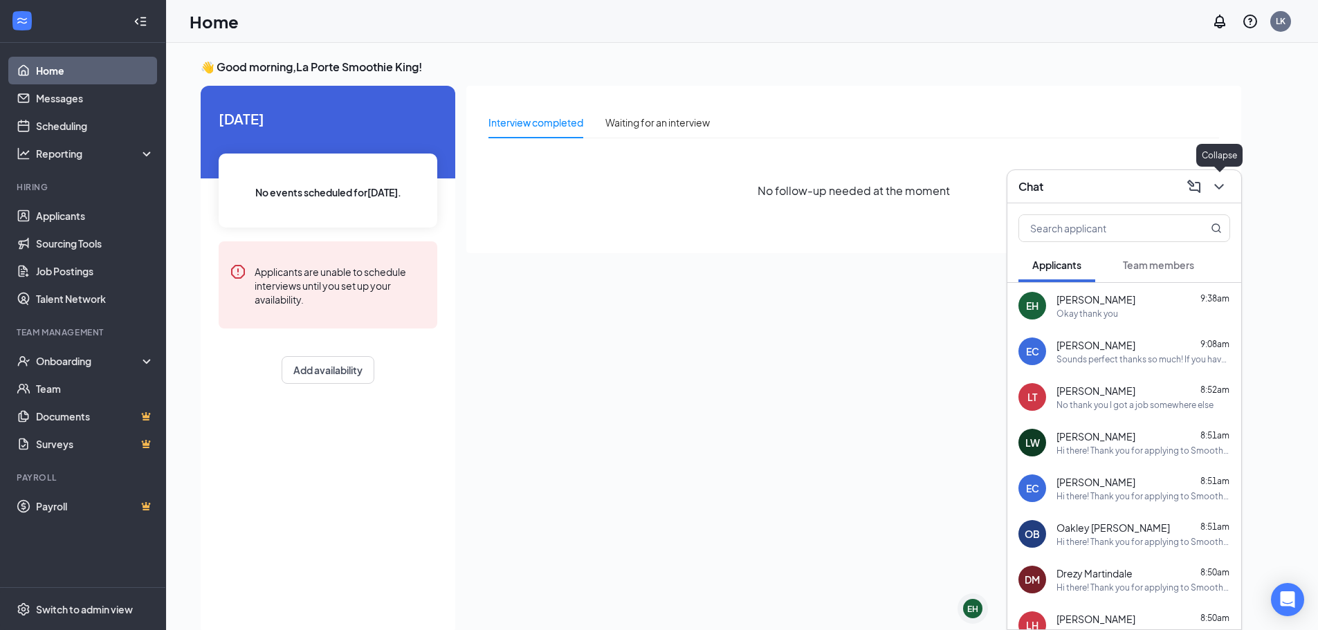
click at [1214, 185] on icon "ChevronDown" at bounding box center [1219, 187] width 17 height 17
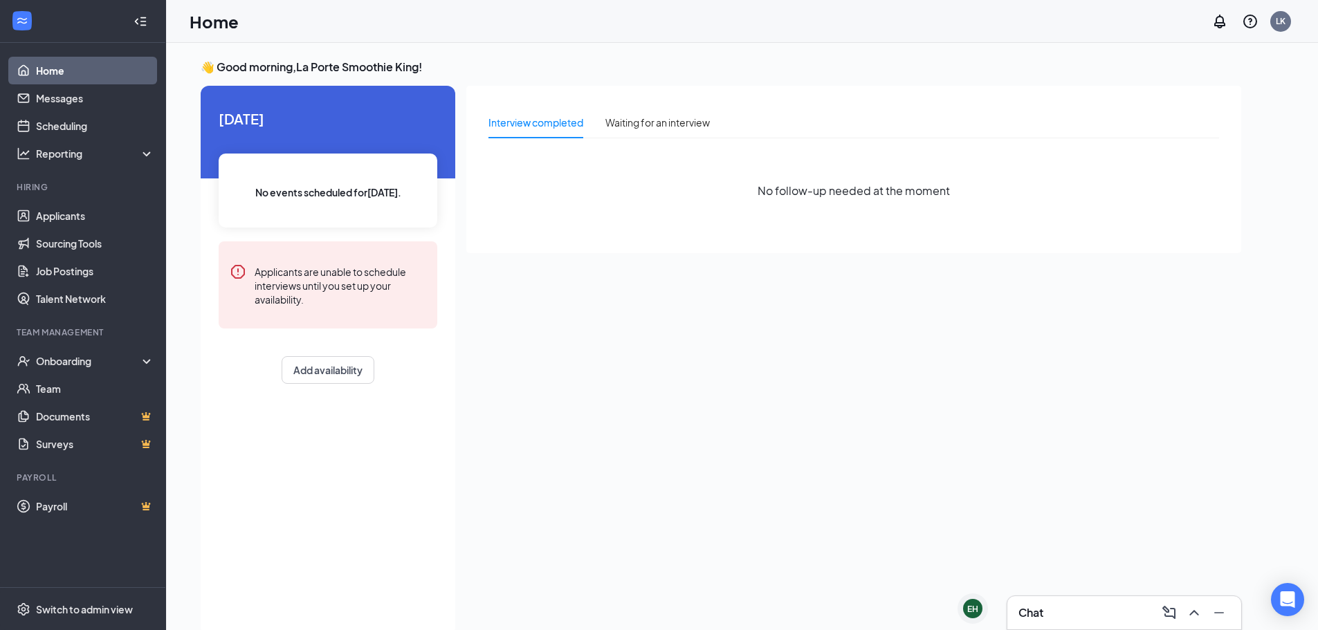
click at [1081, 597] on div "Chat" at bounding box center [1124, 612] width 234 height 33
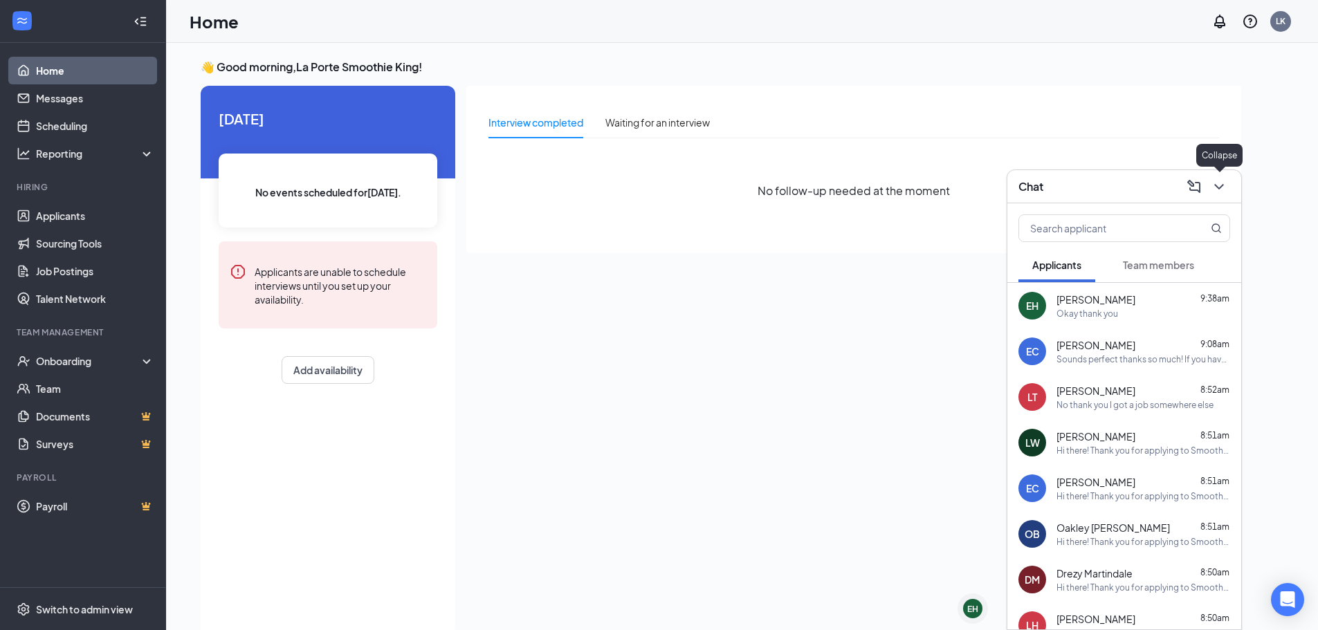
click at [1225, 188] on icon "ChevronDown" at bounding box center [1219, 187] width 17 height 17
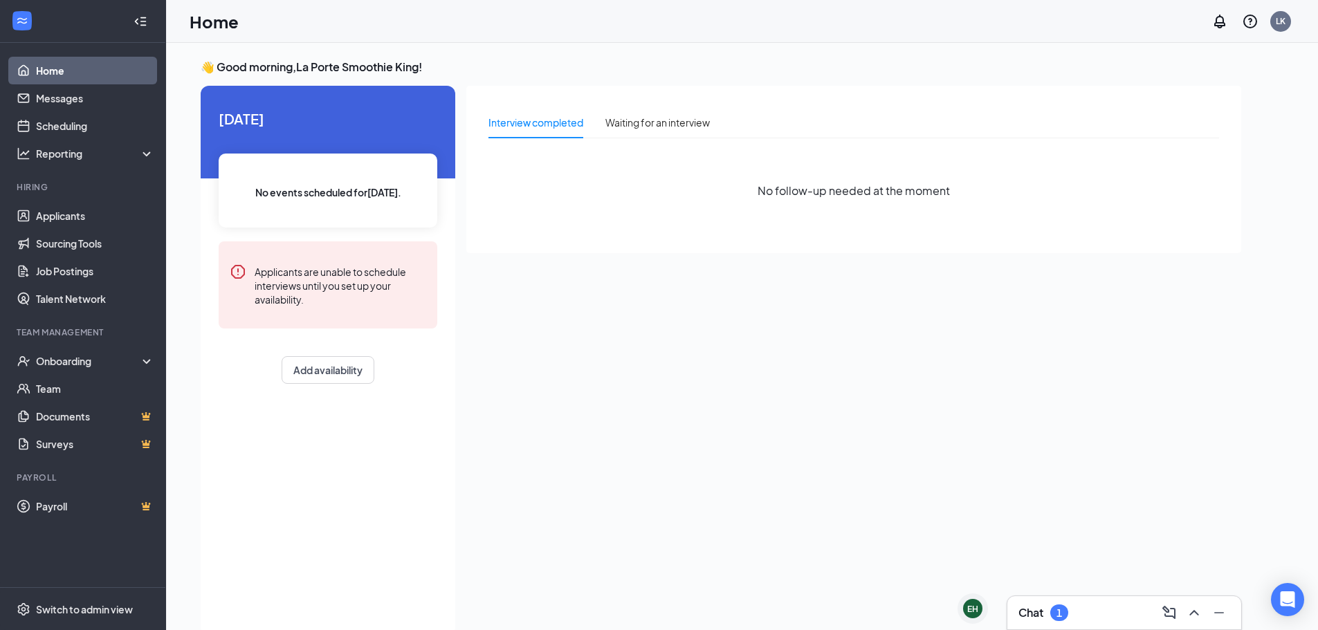
click at [1079, 618] on div "Chat 1" at bounding box center [1124, 613] width 212 height 22
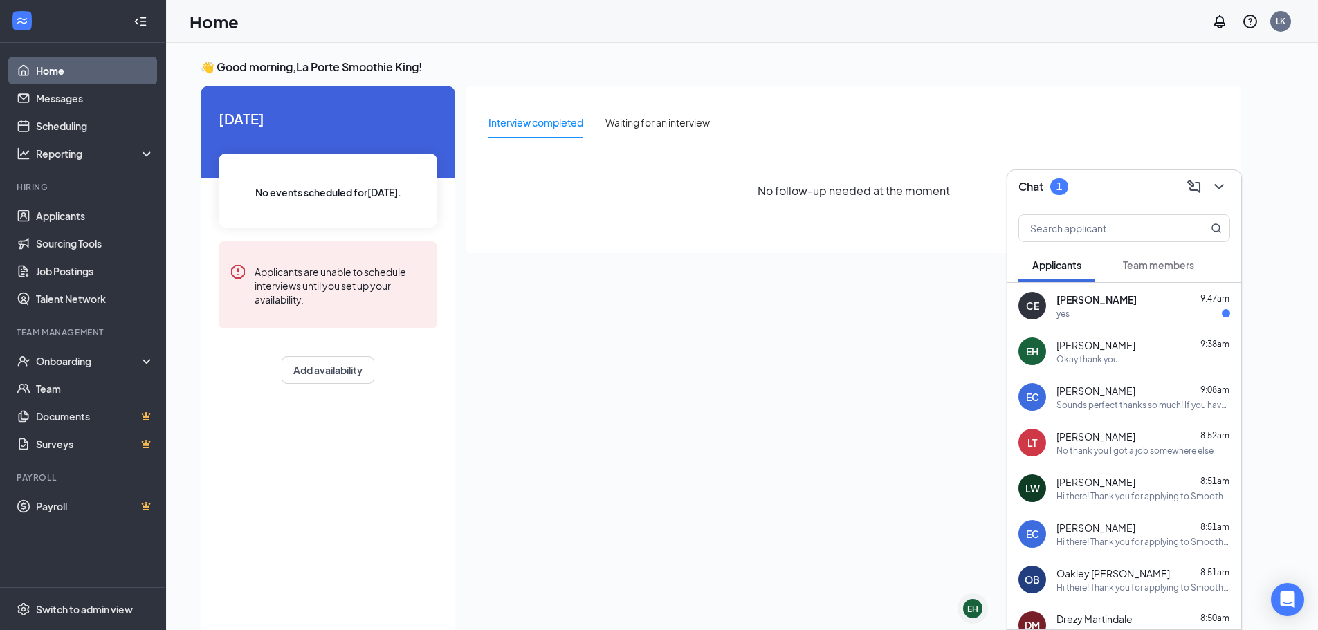
click at [1115, 301] on span "[PERSON_NAME]" at bounding box center [1097, 300] width 80 height 14
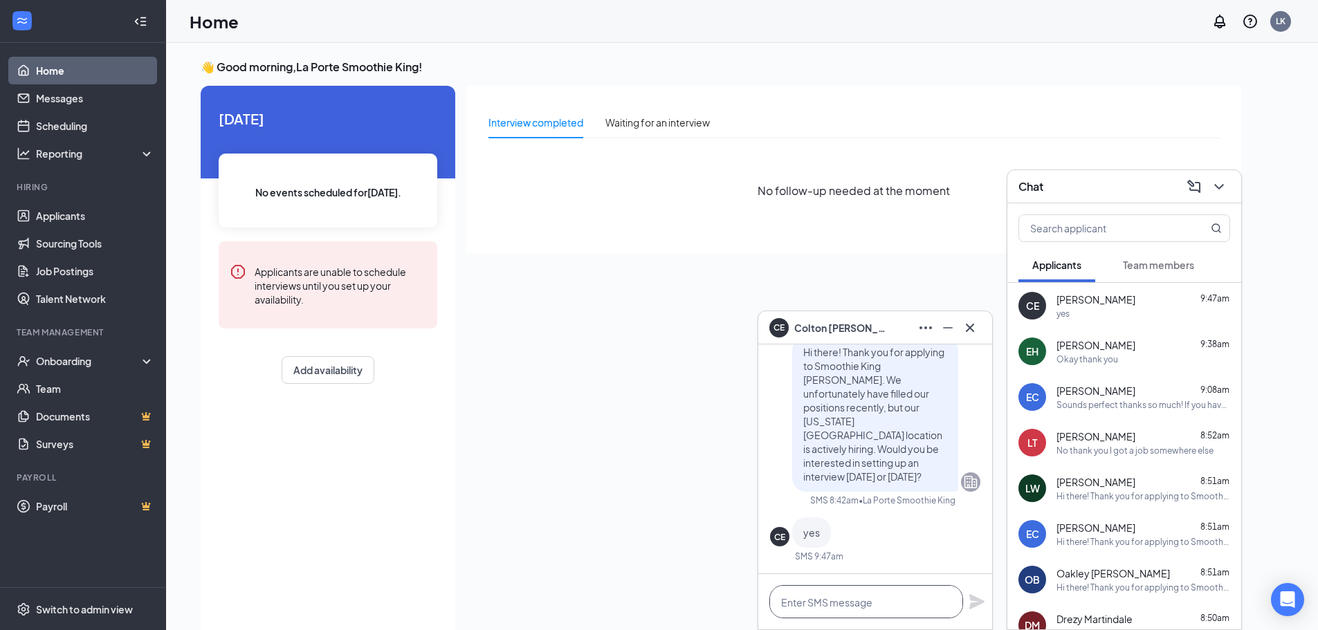
click at [914, 603] on textarea at bounding box center [866, 601] width 194 height 33
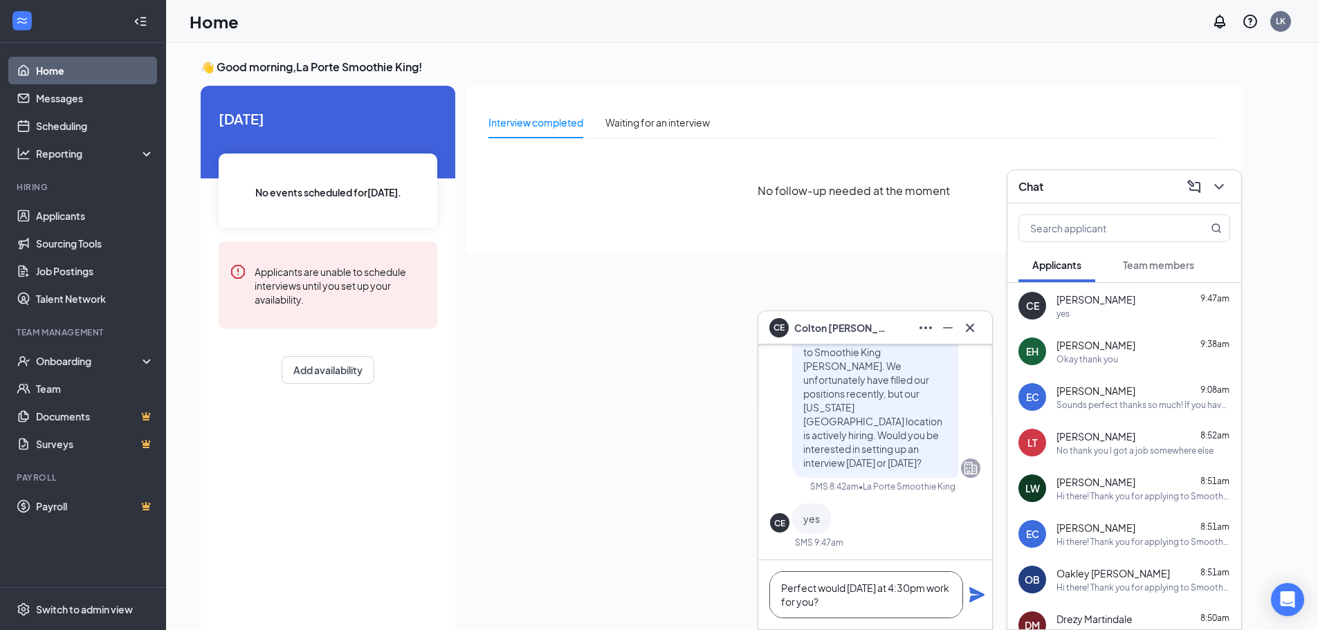
type textarea "Perfect would [DATE] at 4:30pm work for you?"
click at [976, 592] on icon "Plane" at bounding box center [976, 594] width 15 height 15
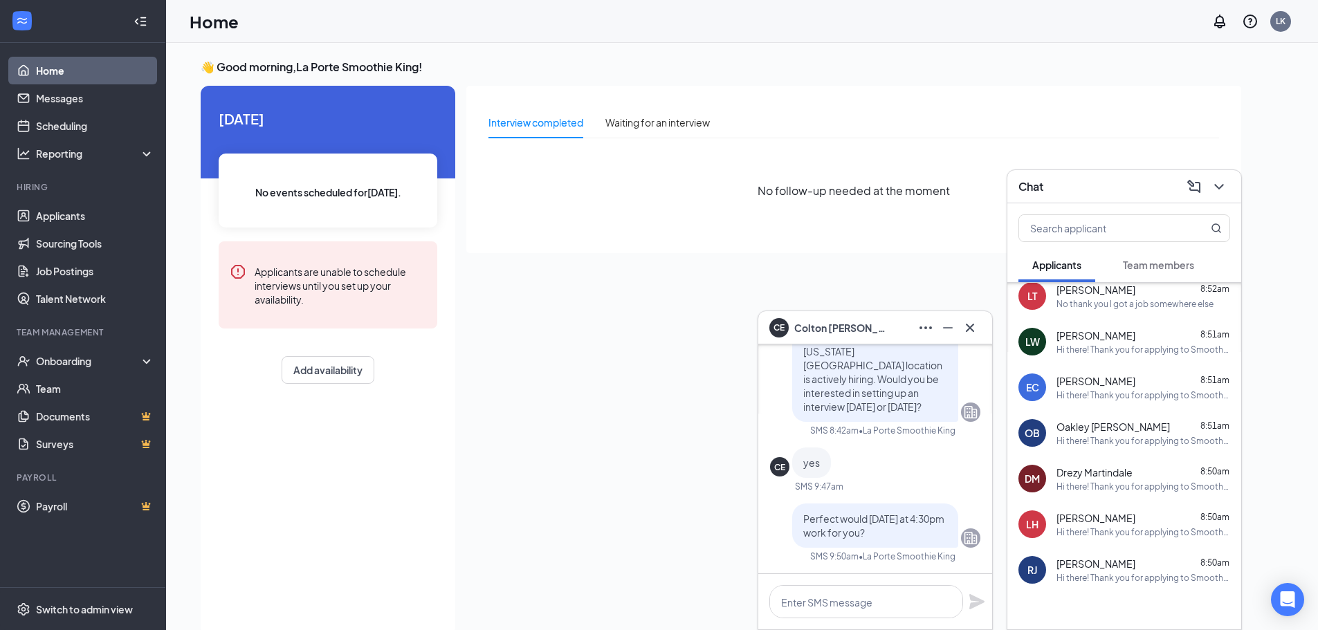
scroll to position [179, 0]
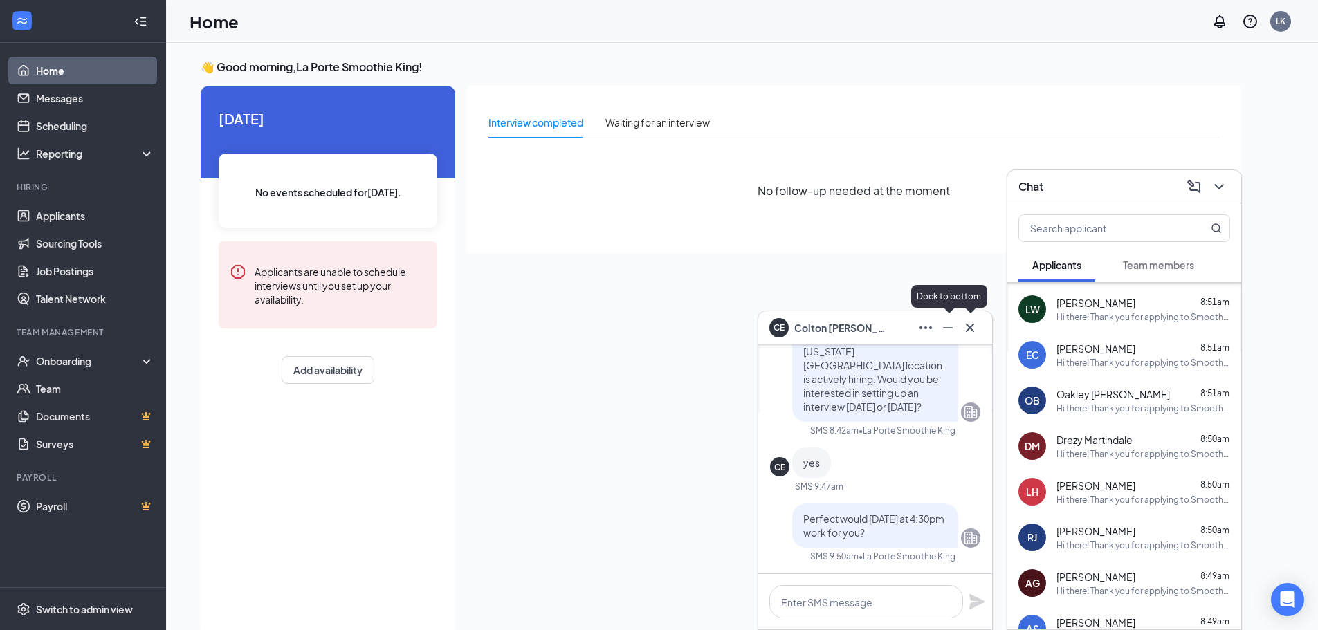
click at [948, 322] on icon "Minimize" at bounding box center [948, 328] width 17 height 17
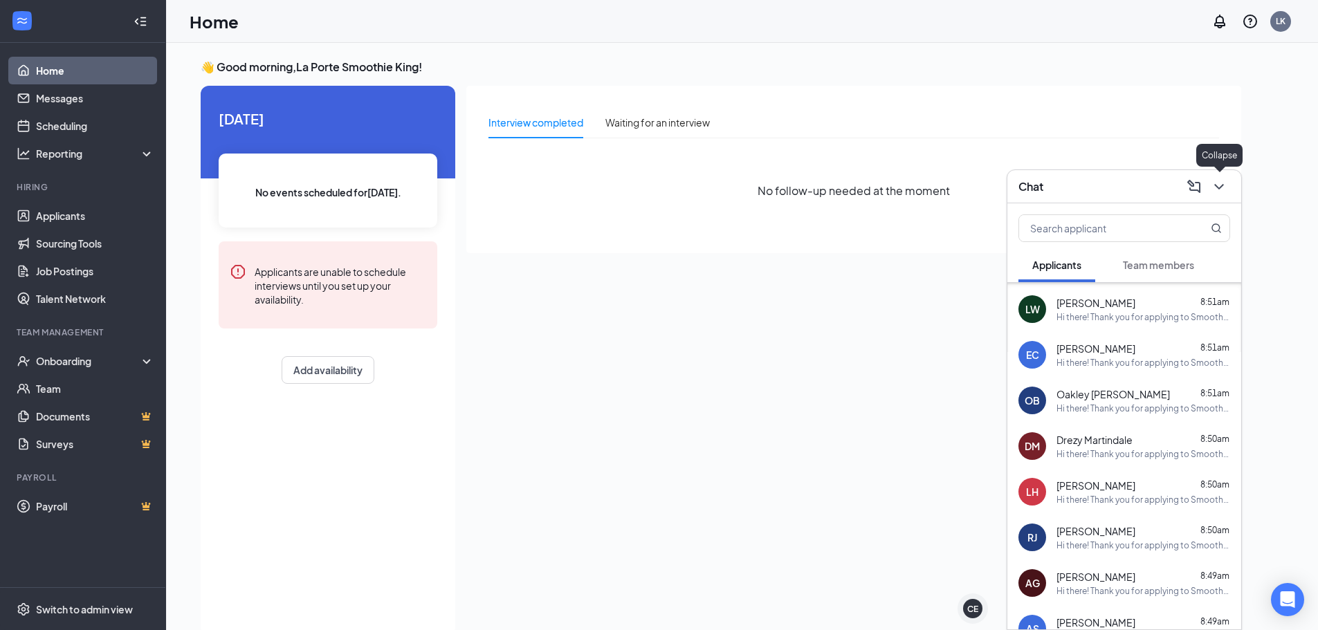
click at [1221, 182] on icon "ChevronDown" at bounding box center [1219, 187] width 17 height 17
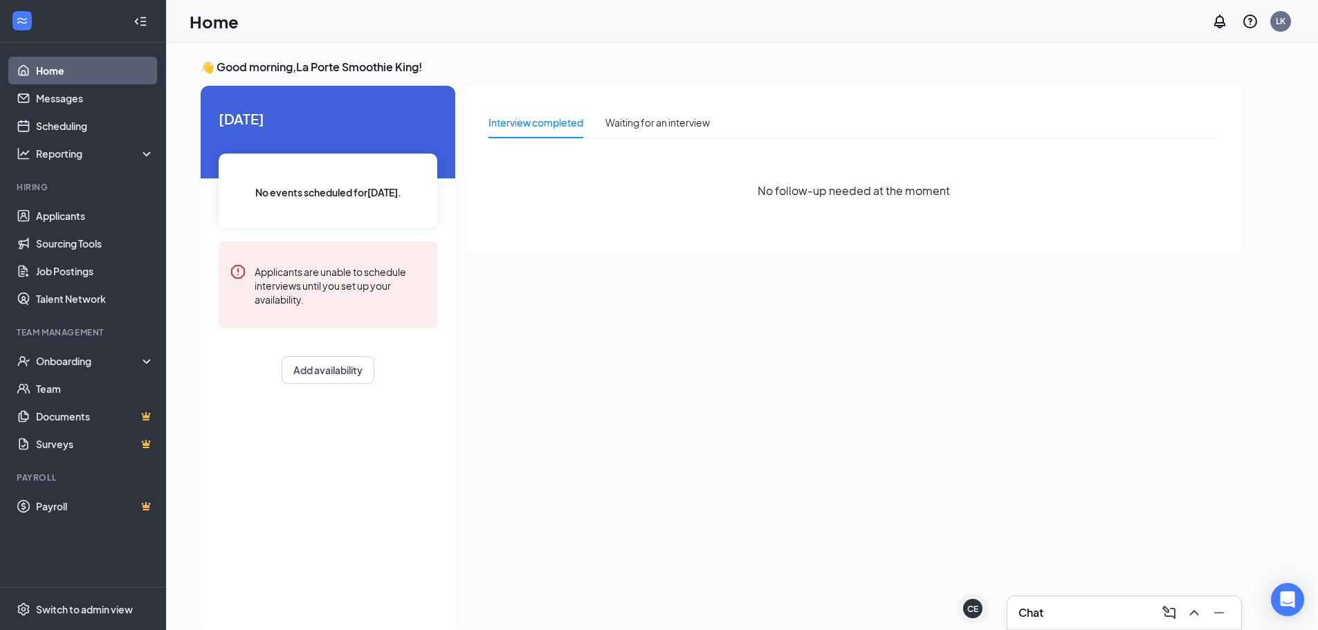
scroll to position [0, 0]
click at [55, 216] on link "Applicants" at bounding box center [95, 216] width 118 height 28
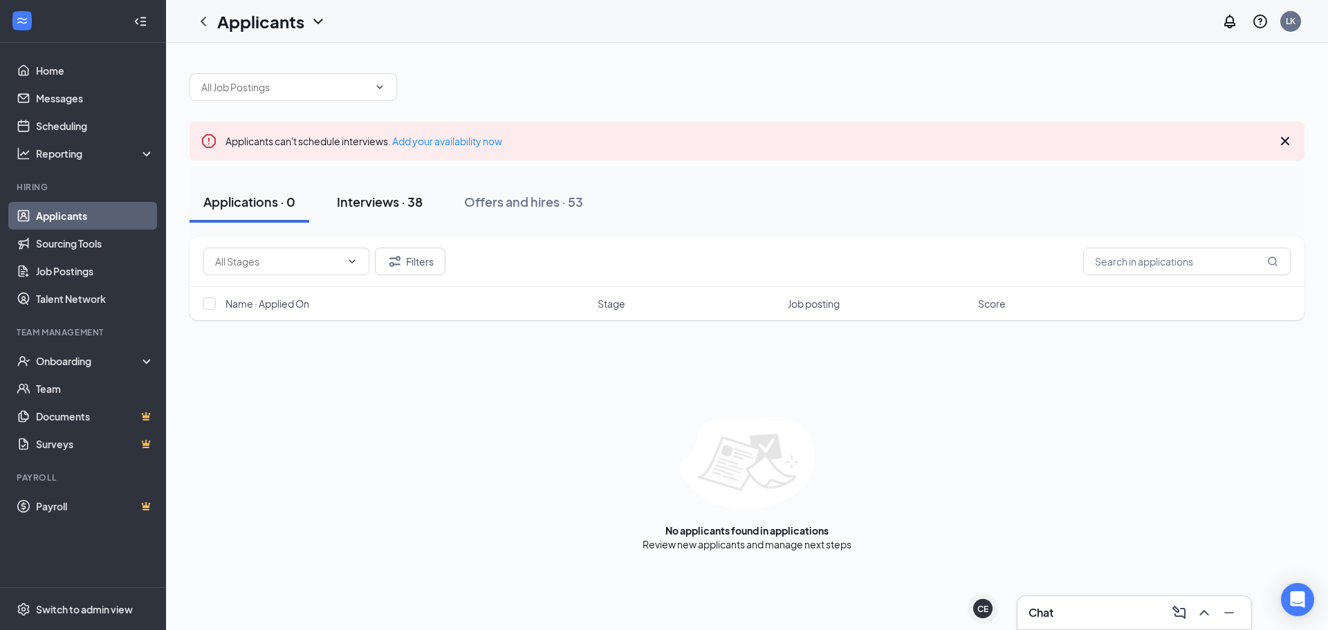
click at [396, 211] on button "Interviews · 38" at bounding box center [379, 202] width 113 height 42
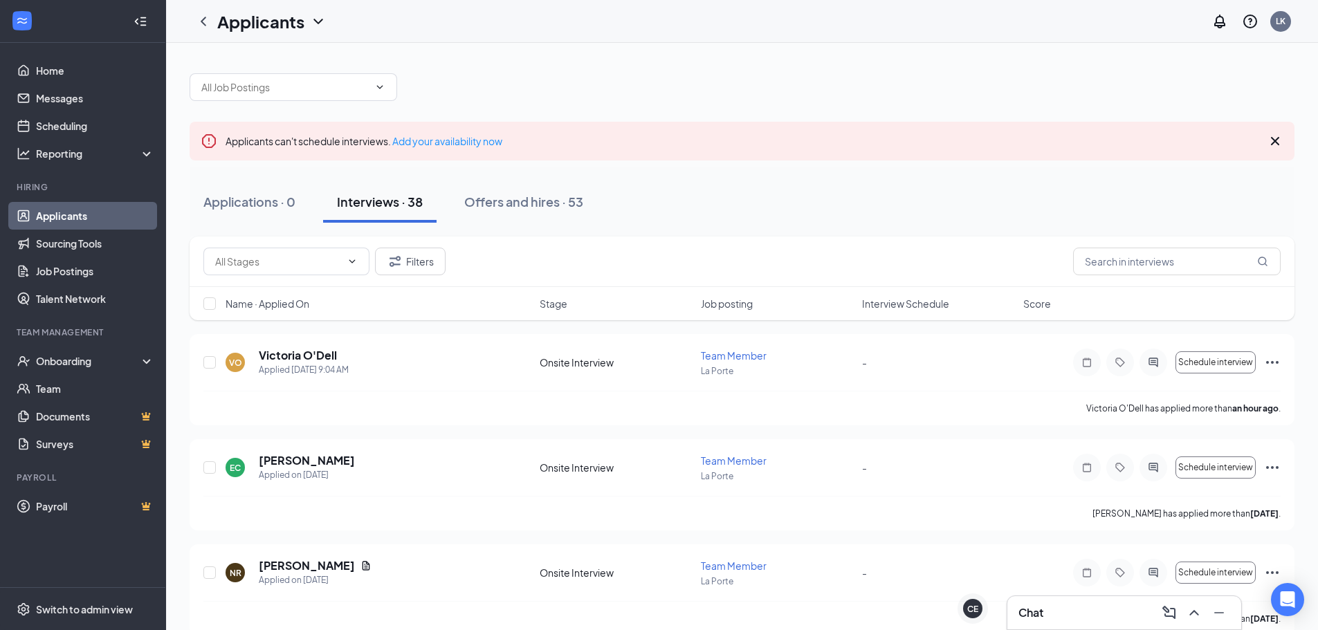
click at [1274, 140] on icon "Cross" at bounding box center [1275, 141] width 8 height 8
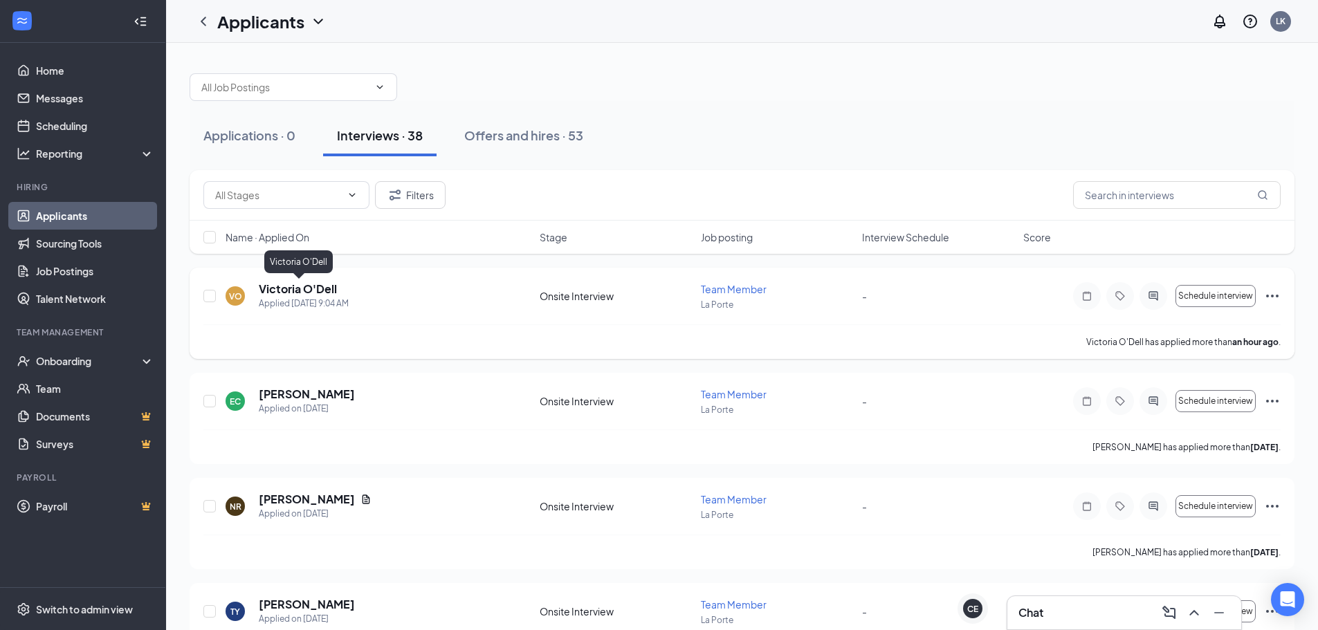
click at [309, 289] on h5 "Victoria O'Dell" at bounding box center [298, 289] width 78 height 15
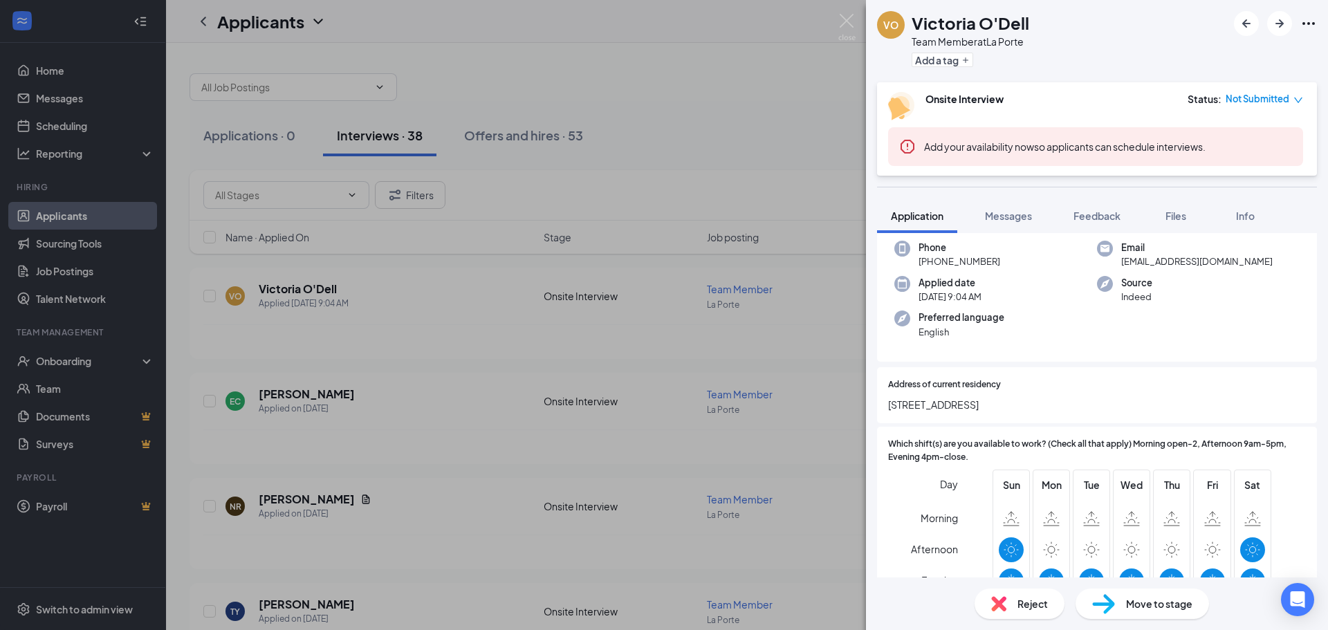
scroll to position [138, 0]
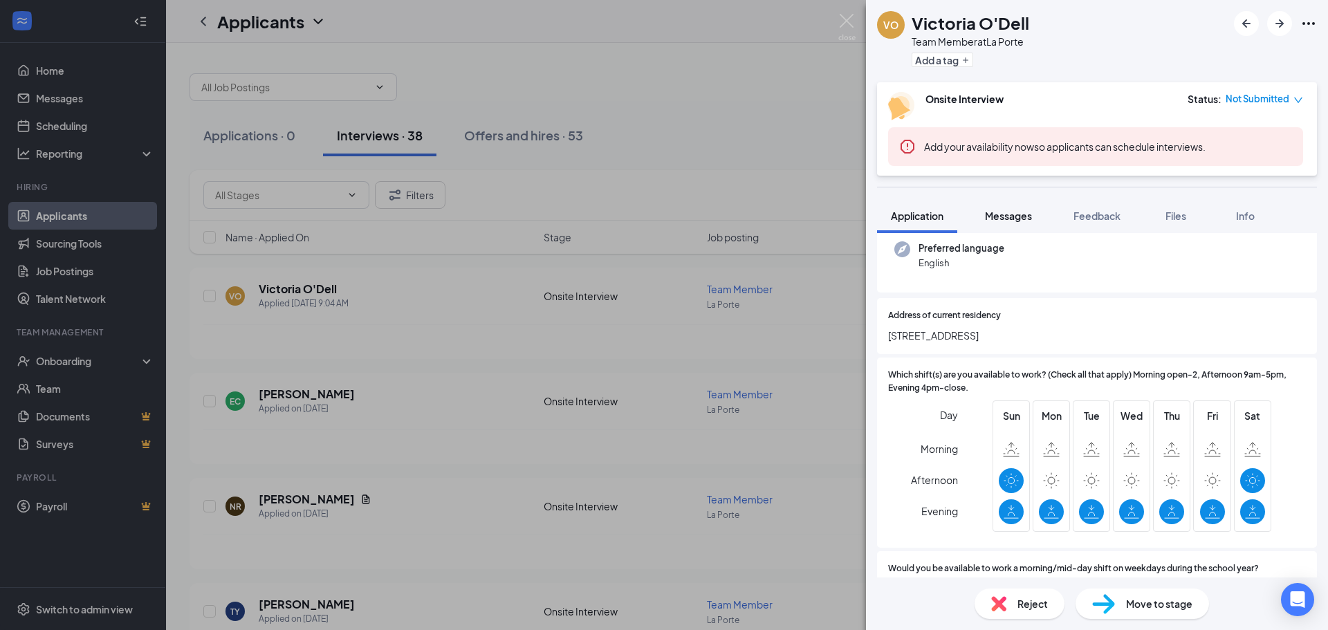
click at [1010, 217] on span "Messages" at bounding box center [1008, 216] width 47 height 12
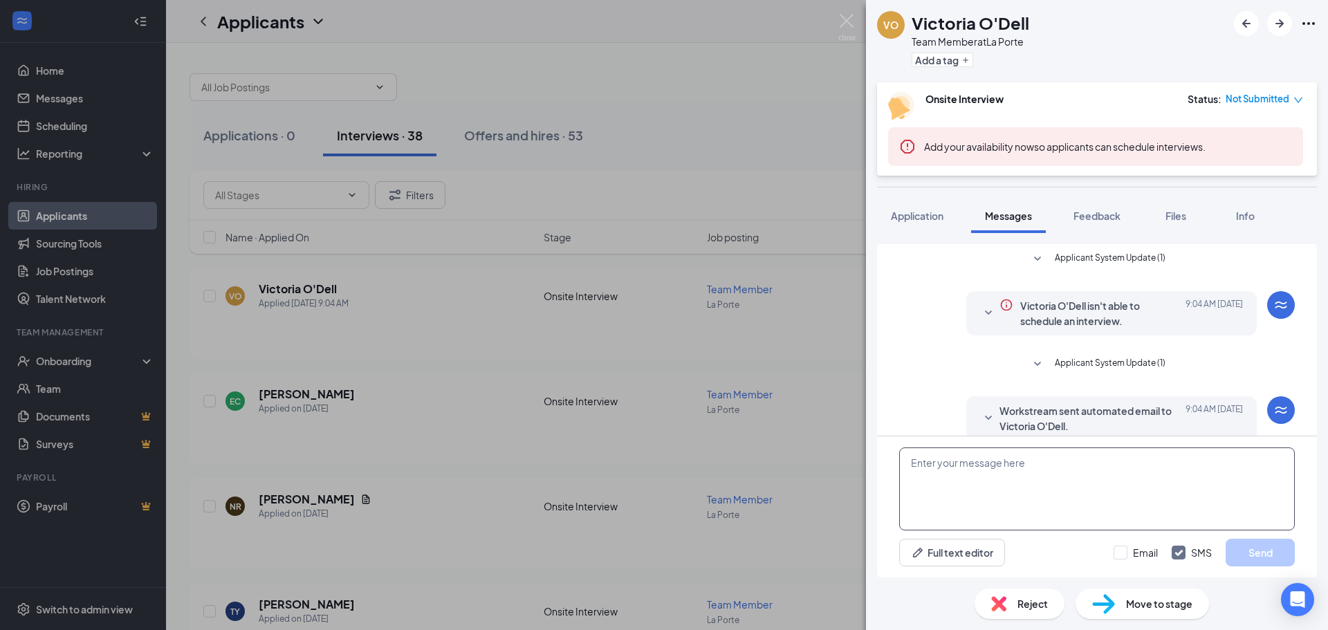
click at [945, 470] on textarea at bounding box center [1097, 489] width 396 height 83
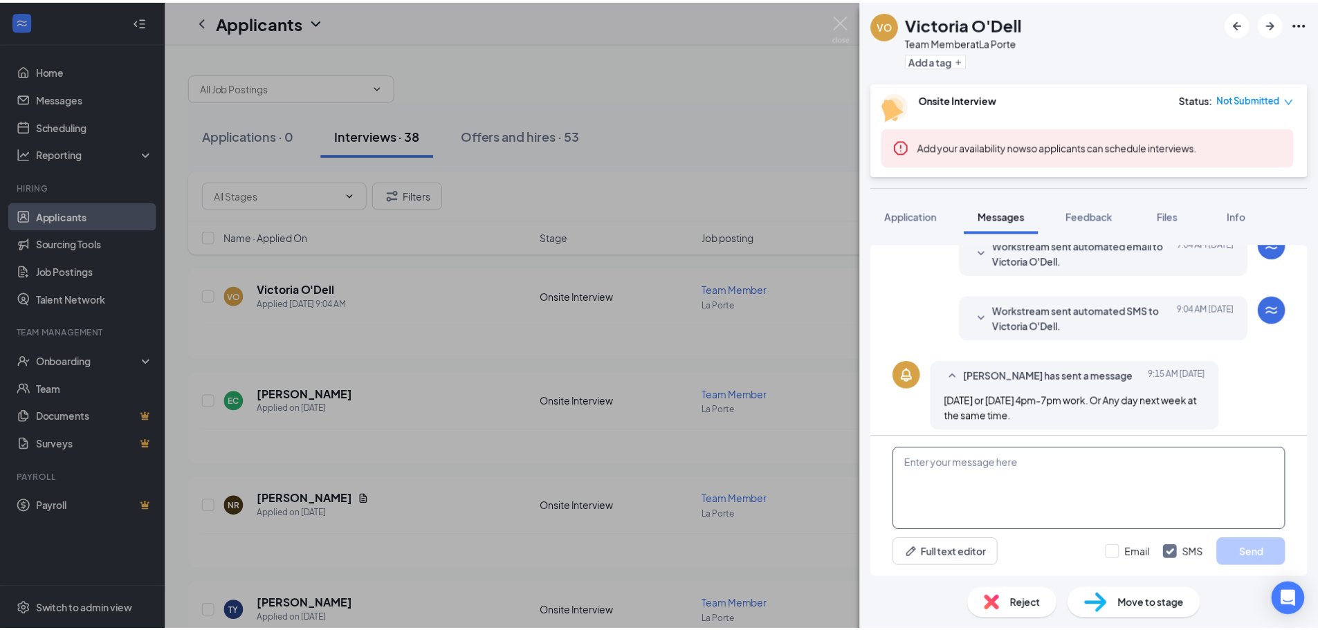
scroll to position [174, 0]
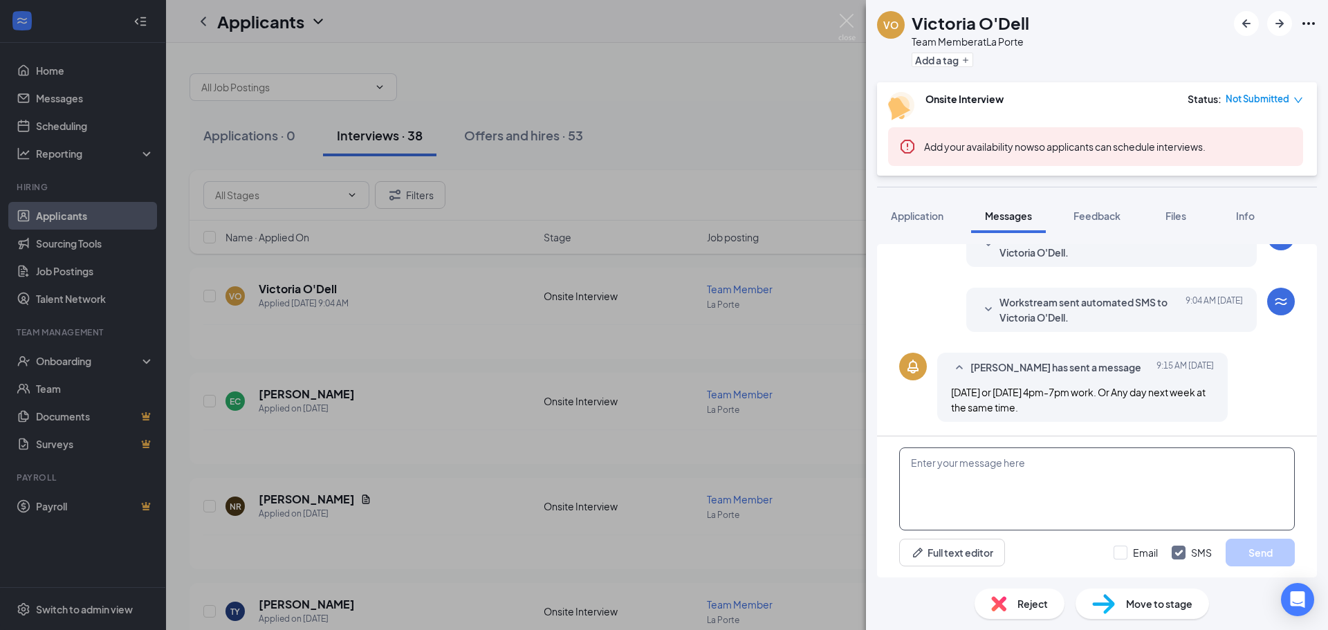
paste textarea "Sounds perfect thanks so much! If you have any questions or cannot attend pleas…"
type textarea "Sounds perfect thanks so much! If you have any questions or cannot attend pleas…"
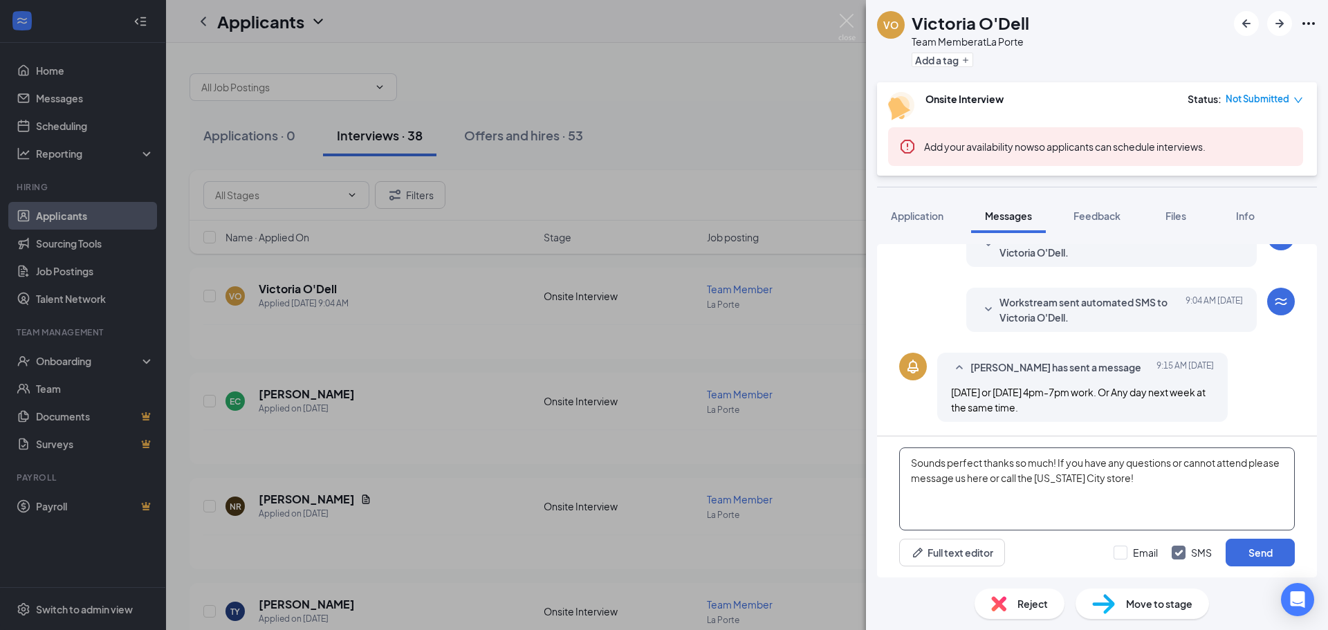
drag, startPoint x: 1060, startPoint y: 469, endPoint x: 830, endPoint y: 457, distance: 230.0
click at [830, 457] on div "[PERSON_NAME] O'Dell Team Member at La Porte Add a tag Onsite Interview Status …" at bounding box center [664, 315] width 1328 height 630
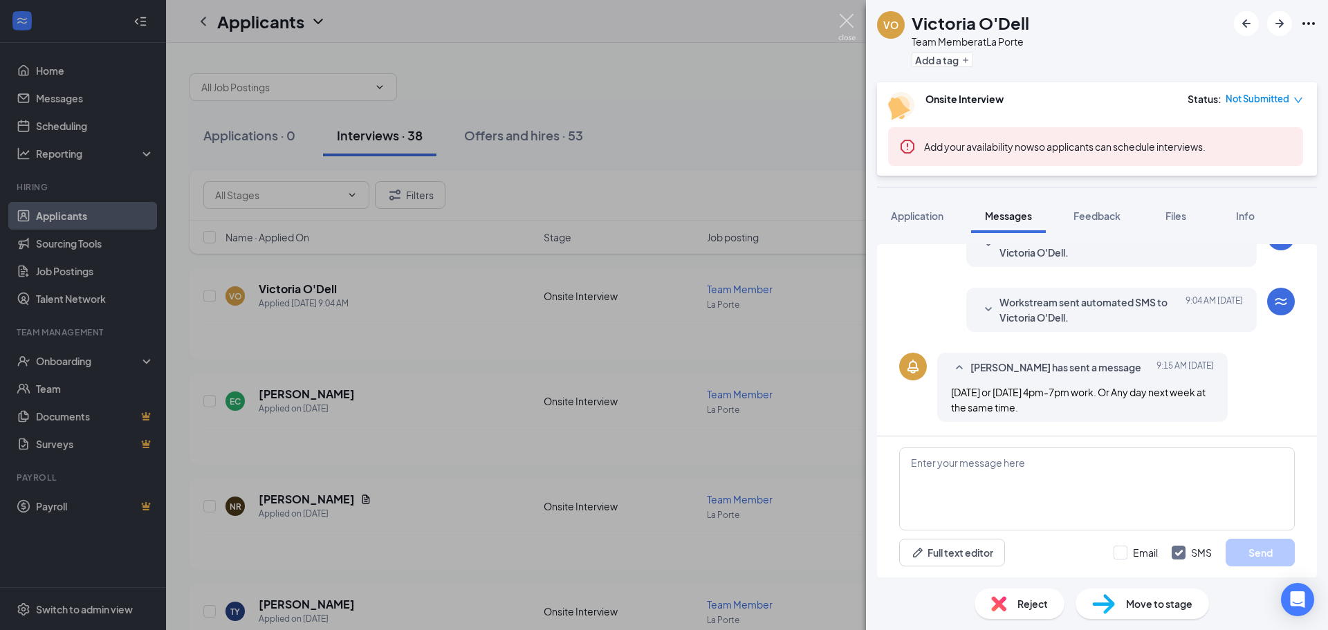
click at [849, 17] on img at bounding box center [847, 27] width 17 height 27
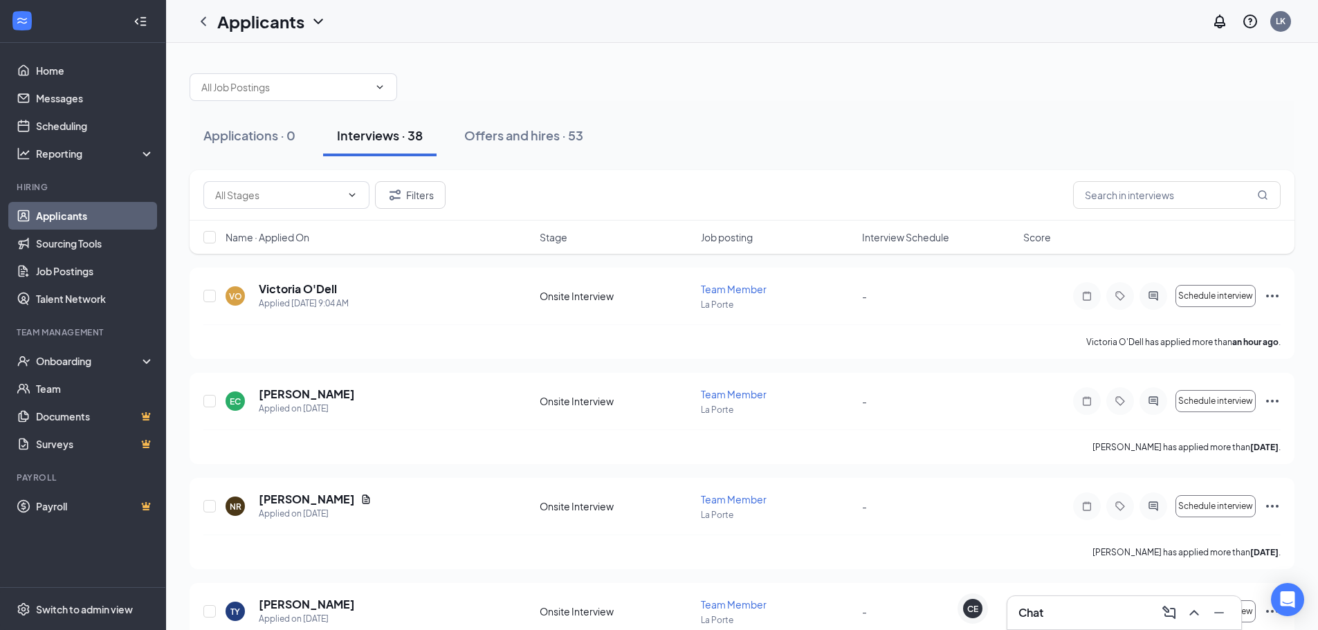
click at [1112, 629] on div "Chat" at bounding box center [1124, 612] width 234 height 33
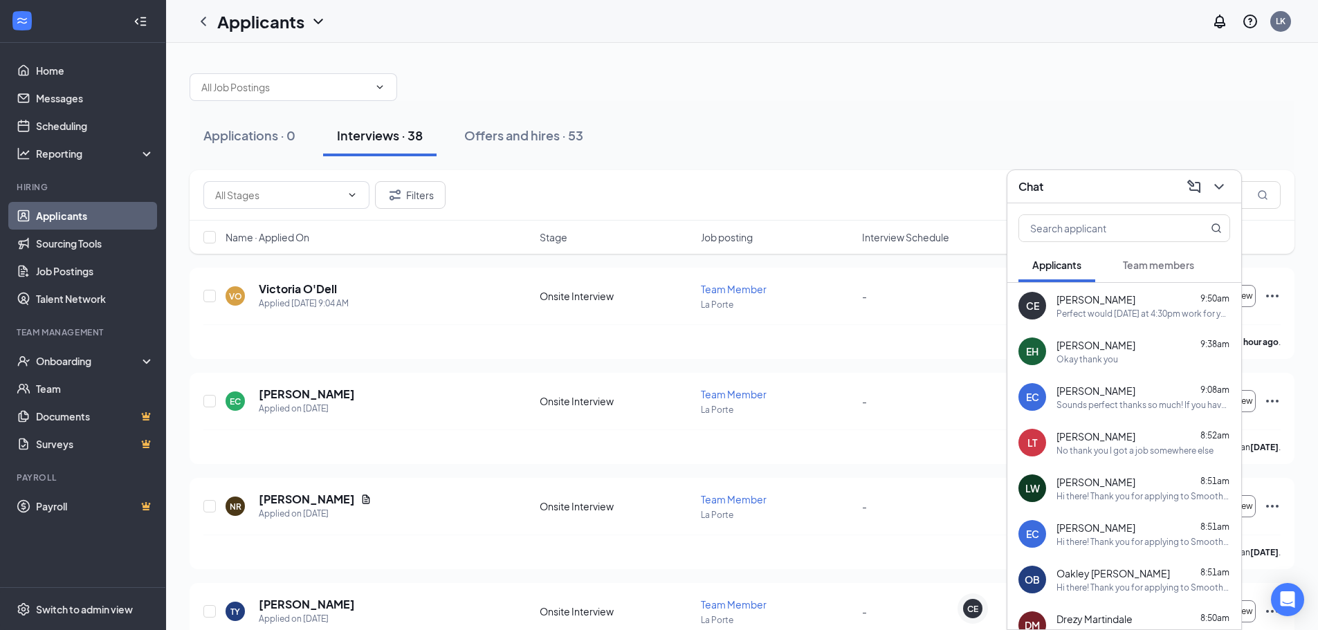
click at [1124, 394] on div "[PERSON_NAME] 9:08am" at bounding box center [1144, 391] width 174 height 14
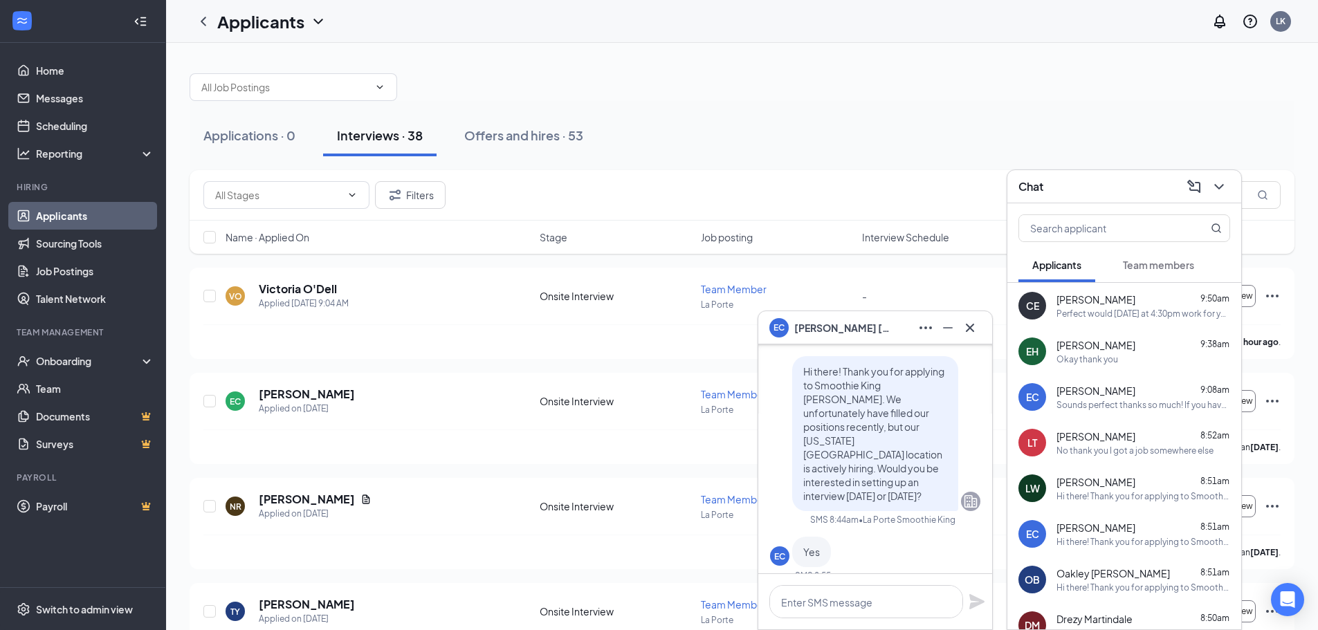
scroll to position [-692, 0]
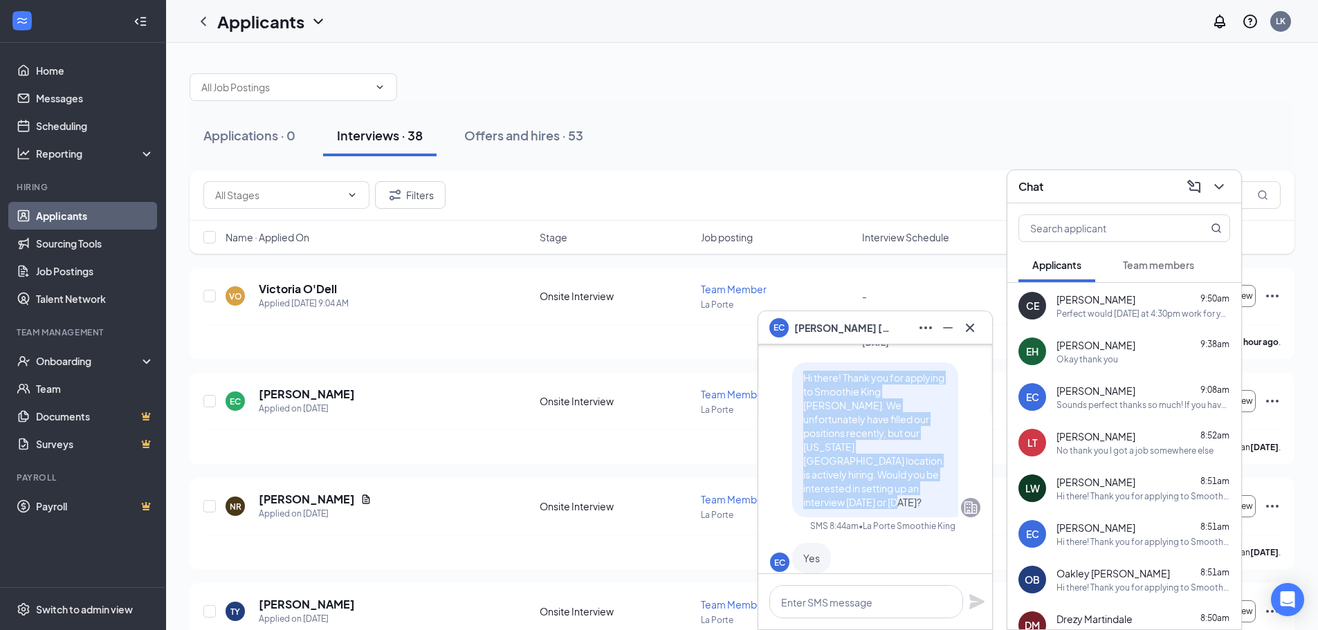
drag, startPoint x: 794, startPoint y: 388, endPoint x: 843, endPoint y: 509, distance: 130.3
click at [843, 509] on p "Hi there! Thank you for applying to Smoothie King [PERSON_NAME]. We unfortunate…" at bounding box center [875, 440] width 144 height 138
copy span "Hi there! Thank you for applying to Smoothie King [PERSON_NAME]. We unfortunate…"
click at [941, 327] on icon "Minimize" at bounding box center [948, 328] width 17 height 17
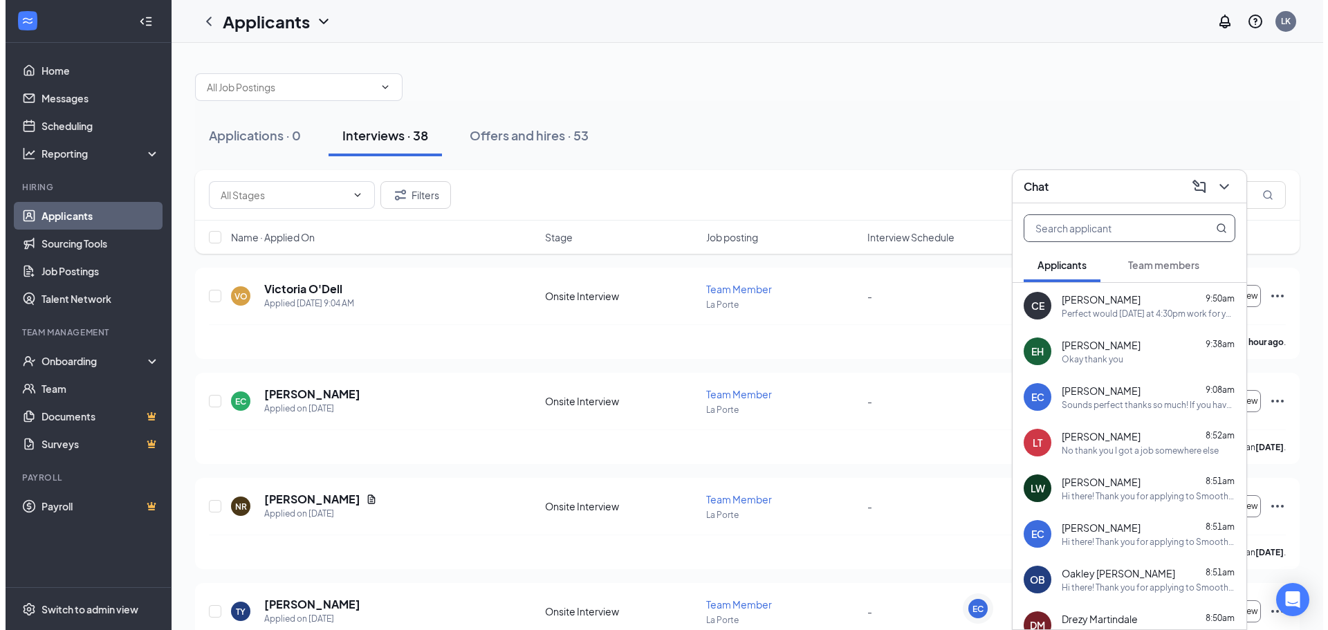
scroll to position [0, 0]
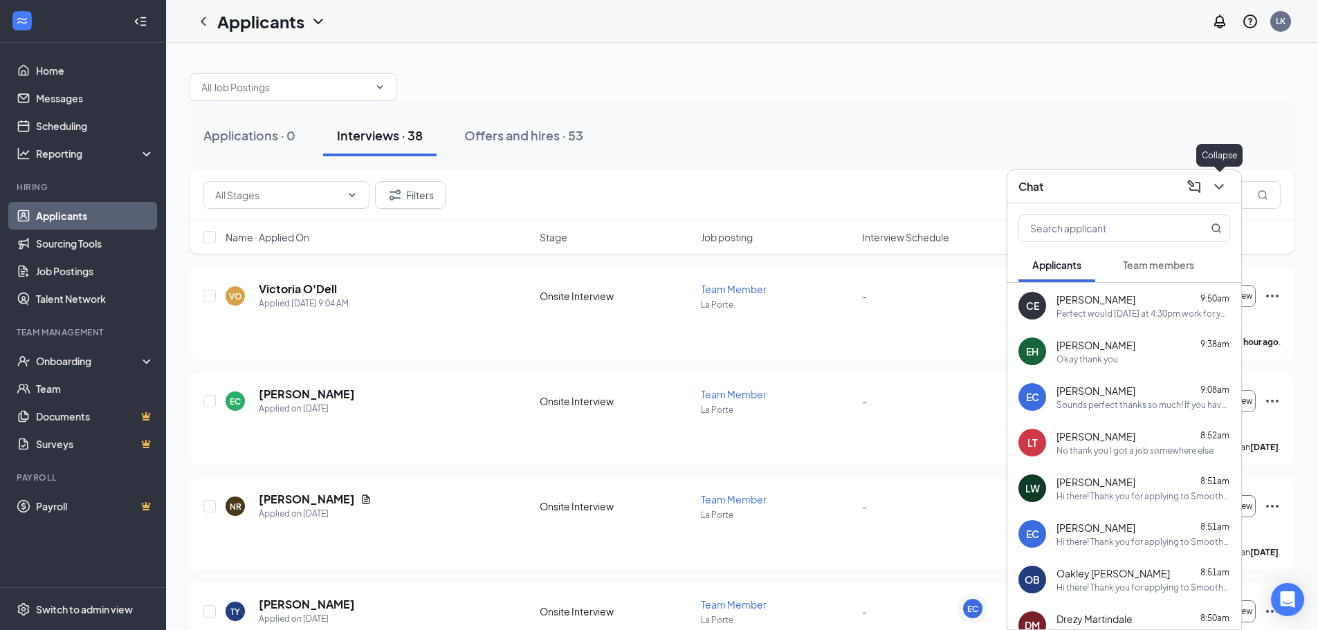
click at [1218, 185] on icon "ChevronDown" at bounding box center [1219, 187] width 17 height 17
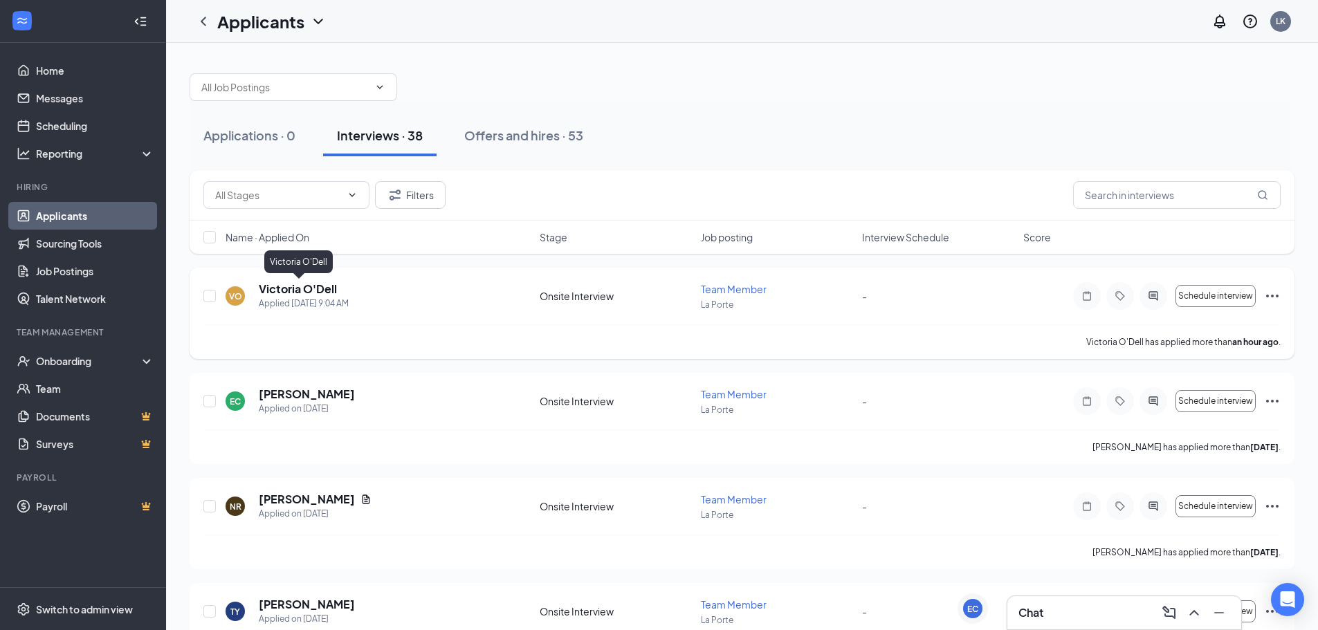
click at [306, 291] on h5 "Victoria O'Dell" at bounding box center [298, 289] width 78 height 15
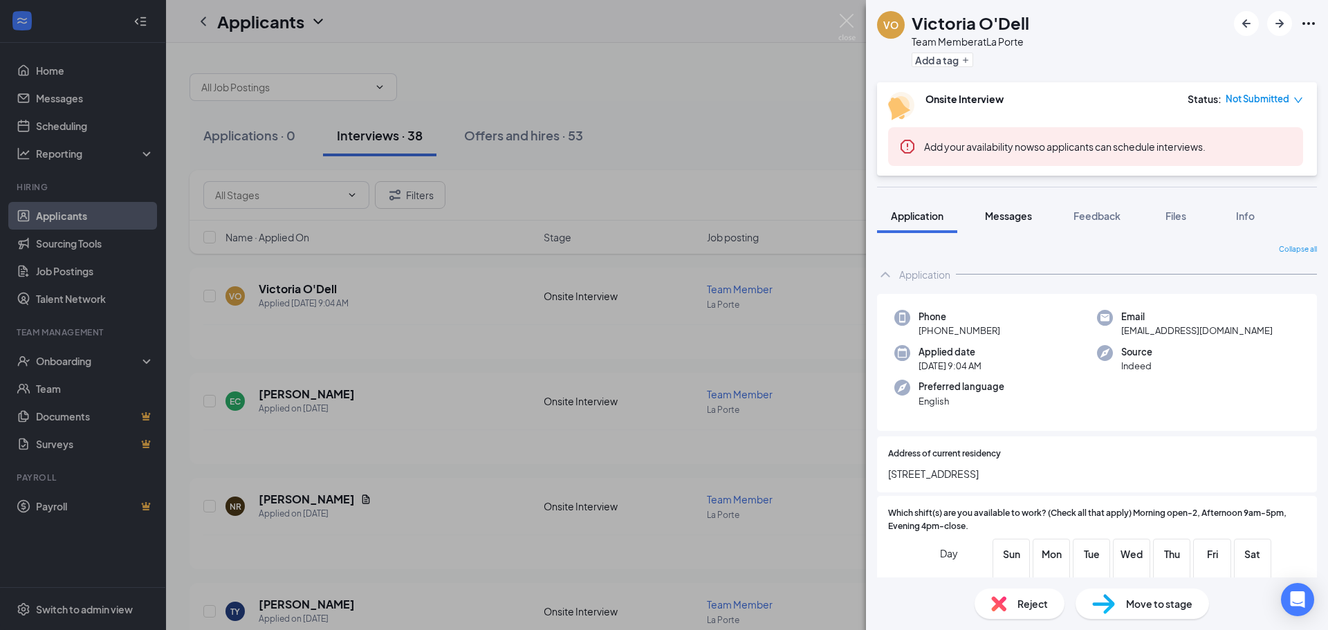
click at [999, 206] on button "Messages" at bounding box center [1008, 216] width 75 height 35
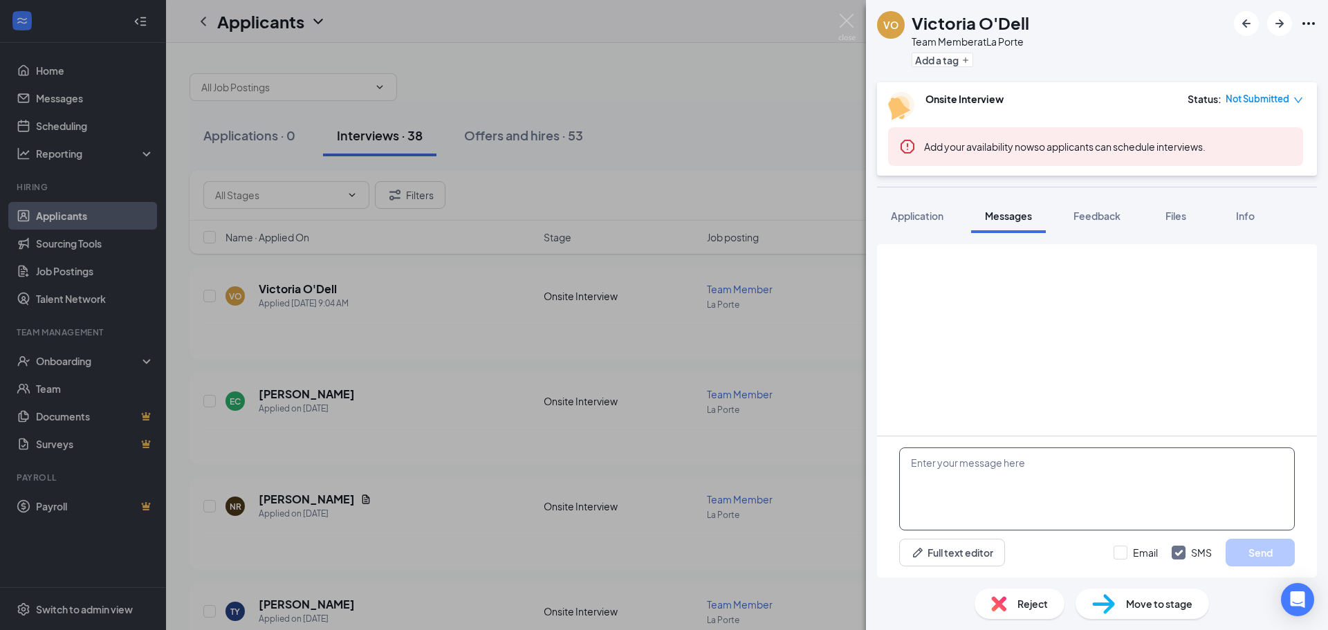
click at [1026, 493] on textarea at bounding box center [1097, 489] width 396 height 83
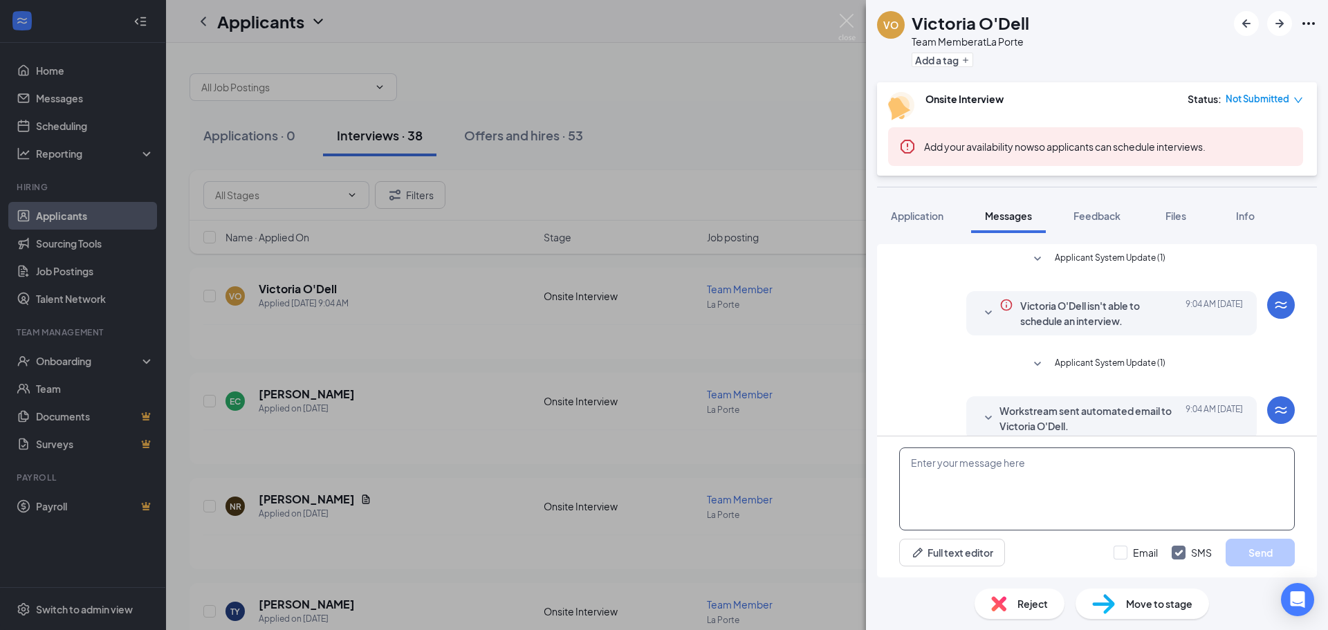
paste textarea "Hi there! Thank you for applying to Smoothie King [PERSON_NAME]. We unfortunate…"
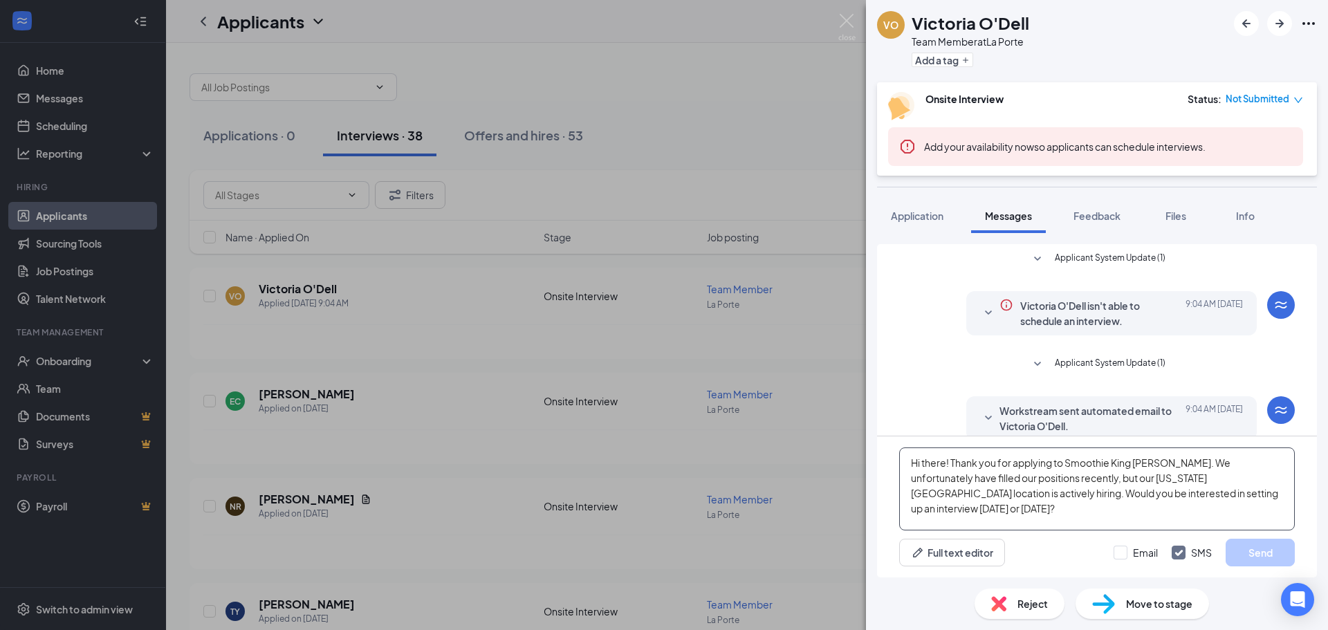
scroll to position [174, 0]
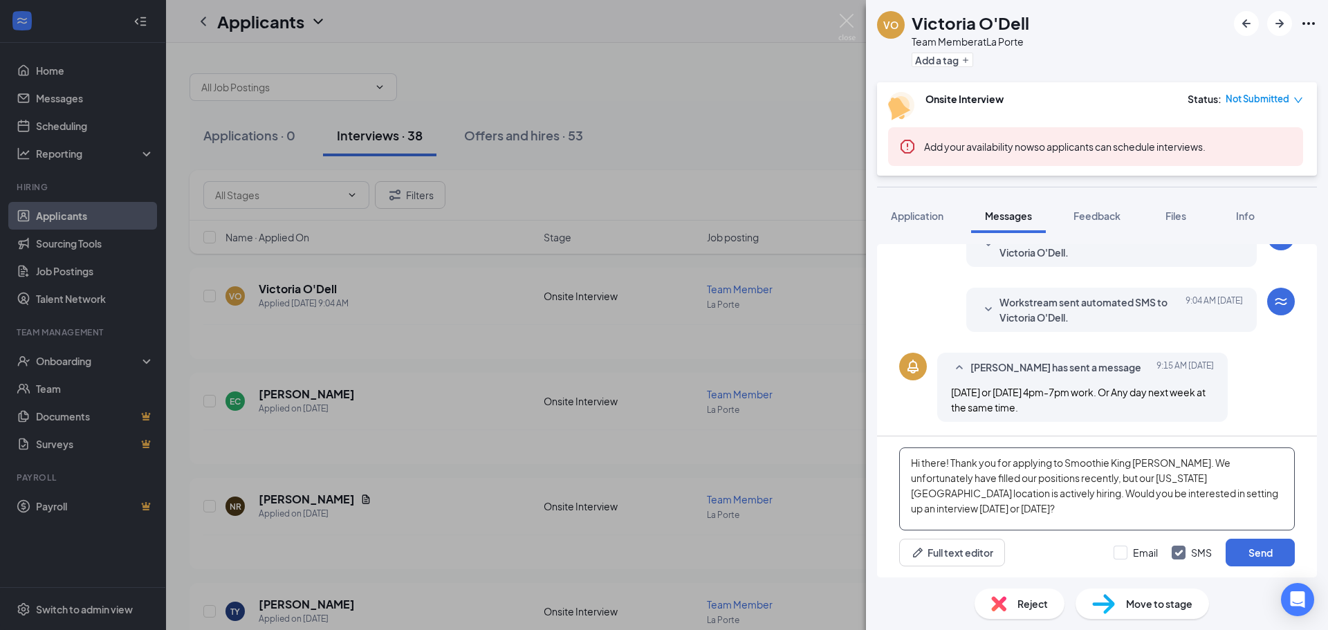
drag, startPoint x: 1254, startPoint y: 495, endPoint x: 1122, endPoint y: 497, distance: 132.2
click at [1122, 497] on textarea "Hi there! Thank you for applying to Smoothie King [PERSON_NAME]. We unfortunate…" at bounding box center [1097, 489] width 396 height 83
type textarea "Hi there! Thank you for applying to Smoothie King [PERSON_NAME]. We unfortunate…"
click at [1246, 548] on button "Send" at bounding box center [1260, 553] width 69 height 28
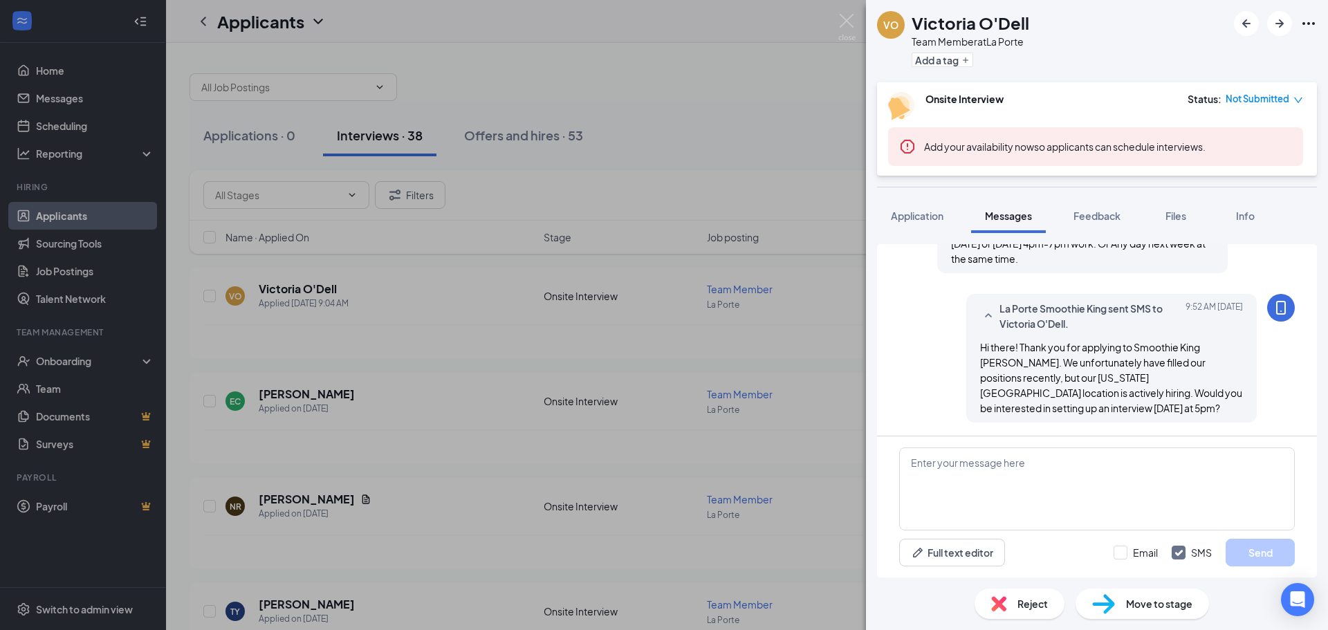
scroll to position [323, 0]
click at [849, 22] on img at bounding box center [847, 27] width 17 height 27
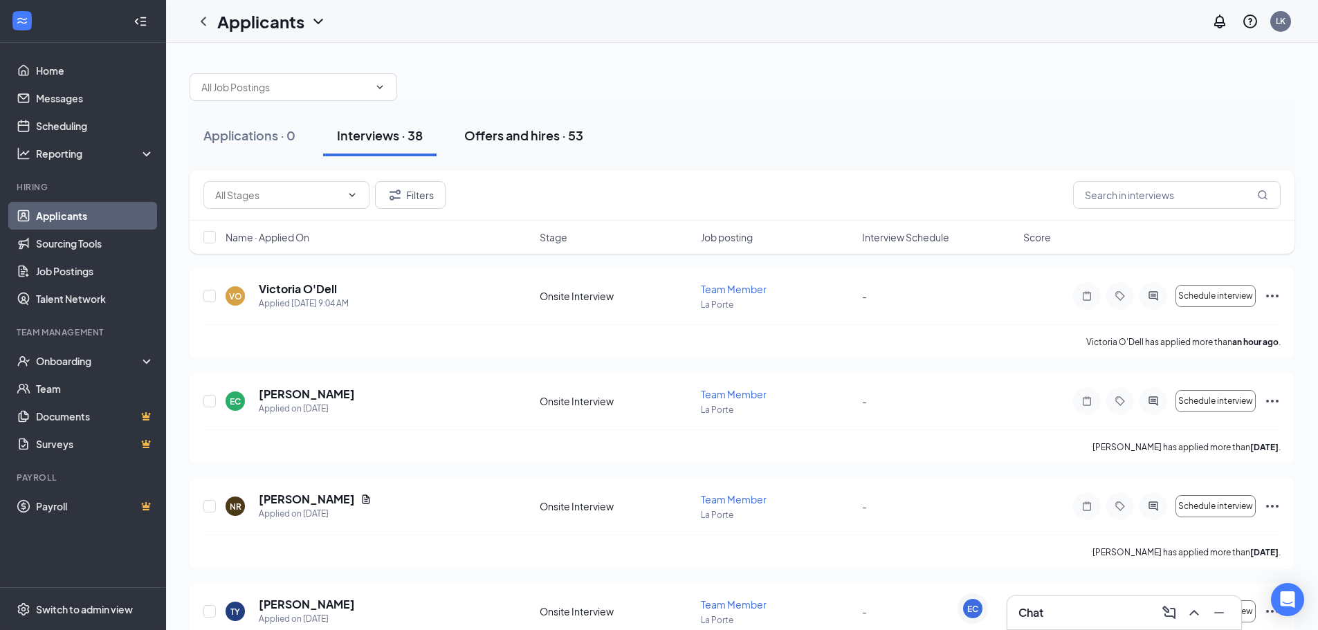
click at [531, 138] on div "Offers and hires · 53" at bounding box center [523, 135] width 119 height 17
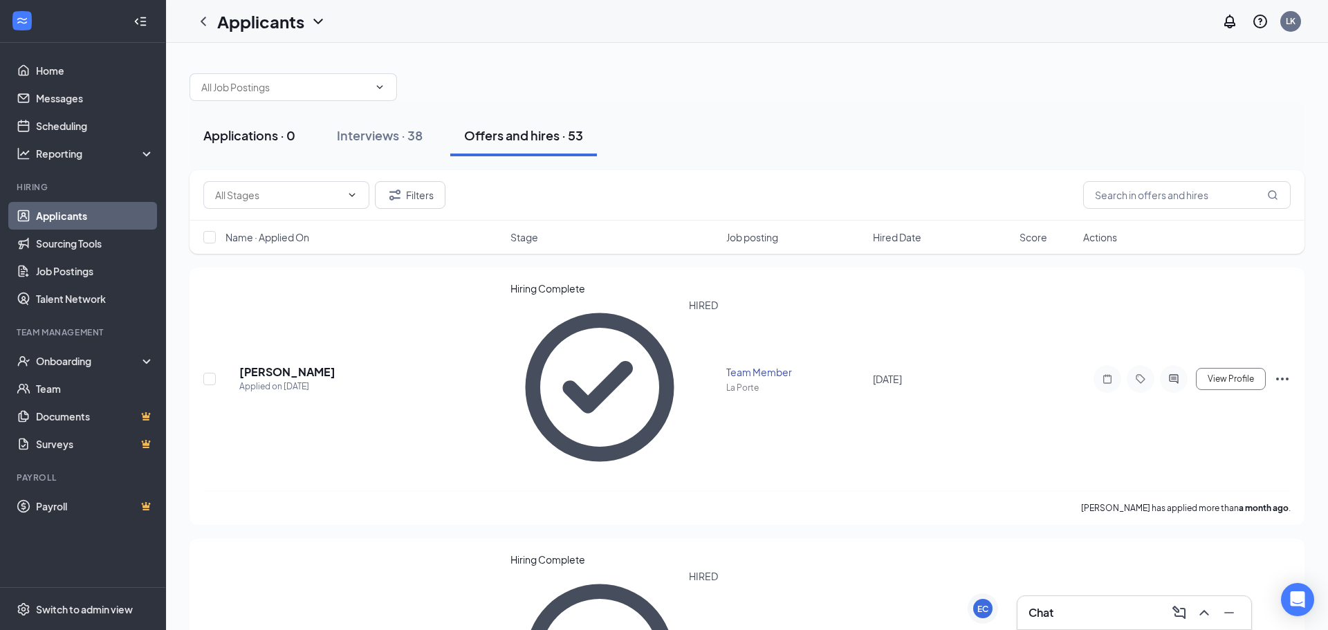
click at [284, 138] on div "Applications · 0" at bounding box center [249, 135] width 92 height 17
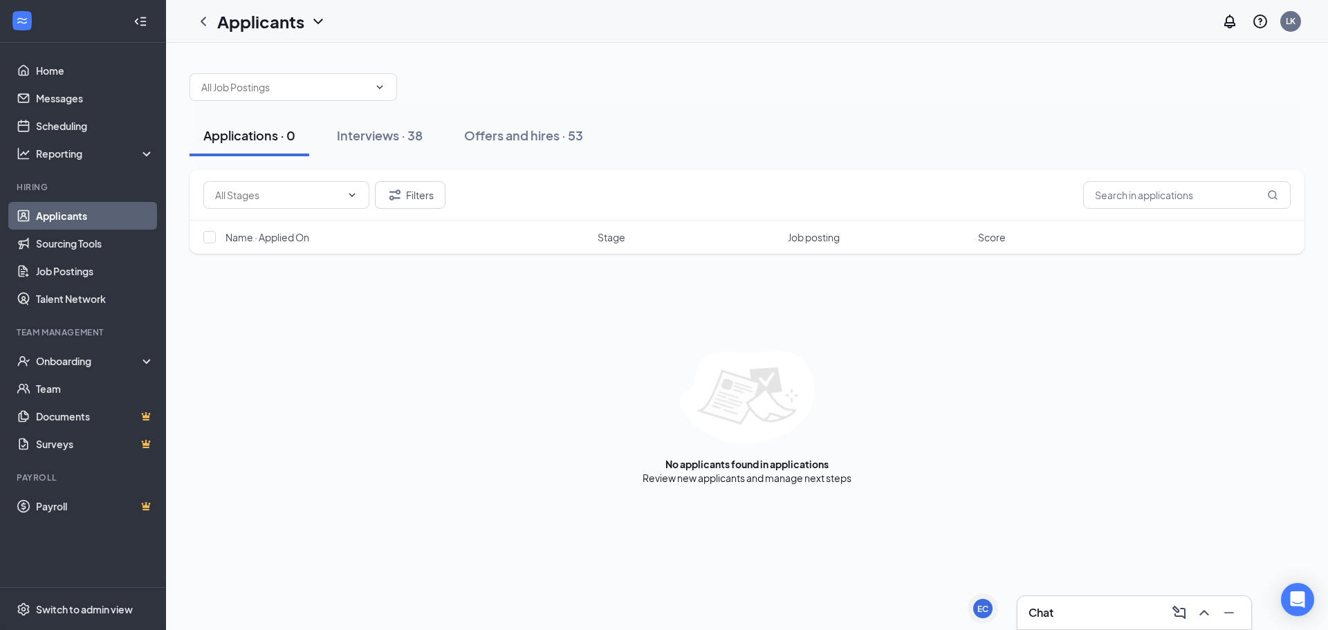
click at [1082, 607] on div "Chat" at bounding box center [1135, 613] width 212 height 22
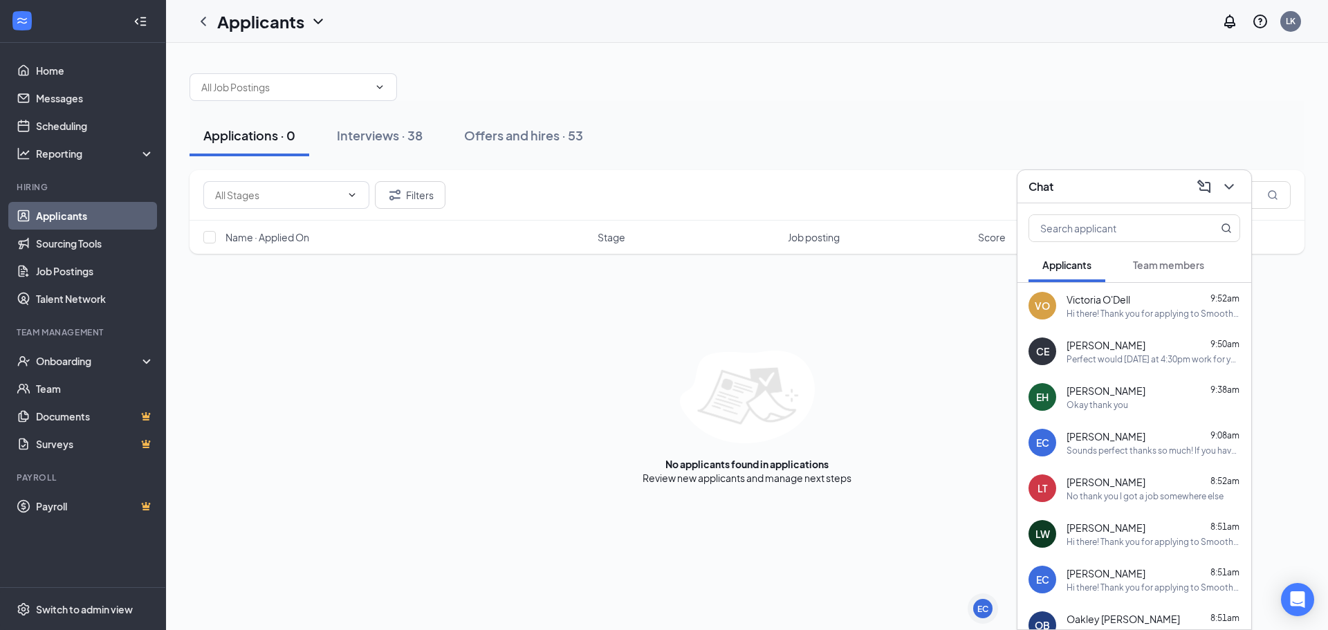
click at [1176, 360] on div "Perfect would [DATE] at 4:30pm work for you?" at bounding box center [1154, 360] width 174 height 12
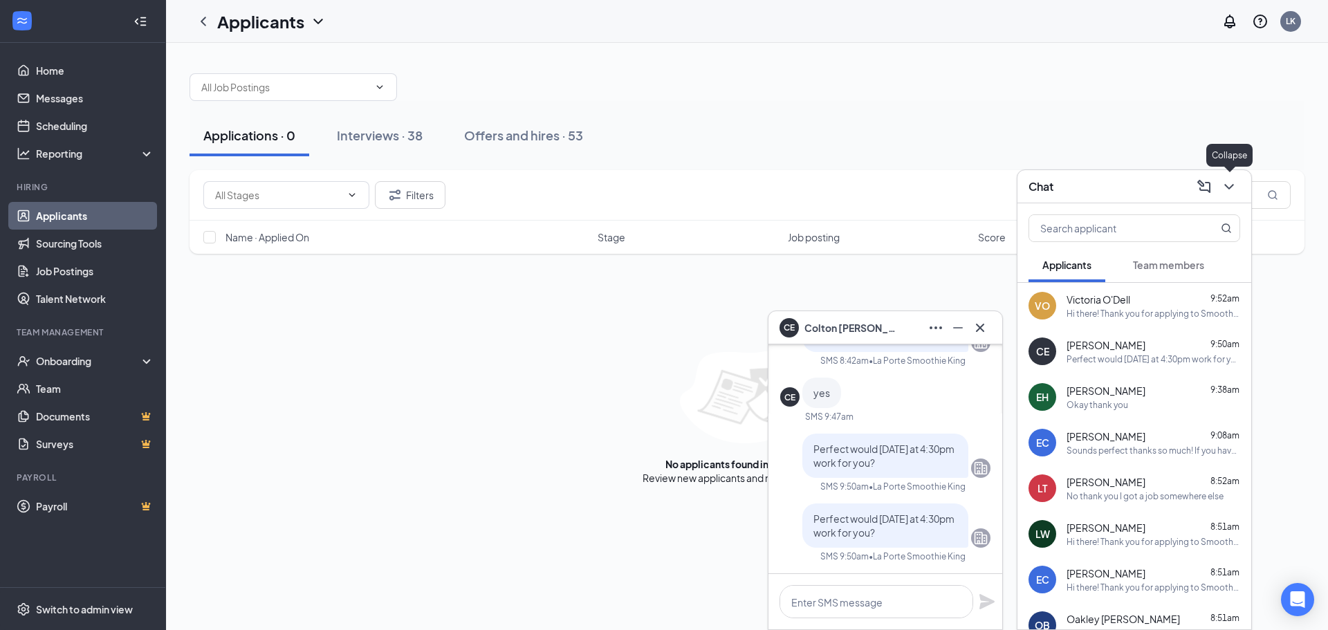
click at [1234, 183] on icon "ChevronDown" at bounding box center [1229, 187] width 17 height 17
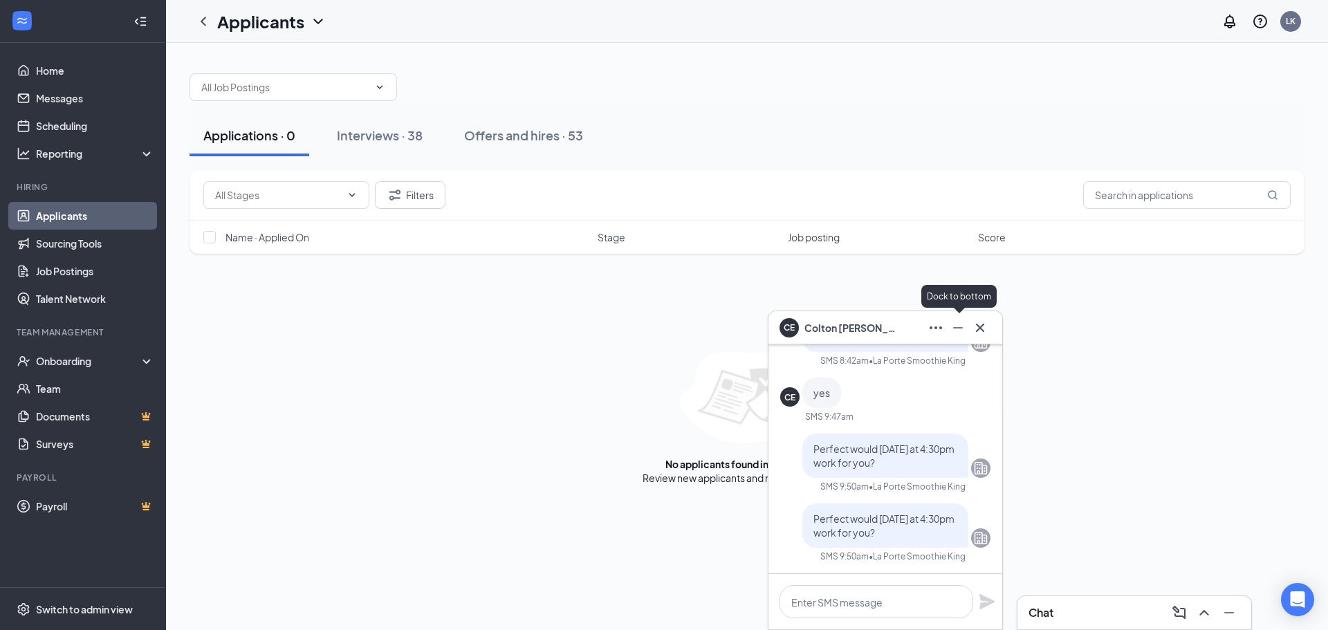
click at [962, 325] on icon "Minimize" at bounding box center [958, 328] width 17 height 17
